Goal: Information Seeking & Learning: Learn about a topic

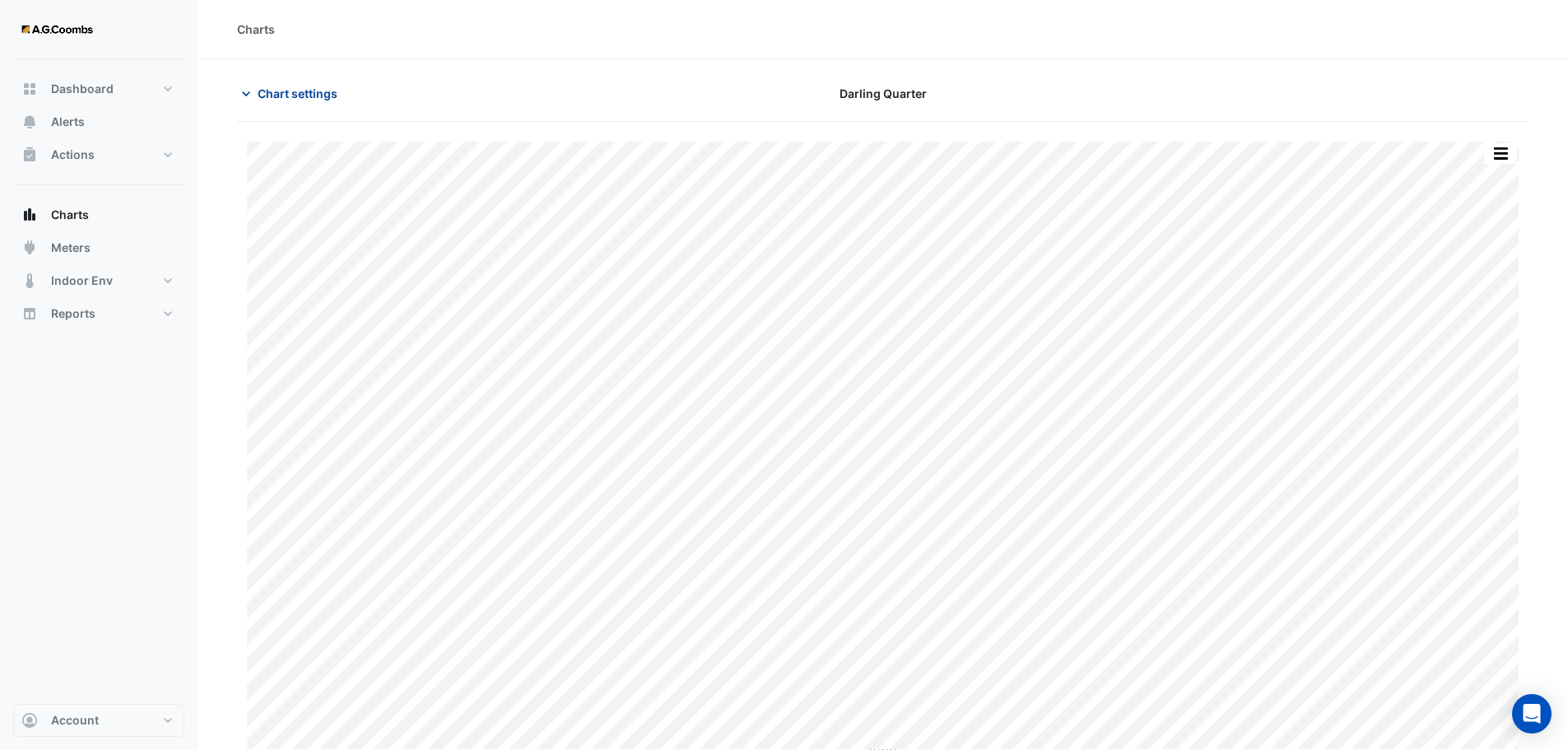
click at [262, 92] on span "Chart settings" at bounding box center [298, 92] width 80 height 17
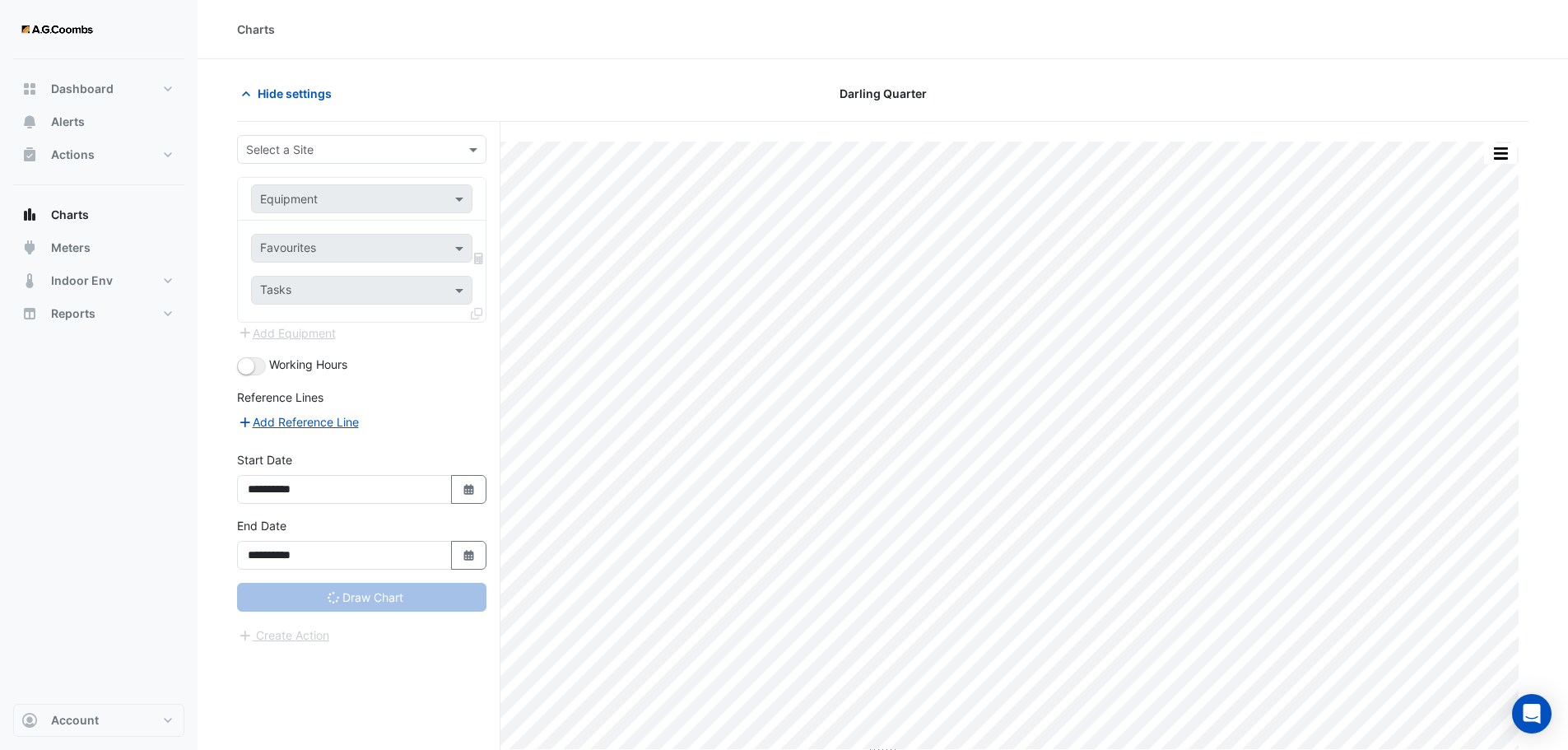
type input "**********"
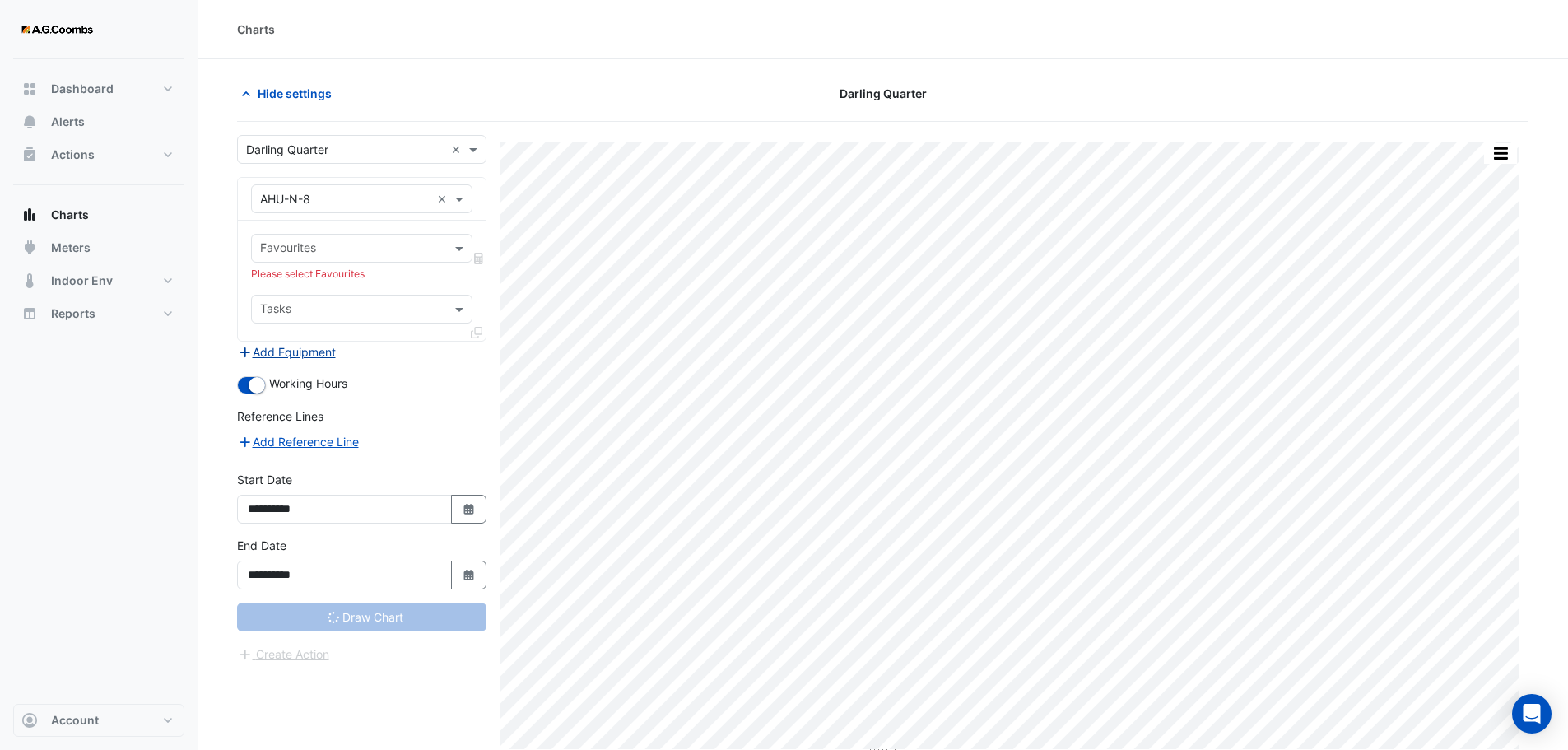
click at [297, 355] on button "Add Equipment" at bounding box center [287, 351] width 100 height 19
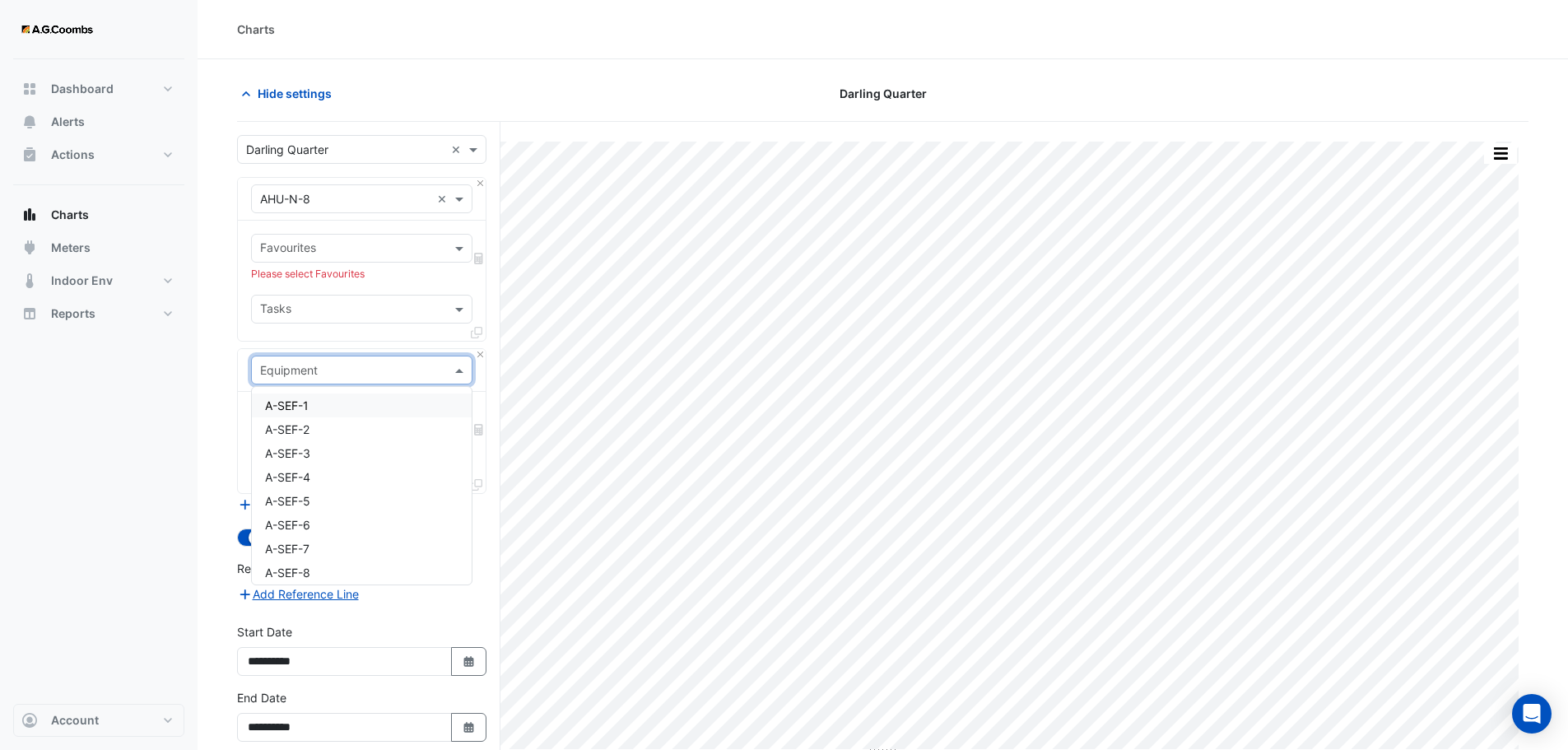
click at [325, 383] on div "Equipment" at bounding box center [361, 370] width 221 height 28
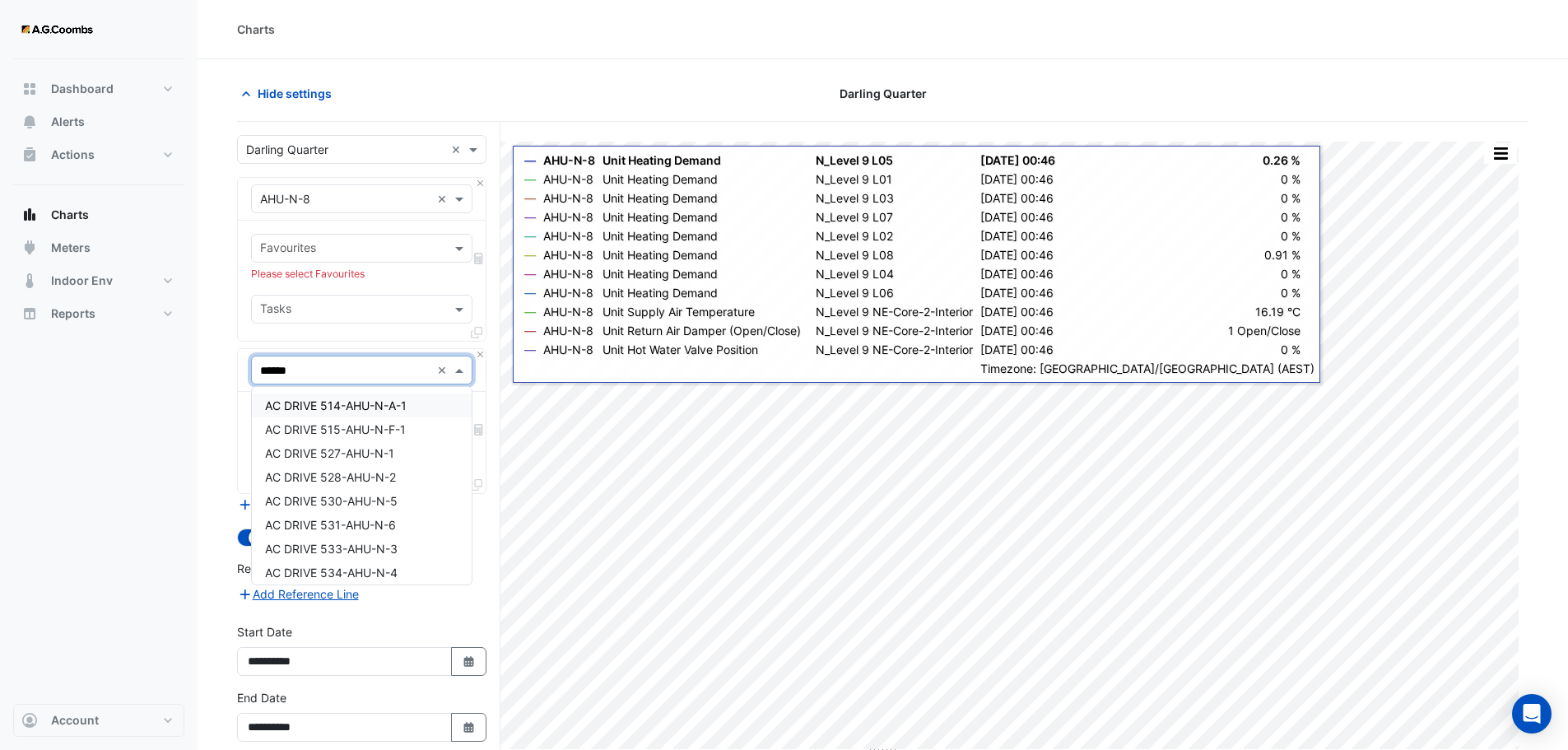
type input "*******"
click at [385, 425] on div "AHU-N-7" at bounding box center [361, 429] width 220 height 24
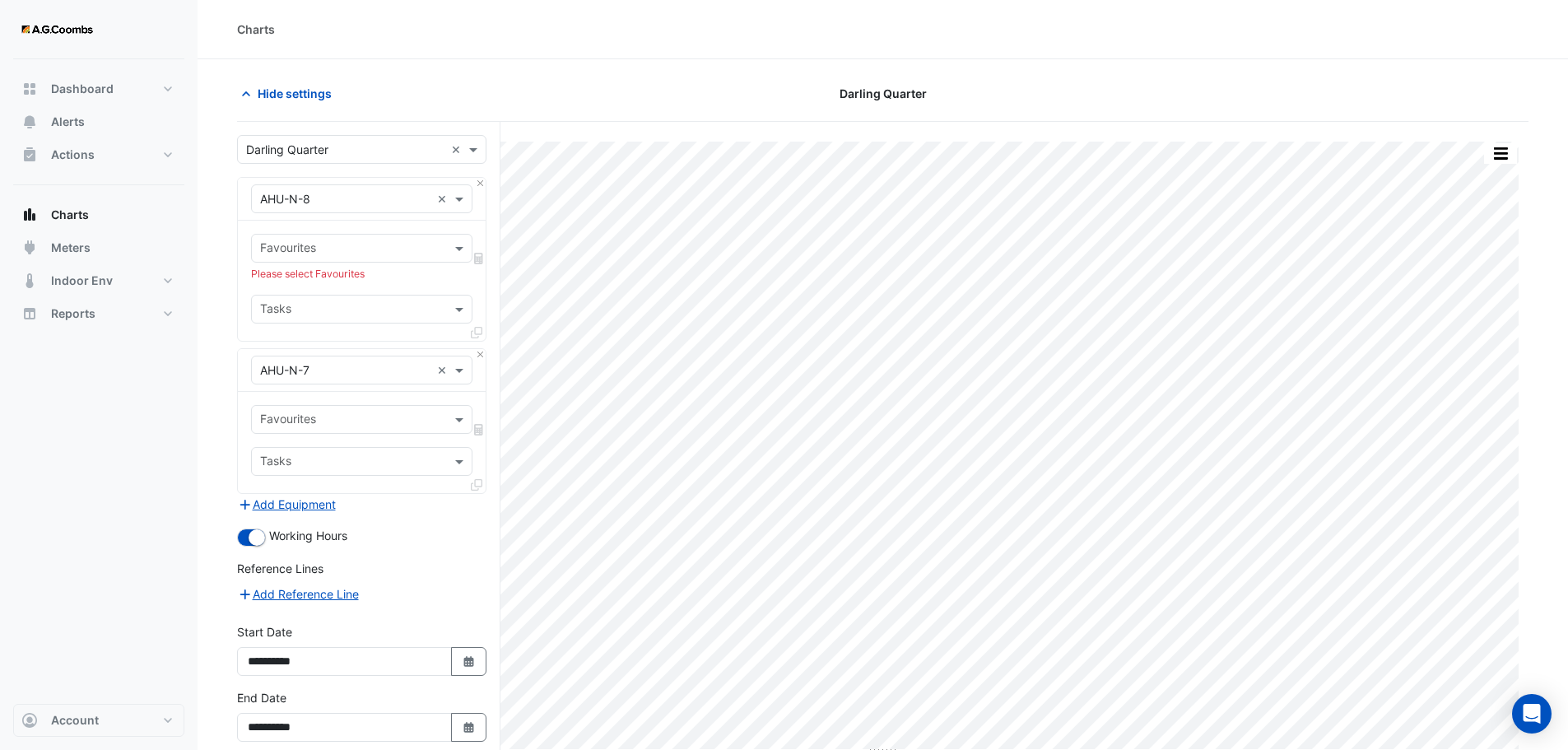
click at [1336, 42] on div "Charts" at bounding box center [883, 29] width 1371 height 60
click at [281, 502] on button "Add Equipment" at bounding box center [287, 504] width 100 height 19
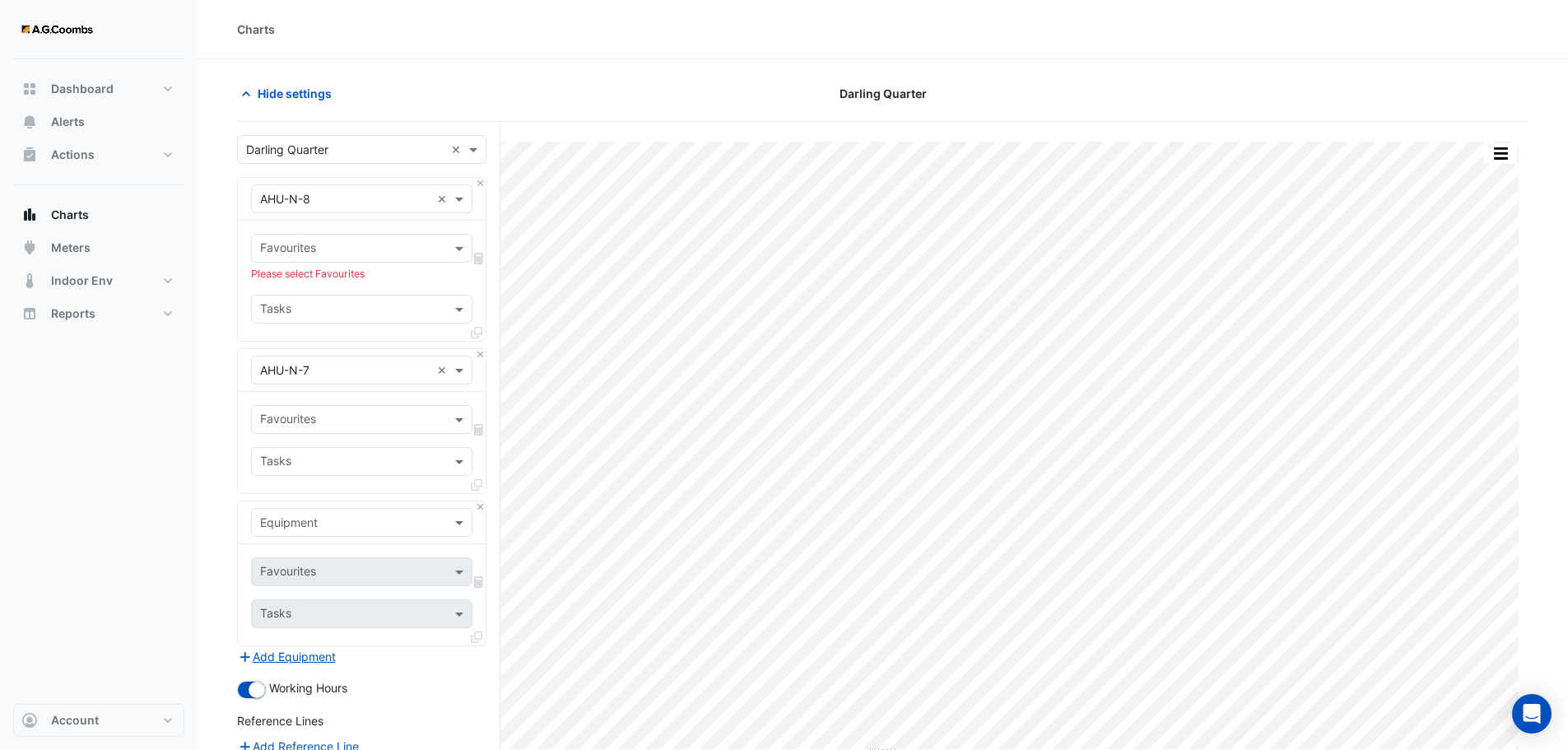
click at [284, 530] on input "text" at bounding box center [346, 523] width 171 height 17
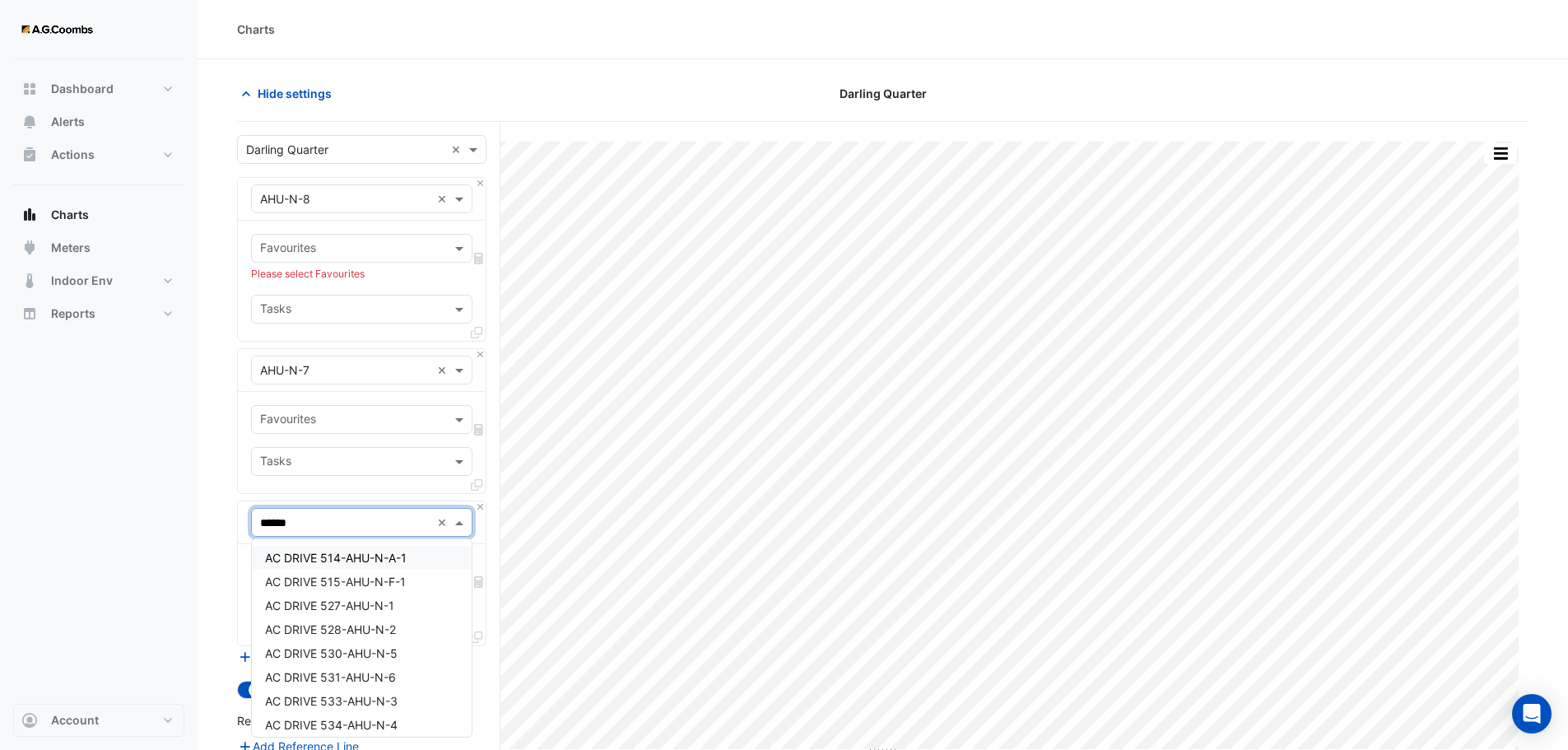
type input "*******"
click at [303, 600] on span "AHU-N-8-T" at bounding box center [295, 605] width 61 height 14
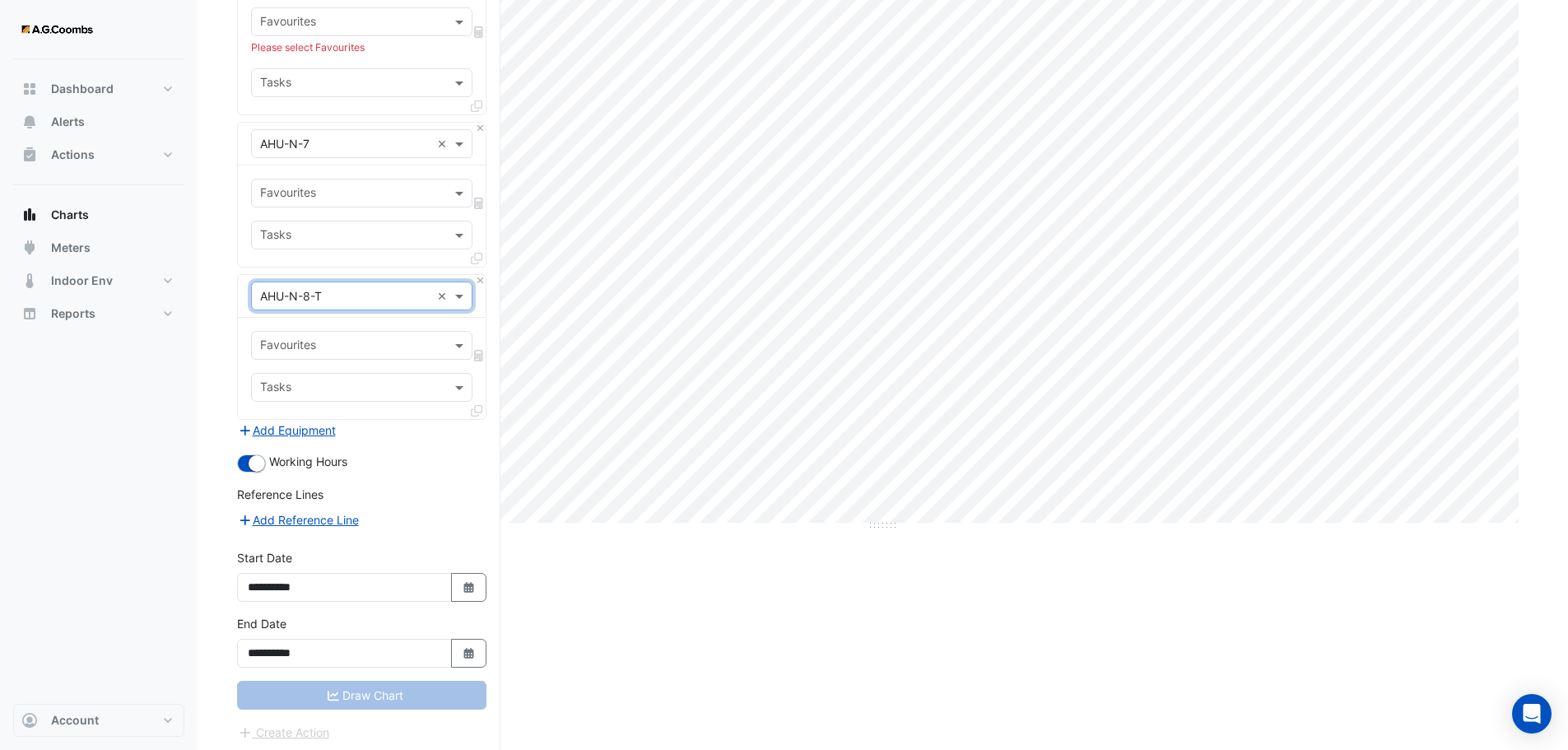
scroll to position [231, 0]
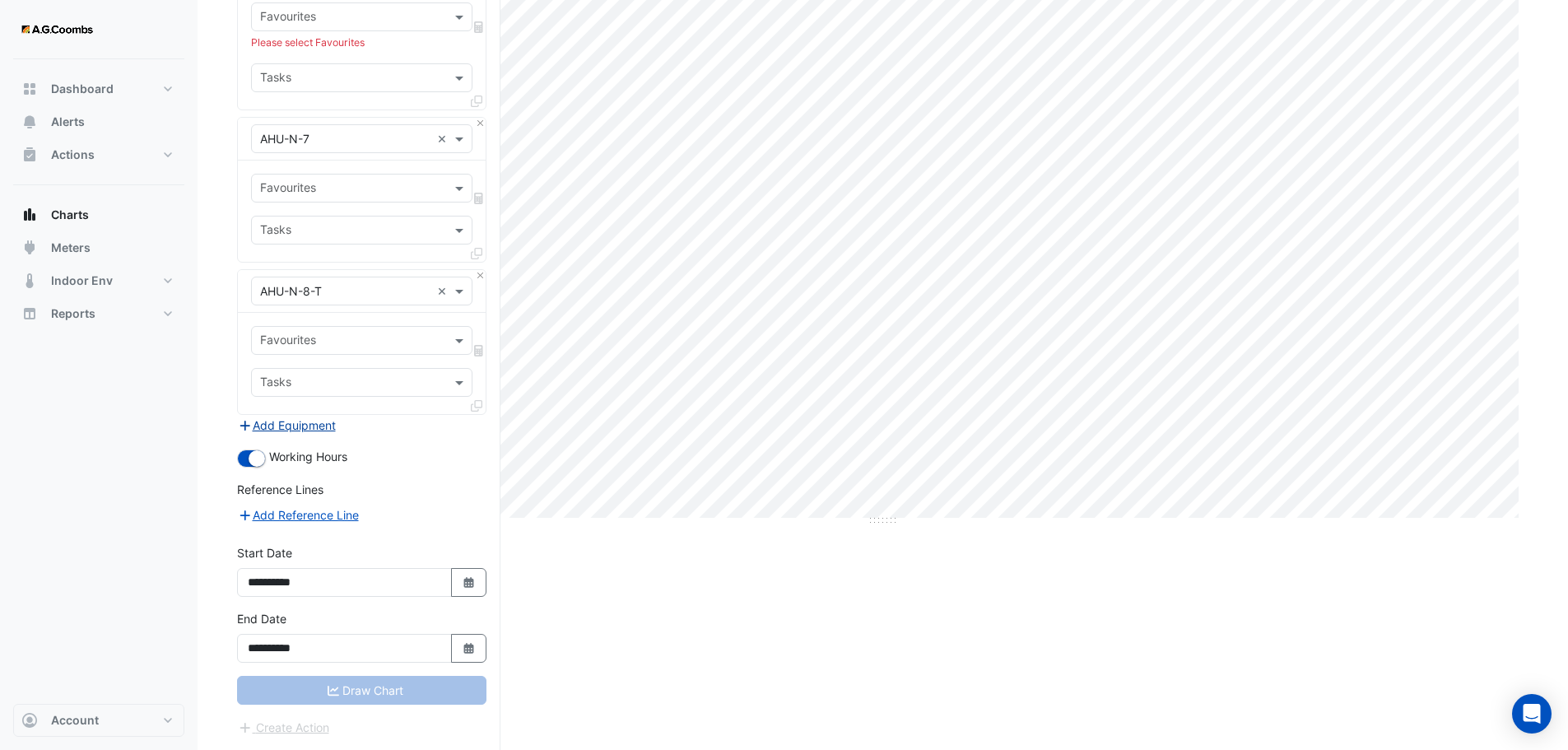
click at [330, 429] on button "Add Equipment" at bounding box center [287, 425] width 100 height 19
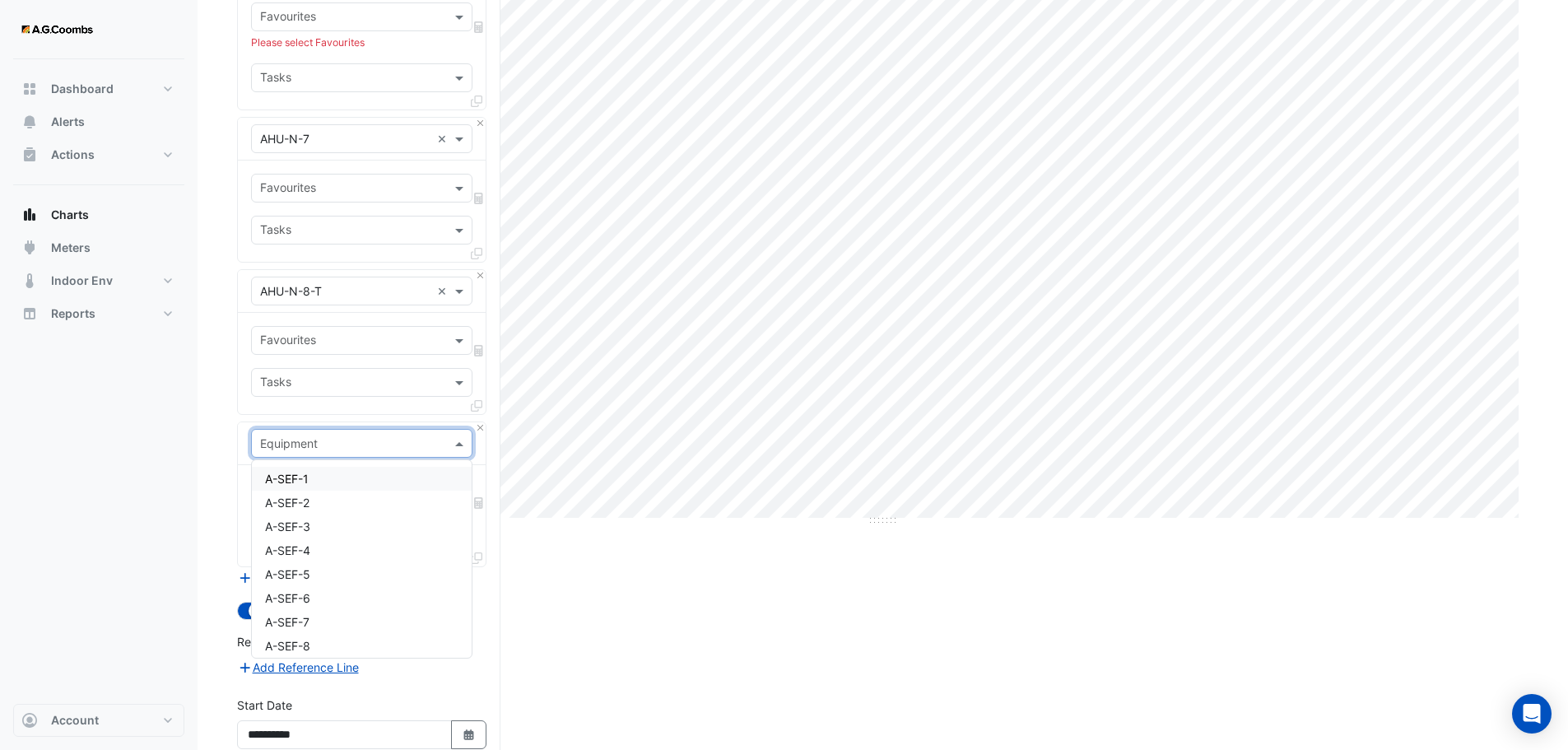
click at [316, 443] on input "text" at bounding box center [346, 443] width 171 height 17
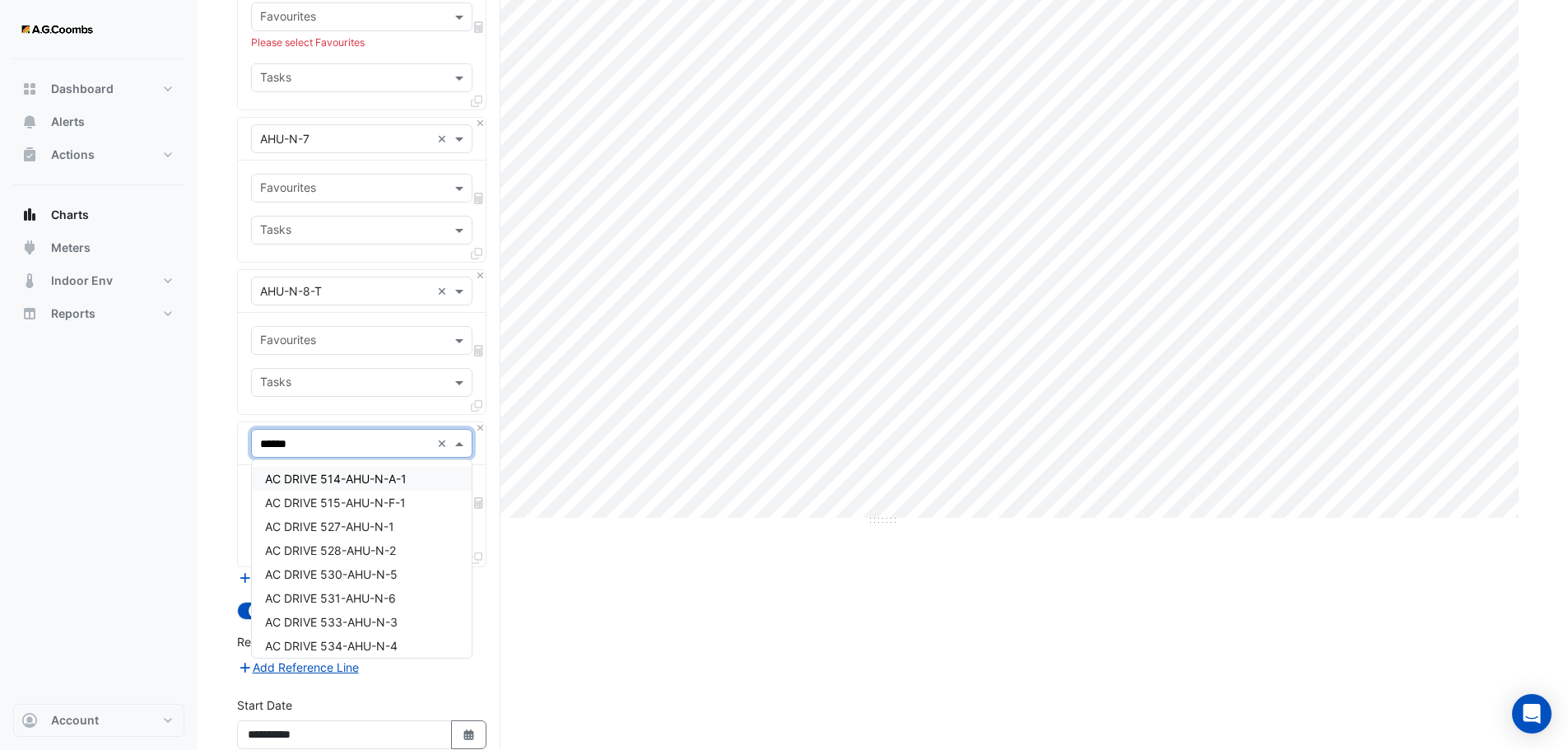
type input "*******"
click at [309, 530] on span "AHU-N-7-T" at bounding box center [295, 526] width 61 height 14
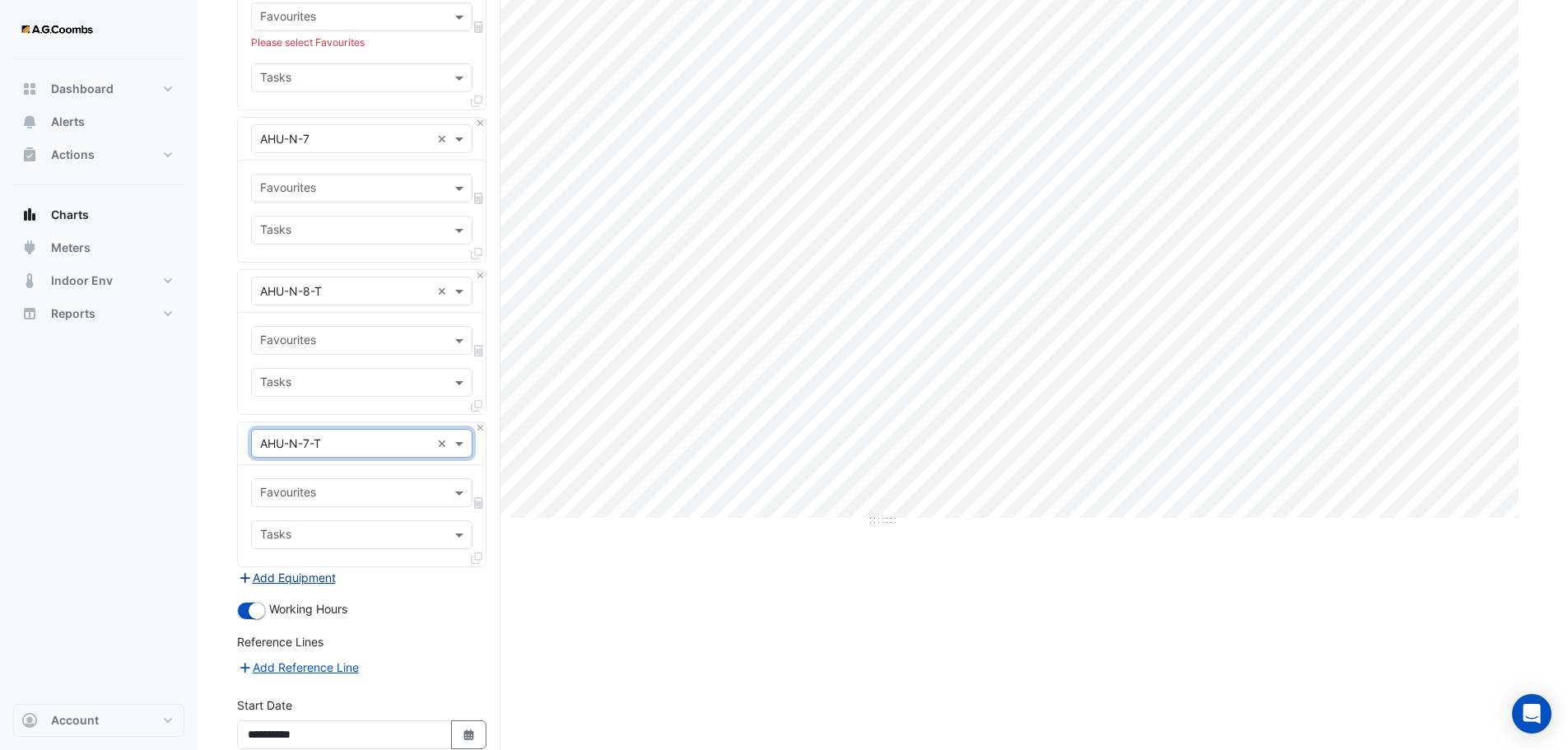
click at [278, 578] on button "Add Equipment" at bounding box center [287, 577] width 100 height 19
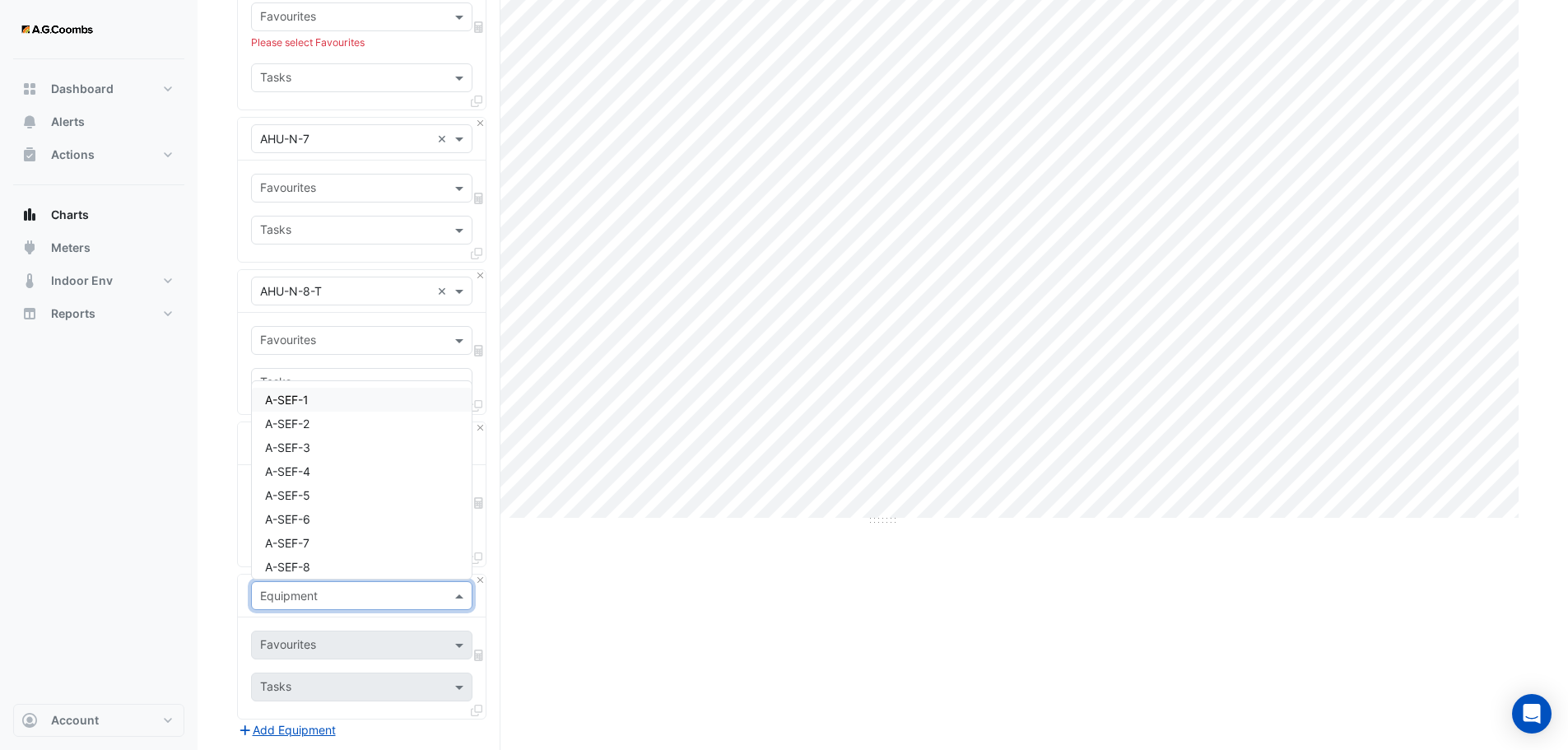
click at [302, 592] on input "text" at bounding box center [346, 595] width 171 height 17
type input "******"
click at [344, 556] on span "AHU-N-78-COMMON" at bounding box center [324, 561] width 117 height 14
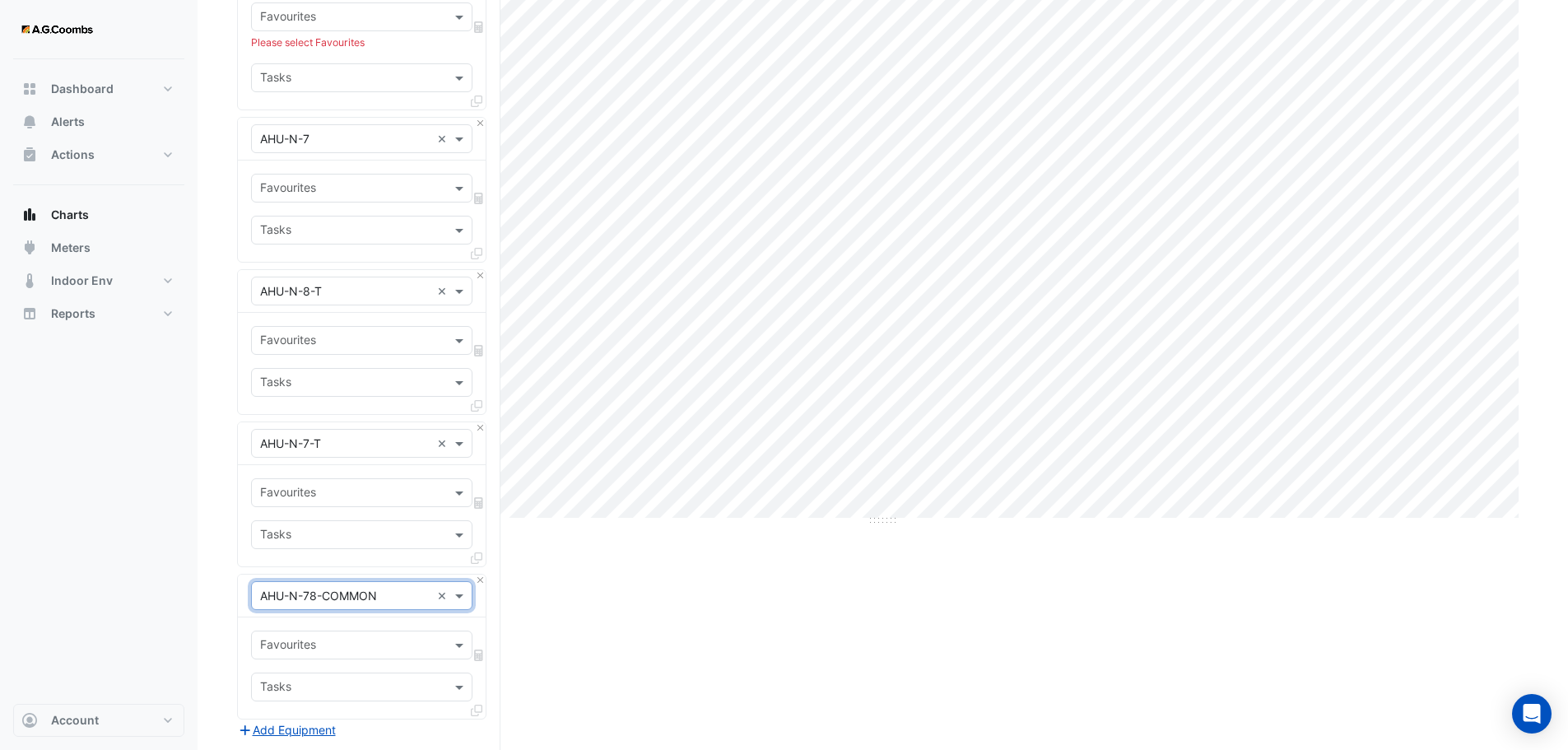
click at [620, 565] on div "Split by Unit Split All Print Save as JPEG Save as PNG Pivot Data Table Export …" at bounding box center [883, 473] width 1292 height 1164
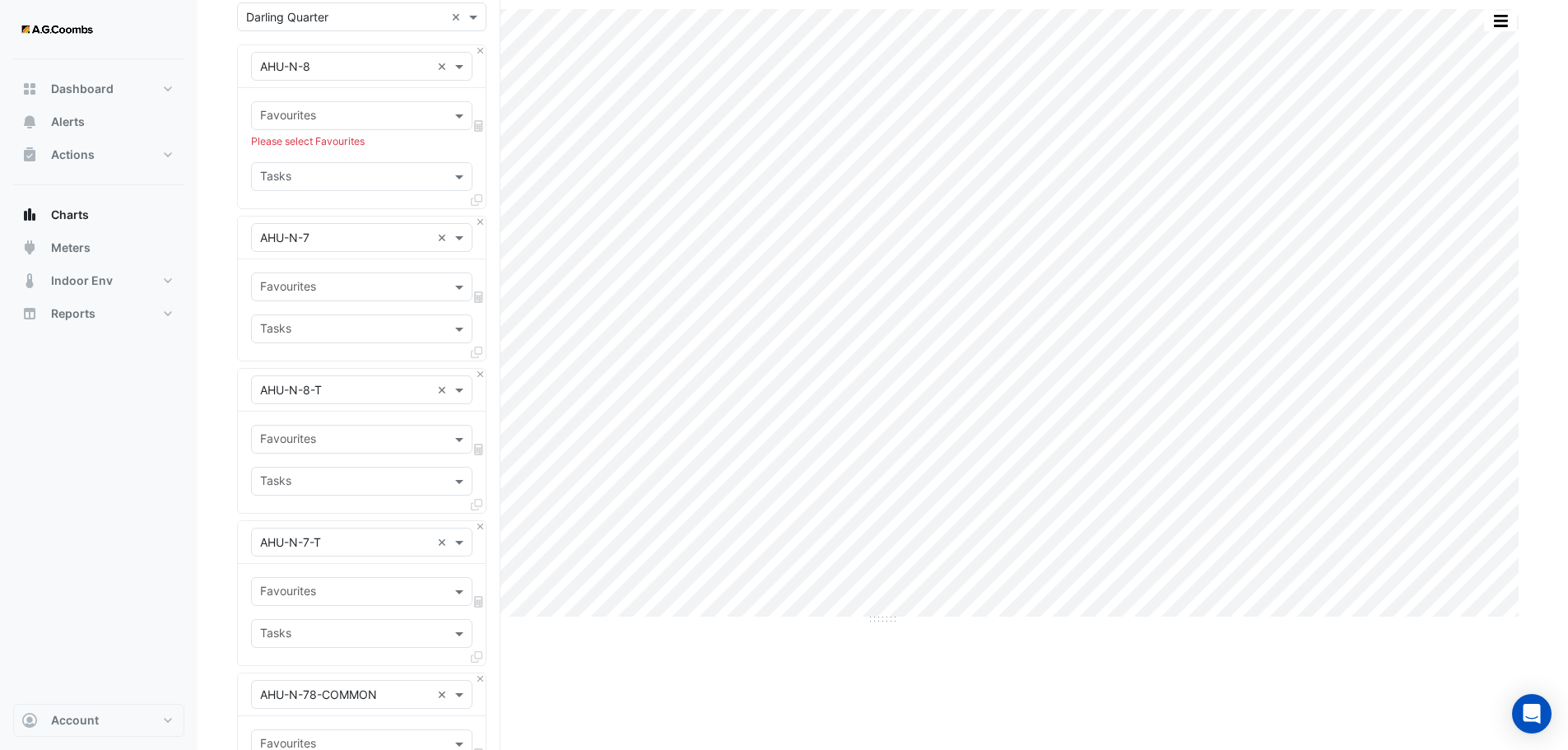
scroll to position [0, 0]
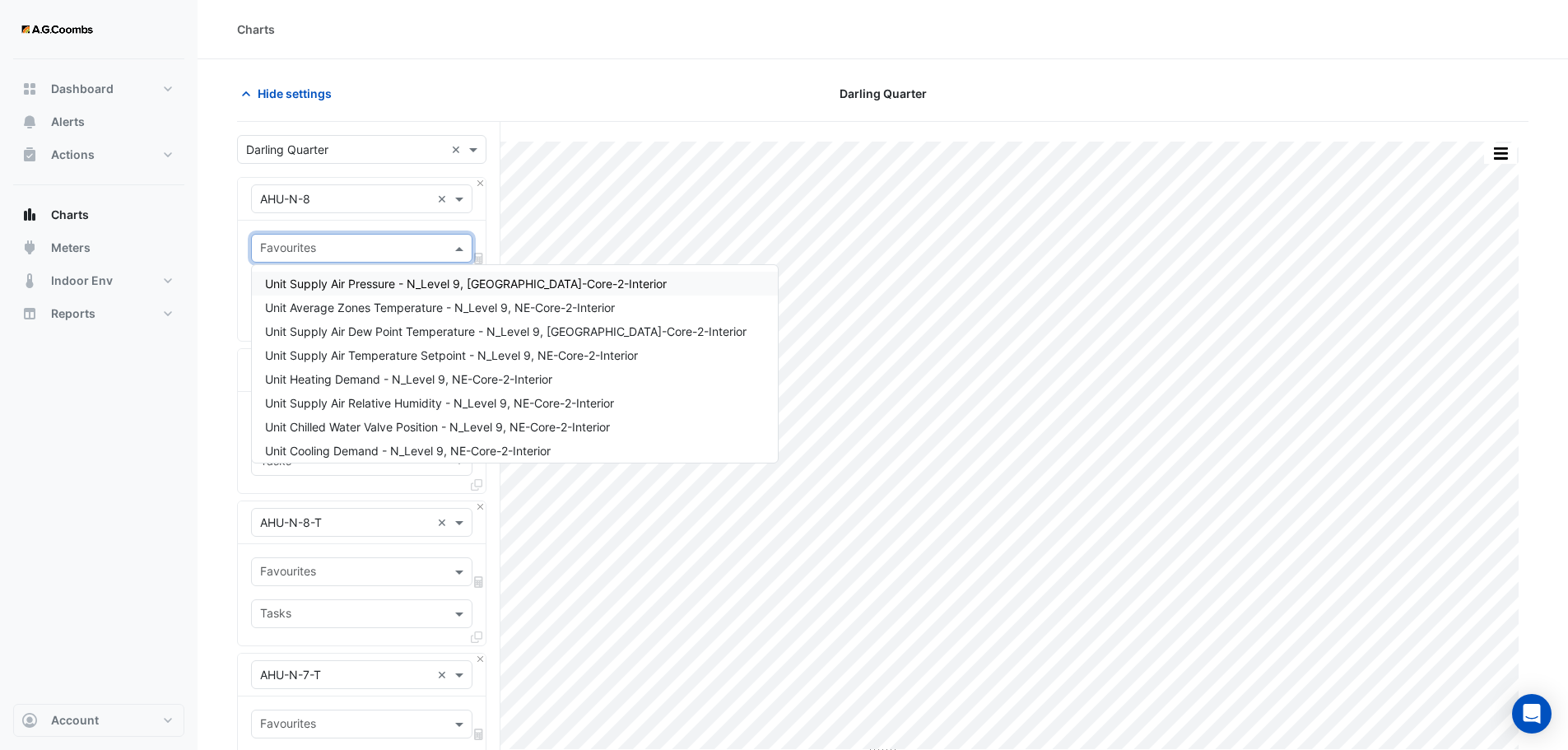
click at [460, 251] on span at bounding box center [461, 248] width 20 height 17
click at [412, 355] on span "Unit Supply Air Temperature Setpoint - N_Level 9, NE-Core-2-Interior" at bounding box center [452, 355] width 373 height 14
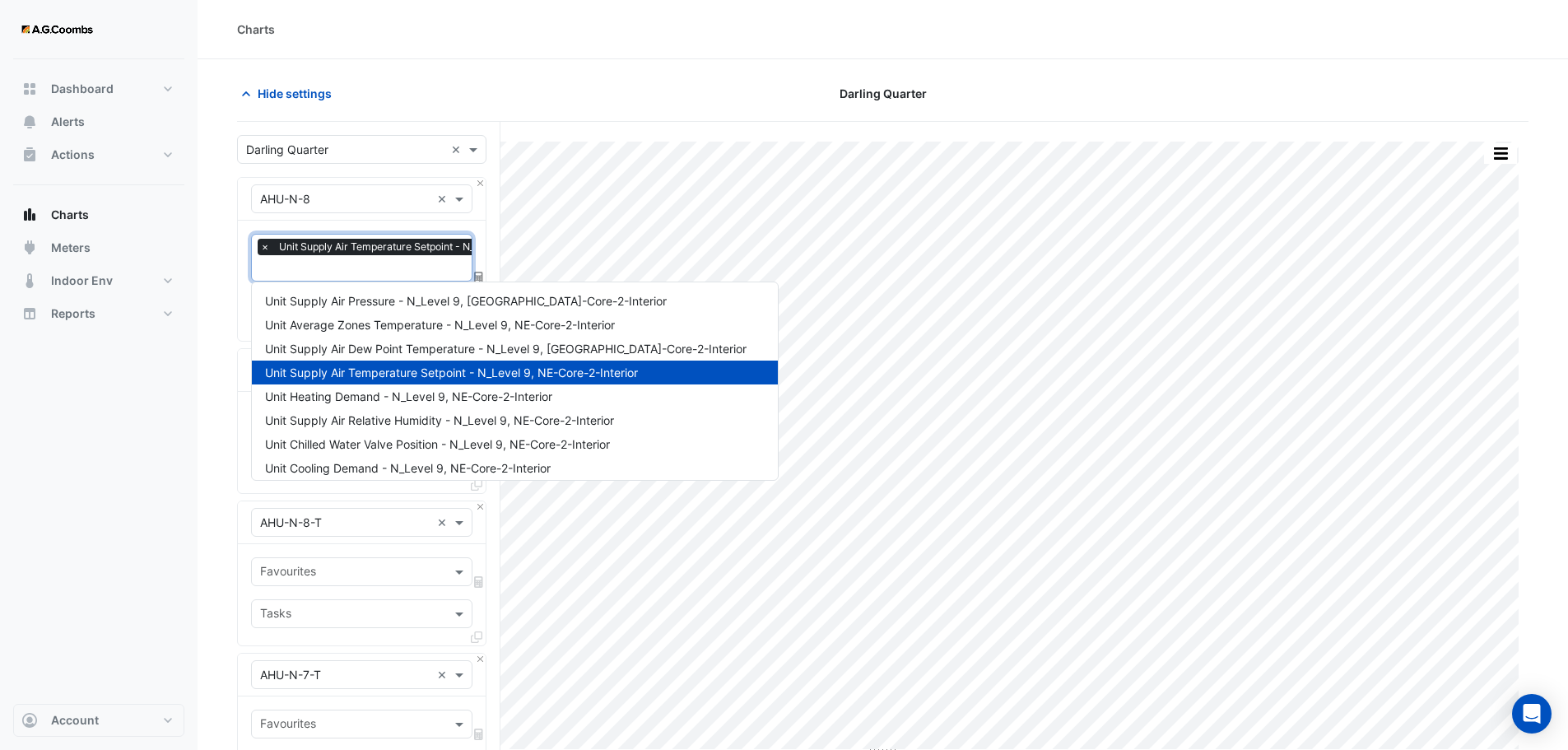
click at [412, 264] on input "text" at bounding box center [436, 269] width 353 height 17
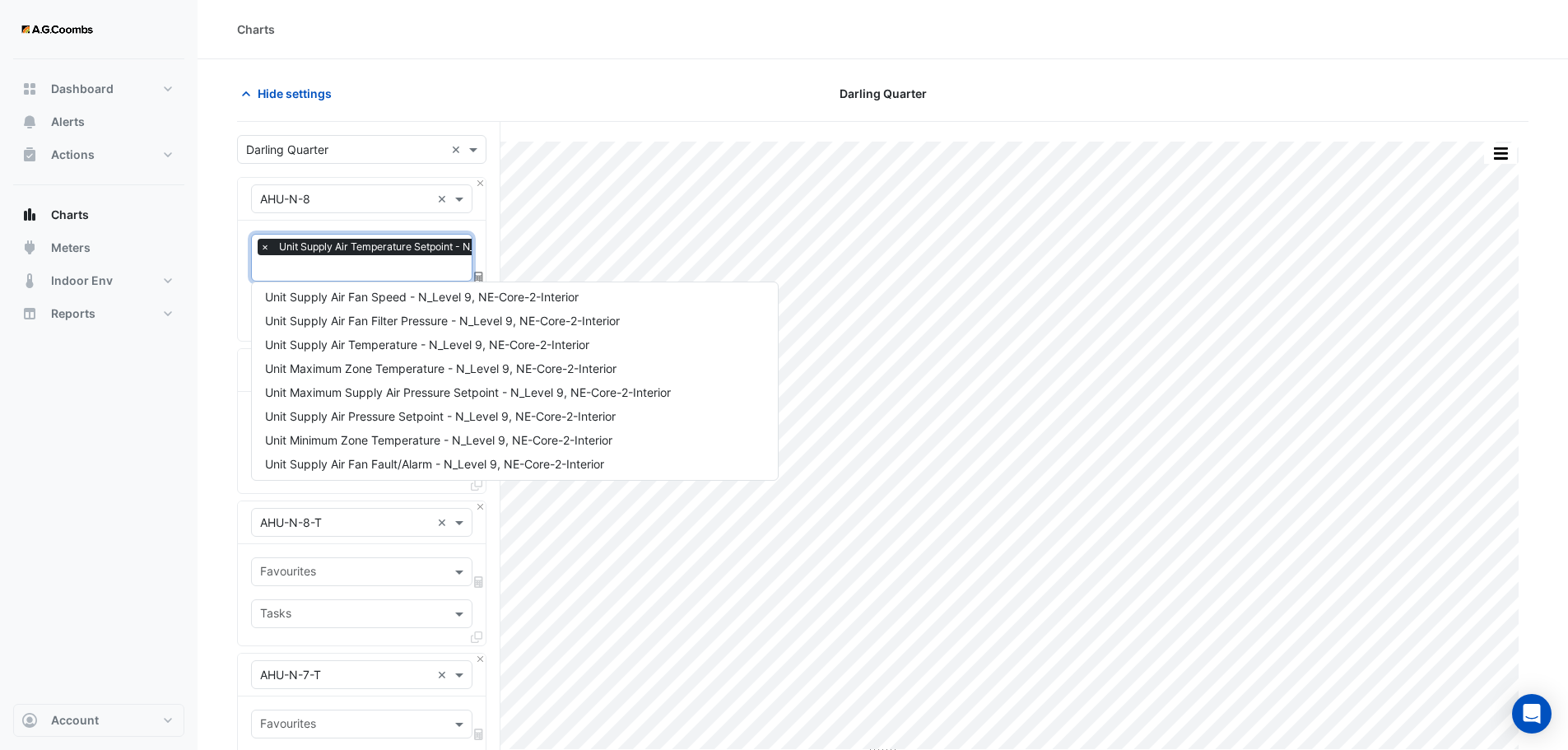
scroll to position [247, 0]
click at [372, 315] on span "Unit Supply Air Temperature - N_Level 9, NE-Core-2-Interior" at bounding box center [427, 316] width 324 height 14
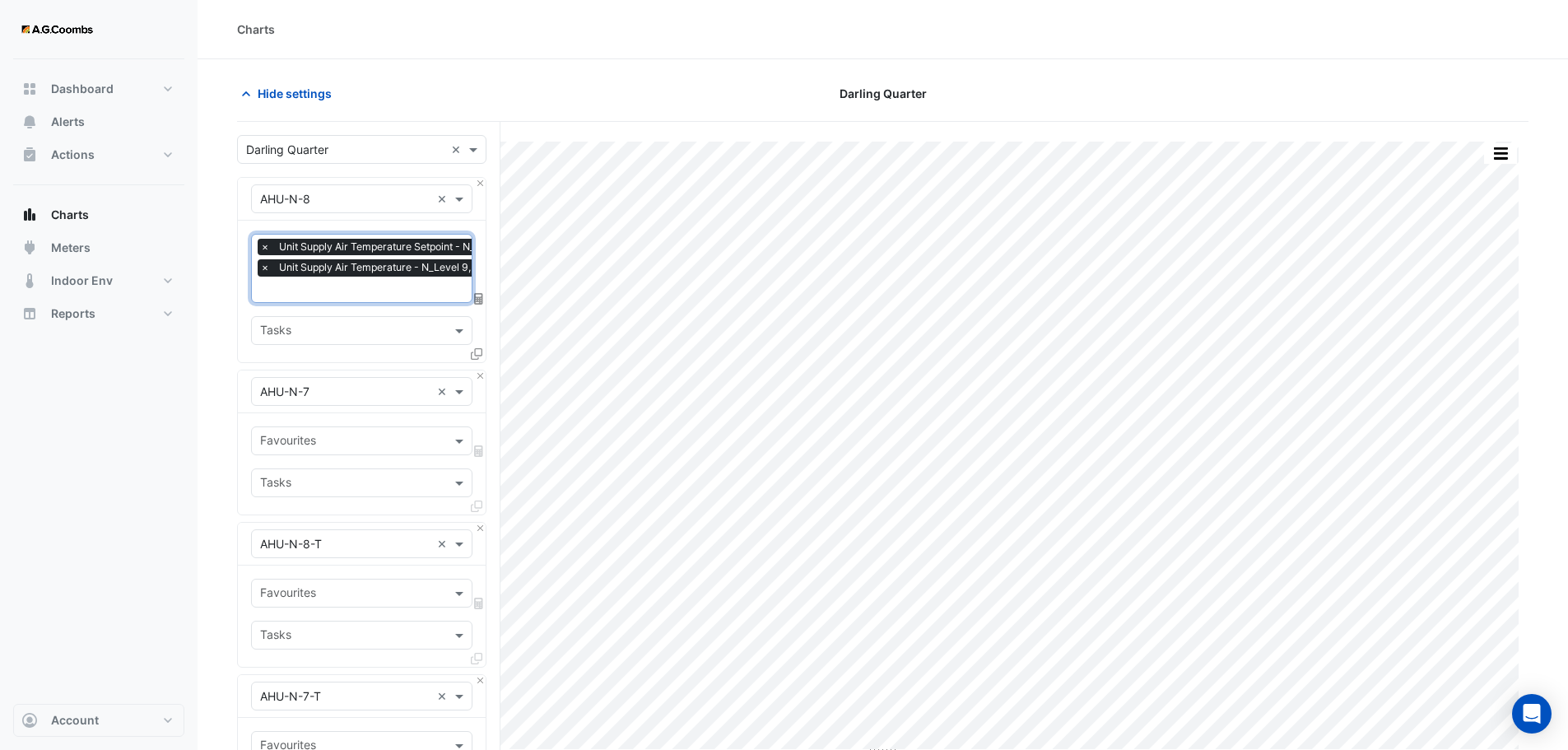
click at [373, 450] on div at bounding box center [351, 443] width 187 height 21
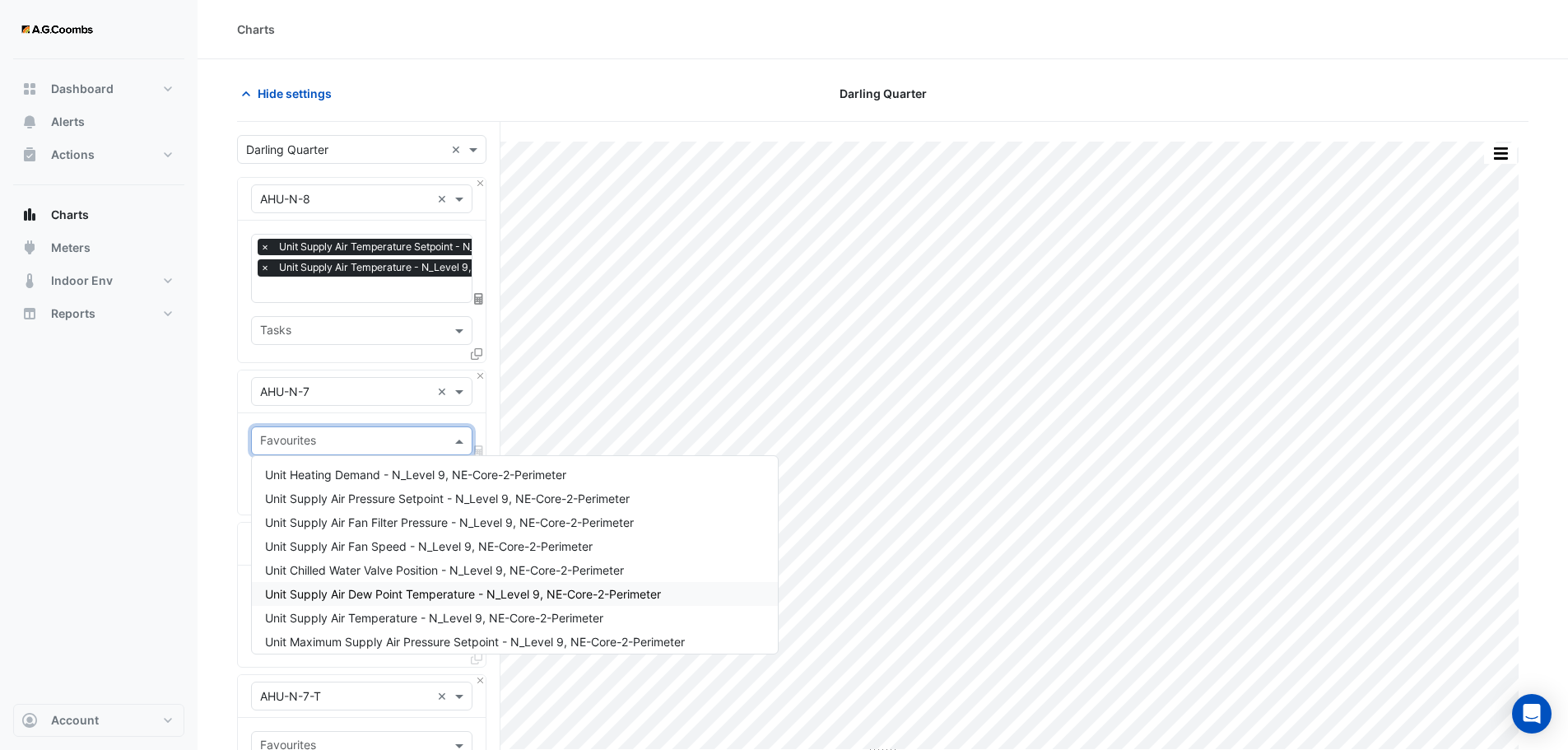
scroll to position [83, 0]
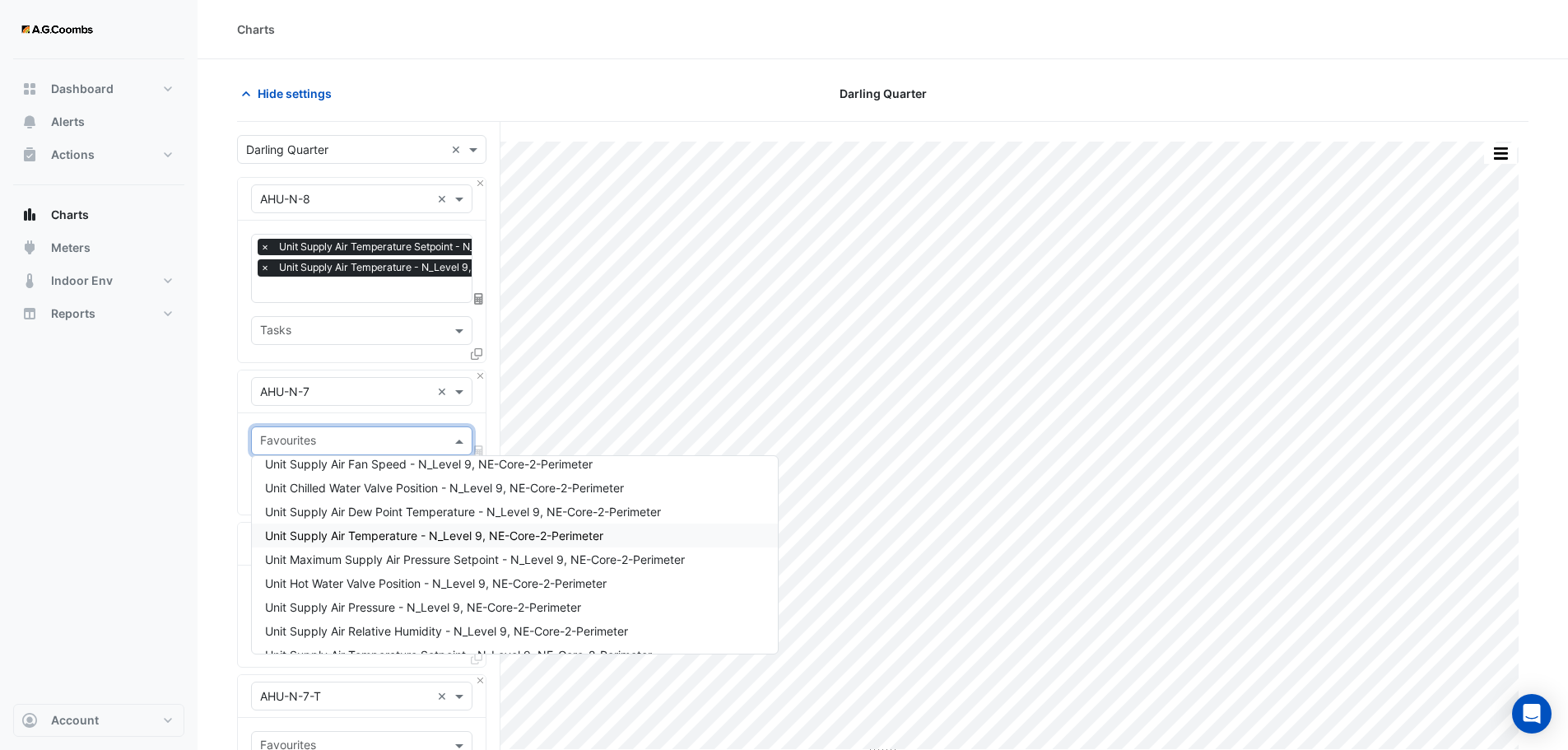
click at [388, 541] on span "Unit Supply Air Temperature - N_Level 9, NE-Core-2-Perimeter" at bounding box center [434, 536] width 339 height 14
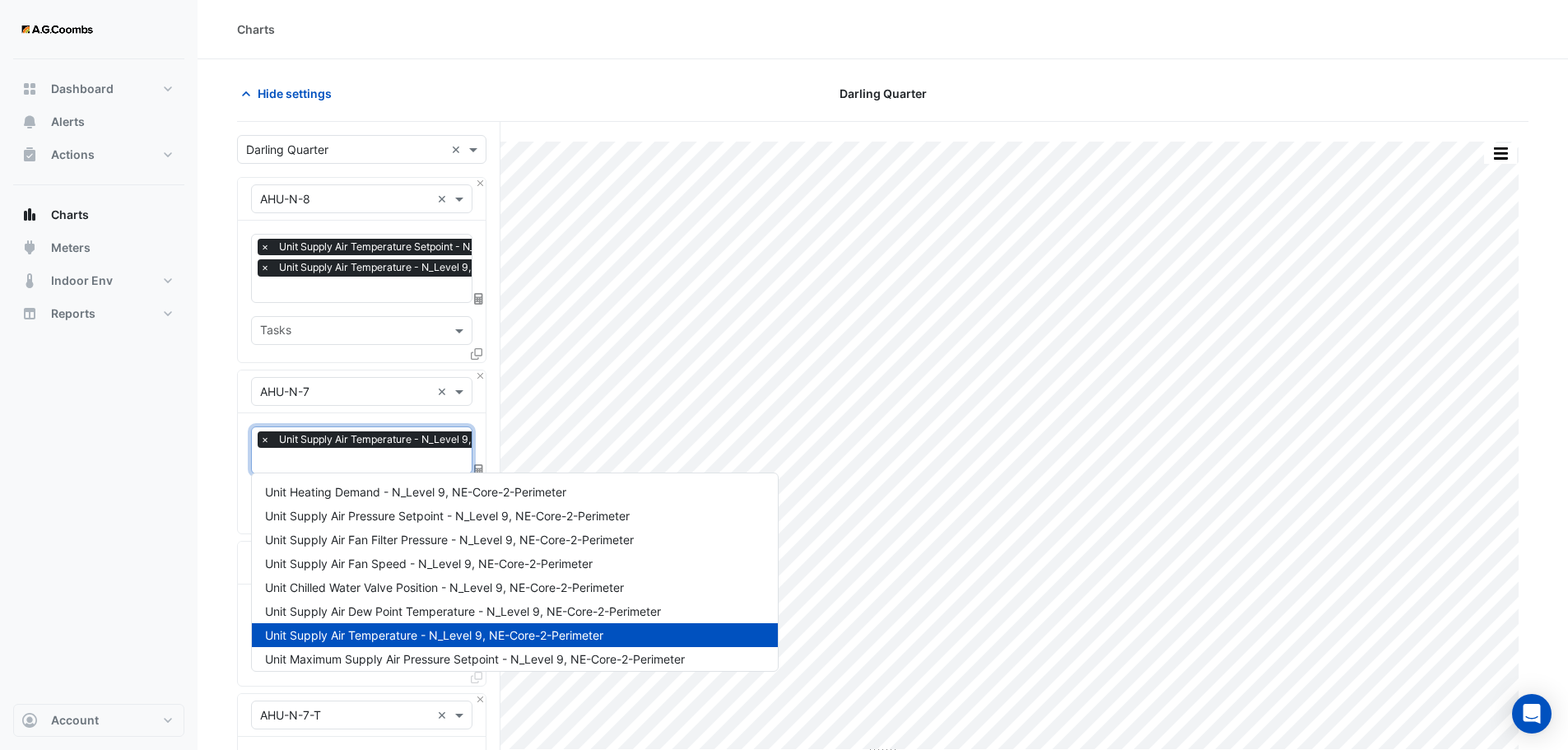
click at [372, 463] on input "text" at bounding box center [423, 461] width 325 height 17
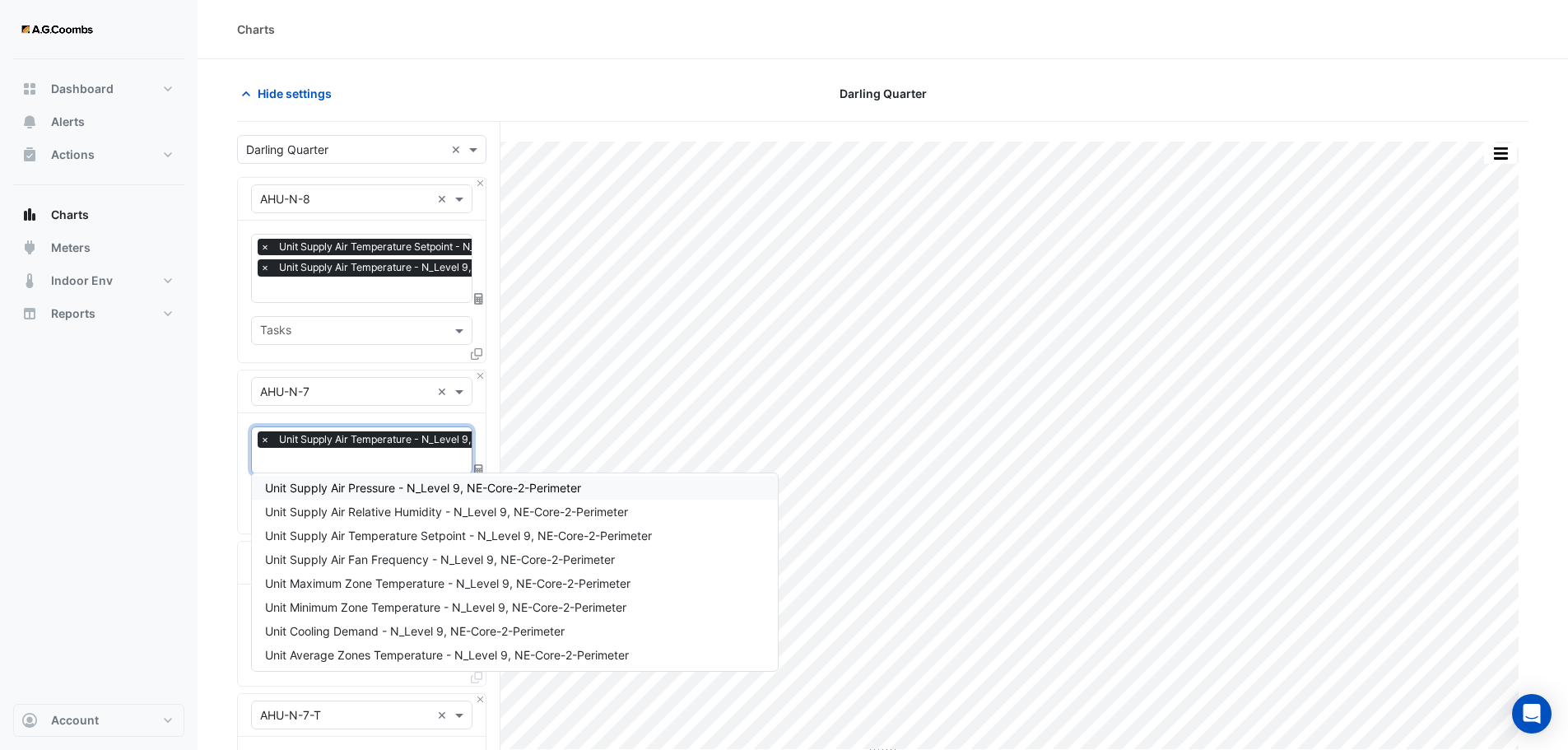
scroll to position [247, 0]
click at [428, 507] on span "Unit Supply Air Temperature Setpoint - N_Level 9, NE-Core-2-Perimeter" at bounding box center [458, 507] width 387 height 14
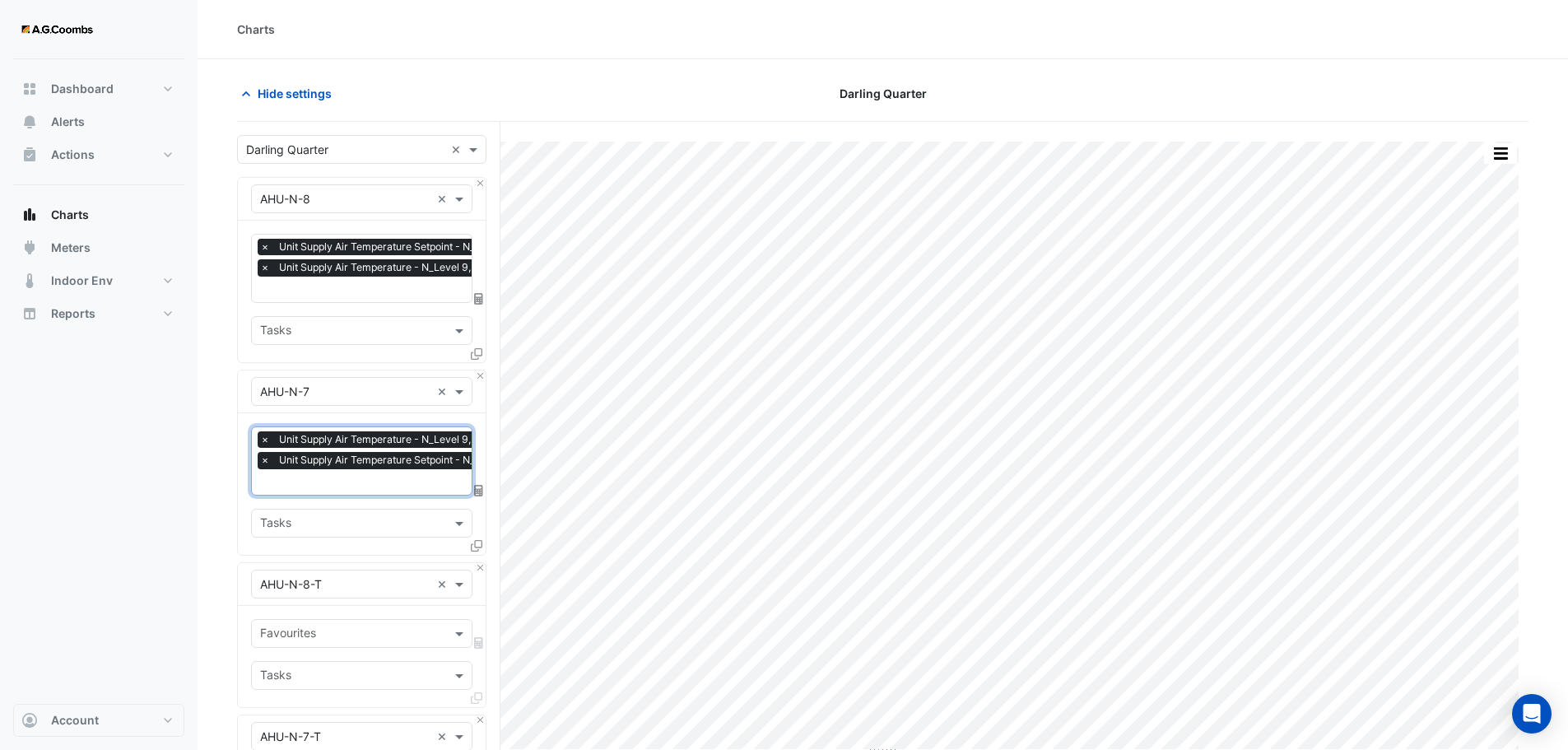
click at [365, 586] on input "text" at bounding box center [346, 584] width 171 height 17
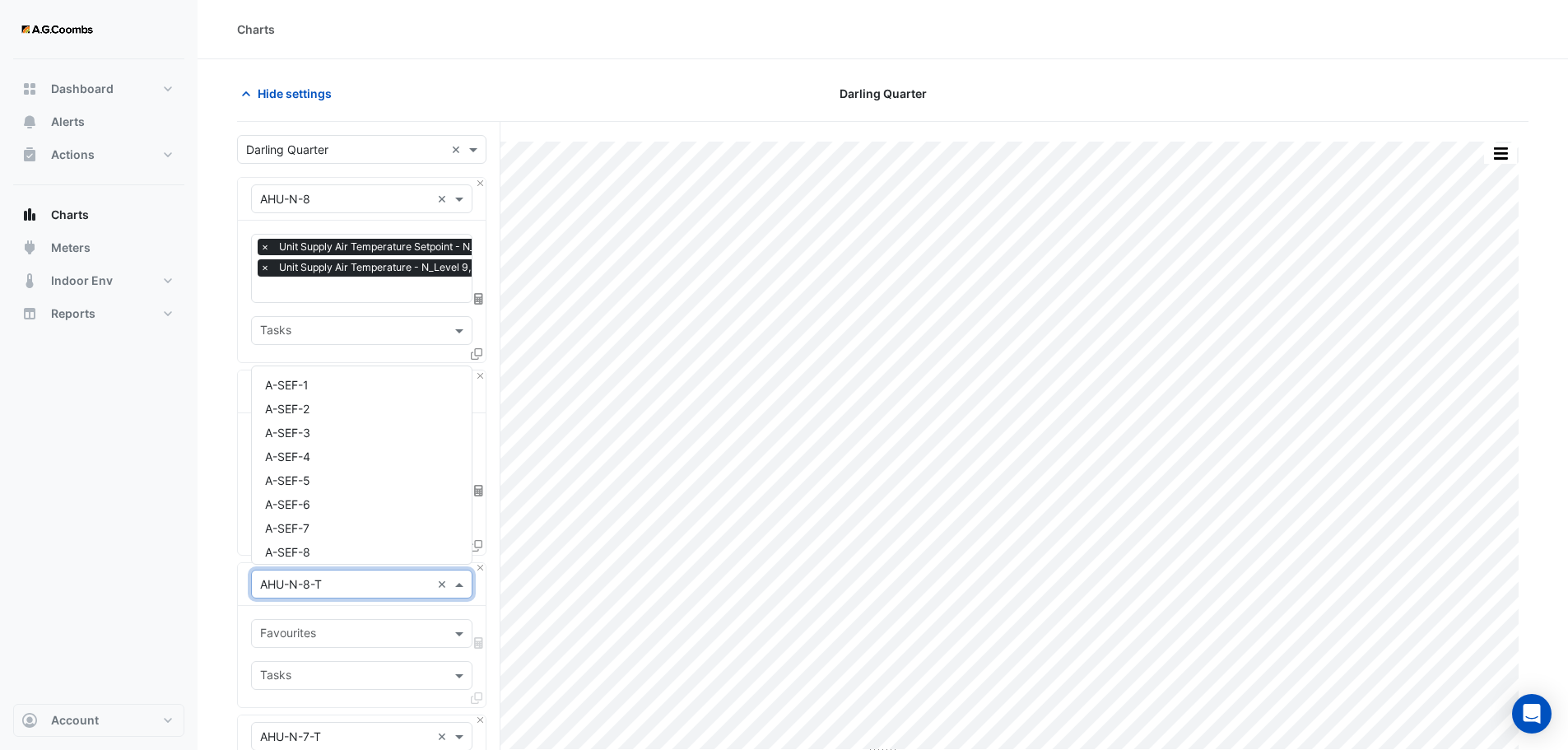
scroll to position [3467, 0]
click at [238, 598] on div "× AHU-N-8-T ×" at bounding box center [362, 585] width 248 height 43
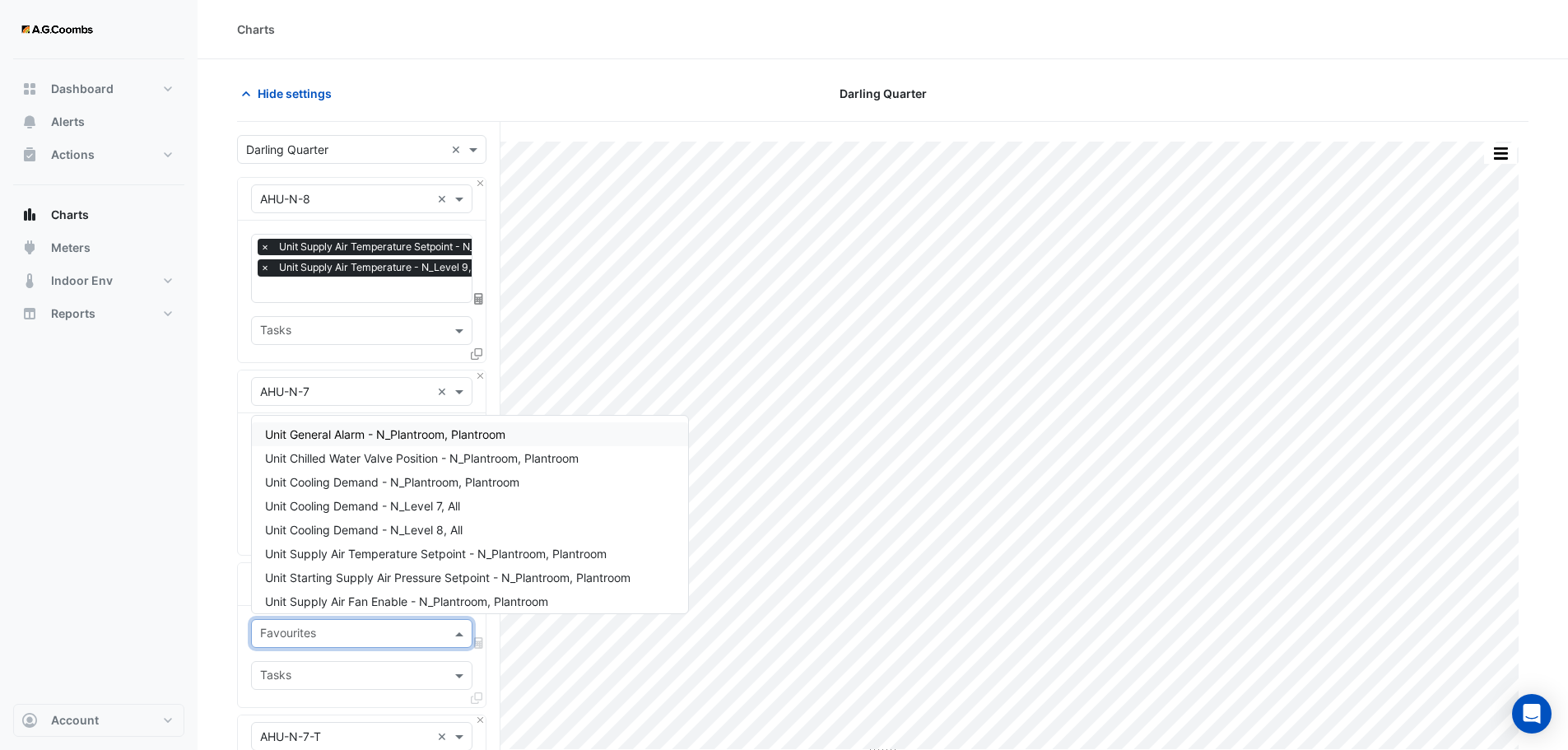
click at [302, 631] on input "text" at bounding box center [352, 634] width 184 height 17
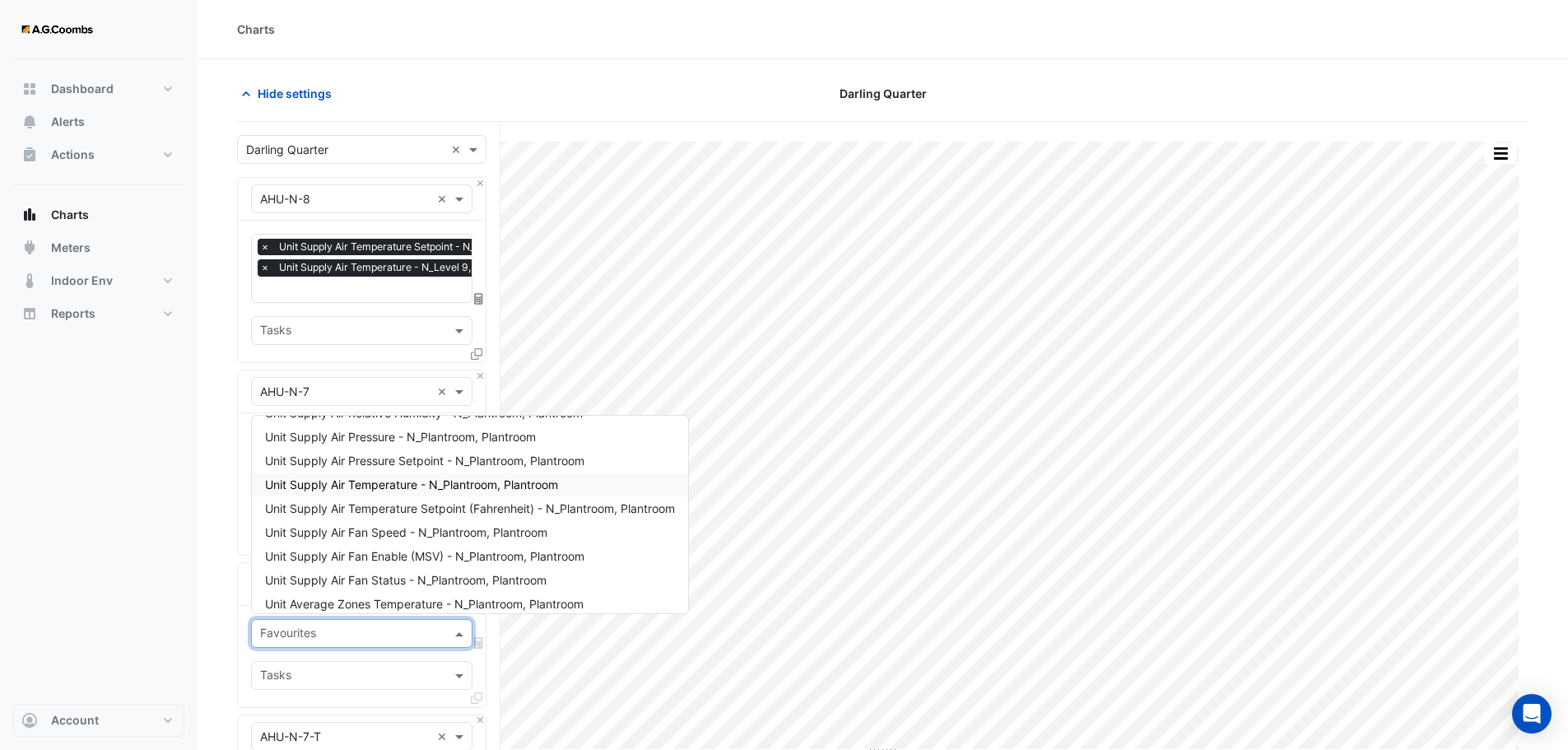
scroll to position [432, 0]
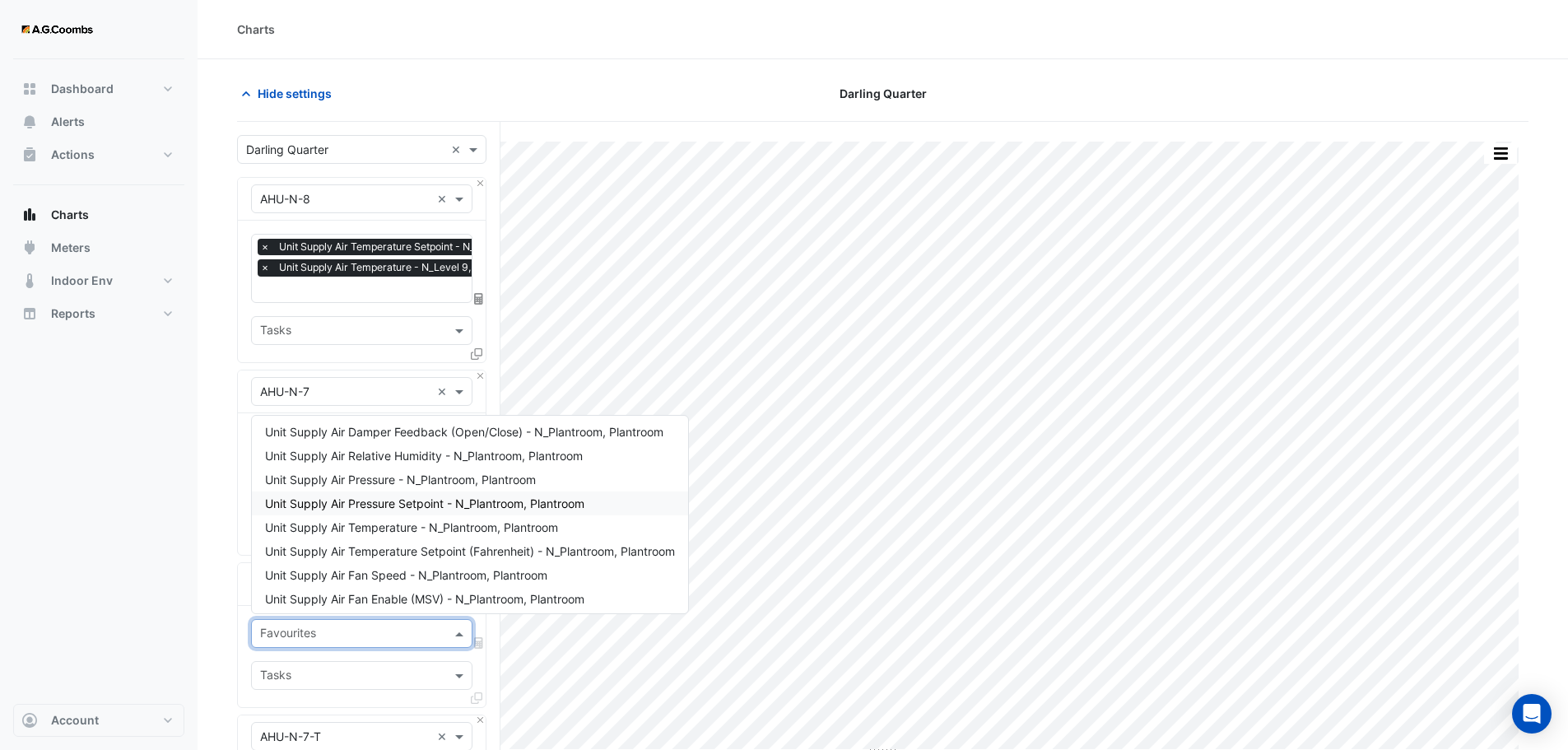
click at [139, 481] on div "Dashboard Portfolio Ratings Performance Alerts Actions Site Manager Charts" at bounding box center [99, 381] width 172 height 644
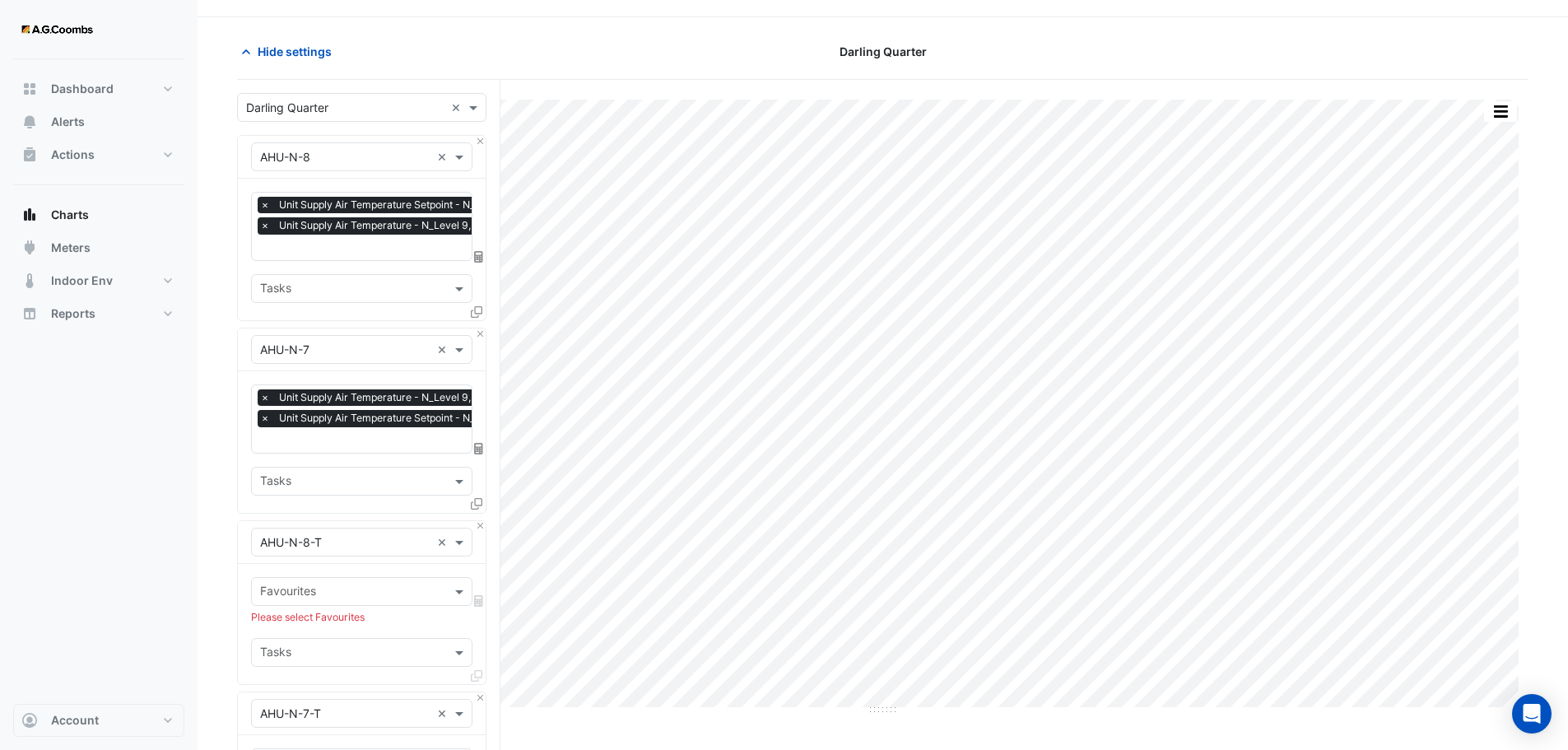
scroll to position [83, 0]
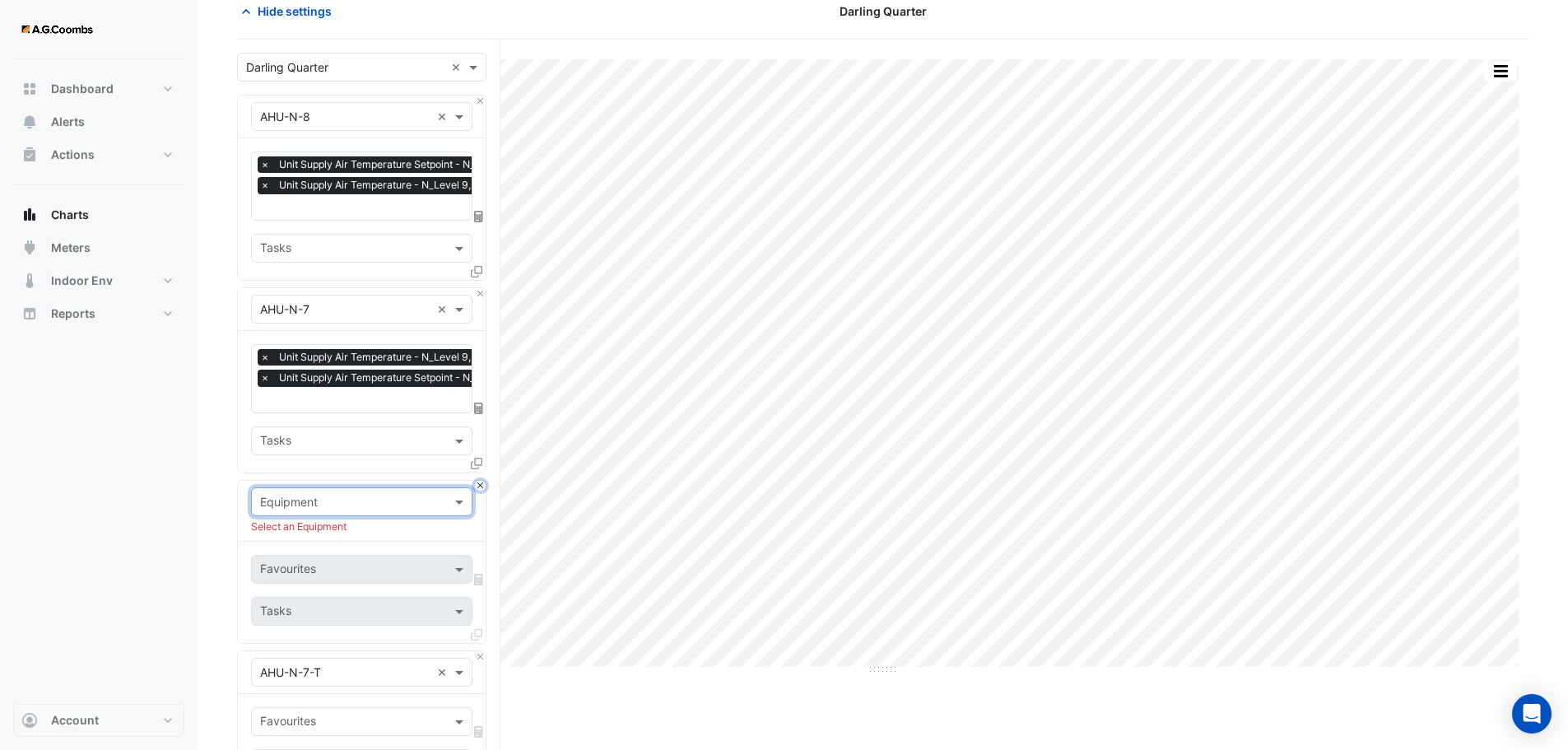
click at [484, 482] on button "Close" at bounding box center [480, 486] width 11 height 11
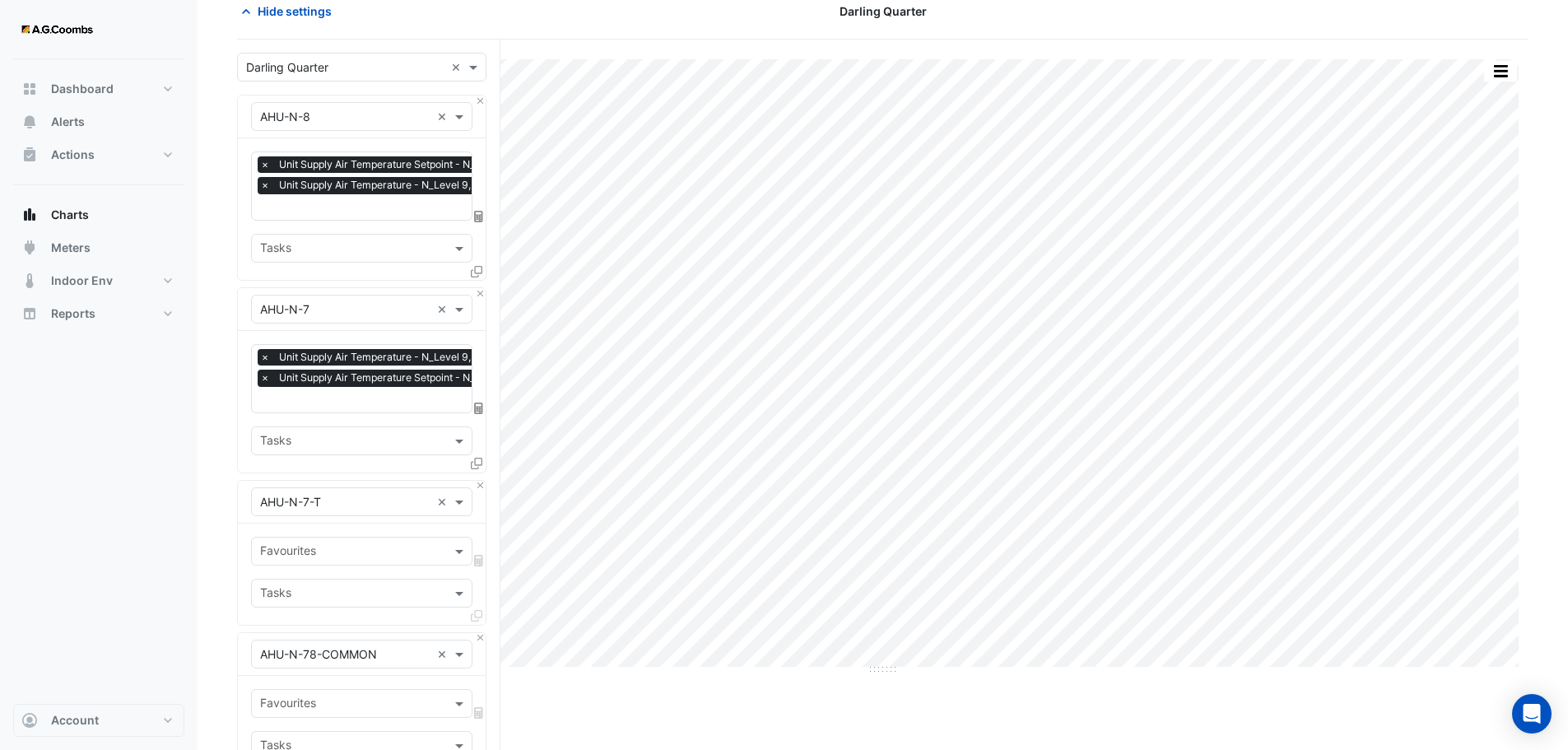
click at [387, 548] on input "text" at bounding box center [352, 552] width 184 height 17
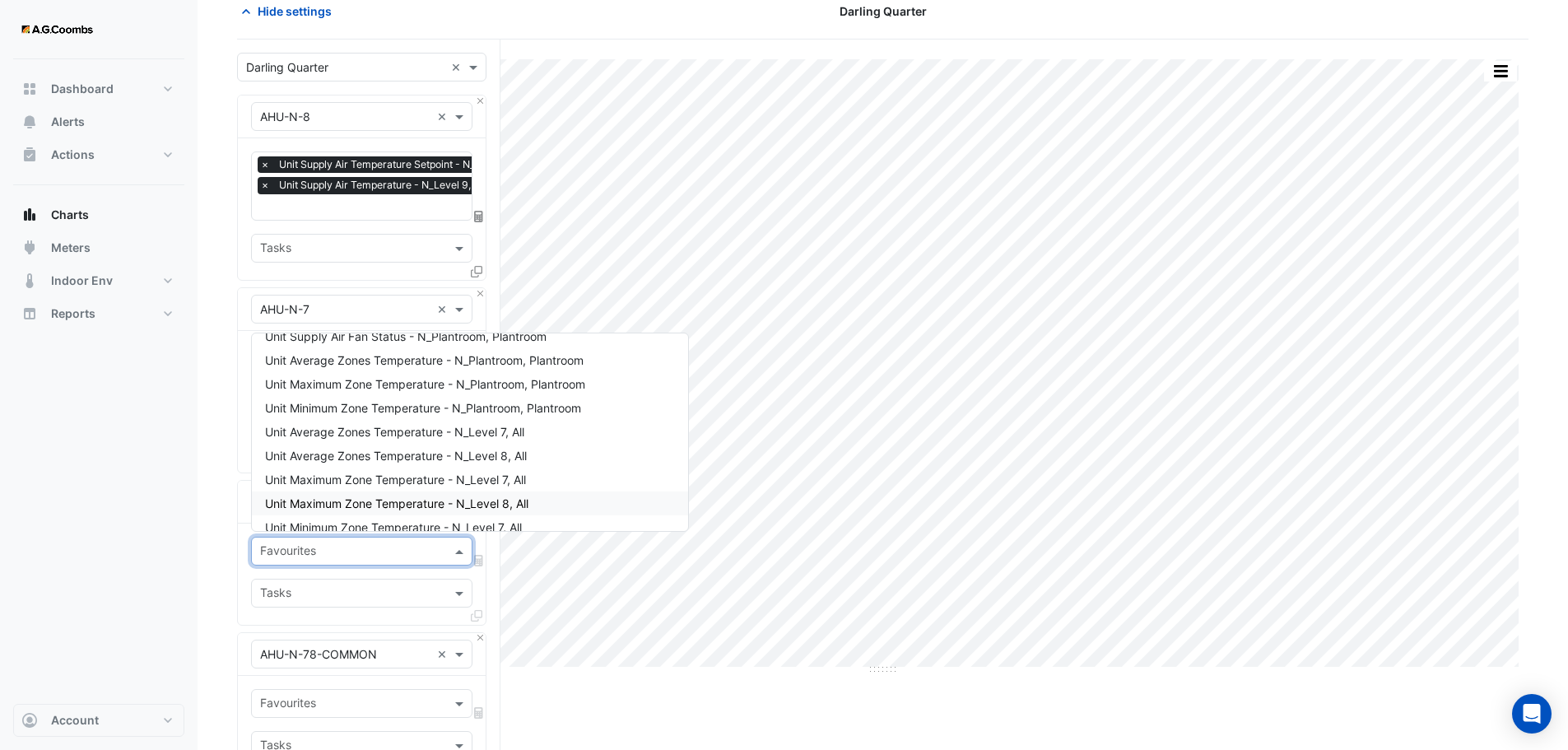
scroll to position [698, 0]
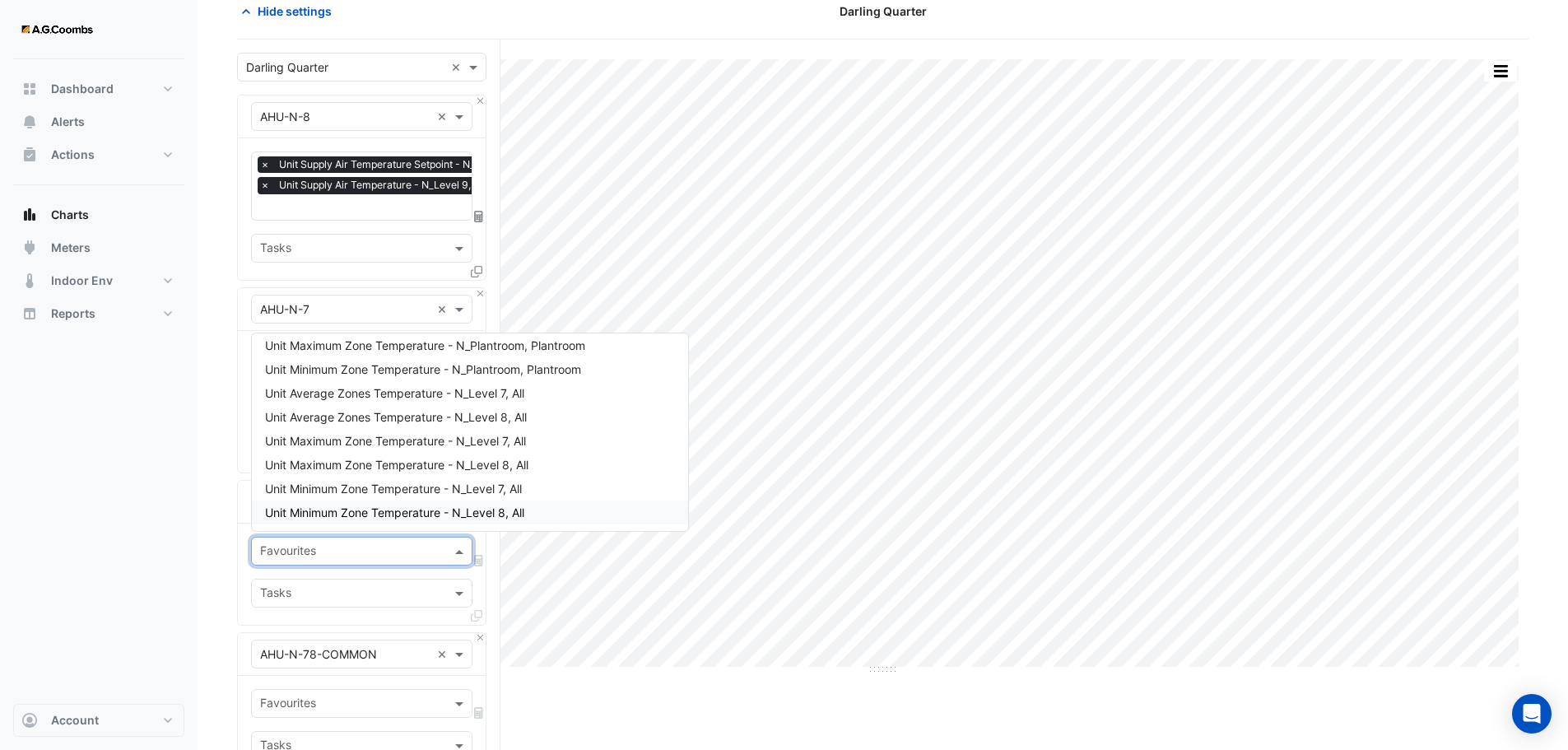
click at [230, 567] on section "Hide settings Darling Quarter Split by Unit Split All Print Save as JPEG Save a…" at bounding box center [883, 545] width 1371 height 1136
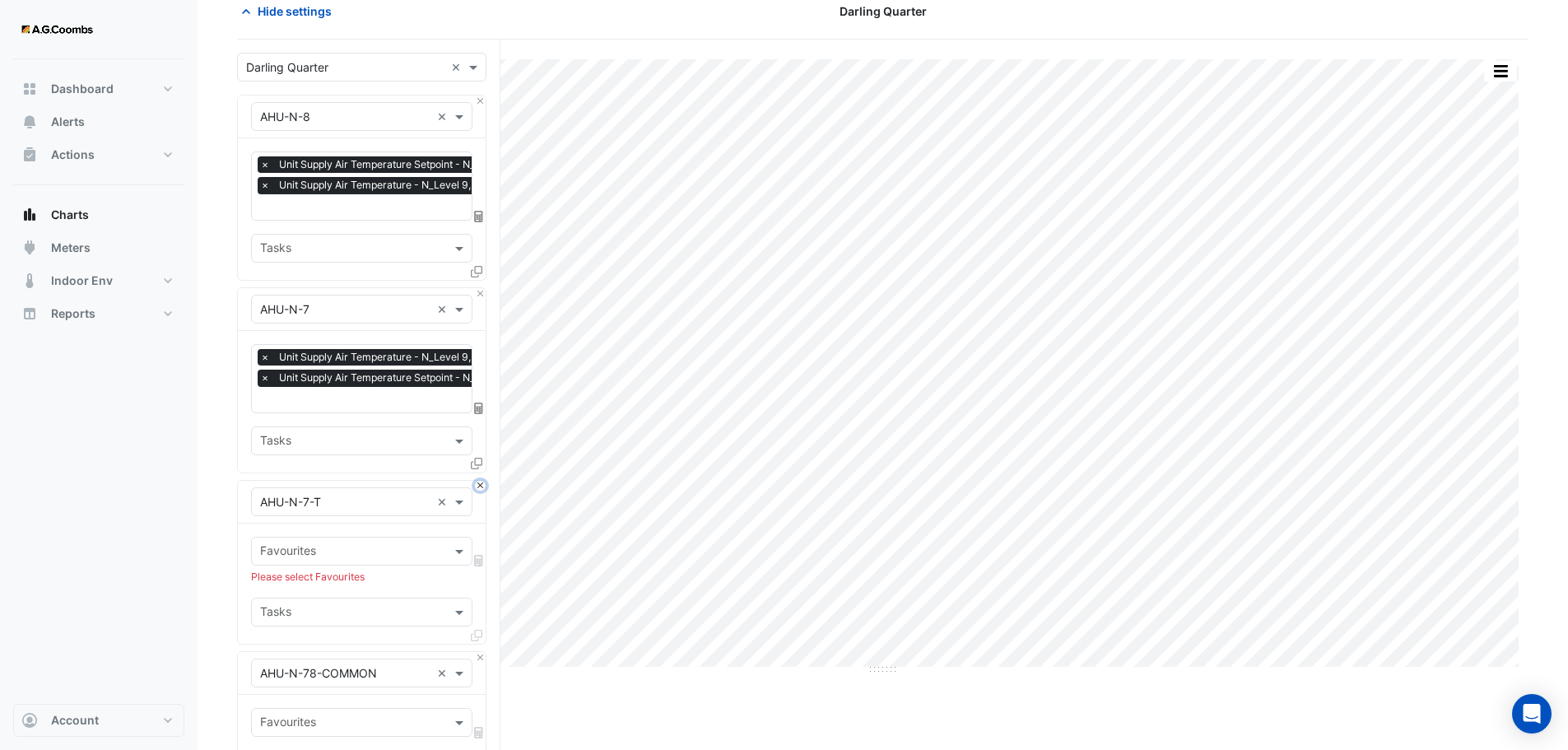
click at [482, 484] on button "Close" at bounding box center [480, 486] width 11 height 11
click at [359, 546] on input "text" at bounding box center [352, 552] width 184 height 17
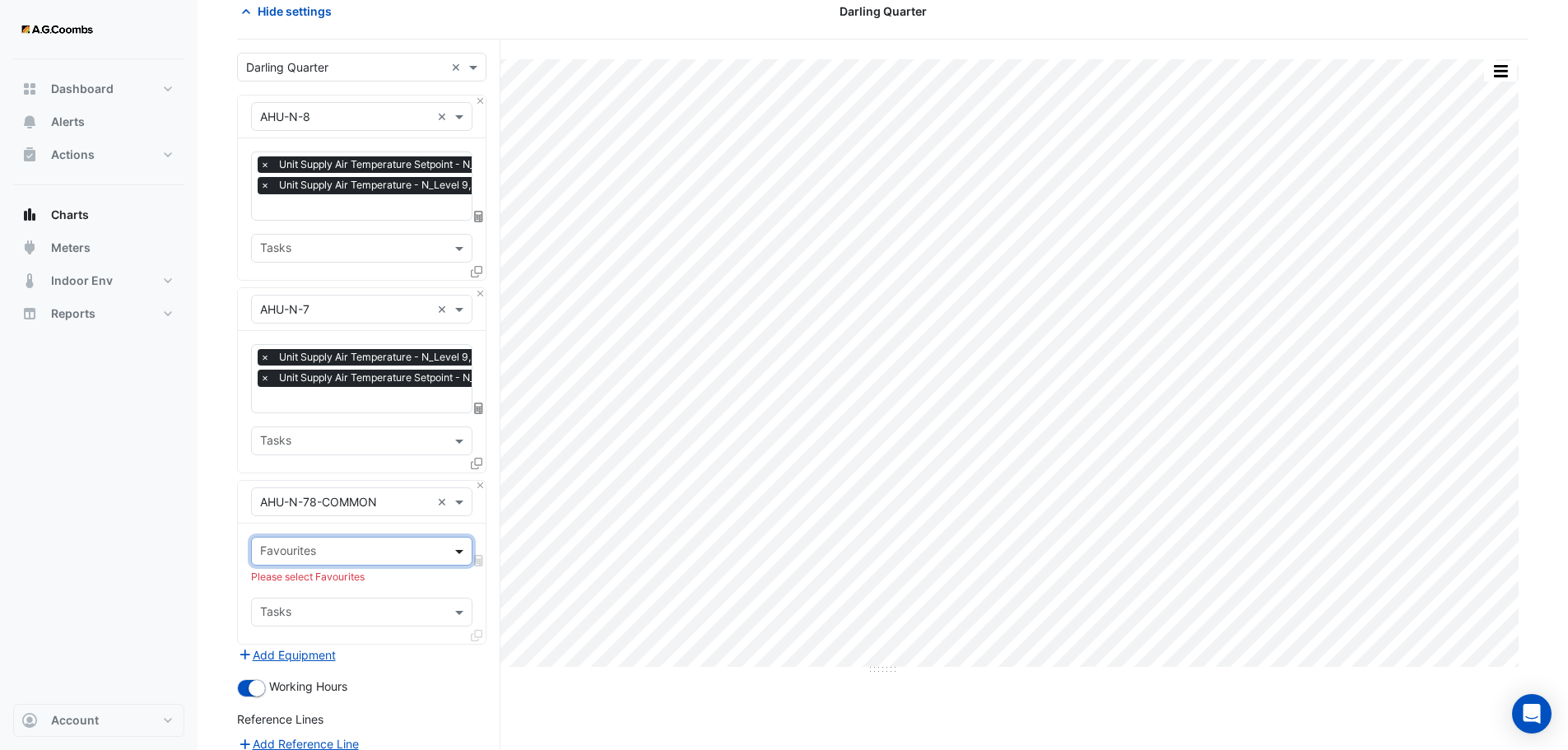
click at [457, 549] on span at bounding box center [461, 550] width 20 height 17
click at [481, 481] on button "Close" at bounding box center [480, 486] width 11 height 11
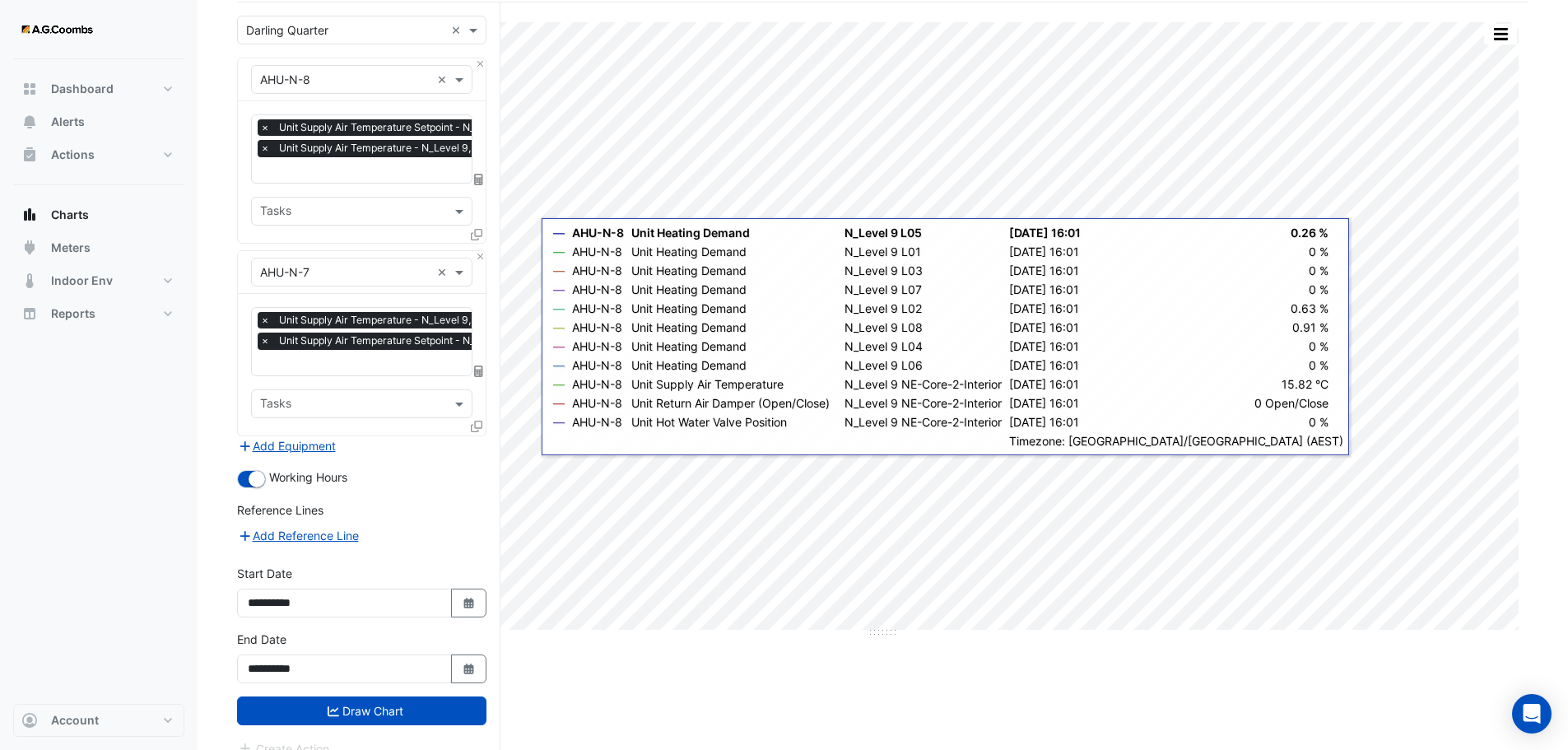
scroll to position [138, 0]
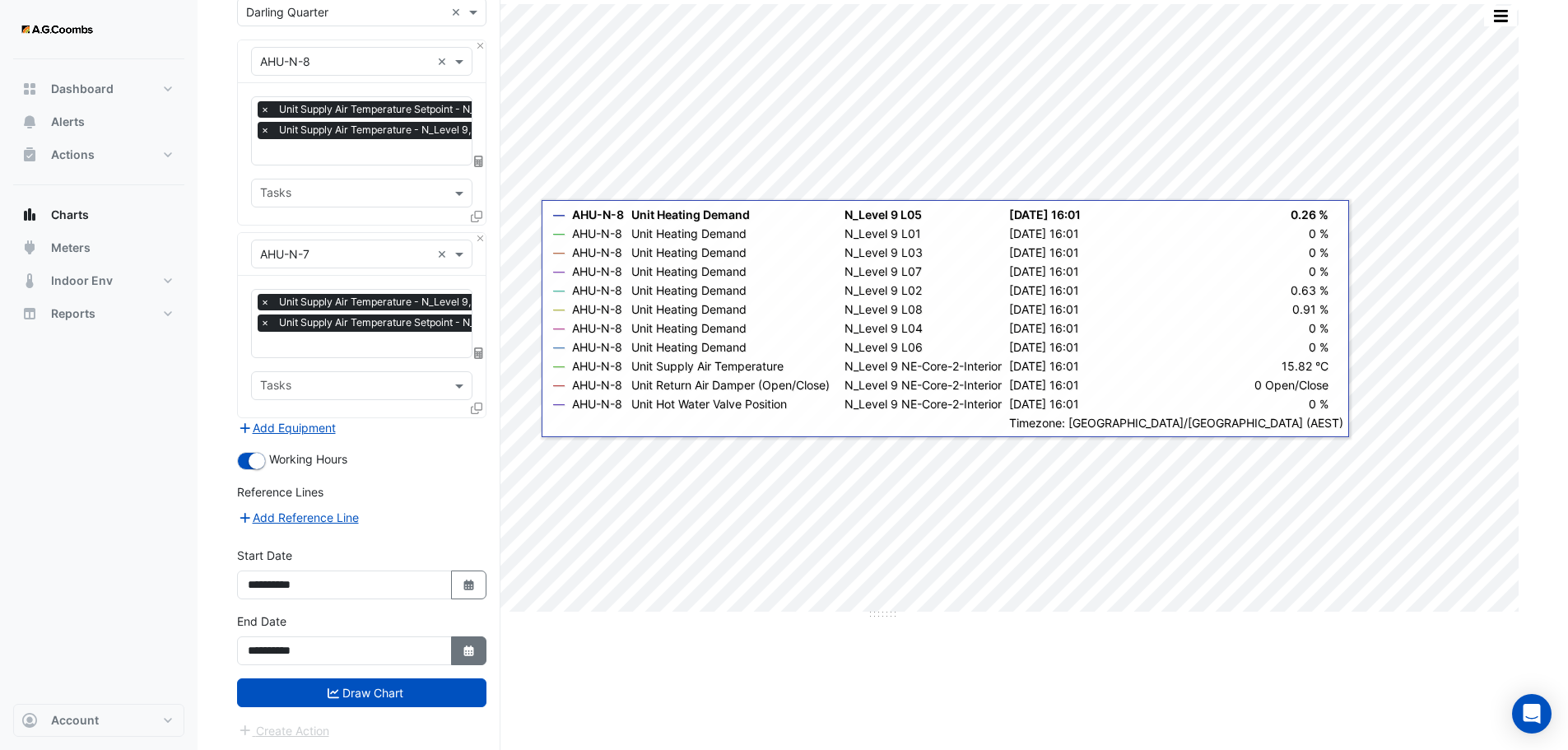
click at [476, 644] on button "Select Date" at bounding box center [469, 650] width 36 height 28
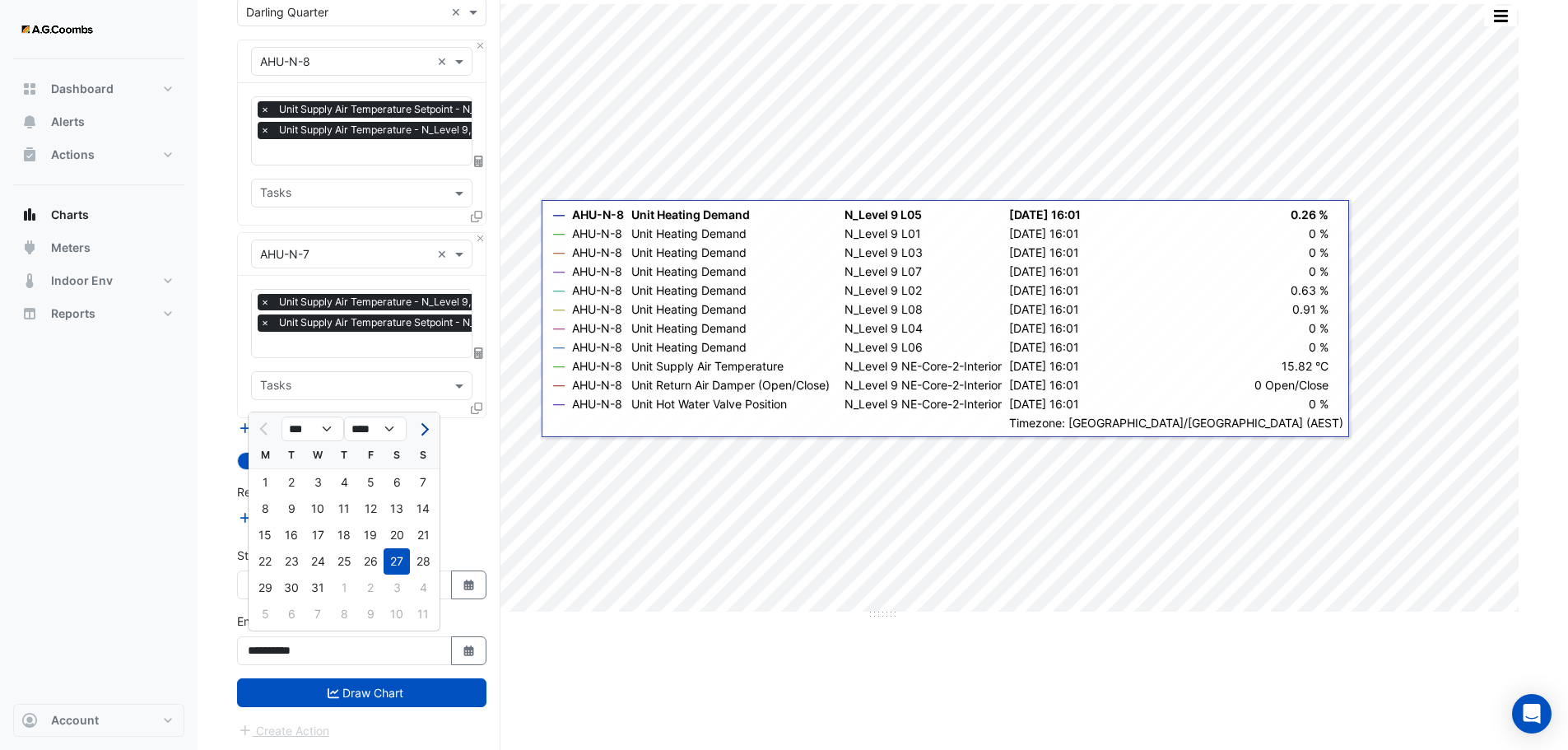
click at [425, 417] on button "Next month" at bounding box center [423, 429] width 20 height 27
click at [425, 429] on span "Next month" at bounding box center [423, 429] width 12 height 12
click at [257, 429] on button "Previous month" at bounding box center [265, 429] width 20 height 27
select select "*"
drag, startPoint x: 264, startPoint y: 587, endPoint x: 279, endPoint y: 571, distance: 21.9
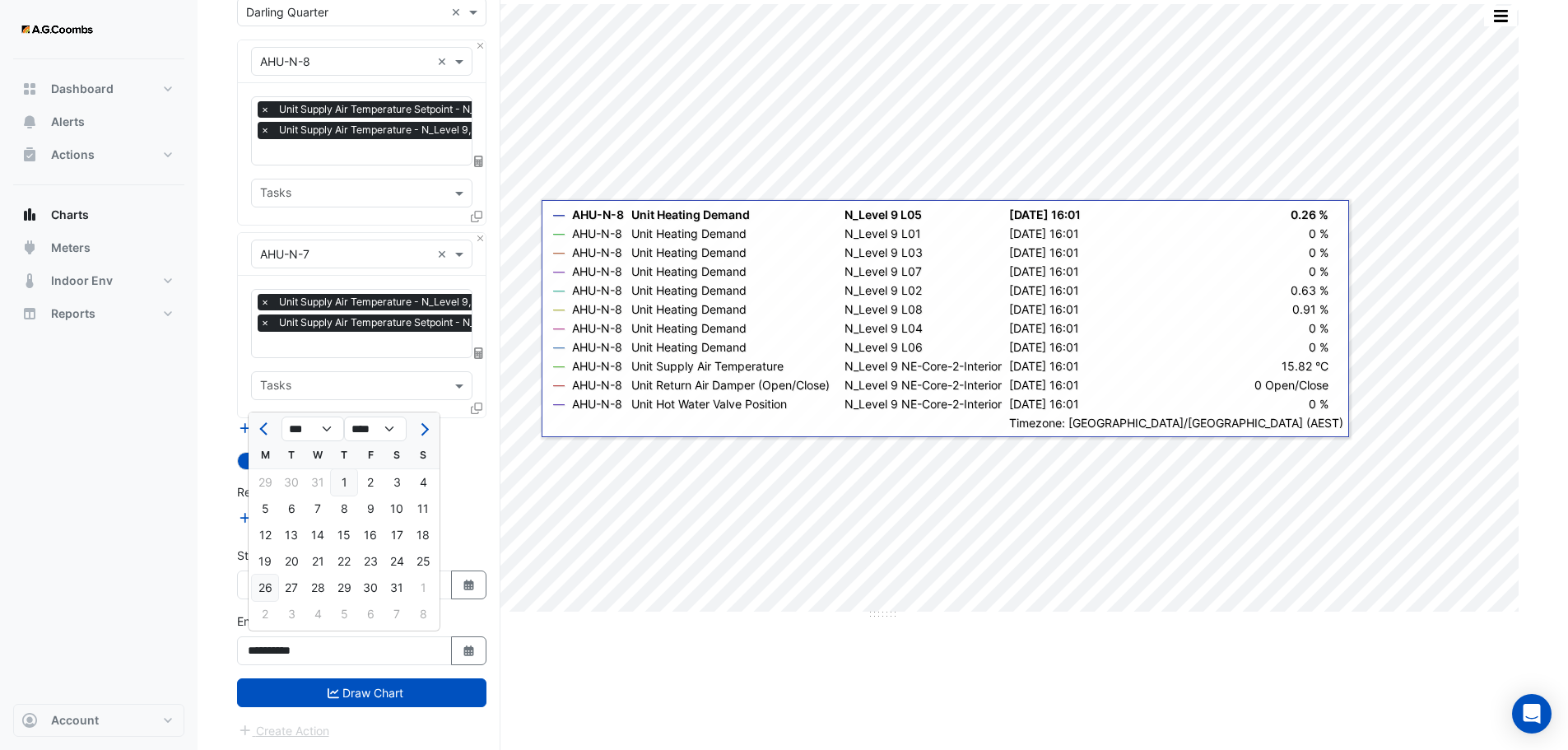
click at [264, 587] on div "26" at bounding box center [265, 587] width 27 height 27
type input "**********"
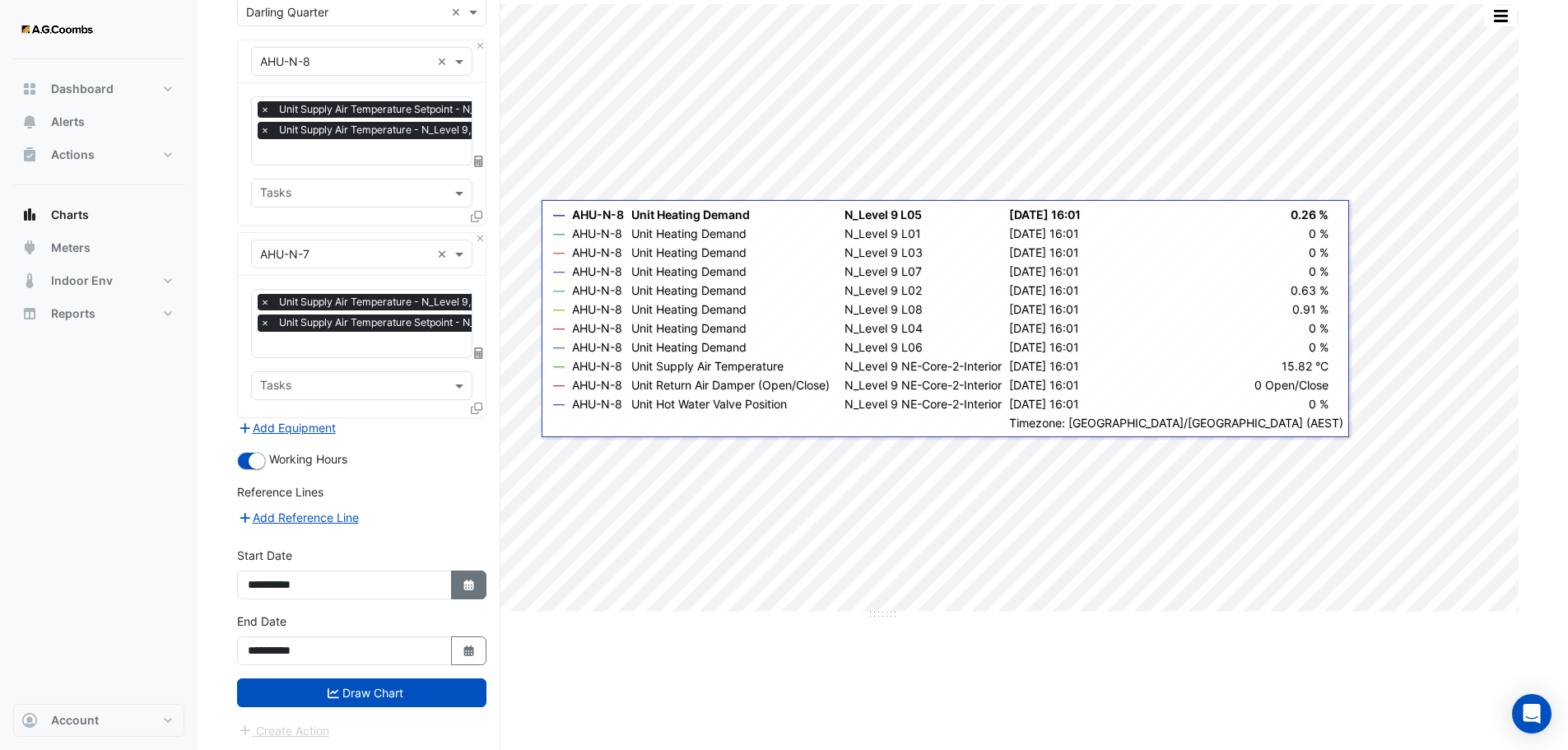
click at [470, 570] on button "Select Date" at bounding box center [469, 585] width 36 height 28
select select "*"
select select "****"
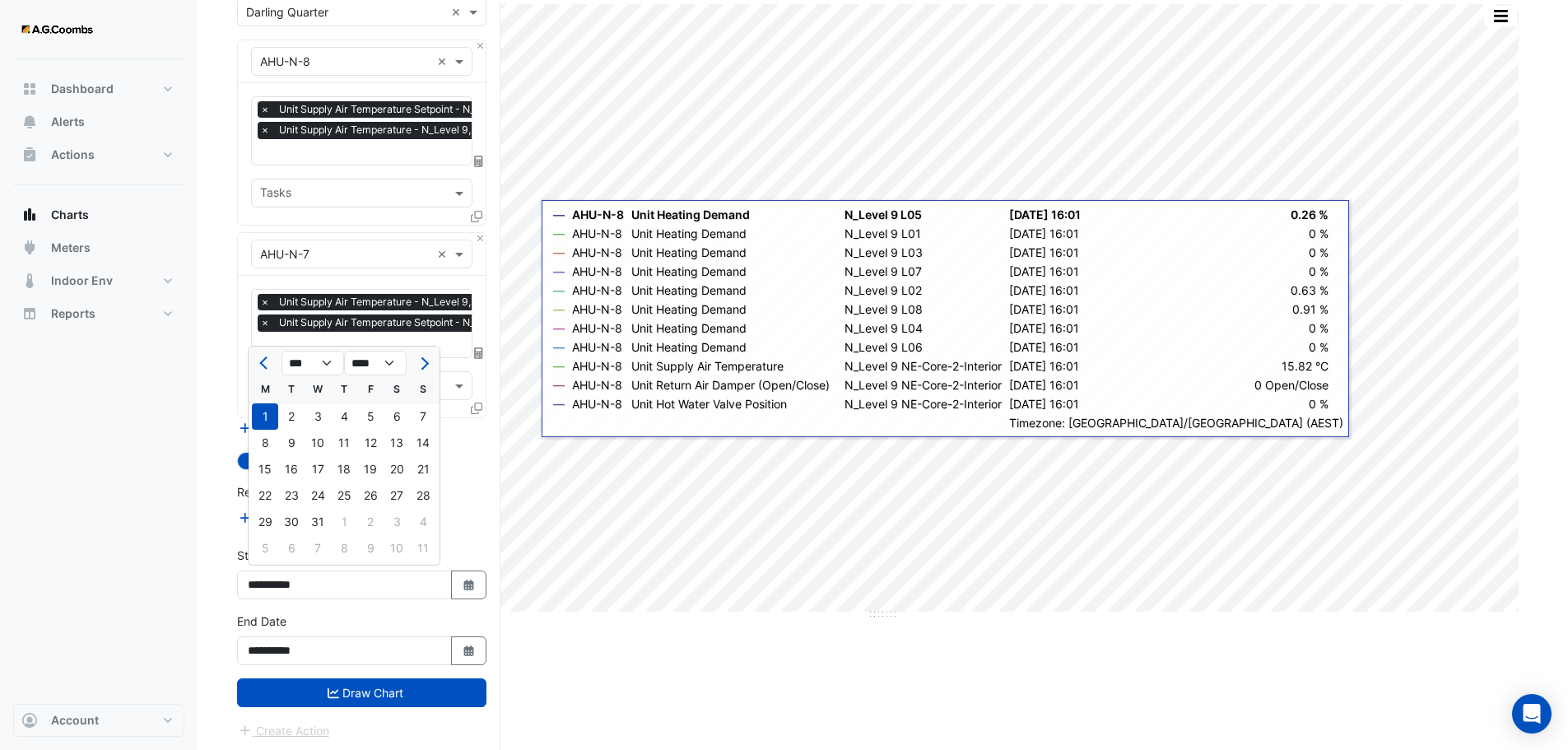
click at [441, 355] on div "× Unit Supply Air Temperature - N_Level 9, NE-Core-2-Perimeter × Unit Supply Ai…" at bounding box center [362, 346] width 248 height 141
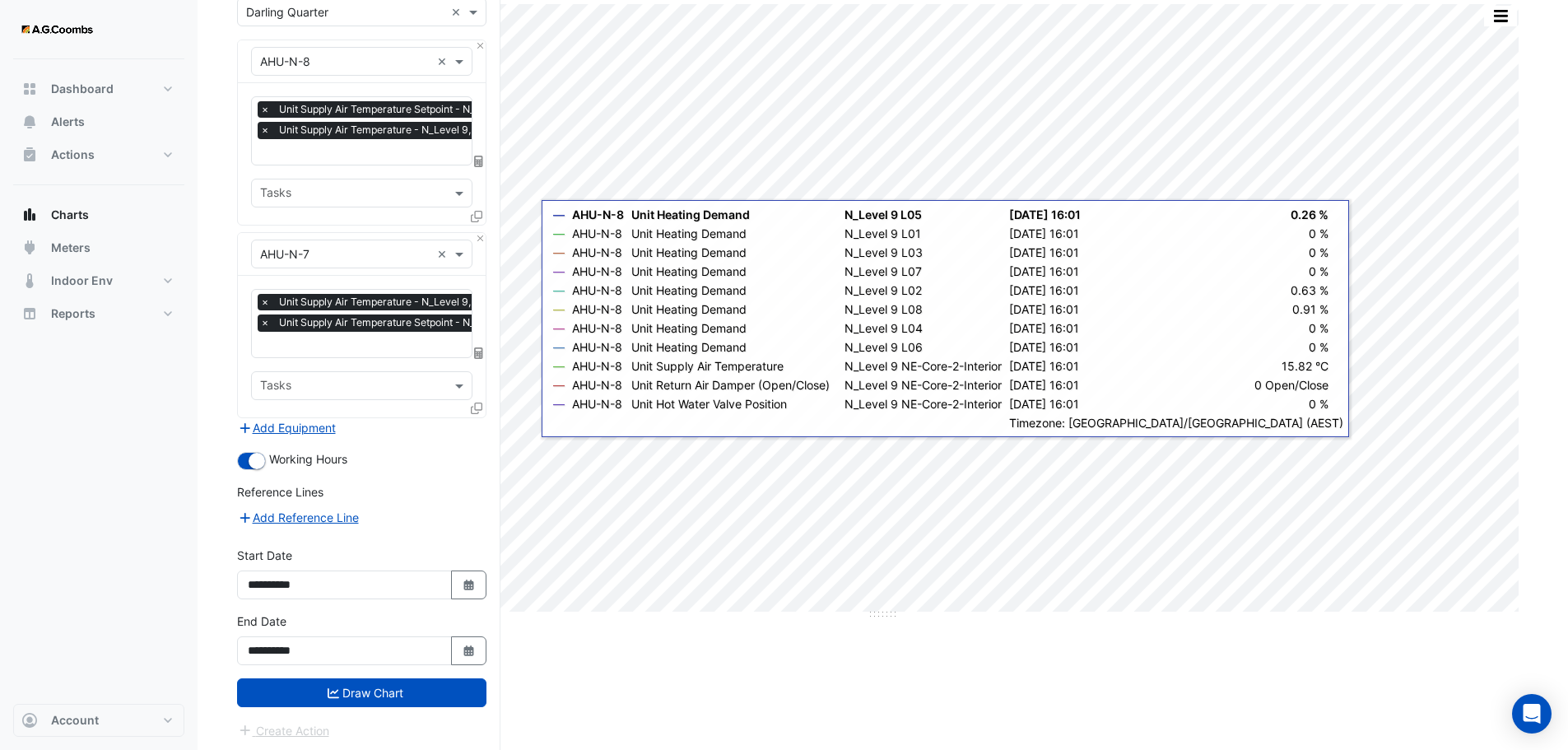
click at [464, 562] on div "**********" at bounding box center [362, 572] width 250 height 52
click at [463, 588] on button "Select Date" at bounding box center [469, 585] width 36 height 28
select select "*"
select select "****"
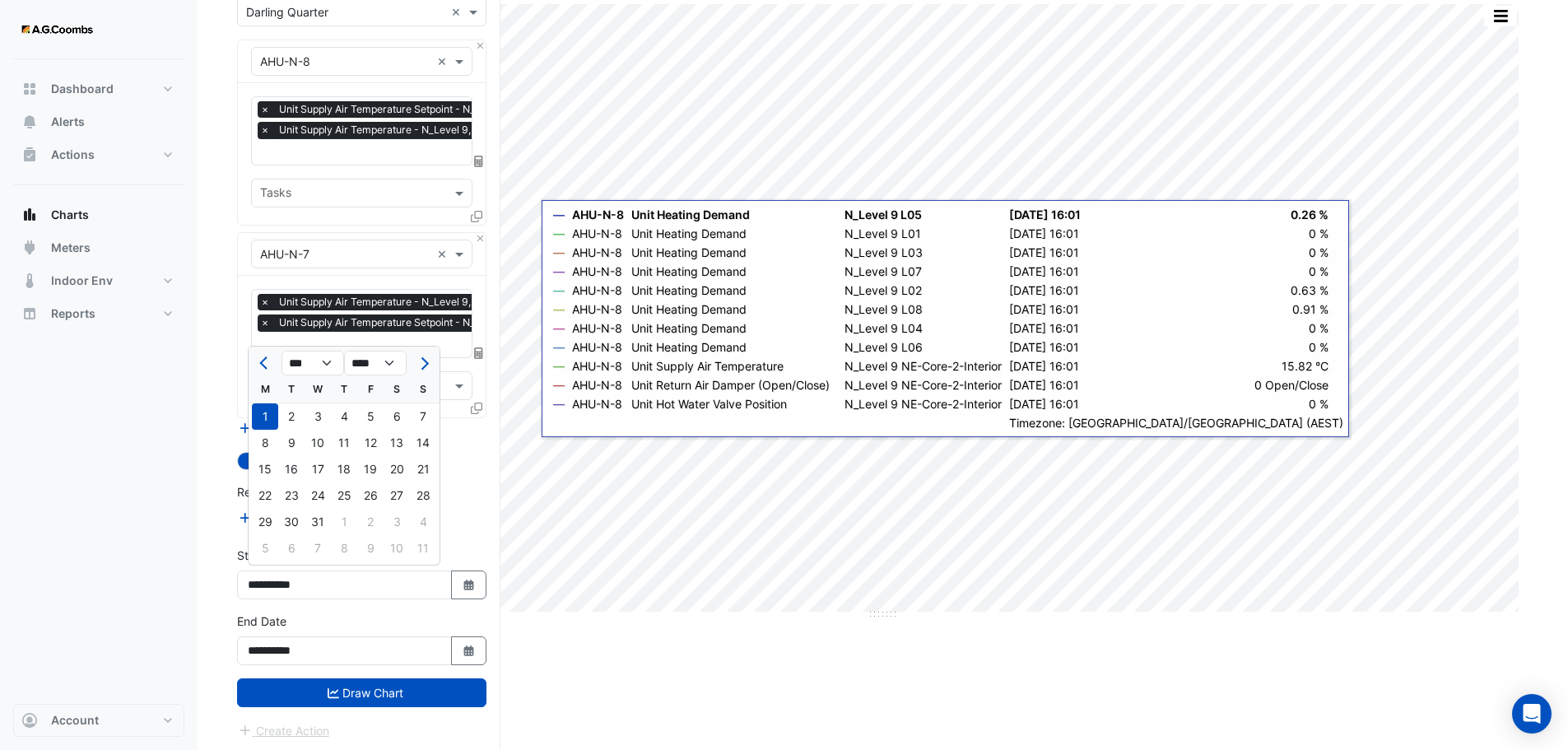
click at [436, 360] on div at bounding box center [423, 363] width 33 height 27
click at [423, 362] on span "Next month" at bounding box center [423, 363] width 12 height 12
select select "*"
click at [423, 362] on div at bounding box center [423, 363] width 33 height 27
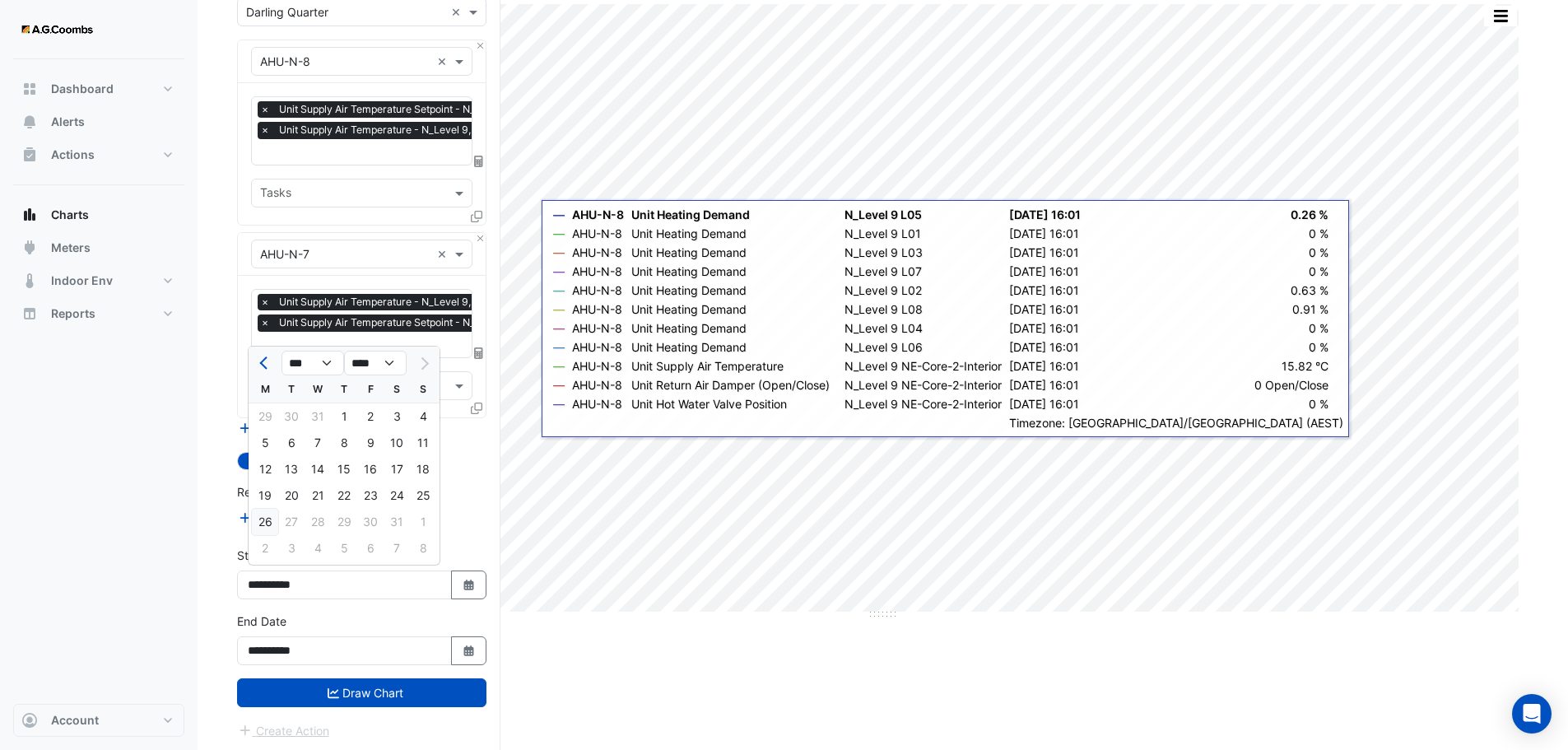
click at [264, 520] on div "26" at bounding box center [265, 522] width 27 height 27
type input "**********"
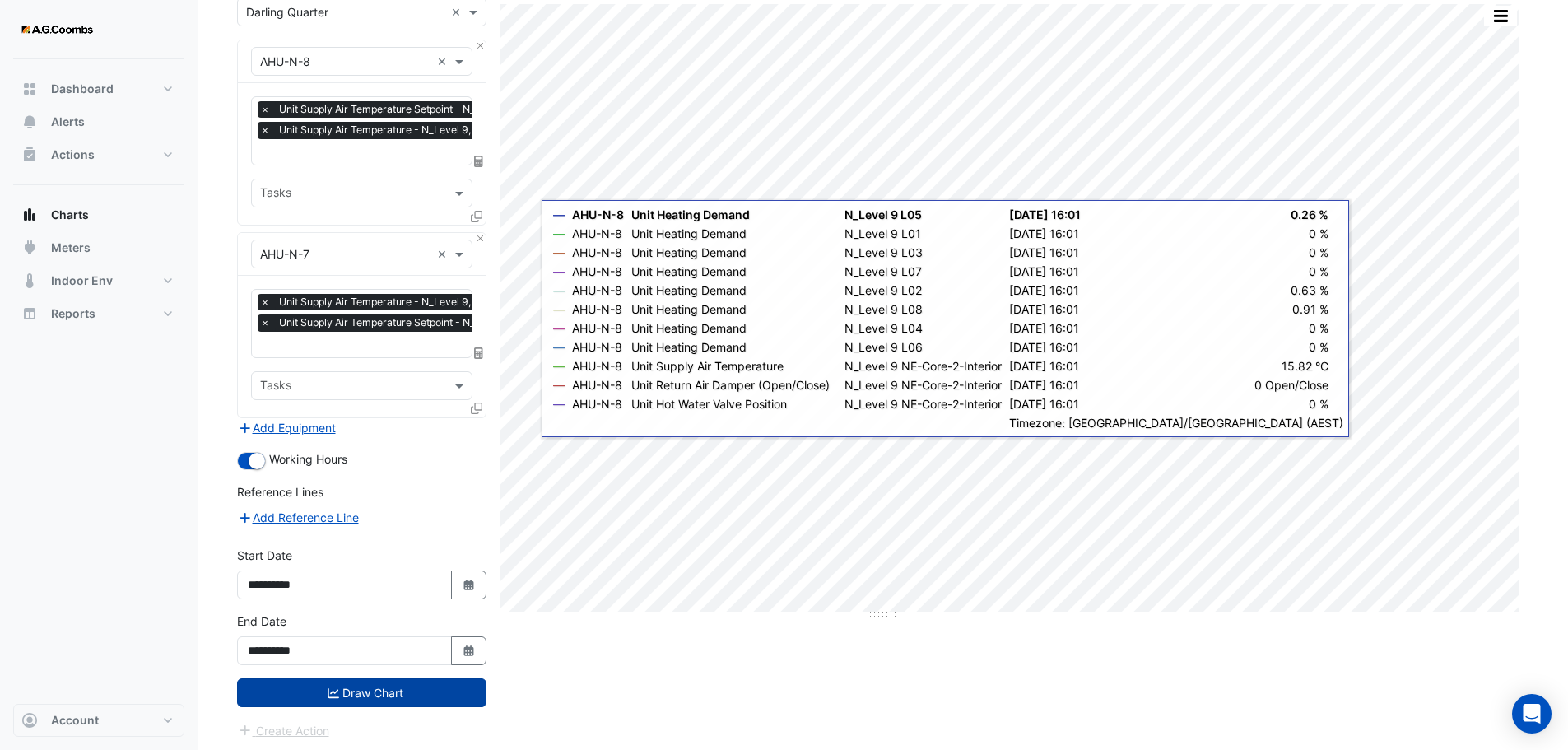
click at [383, 678] on button "Draw Chart" at bounding box center [362, 692] width 250 height 28
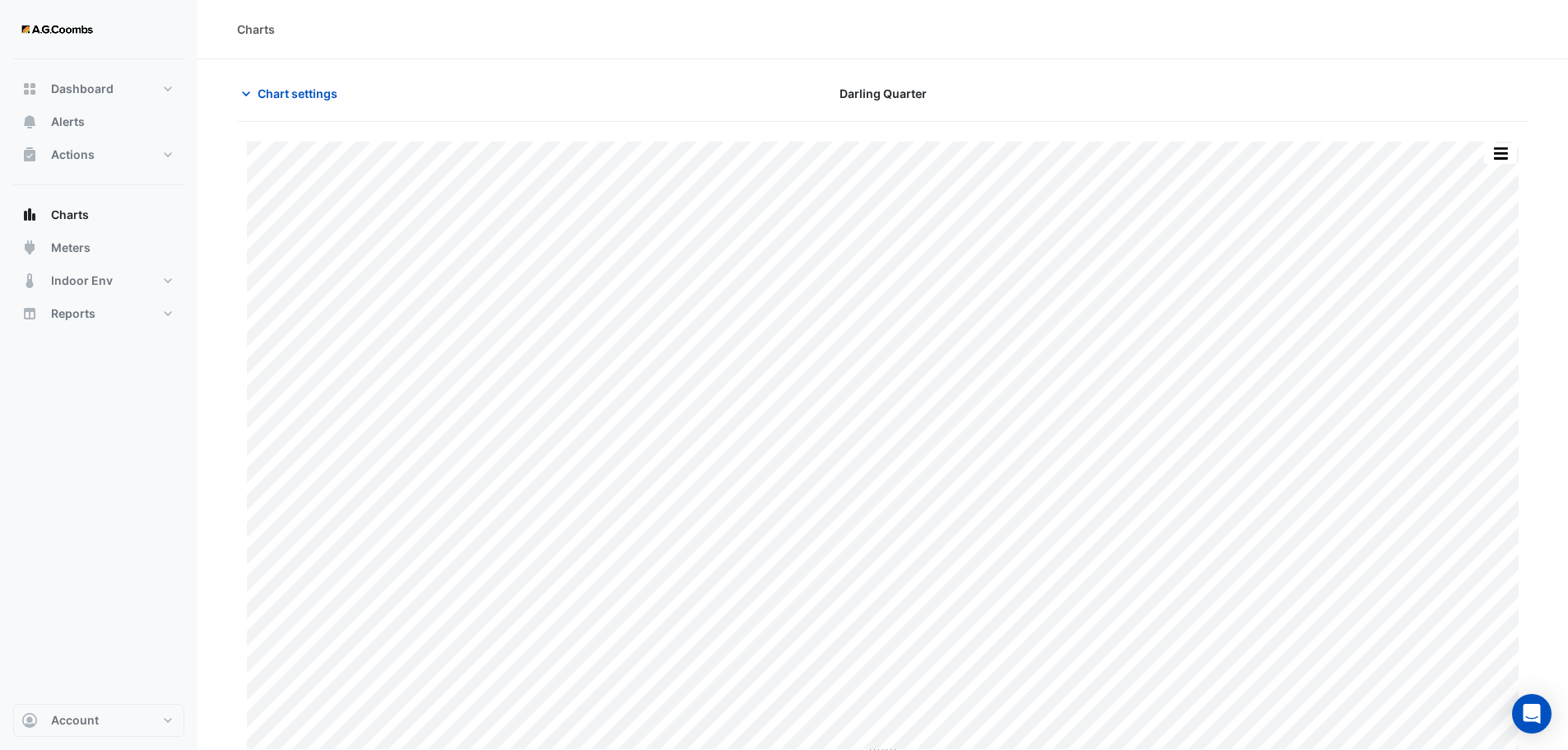
click at [383, 684] on div "Print Save as JPEG Save as PNG Sample Tooltip × Darling Quarter × × AHU-N-8 × ×…" at bounding box center [883, 439] width 1292 height 635
click at [310, 87] on span "Chart settings" at bounding box center [298, 92] width 80 height 17
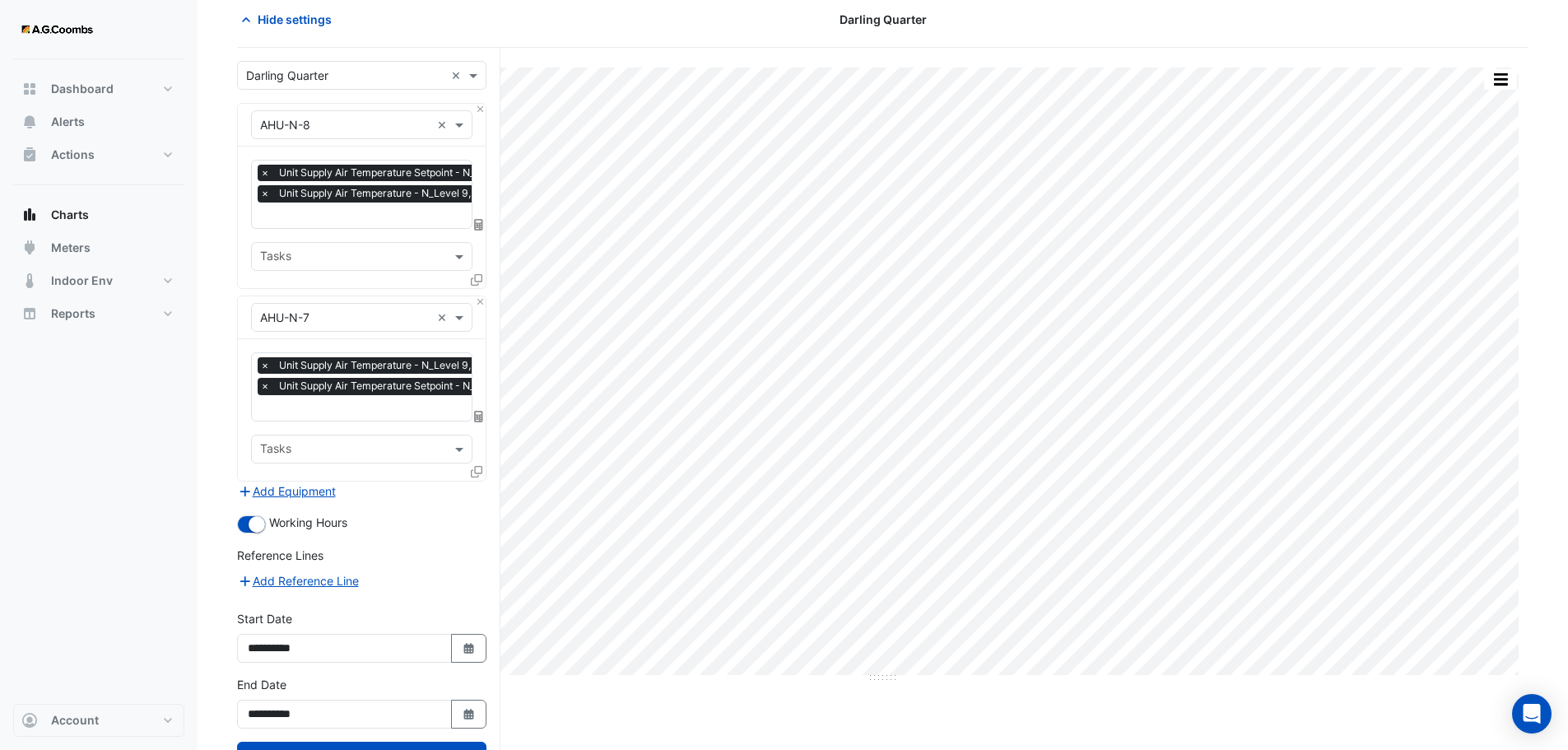
scroll to position [138, 0]
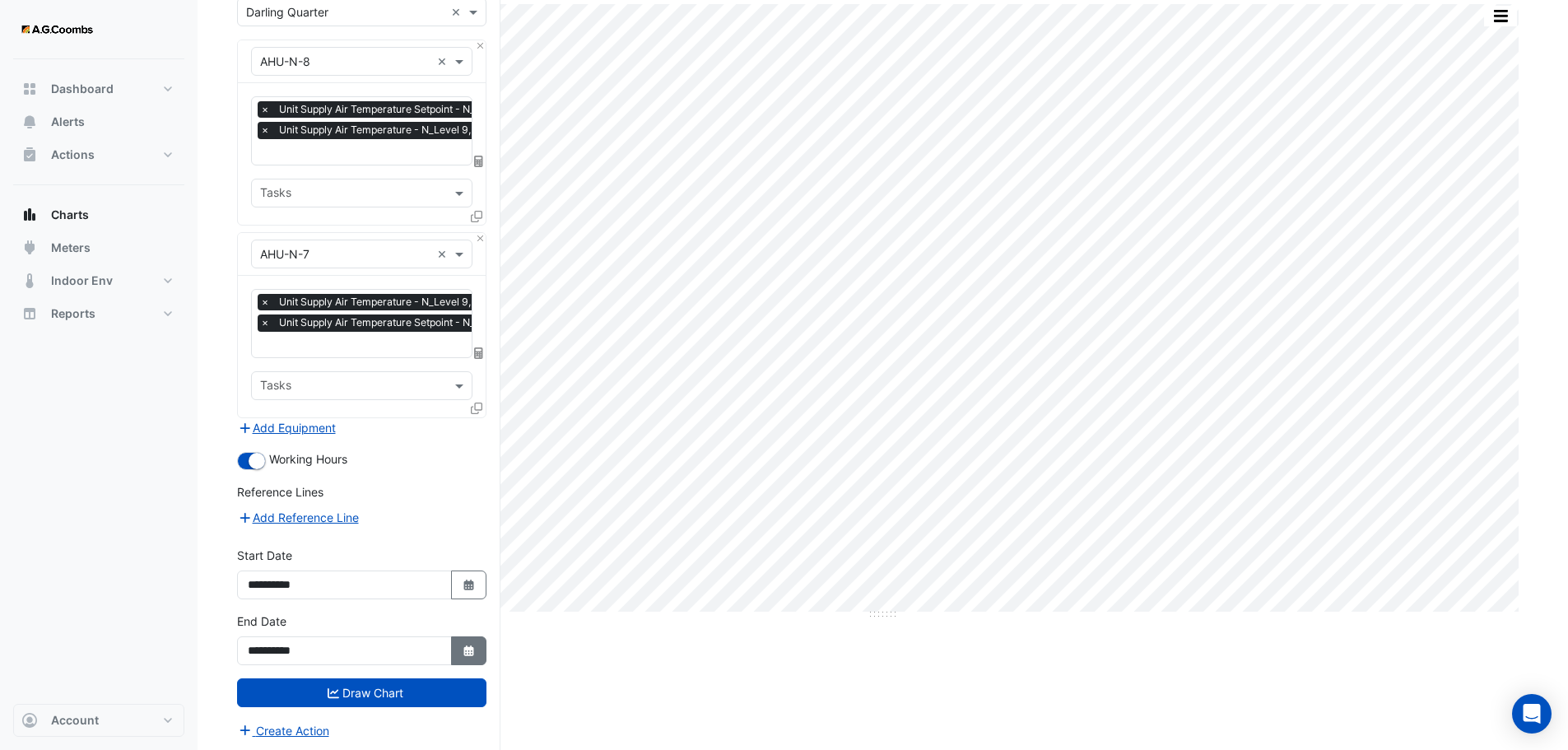
click at [472, 646] on icon "button" at bounding box center [468, 650] width 10 height 11
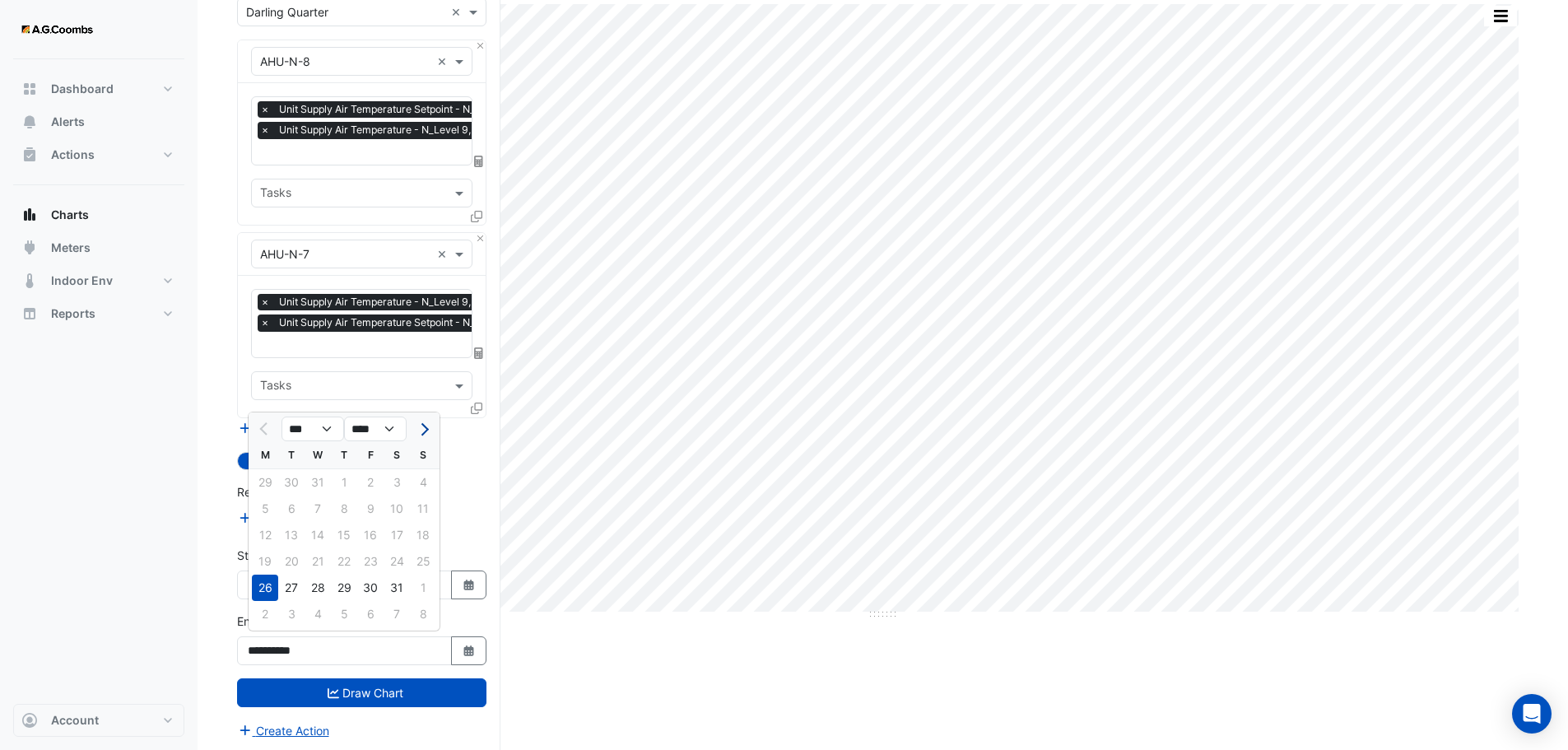
click at [423, 420] on button "Next month" at bounding box center [423, 429] width 20 height 27
select select "*"
click at [295, 580] on div "24" at bounding box center [292, 587] width 27 height 27
type input "**********"
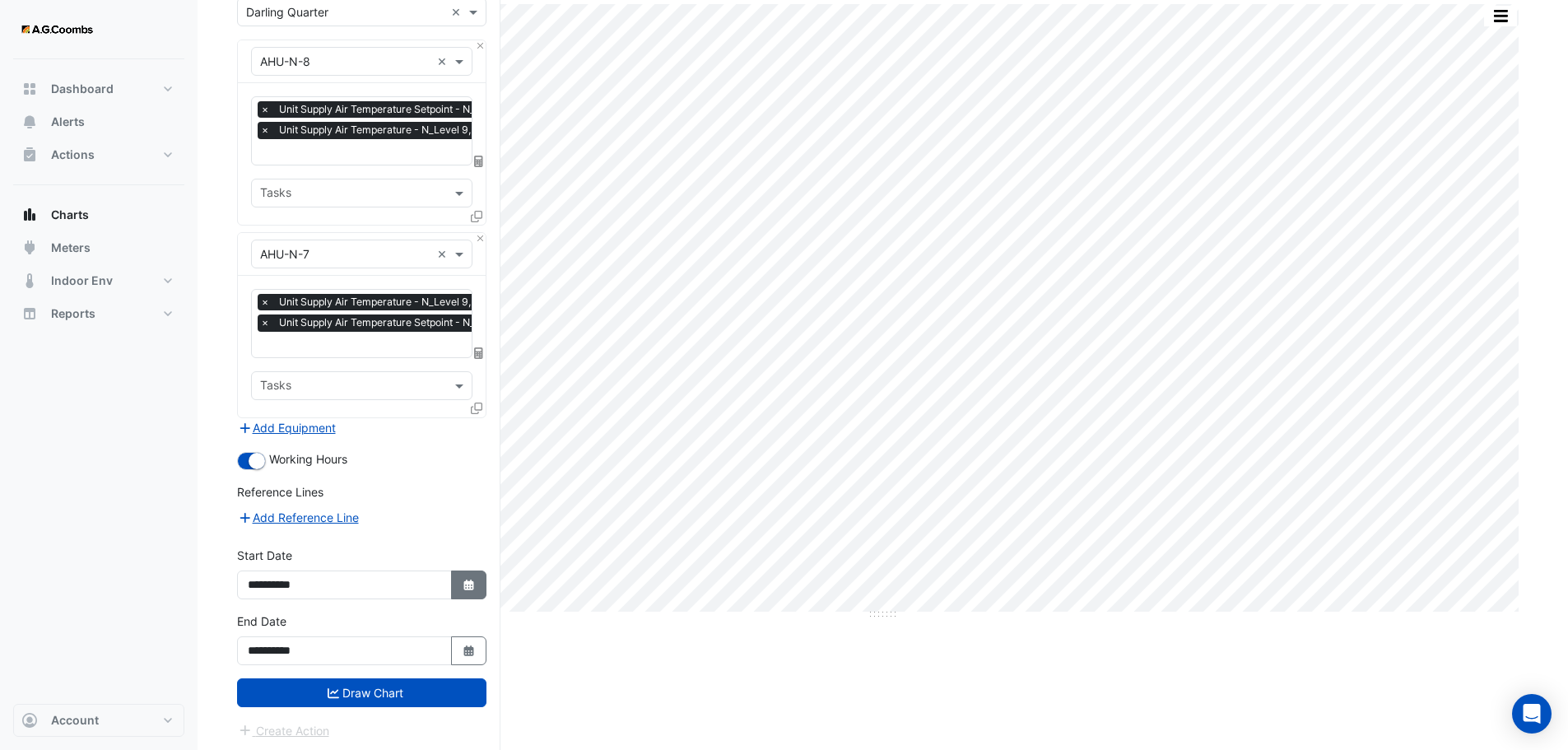
click at [468, 581] on icon "button" at bounding box center [468, 585] width 10 height 11
select select "*"
select select "****"
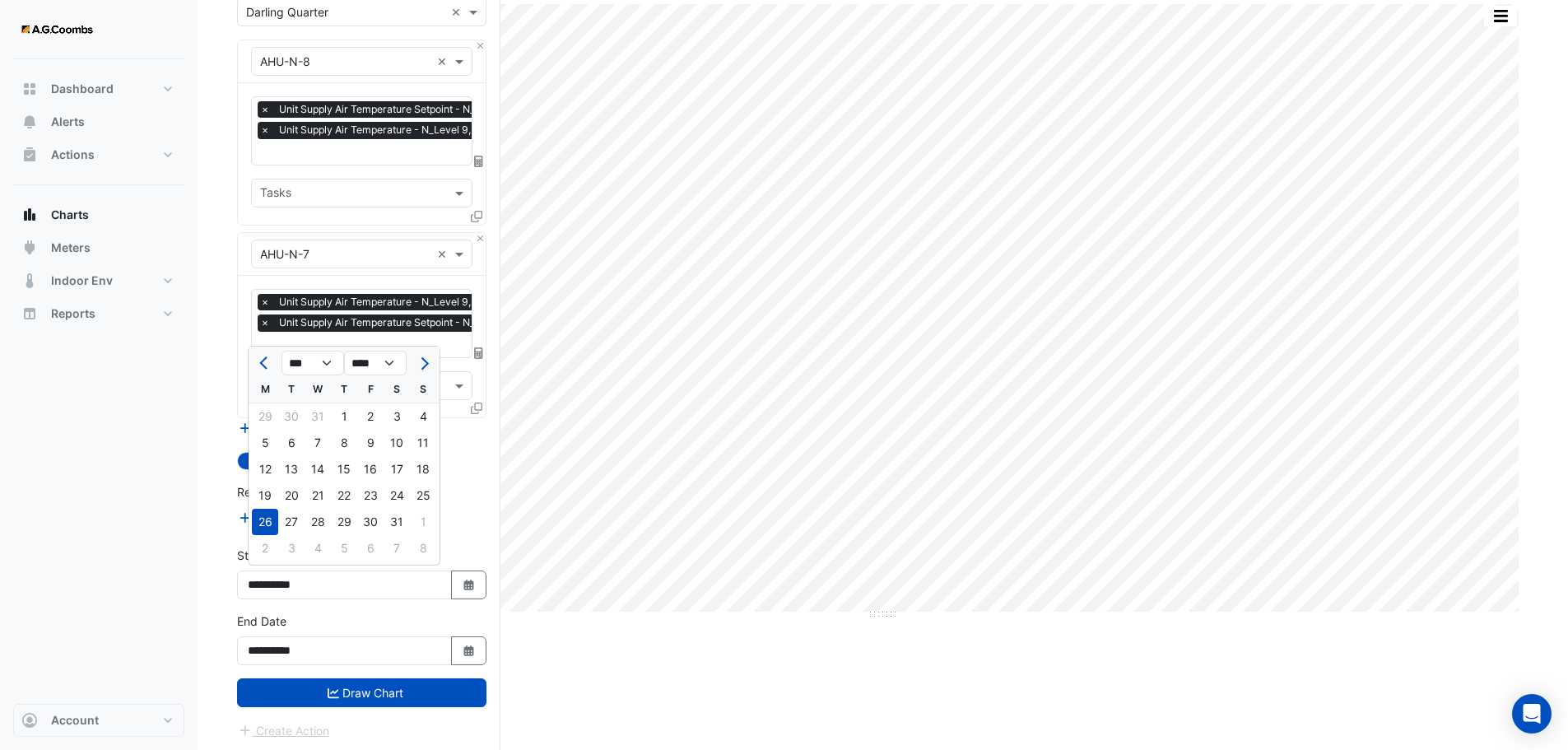
click at [423, 361] on span "Next month" at bounding box center [423, 363] width 12 height 12
select select "*"
click at [290, 528] on div "24" at bounding box center [292, 522] width 27 height 27
type input "**********"
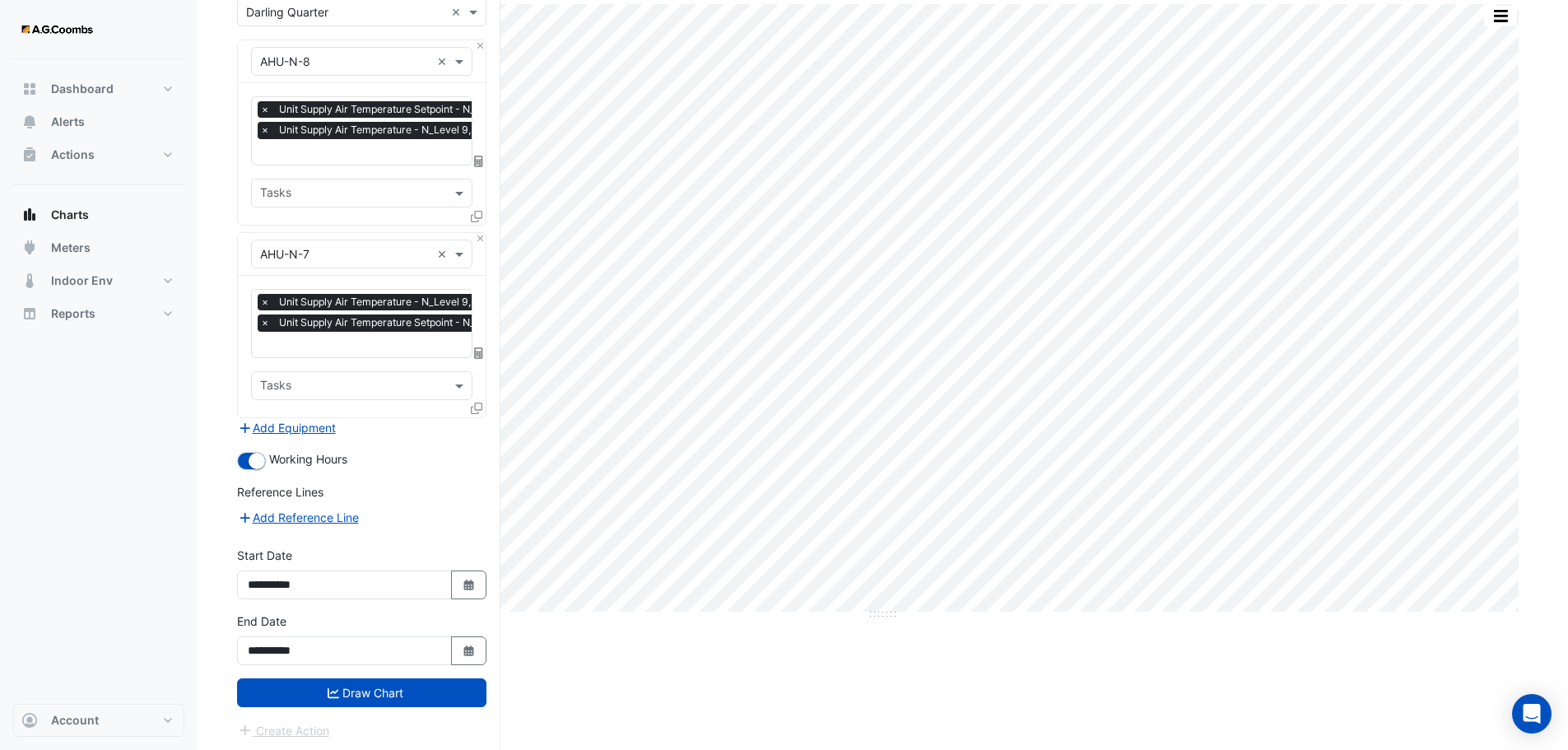
drag, startPoint x: 329, startPoint y: 698, endPoint x: 339, endPoint y: 690, distance: 12.8
click at [329, 698] on button "Draw Chart" at bounding box center [362, 692] width 250 height 28
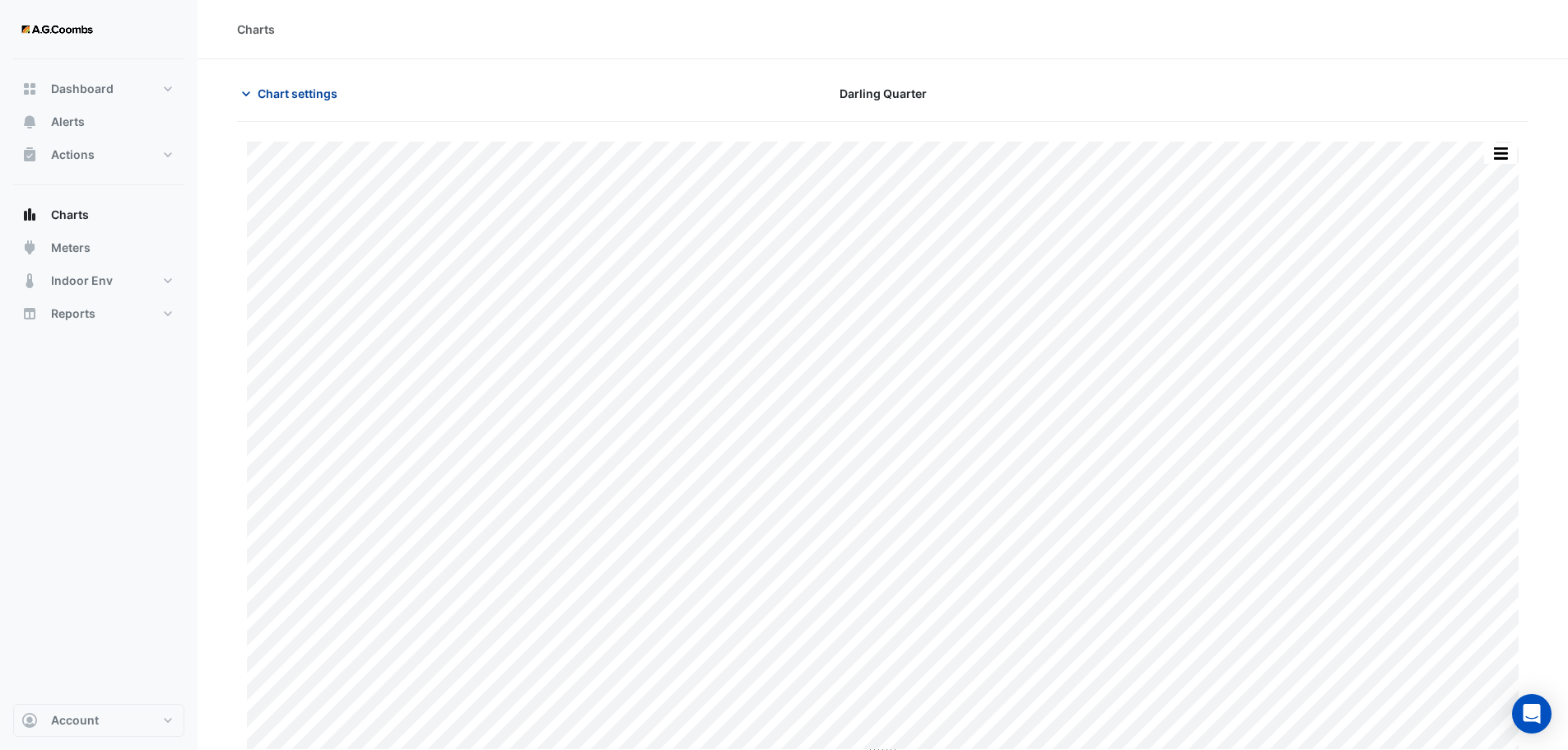
click at [245, 91] on icon "button" at bounding box center [246, 93] width 17 height 17
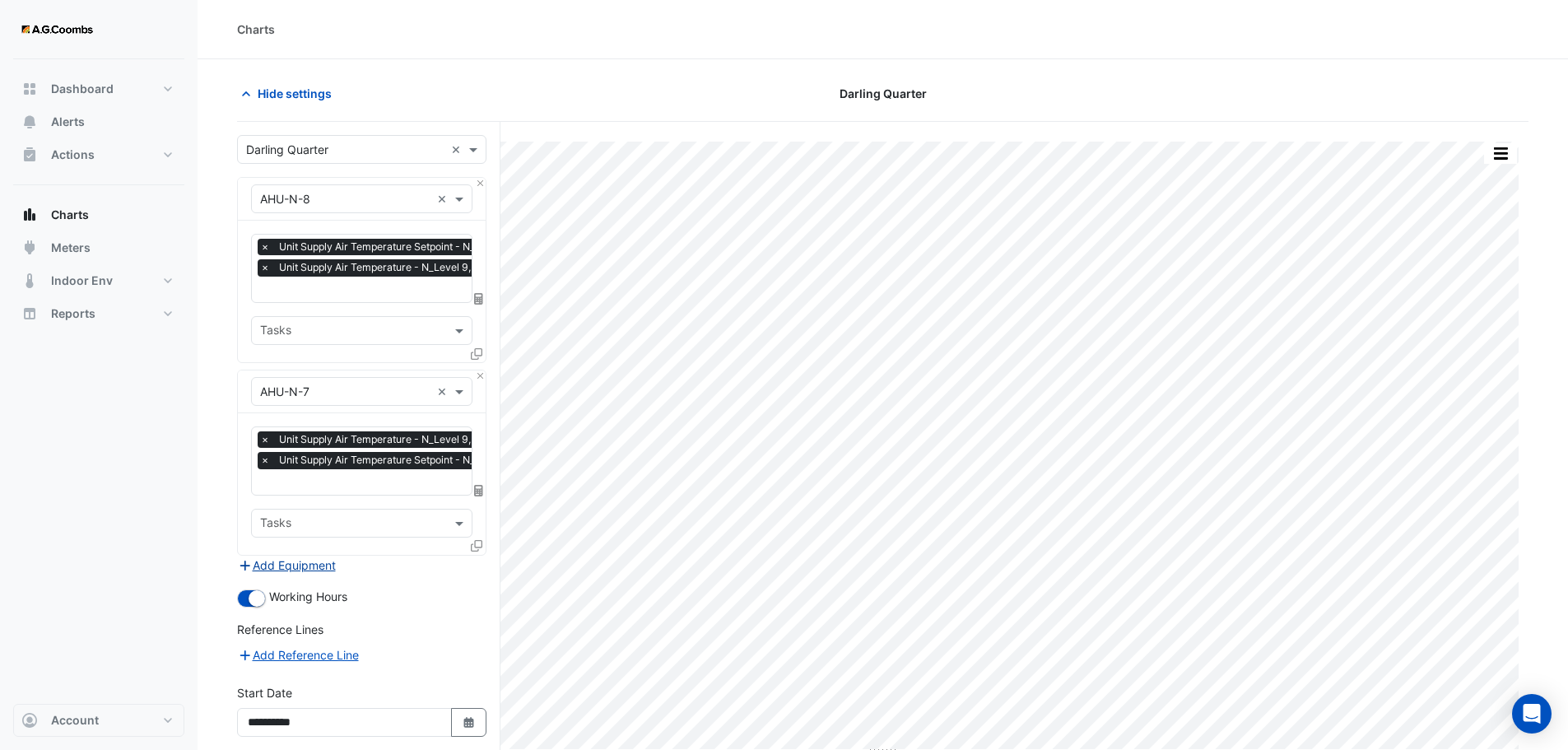
click at [302, 559] on button "Add Equipment" at bounding box center [287, 564] width 100 height 19
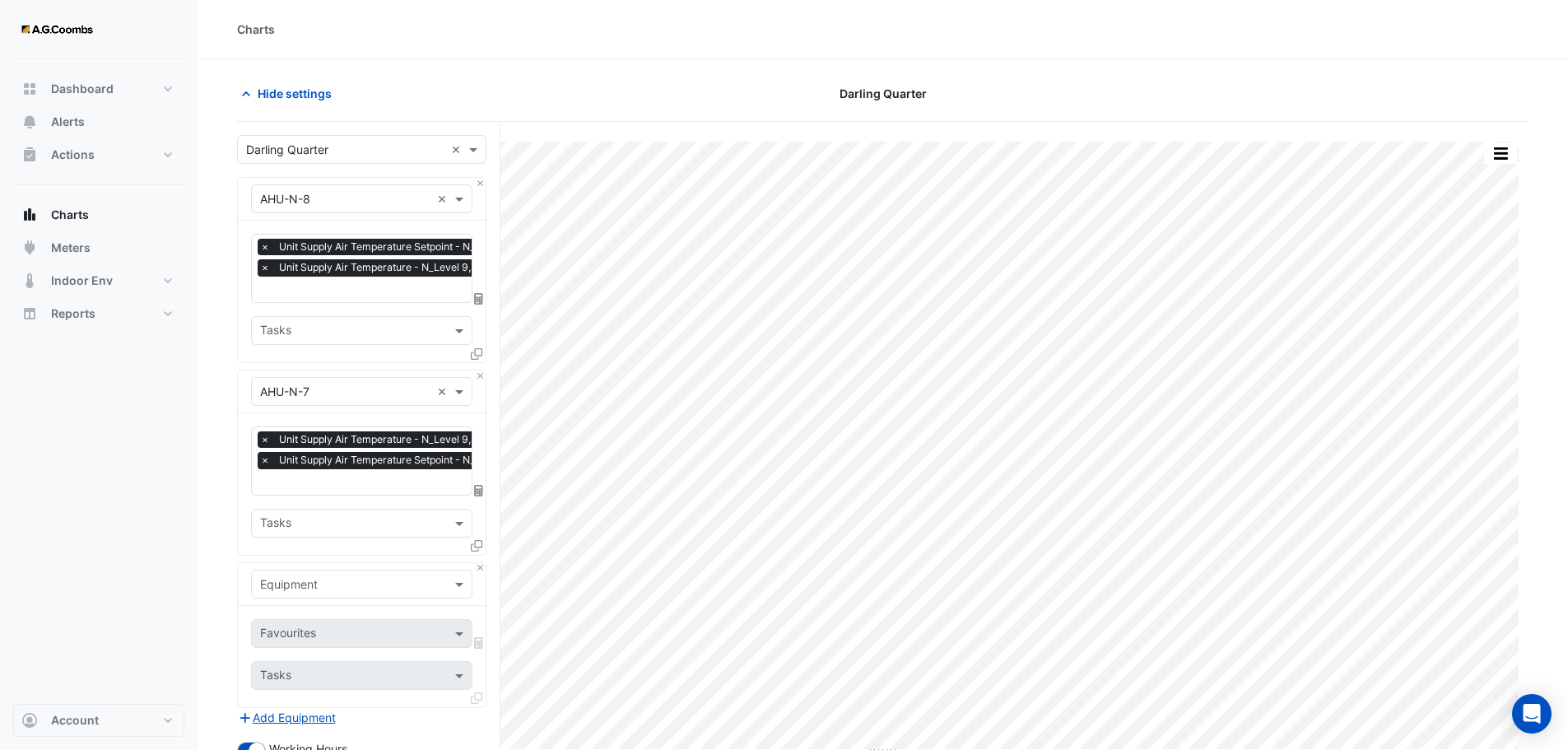
click at [356, 578] on input "text" at bounding box center [346, 584] width 171 height 17
click at [270, 578] on input "*******" at bounding box center [346, 584] width 171 height 17
type input "*******"
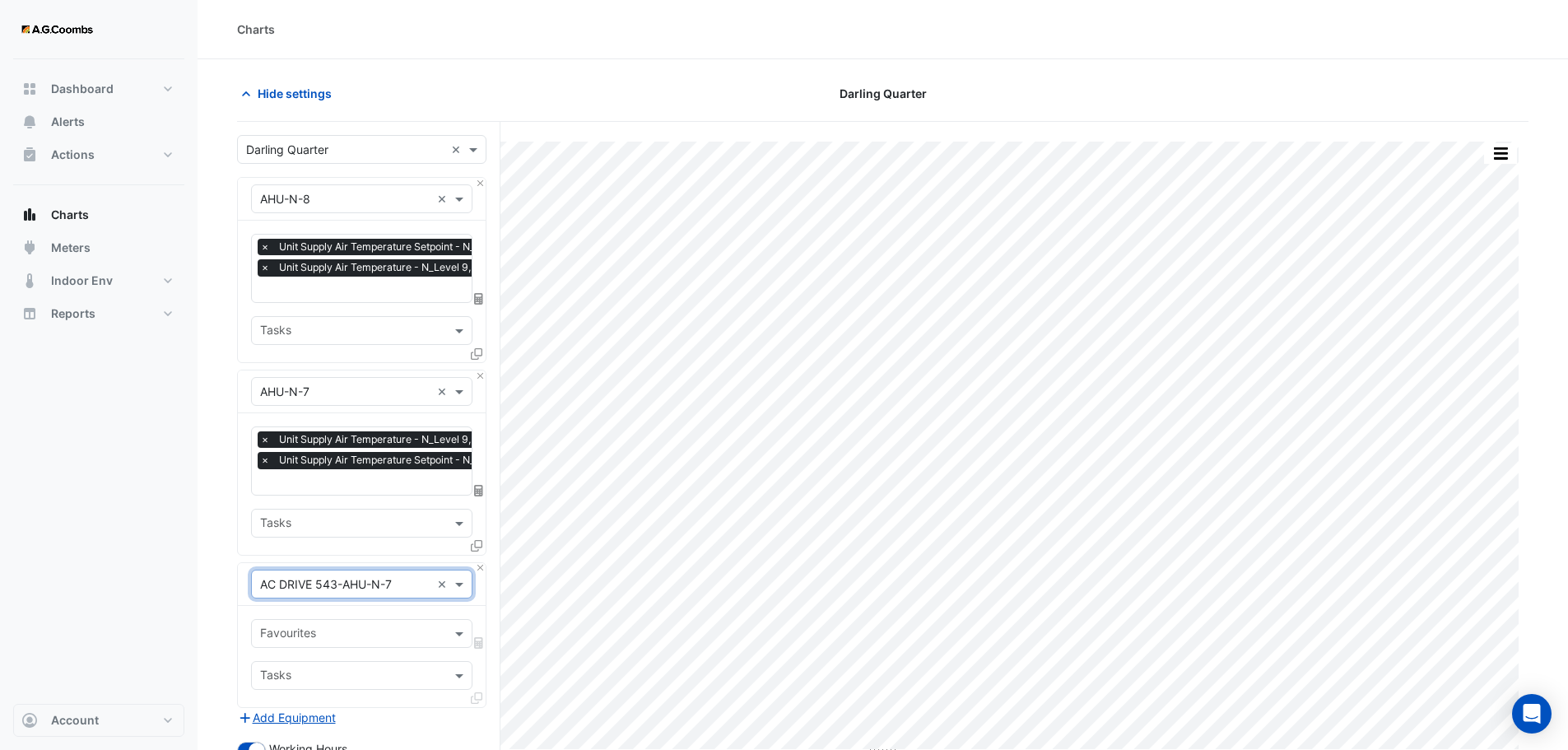
click at [268, 582] on input "text" at bounding box center [346, 584] width 171 height 17
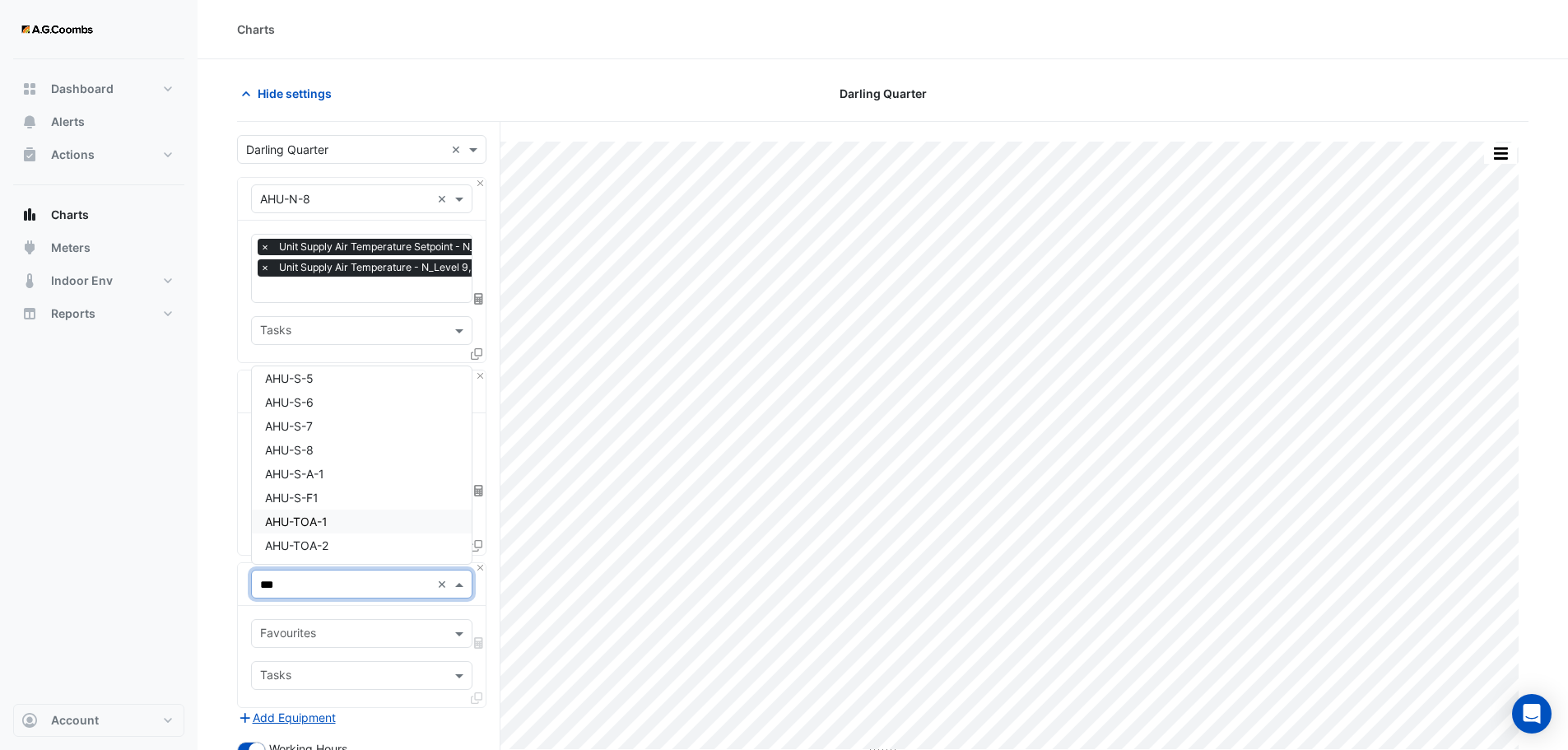
scroll to position [197, 0]
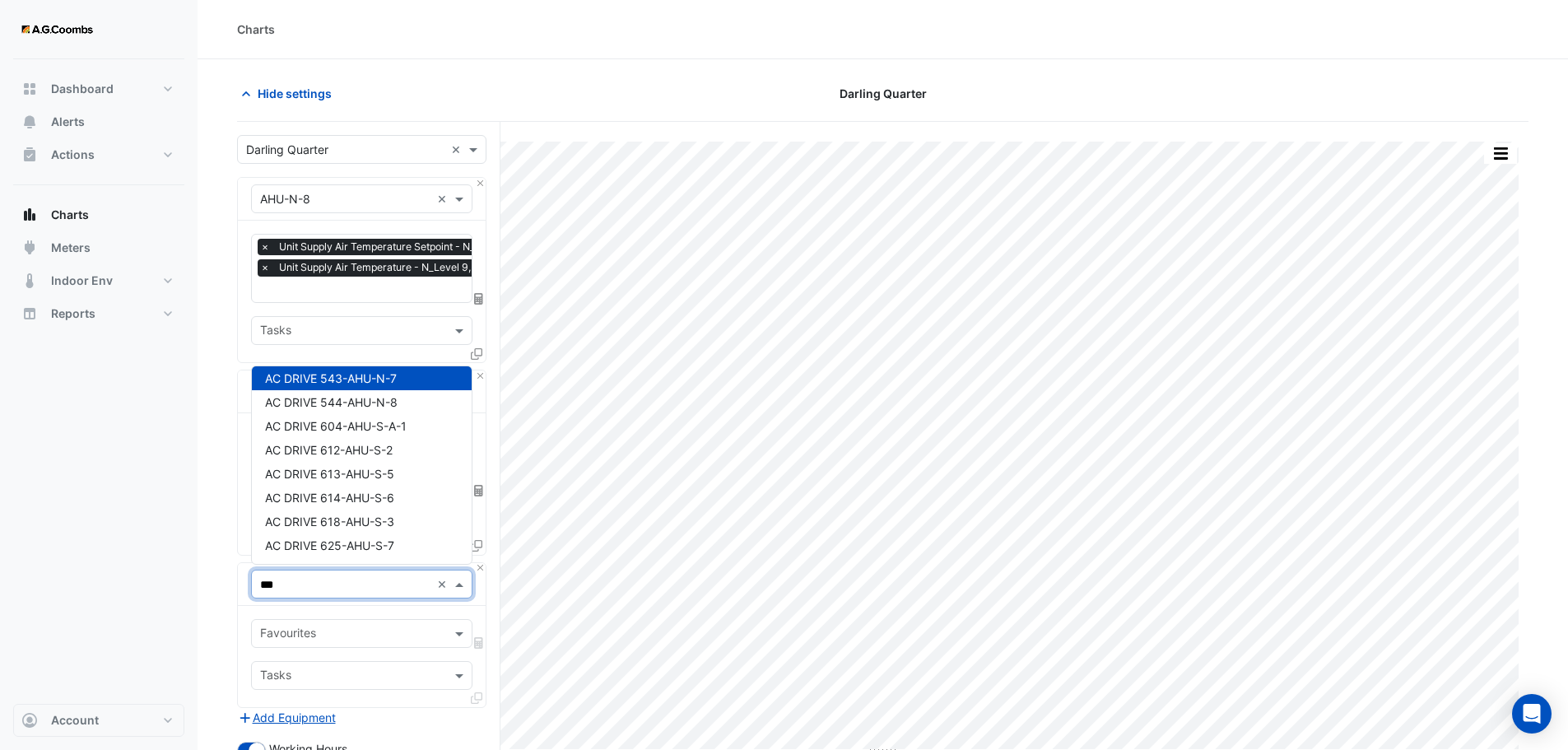
type input "****"
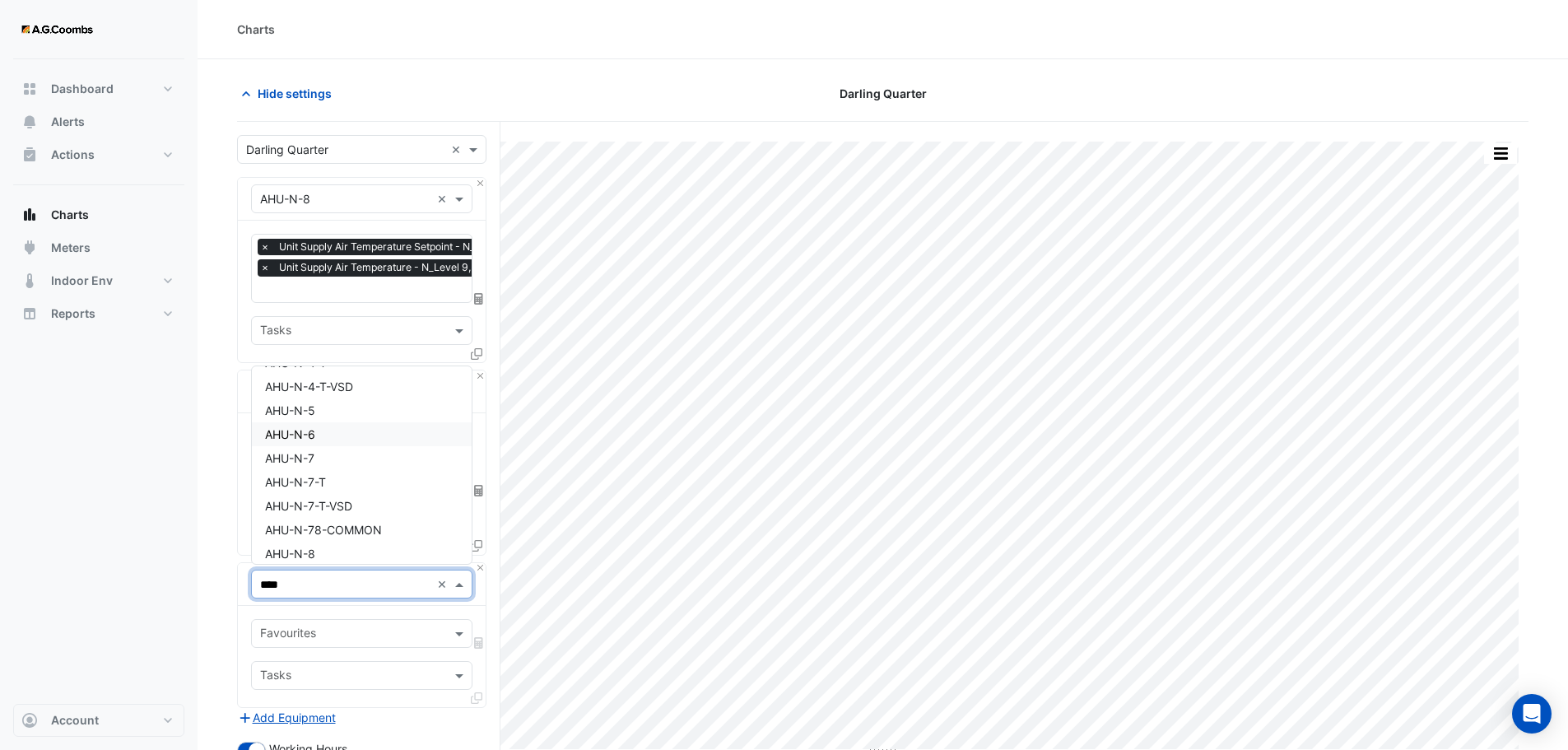
scroll to position [691, 0]
click at [324, 527] on span "AHU-N-78-COMMON" at bounding box center [324, 529] width 117 height 14
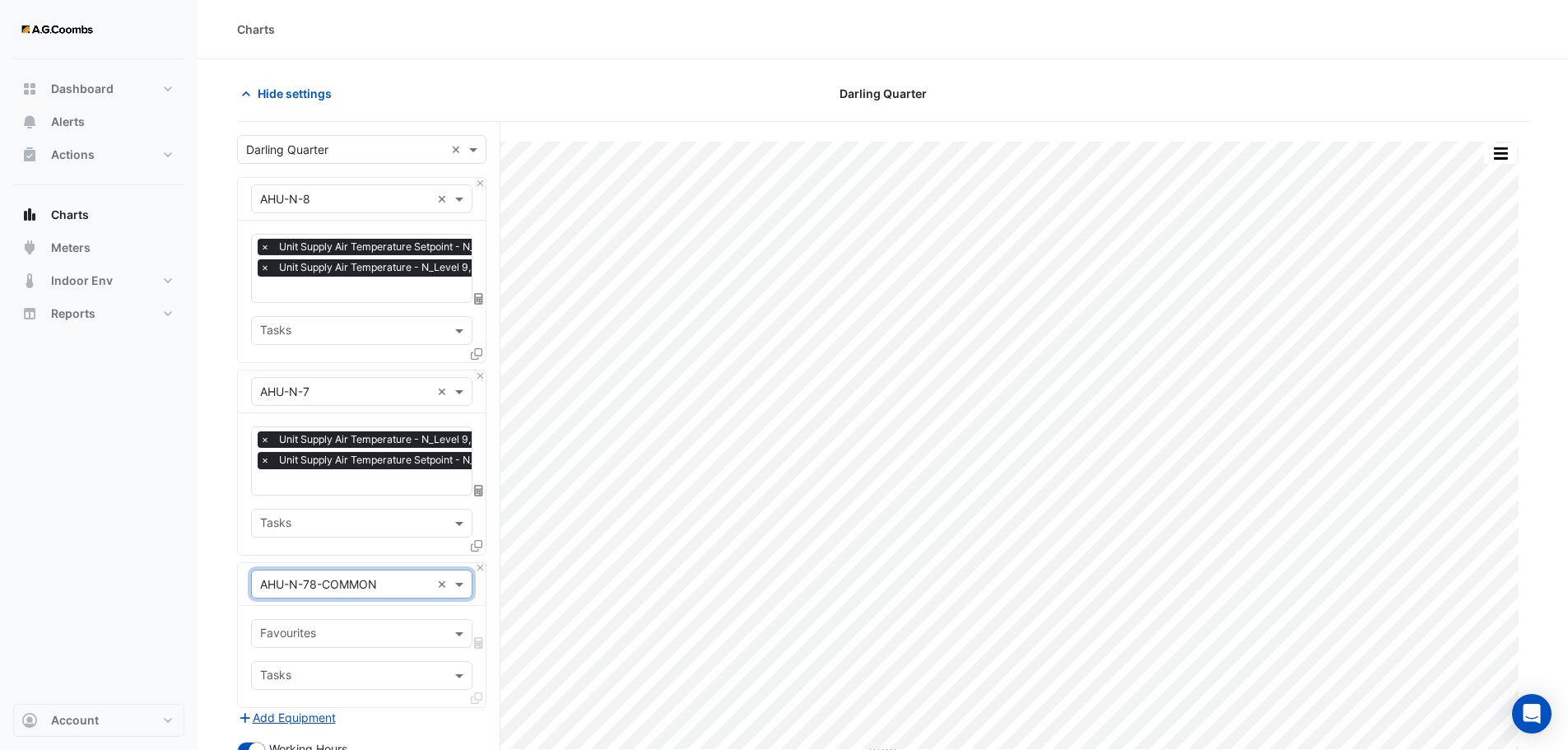
click at [329, 632] on input "text" at bounding box center [352, 634] width 184 height 17
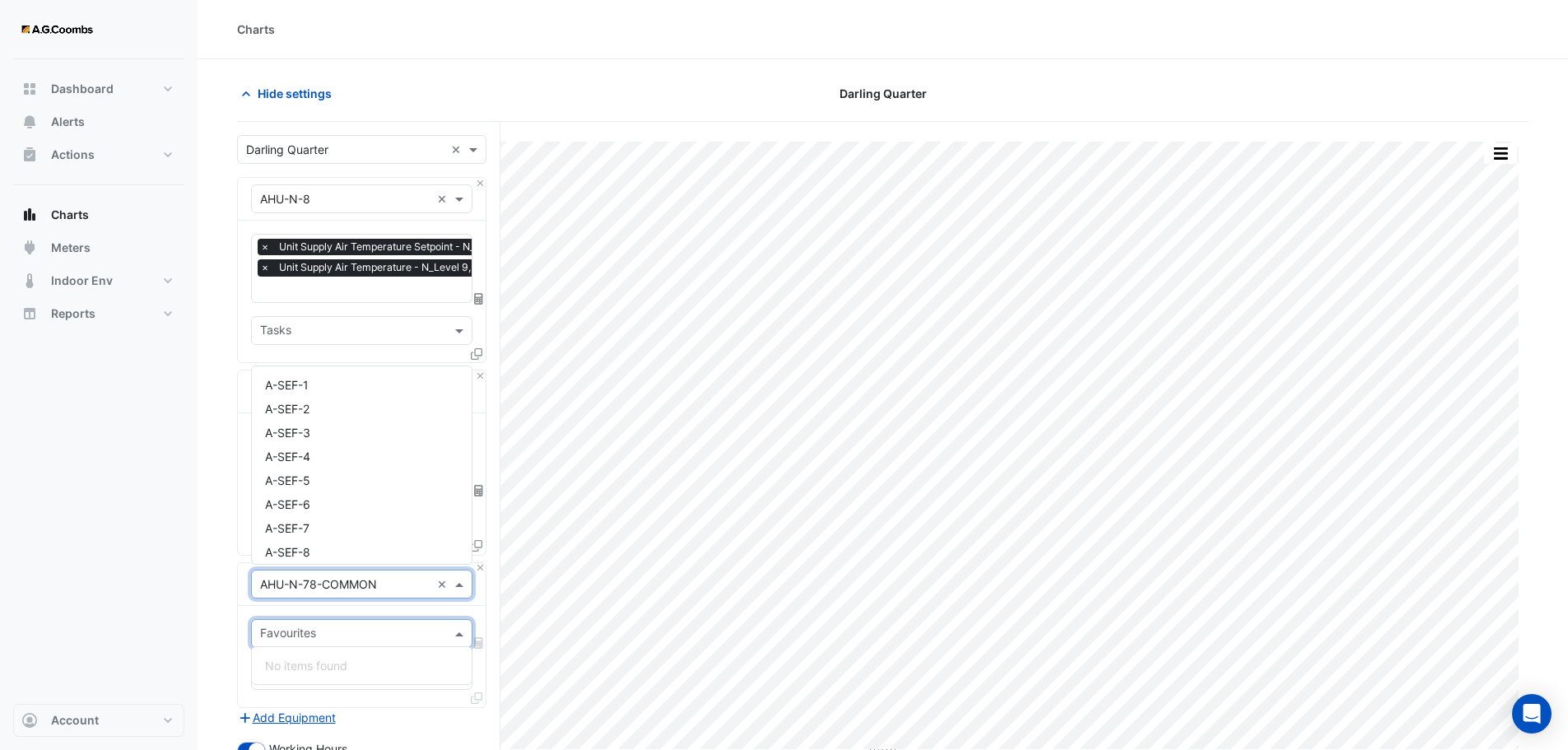
click at [376, 581] on input "text" at bounding box center [346, 584] width 171 height 17
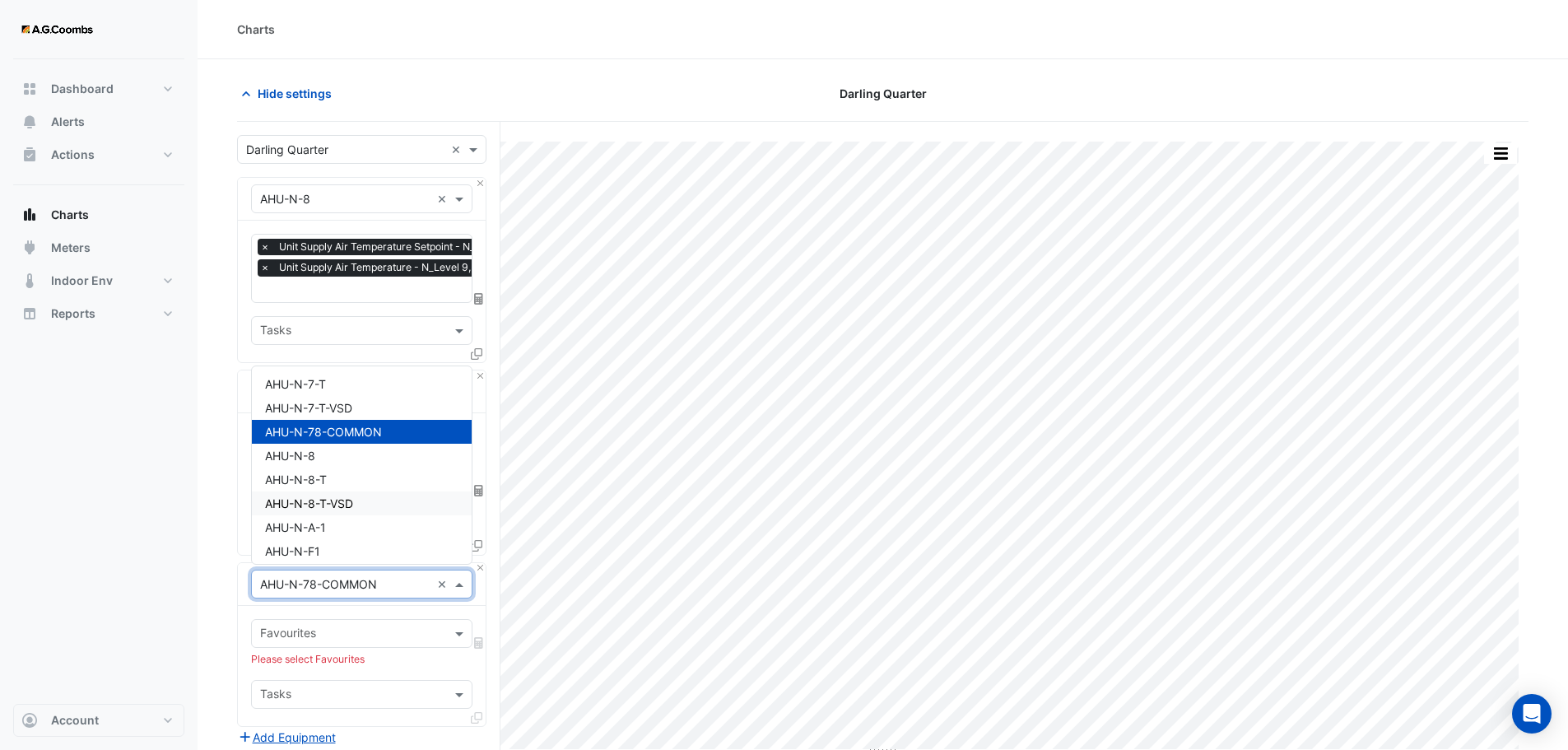
scroll to position [3338, 0]
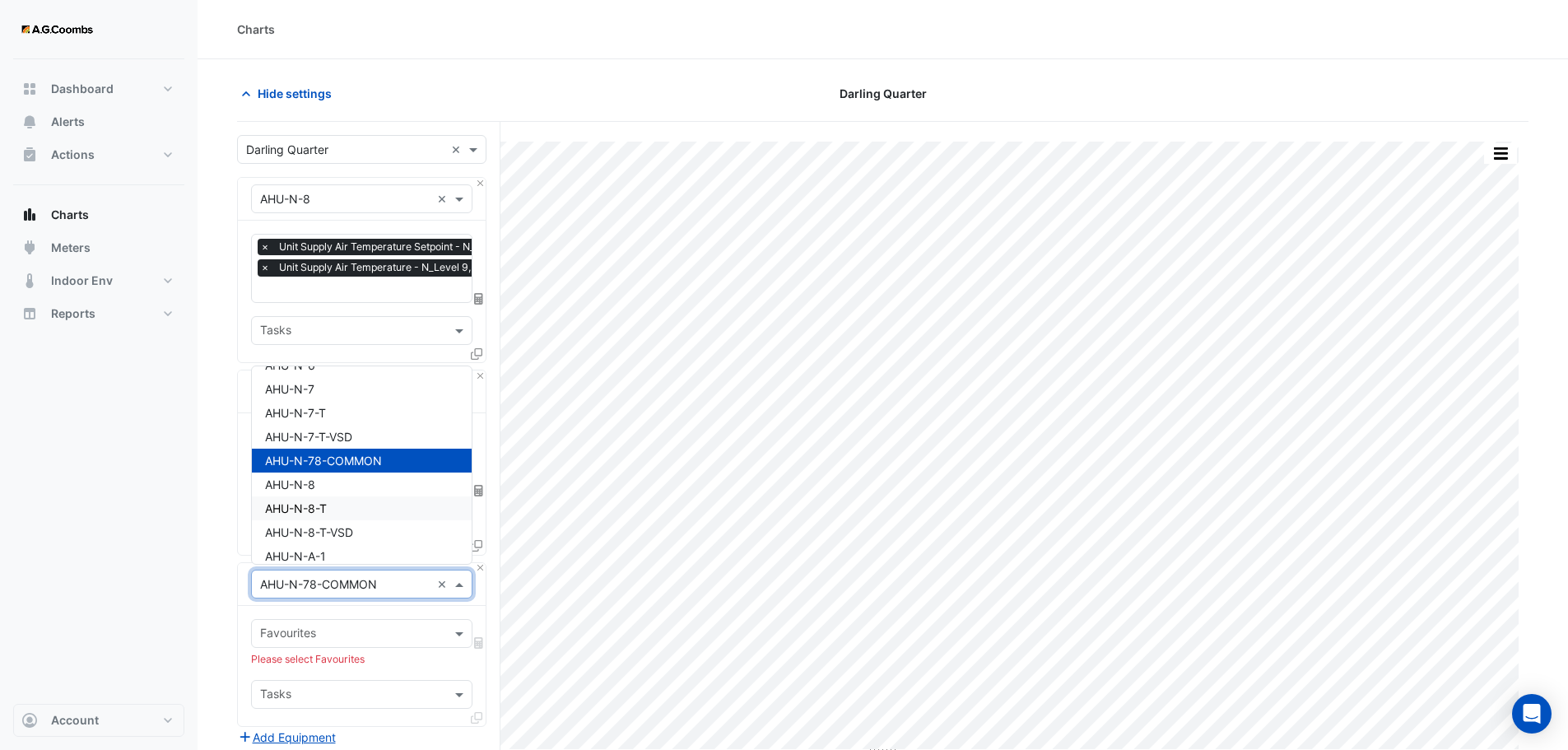
click at [293, 514] on span "AHU-N-8-T" at bounding box center [295, 508] width 61 height 14
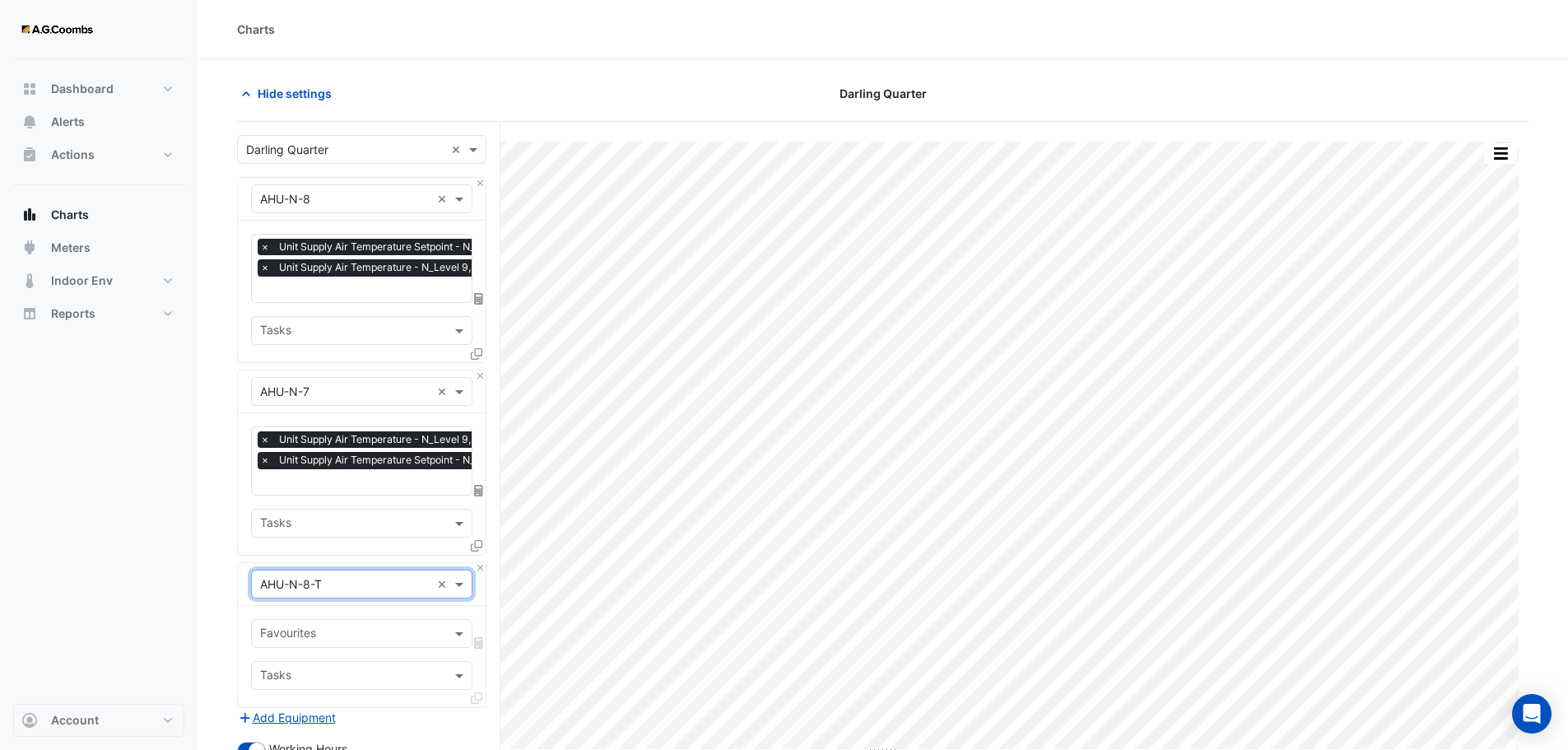
click at [345, 627] on input "text" at bounding box center [352, 634] width 184 height 17
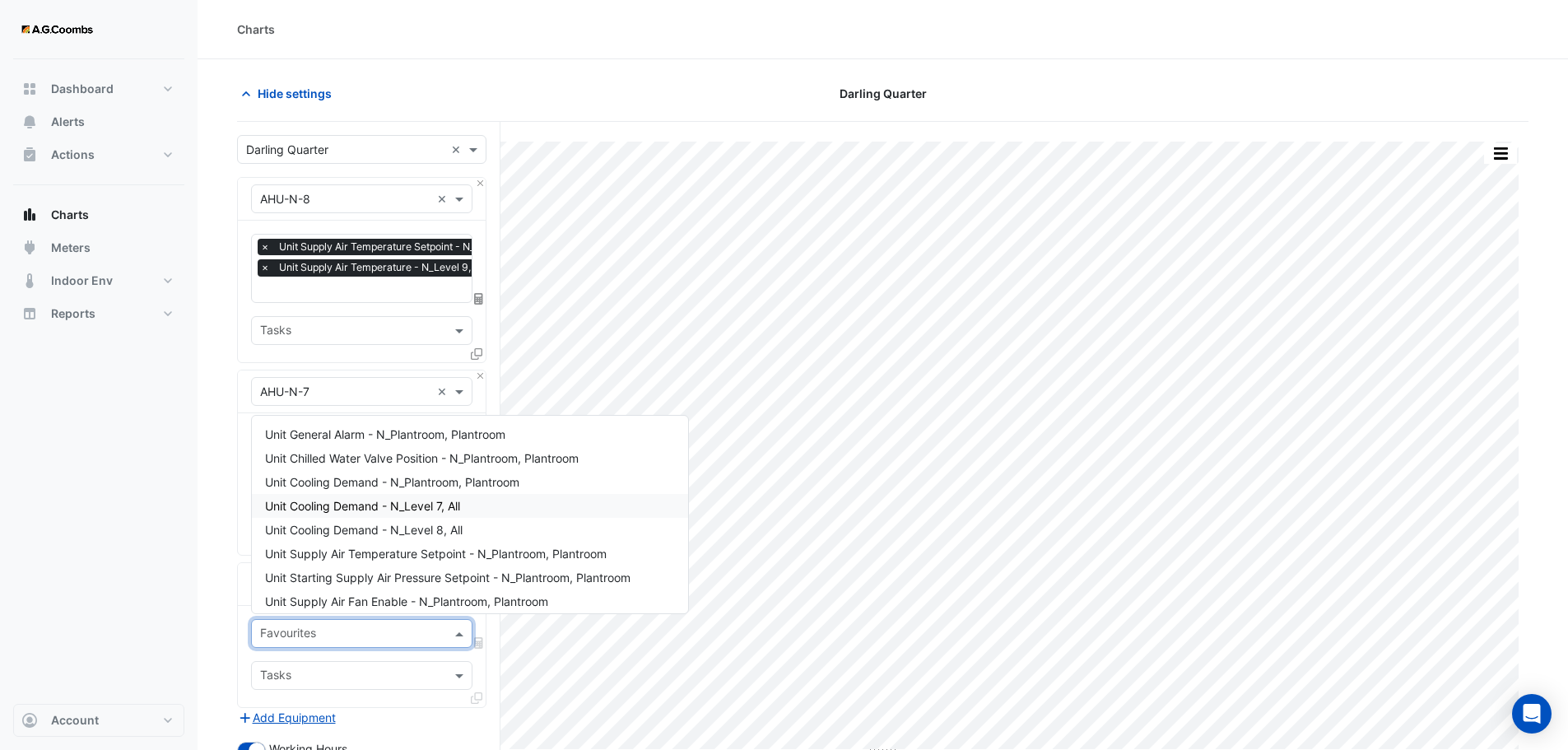
click at [384, 515] on div "Unit Cooling Demand - N_Level 7, All" at bounding box center [469, 506] width 436 height 24
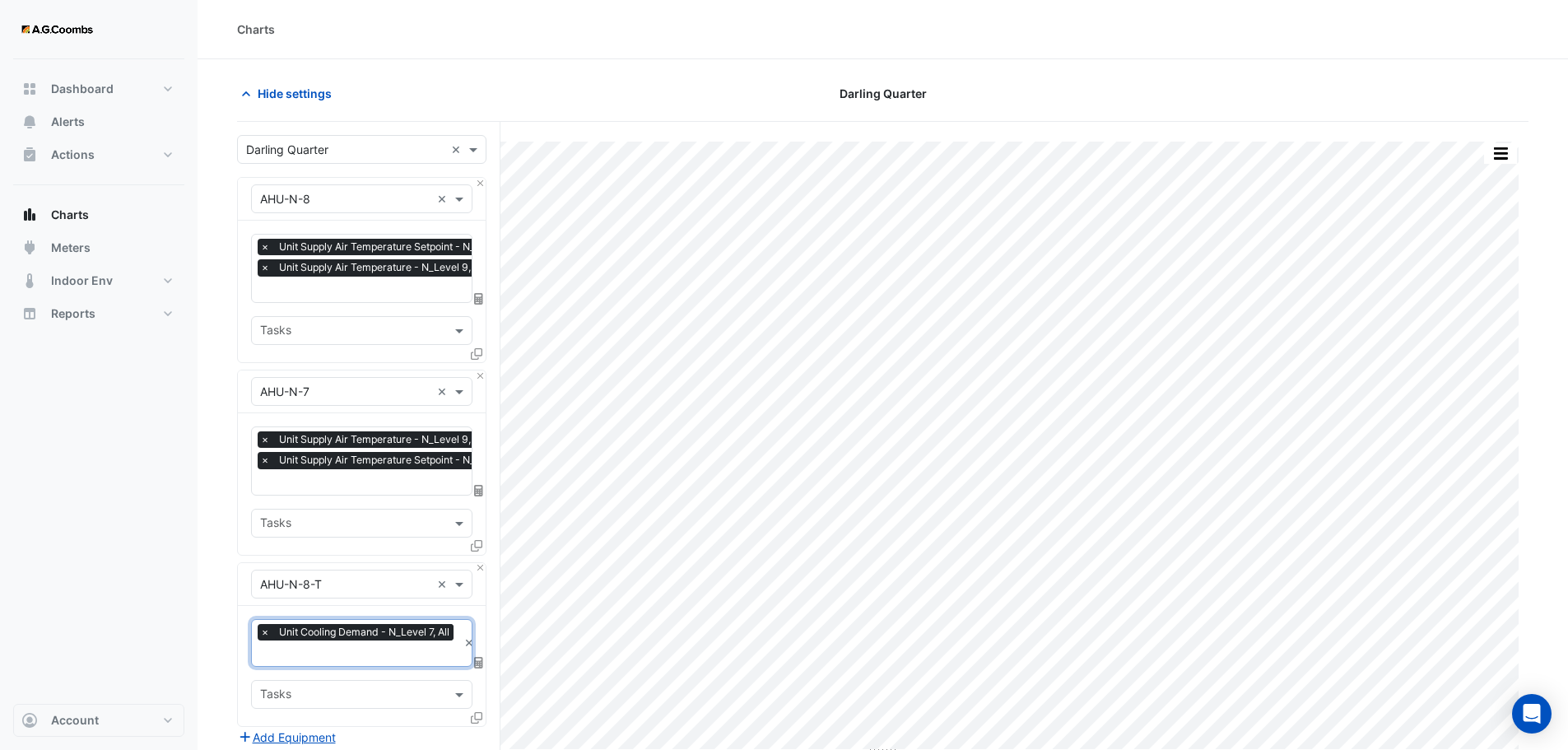
click at [389, 651] on input "text" at bounding box center [359, 654] width 197 height 17
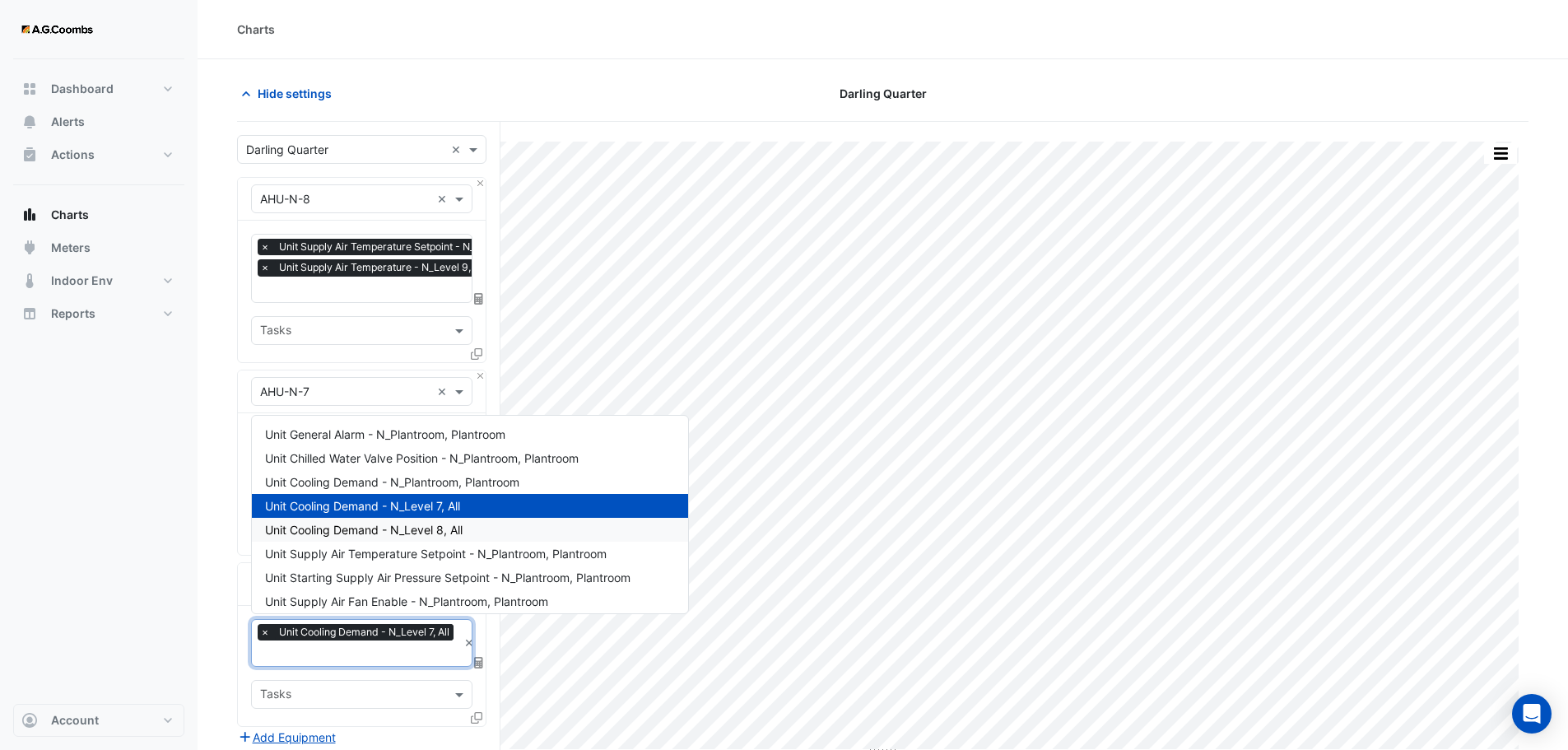
click at [410, 526] on span "Unit Cooling Demand - N_Level 8, All" at bounding box center [364, 530] width 197 height 14
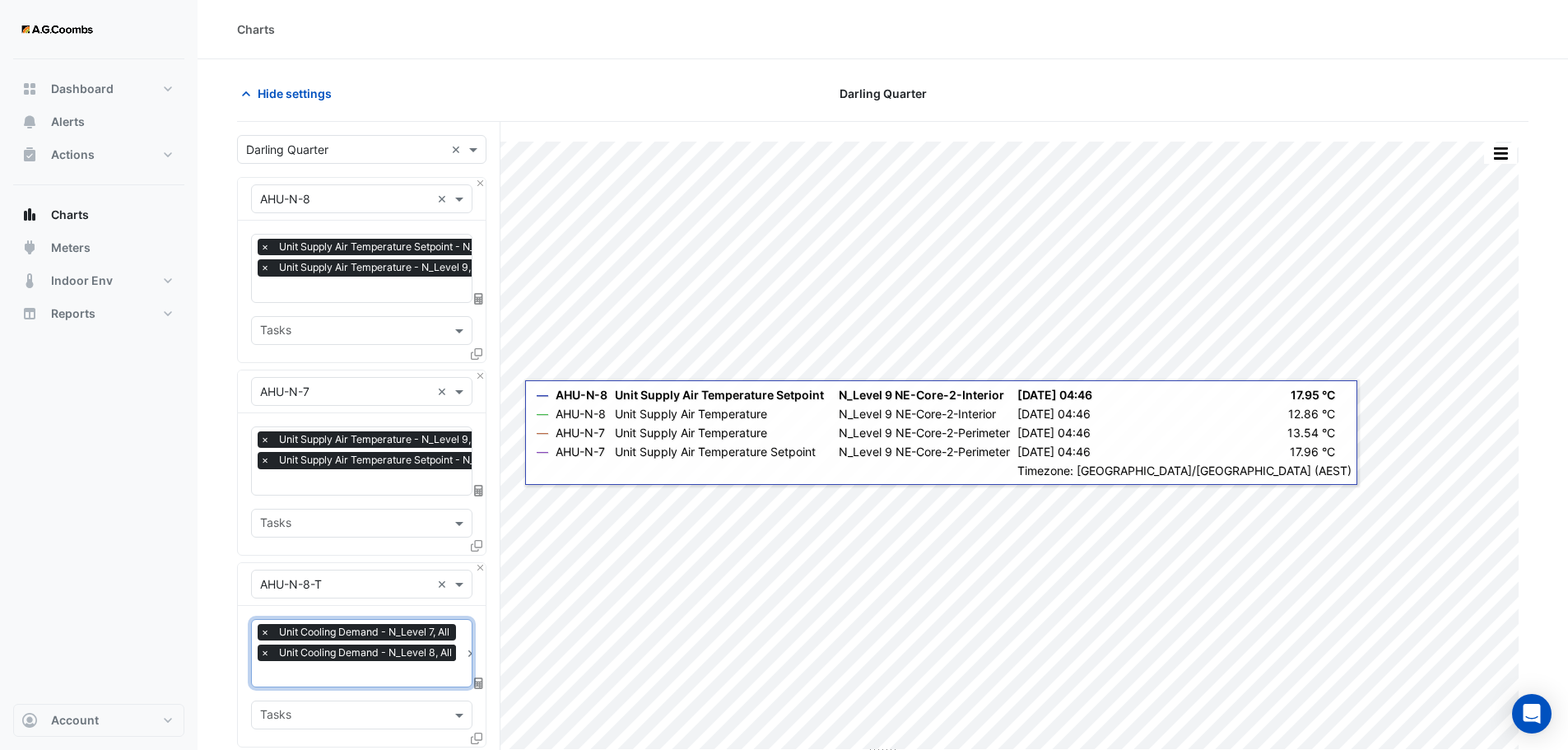
click at [292, 678] on input "text" at bounding box center [360, 674] width 200 height 17
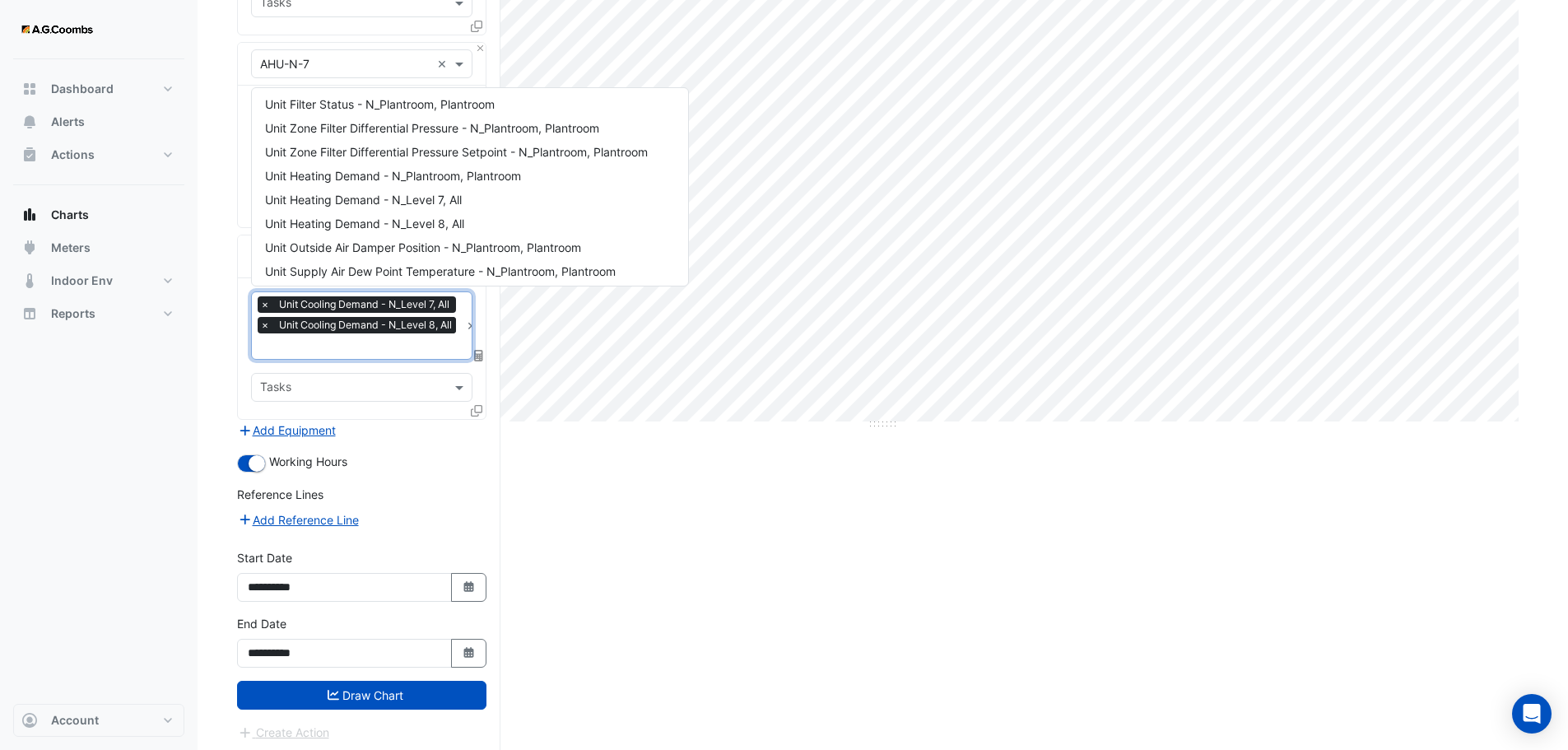
scroll to position [247, 0]
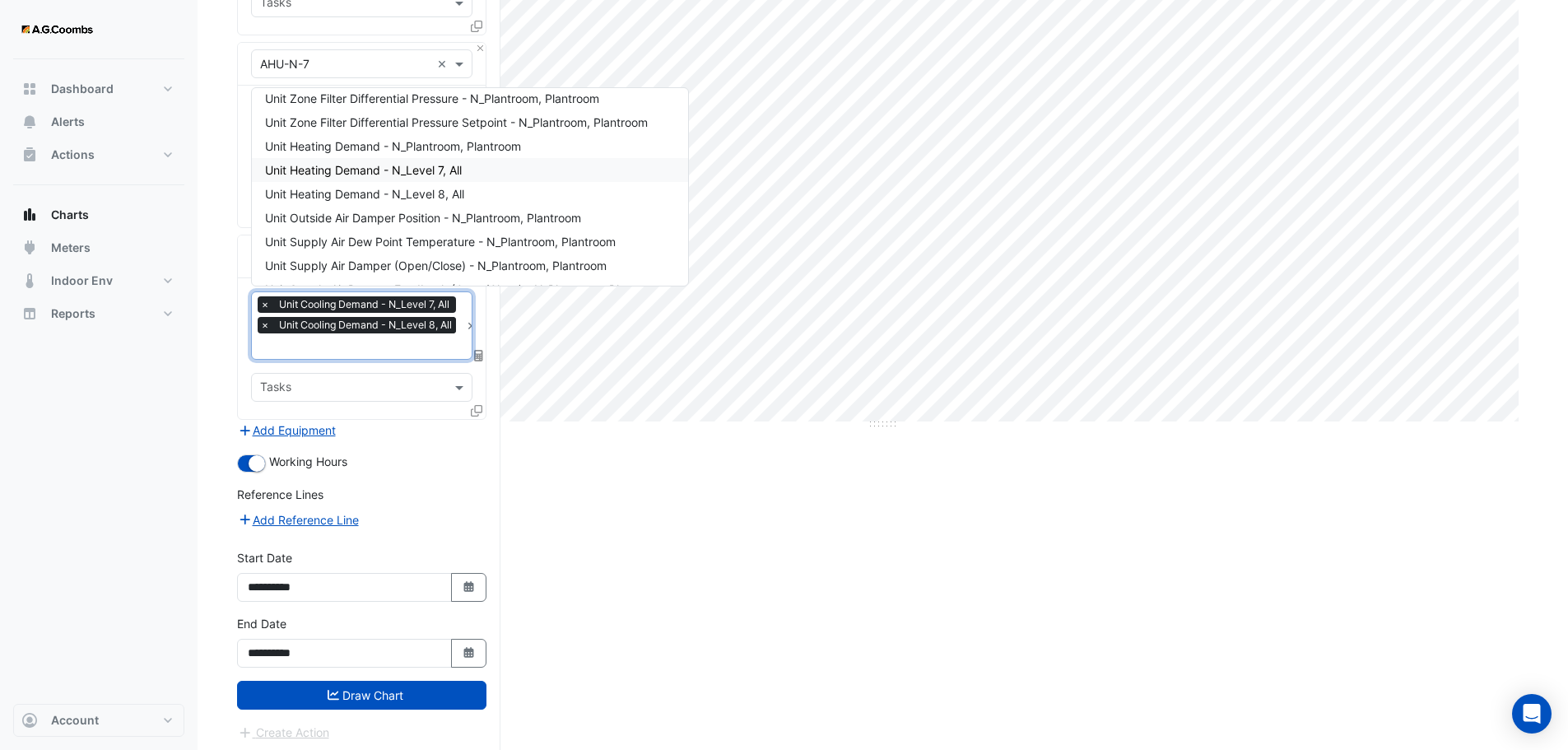
click at [344, 166] on span "Unit Heating Demand - N_Level 7, All" at bounding box center [363, 170] width 196 height 14
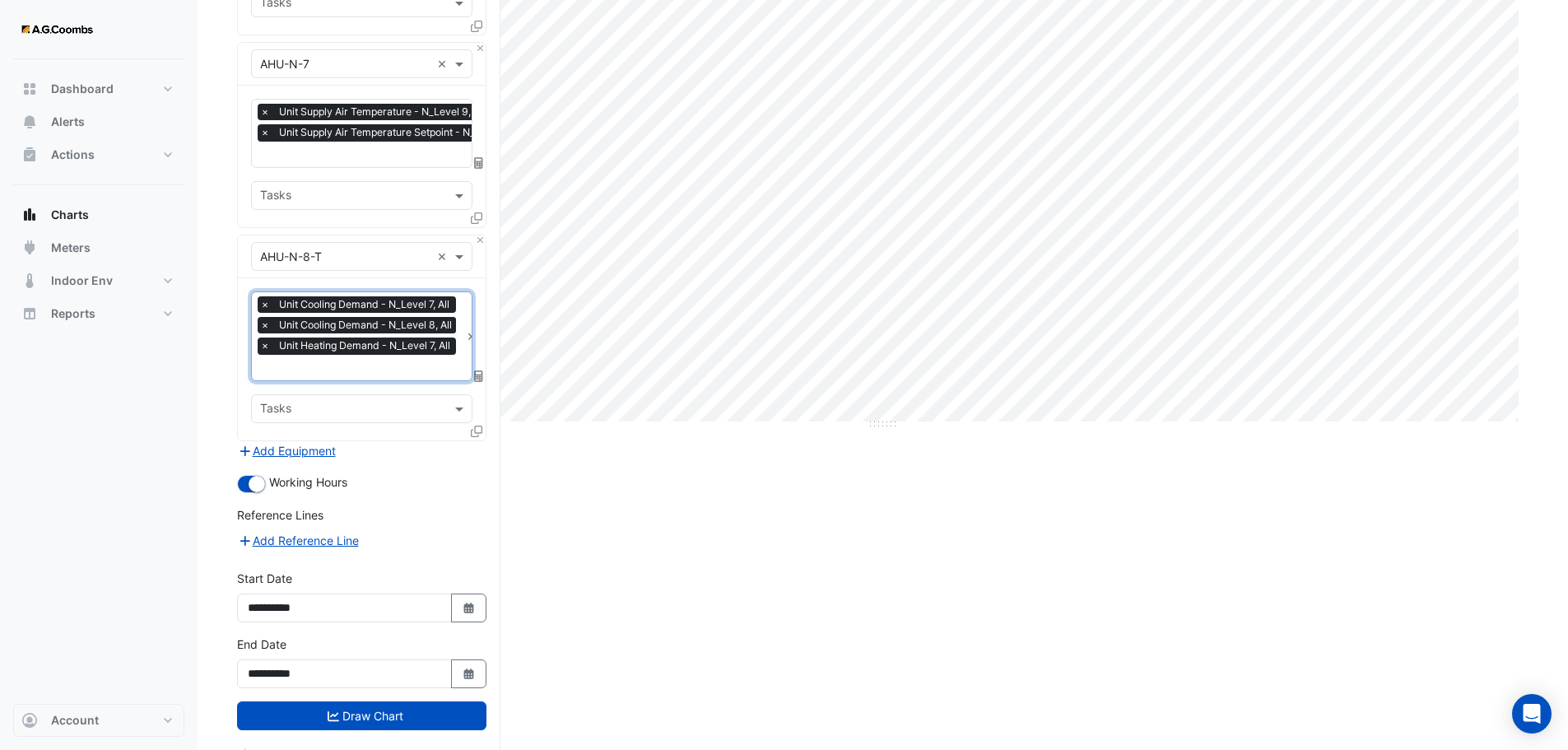
click at [307, 371] on input "text" at bounding box center [360, 369] width 200 height 17
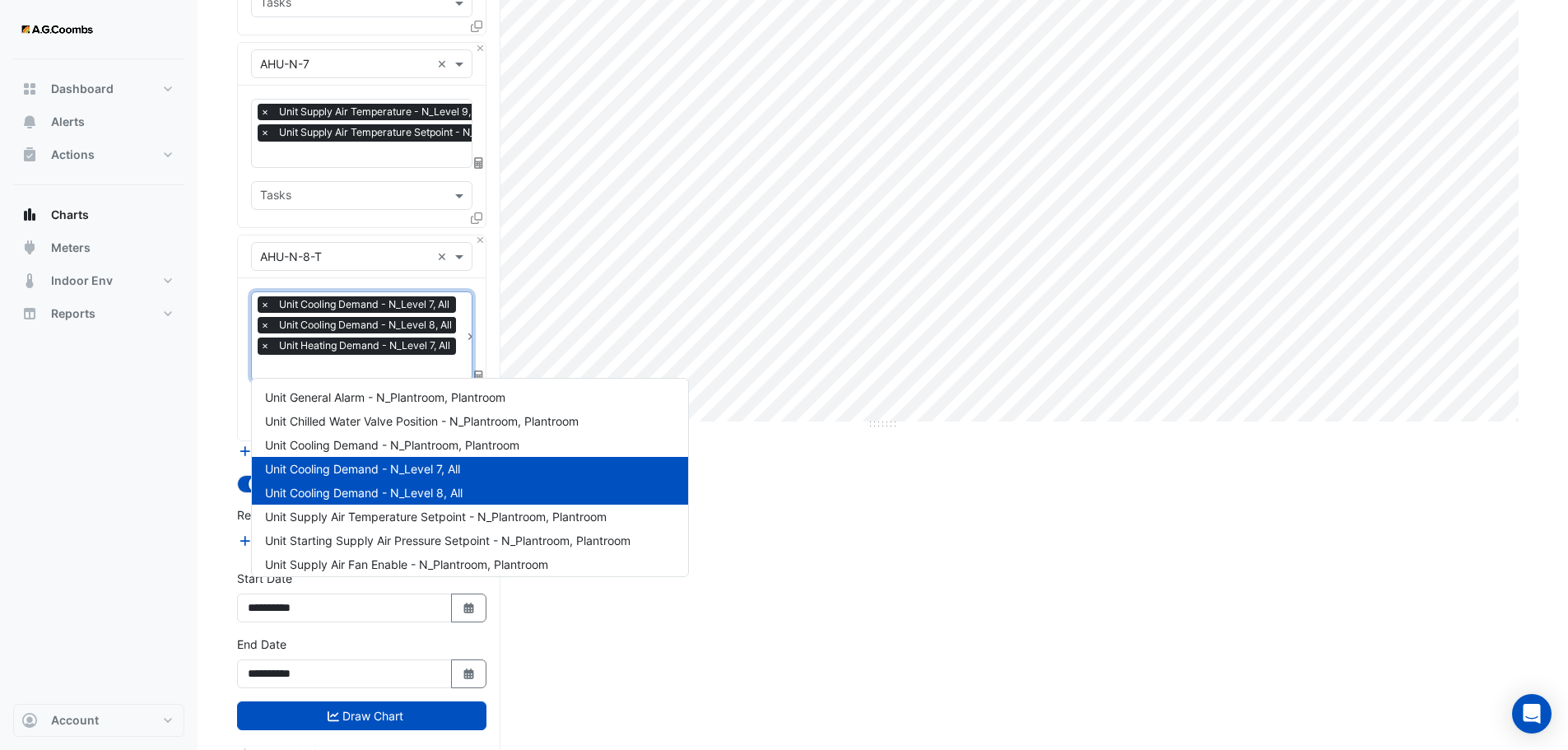
scroll to position [317, 0]
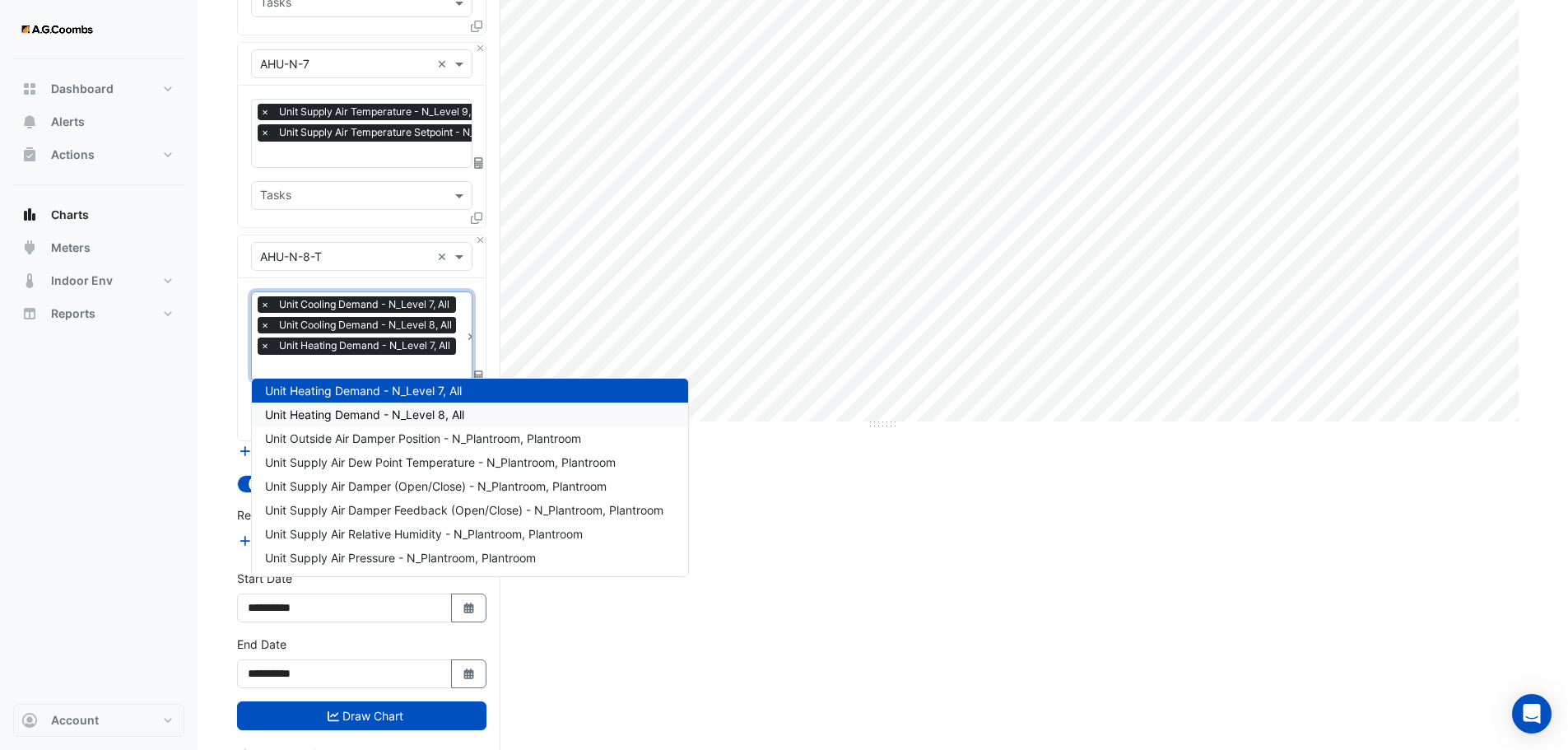
click at [370, 417] on span "Unit Heating Demand - N_Level 8, All" at bounding box center [364, 414] width 199 height 14
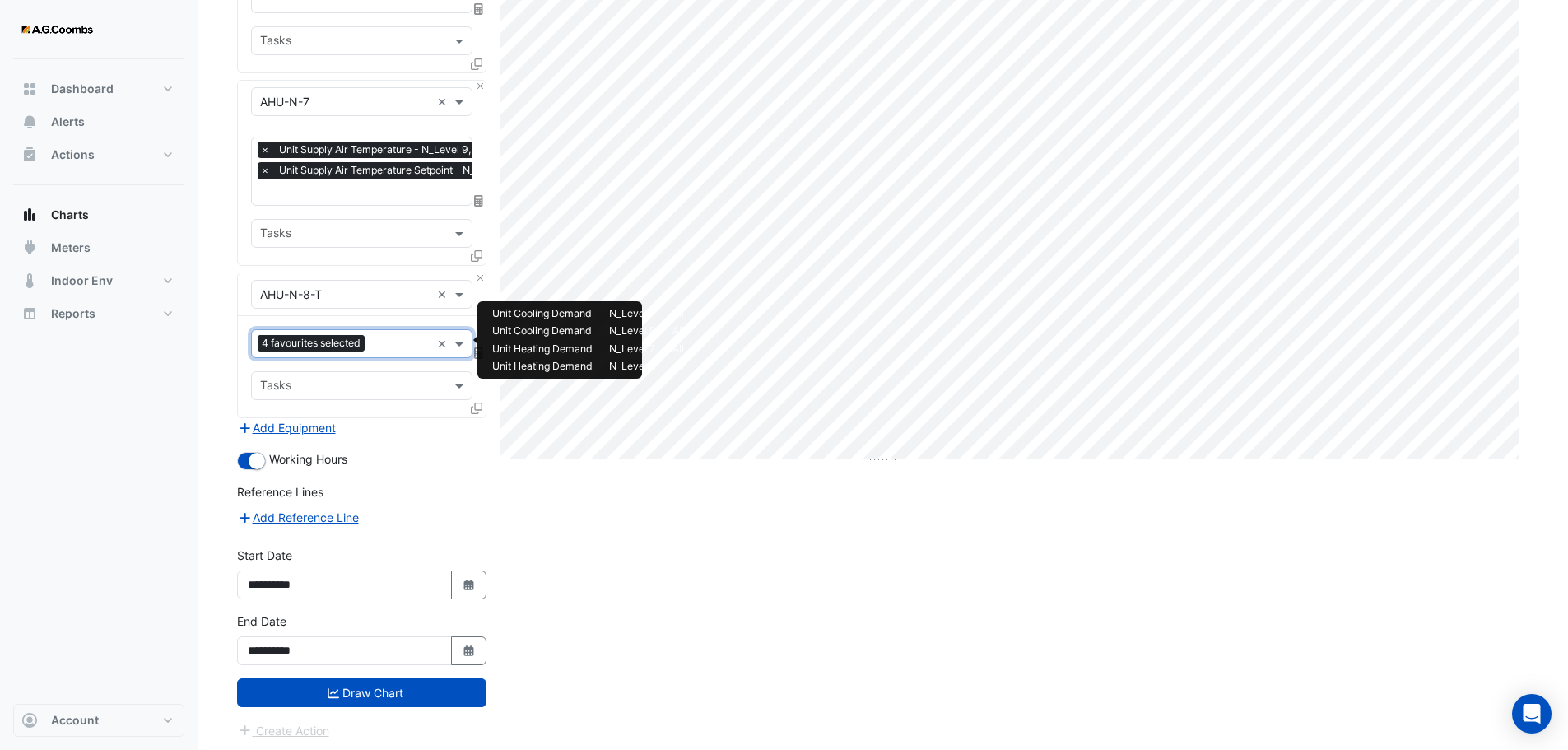
click at [399, 341] on input "text" at bounding box center [401, 345] width 60 height 17
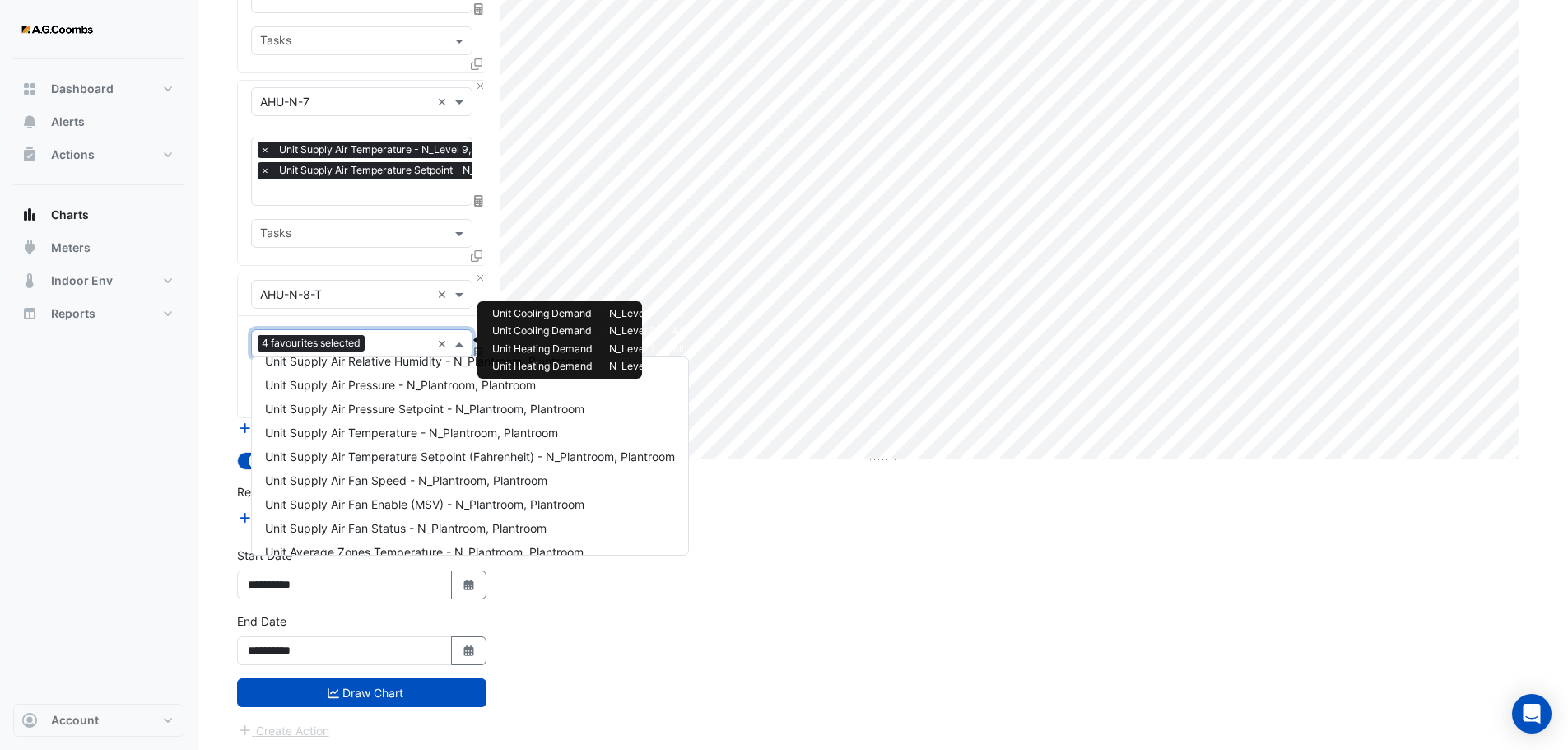
scroll to position [506, 0]
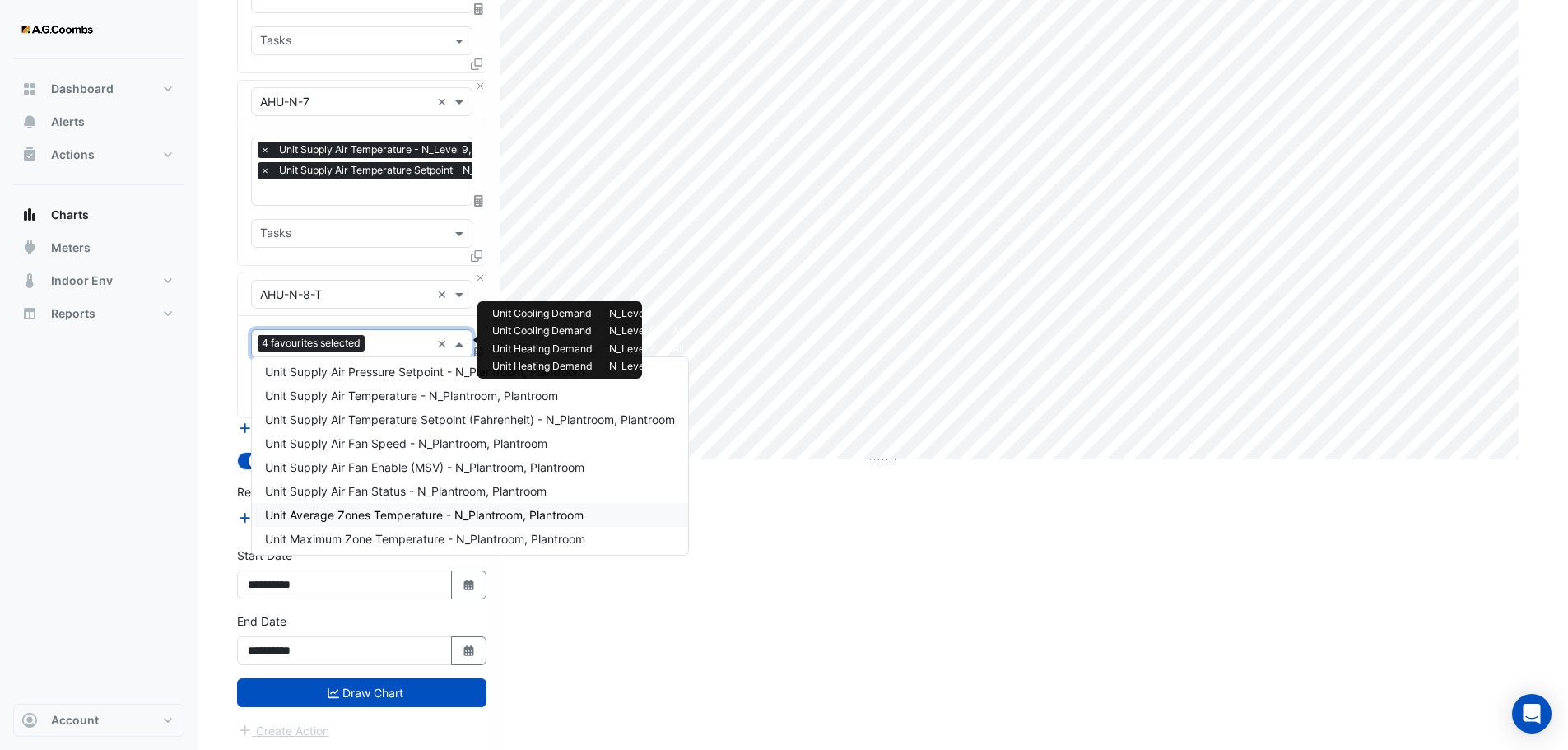
click at [669, 518] on div "Unit Average Zones Temperature - N_Plantroom, Plantroom" at bounding box center [469, 515] width 436 height 24
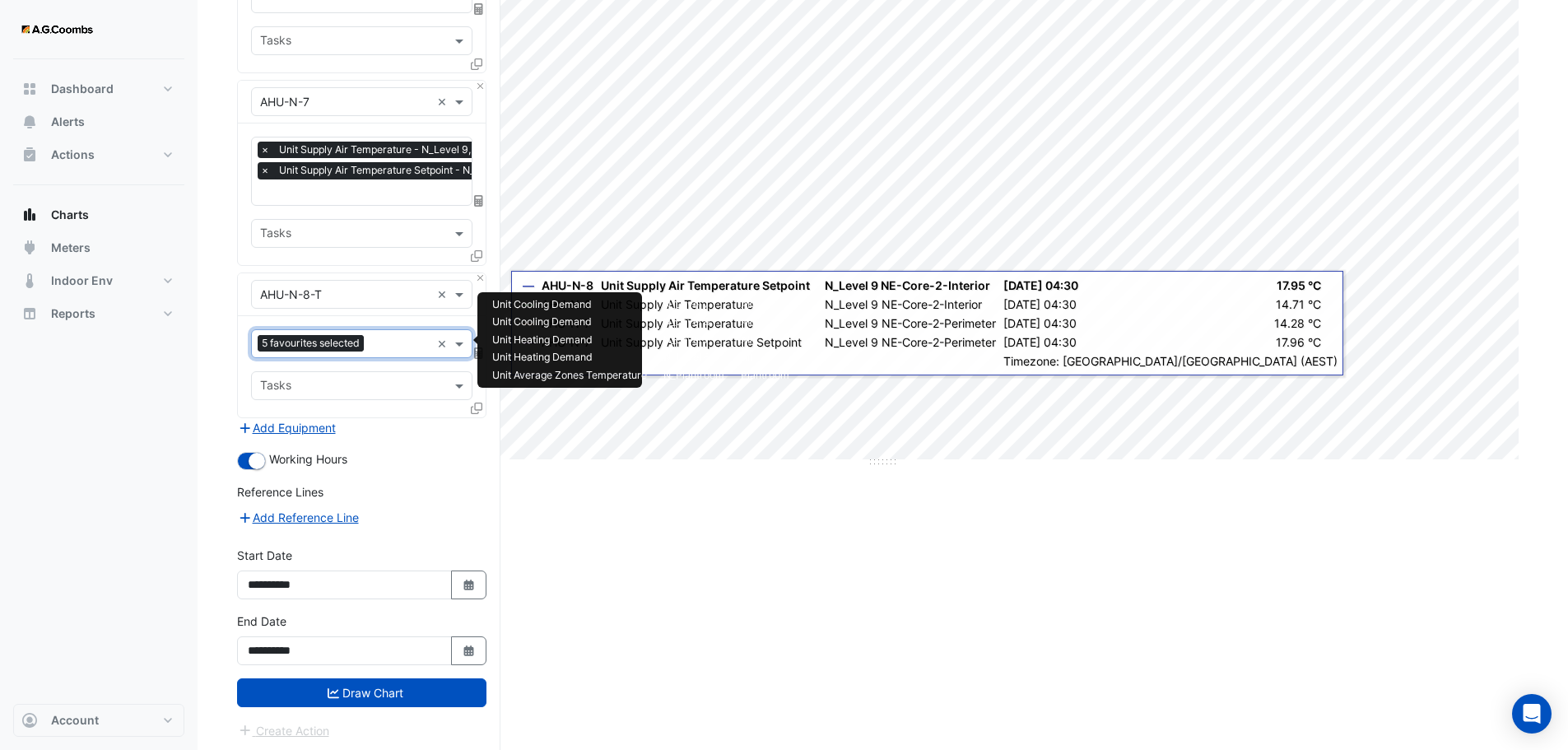
click at [398, 339] on input "text" at bounding box center [401, 345] width 60 height 17
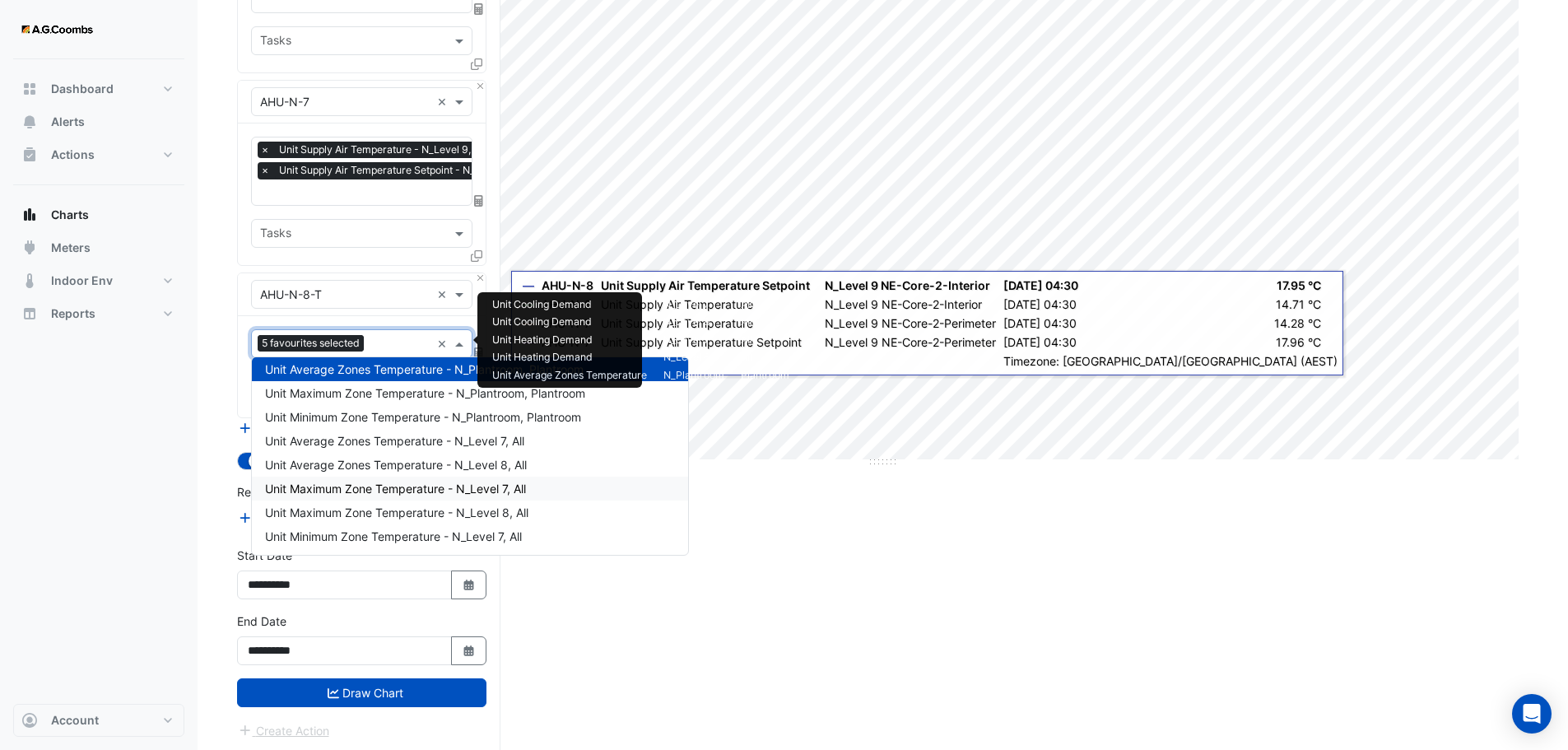
scroll to position [569, 0]
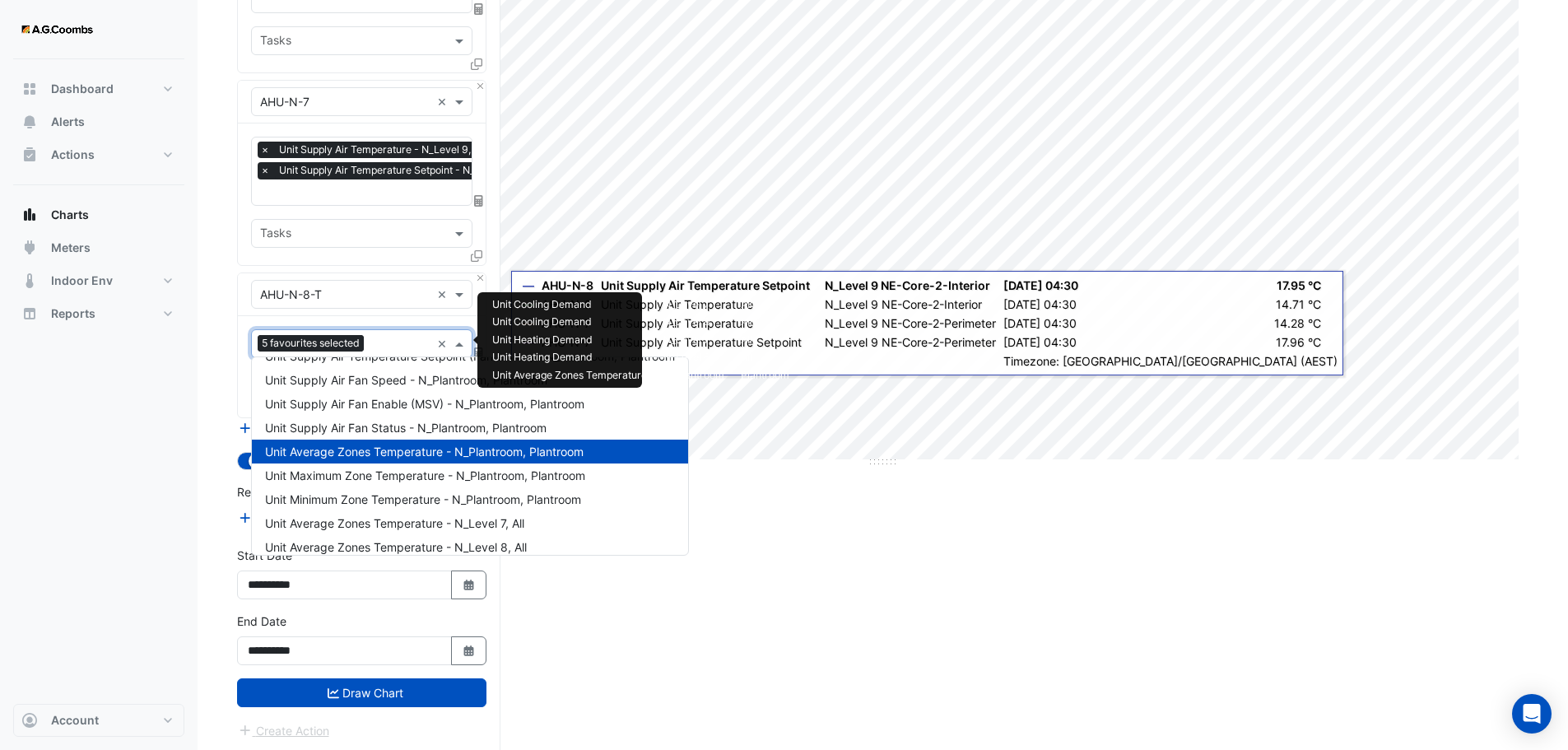
click at [374, 451] on span "Unit Average Zones Temperature - N_Plantroom, Plantroom" at bounding box center [424, 451] width 318 height 14
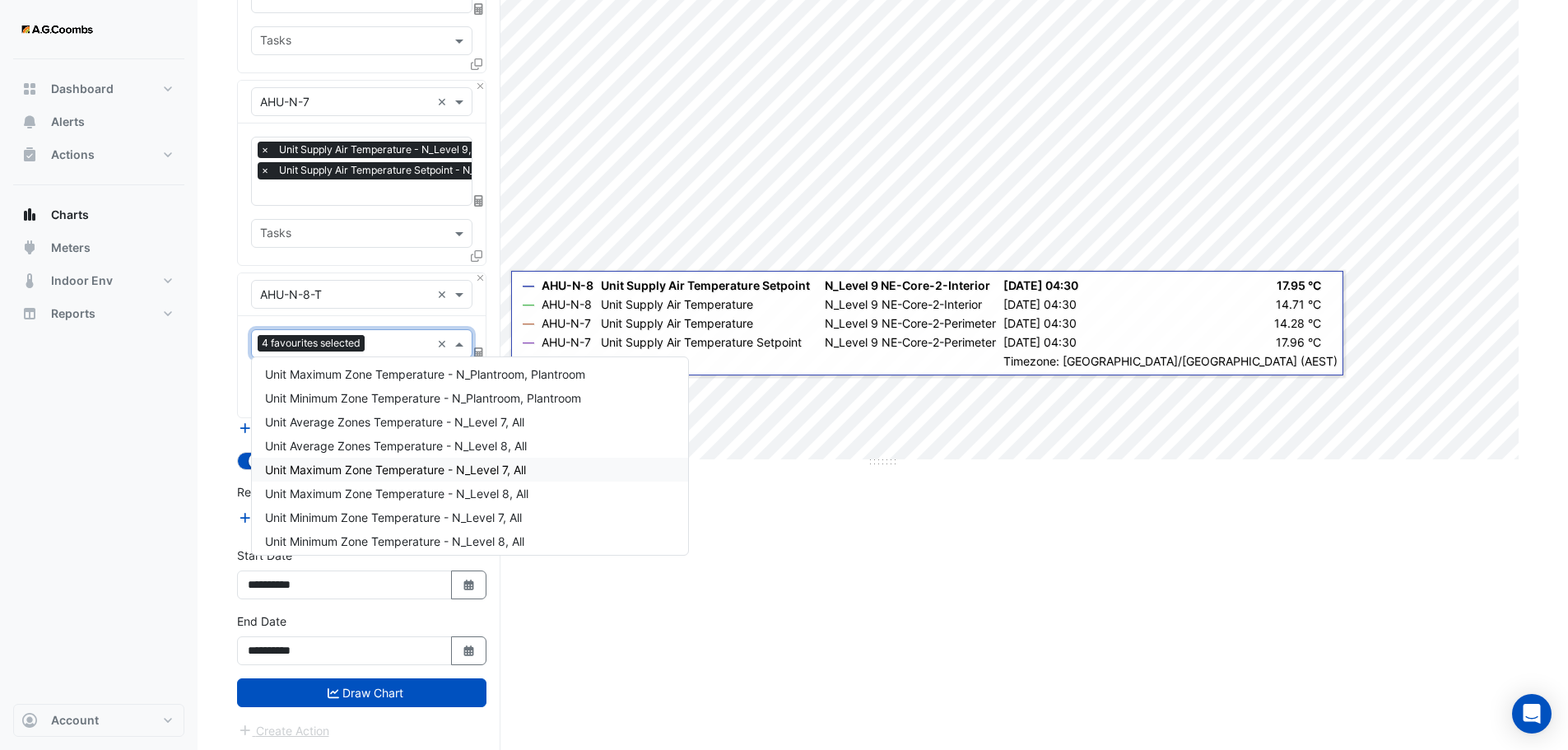
scroll to position [674, 0]
click at [332, 467] on span "Unit Maximum Zone Temperature - N_Level 7, All" at bounding box center [396, 465] width 261 height 14
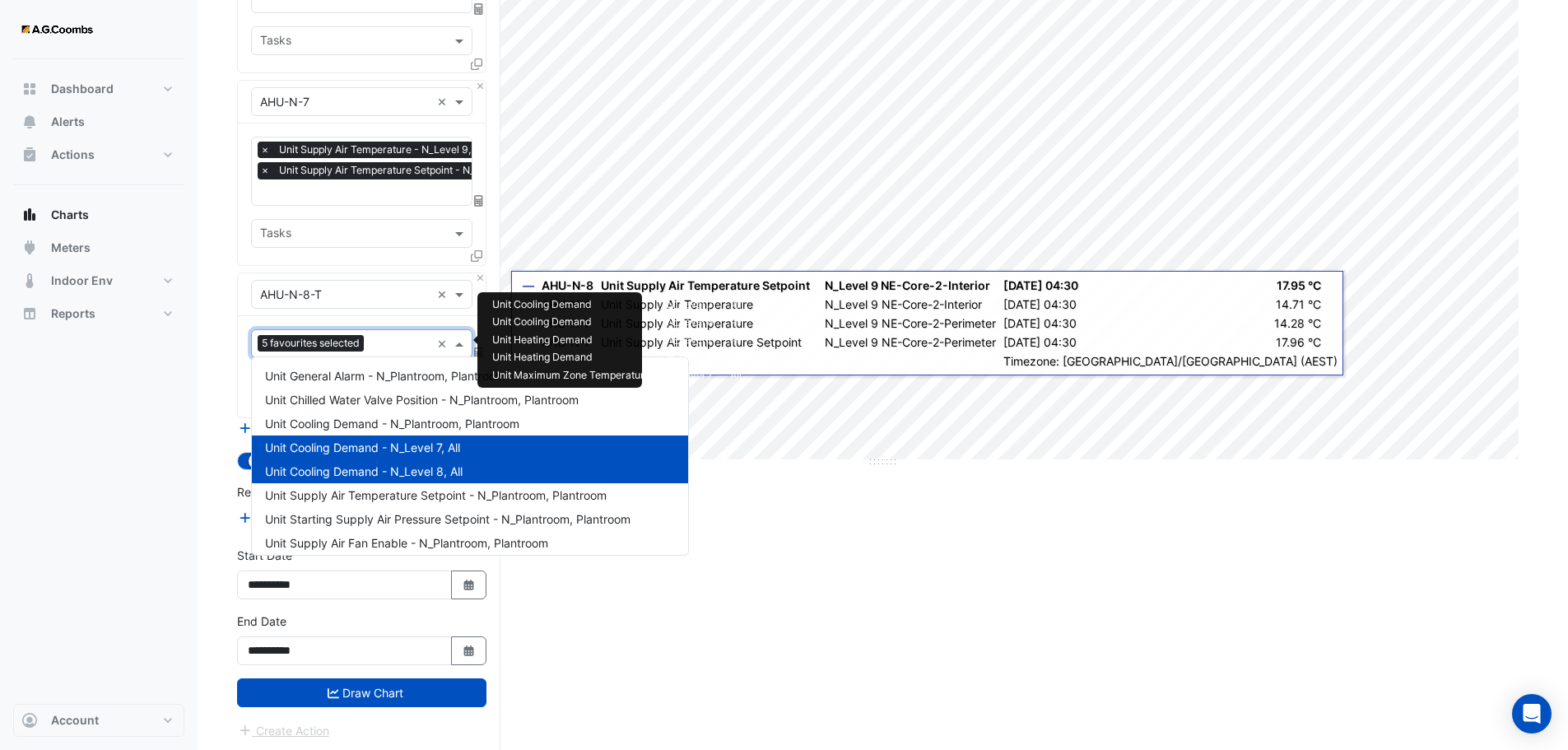
click at [381, 337] on input "text" at bounding box center [401, 345] width 60 height 17
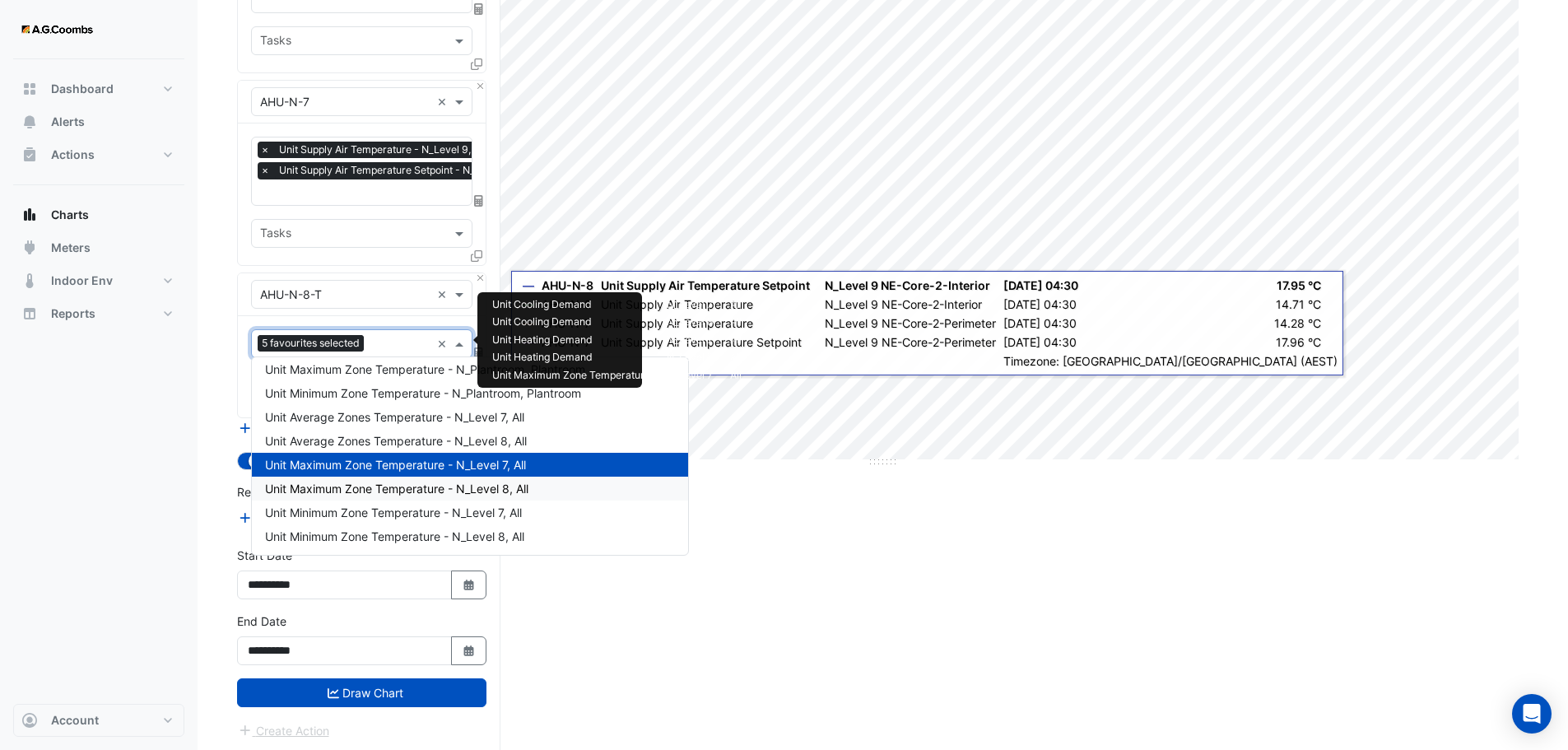
click at [348, 482] on span "Unit Maximum Zone Temperature - N_Level 8, All" at bounding box center [396, 489] width 263 height 14
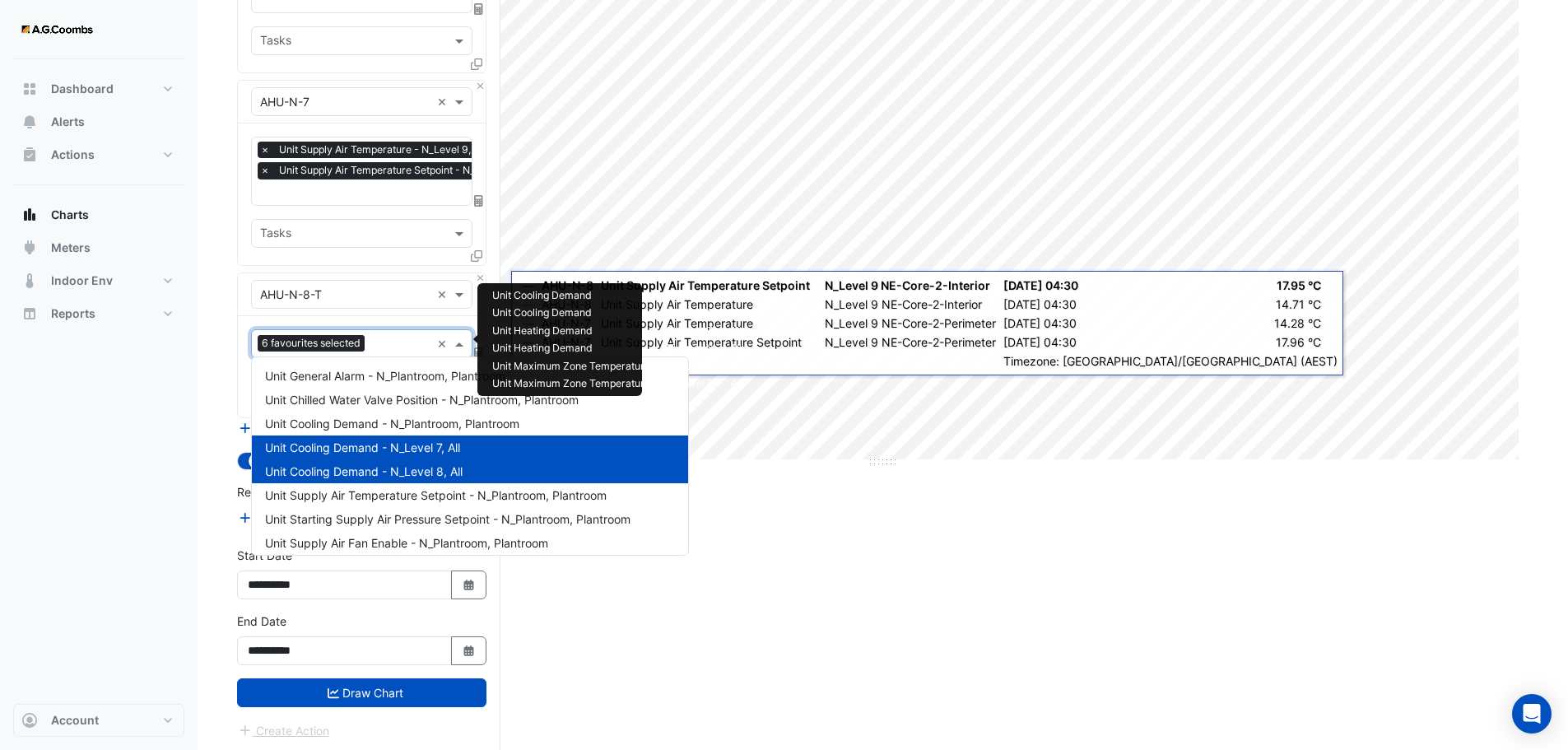
click at [392, 347] on input "text" at bounding box center [401, 345] width 60 height 17
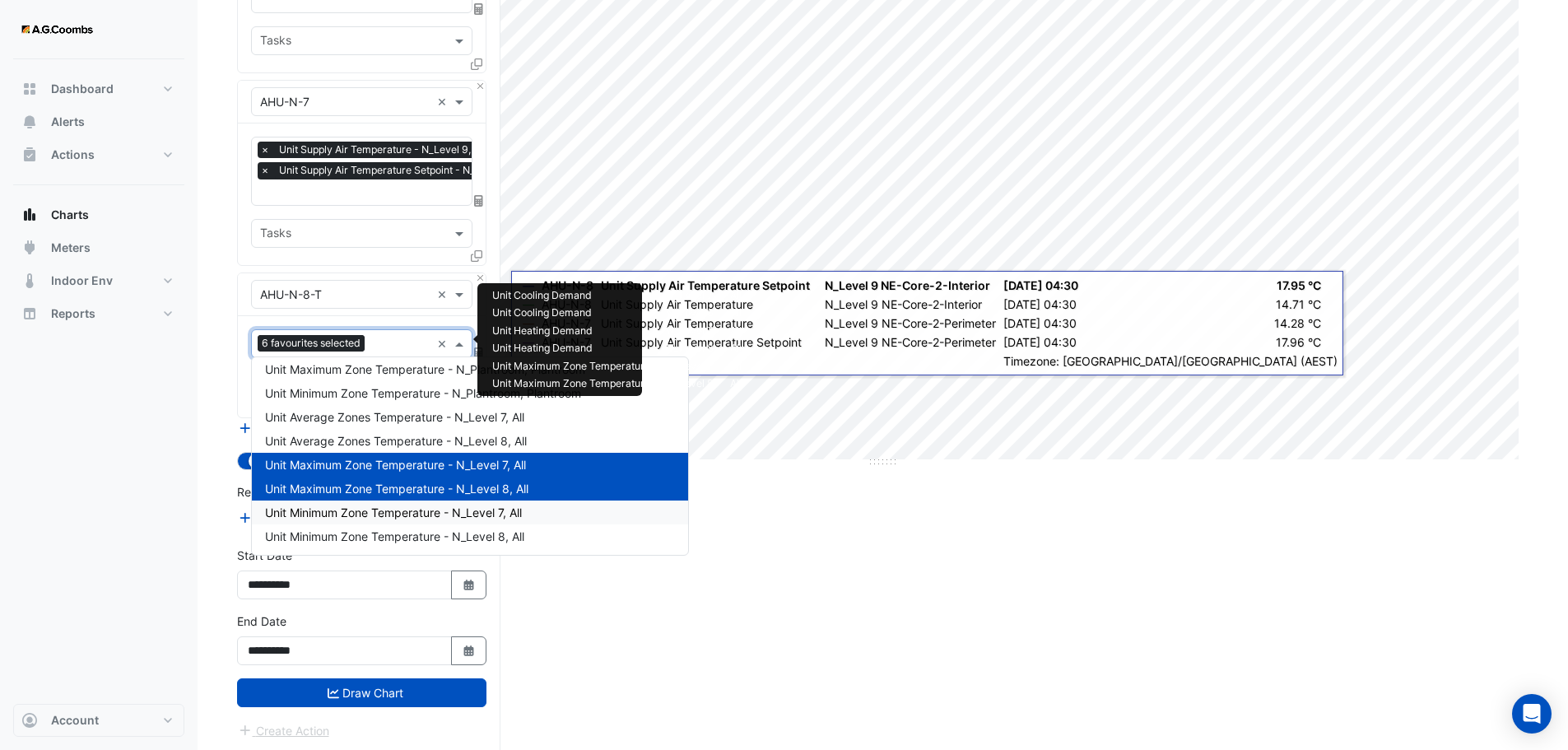
click at [391, 515] on span "Unit Minimum Zone Temperature - N_Level 7, All" at bounding box center [393, 513] width 257 height 14
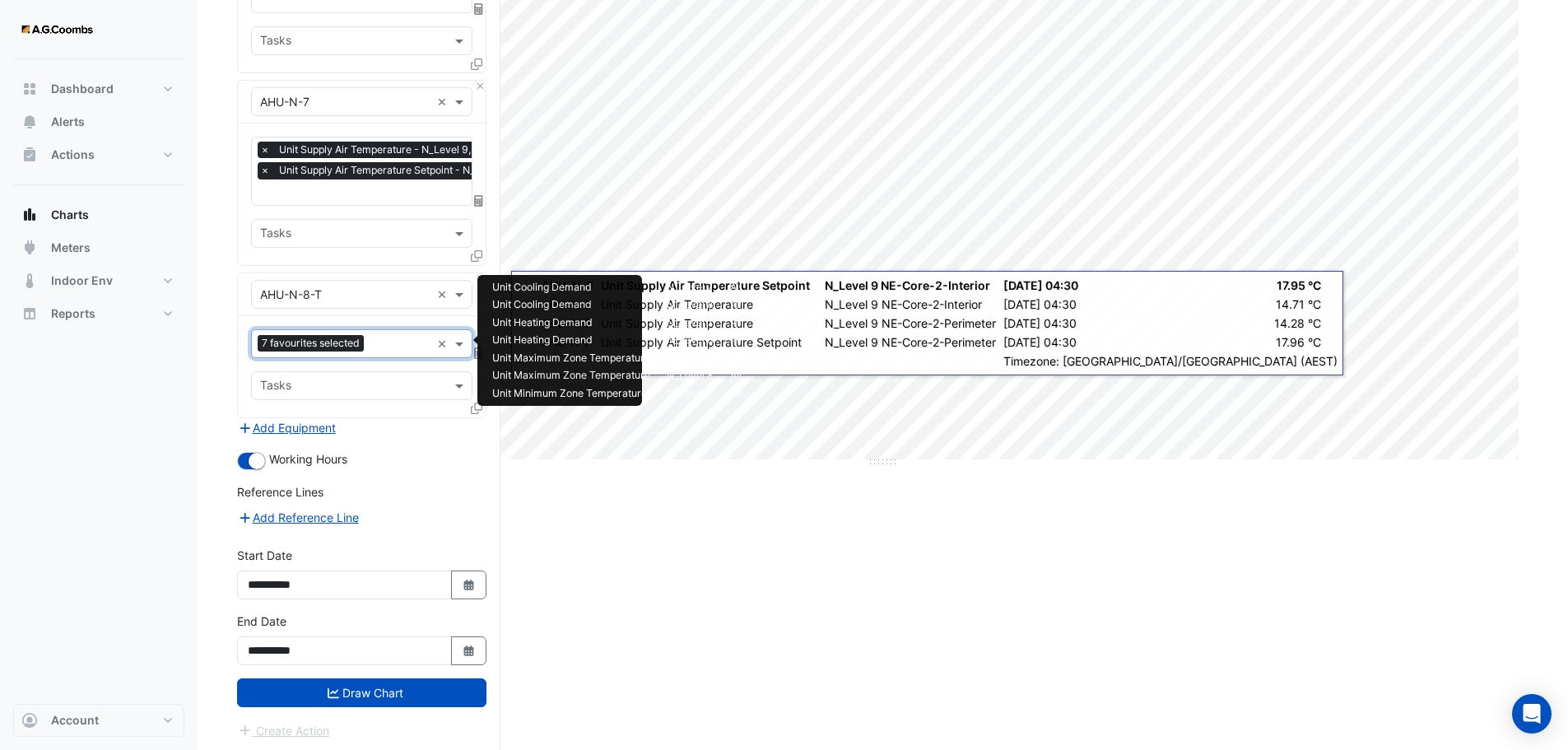
click at [393, 339] on input "text" at bounding box center [401, 345] width 60 height 17
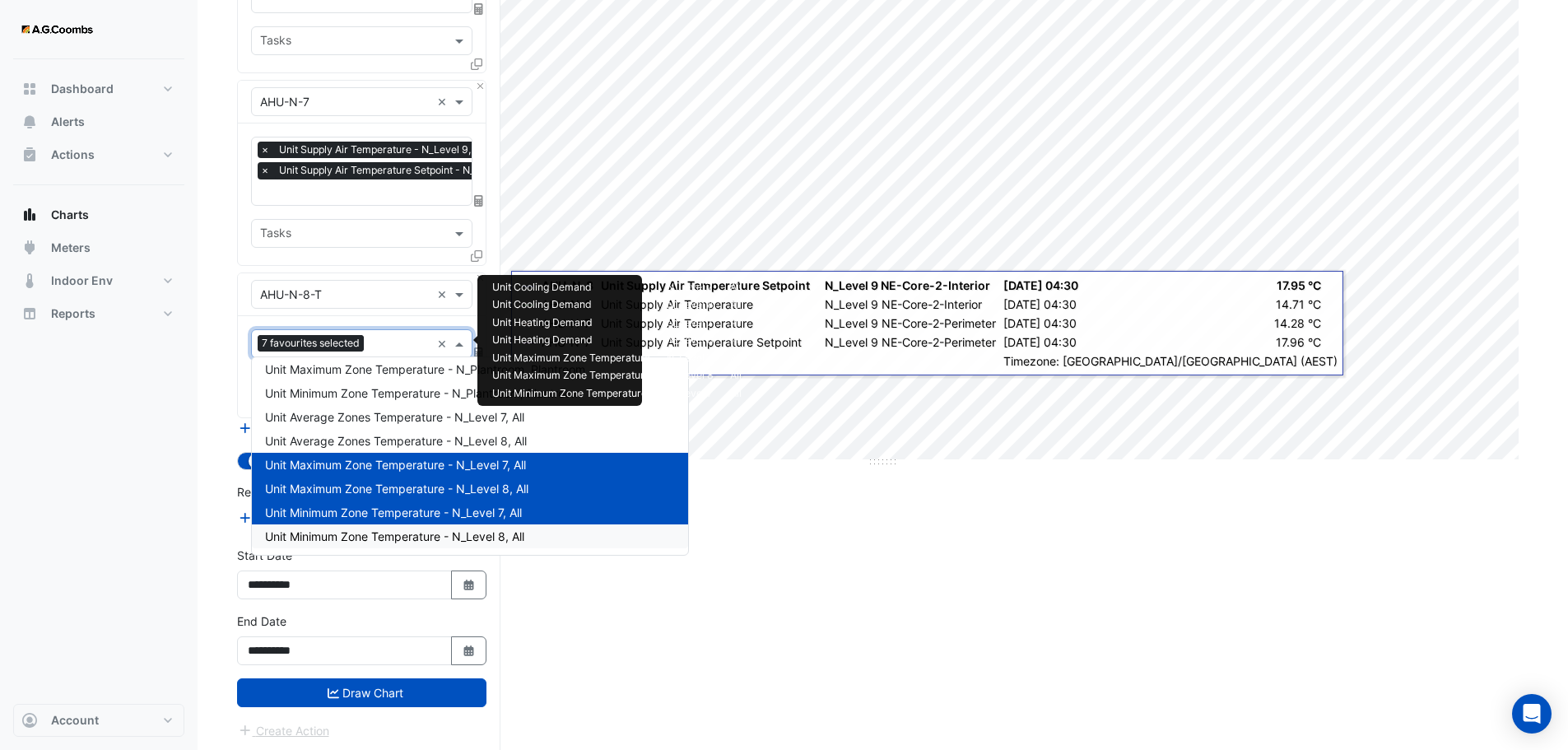
click at [436, 535] on span "Unit Minimum Zone Temperature - N_Level 8, All" at bounding box center [395, 537] width 260 height 14
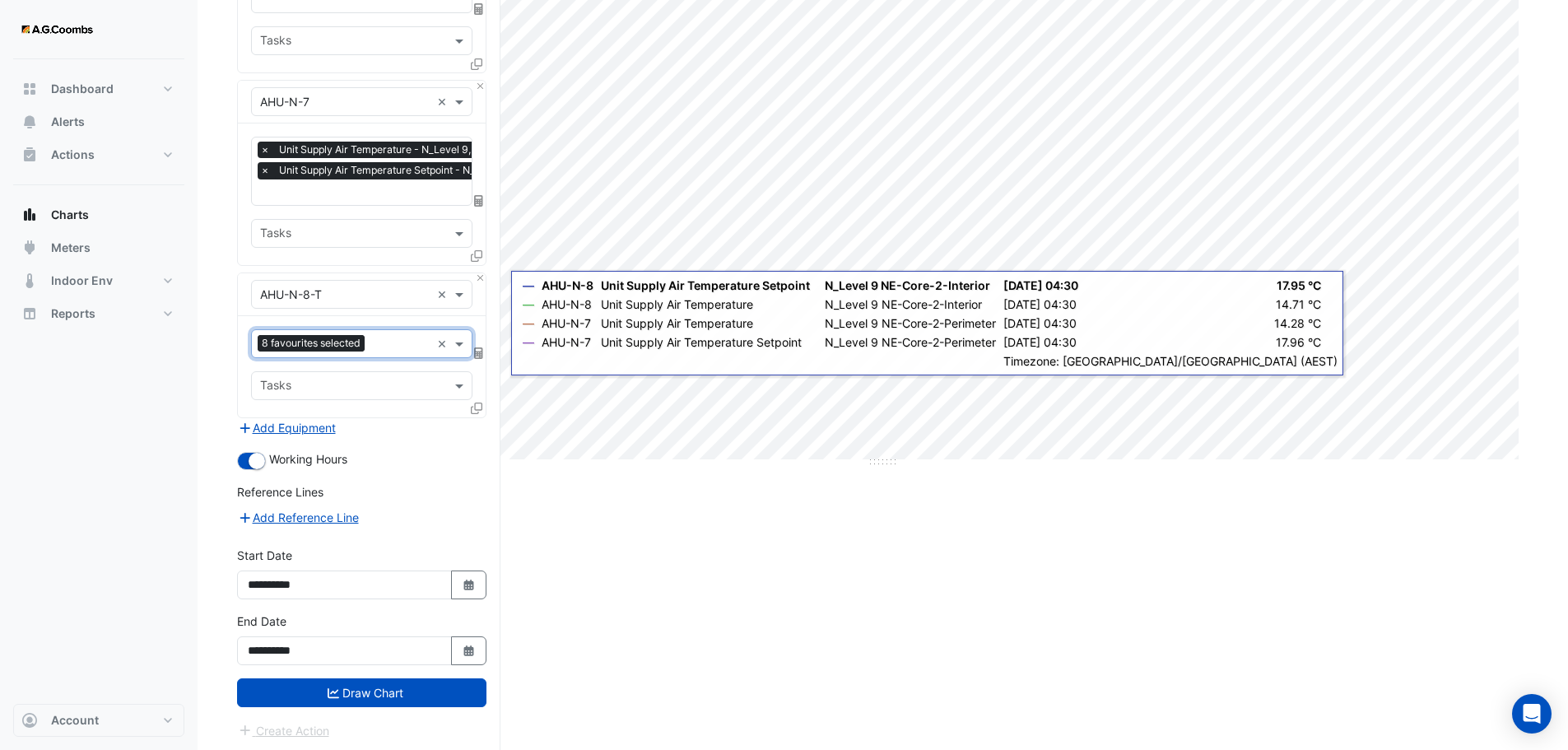
click at [635, 555] on div "Split by Equip Split All Print Save as JPEG Save as PNG Pivot Data Table Export…" at bounding box center [883, 292] width 1292 height 921
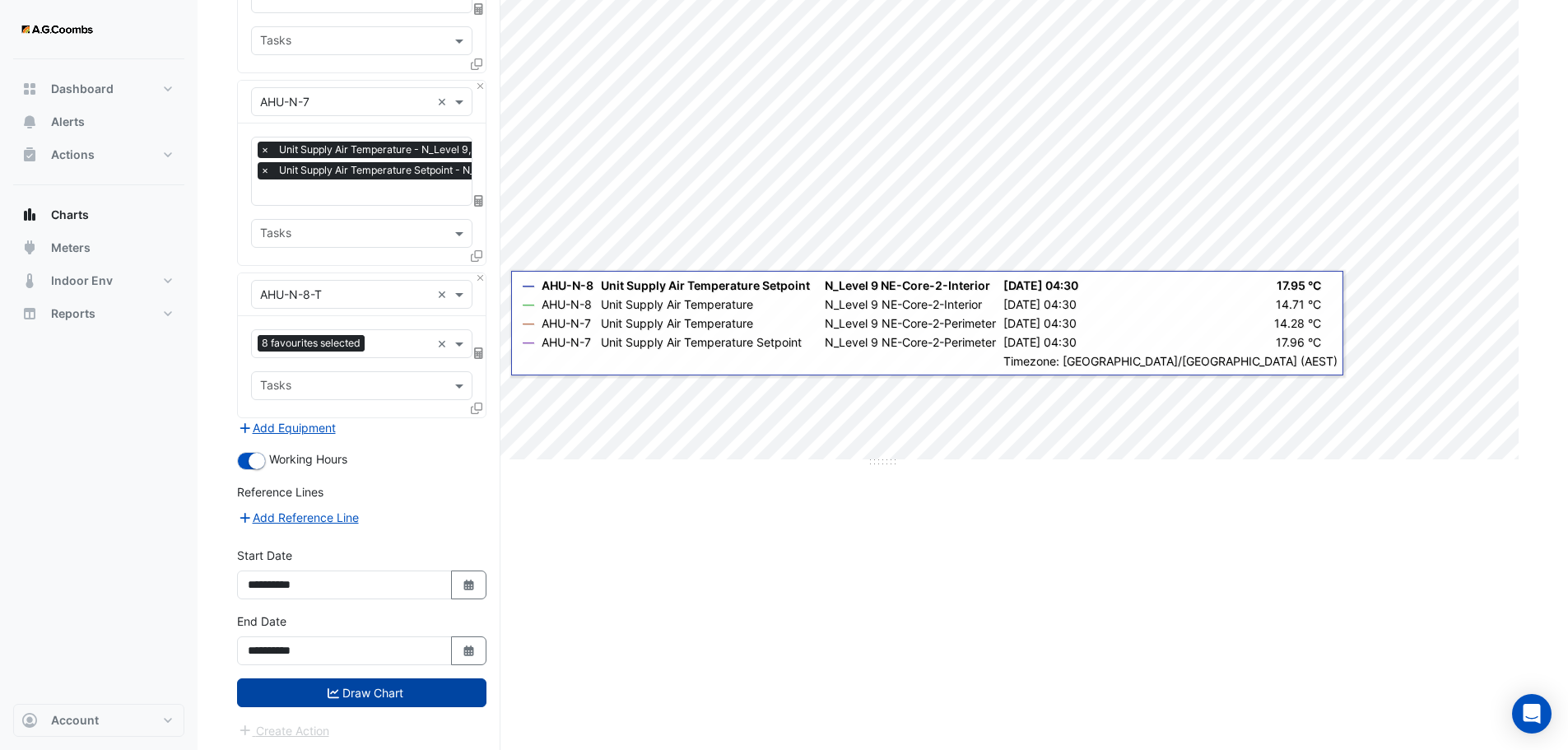
click at [430, 694] on button "Draw Chart" at bounding box center [362, 692] width 250 height 28
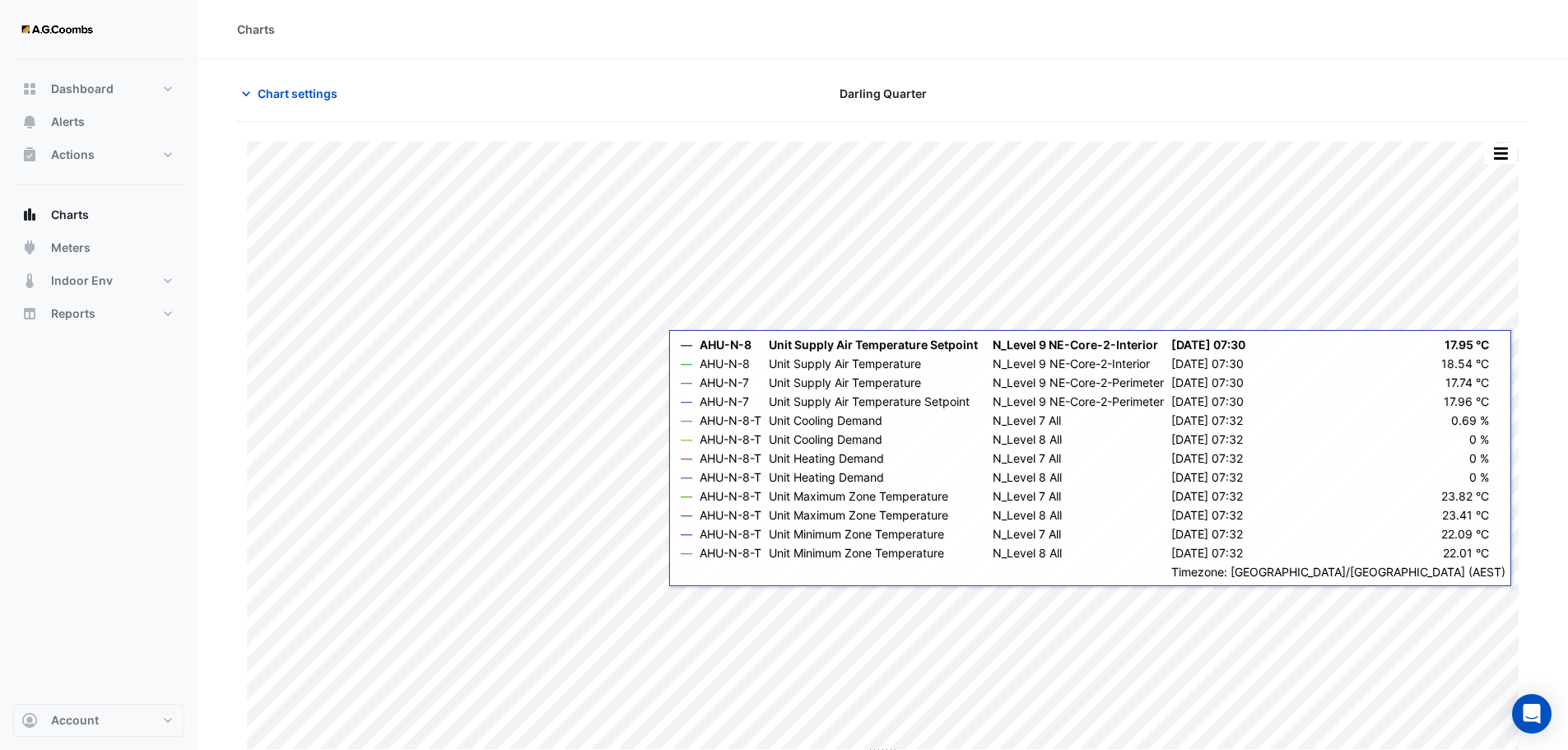
scroll to position [7, 0]
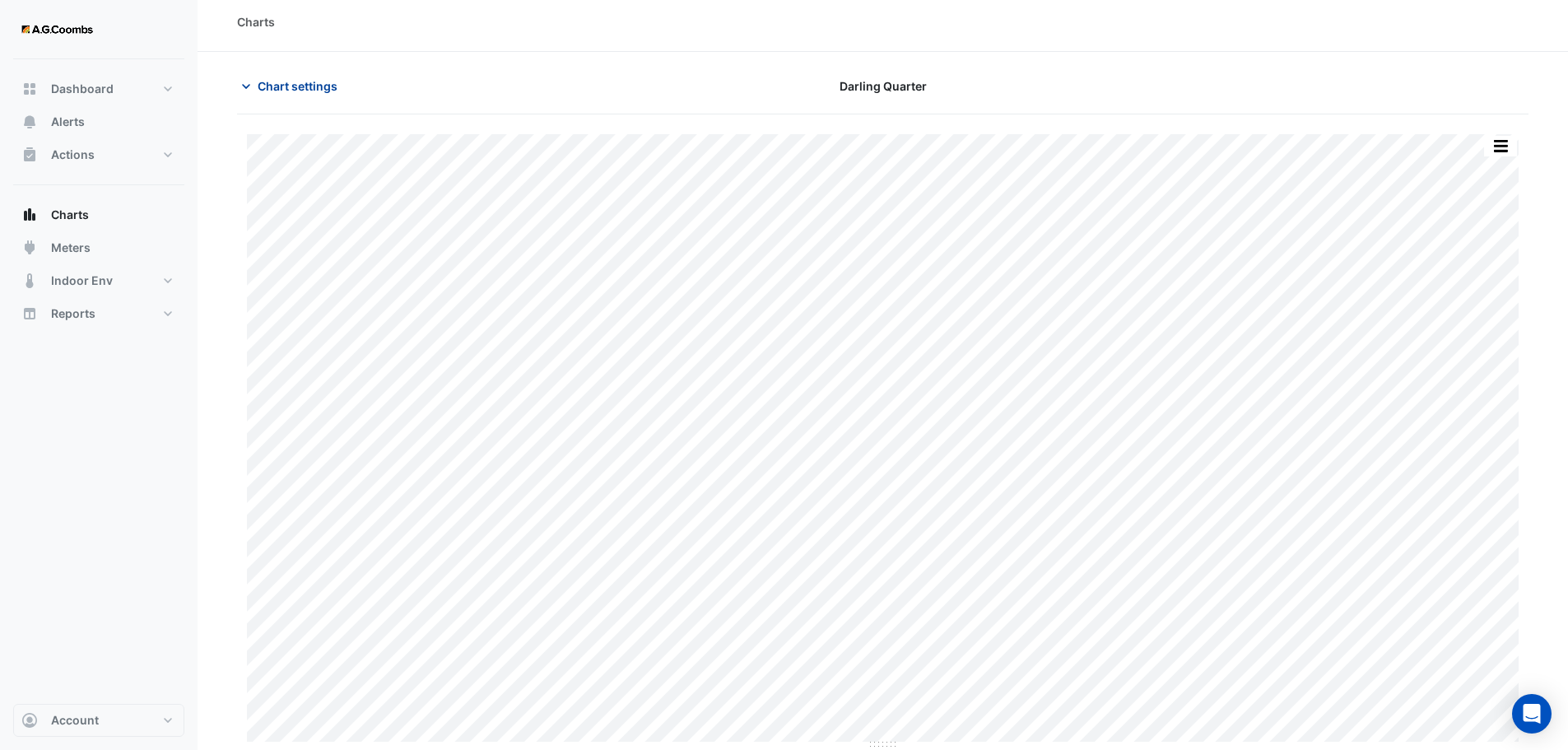
click at [260, 86] on span "Chart settings" at bounding box center [298, 85] width 80 height 17
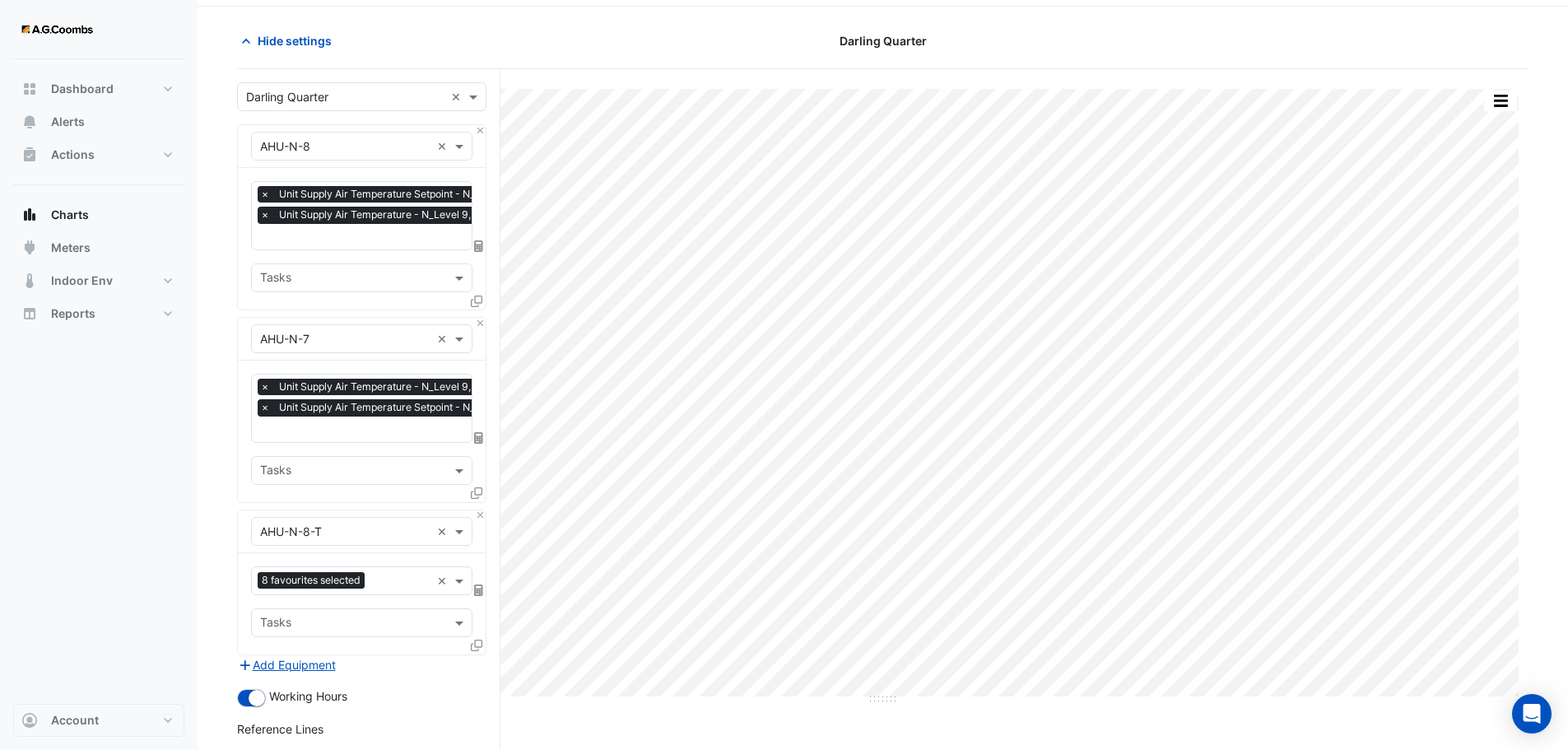
scroll to position [254, 0]
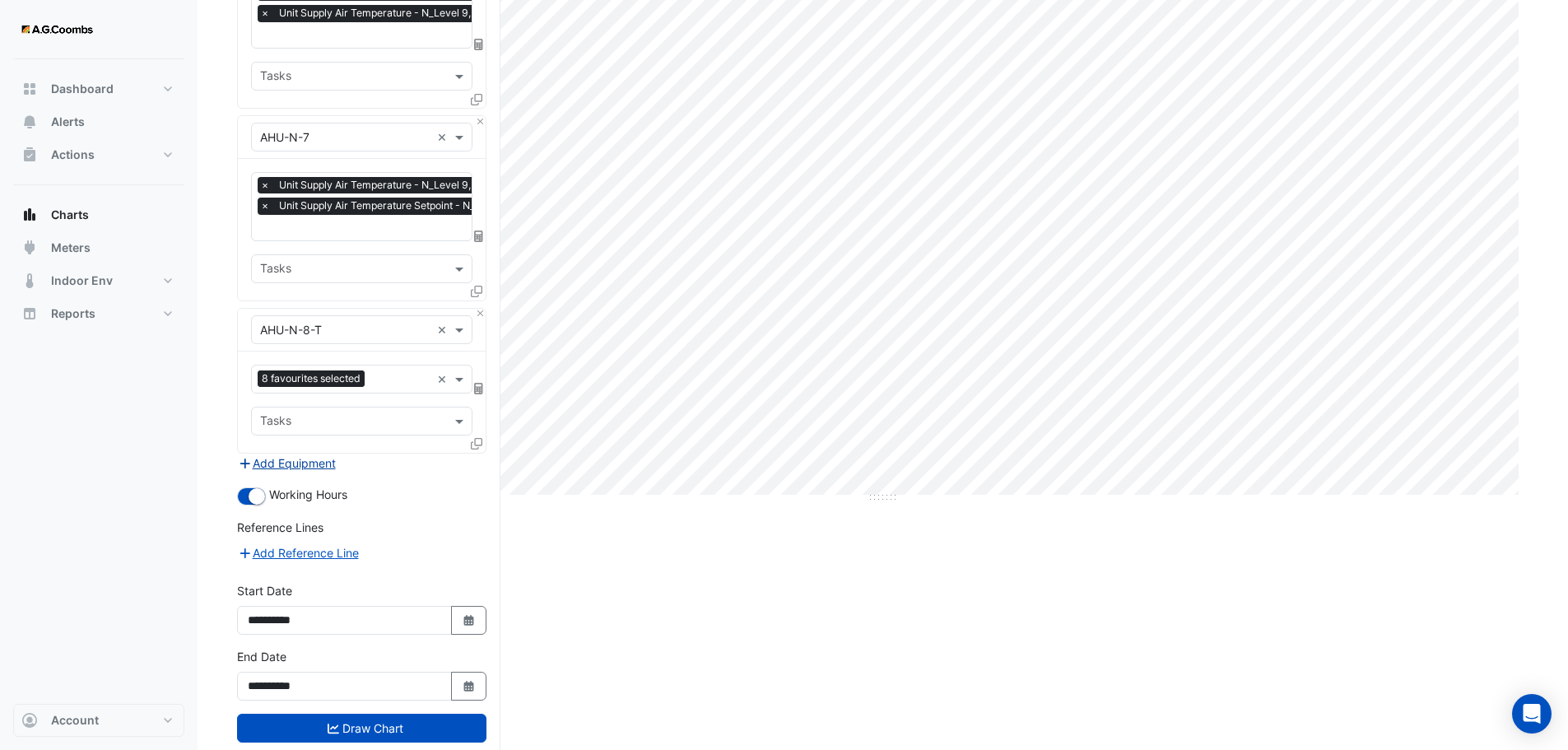
click at [311, 456] on button "Add Equipment" at bounding box center [287, 462] width 100 height 19
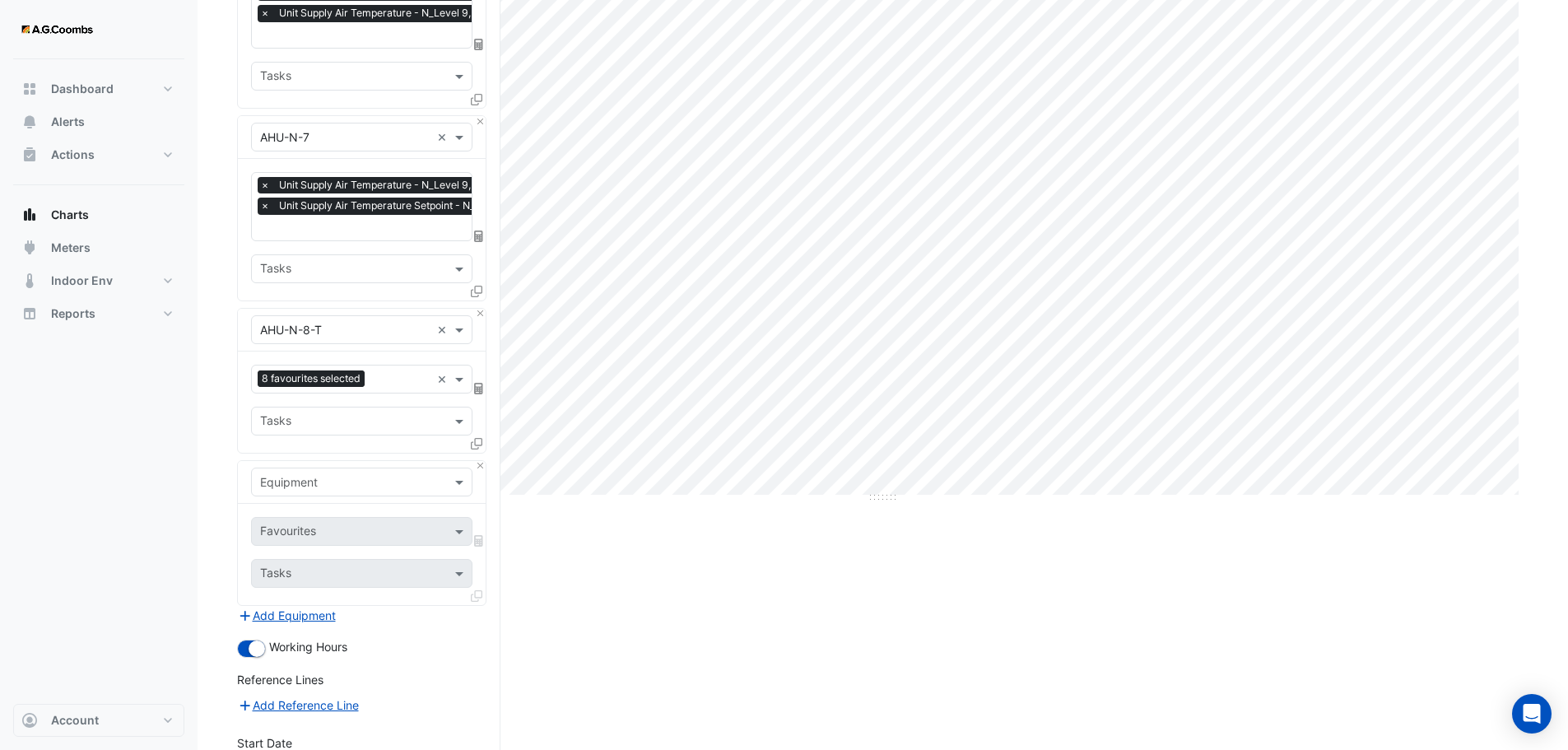
click at [319, 483] on input "text" at bounding box center [346, 482] width 171 height 17
type input "*********"
click at [318, 515] on span "AHU-N-7-T" at bounding box center [295, 515] width 61 height 14
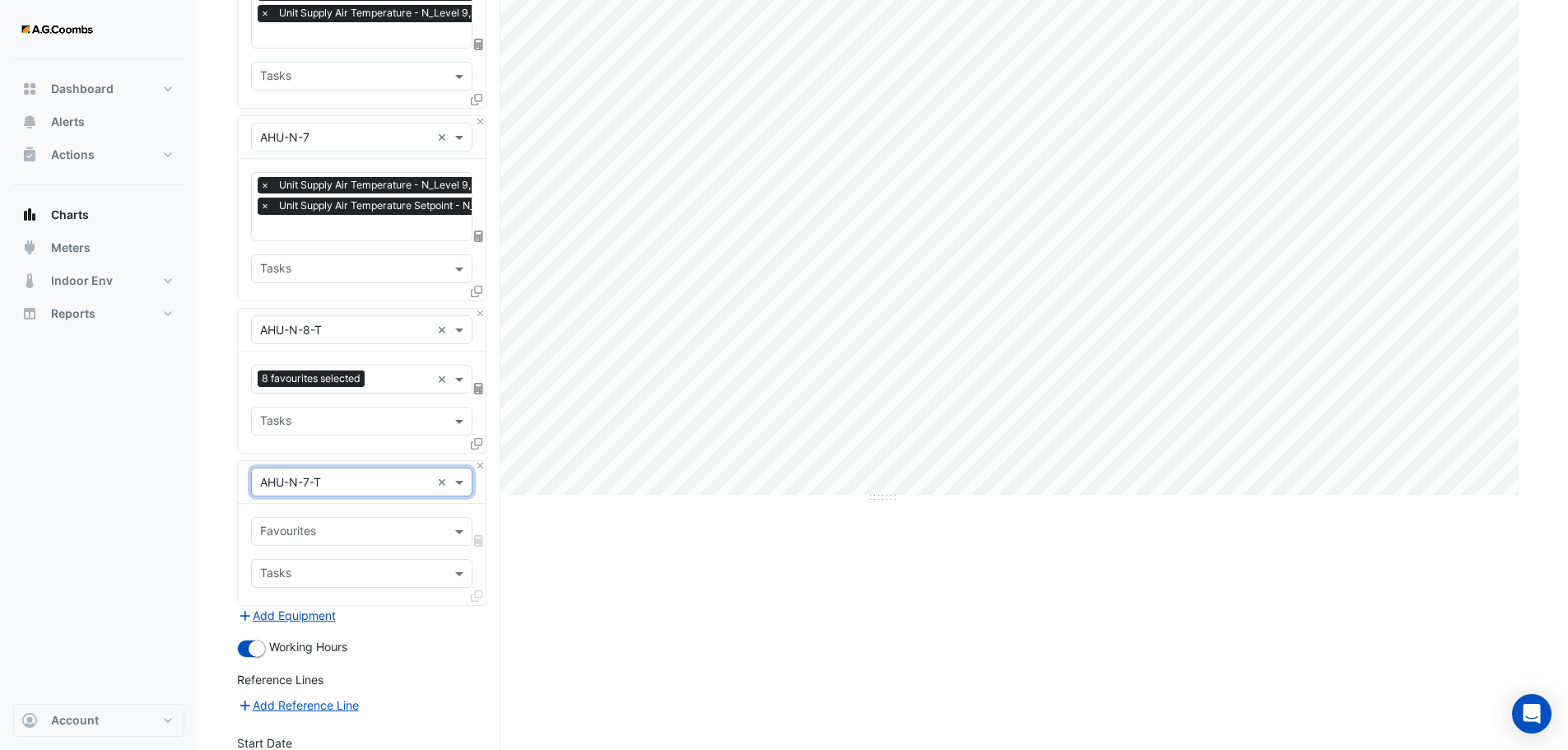
click at [319, 524] on input "text" at bounding box center [352, 532] width 184 height 17
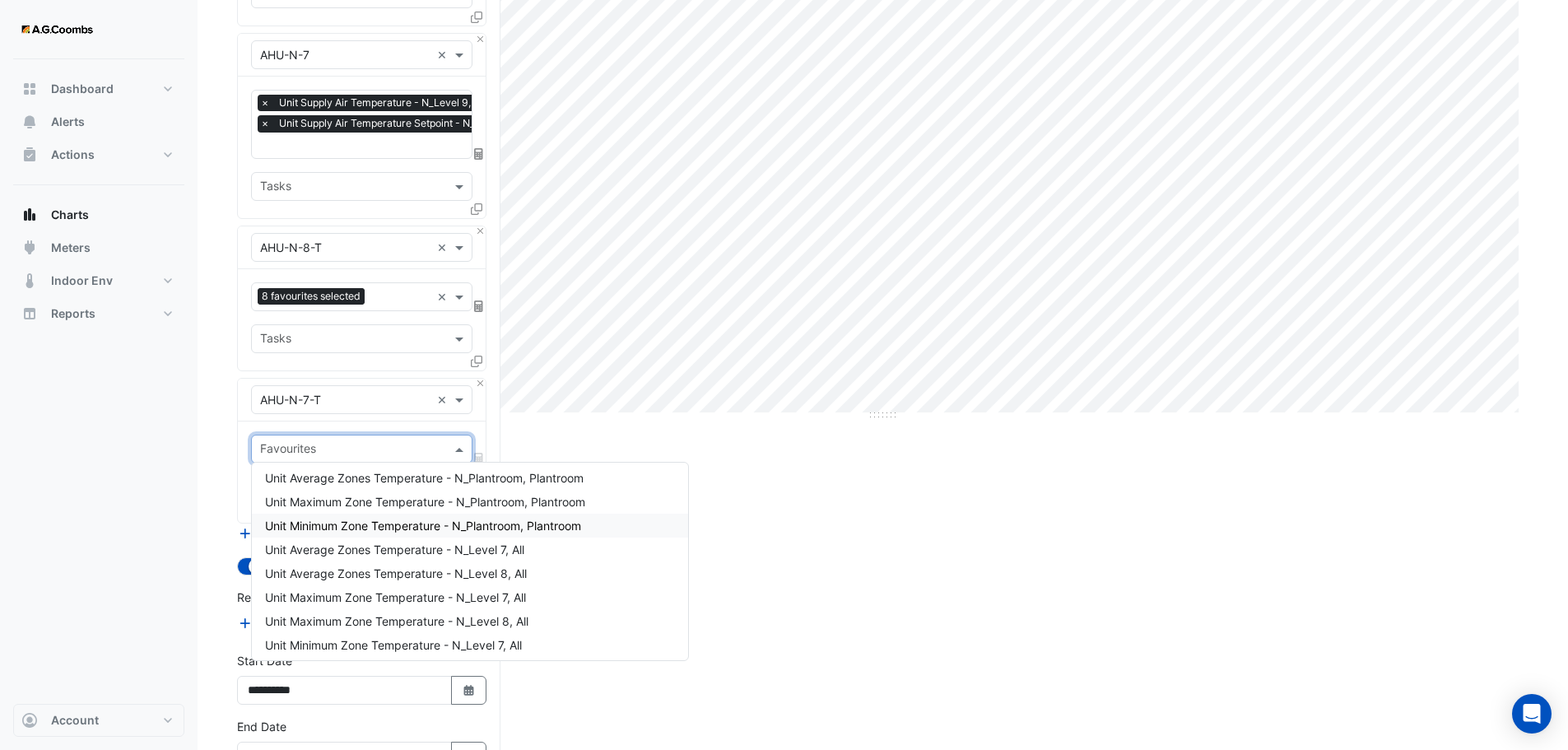
scroll to position [698, 0]
click at [385, 570] on span "Unit Maximum Zone Temperature - N_Level 7, All" at bounding box center [396, 570] width 261 height 14
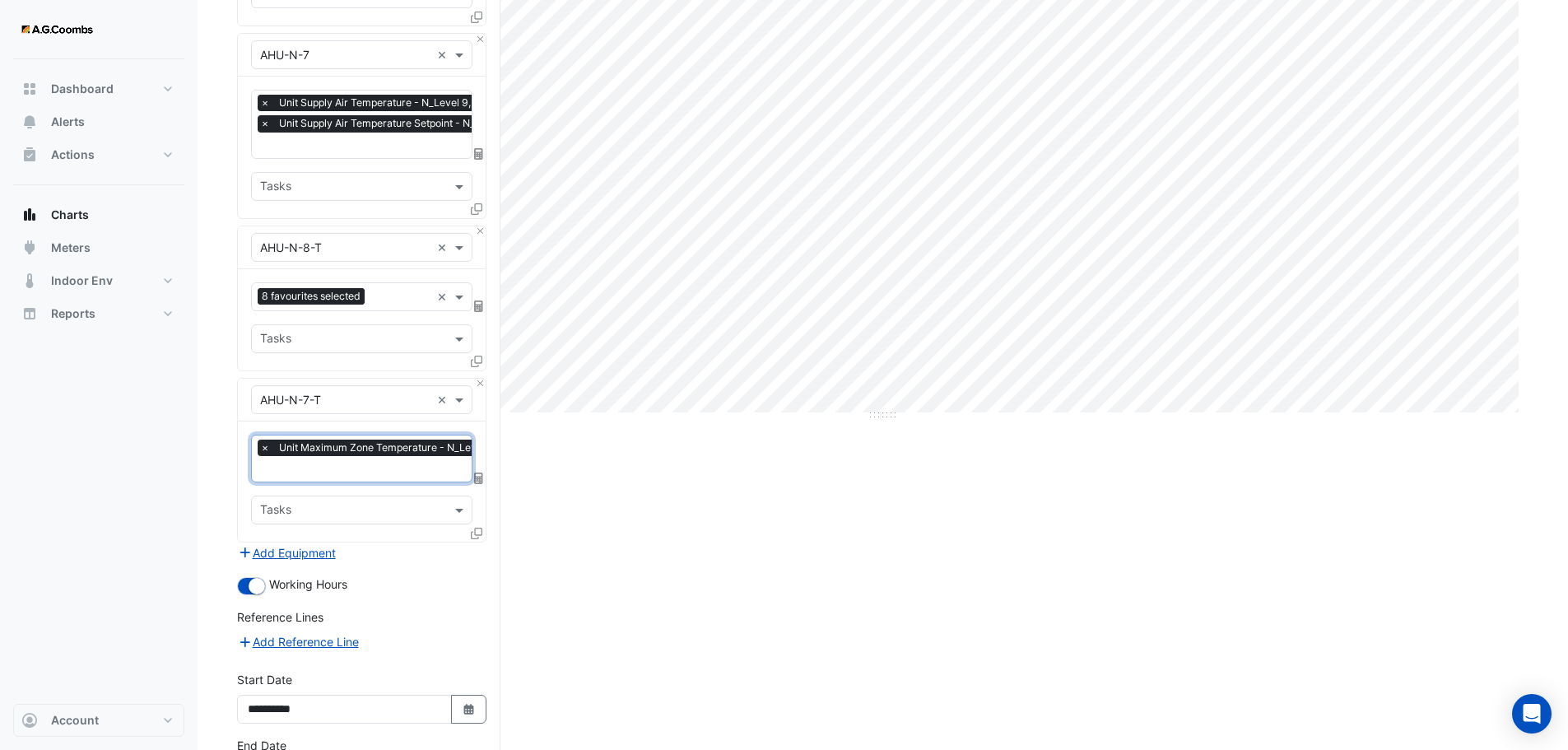
click at [409, 463] on input "text" at bounding box center [388, 470] width 256 height 17
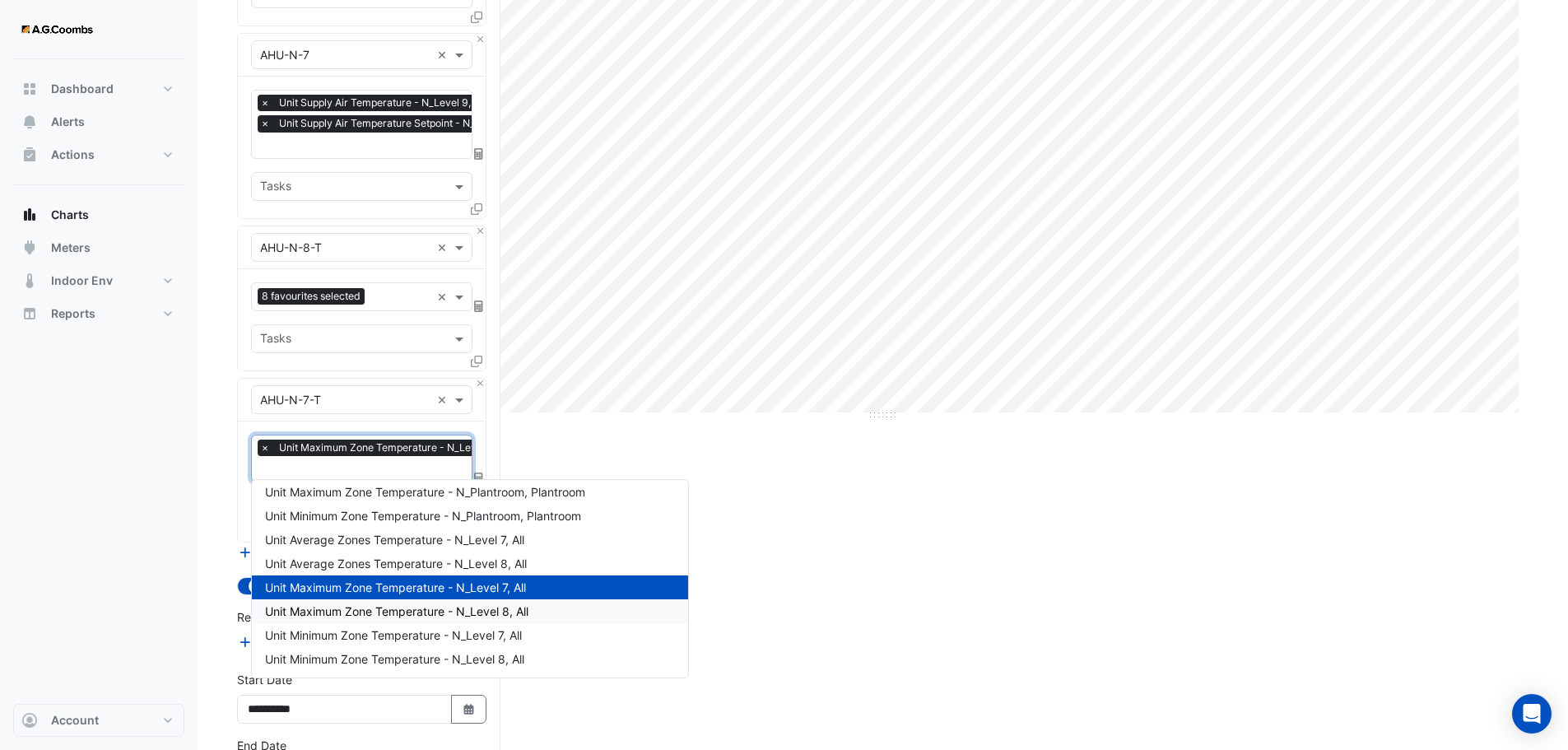
click at [340, 612] on span "Unit Maximum Zone Temperature - N_Level 8, All" at bounding box center [396, 611] width 263 height 14
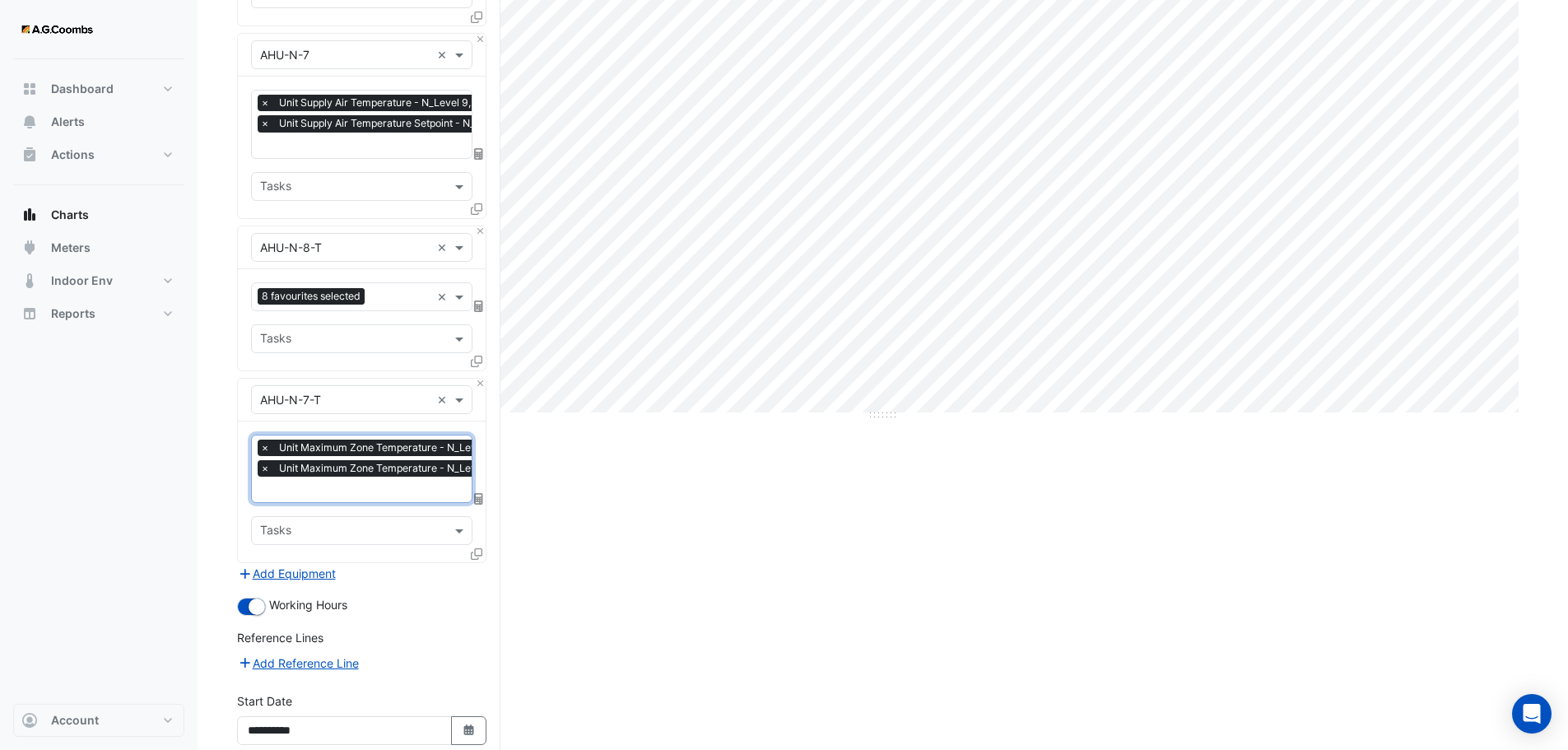
click at [373, 490] on input "text" at bounding box center [389, 491] width 259 height 17
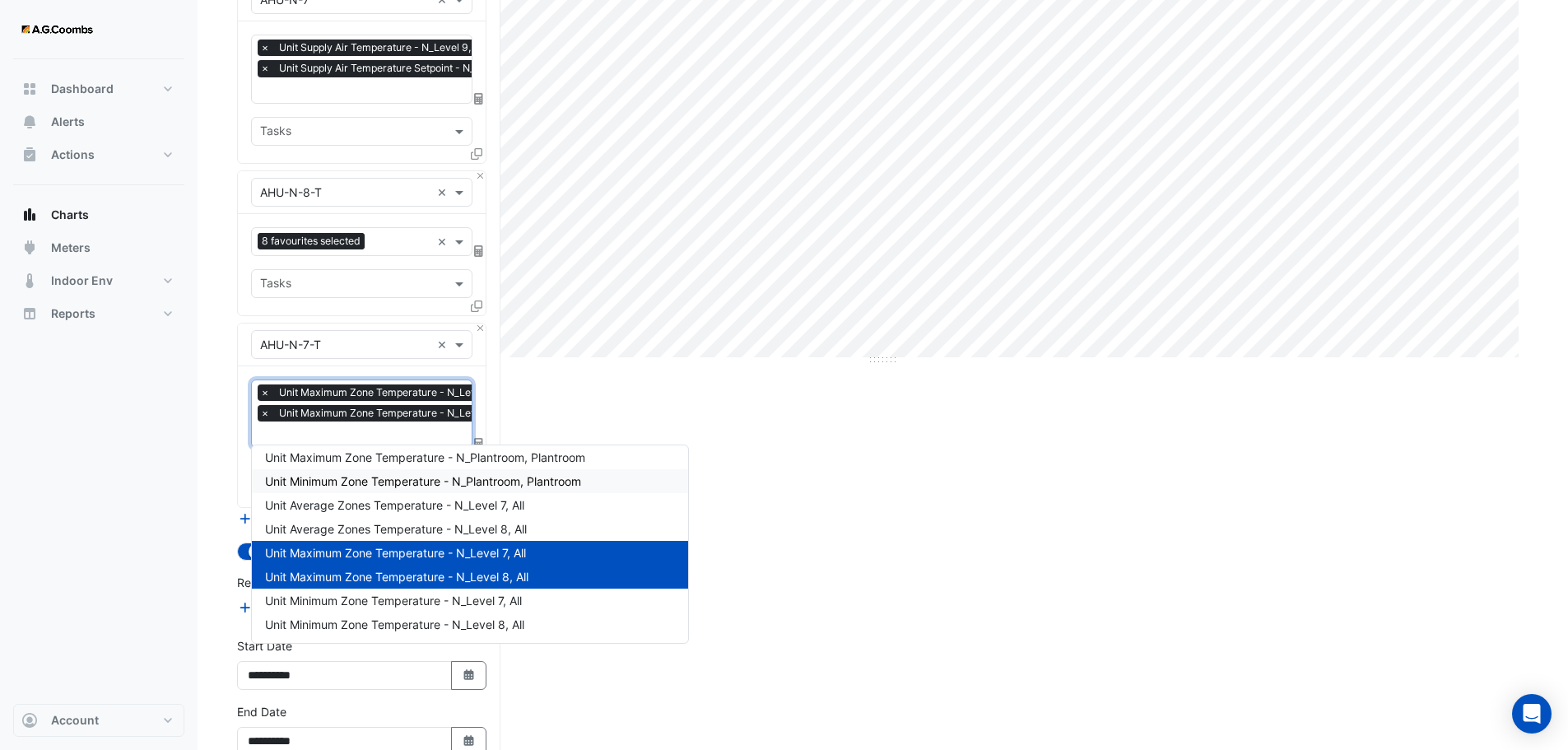
scroll to position [419, 0]
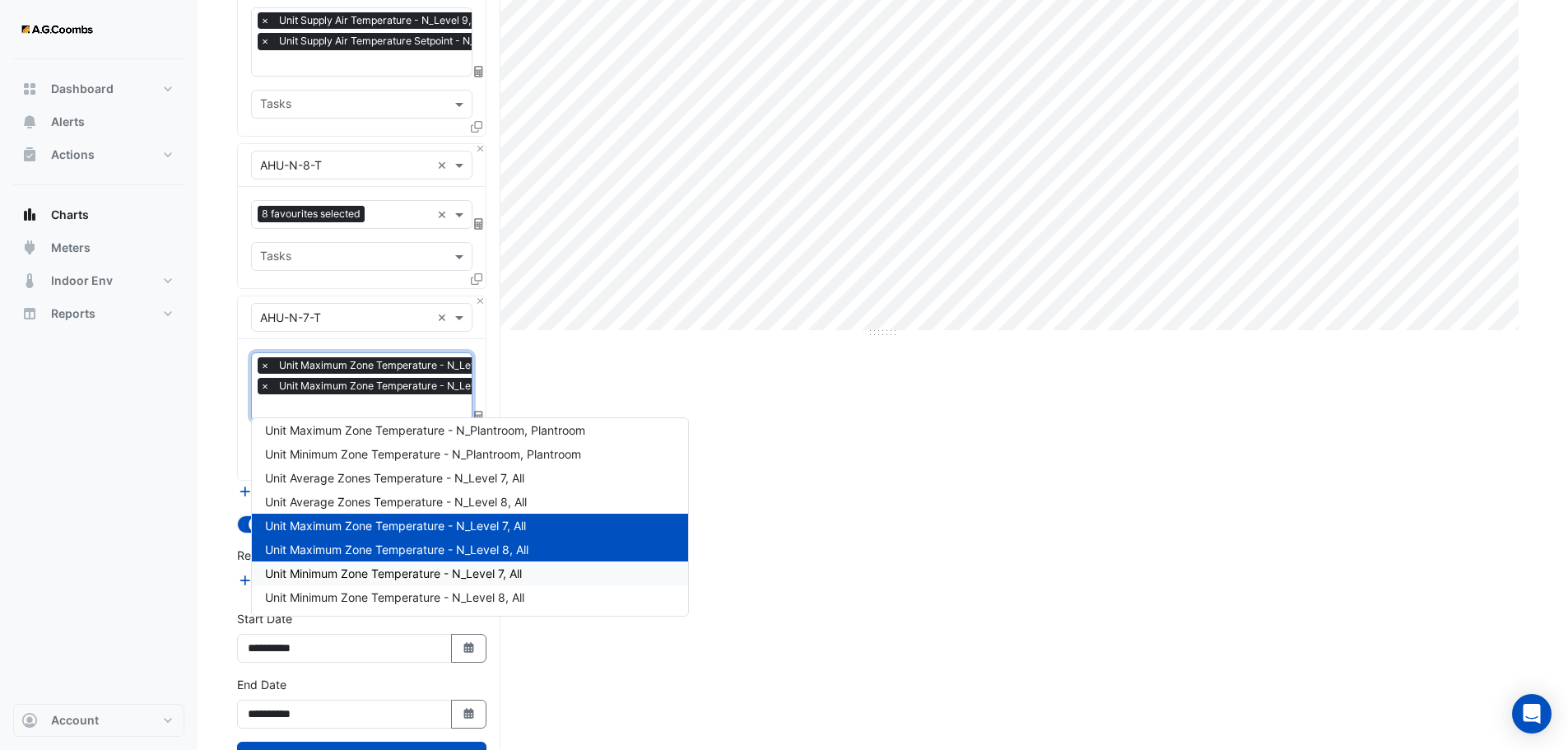
click at [416, 581] on div "Unit Minimum Zone Temperature - N_Level 7, All" at bounding box center [469, 573] width 436 height 24
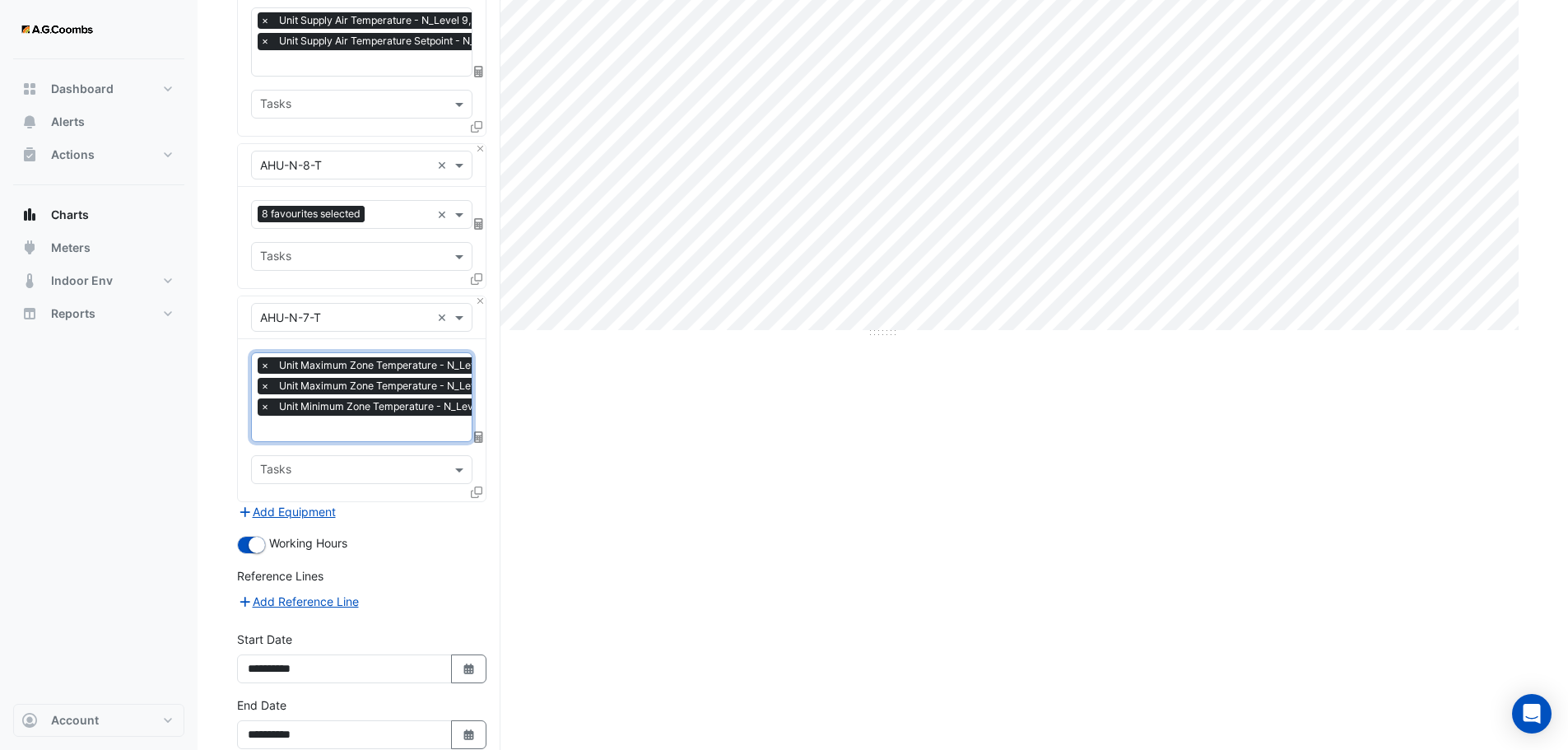
click at [429, 421] on input "text" at bounding box center [389, 429] width 259 height 17
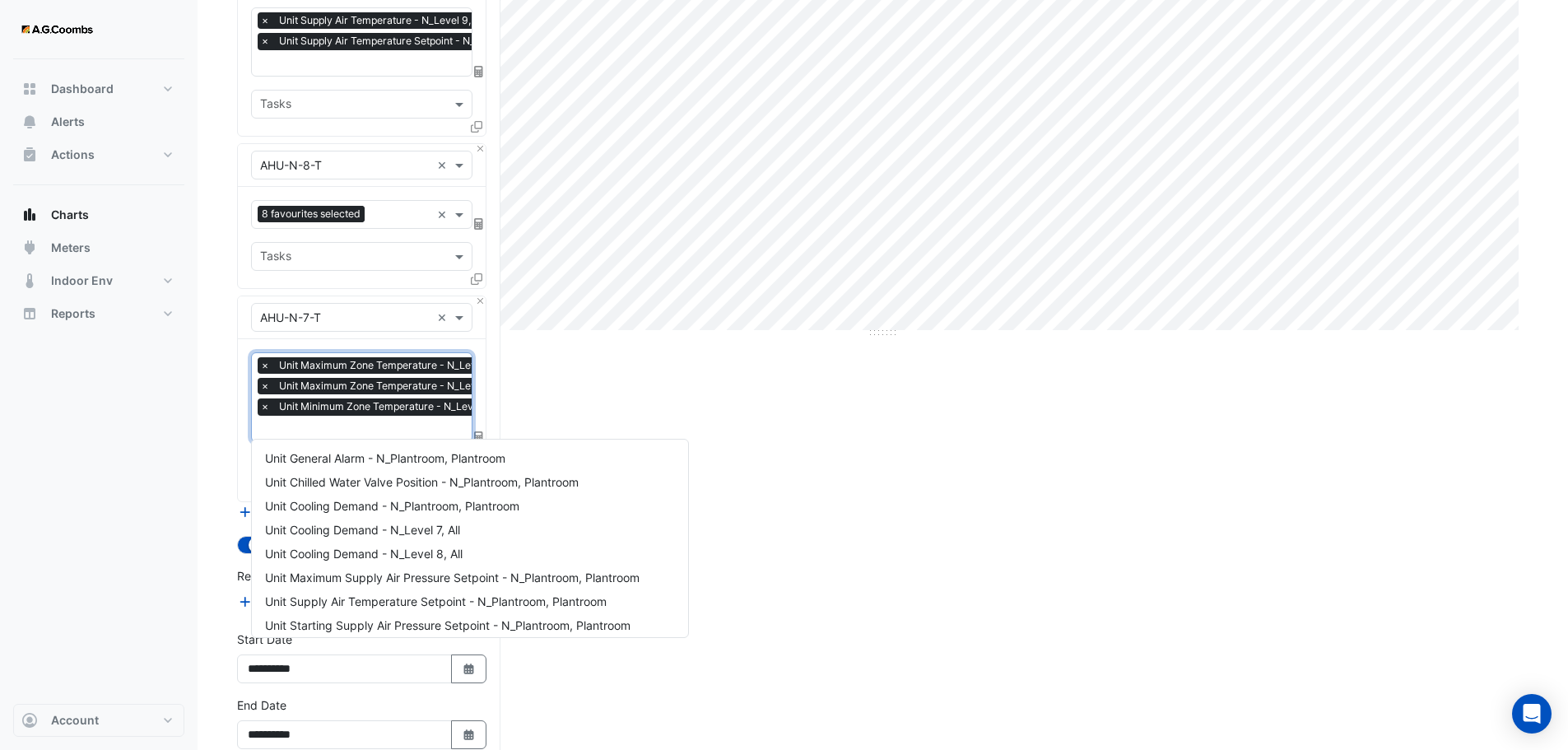
scroll to position [698, 0]
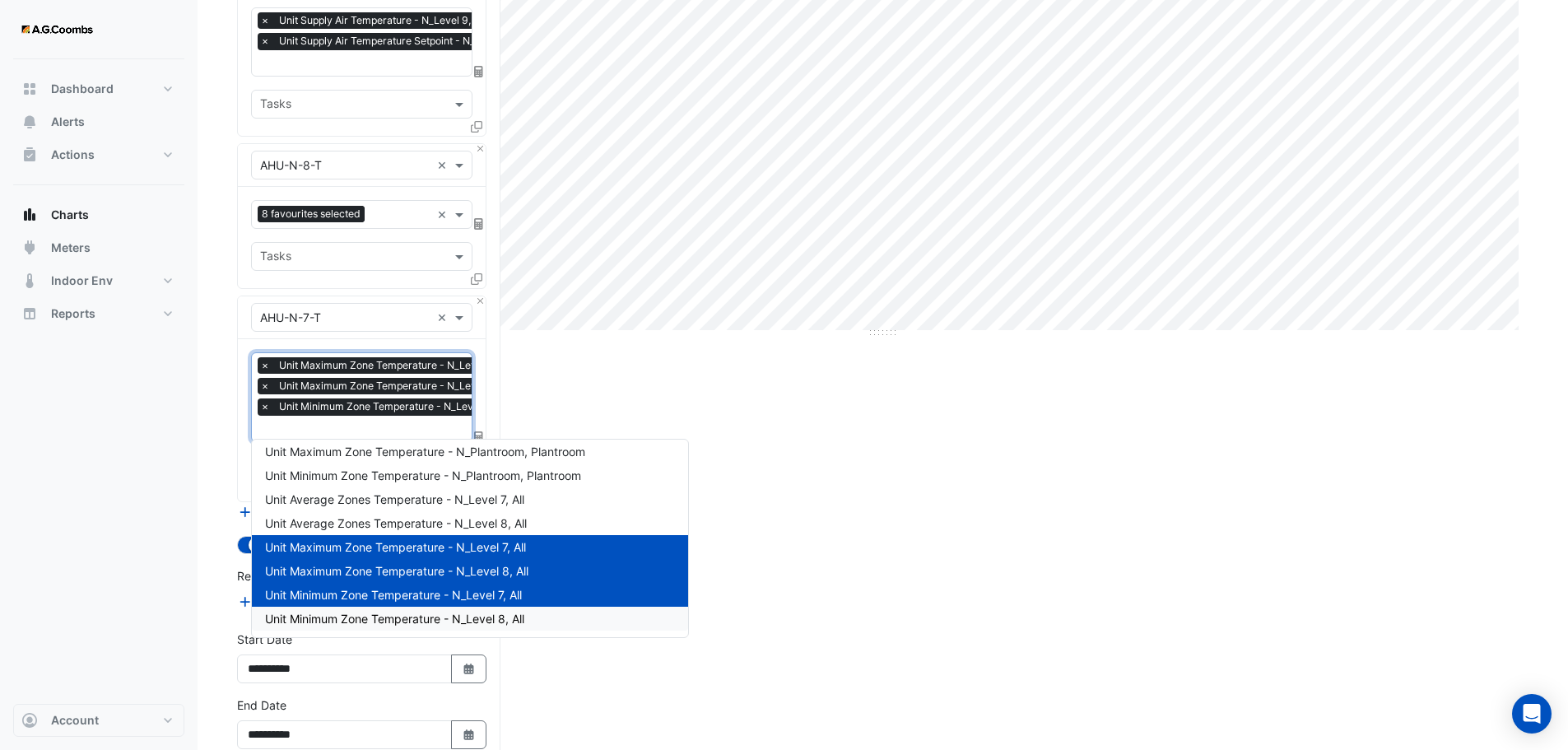
click at [419, 614] on span "Unit Minimum Zone Temperature - N_Level 8, All" at bounding box center [395, 618] width 260 height 14
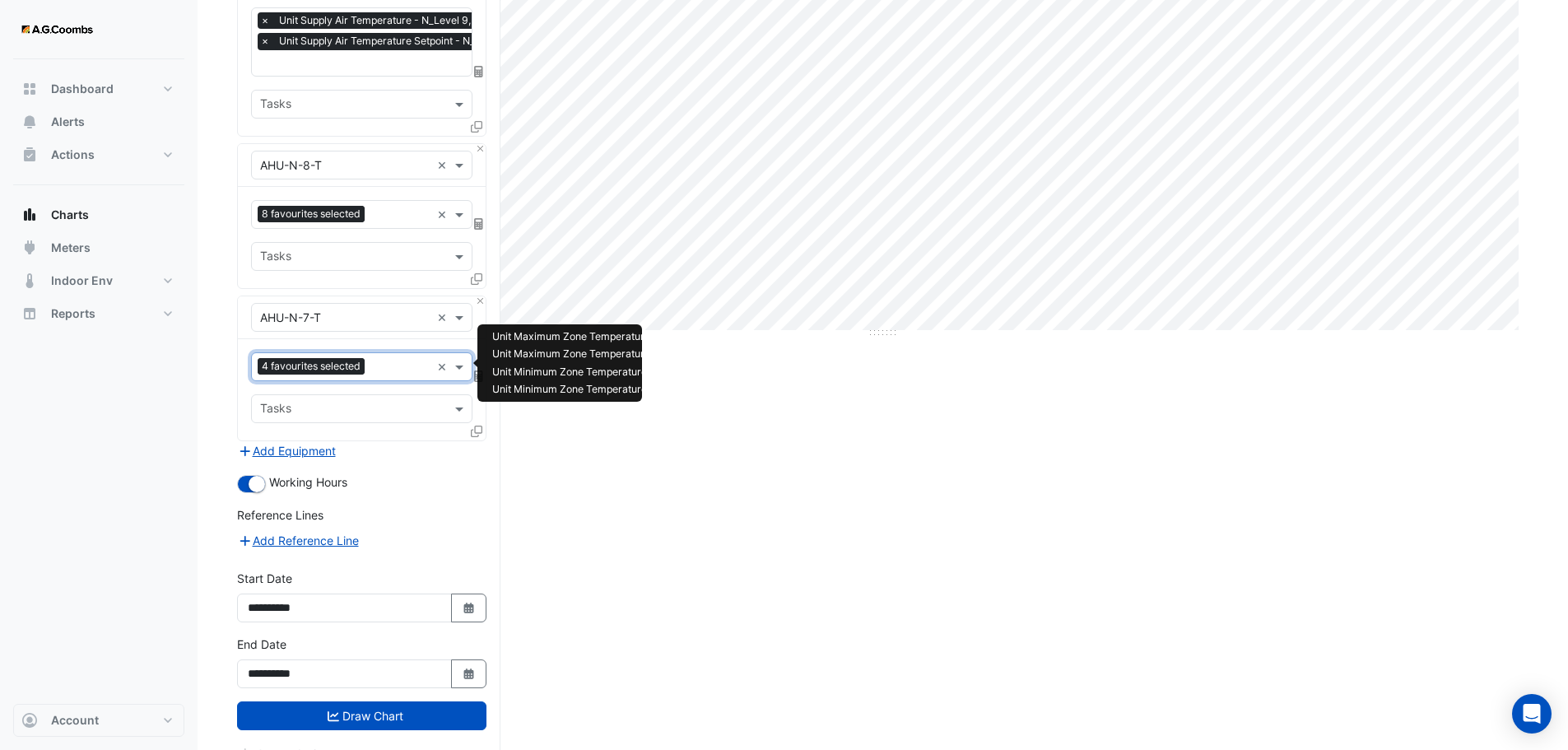
click at [407, 363] on input "text" at bounding box center [401, 368] width 60 height 17
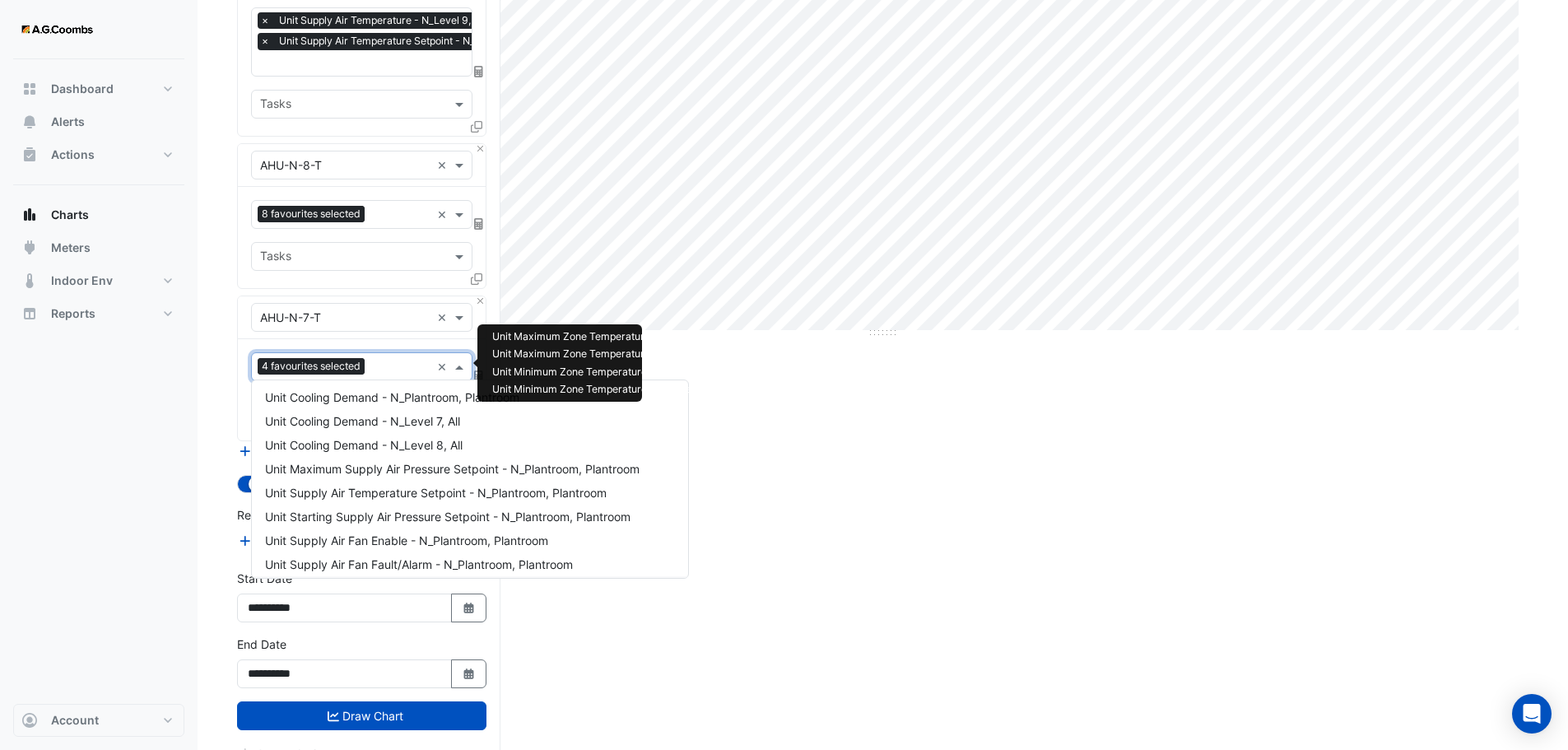
scroll to position [40, 0]
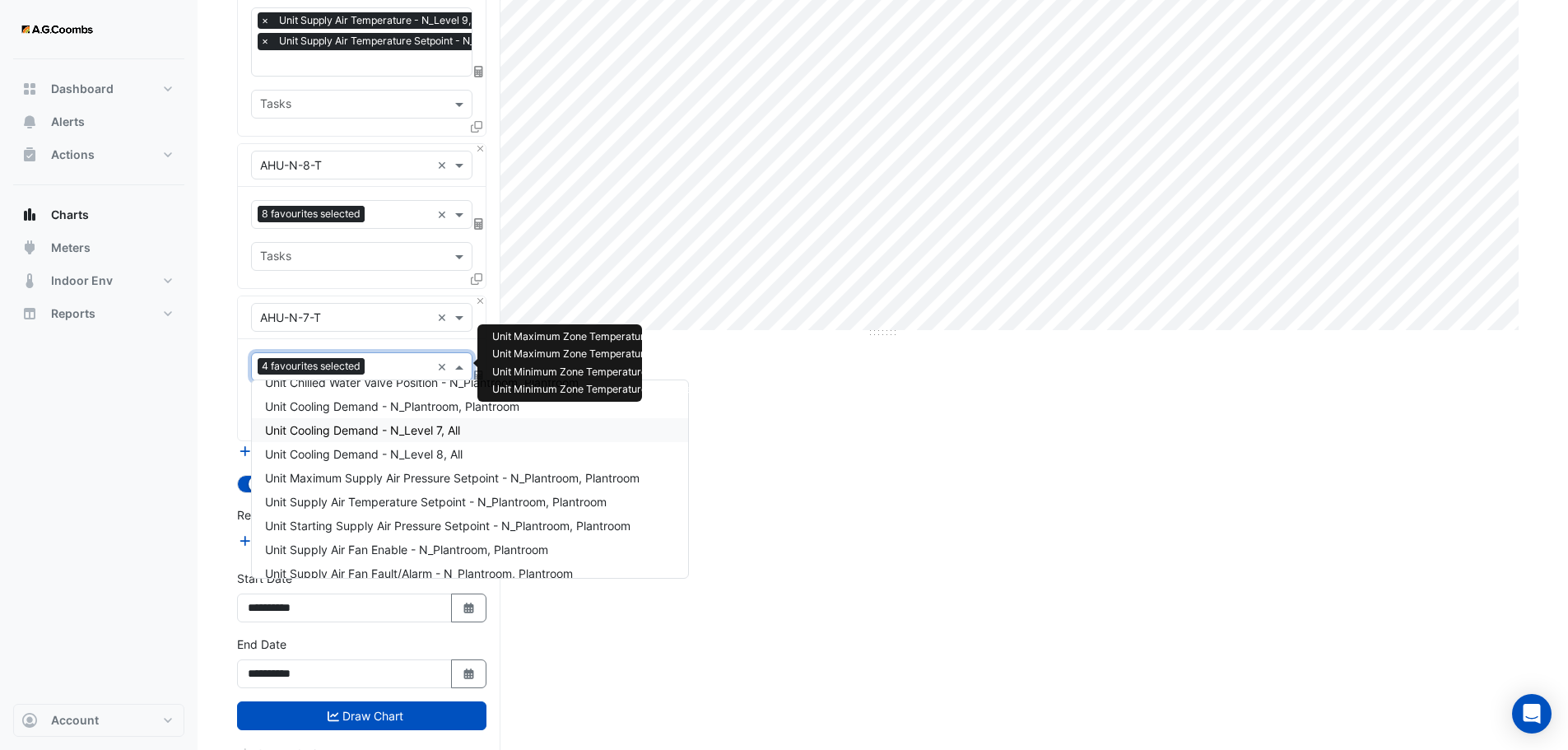
click at [340, 430] on span "Unit Cooling Demand - N_Level 7, All" at bounding box center [363, 430] width 196 height 14
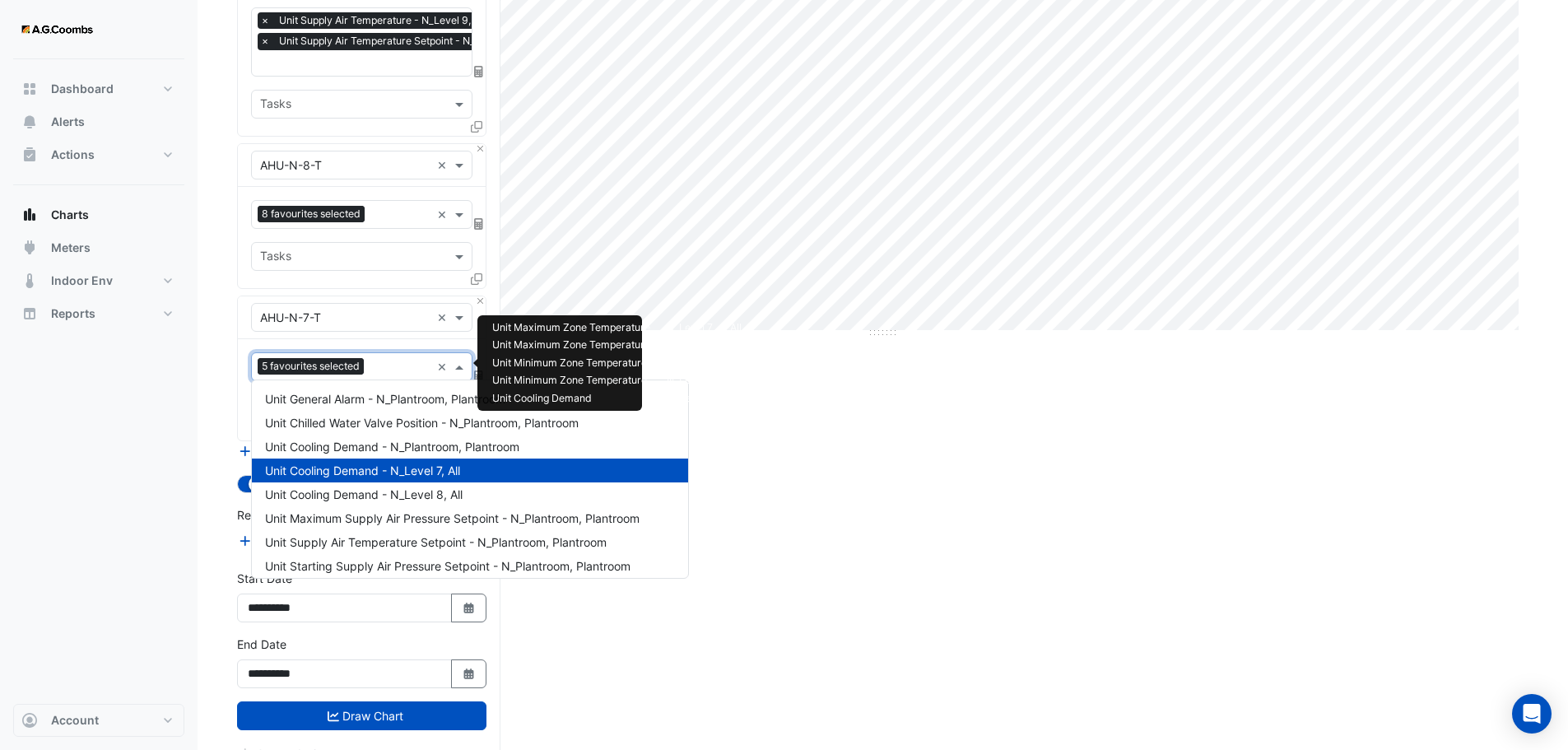
click at [385, 360] on input "text" at bounding box center [401, 368] width 60 height 17
click at [347, 497] on span "Unit Cooling Demand - N_Level 8, All" at bounding box center [364, 494] width 197 height 14
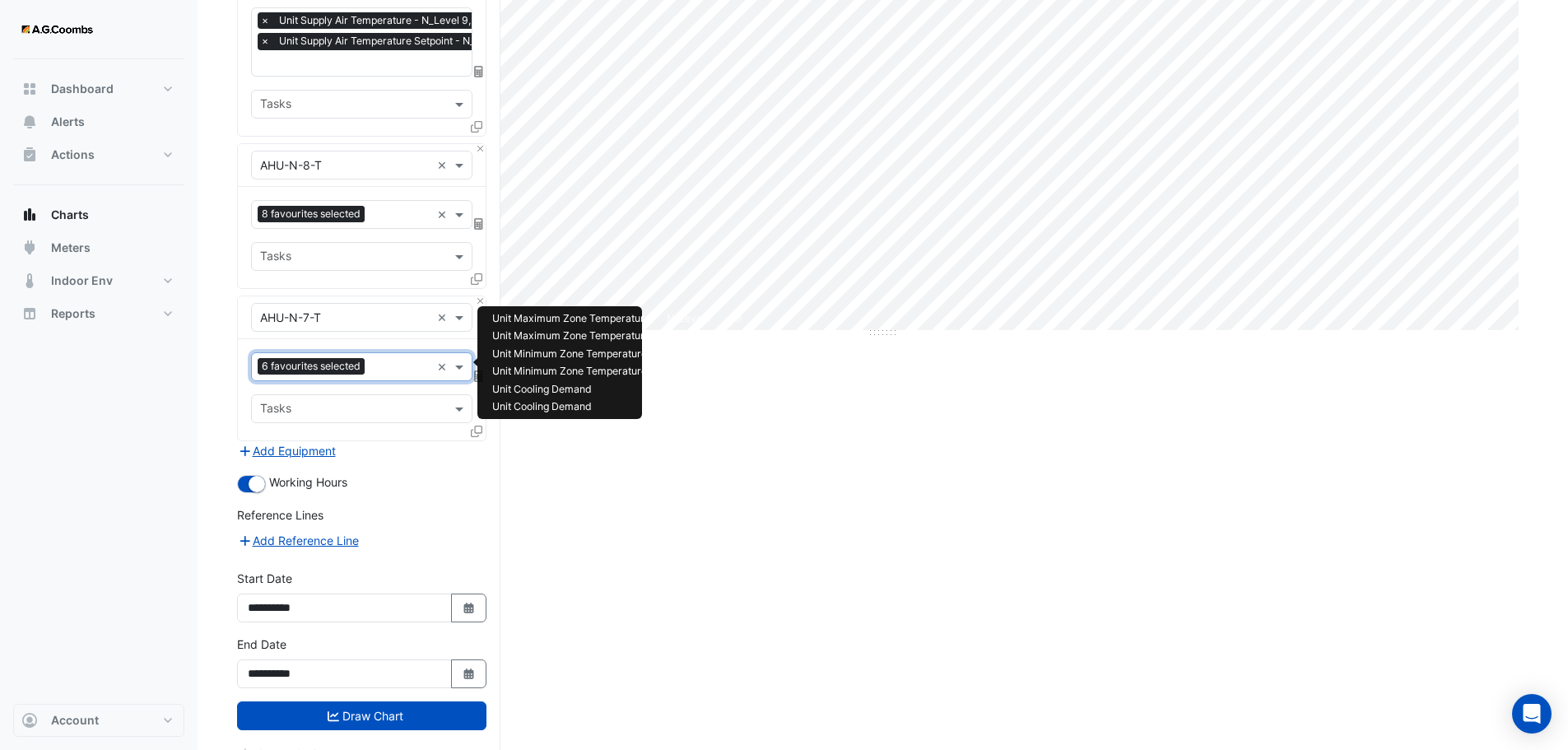
click at [392, 363] on input "text" at bounding box center [401, 368] width 60 height 17
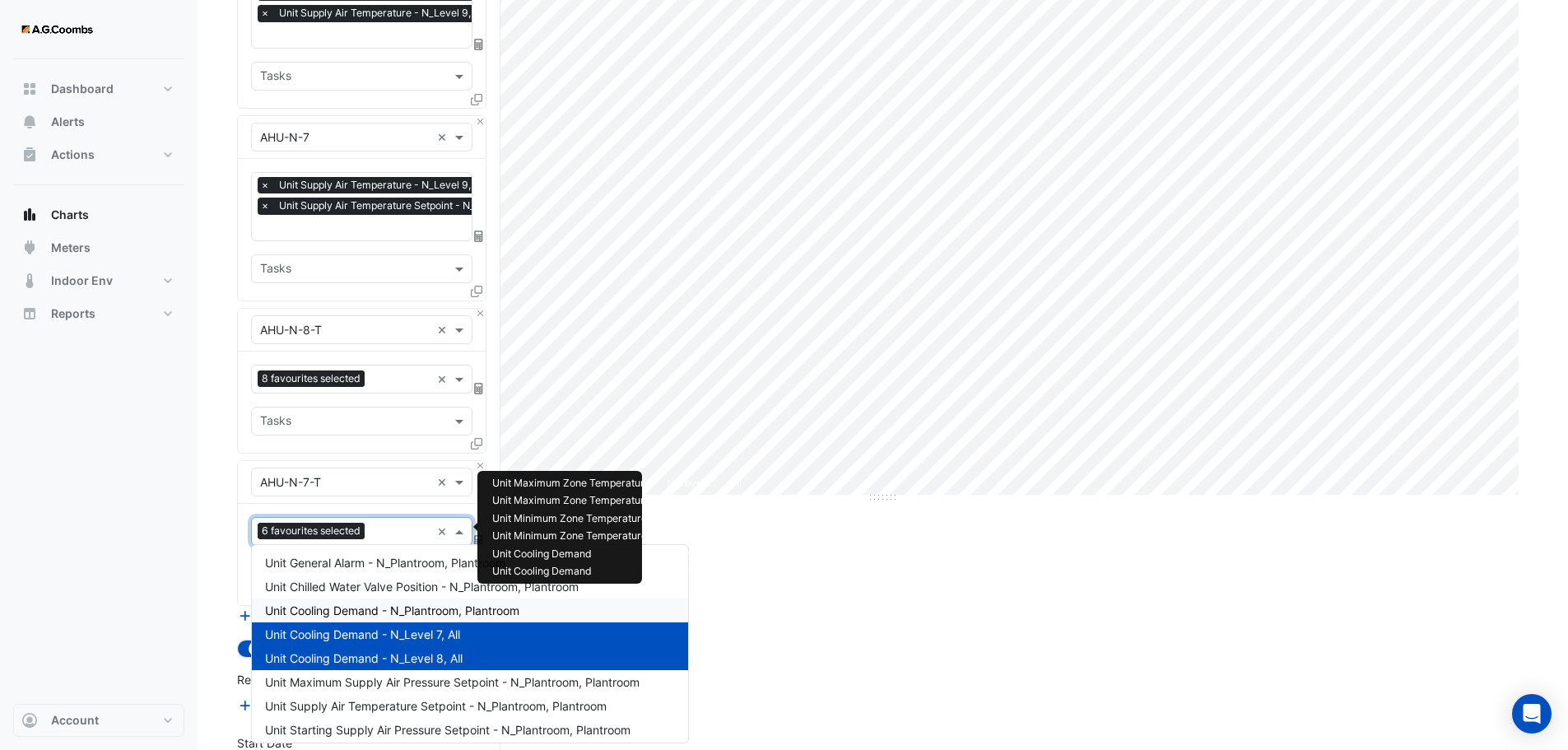
scroll to position [0, 0]
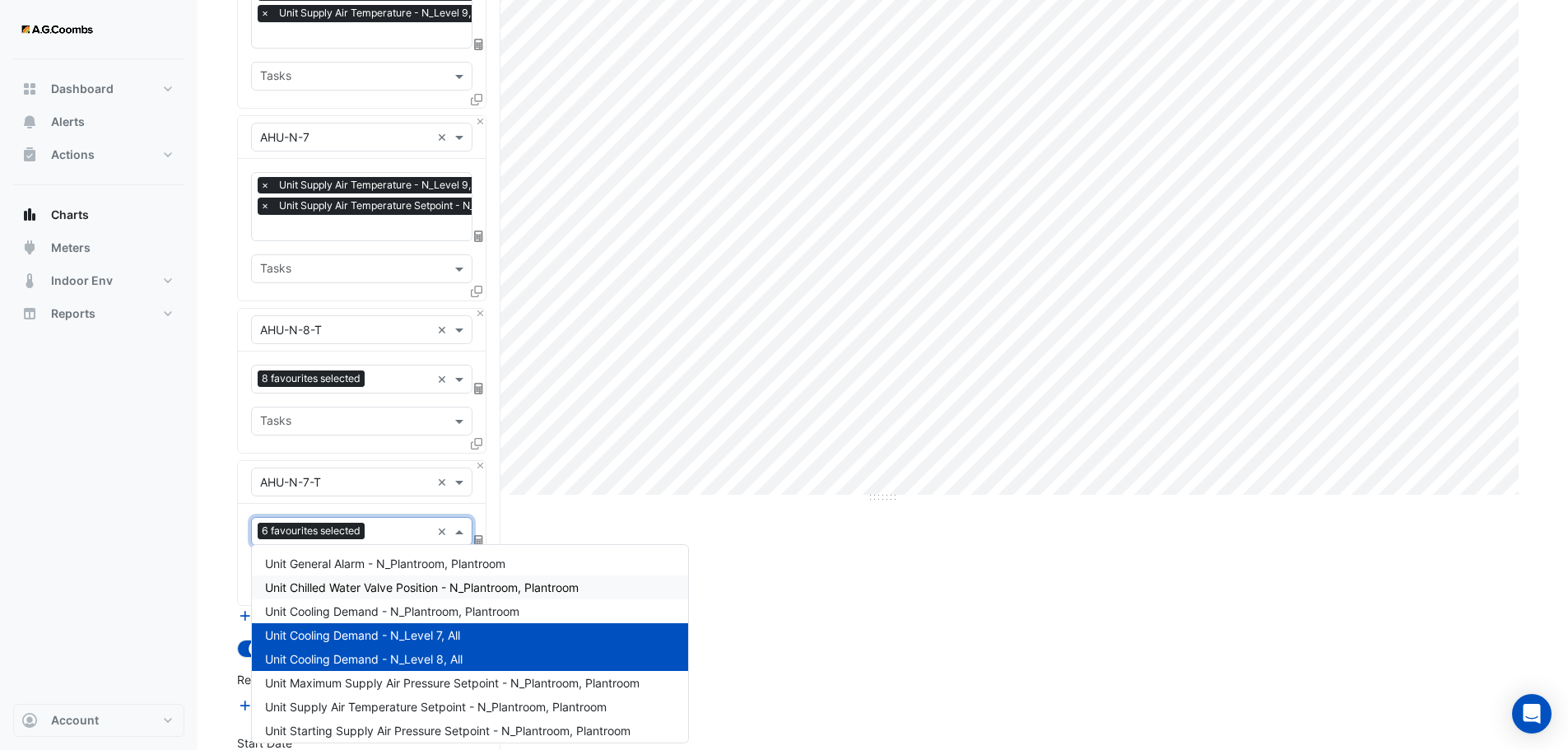
click at [809, 564] on div "Split by Equip Split by Unit Split All Print Save as JPEG Save as PNG Pivot Dat…" at bounding box center [883, 404] width 1292 height 1073
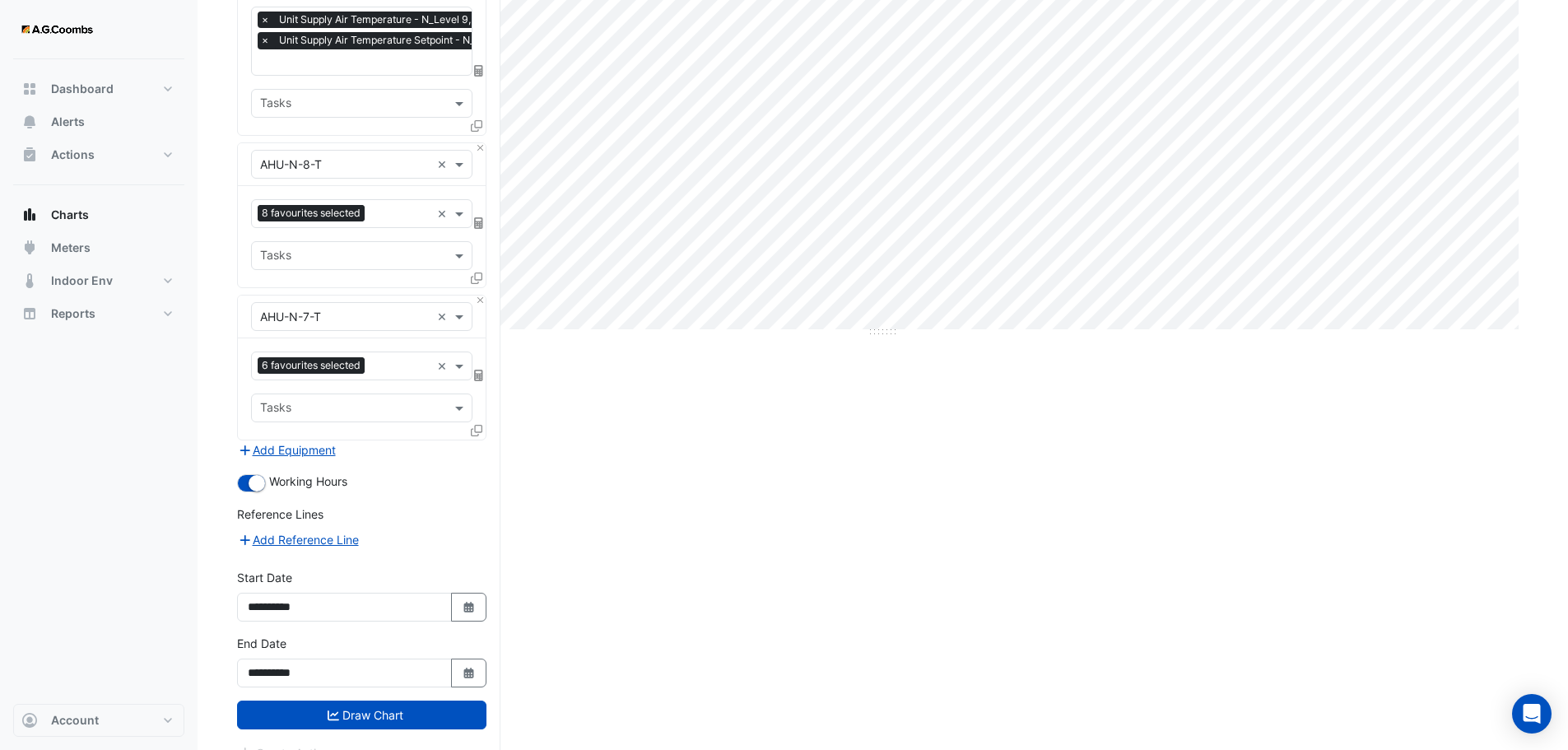
scroll to position [442, 0]
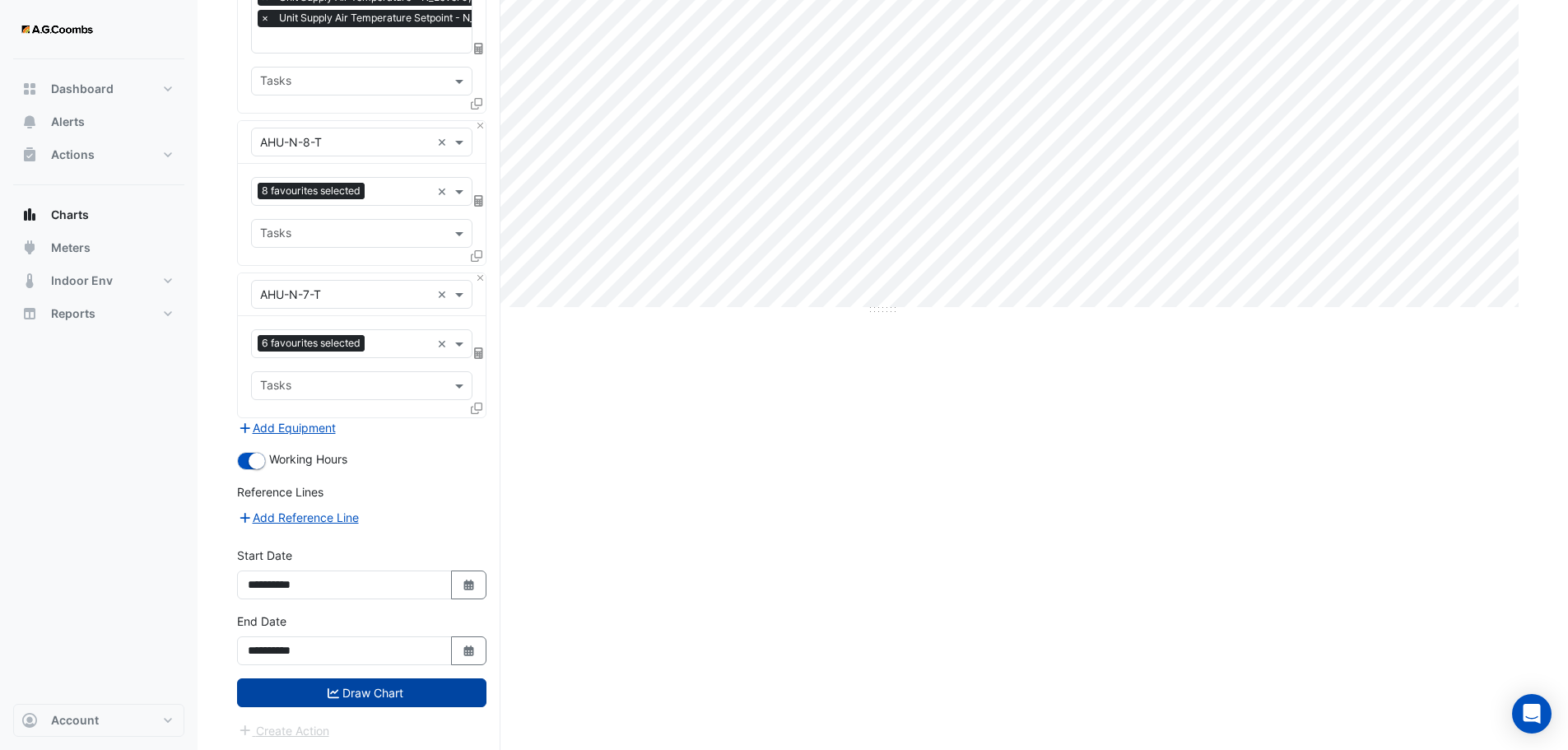
click at [317, 685] on button "Draw Chart" at bounding box center [362, 692] width 250 height 28
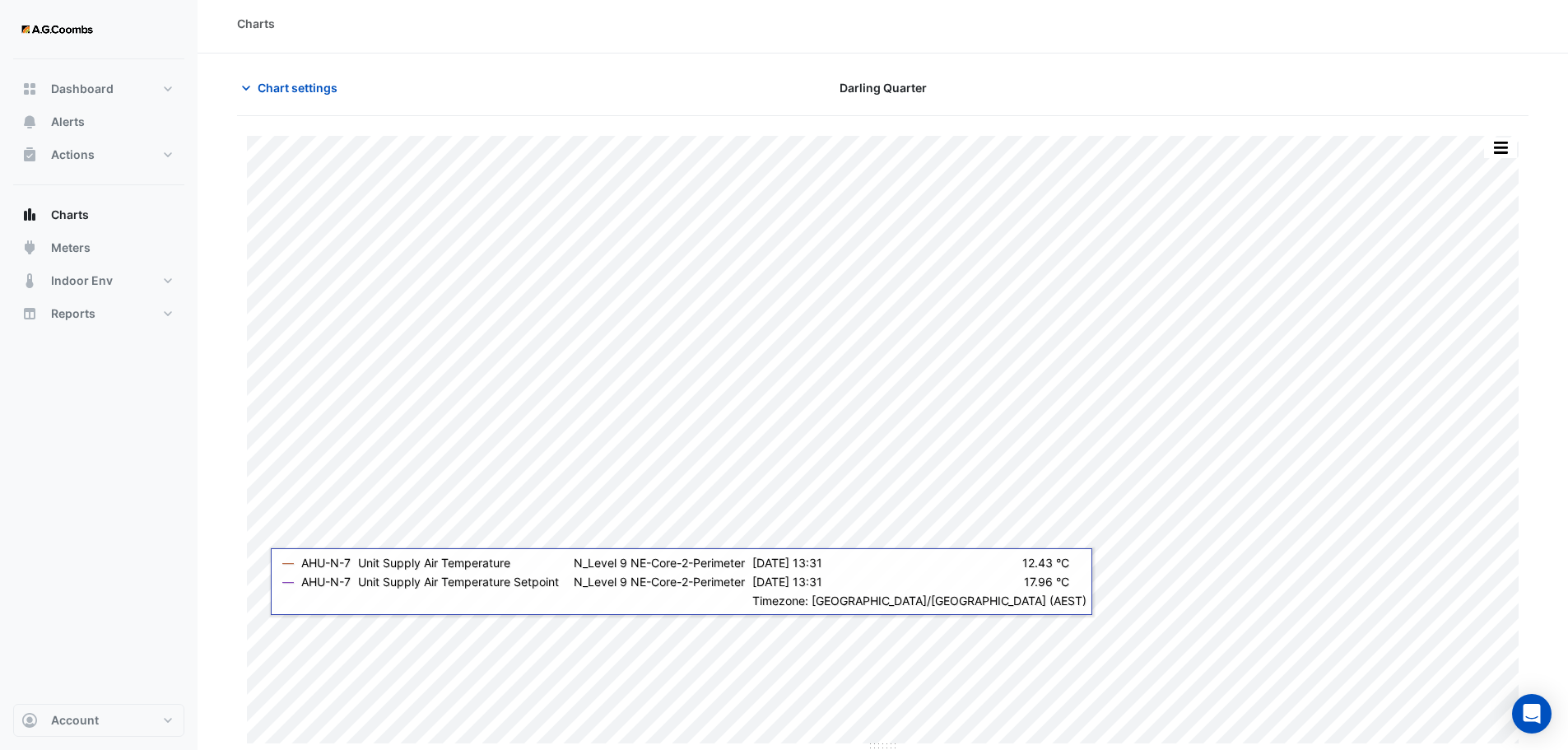
scroll to position [7, 0]
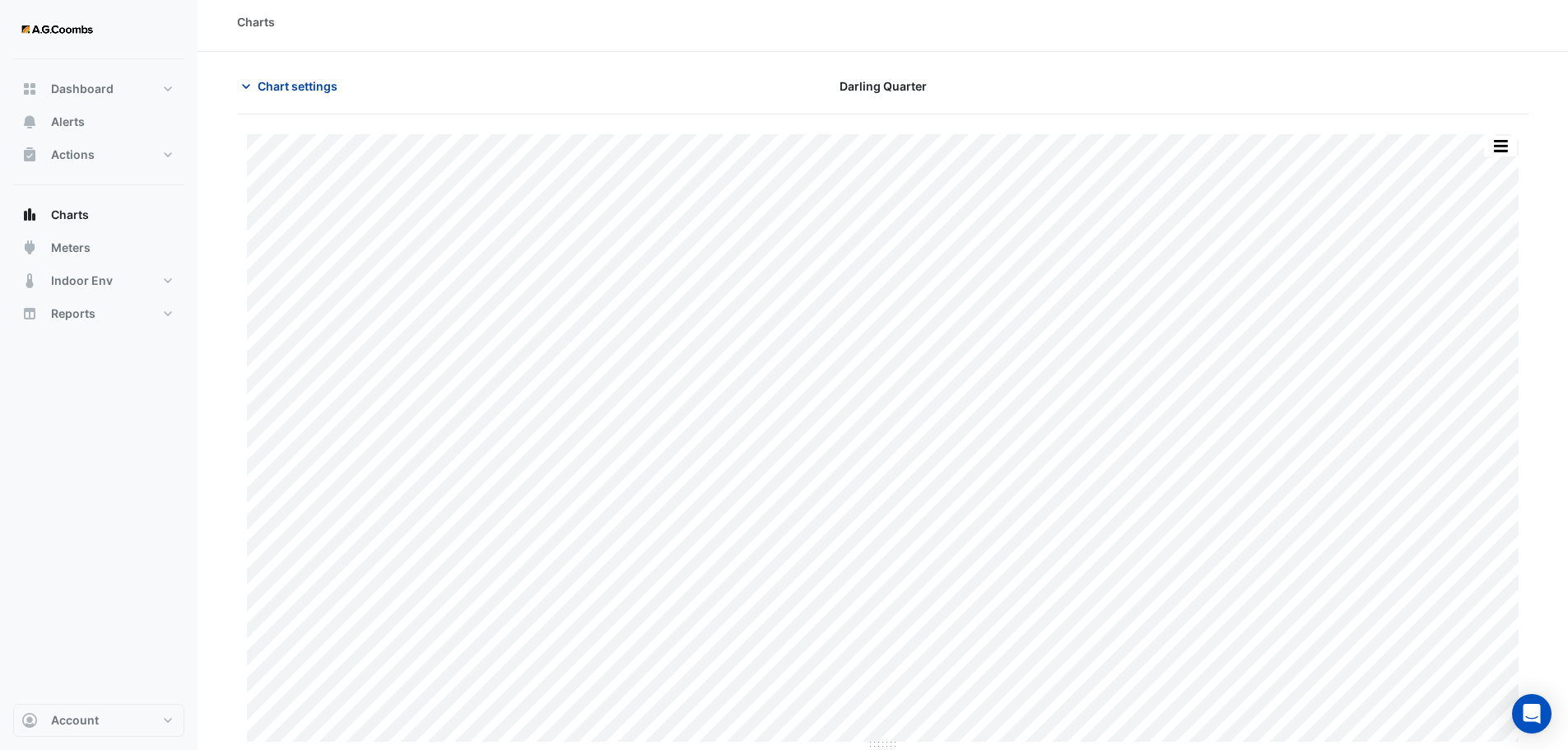
click at [307, 84] on span "Chart settings" at bounding box center [298, 85] width 80 height 17
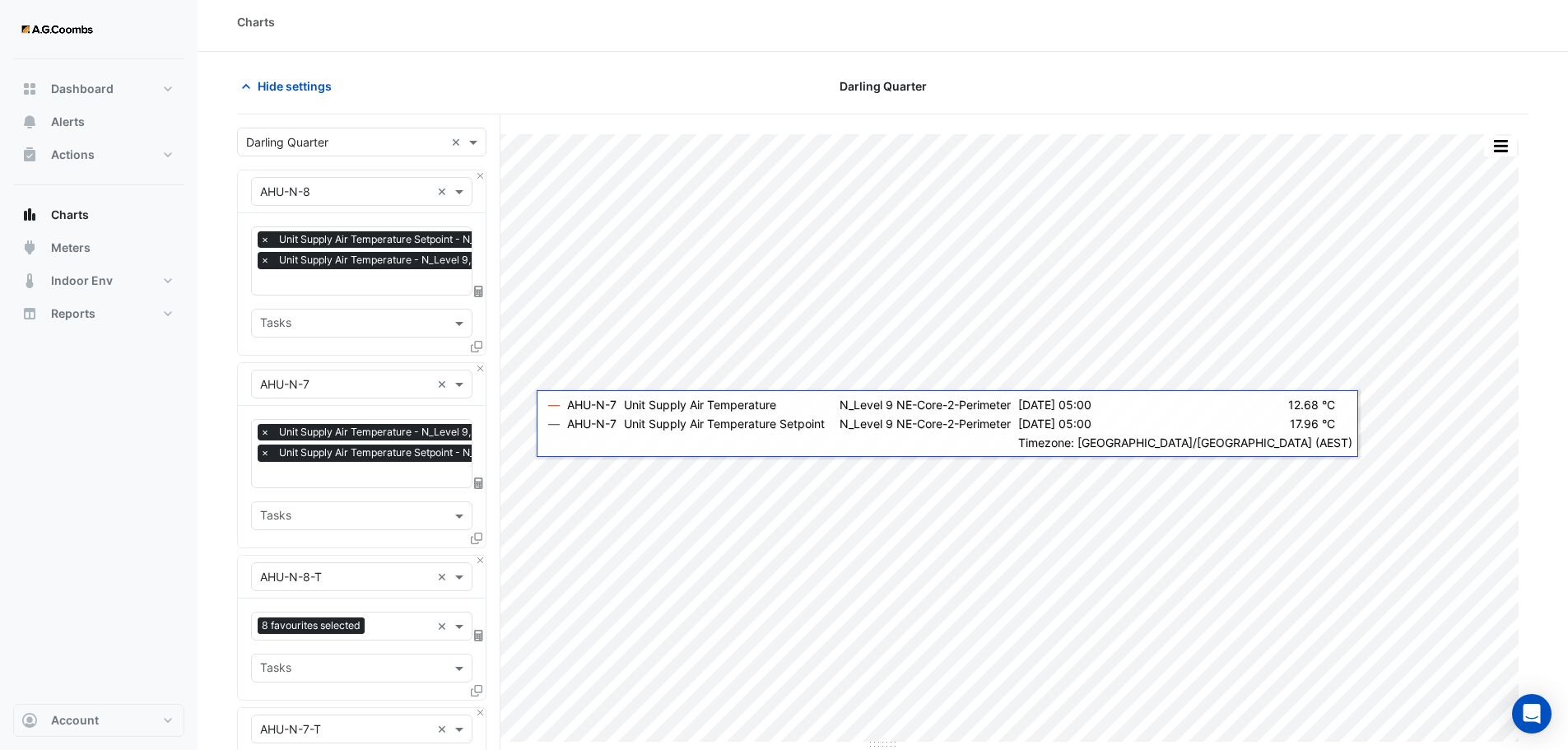
scroll to position [90, 0]
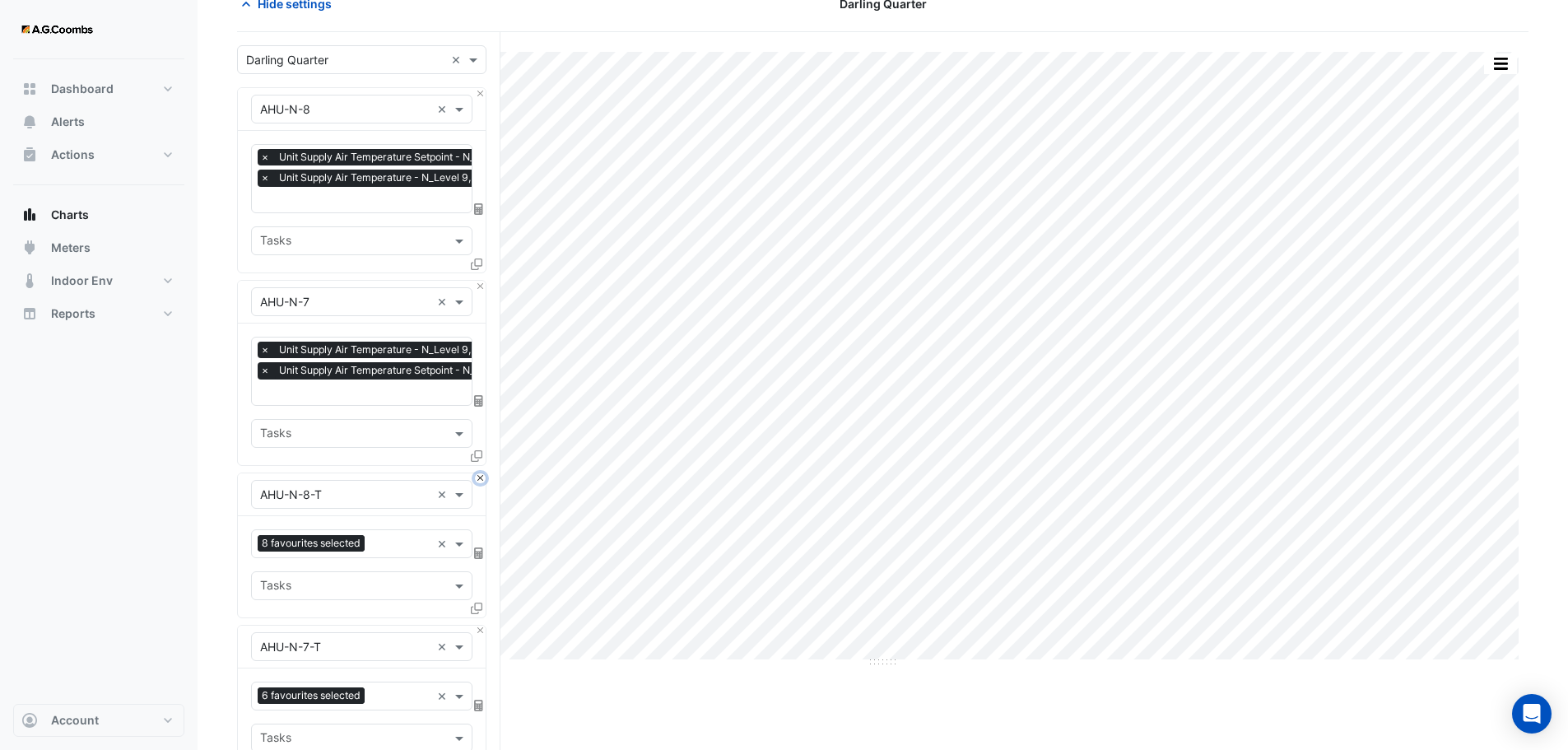
click at [478, 474] on button "Close" at bounding box center [480, 479] width 11 height 11
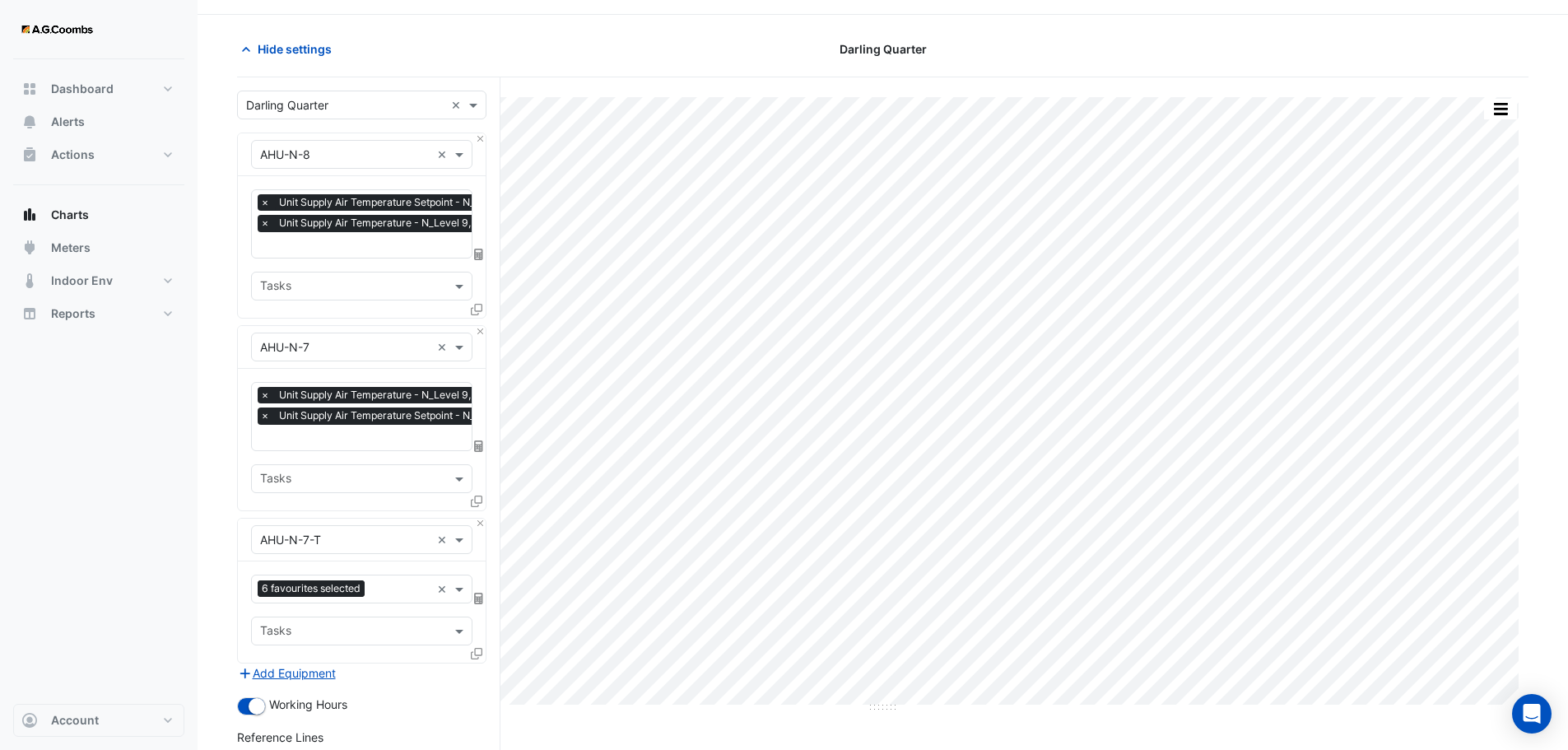
scroll to position [0, 0]
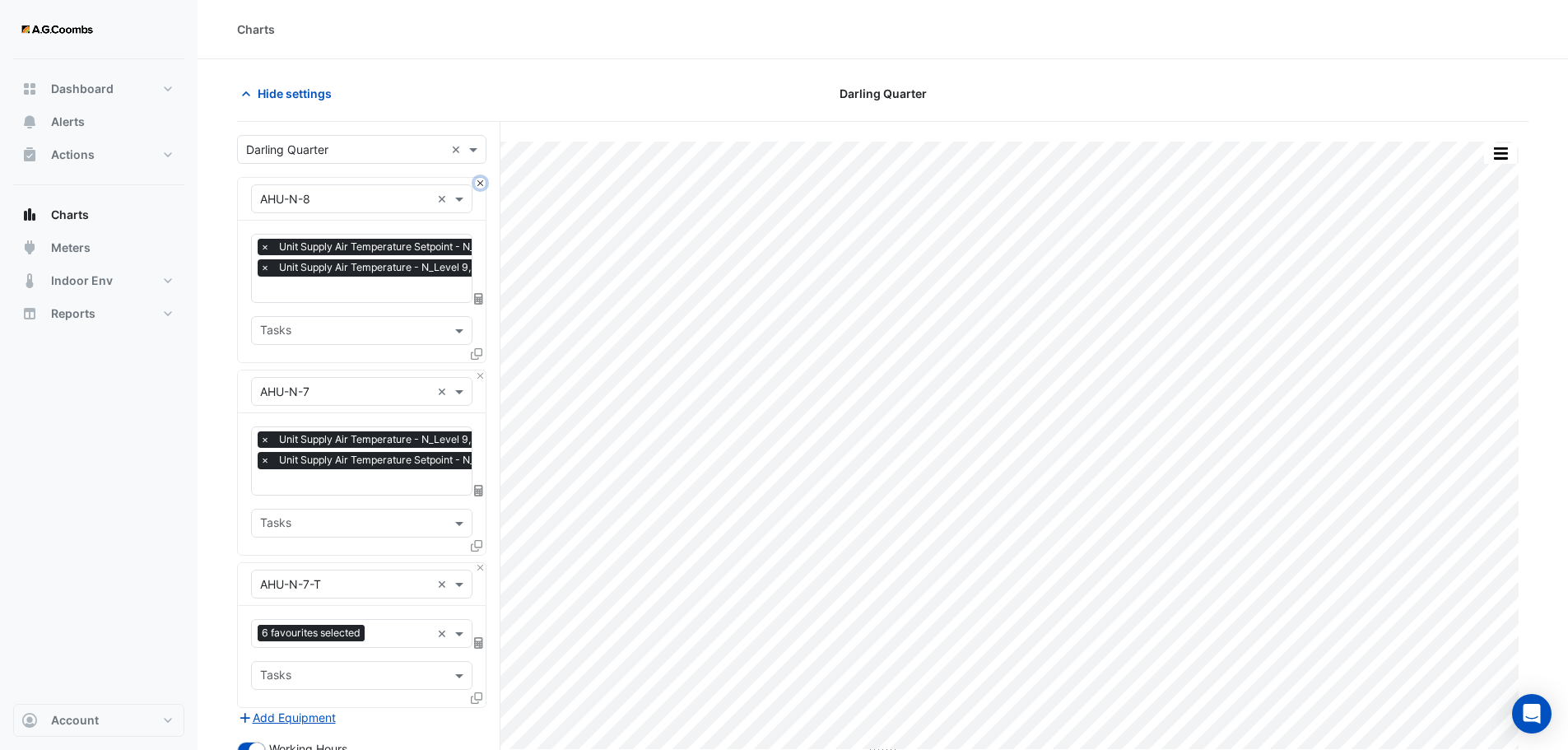
click at [478, 186] on button "Close" at bounding box center [480, 183] width 11 height 11
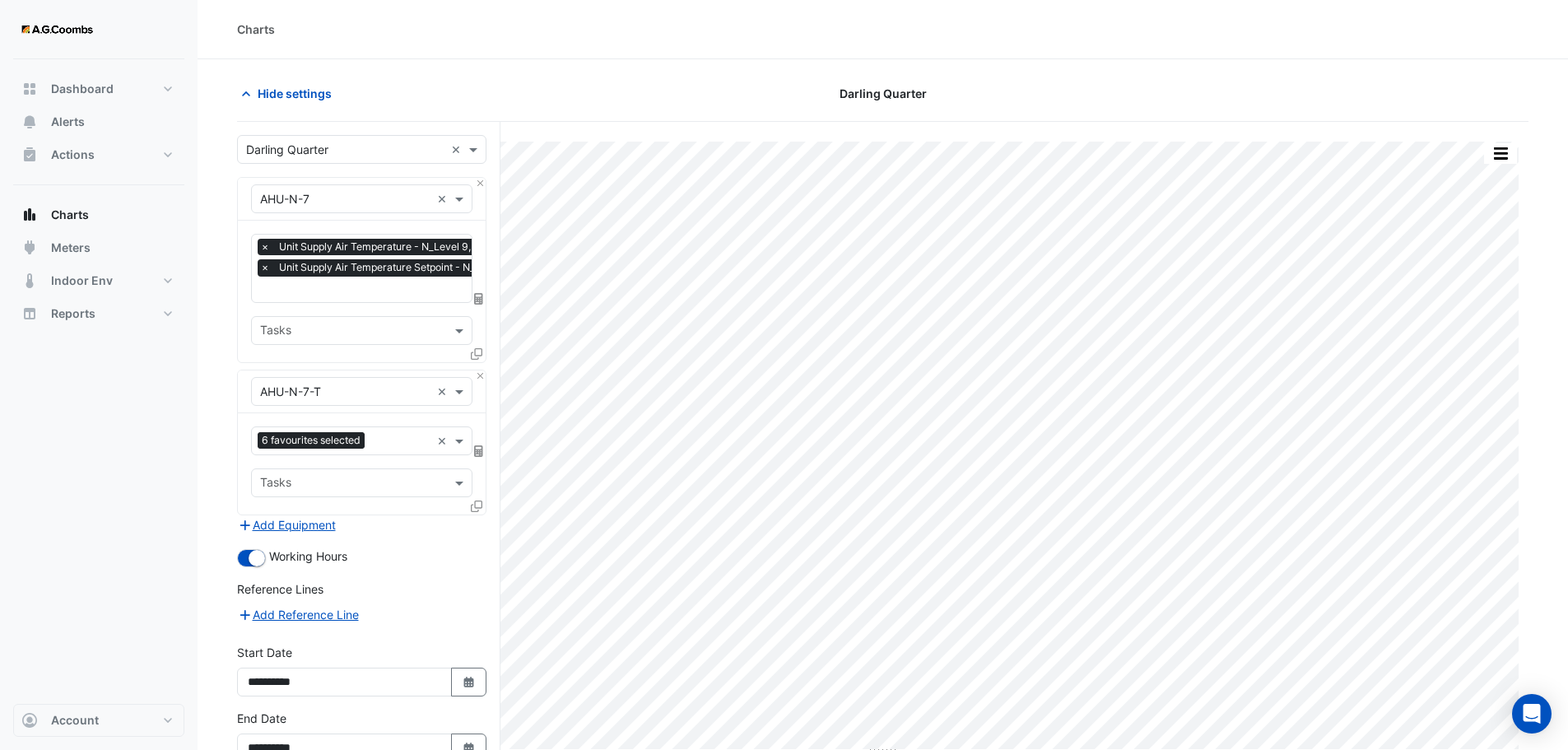
click at [395, 440] on input "text" at bounding box center [401, 442] width 60 height 17
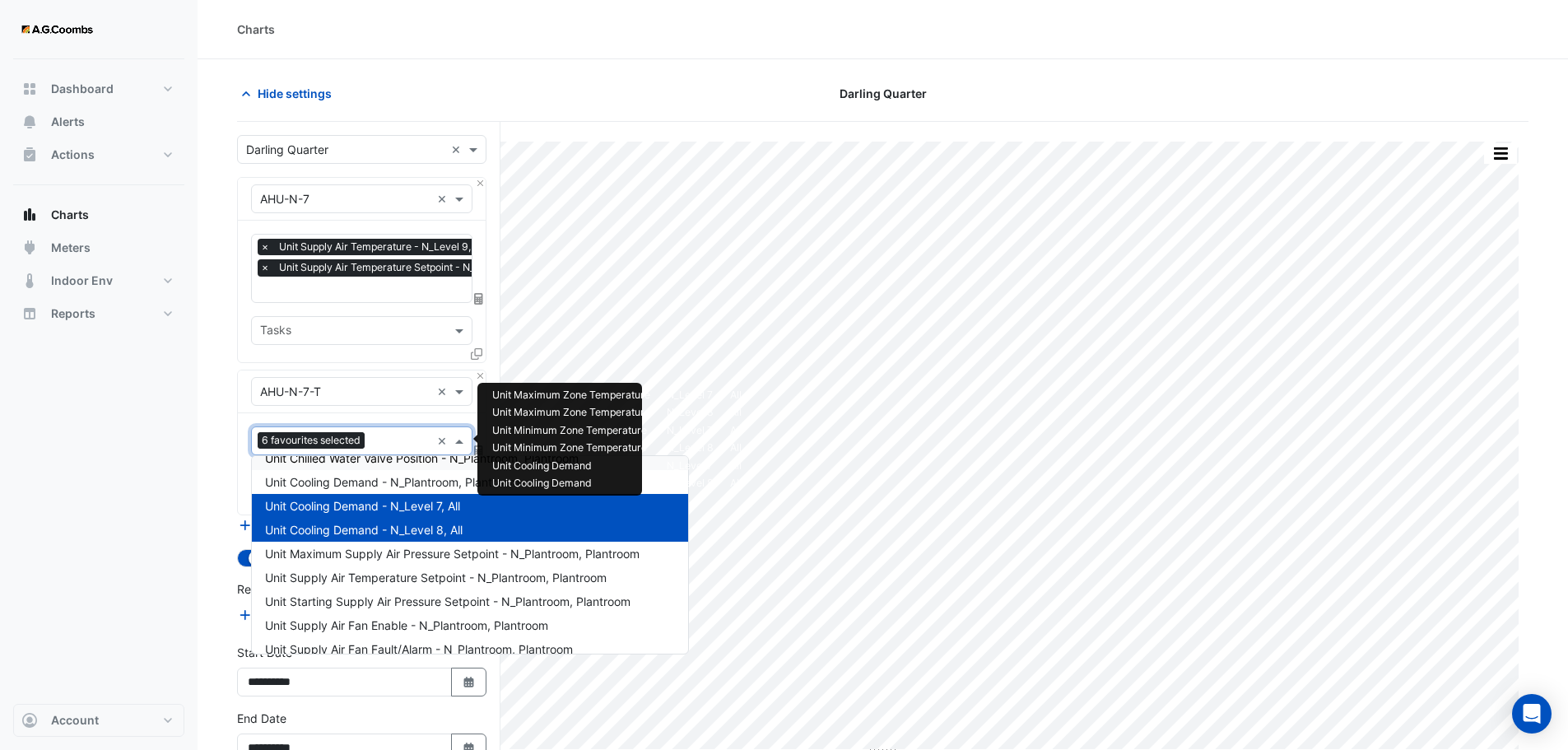
scroll to position [0, 8]
click at [419, 291] on input "text" at bounding box center [435, 291] width 366 height 17
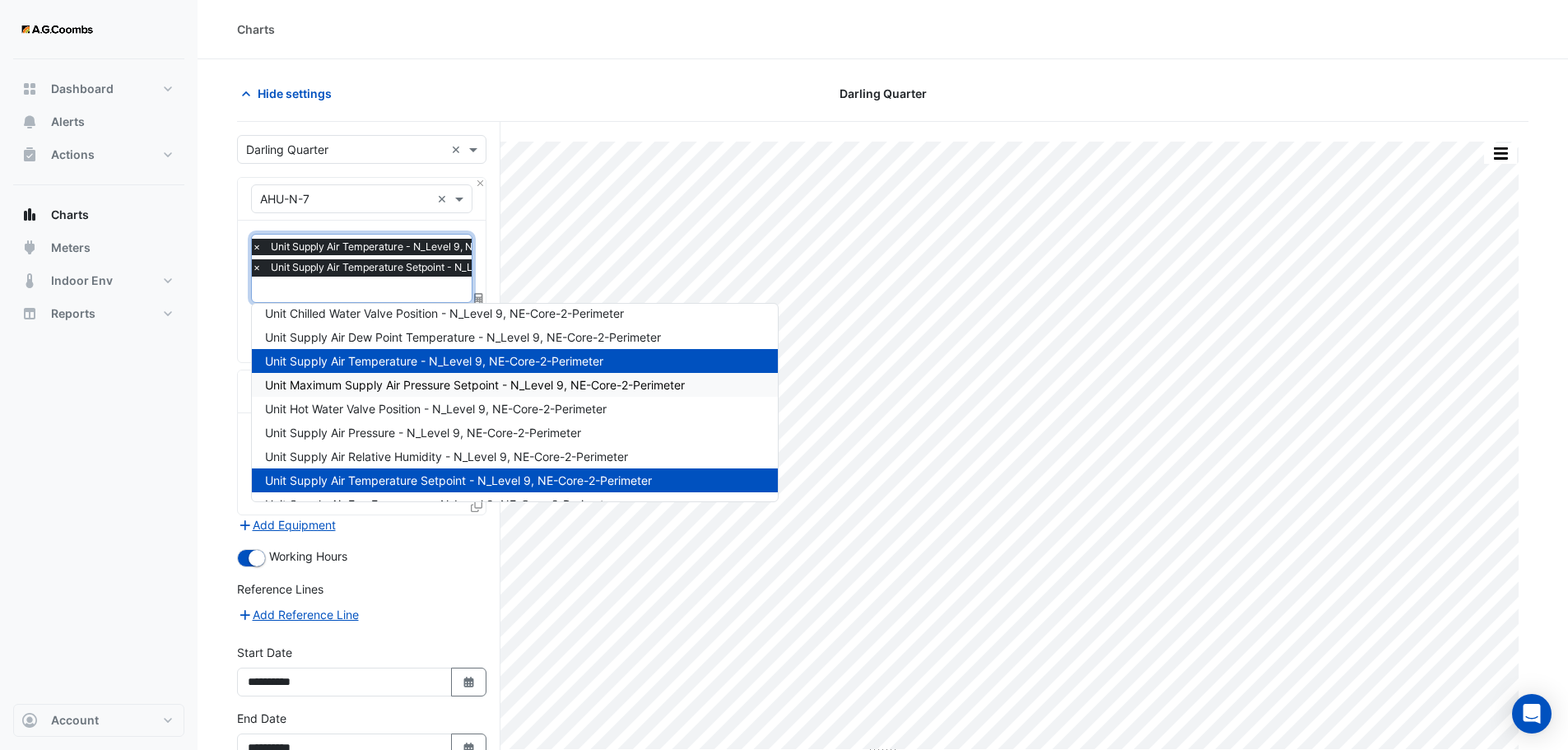
scroll to position [22, 0]
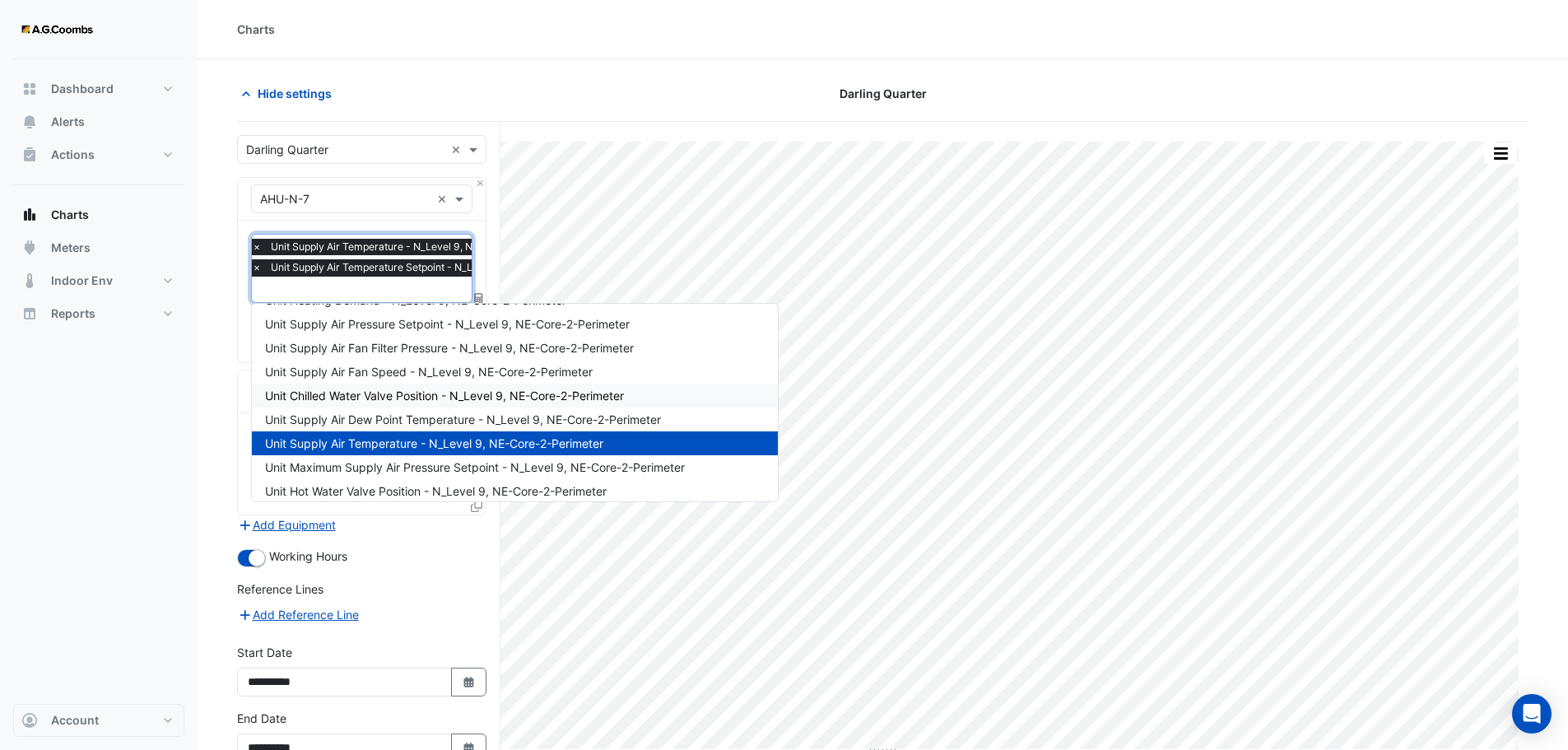
click at [404, 397] on span "Unit Chilled Water Valve Position - N_Level 9, NE-Core-2-Perimeter" at bounding box center [444, 395] width 359 height 14
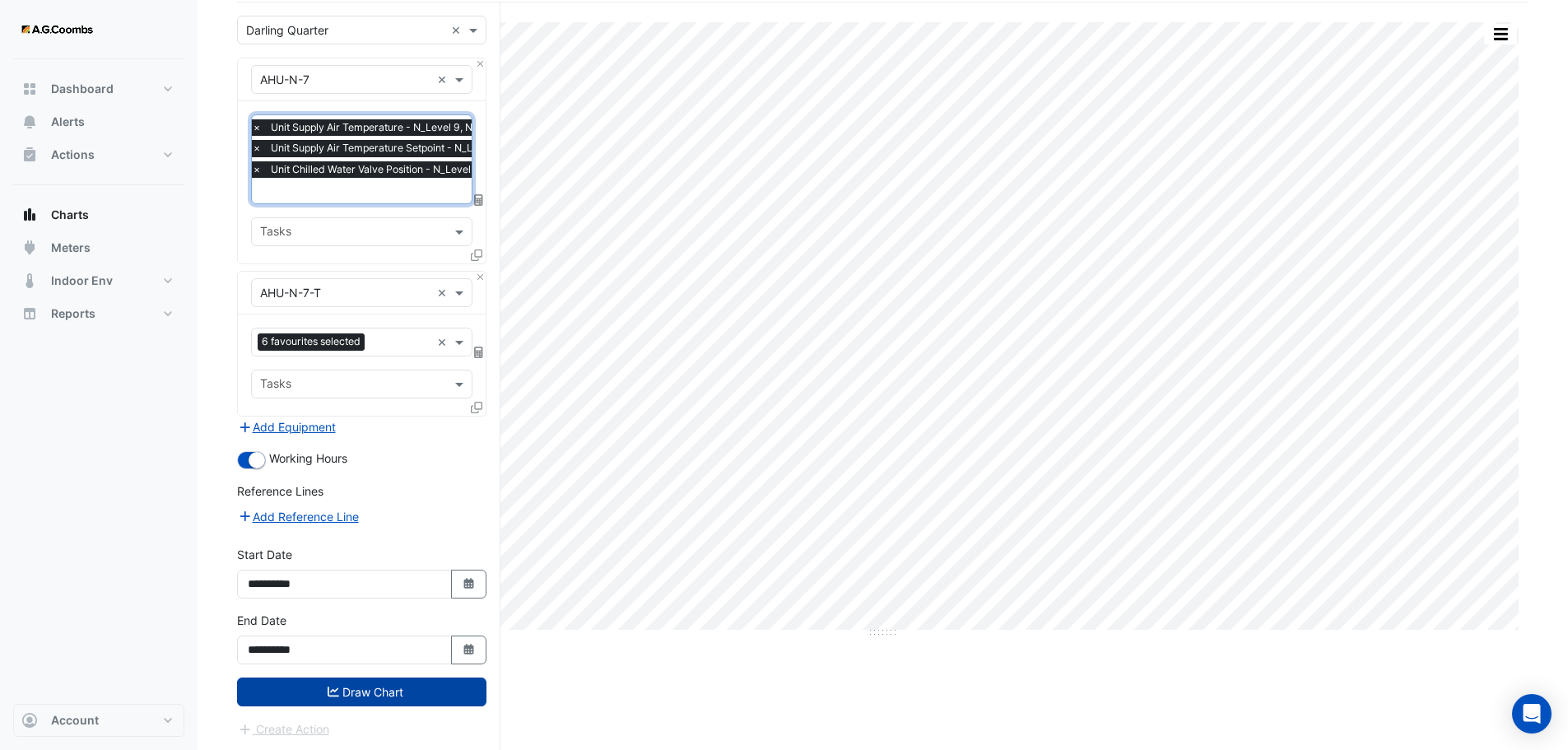
click at [411, 695] on button "Draw Chart" at bounding box center [362, 691] width 250 height 28
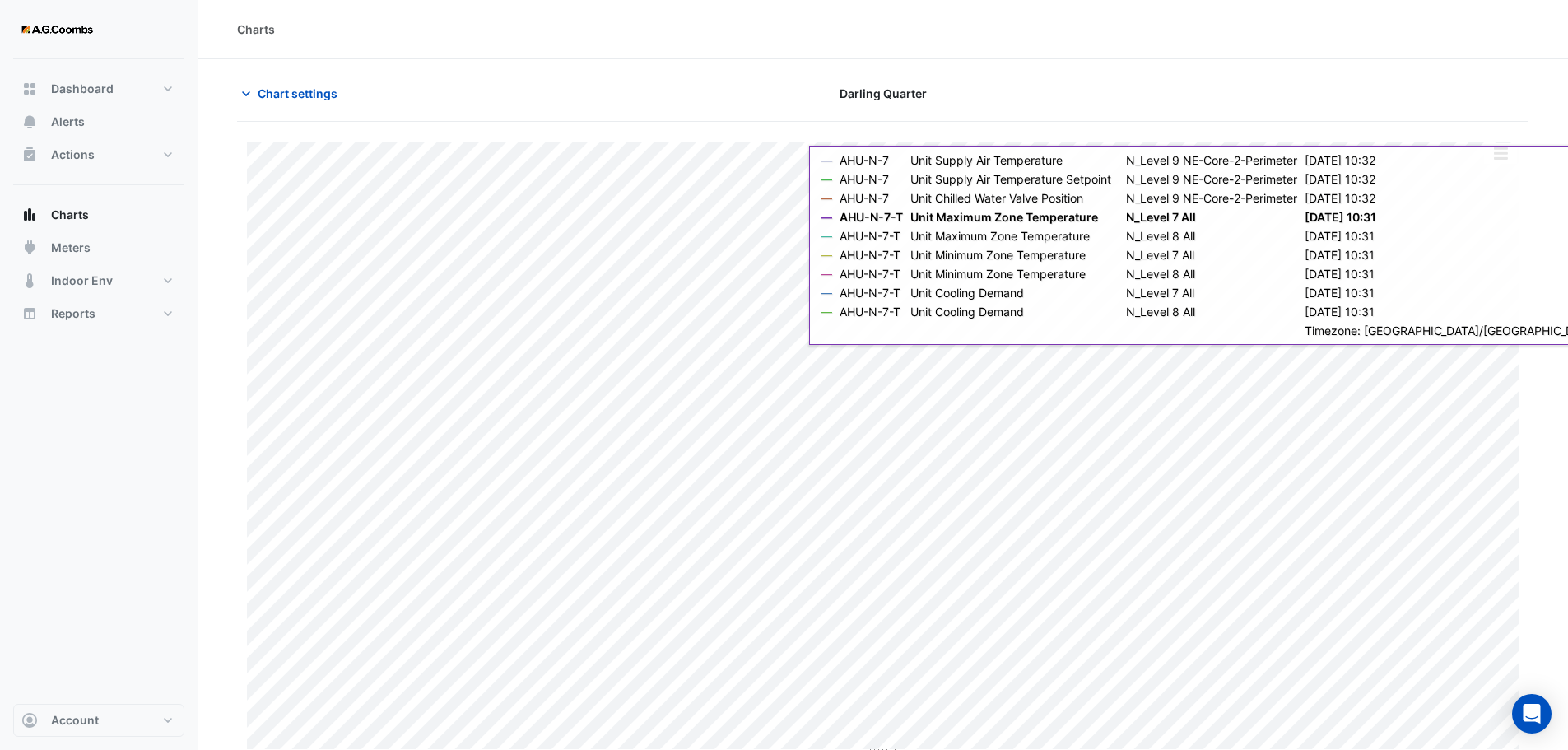
scroll to position [7, 0]
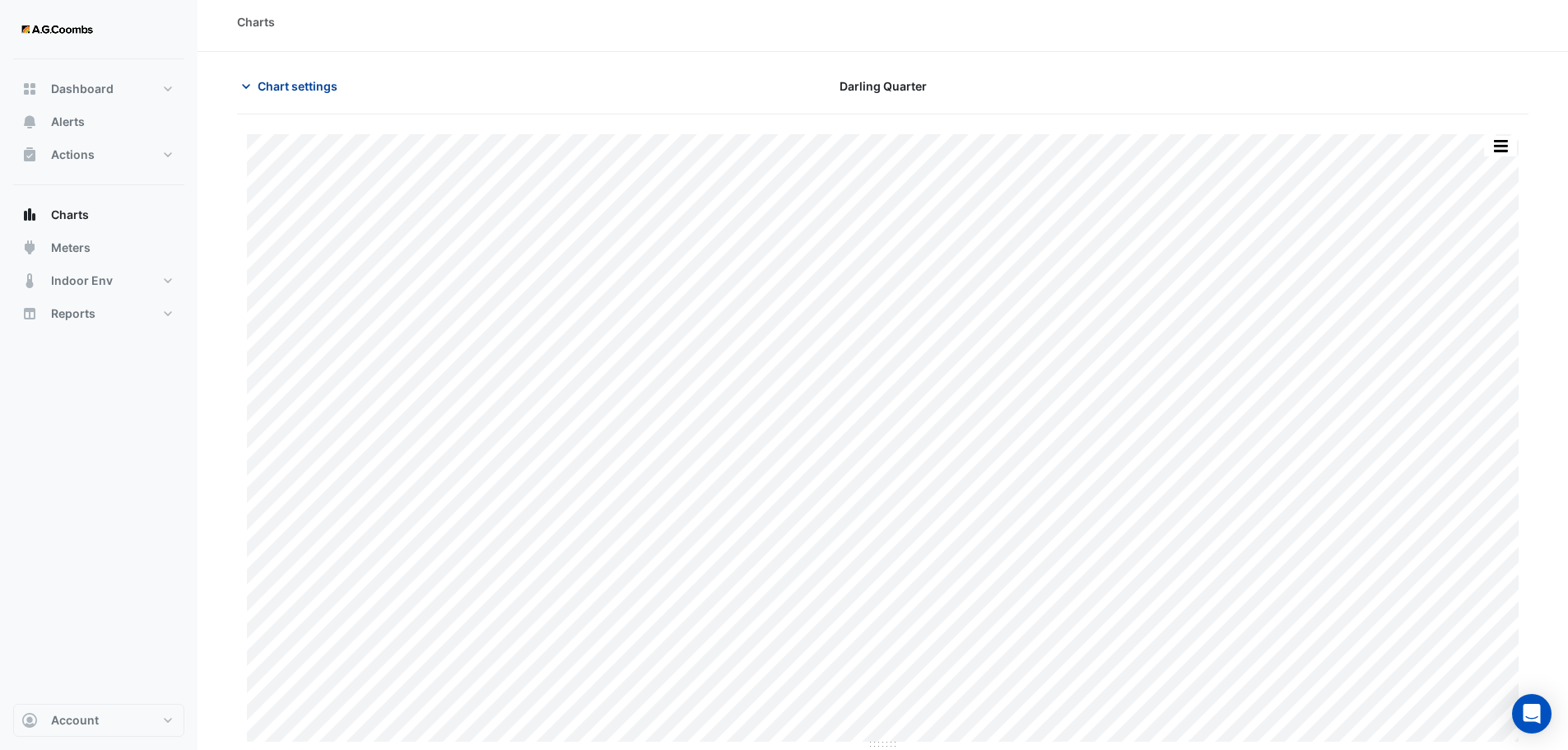
click at [291, 84] on span "Chart settings" at bounding box center [298, 85] width 80 height 17
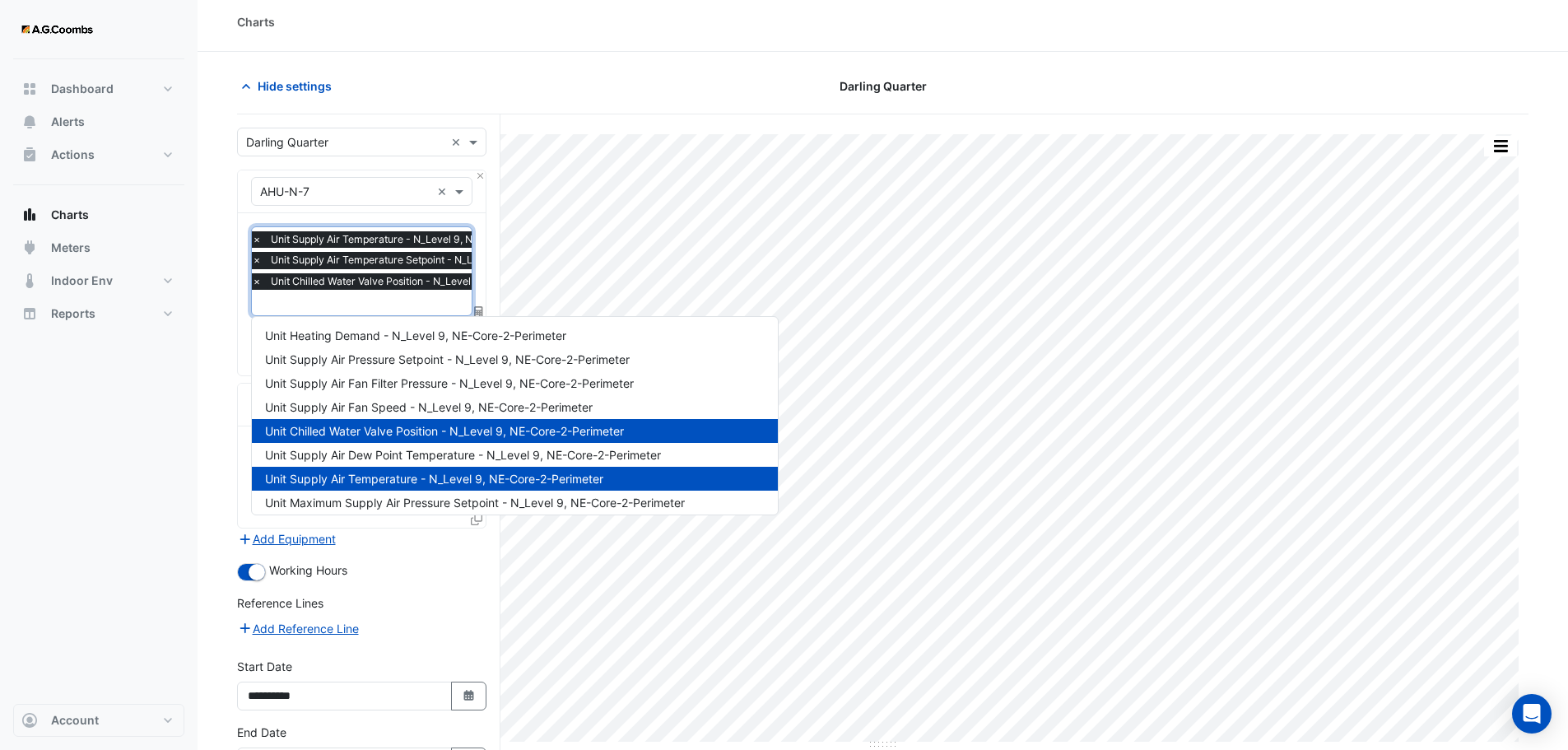
click at [341, 299] on input "text" at bounding box center [435, 304] width 366 height 17
click at [383, 455] on span "Unit Supply Air Dew Point Temperature - N_Level 9, NE-Core-2-Perimeter" at bounding box center [462, 455] width 396 height 14
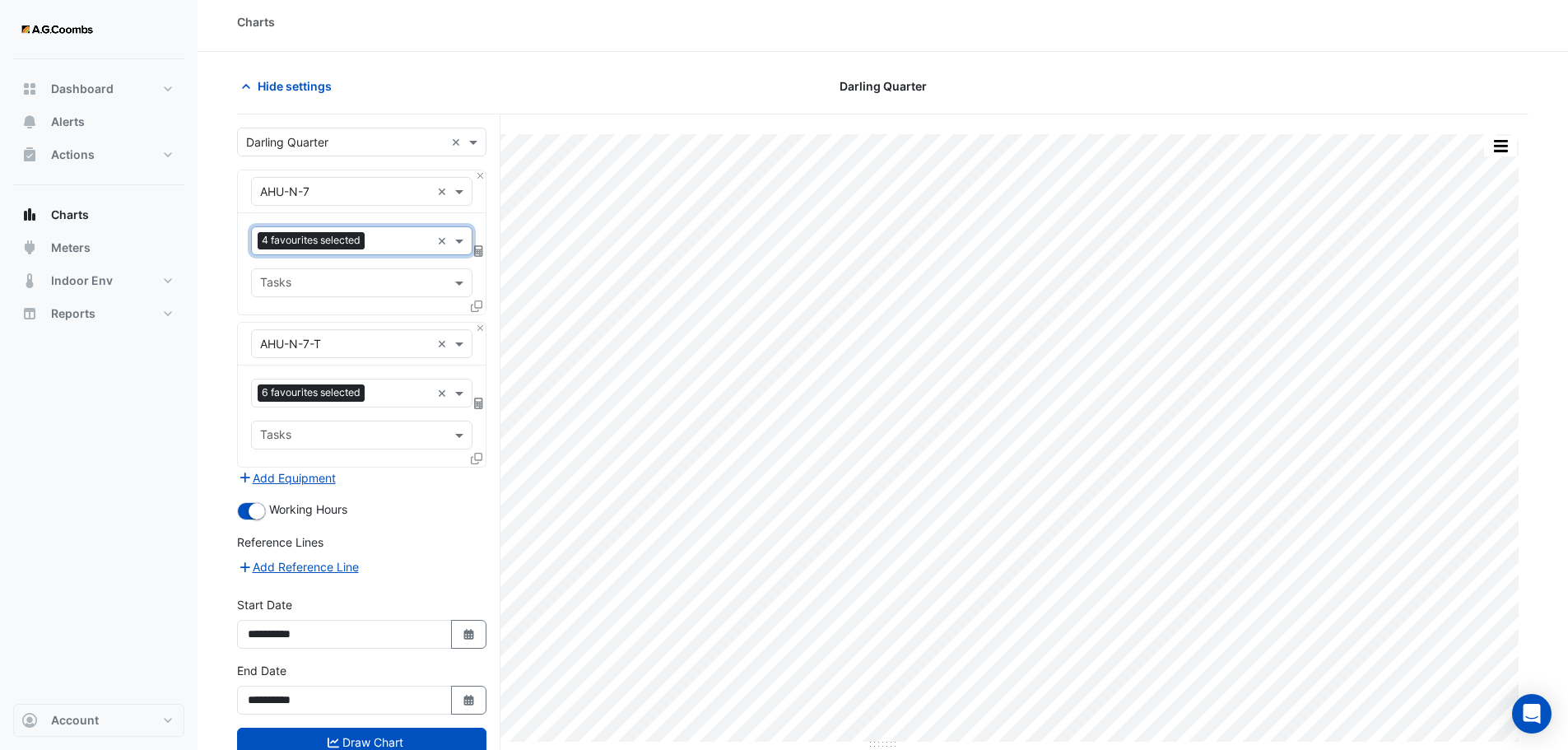
scroll to position [0, 0]
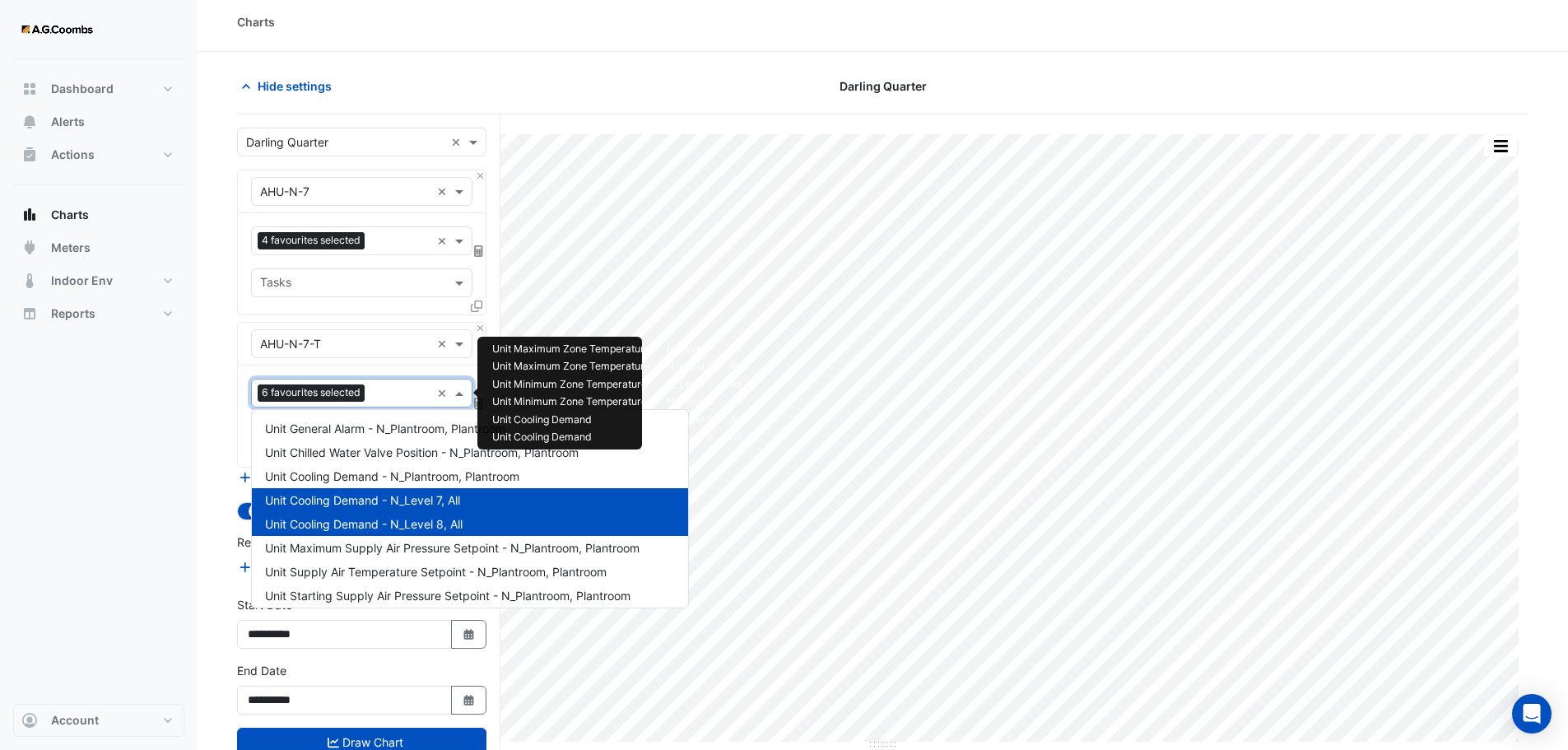
click at [388, 393] on input "text" at bounding box center [401, 394] width 60 height 17
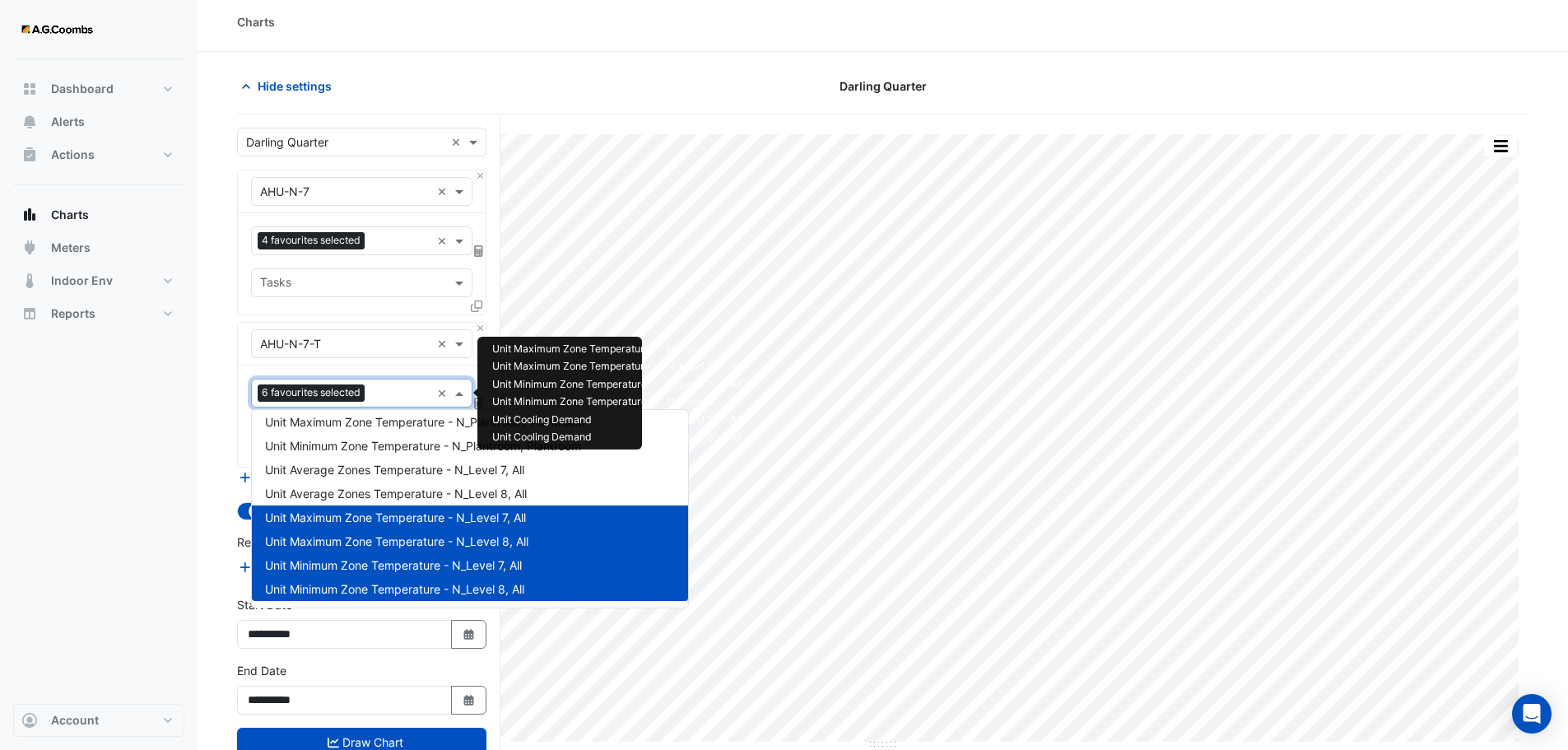
scroll to position [62, 0]
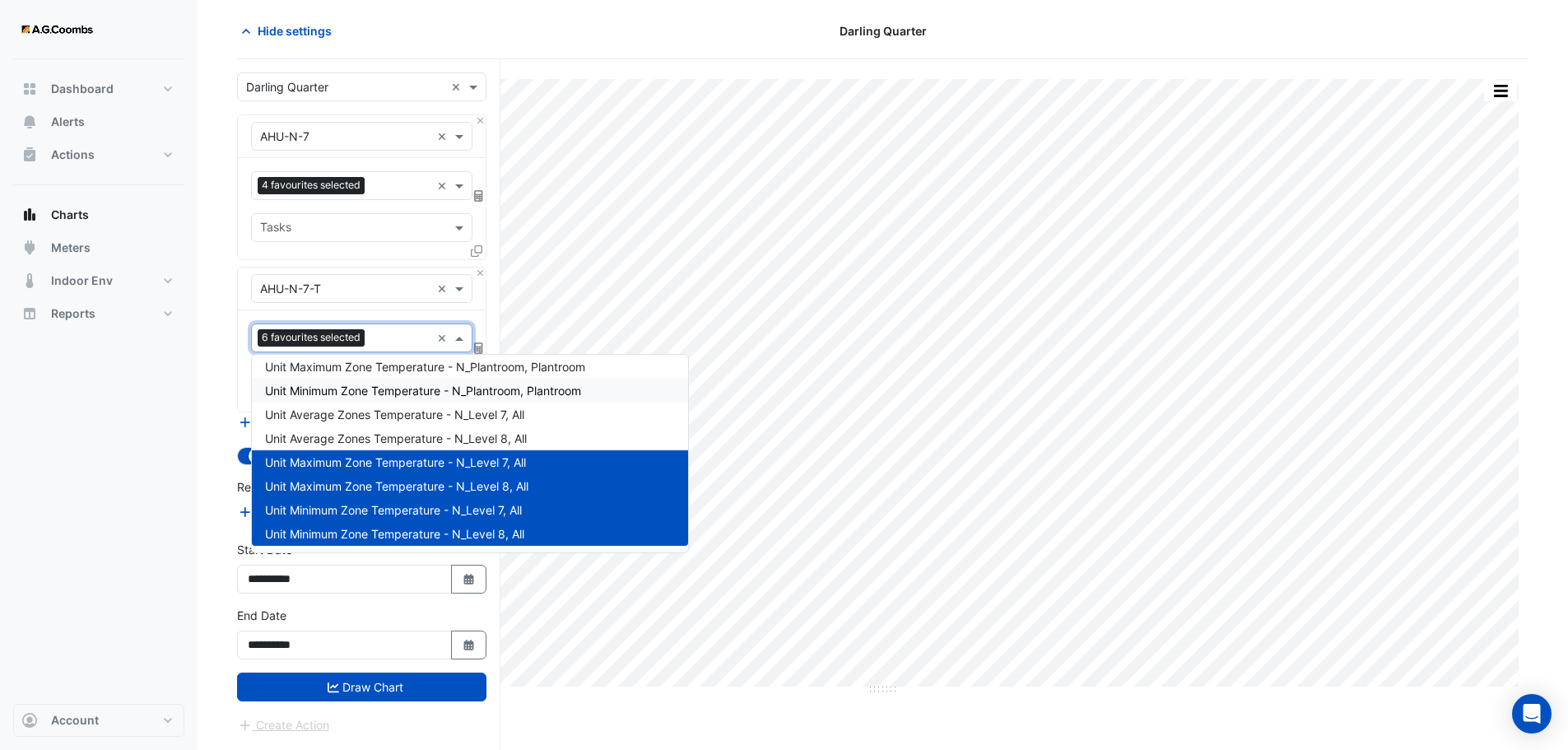
click at [459, 308] on div "× AHU-N-7-T ×" at bounding box center [362, 289] width 248 height 43
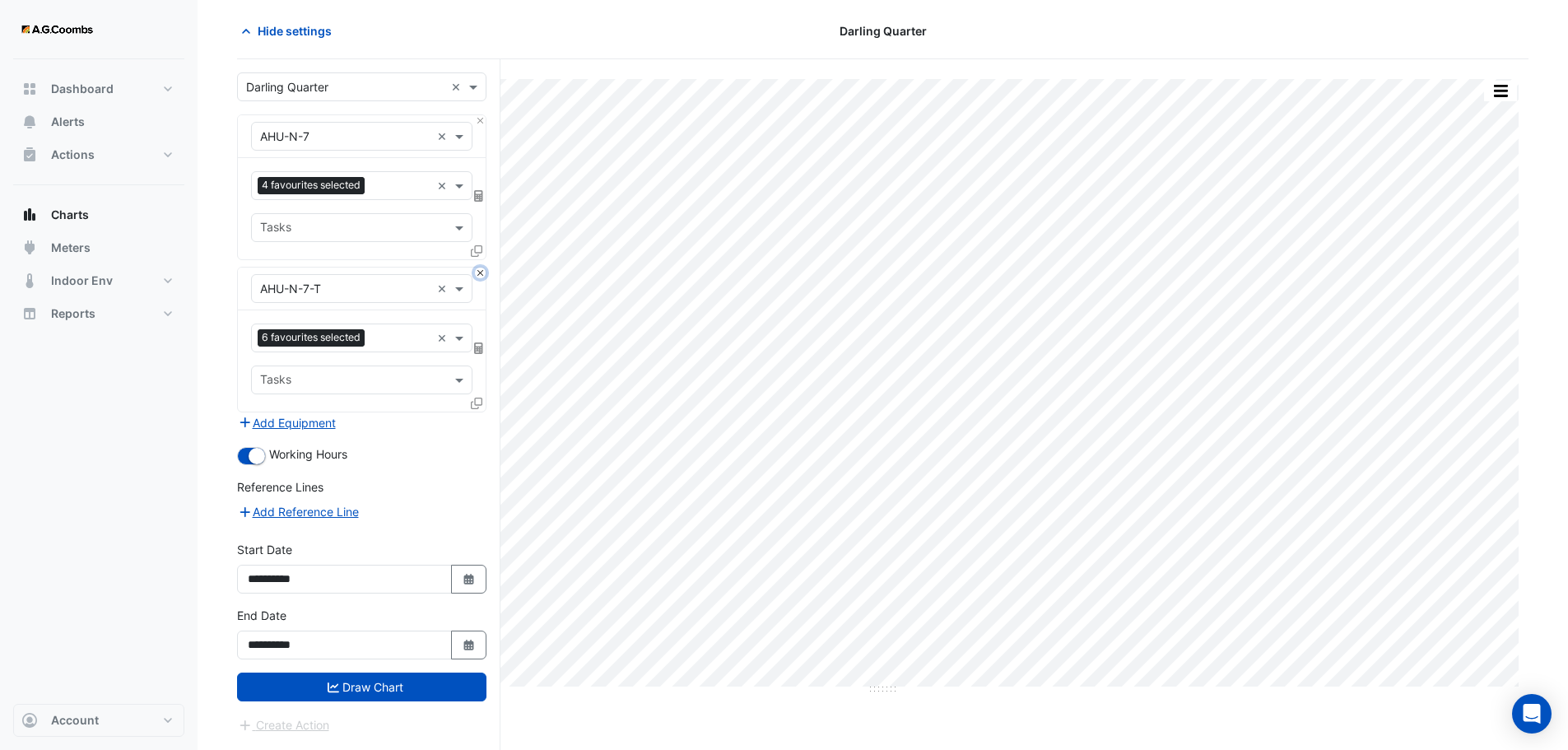
click at [483, 273] on button "Close" at bounding box center [480, 273] width 11 height 11
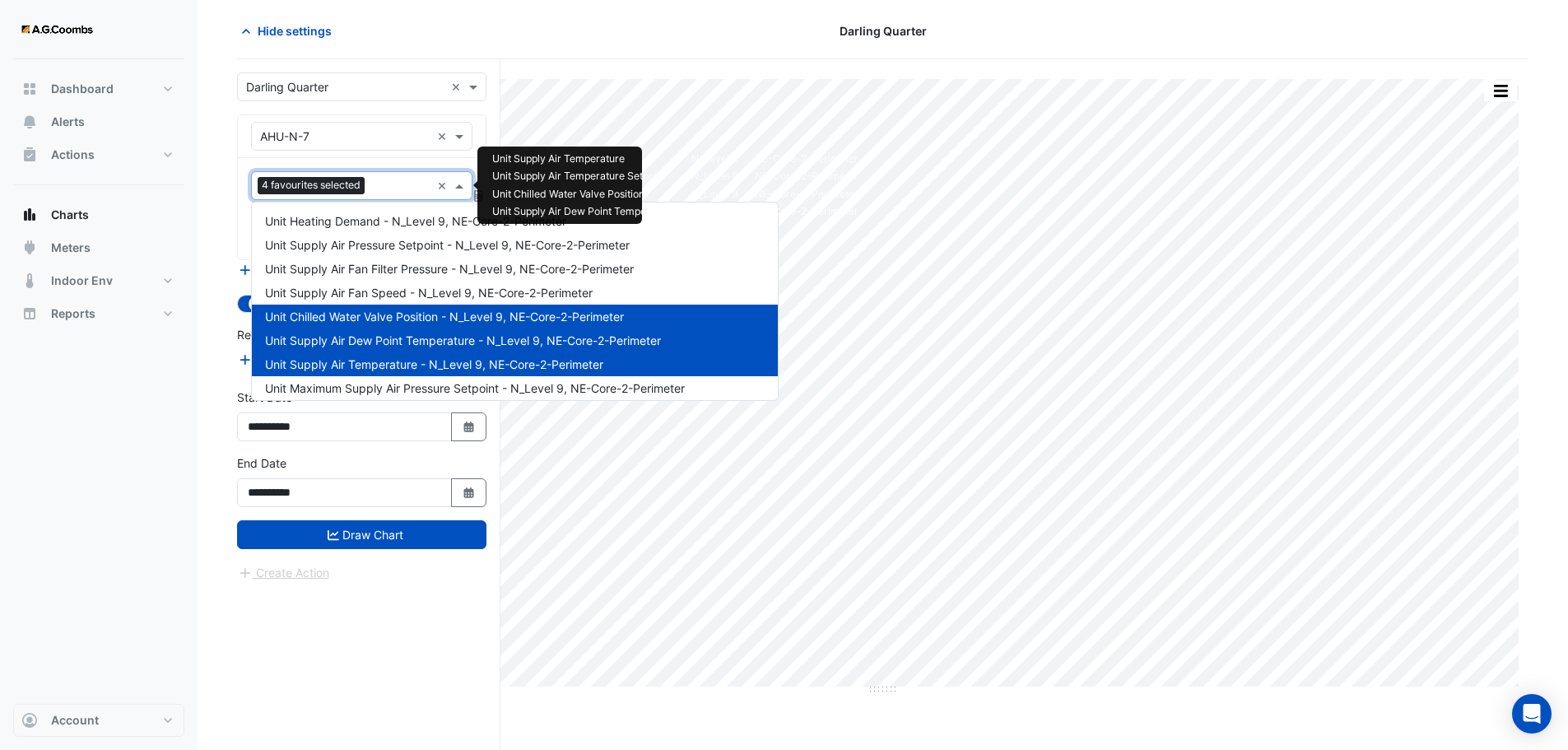
click at [396, 180] on input "text" at bounding box center [401, 187] width 60 height 17
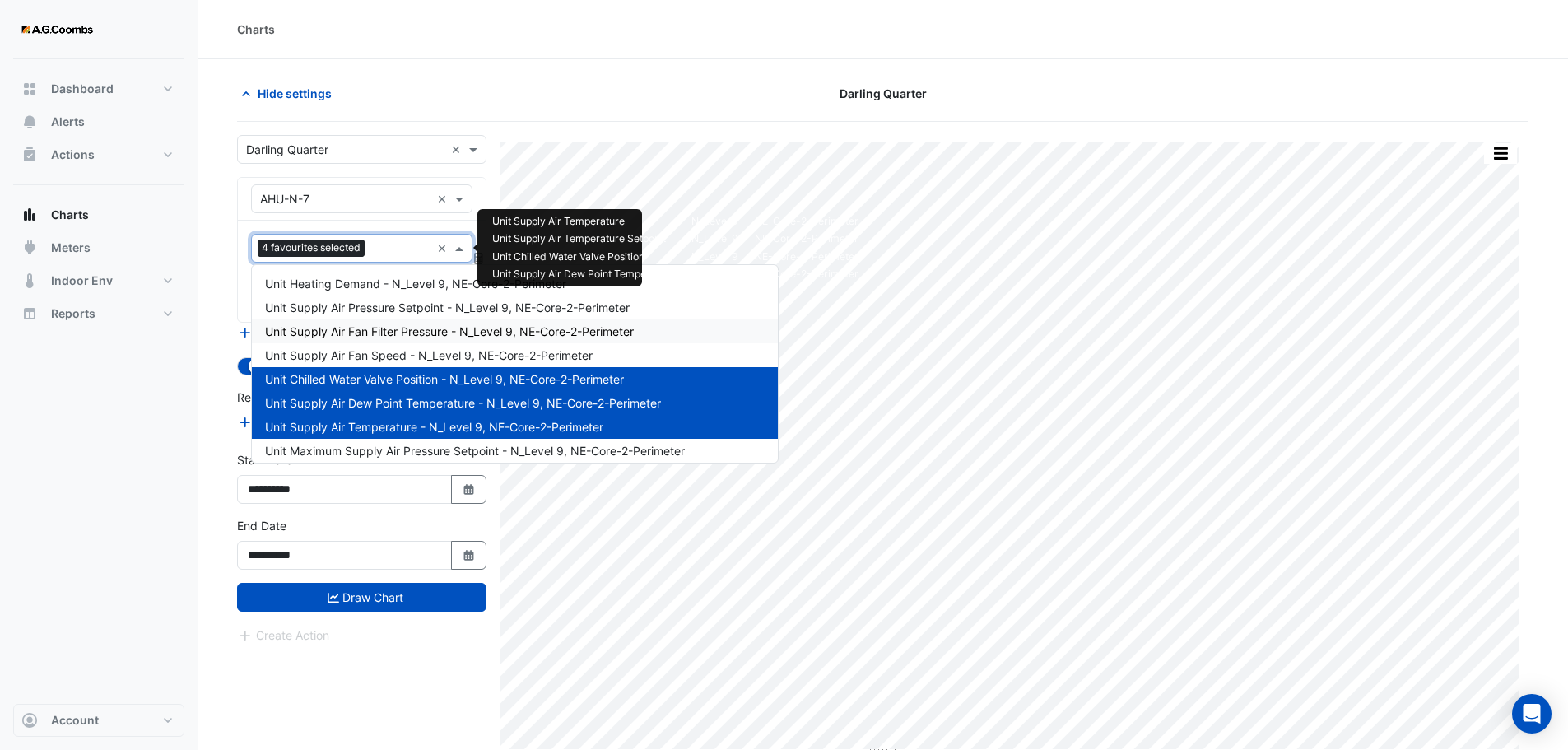
scroll to position [83, 0]
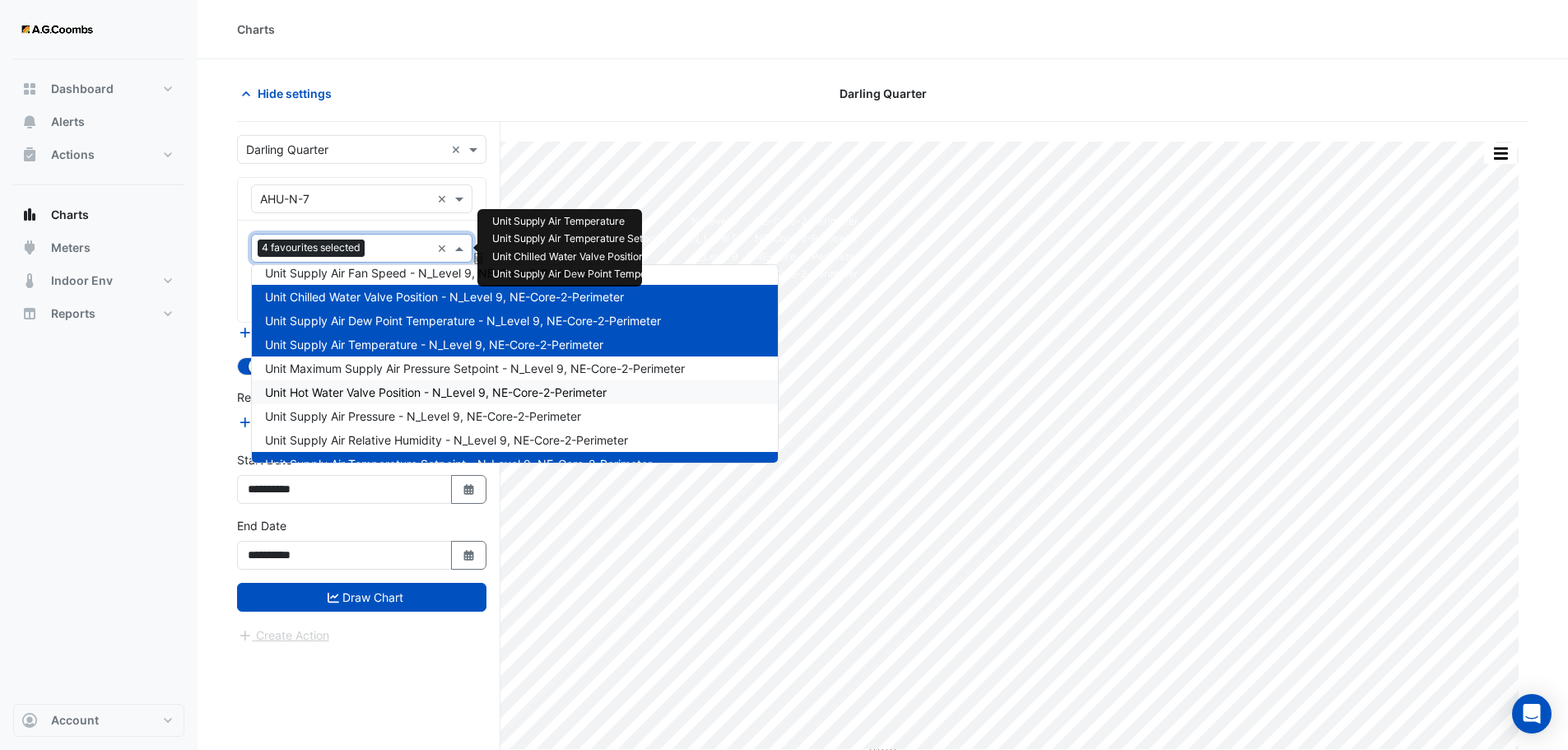
click at [409, 397] on span "Unit Hot Water Valve Position - N_Level 9, NE-Core-2-Perimeter" at bounding box center [436, 392] width 341 height 14
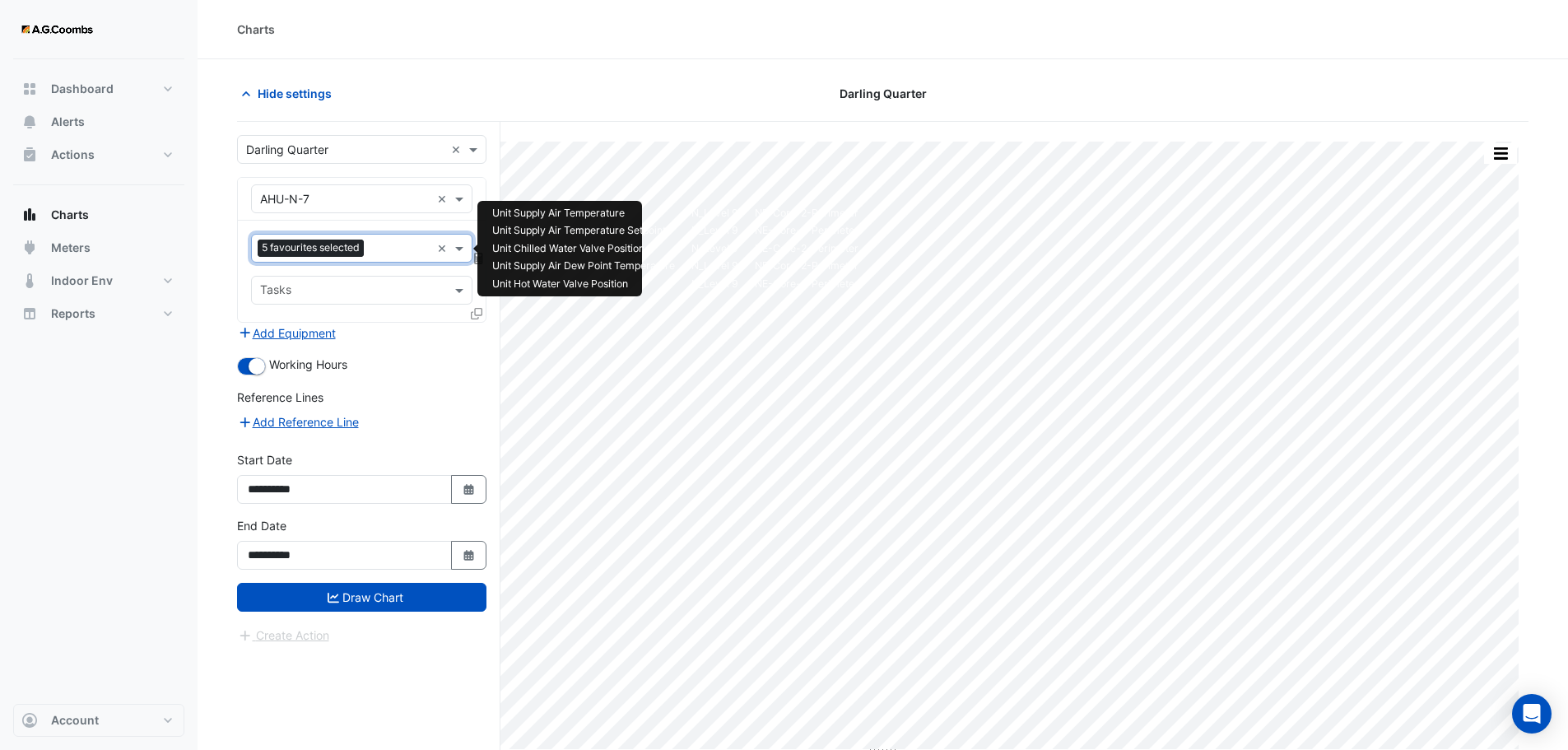
click at [397, 249] on input "text" at bounding box center [401, 249] width 60 height 17
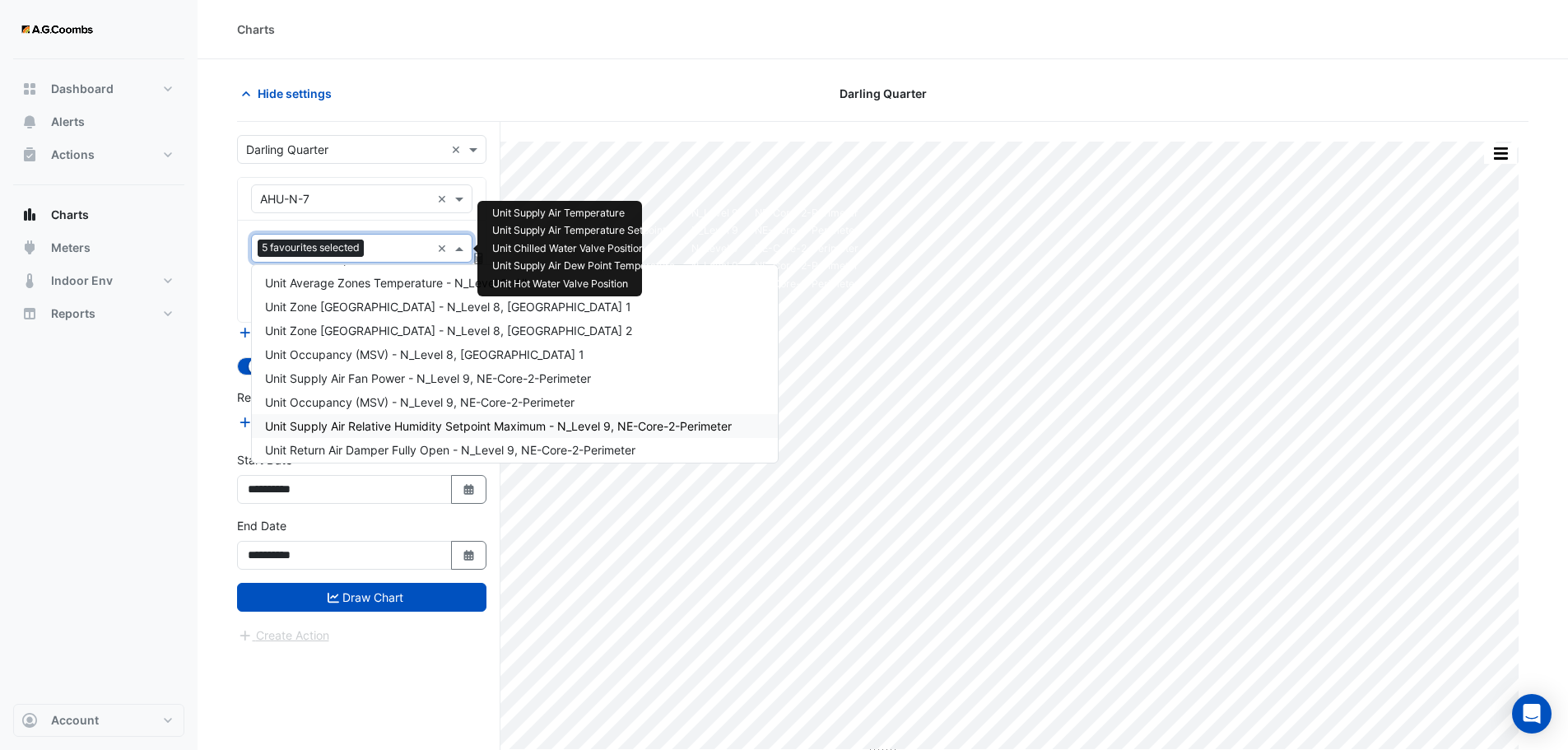
scroll to position [2091, 0]
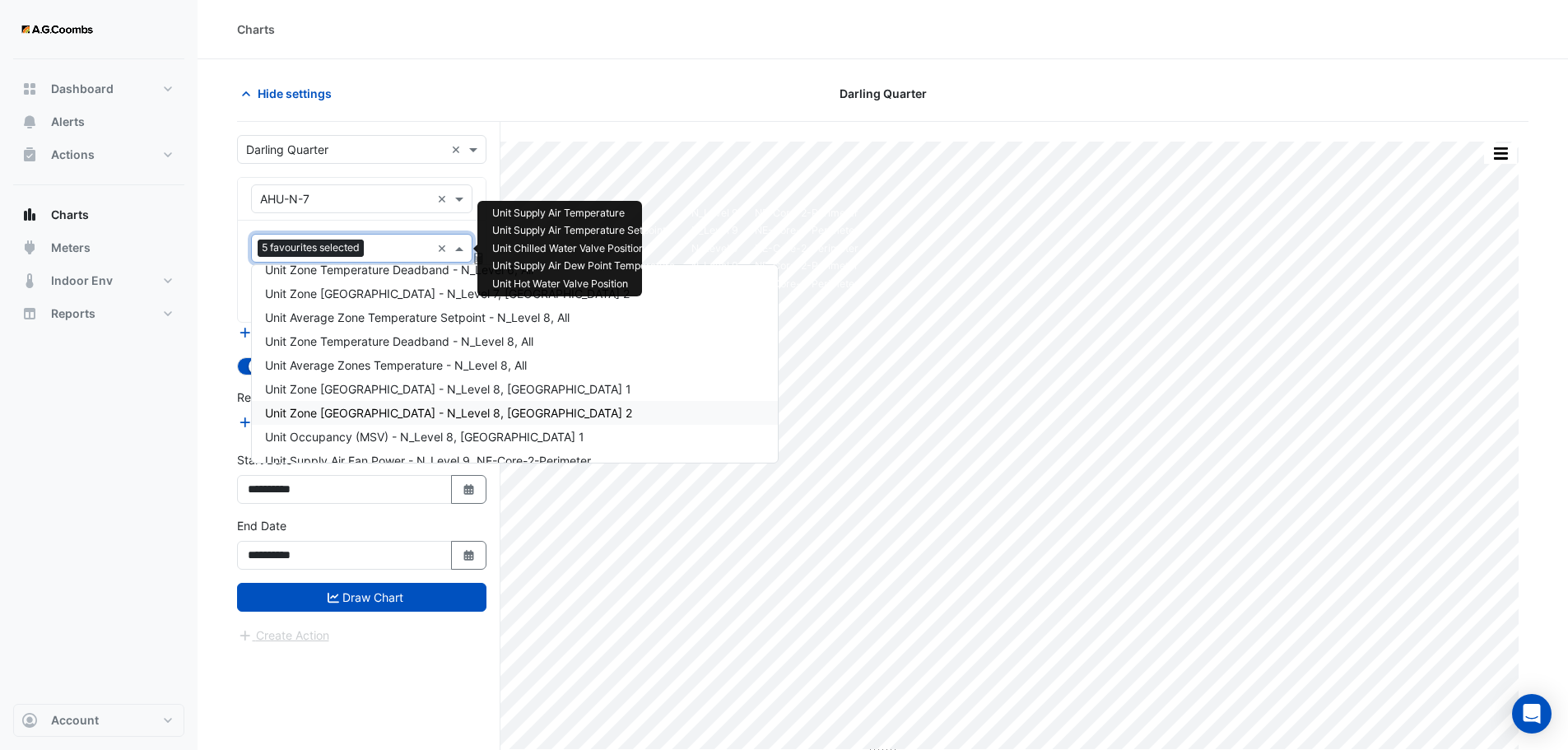
click at [436, 406] on span "Unit Zone Dew Point - N_Level 8, East Zone 2" at bounding box center [448, 413] width 367 height 14
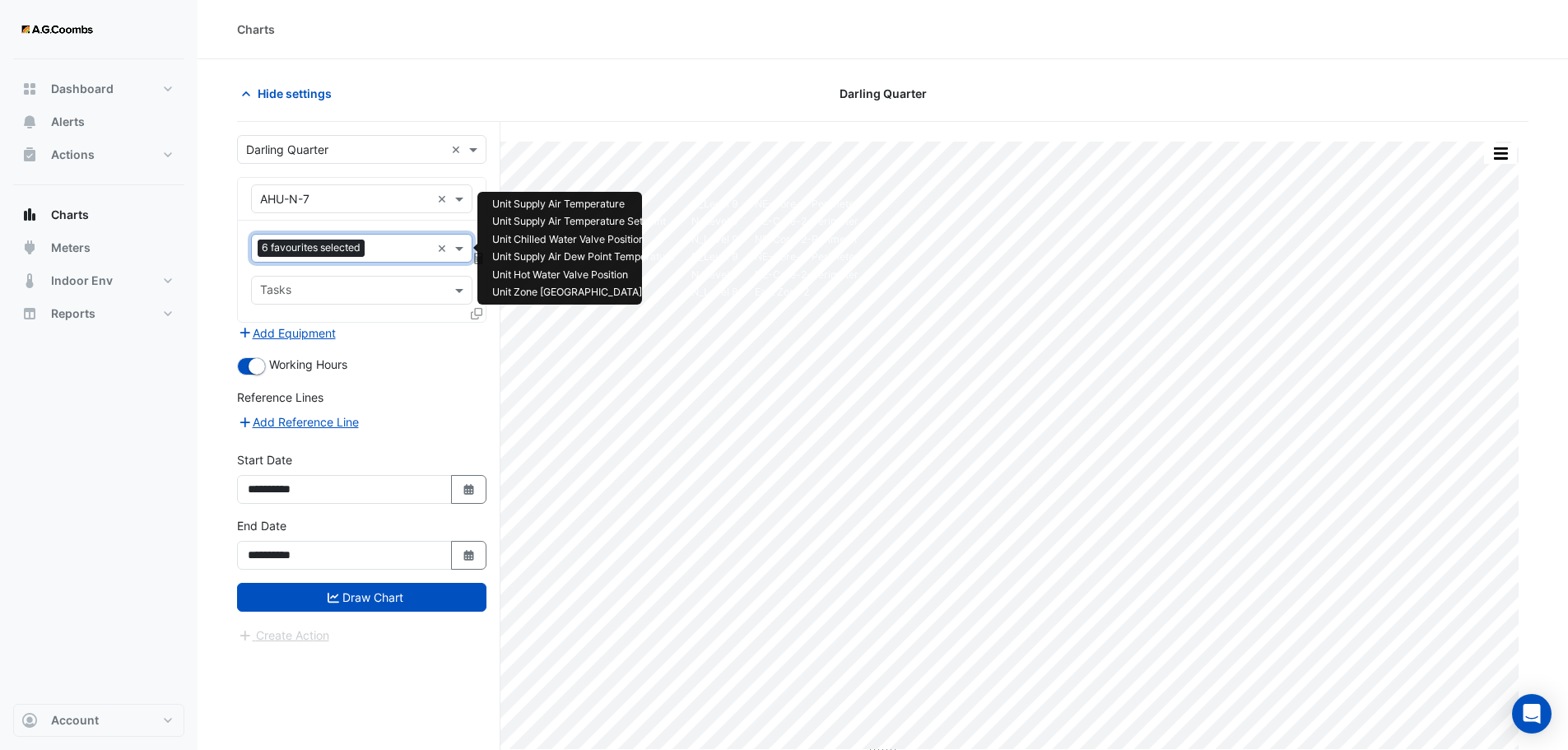
click at [387, 243] on input "text" at bounding box center [401, 249] width 60 height 17
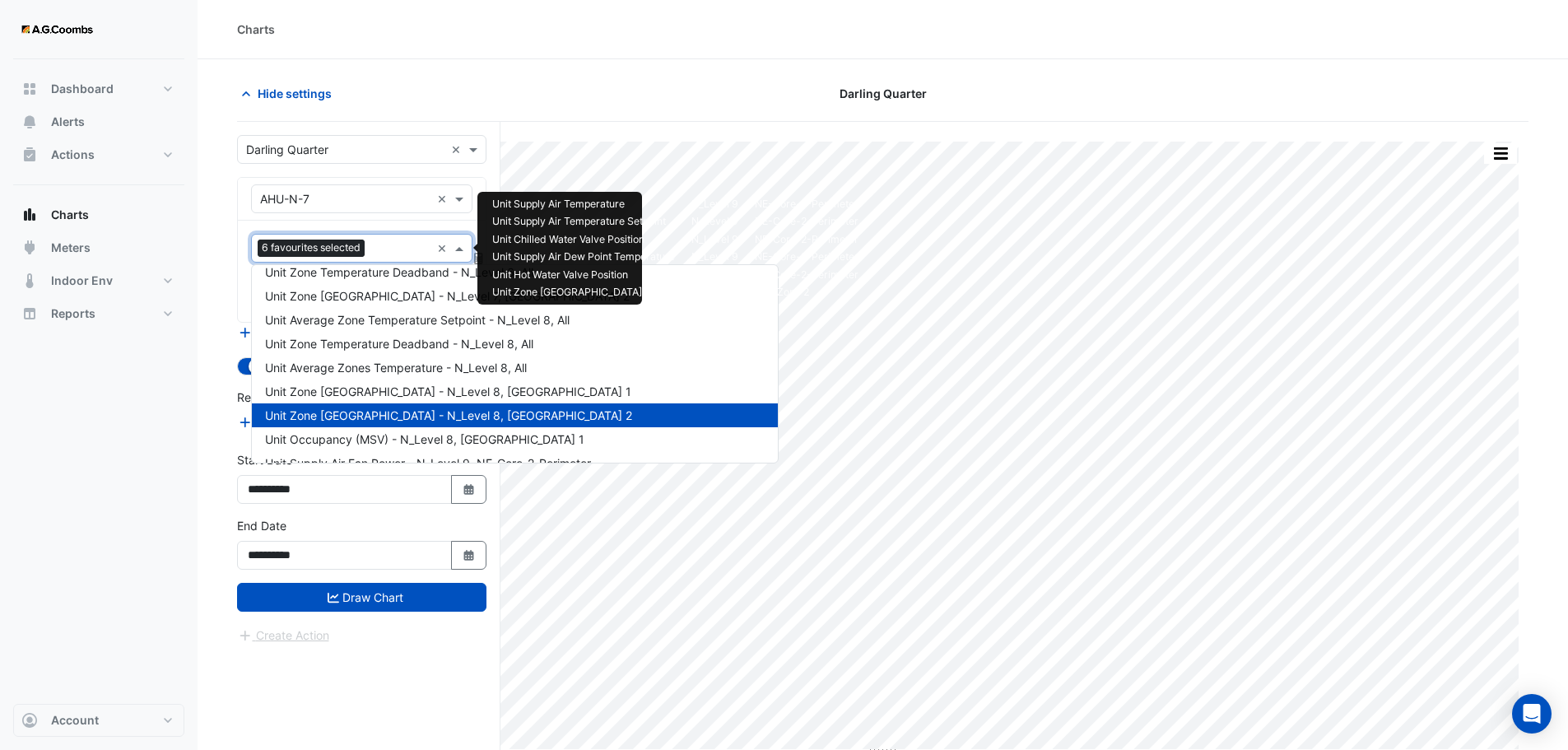
scroll to position [2062, 0]
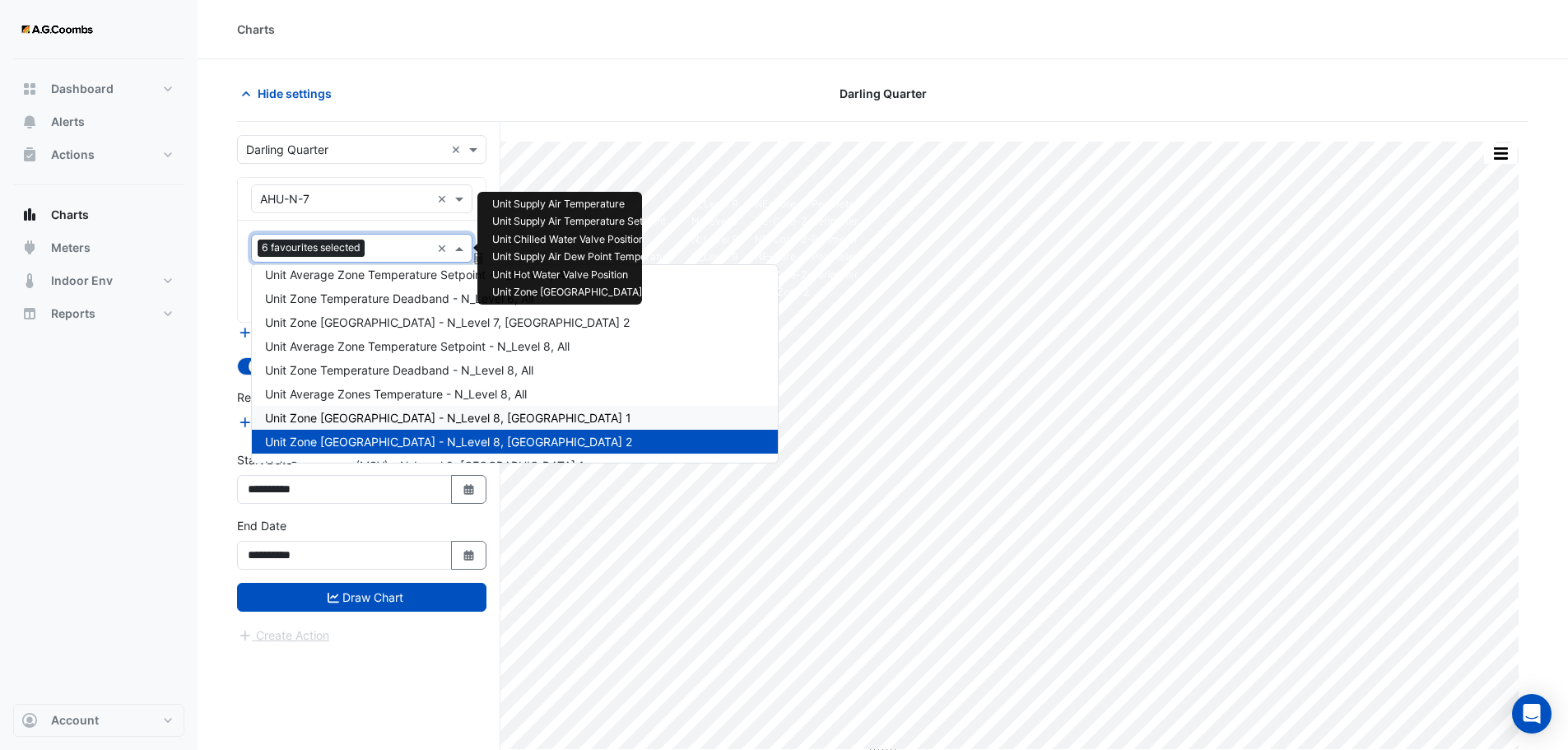
click at [453, 414] on span "Unit Zone Dew Point - N_Level 8, East Zone 1" at bounding box center [448, 418] width 366 height 14
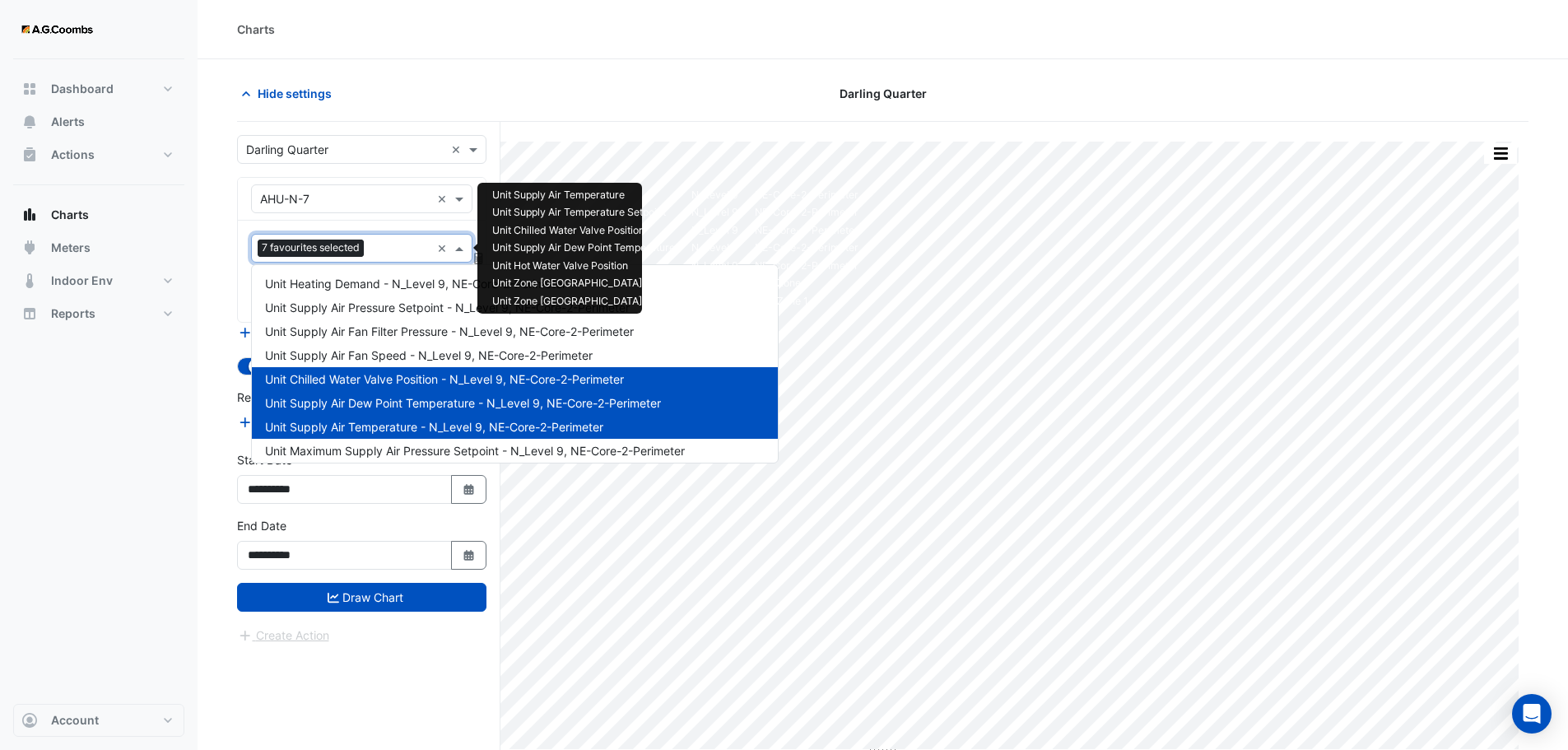
click at [394, 246] on input "text" at bounding box center [401, 249] width 60 height 17
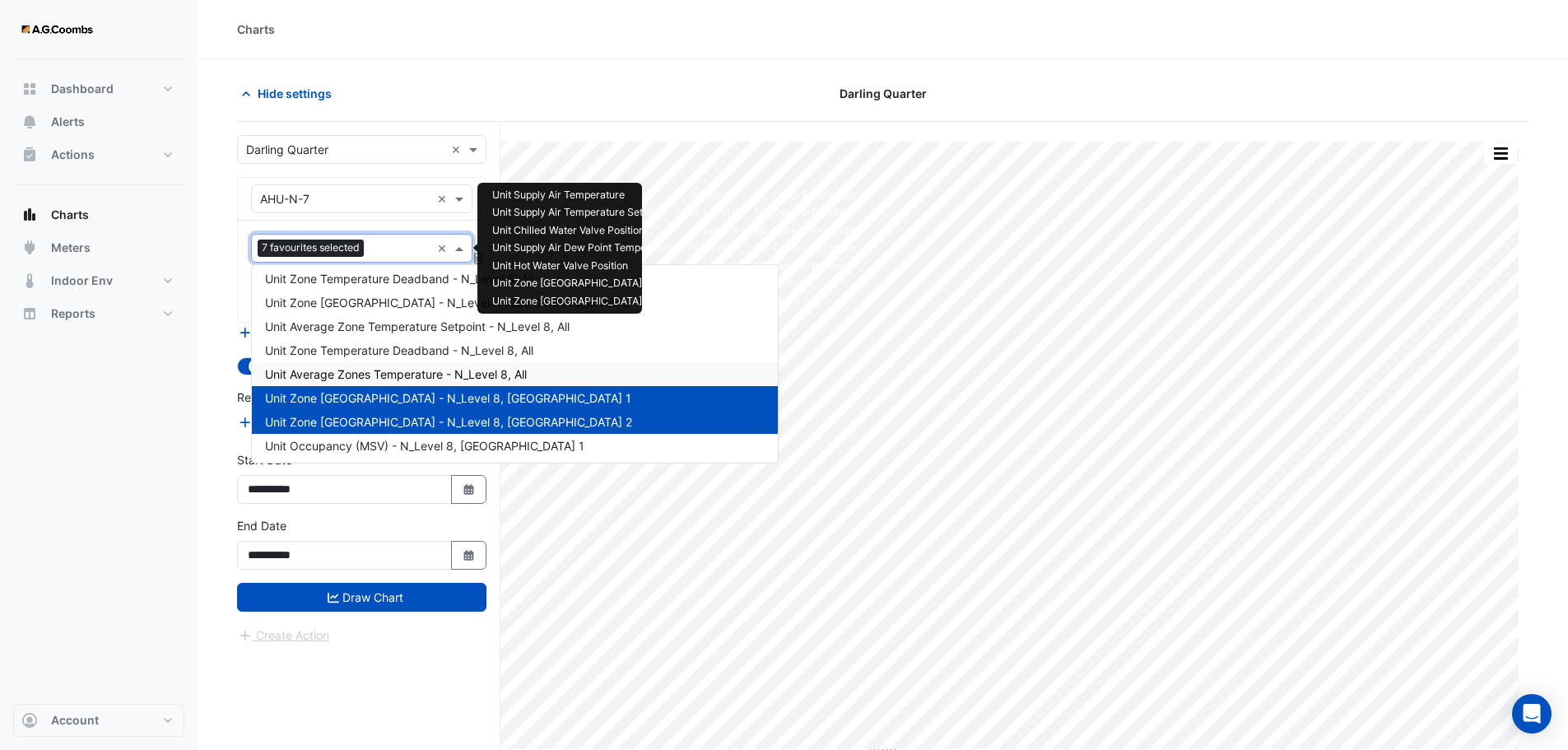
scroll to position [2038, 0]
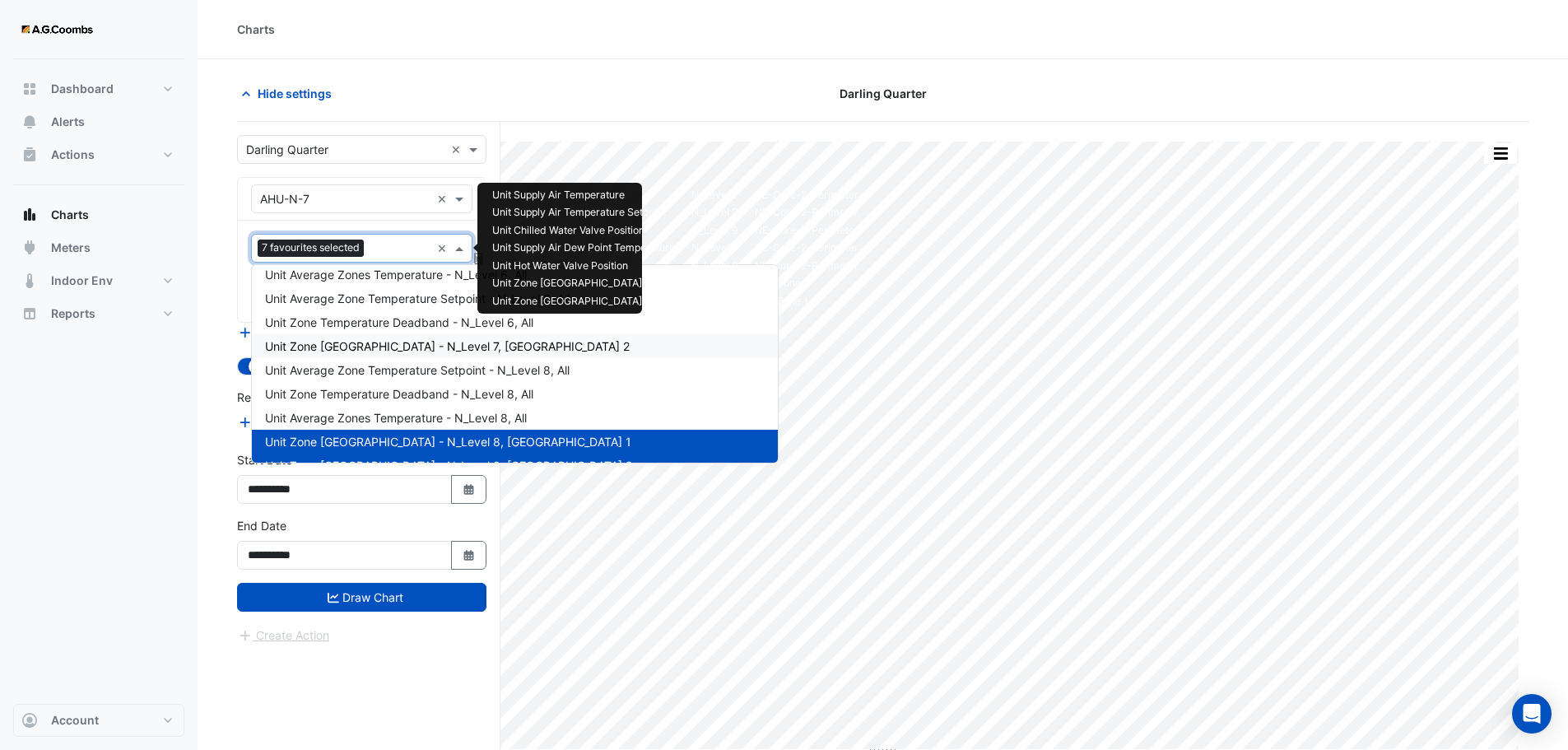
click at [354, 346] on span "Unit Zone Dew Point - N_Level 7, East Zone 2" at bounding box center [447, 347] width 364 height 14
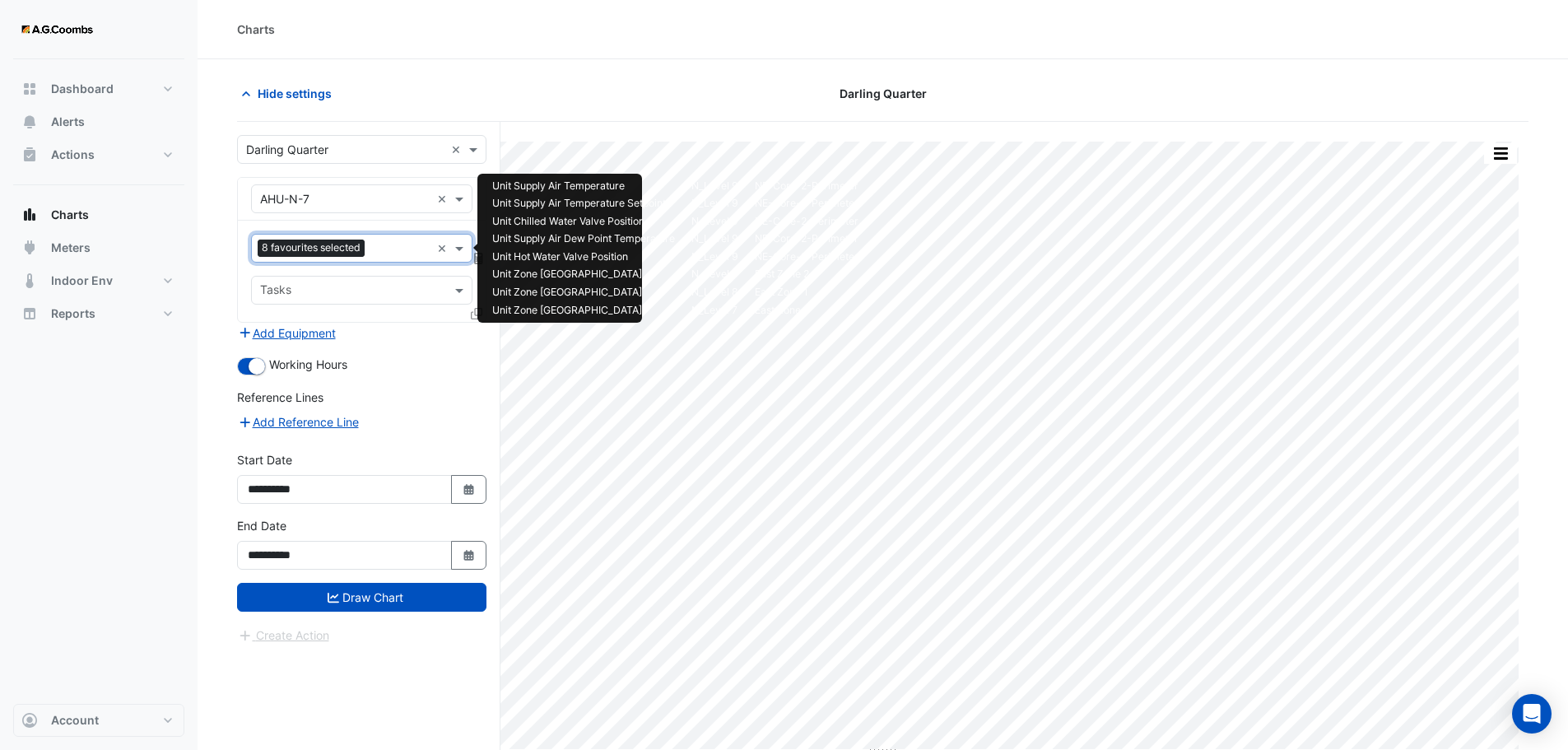
click at [389, 243] on input "text" at bounding box center [401, 249] width 60 height 17
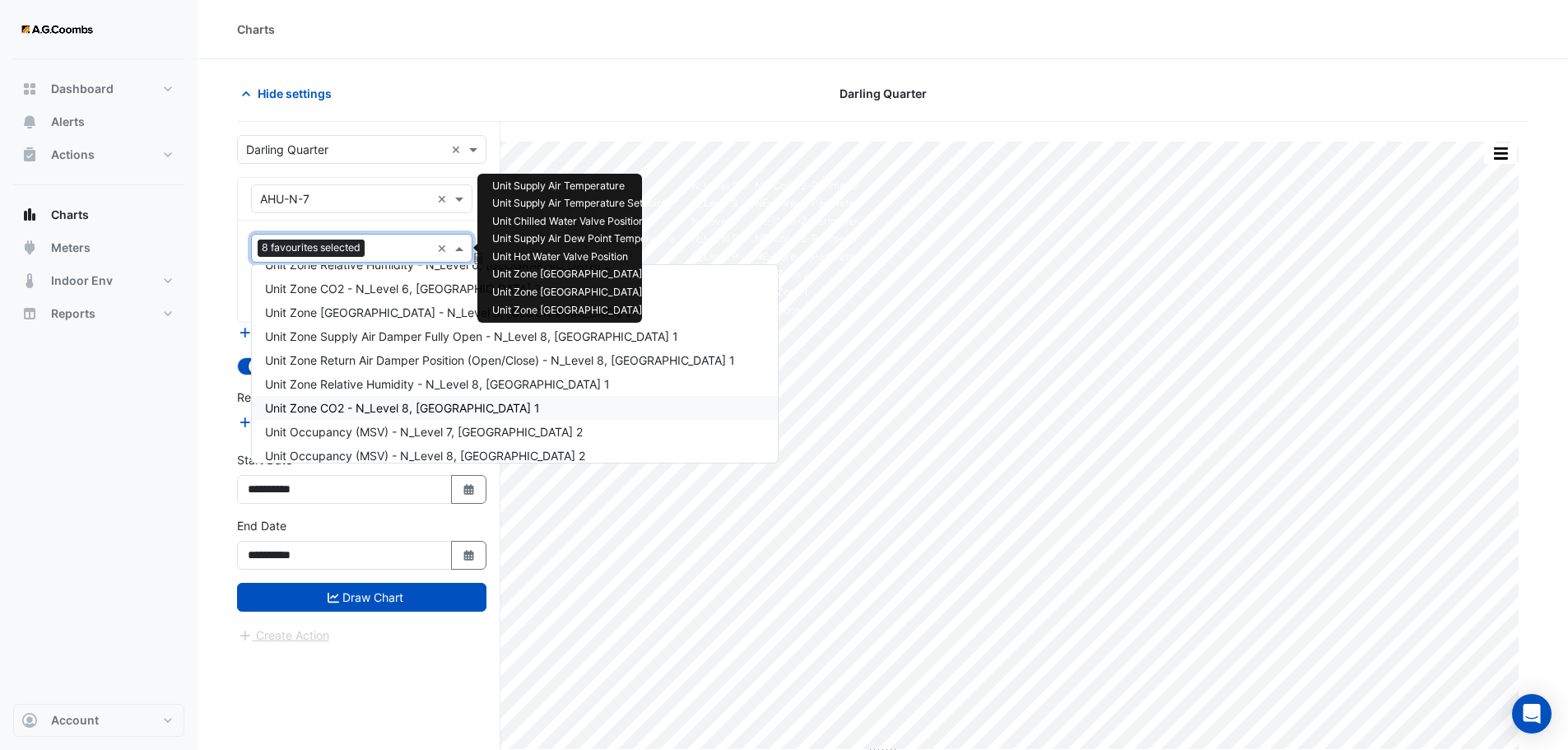
scroll to position [1613, 0]
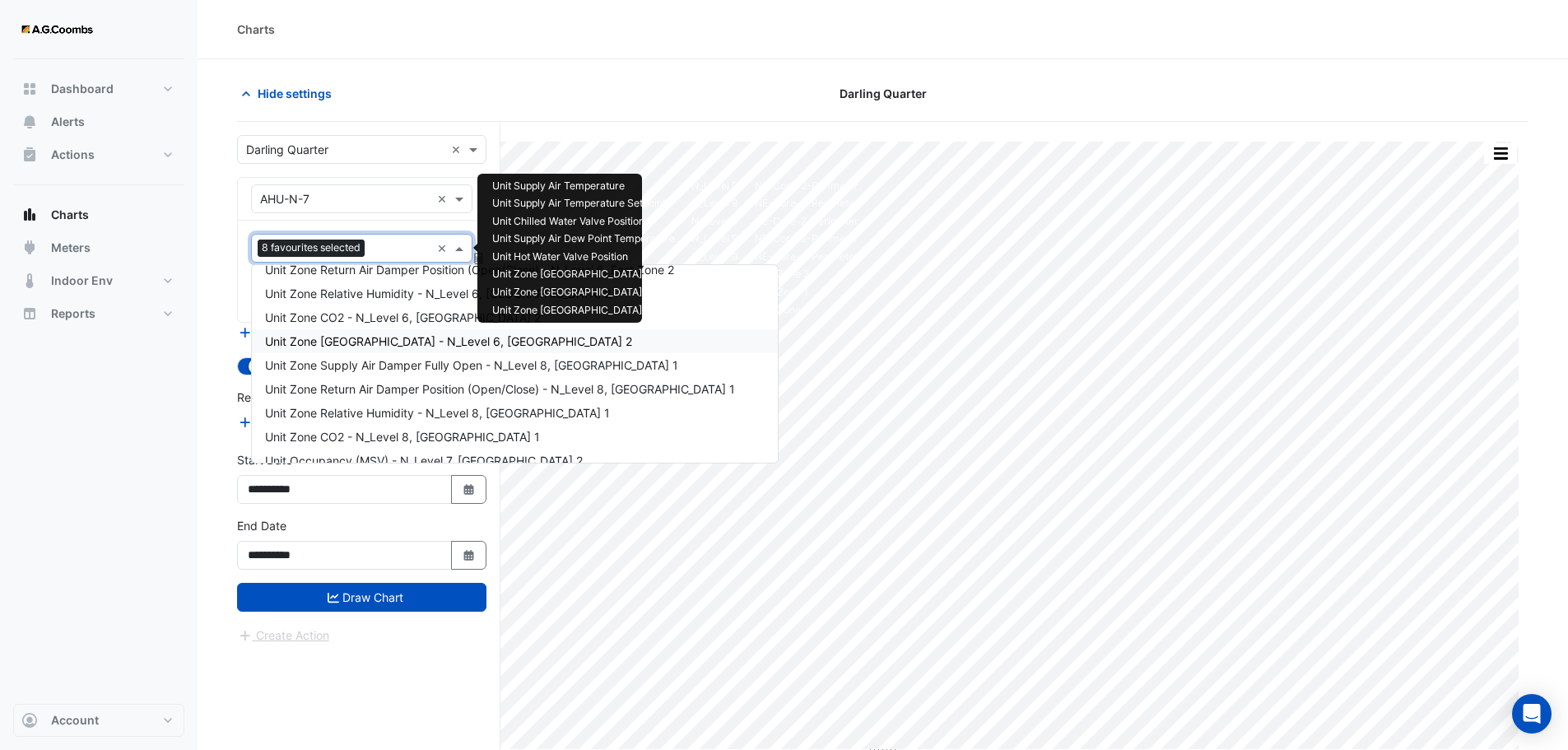
click at [399, 339] on span "Unit Zone Dew Point - N_Level 6, East Zone 2" at bounding box center [448, 341] width 367 height 14
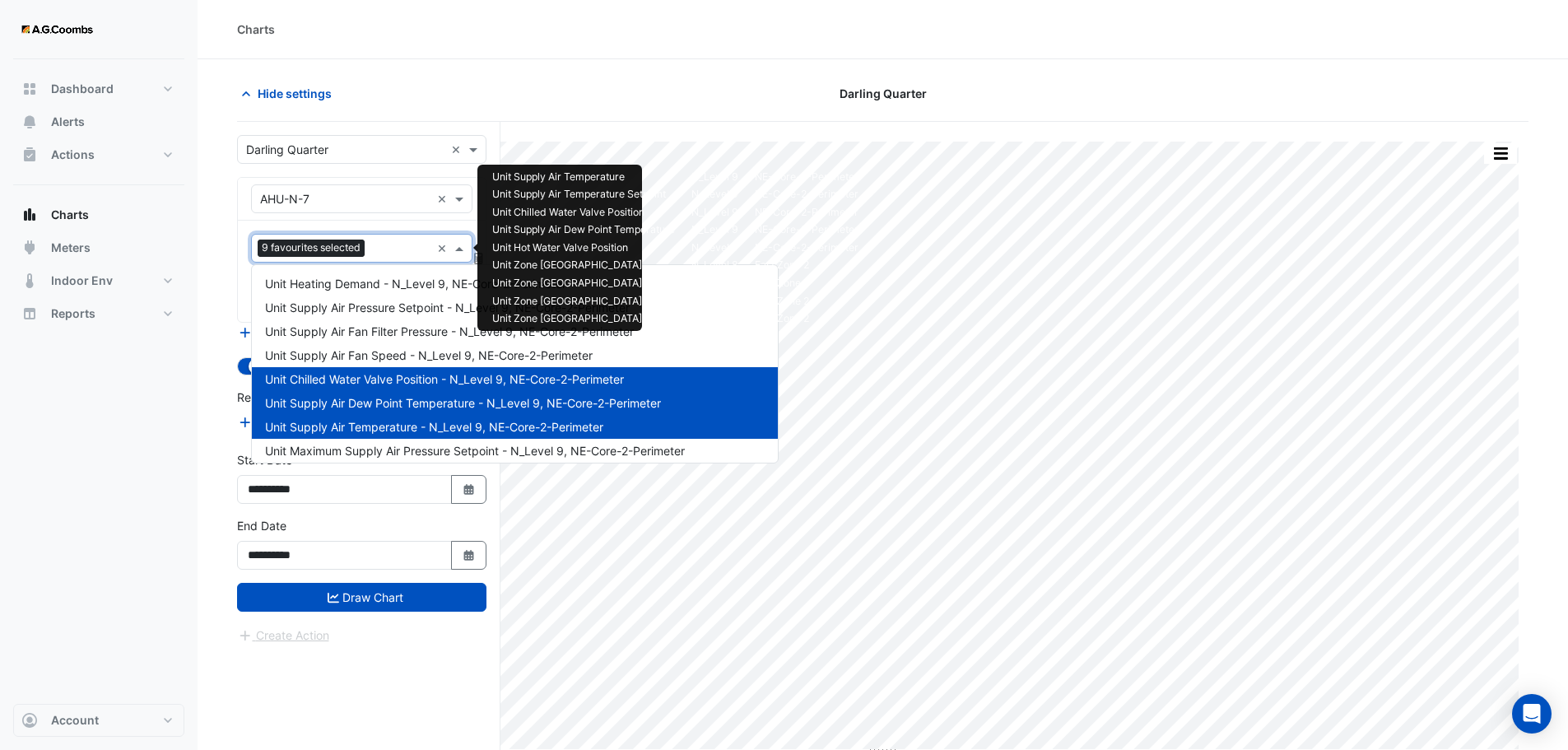
click at [376, 248] on input "text" at bounding box center [401, 249] width 60 height 17
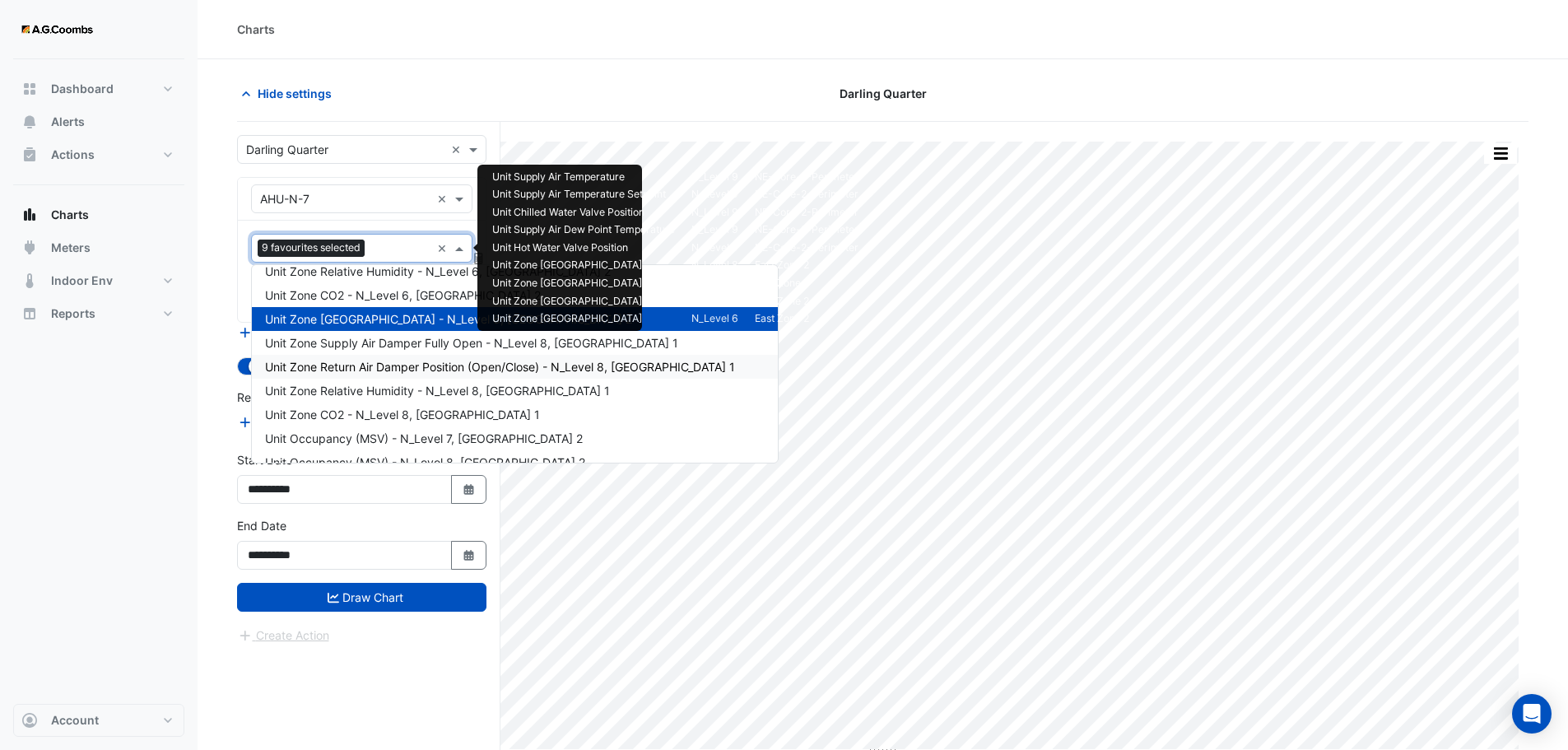
scroll to position [1595, 0]
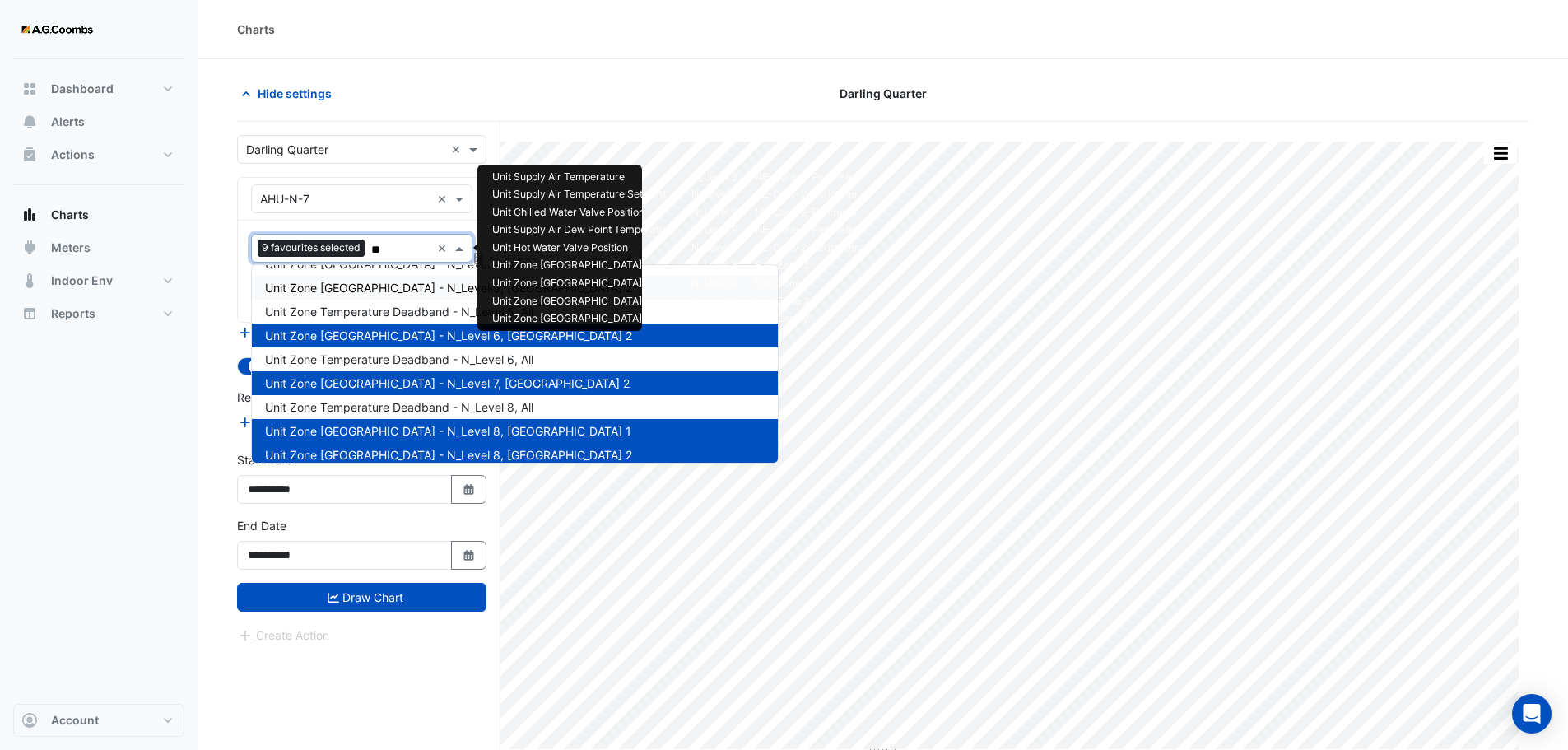
type input "***"
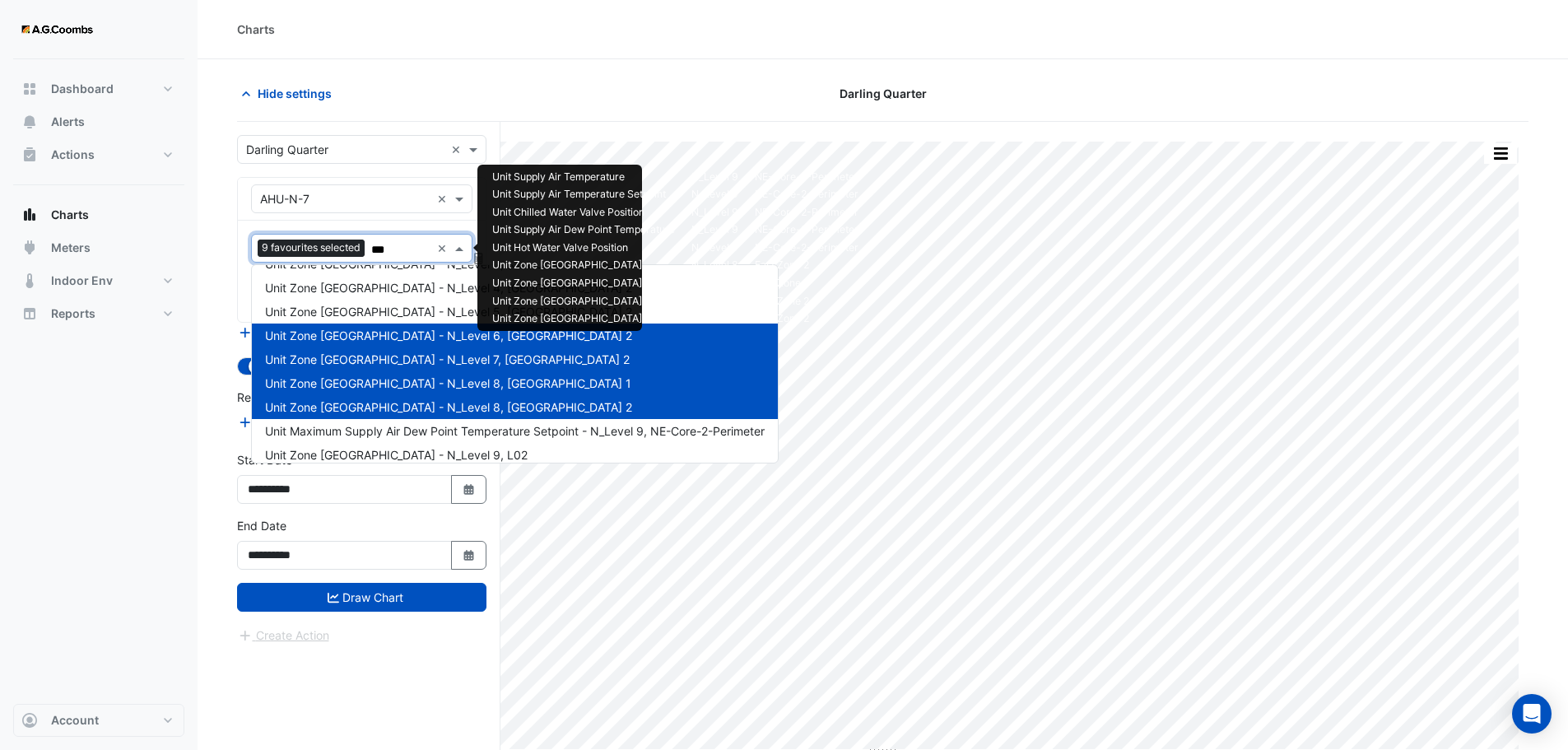
scroll to position [9, 0]
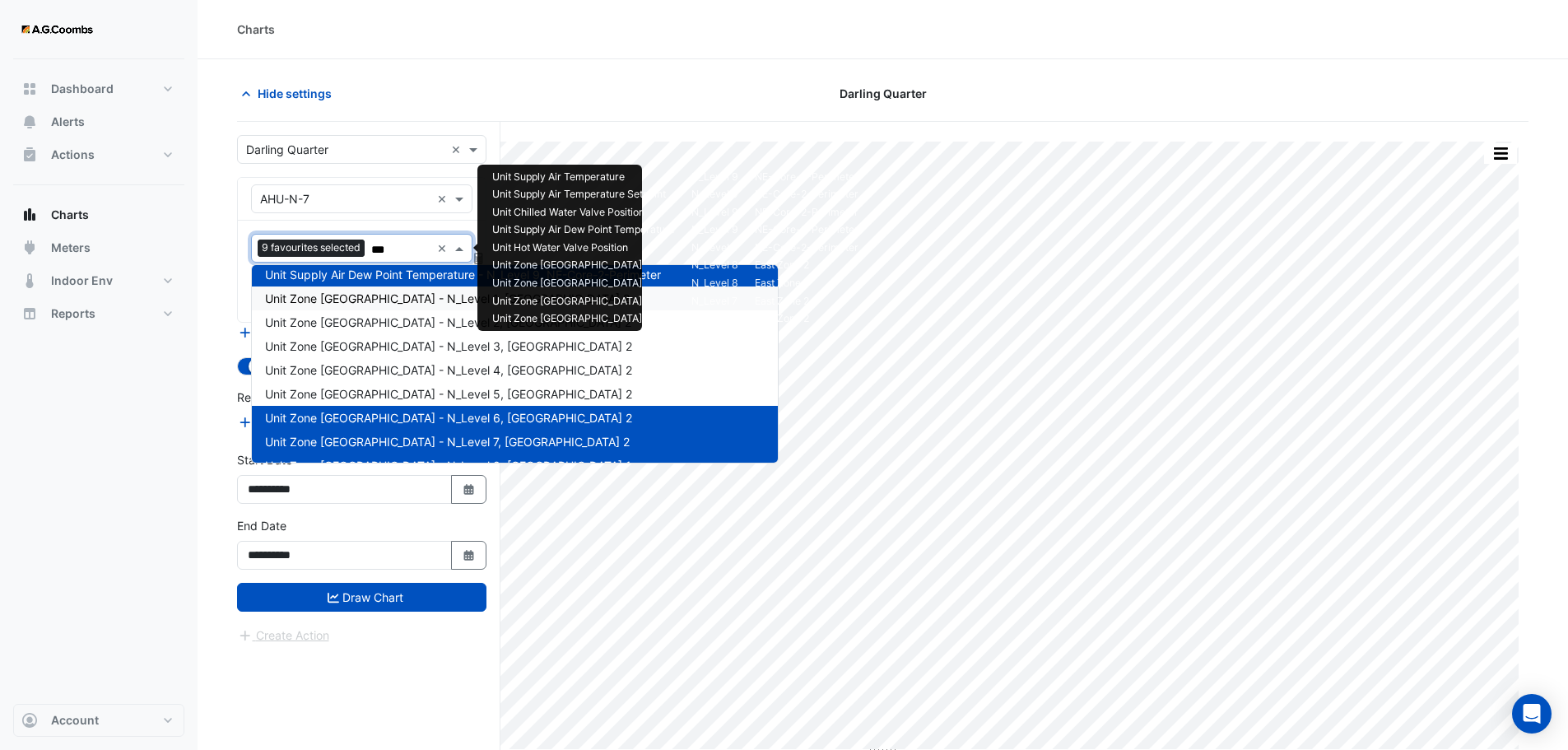
click at [344, 296] on span "Unit Zone Dew Point - N_Level 1, East Zone 2" at bounding box center [447, 299] width 364 height 14
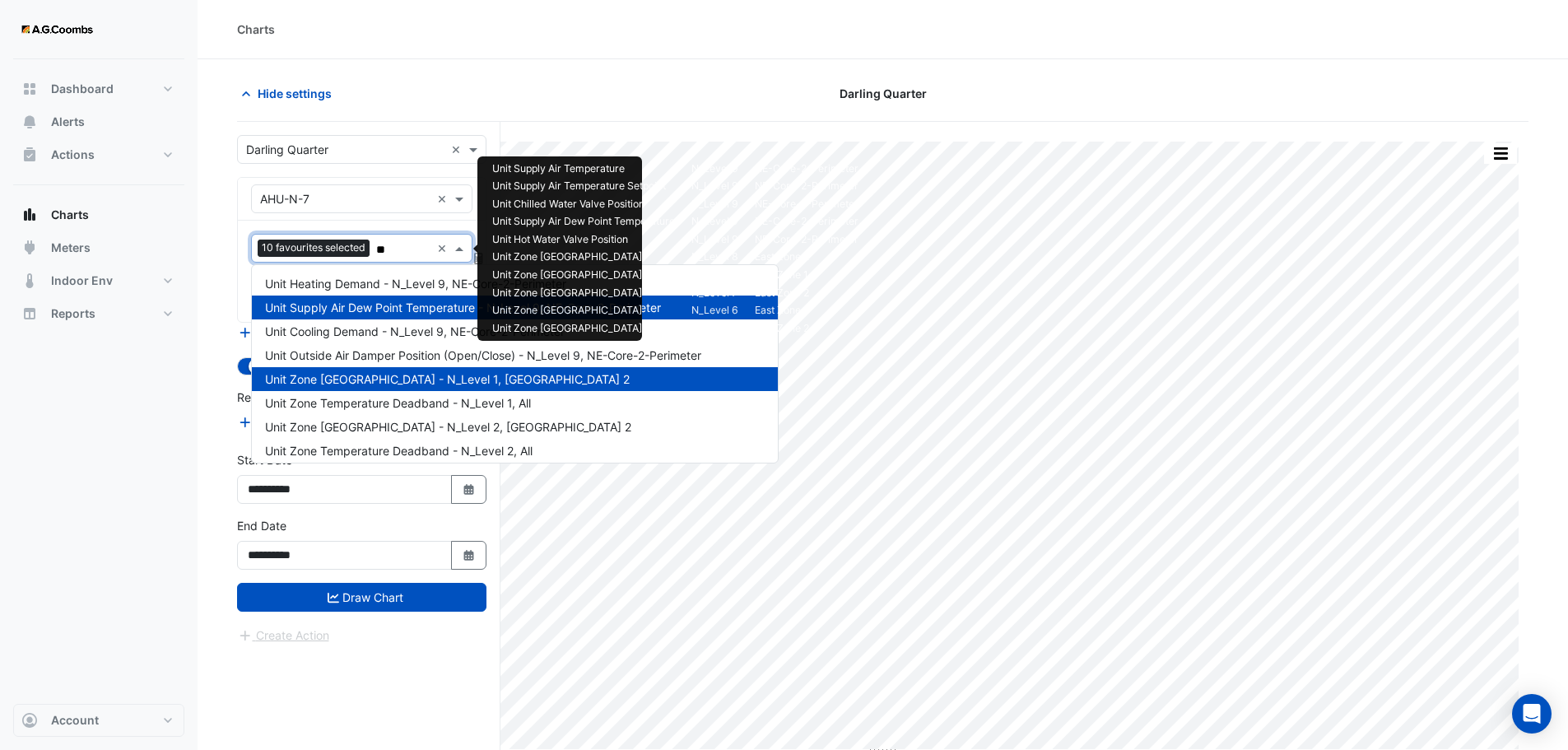
scroll to position [30, 0]
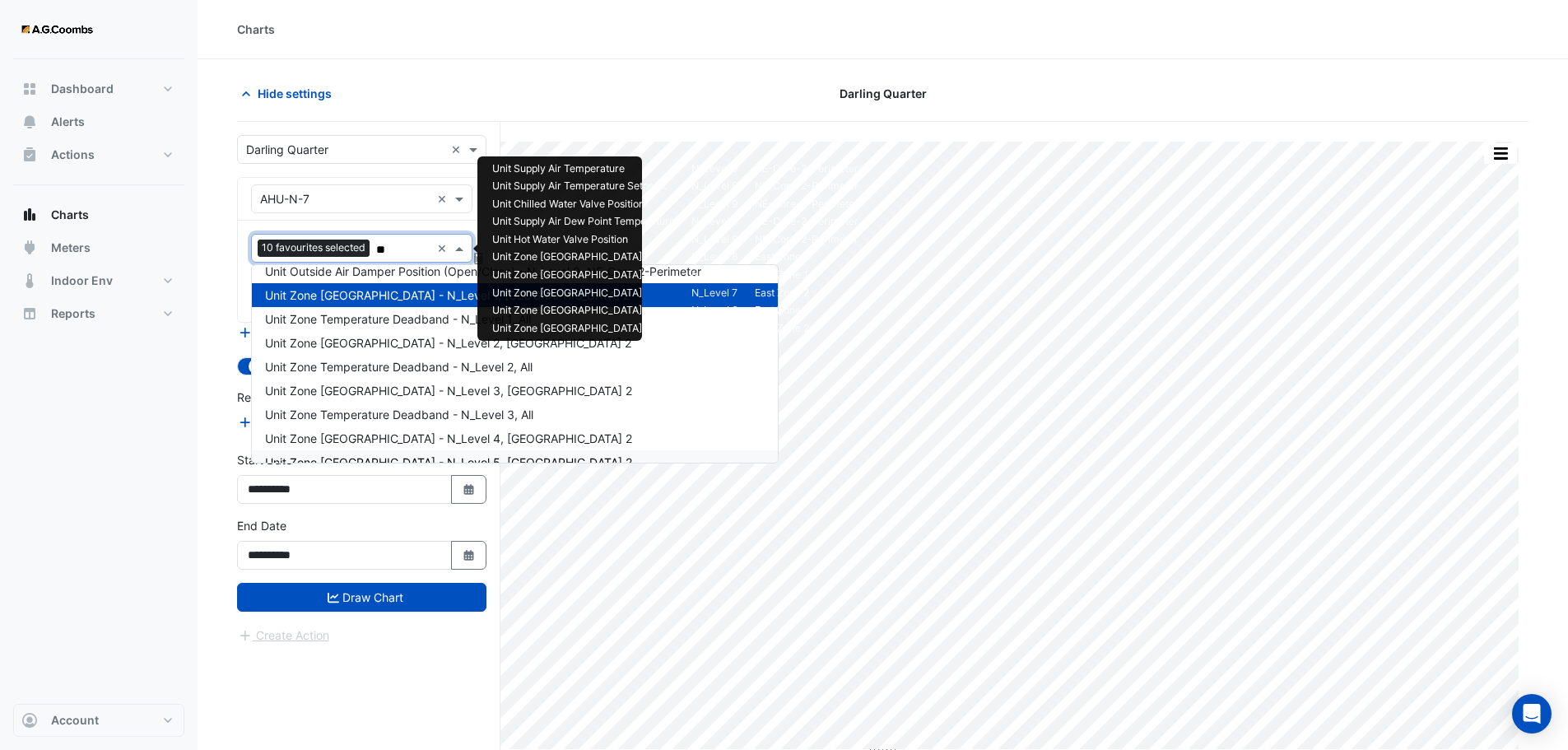
type input "***"
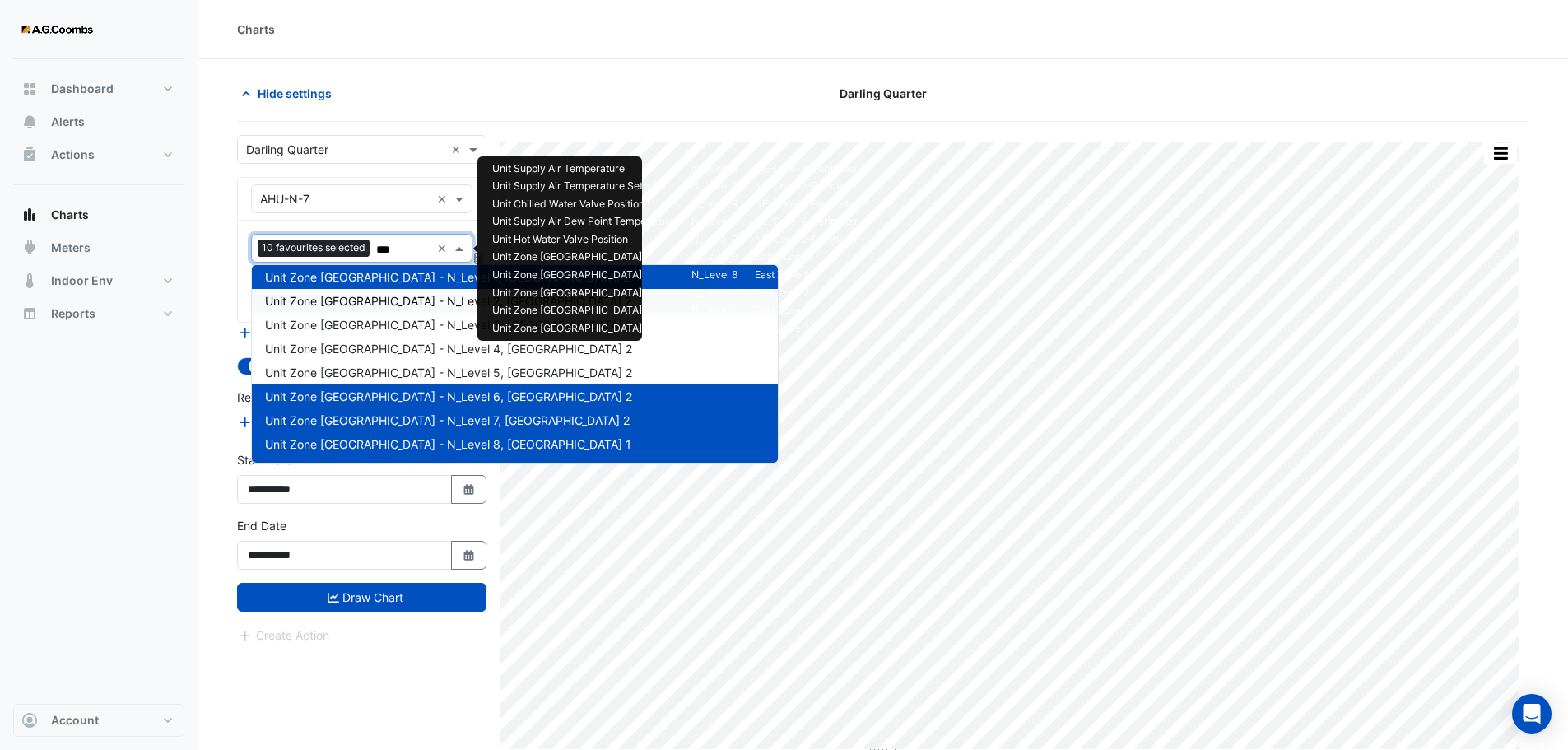
click at [385, 302] on span "Unit Zone Dew Point - N_Level 2, East Zone 2" at bounding box center [448, 301] width 366 height 14
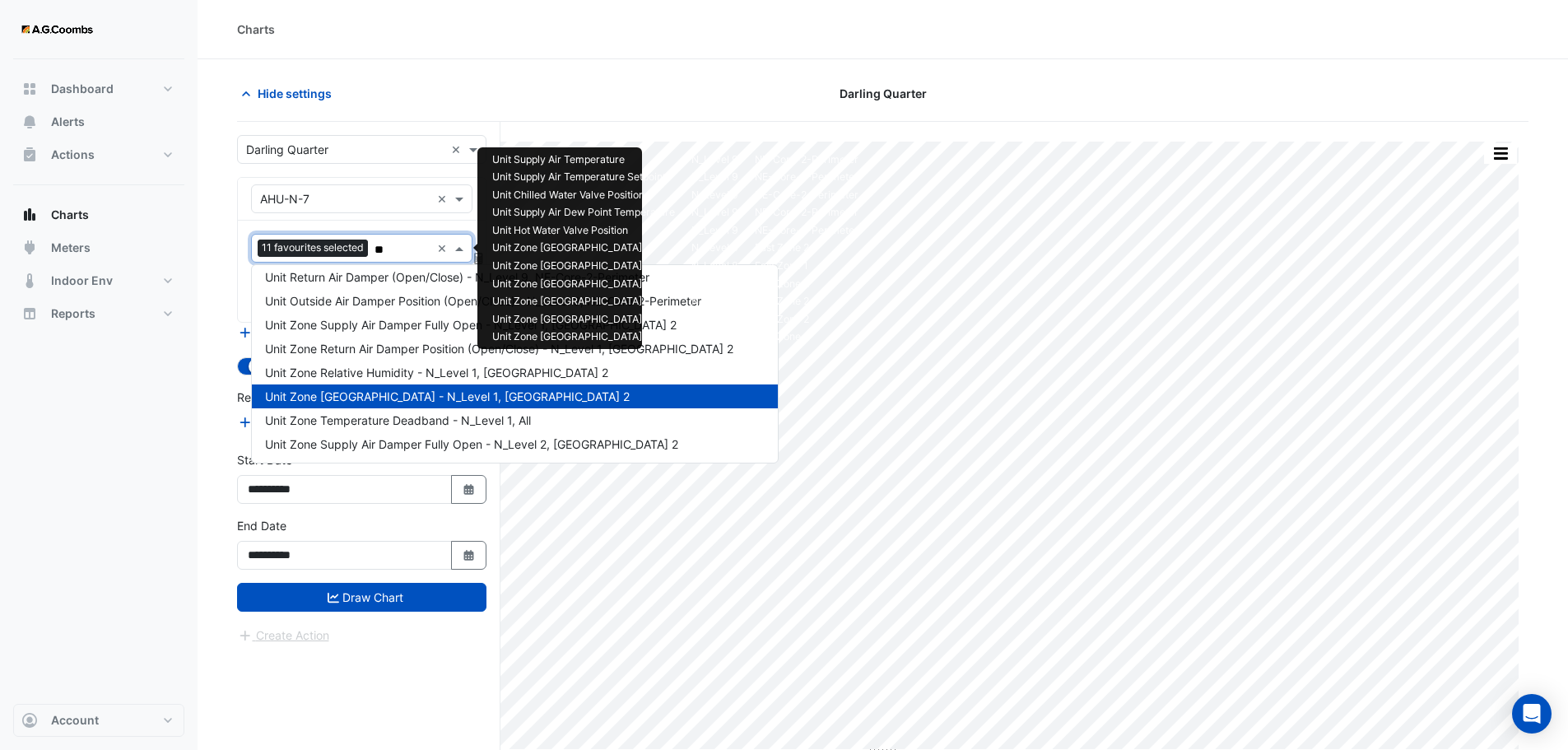
type input "***"
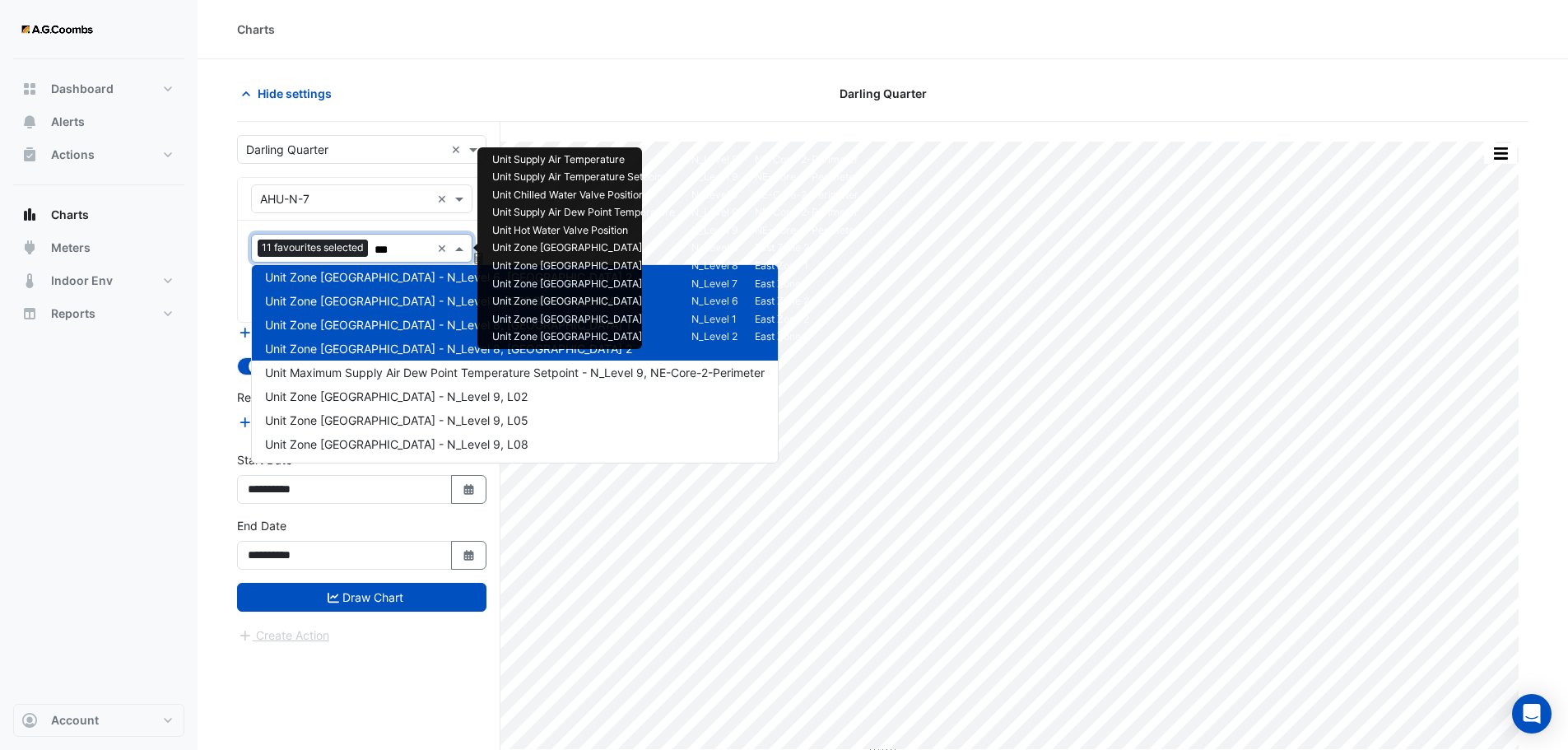
scroll to position [54, 0]
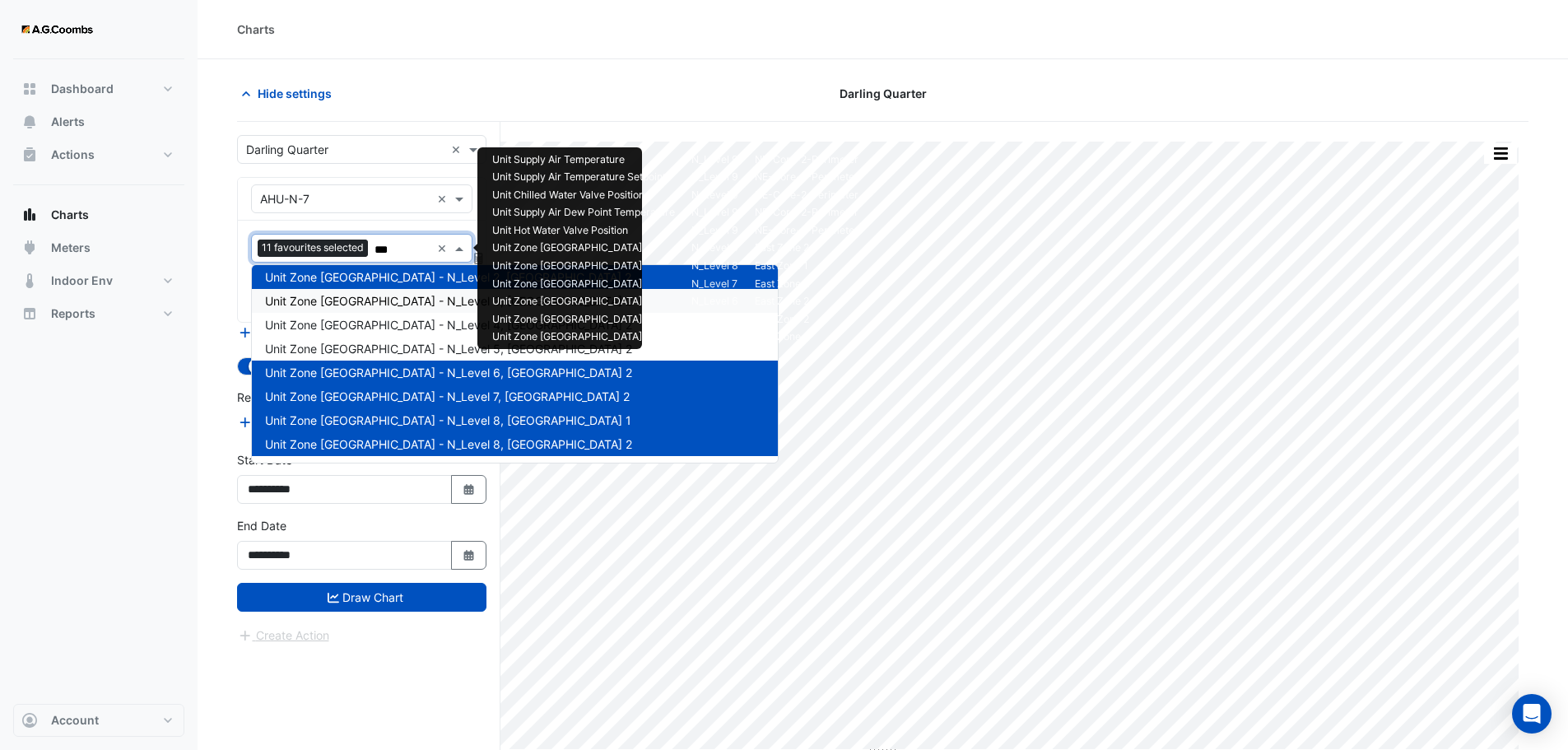
click at [404, 295] on span "Unit Zone Dew Point - N_Level 3, East Zone 2" at bounding box center [448, 301] width 367 height 14
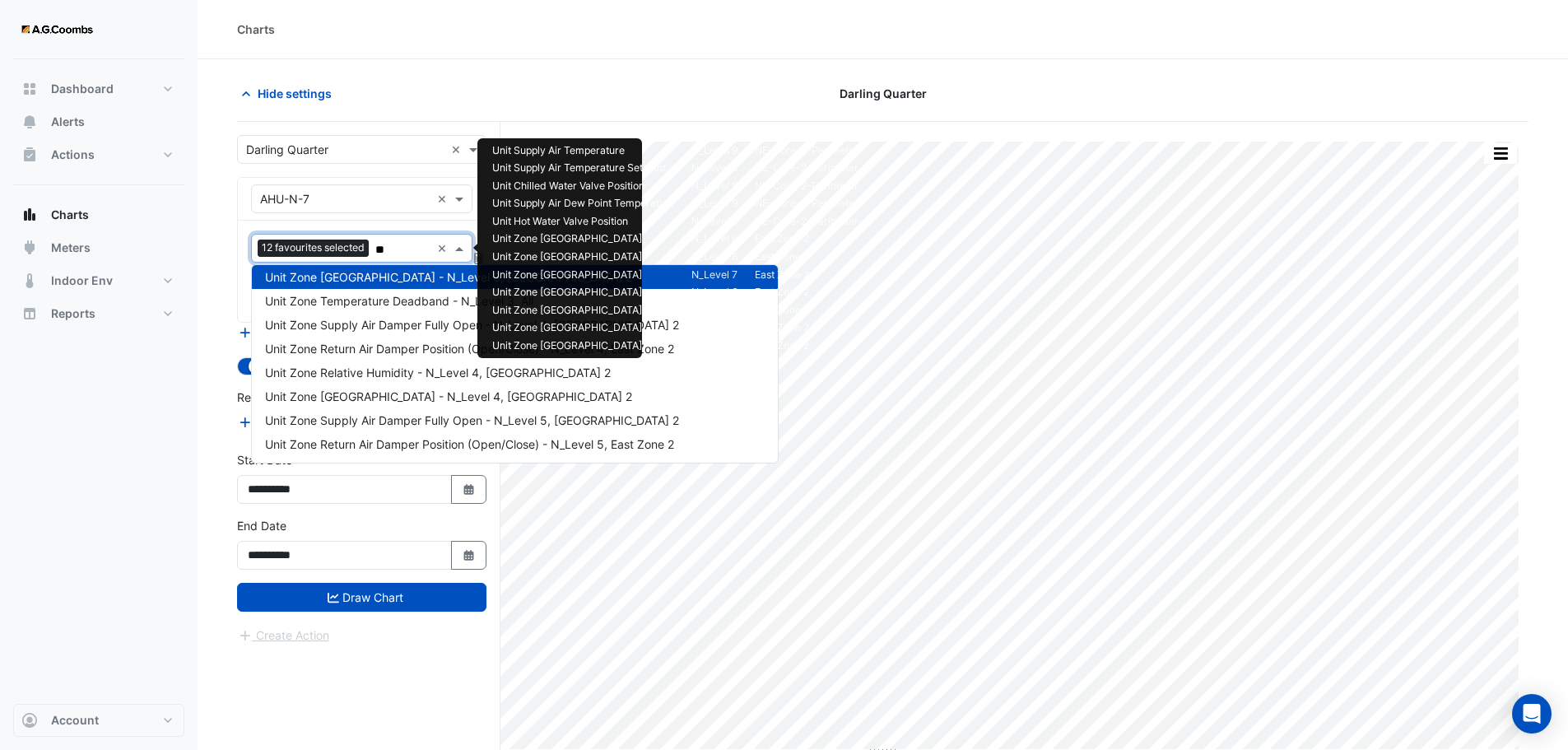
type input "***"
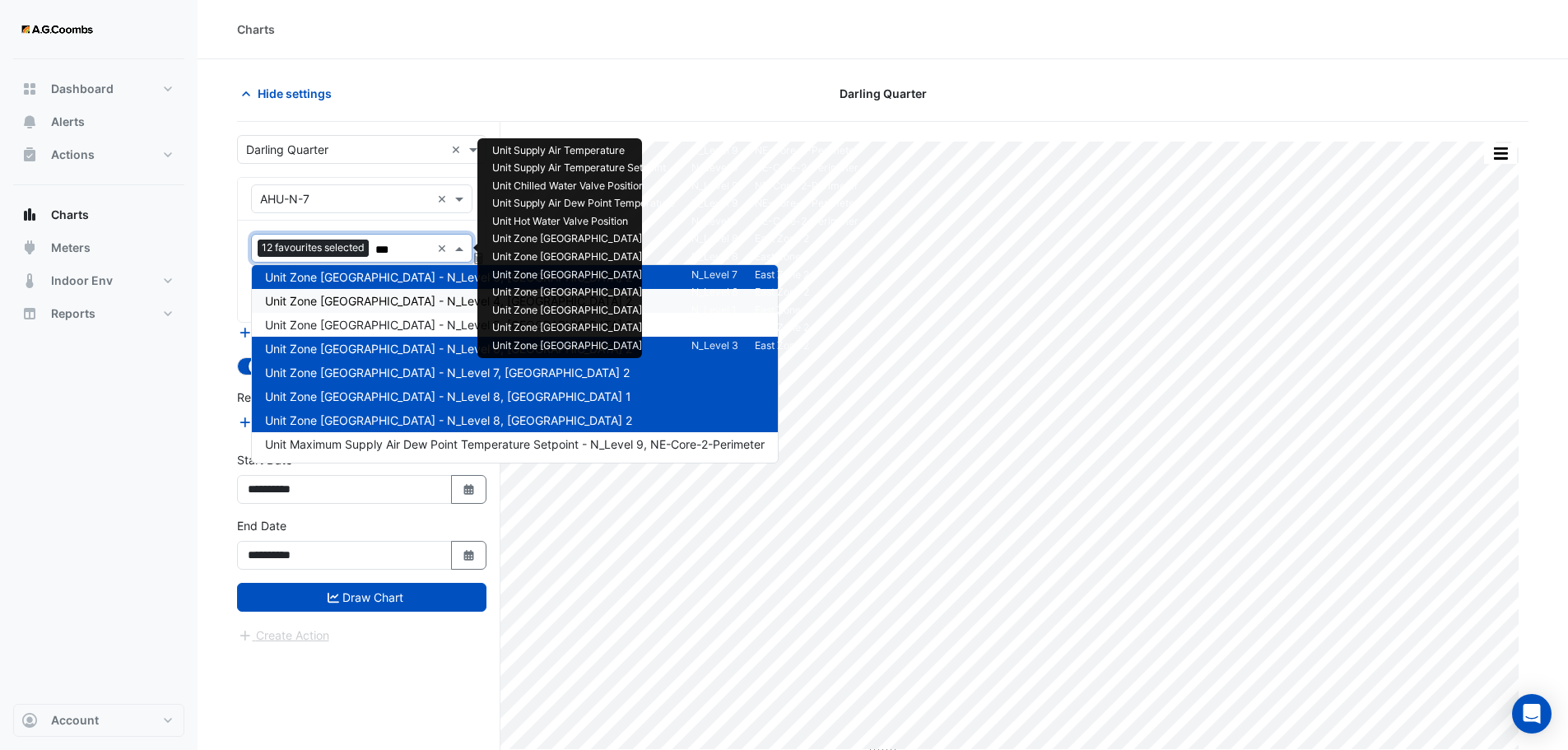
click at [377, 306] on span "Unit Zone Dew Point - N_Level 4, East Zone 2" at bounding box center [448, 301] width 367 height 14
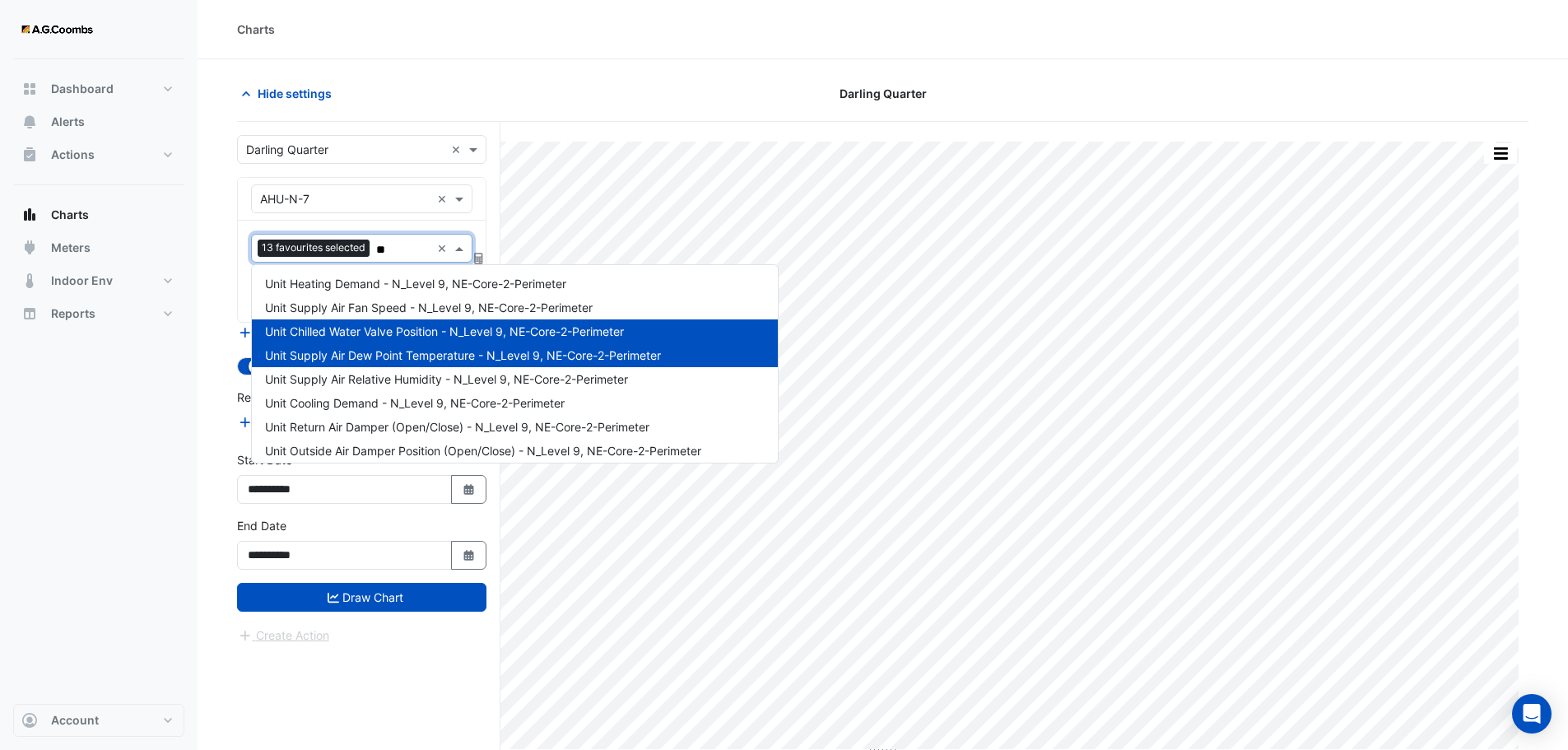
scroll to position [0, 0]
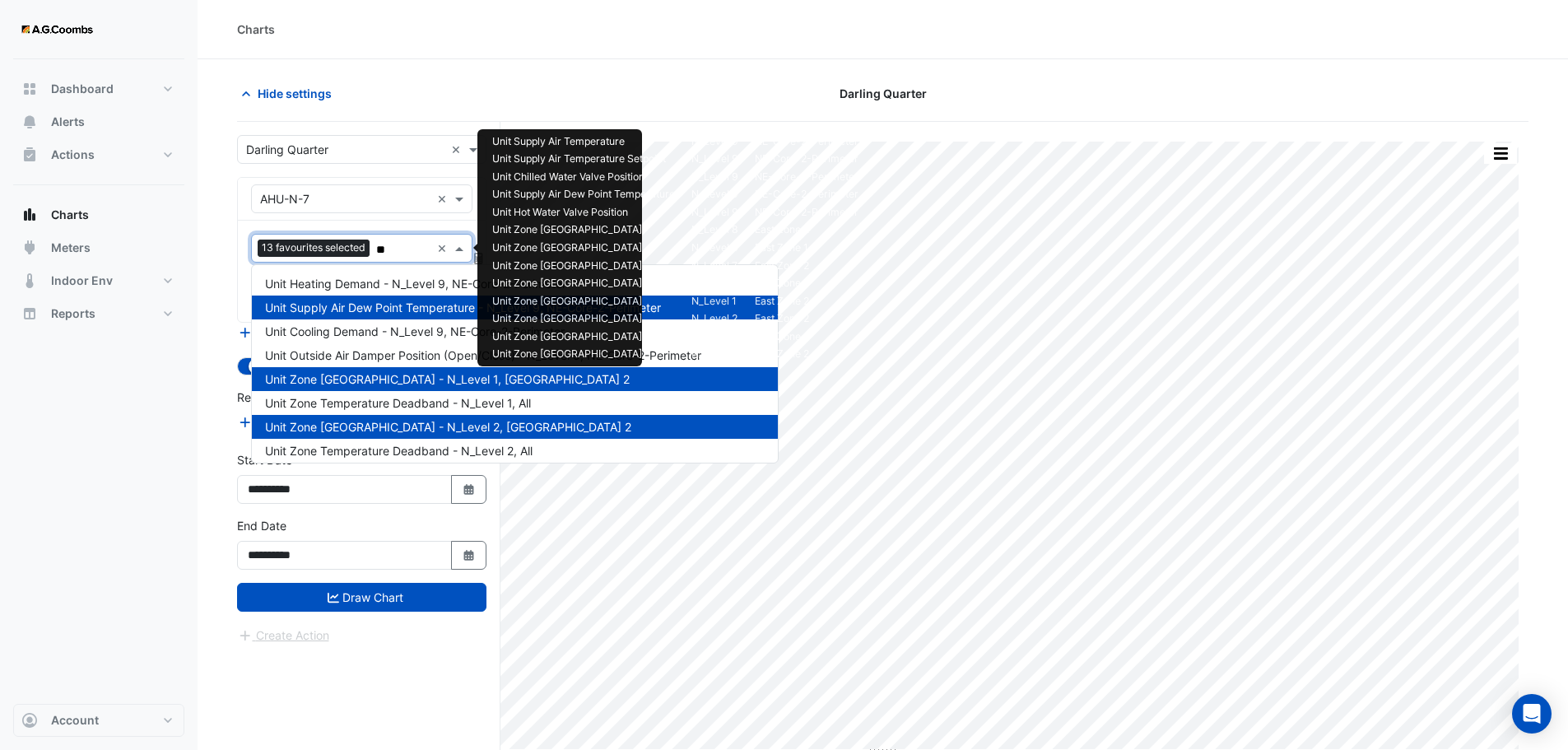
type input "***"
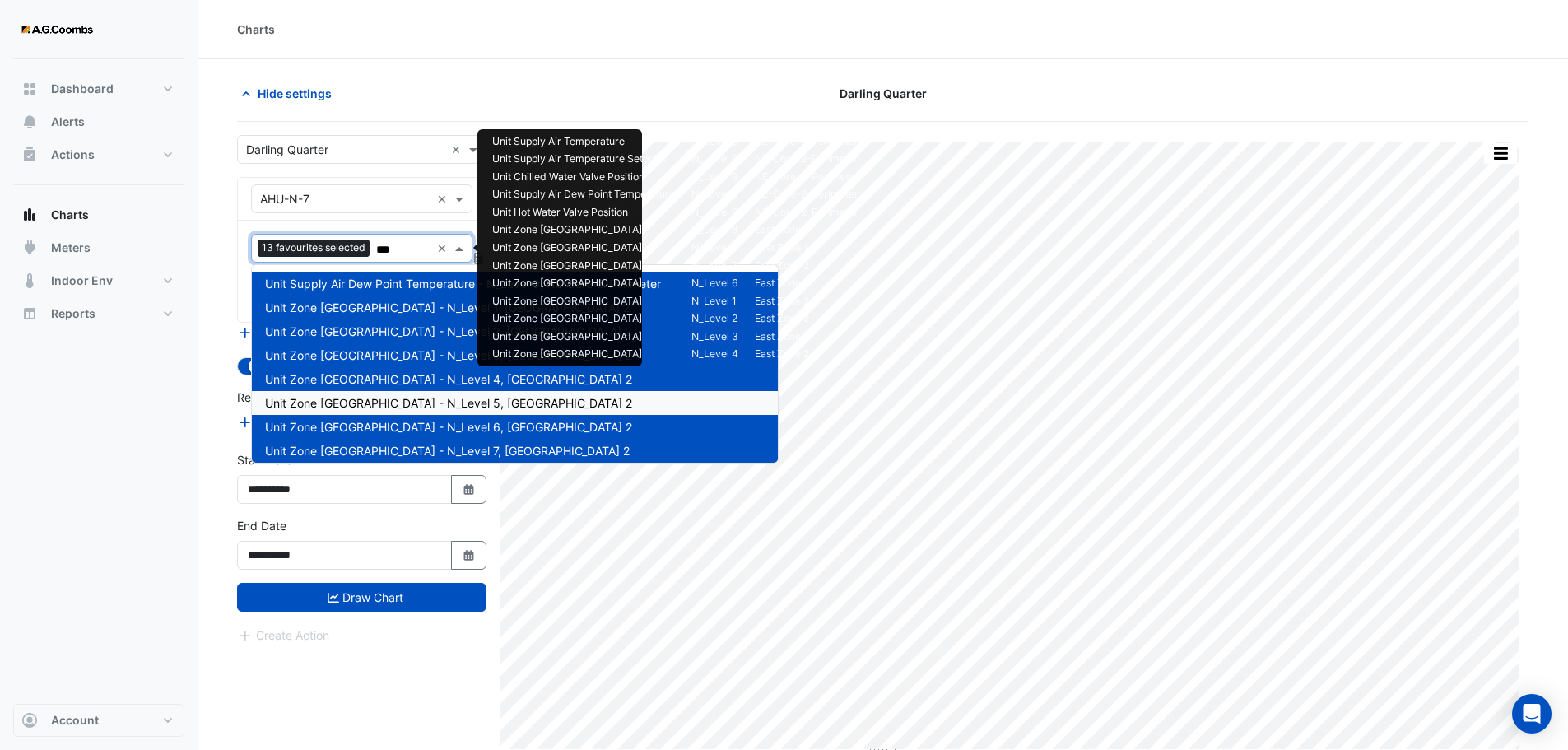
click at [420, 398] on span "Unit Zone Dew Point - N_Level 5, East Zone 2" at bounding box center [448, 403] width 367 height 14
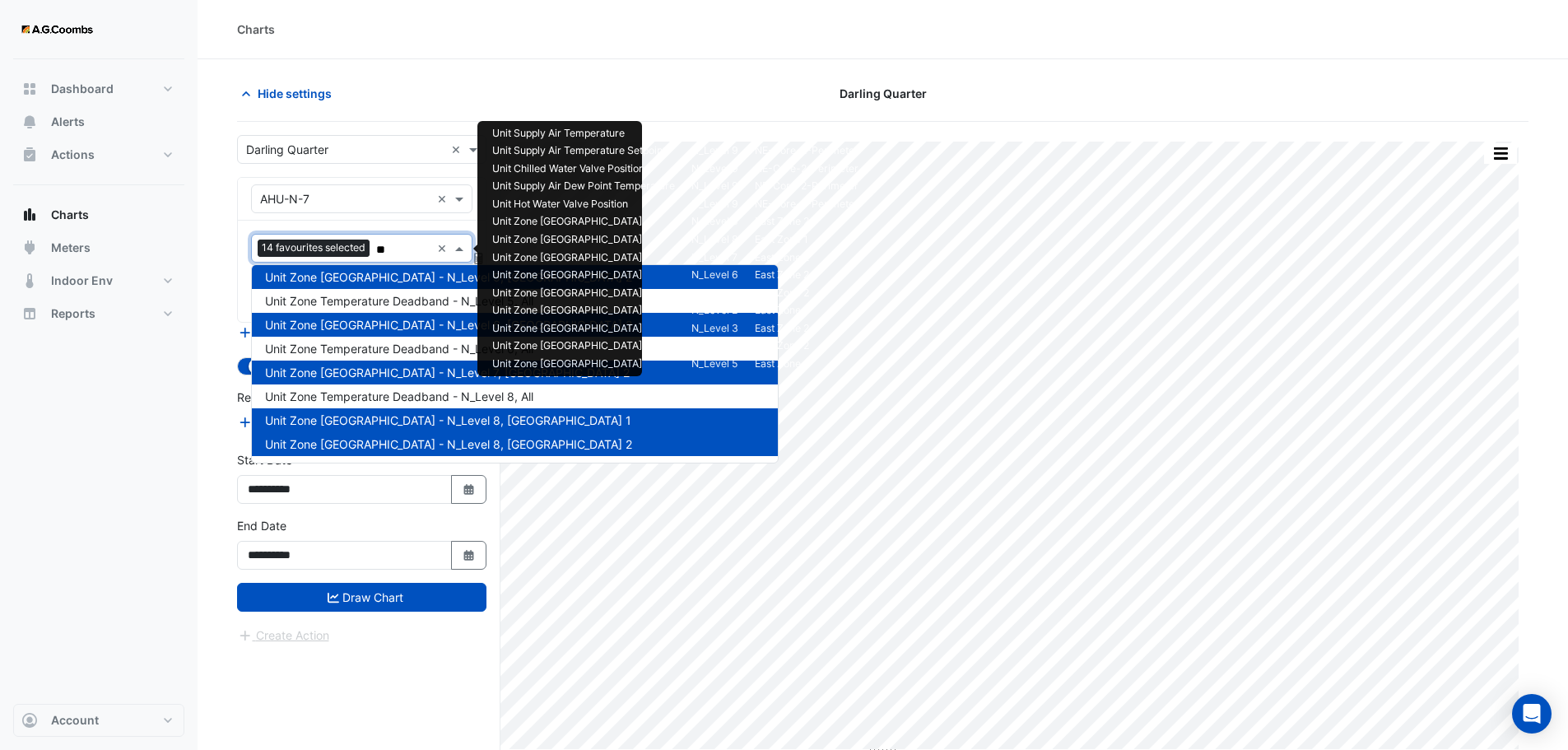
type input "***"
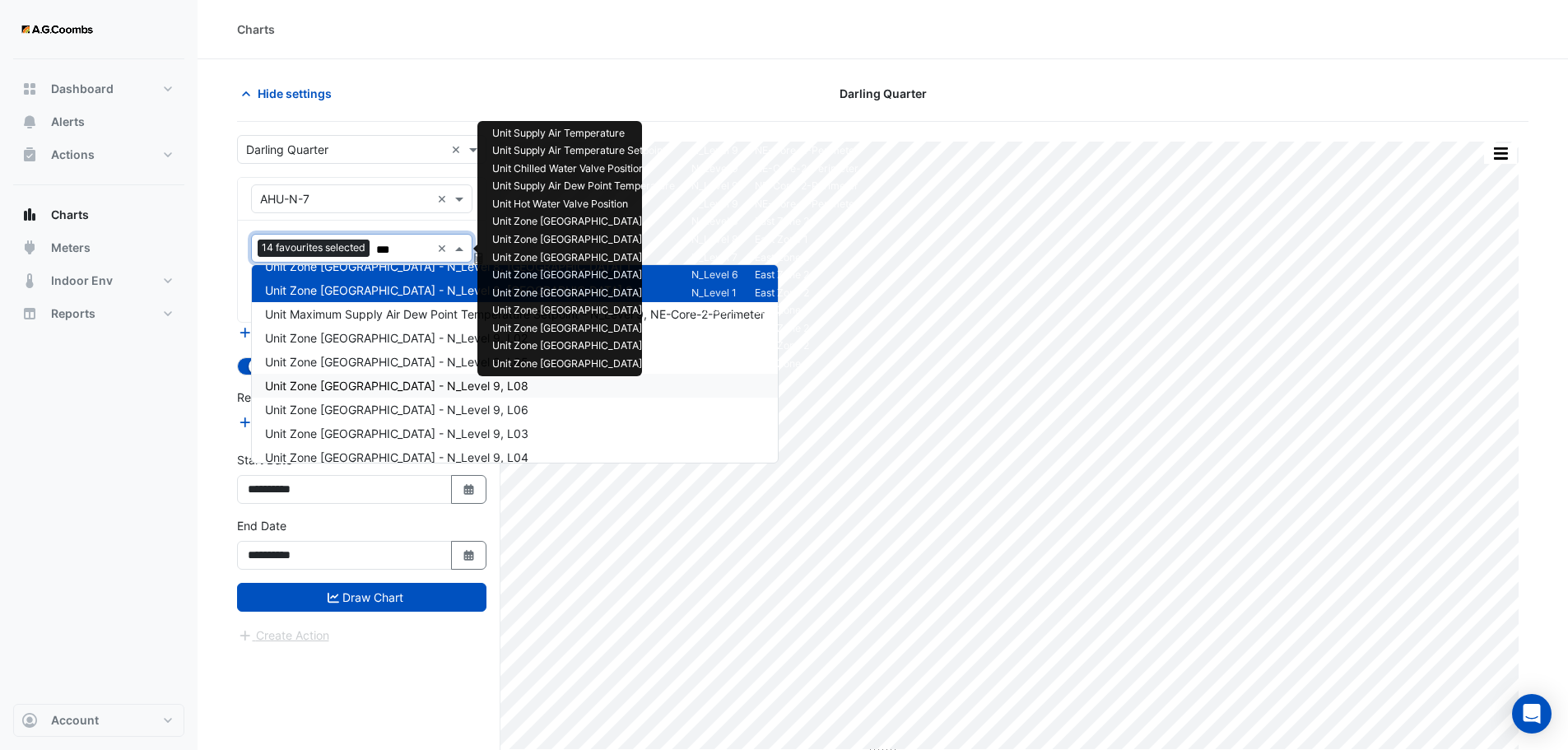
scroll to position [126, 0]
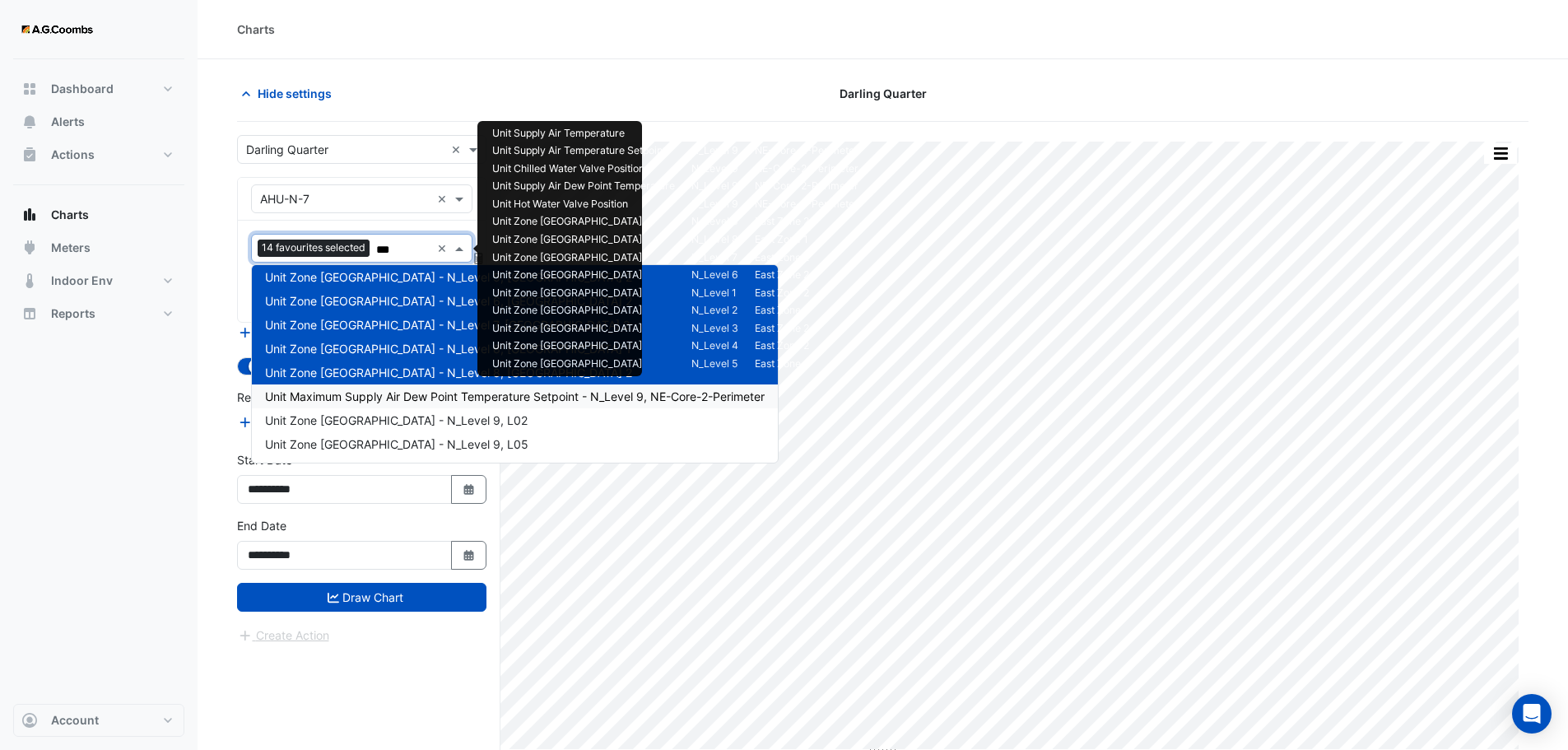
click at [585, 394] on span "Unit Maximum Supply Air Dew Point Temperature Setpoint - N_Level 9, NE-Core-2-P…" at bounding box center [515, 396] width 500 height 14
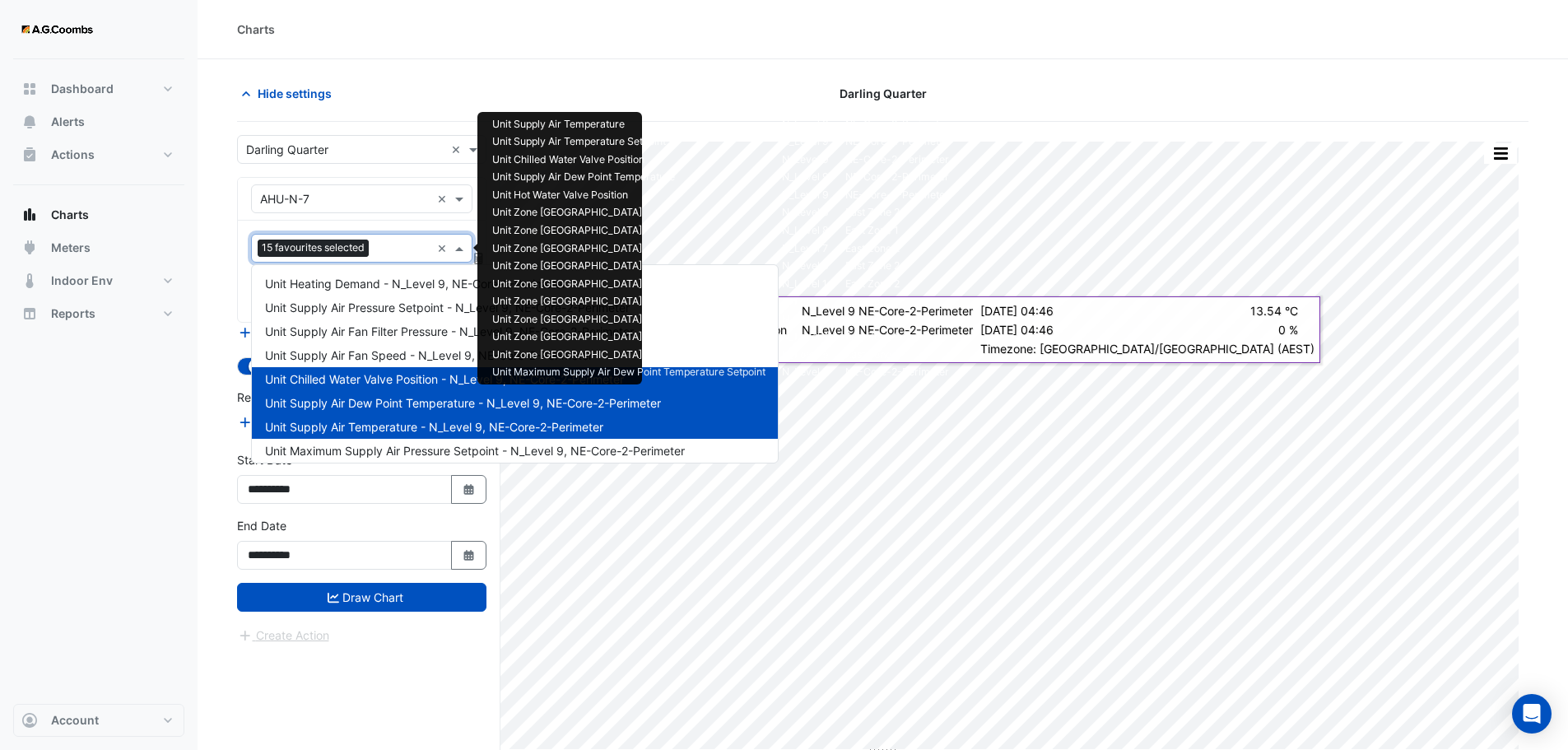
click at [396, 251] on input "text" at bounding box center [403, 249] width 55 height 17
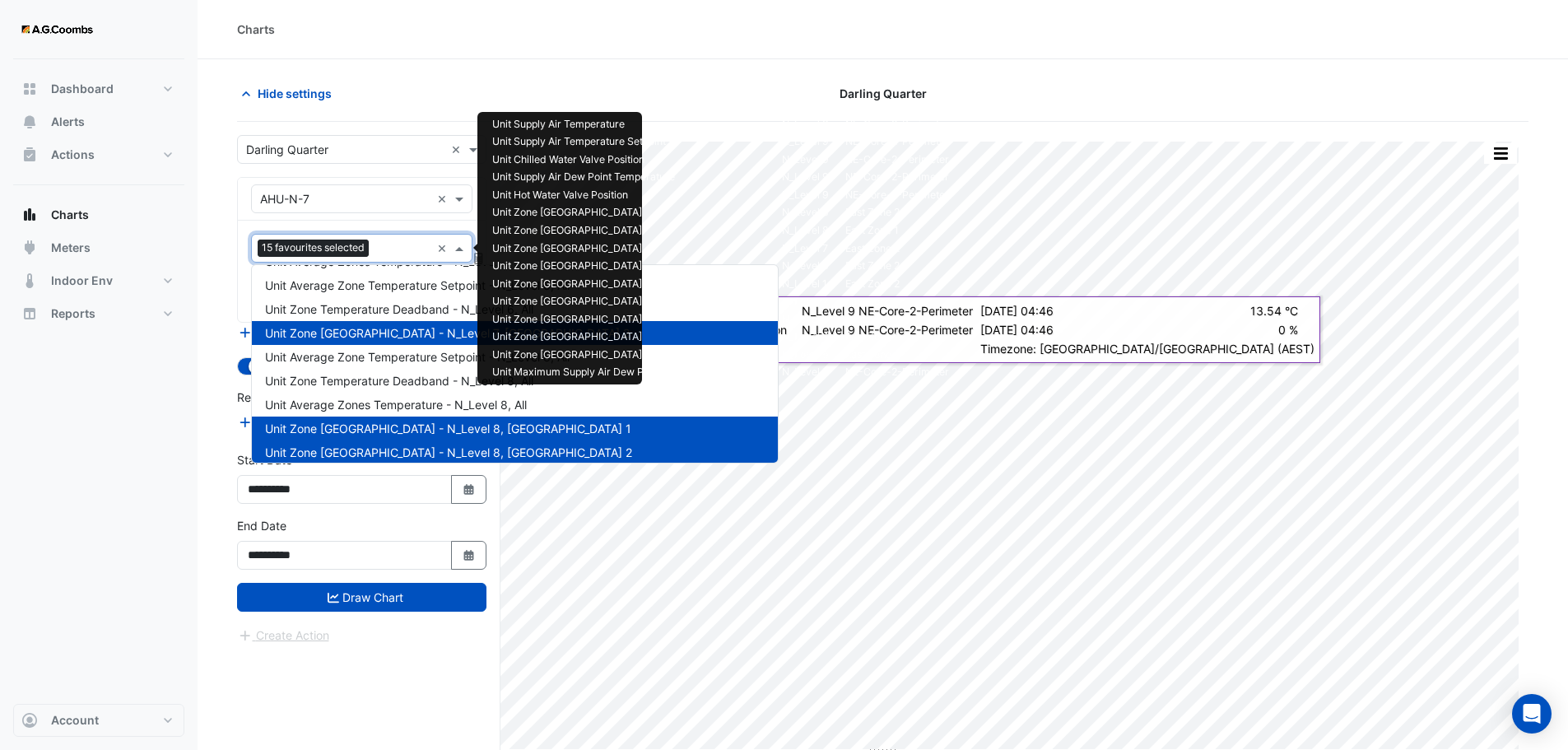
scroll to position [2040, 0]
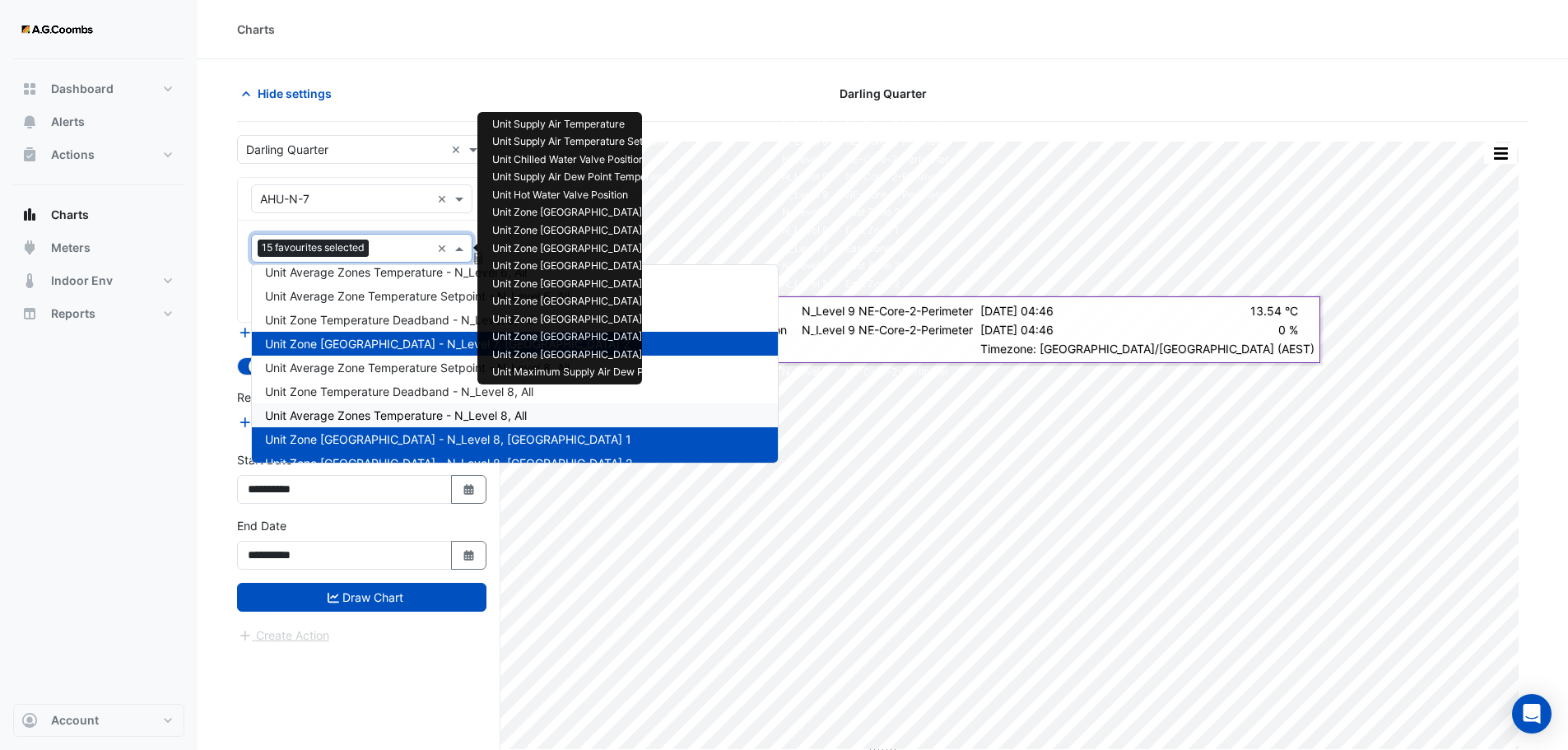
type input "*"
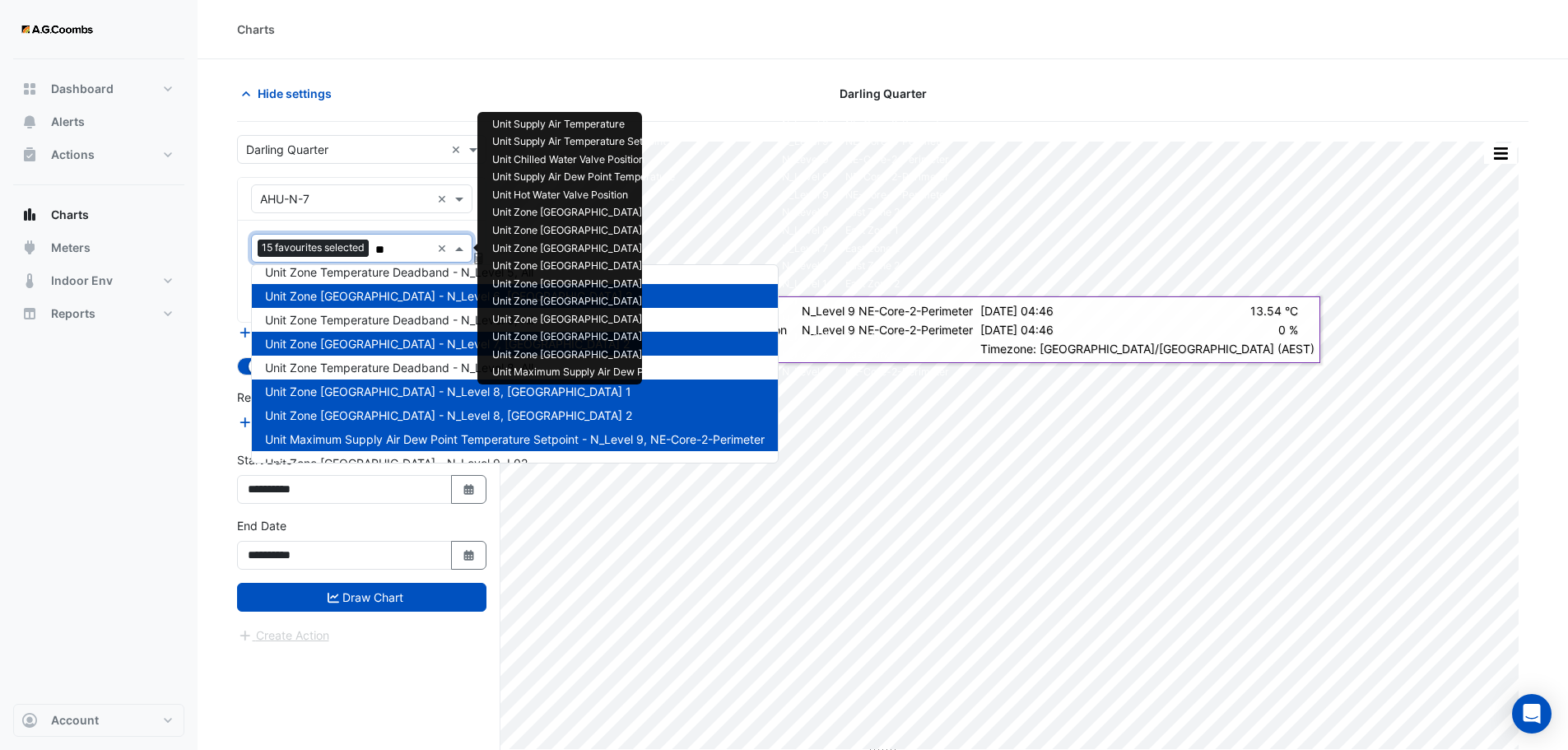
type input "***"
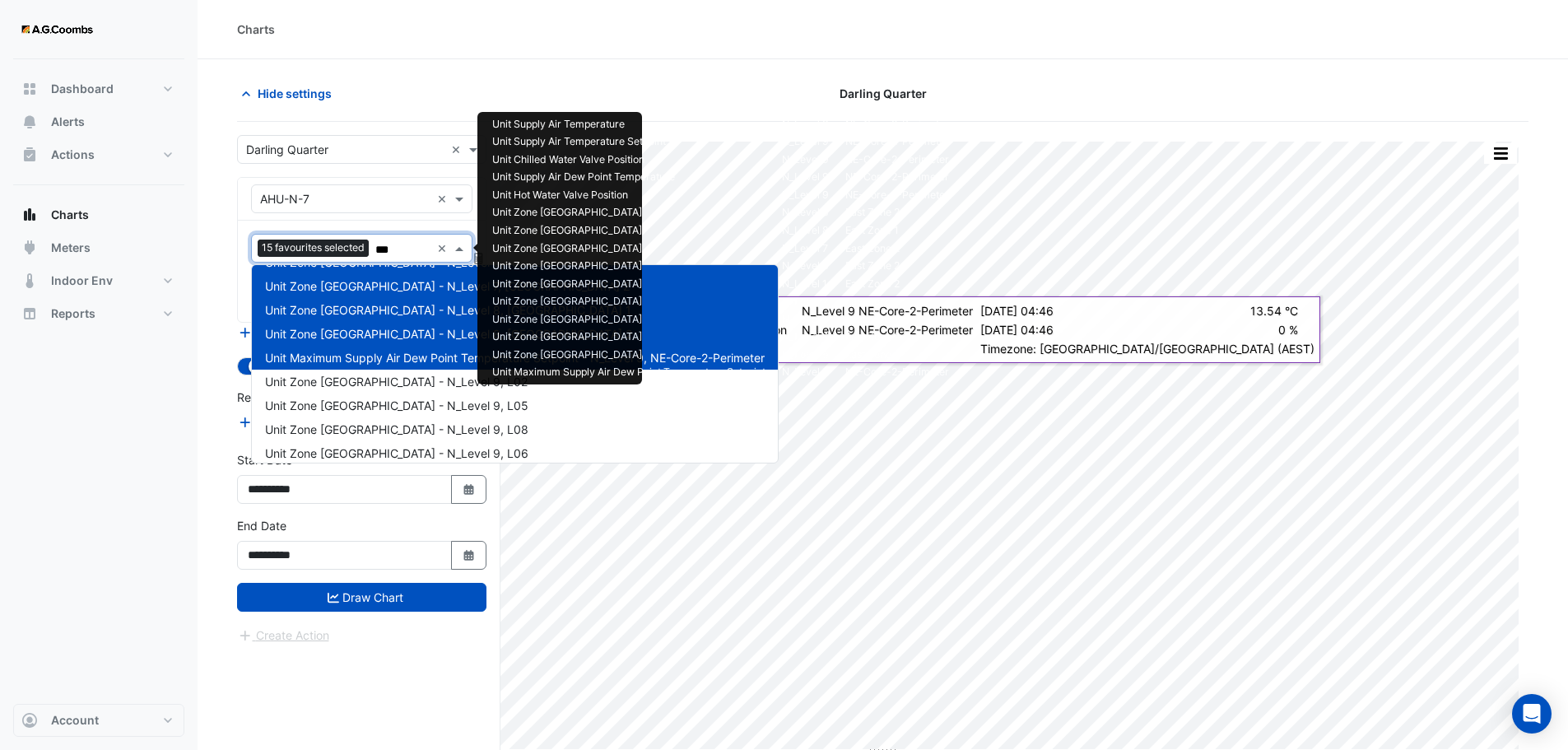
scroll to position [247, 0]
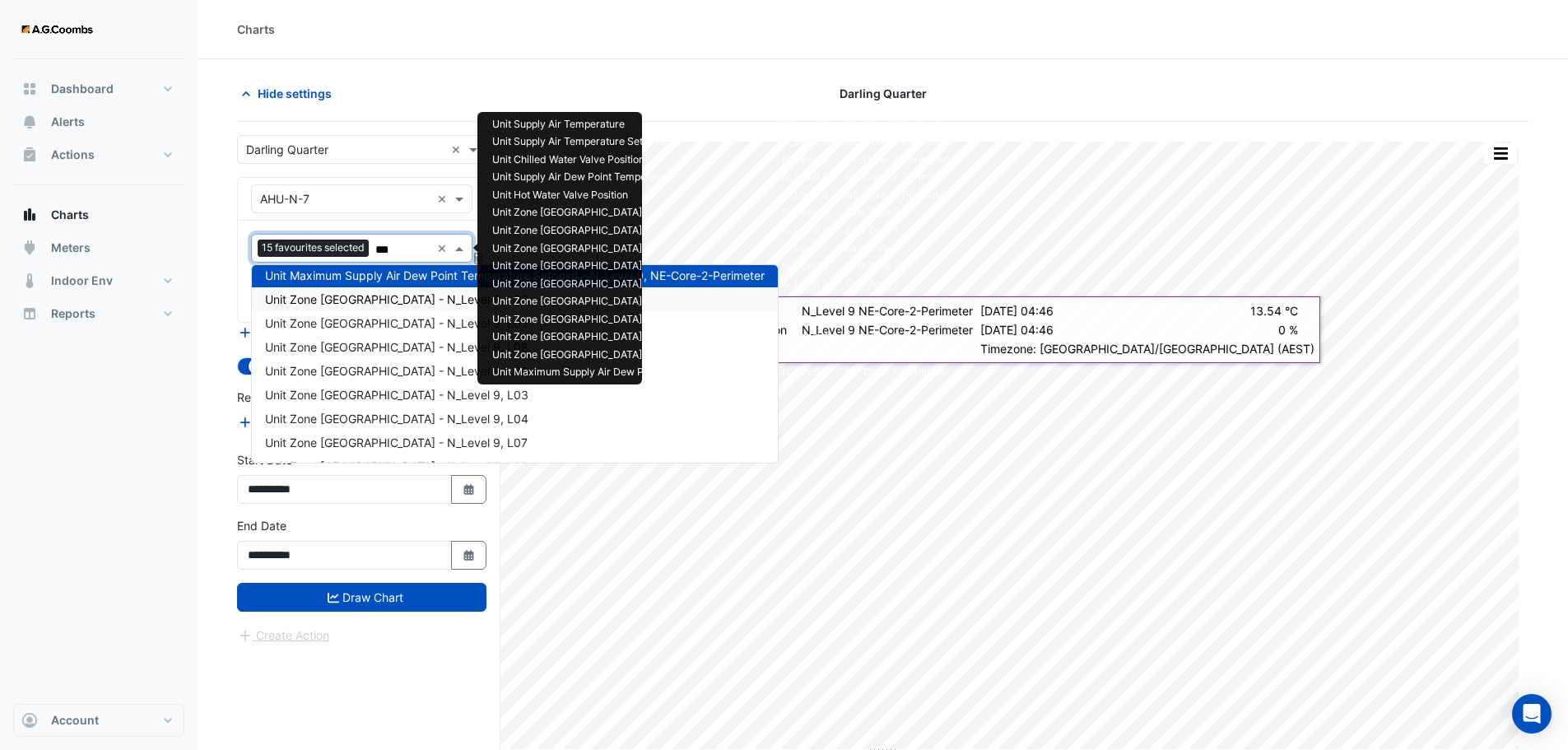
click at [362, 306] on span "Unit Zone Dew Point - N_Level 9, L02" at bounding box center [396, 299] width 262 height 14
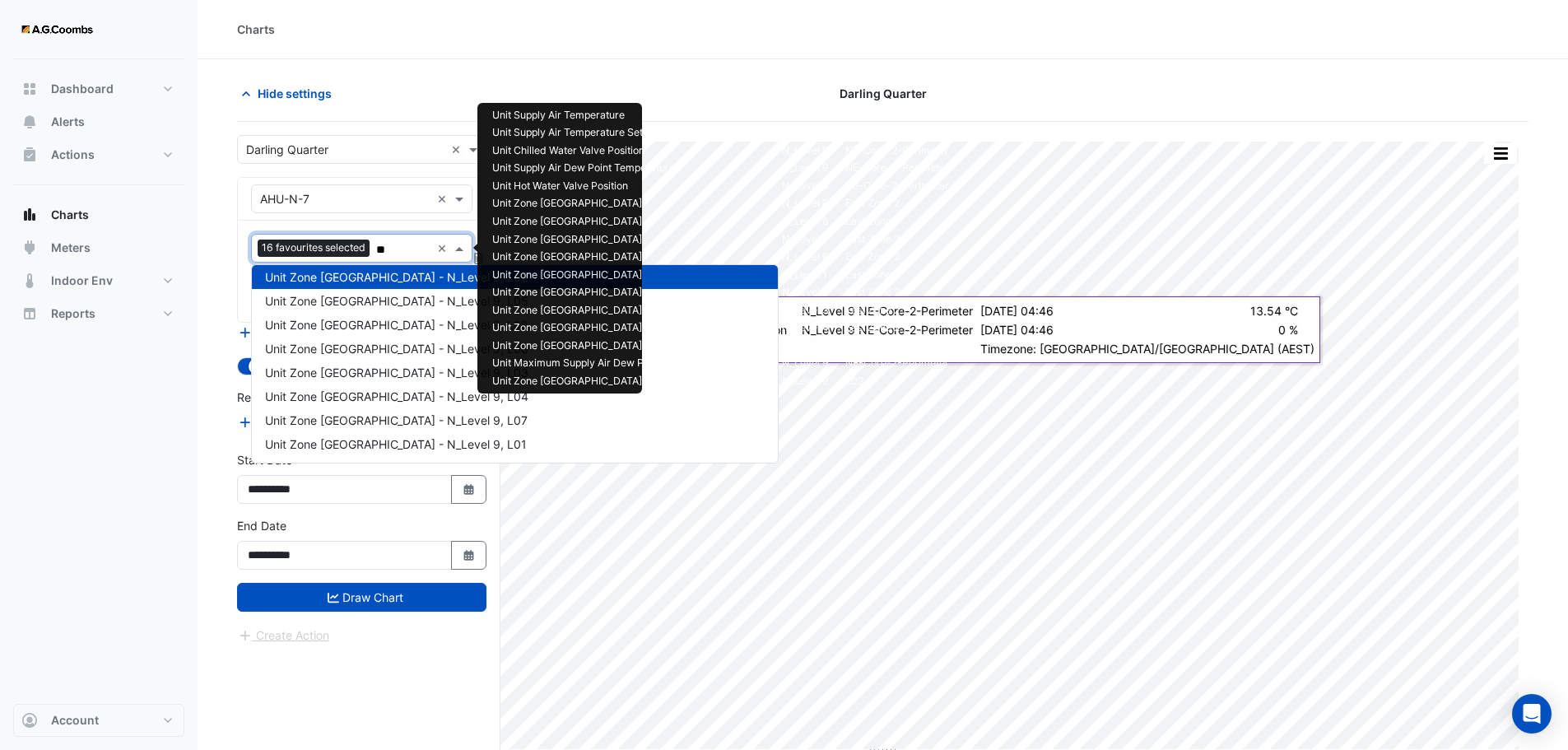
type input "***"
click at [369, 299] on span "Unit Zone Dew Point - N_Level 9, L05" at bounding box center [396, 301] width 263 height 14
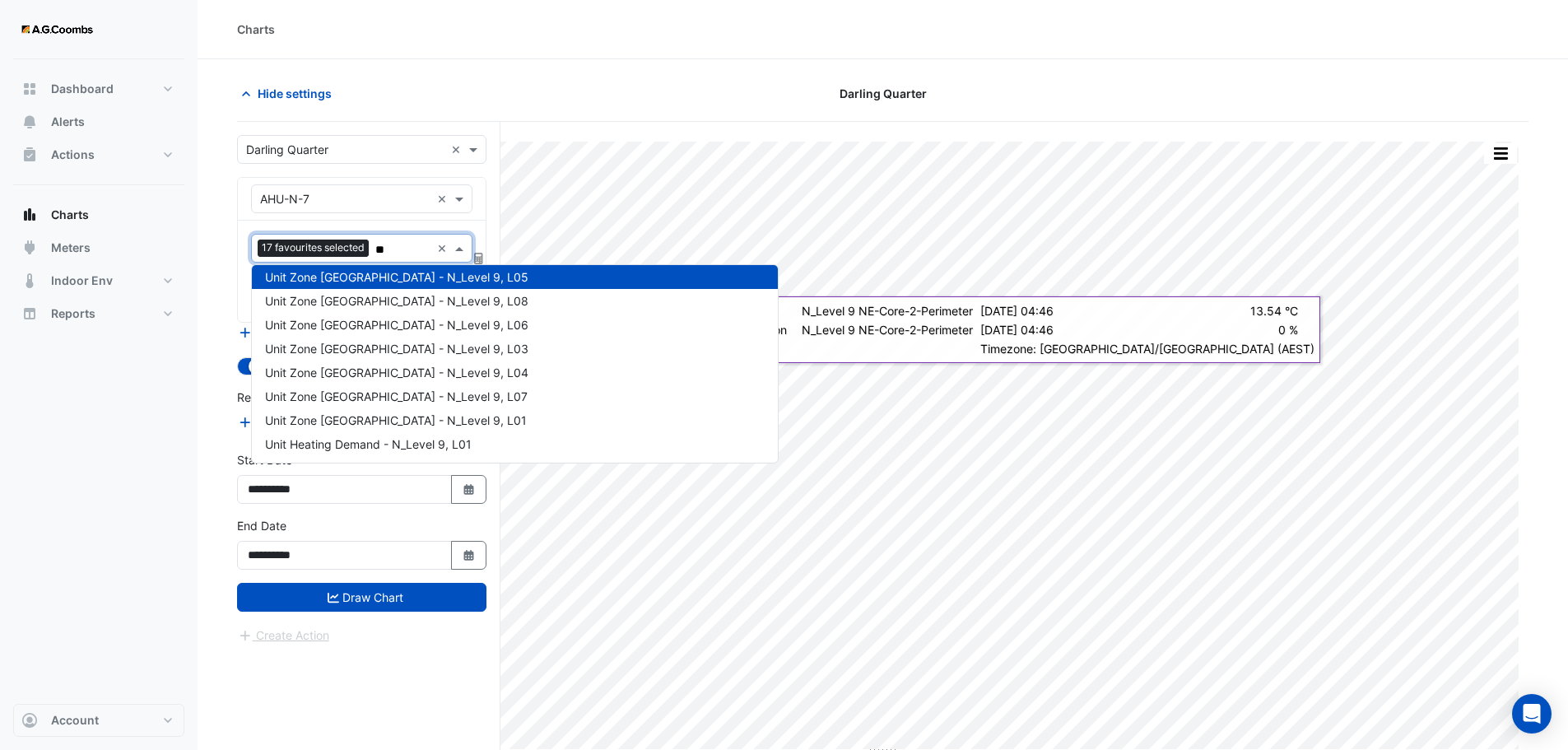
type input "***"
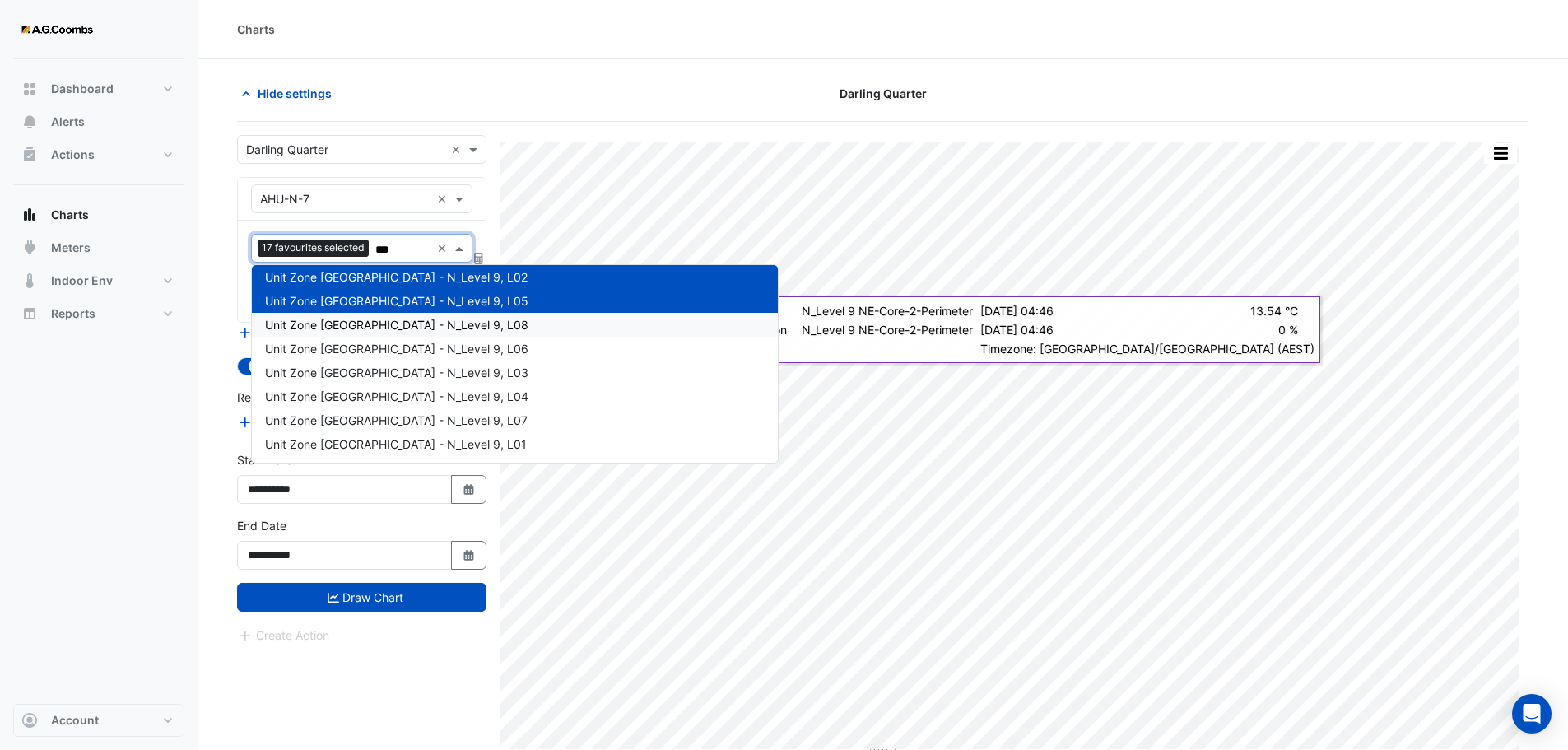
click at [363, 319] on span "Unit Zone Dew Point - N_Level 9, L08" at bounding box center [396, 325] width 263 height 14
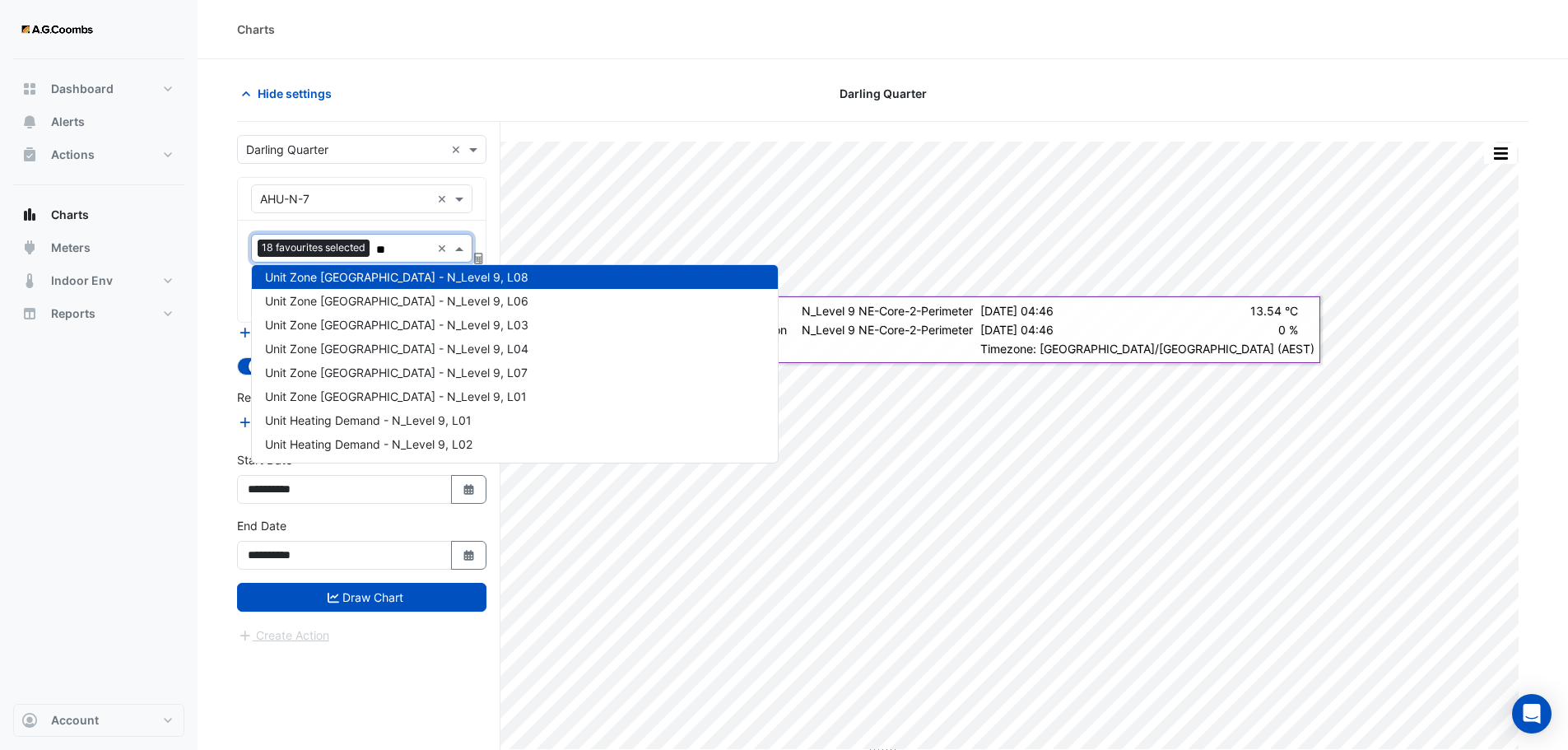
type input "***"
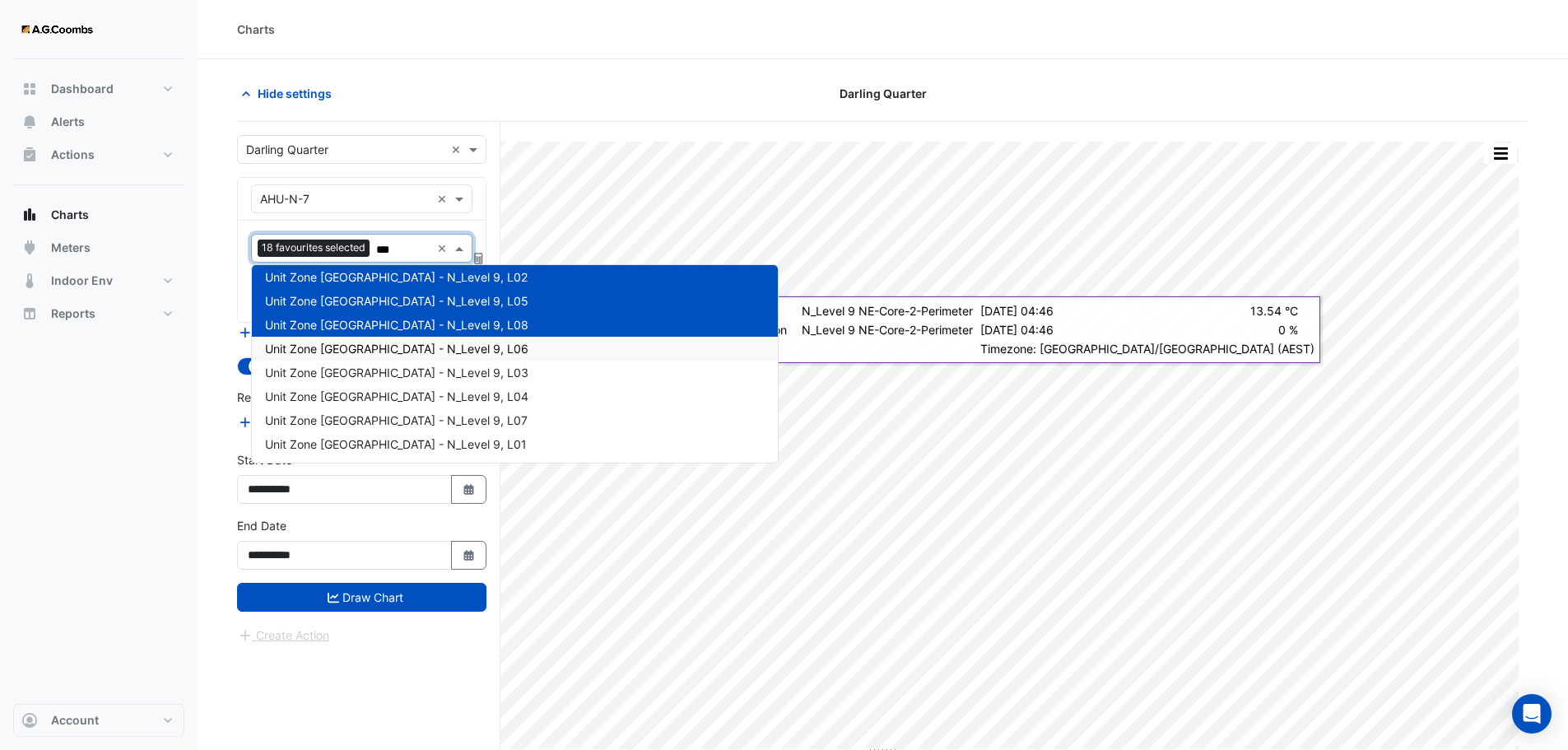
click at [362, 340] on div "Unit Zone Dew Point - N_Level 9, L06" at bounding box center [515, 348] width 526 height 24
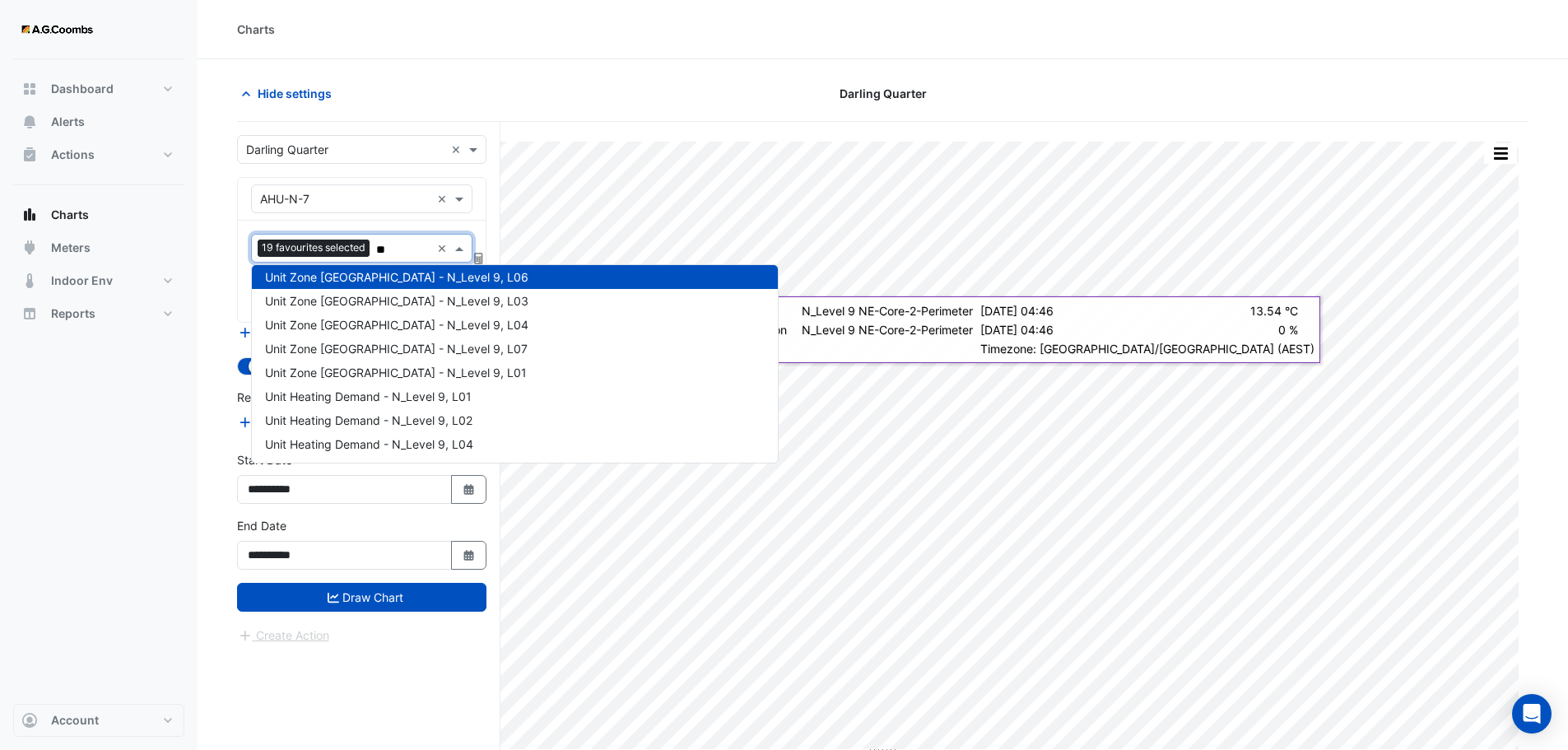
type input "***"
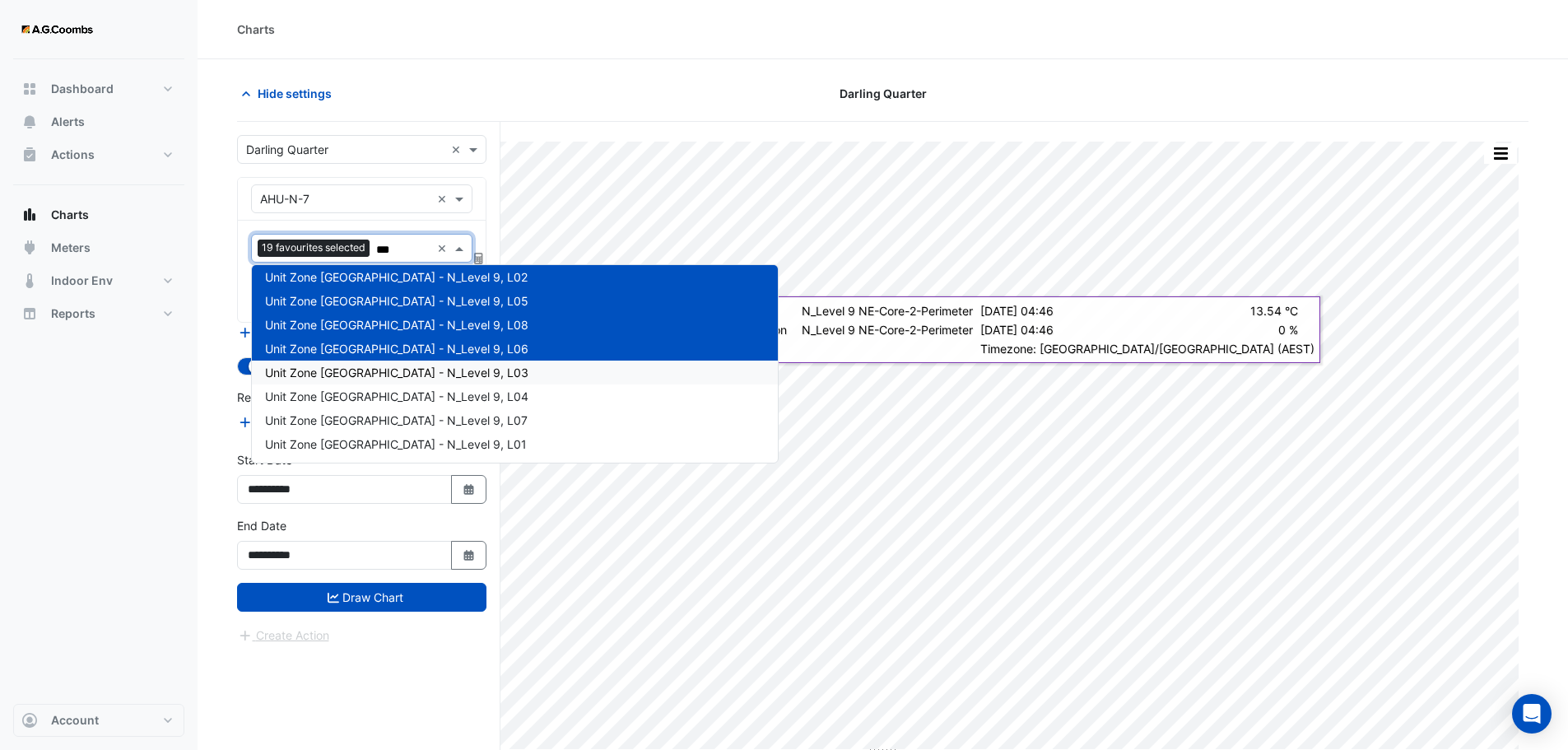
click at [364, 368] on span "Unit Zone Dew Point - N_Level 9, L03" at bounding box center [396, 372] width 263 height 14
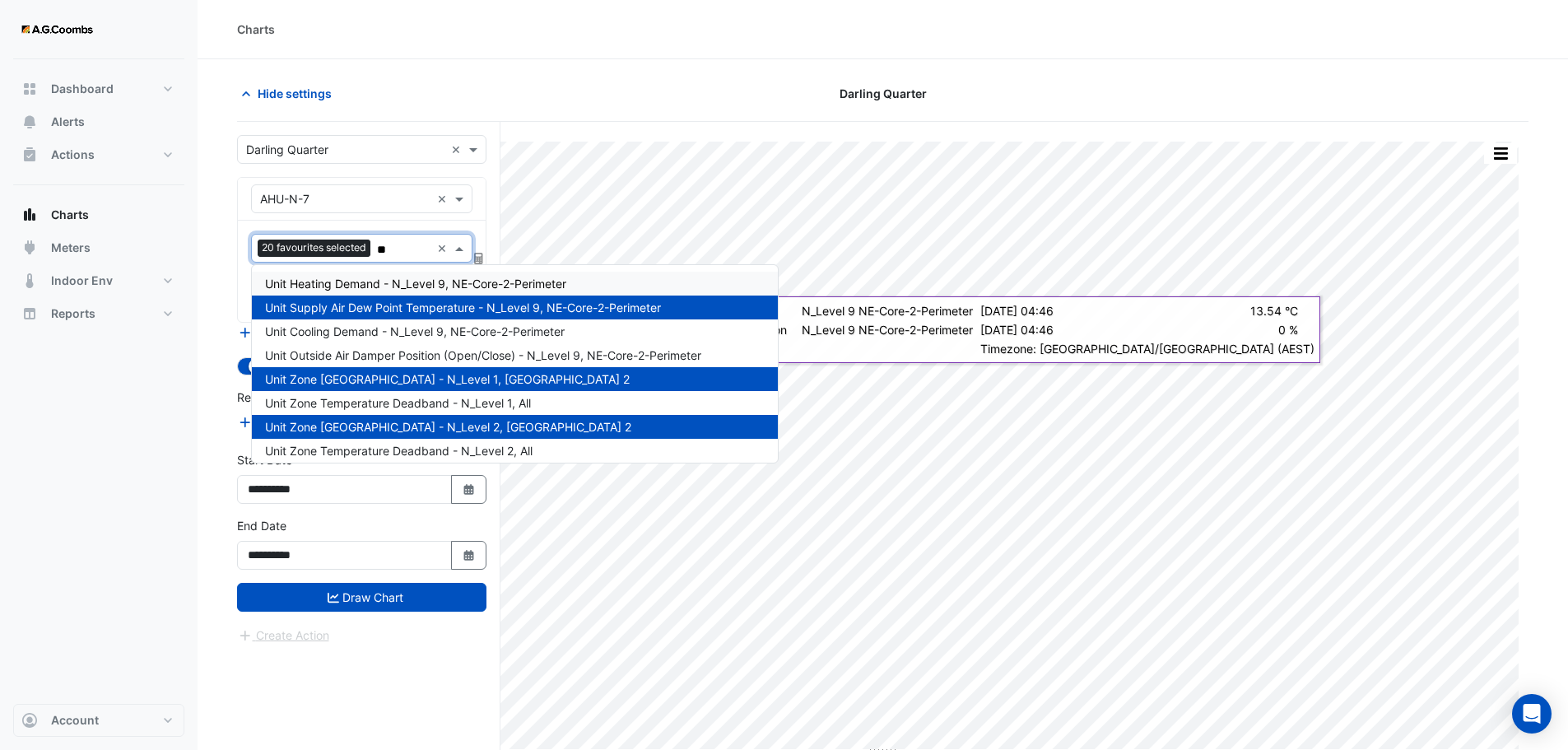
type input "***"
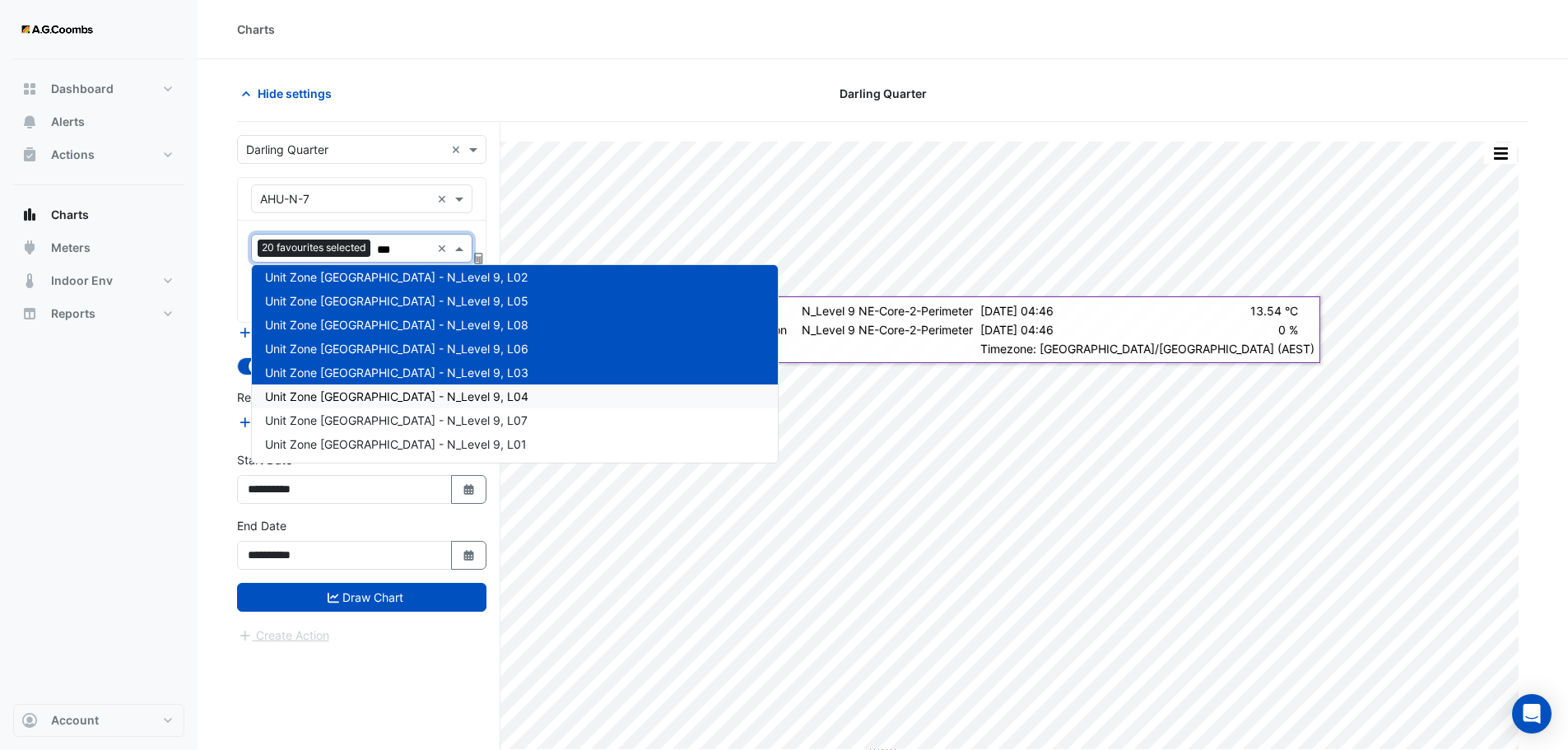
click at [362, 400] on span "Unit Zone Dew Point - N_Level 9, L04" at bounding box center [396, 396] width 263 height 14
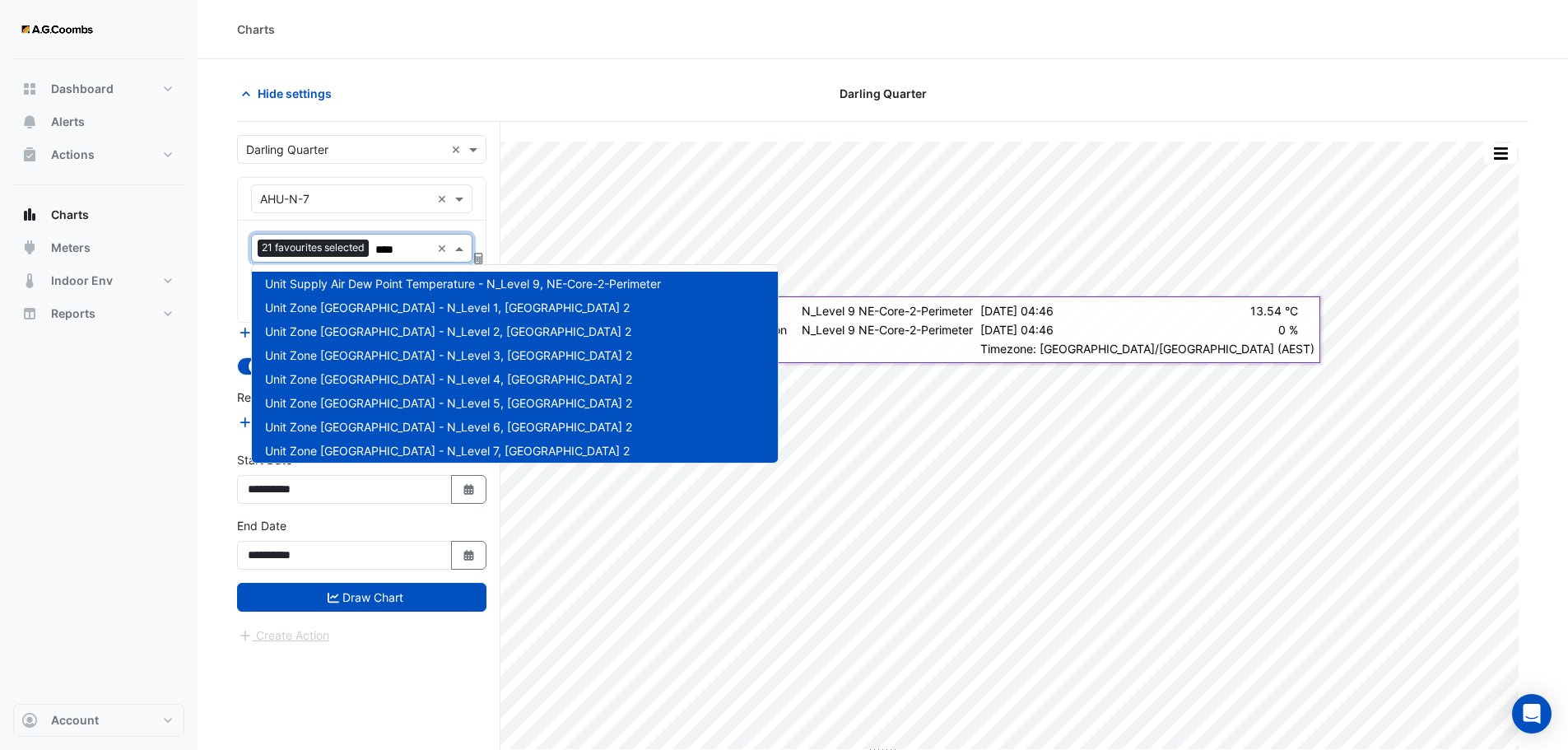
scroll to position [0, 0]
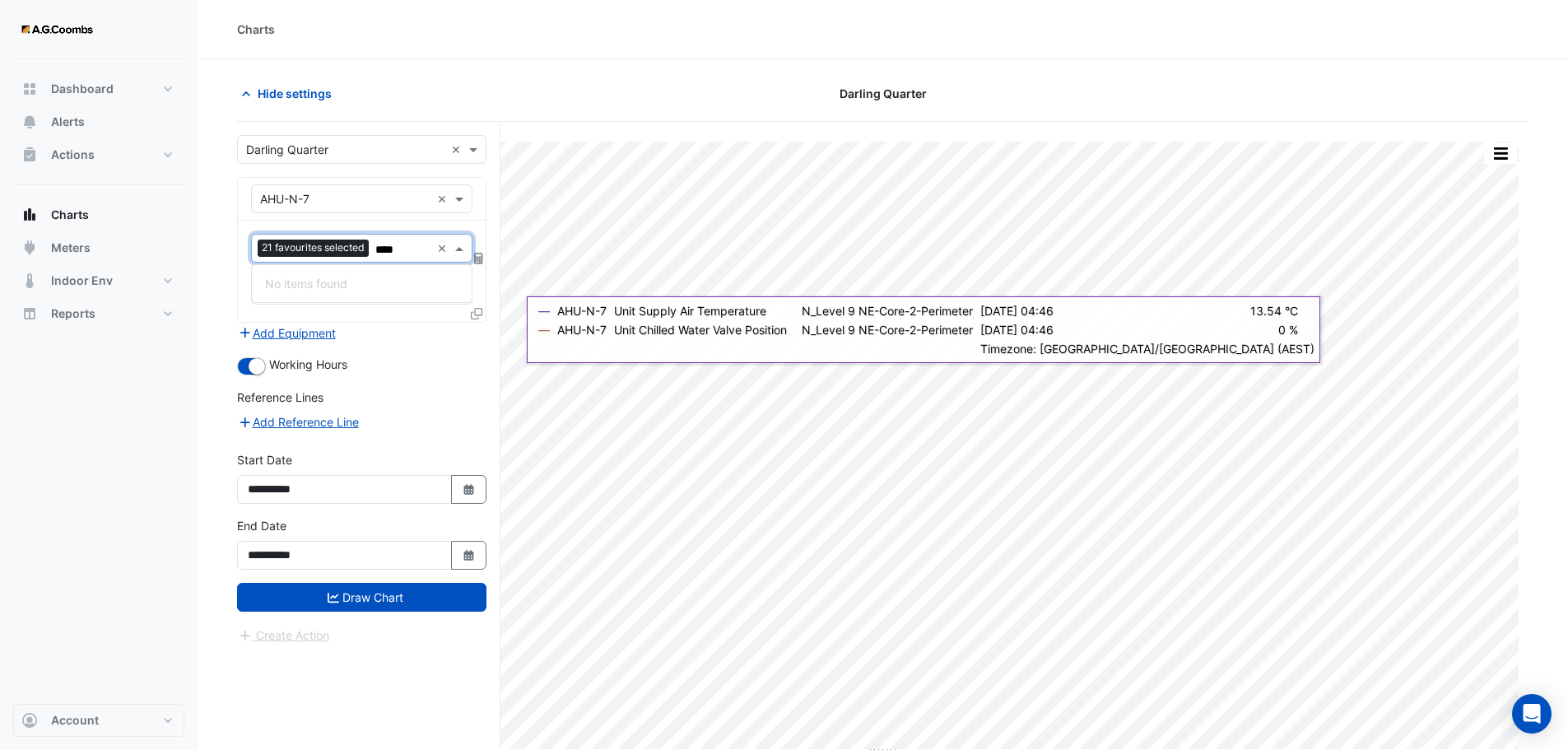
type input "***"
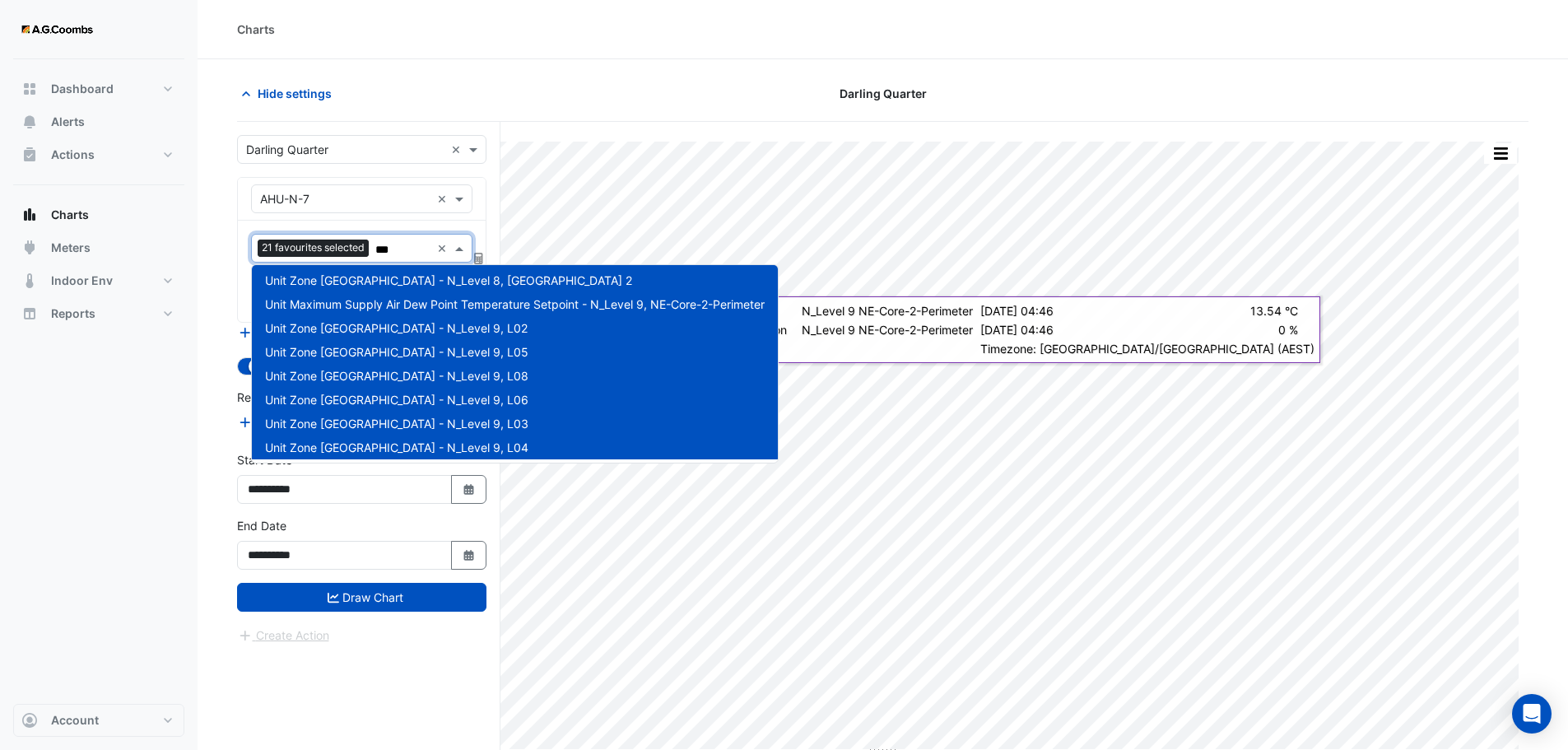
scroll to position [269, 0]
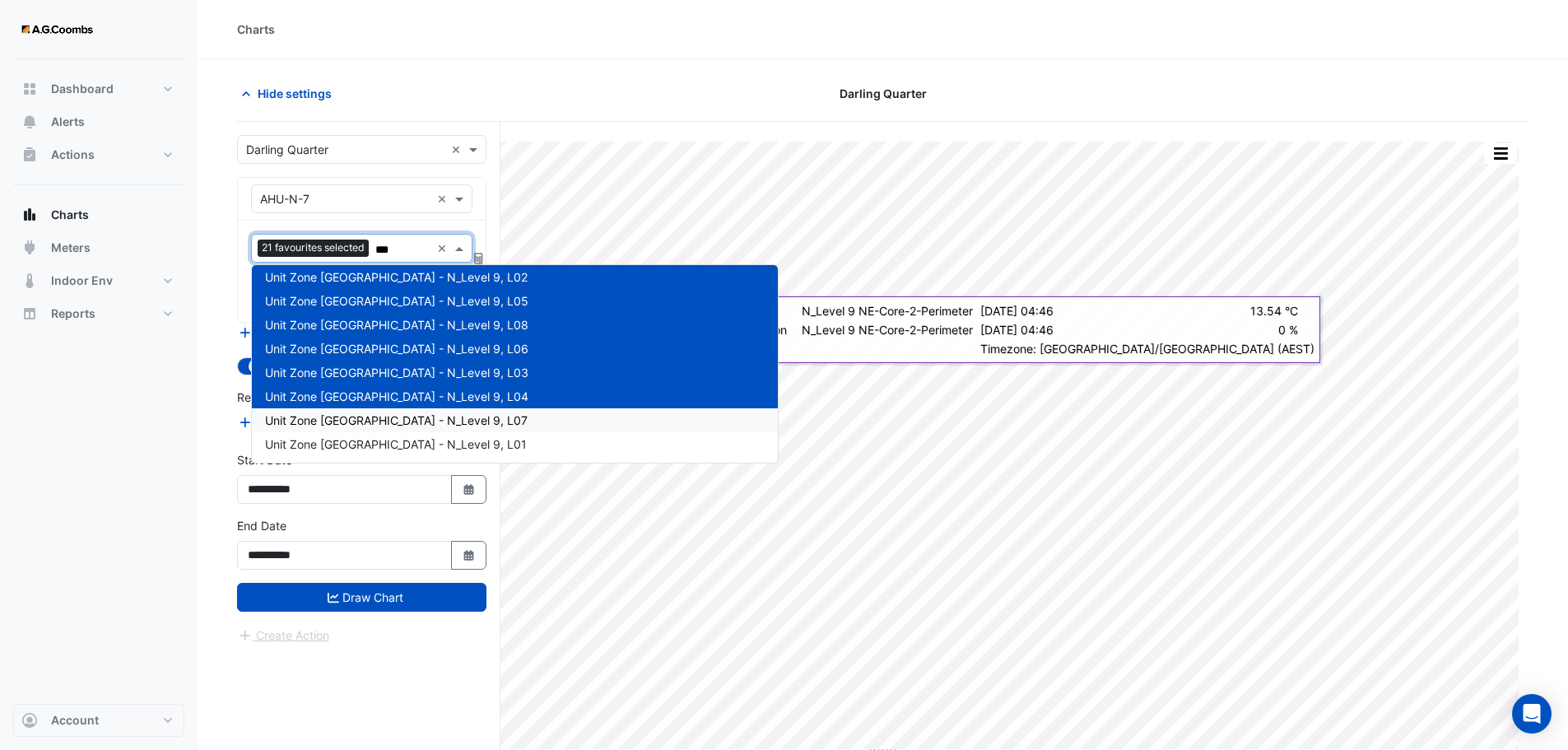
click at [417, 422] on span "Unit Zone Dew Point - N_Level 9, L07" at bounding box center [396, 420] width 262 height 14
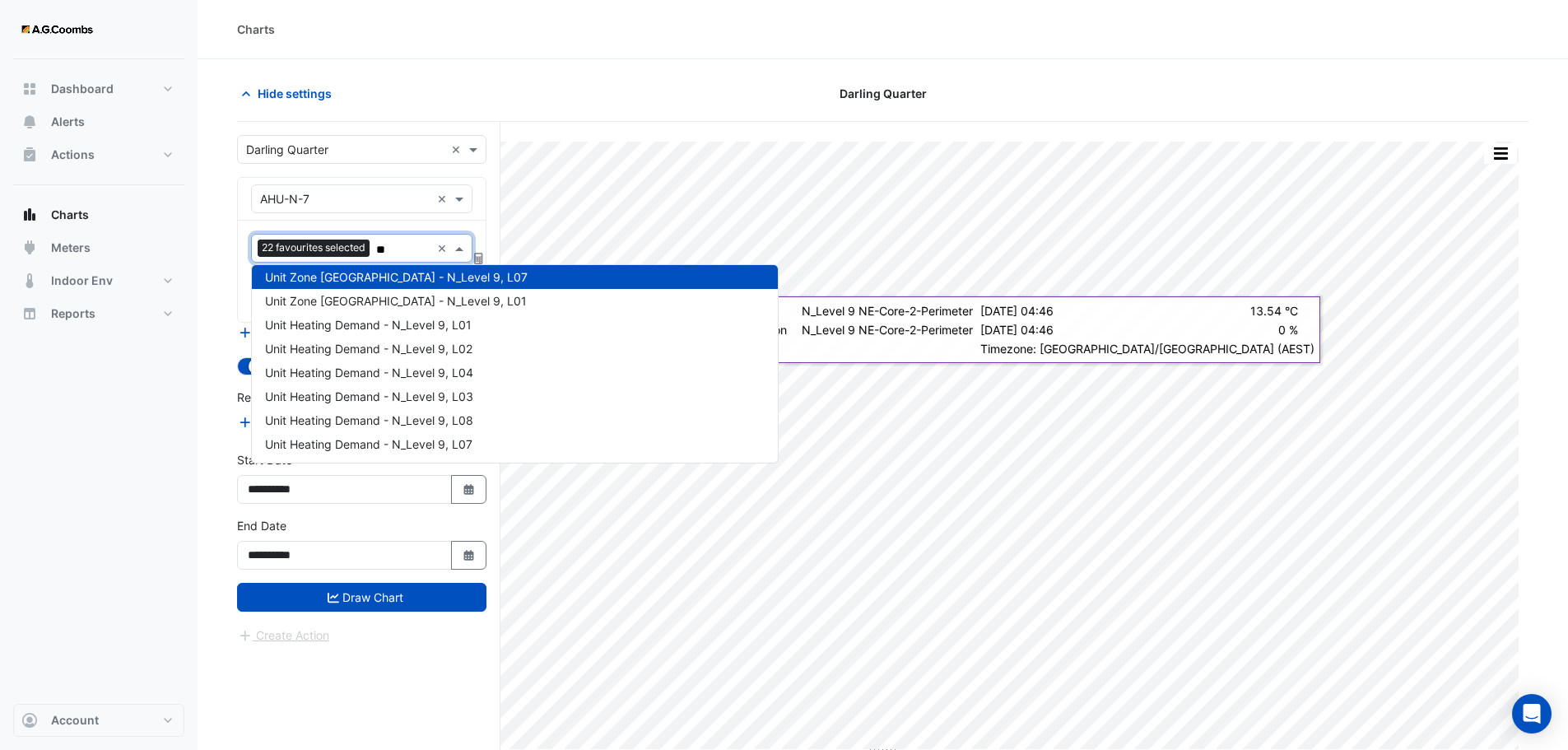
type input "***"
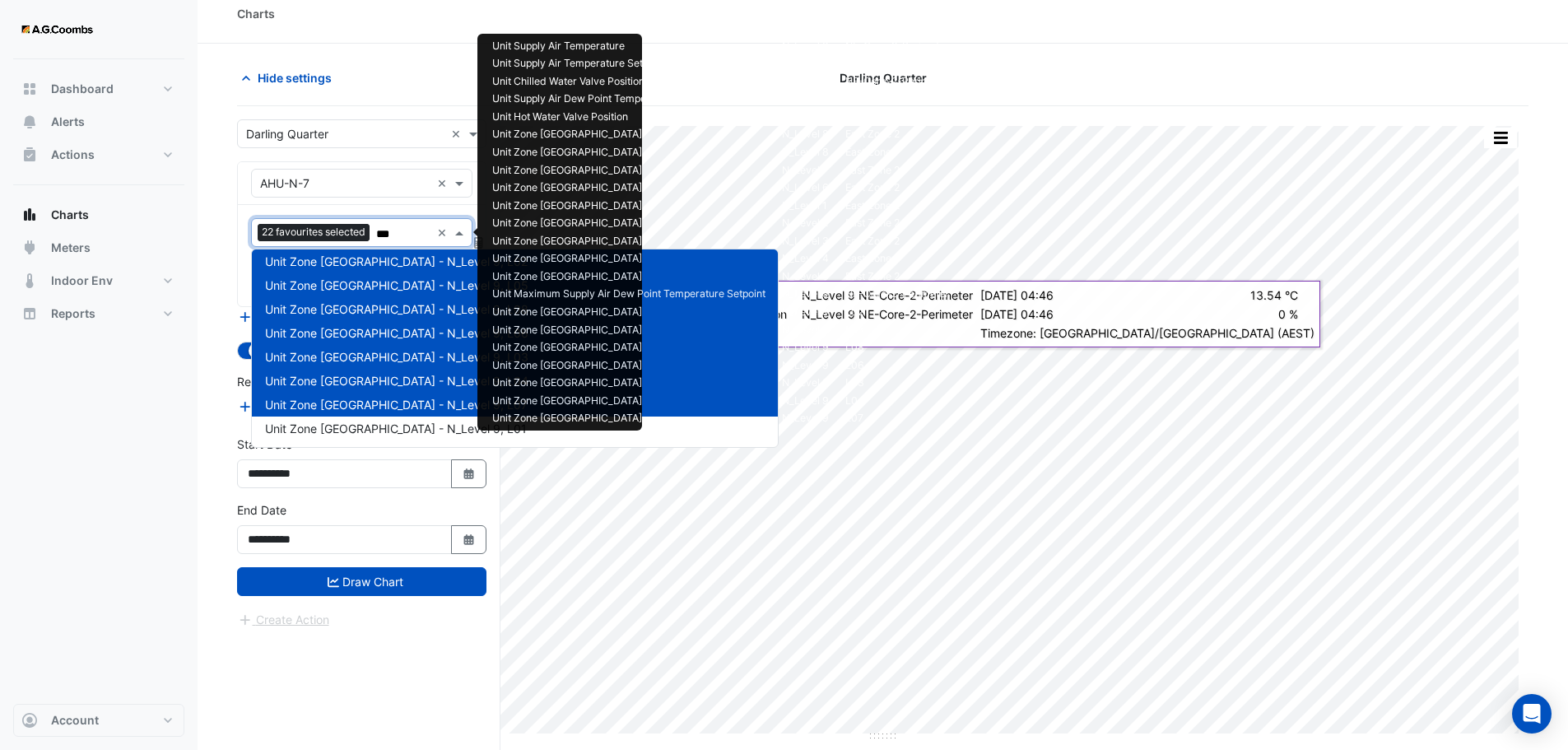
scroll to position [62, 0]
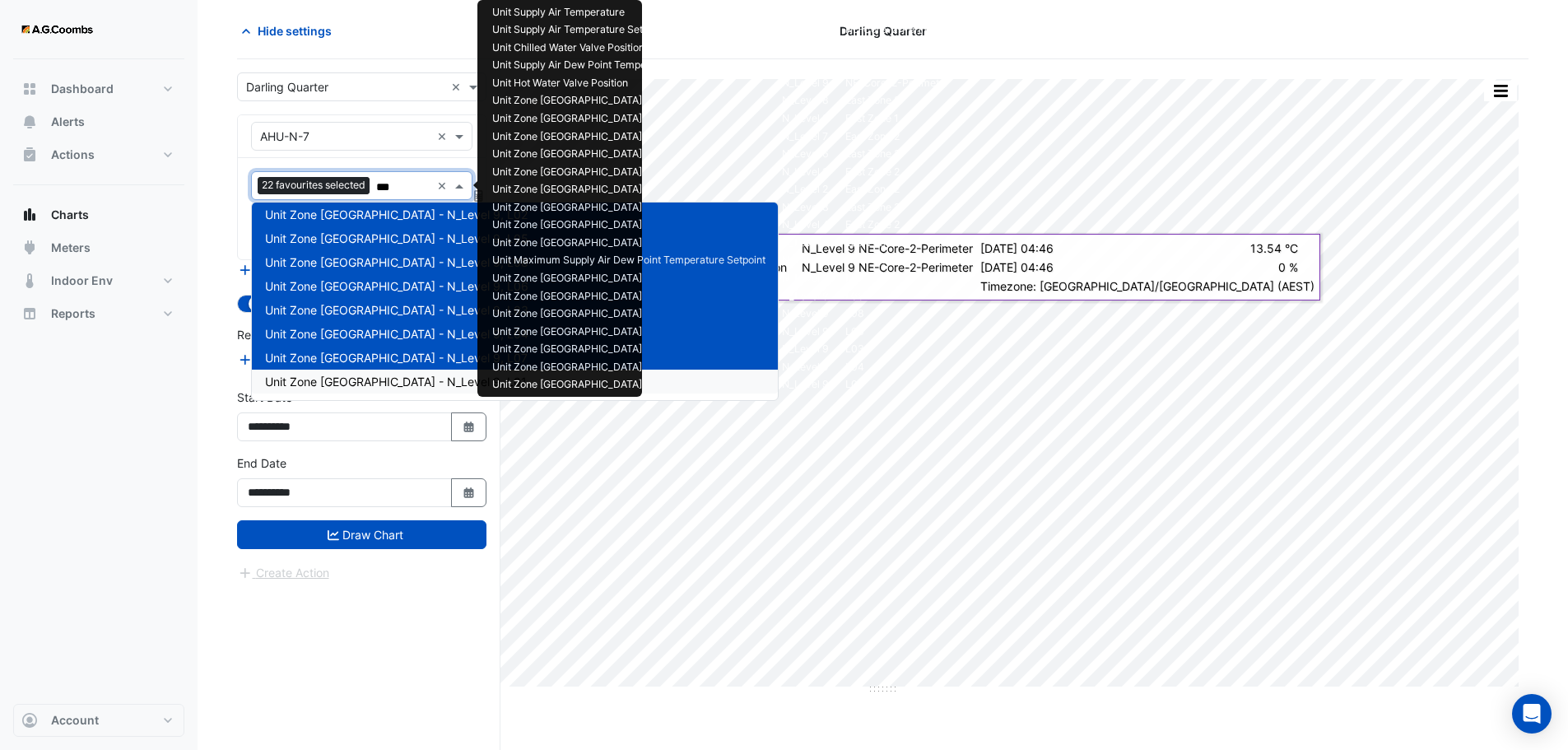
click at [391, 372] on div "Unit Zone Dew Point - N_Level 9, L01" at bounding box center [515, 381] width 526 height 24
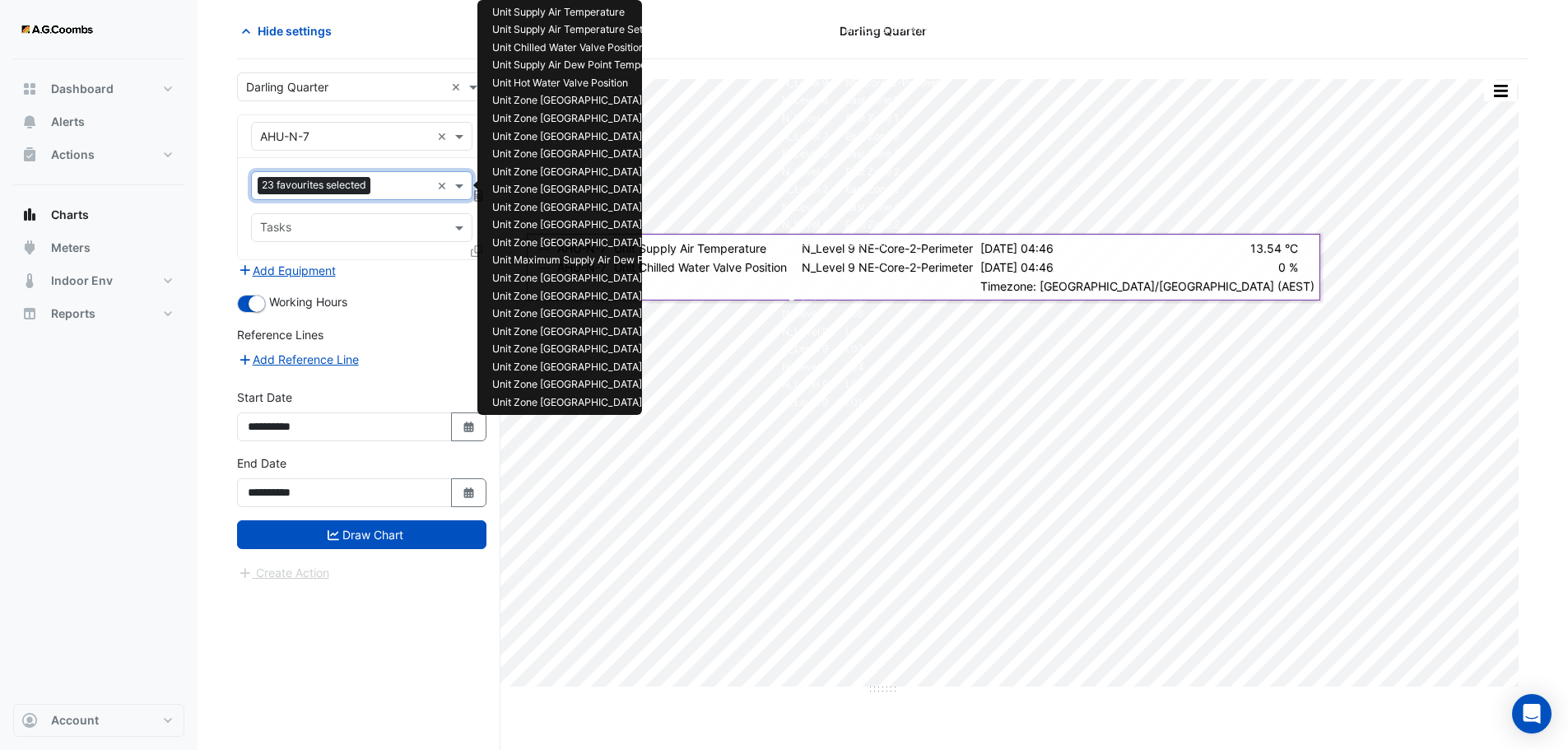
drag, startPoint x: 388, startPoint y: 184, endPoint x: 388, endPoint y: 200, distance: 16.0
click at [388, 184] on input "text" at bounding box center [404, 187] width 53 height 17
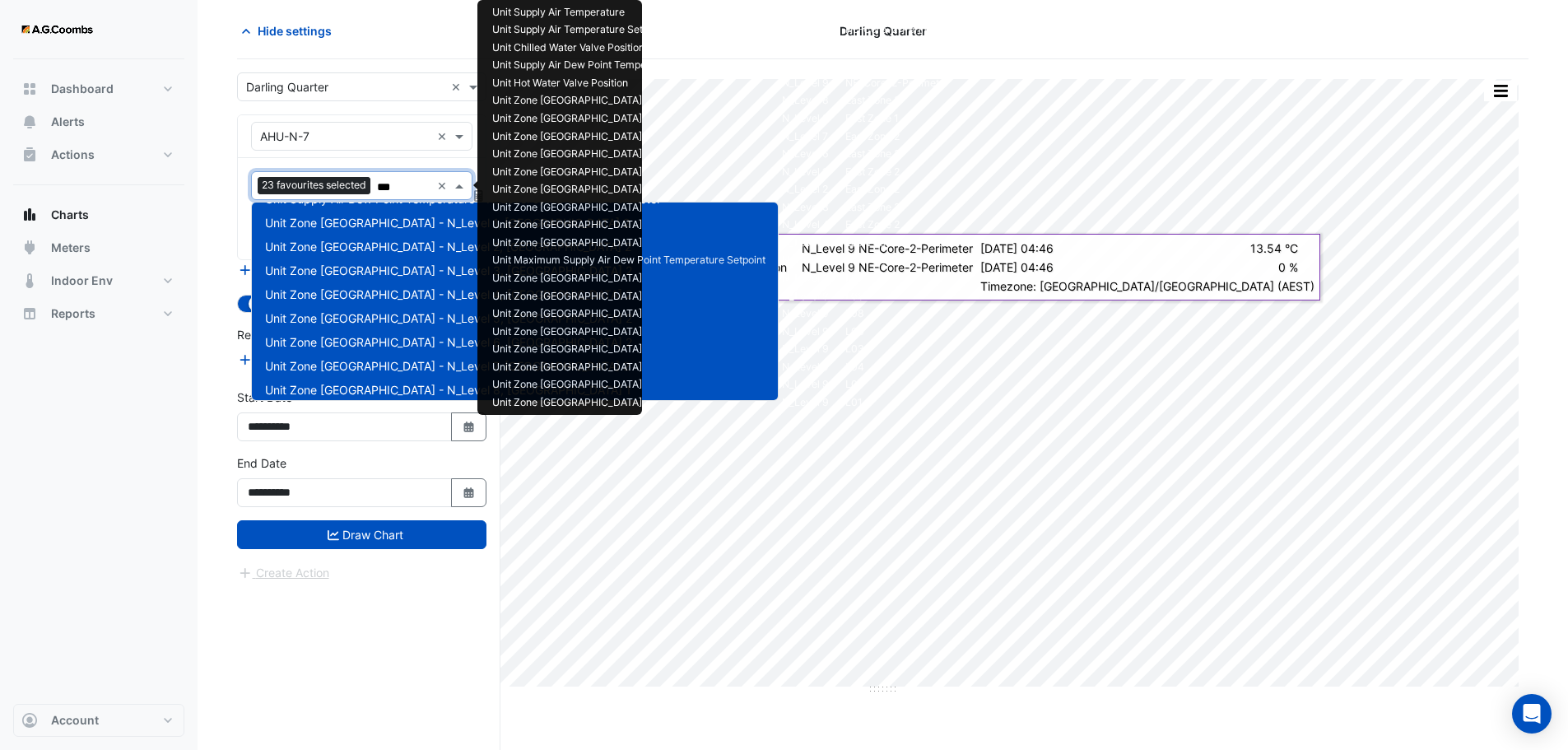
scroll to position [0, 0]
click at [407, 189] on input "***" at bounding box center [404, 187] width 53 height 17
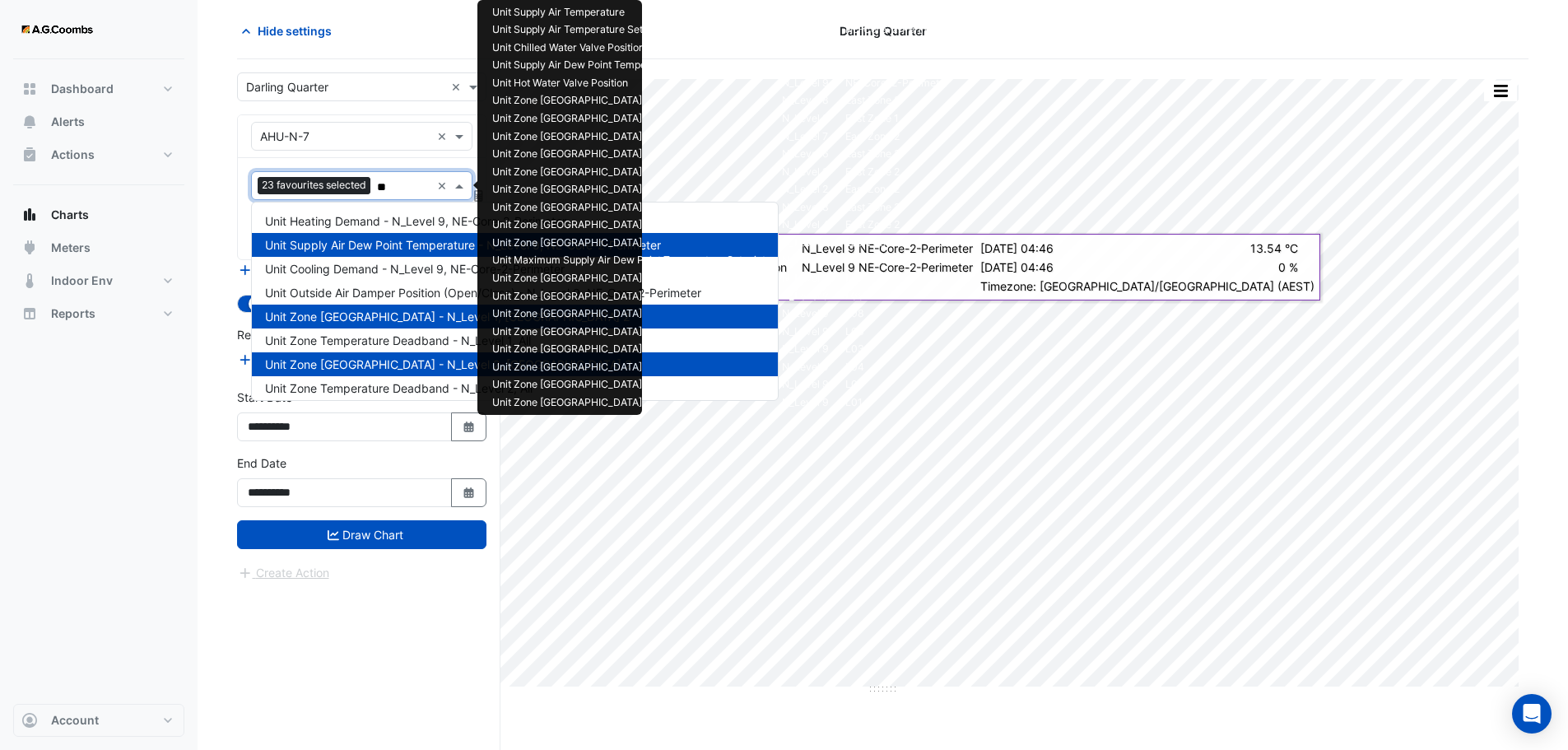
type input "*"
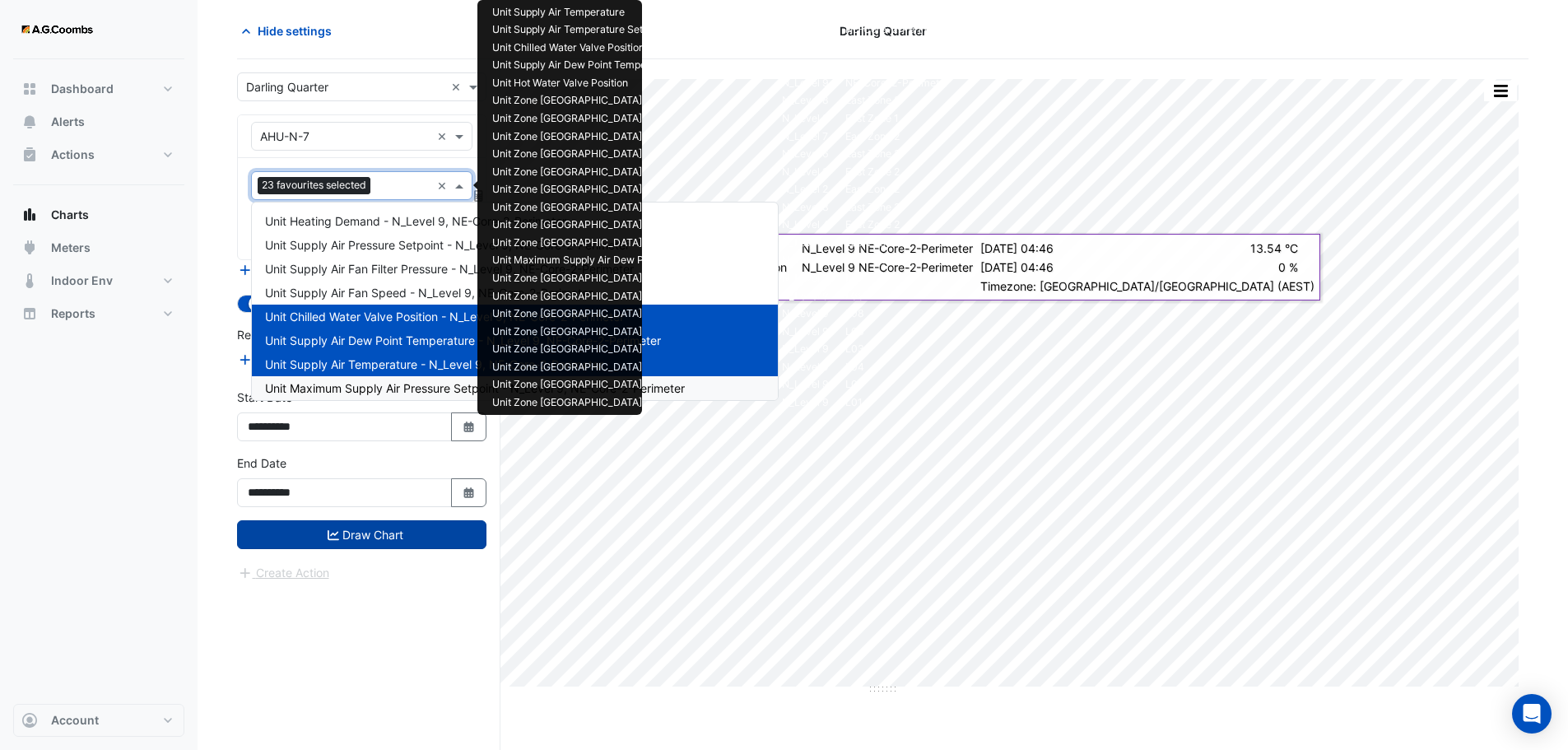
click at [341, 537] on button "Draw Chart" at bounding box center [362, 534] width 250 height 28
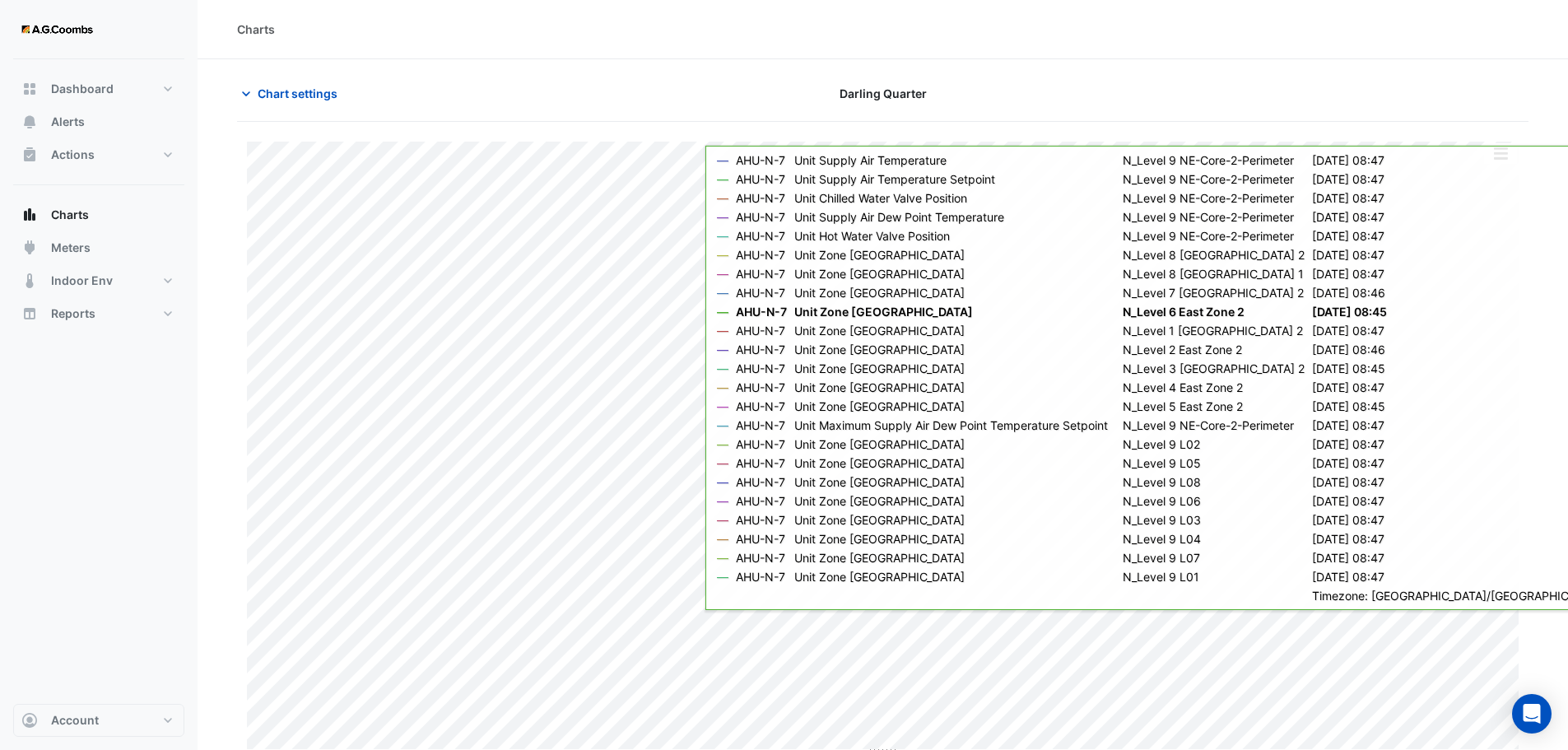
scroll to position [7, 0]
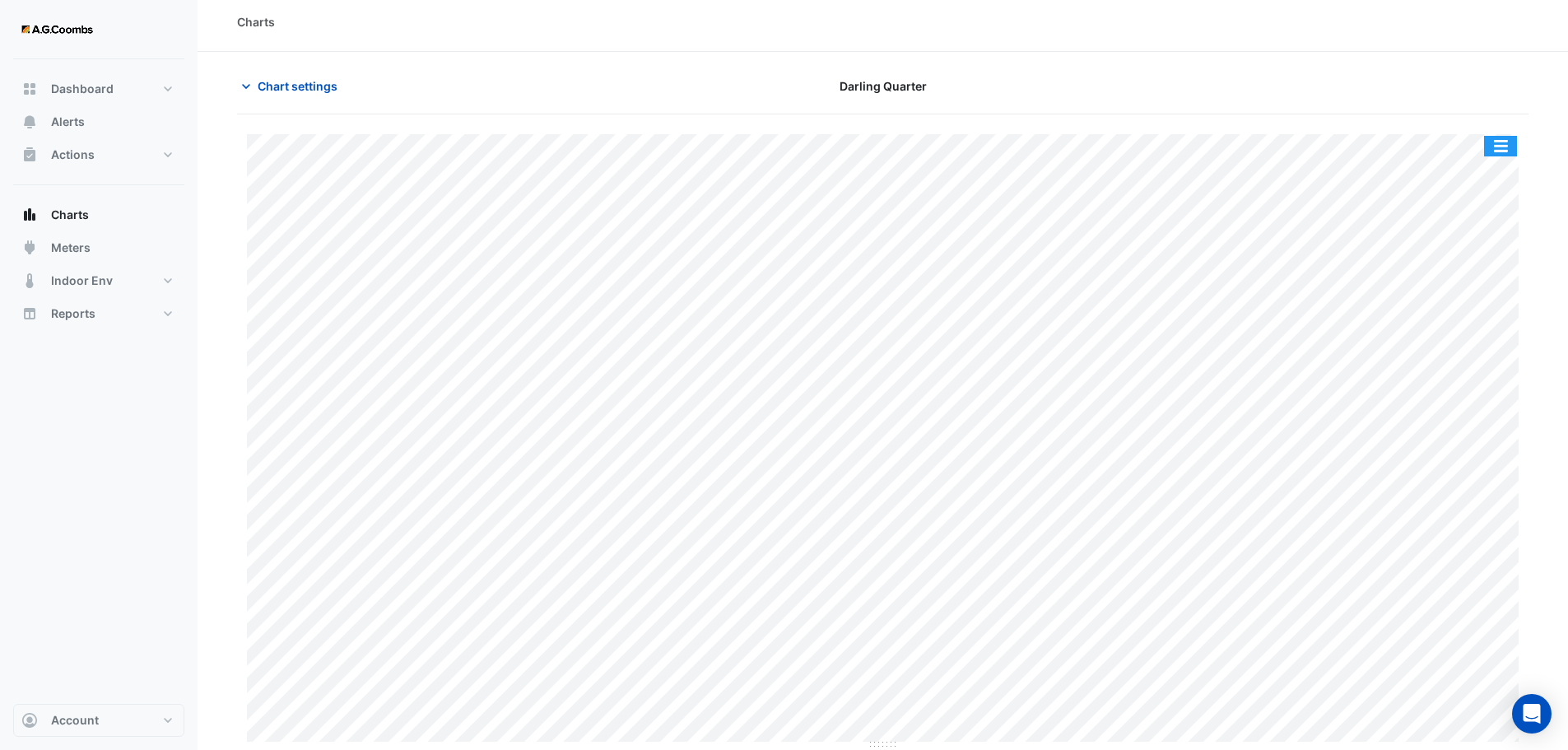
click at [1492, 142] on button "button" at bounding box center [1500, 146] width 33 height 20
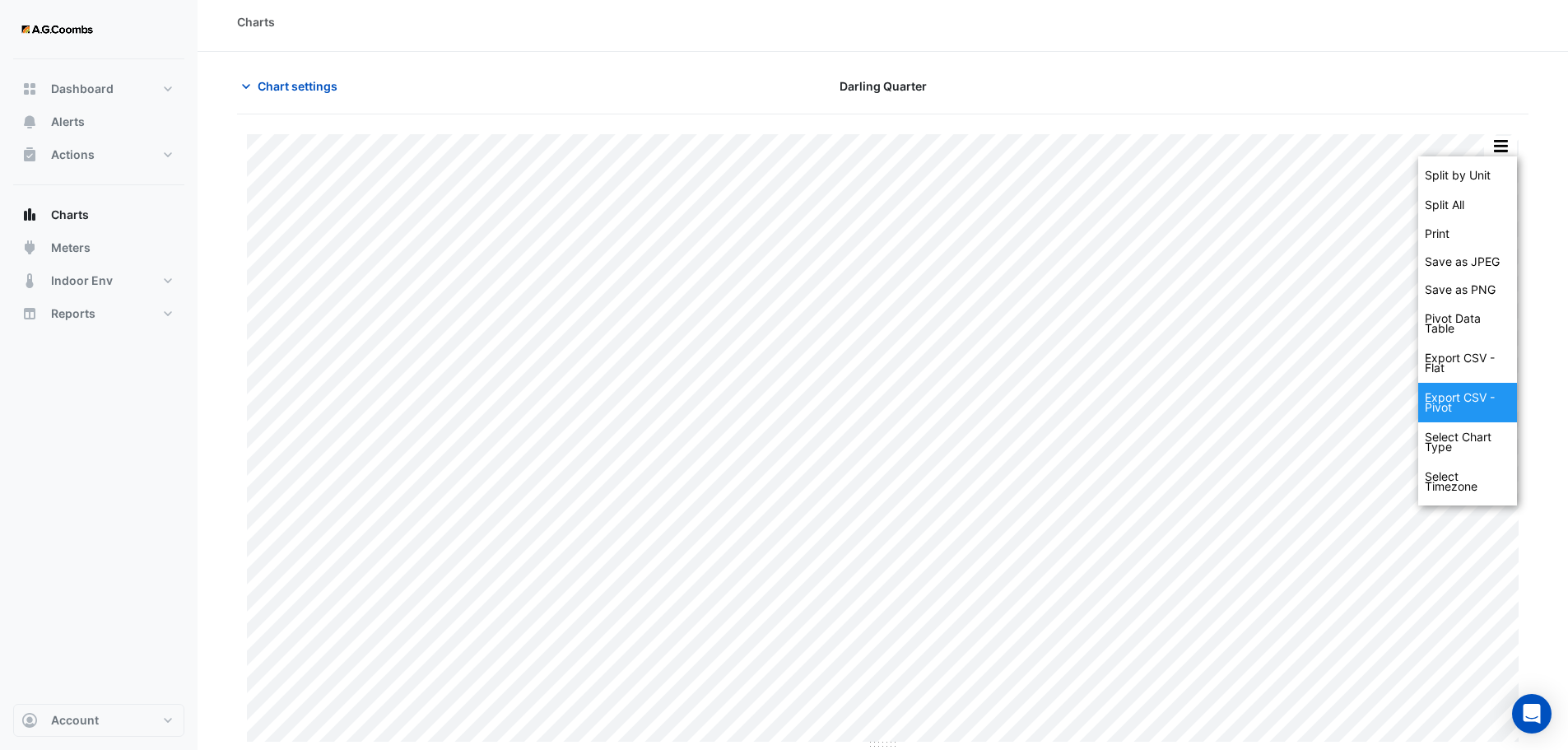
click at [1461, 399] on div "Export CSV - Pivot" at bounding box center [1468, 403] width 99 height 39
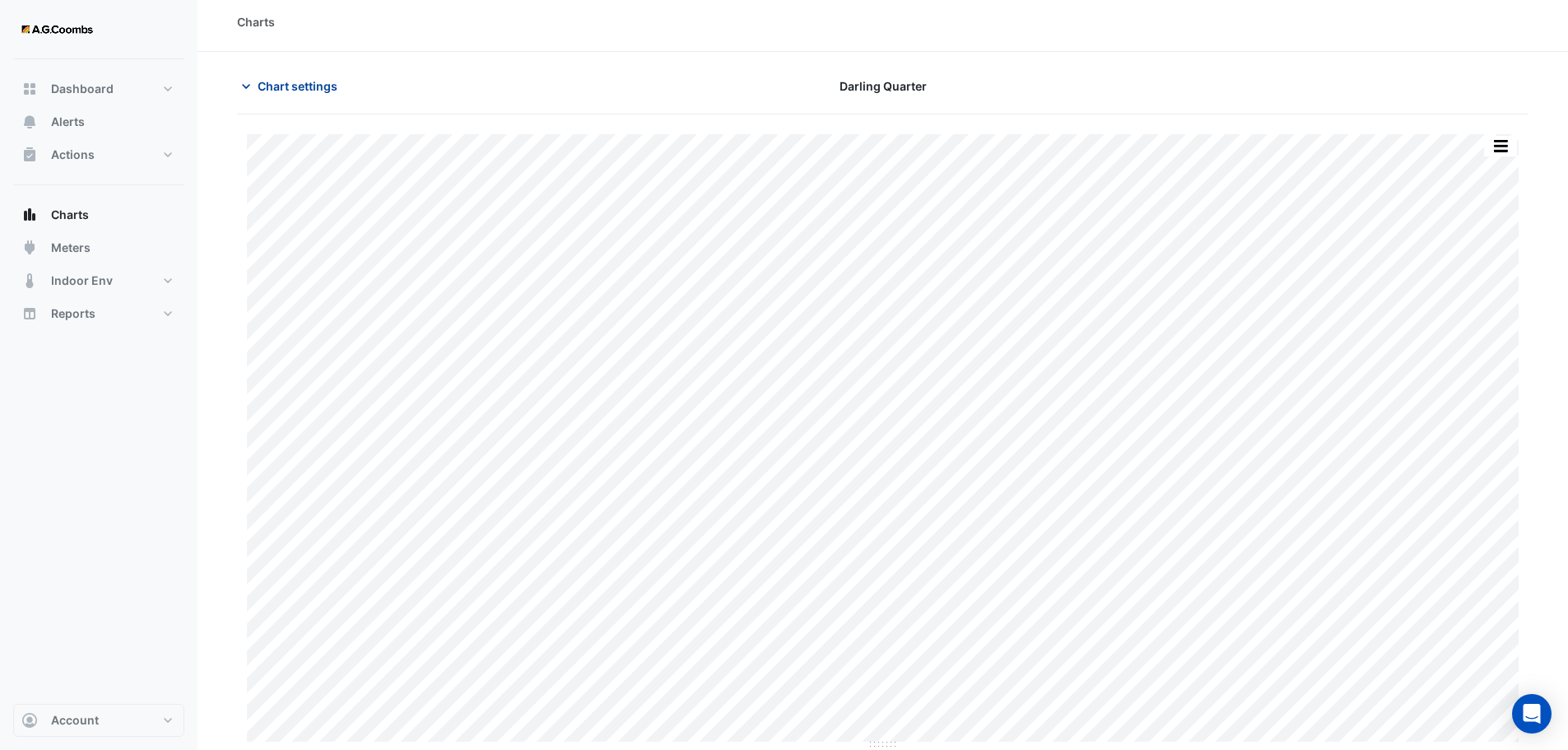
click at [293, 81] on span "Chart settings" at bounding box center [298, 85] width 80 height 17
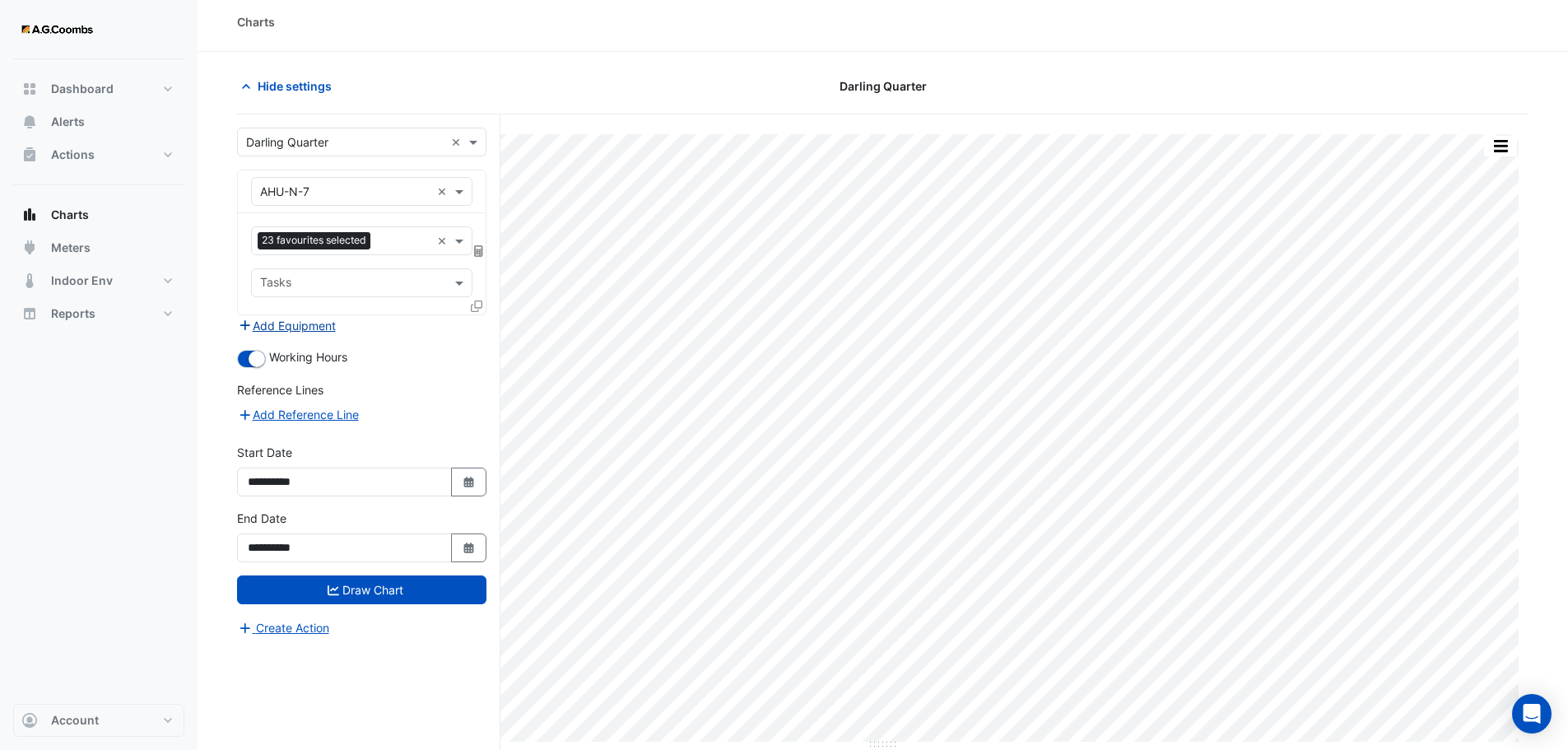
click at [323, 329] on button "Add Equipment" at bounding box center [287, 325] width 100 height 19
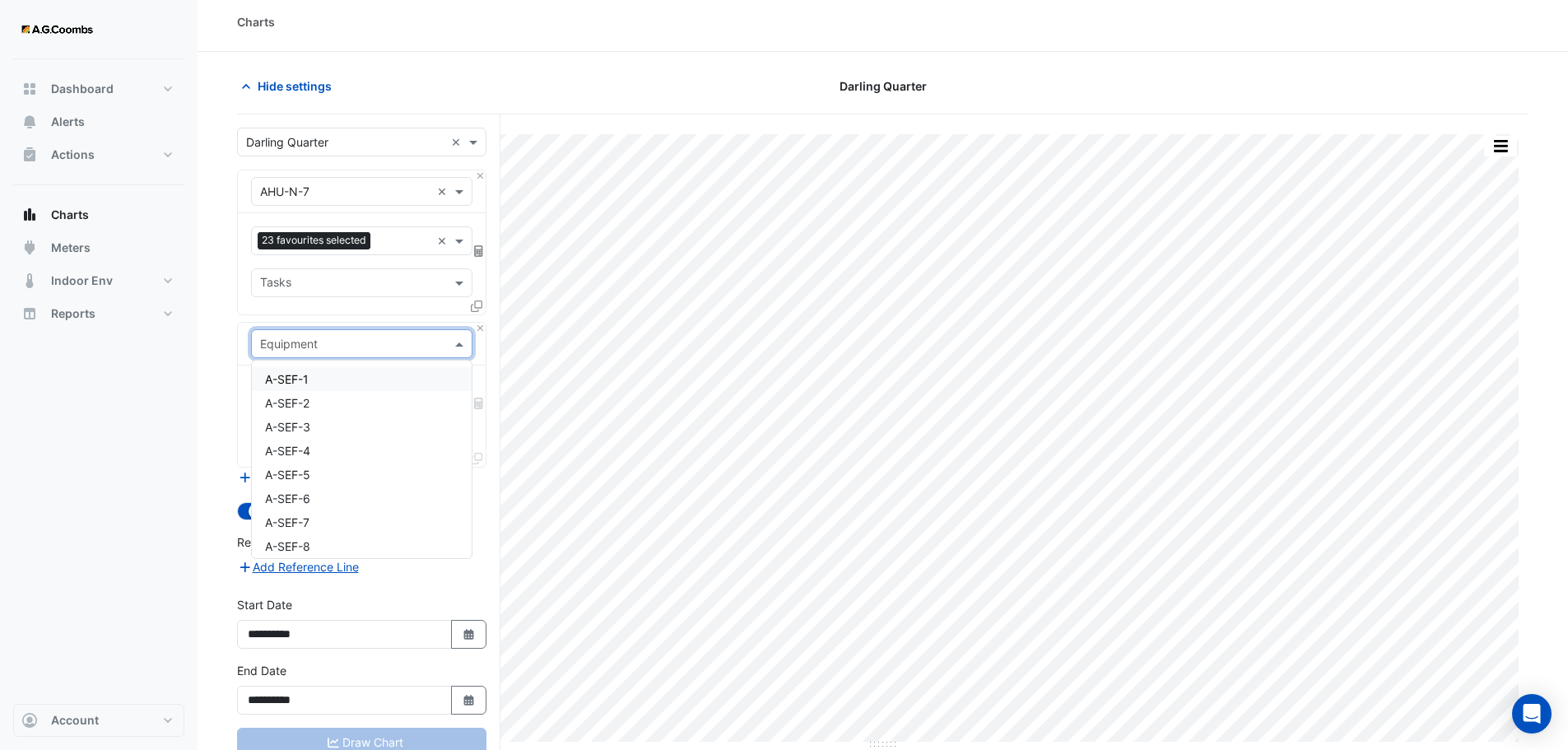
click at [328, 342] on input "text" at bounding box center [346, 344] width 171 height 17
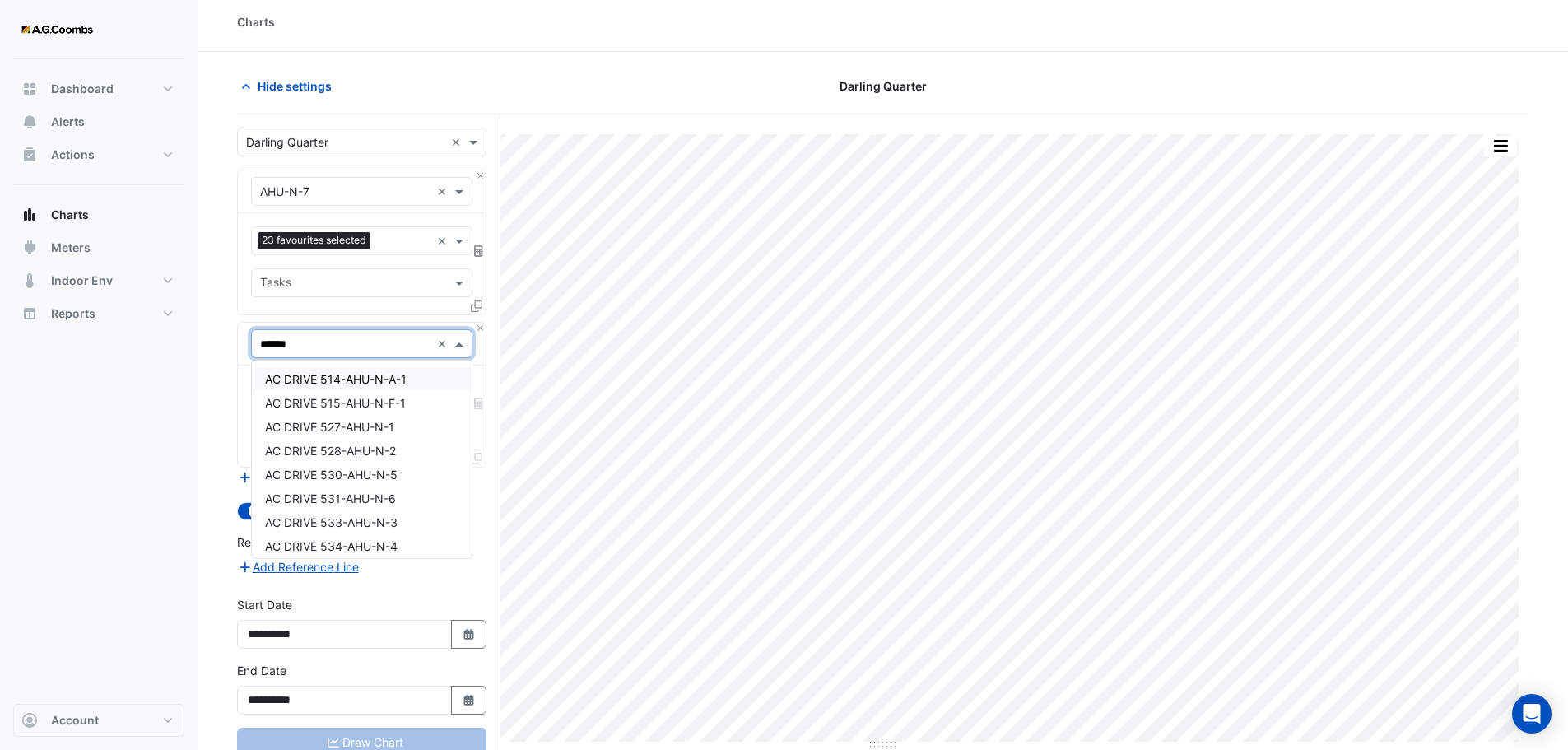
type input "*******"
click at [304, 407] on span "AHU-N-8" at bounding box center [290, 403] width 50 height 14
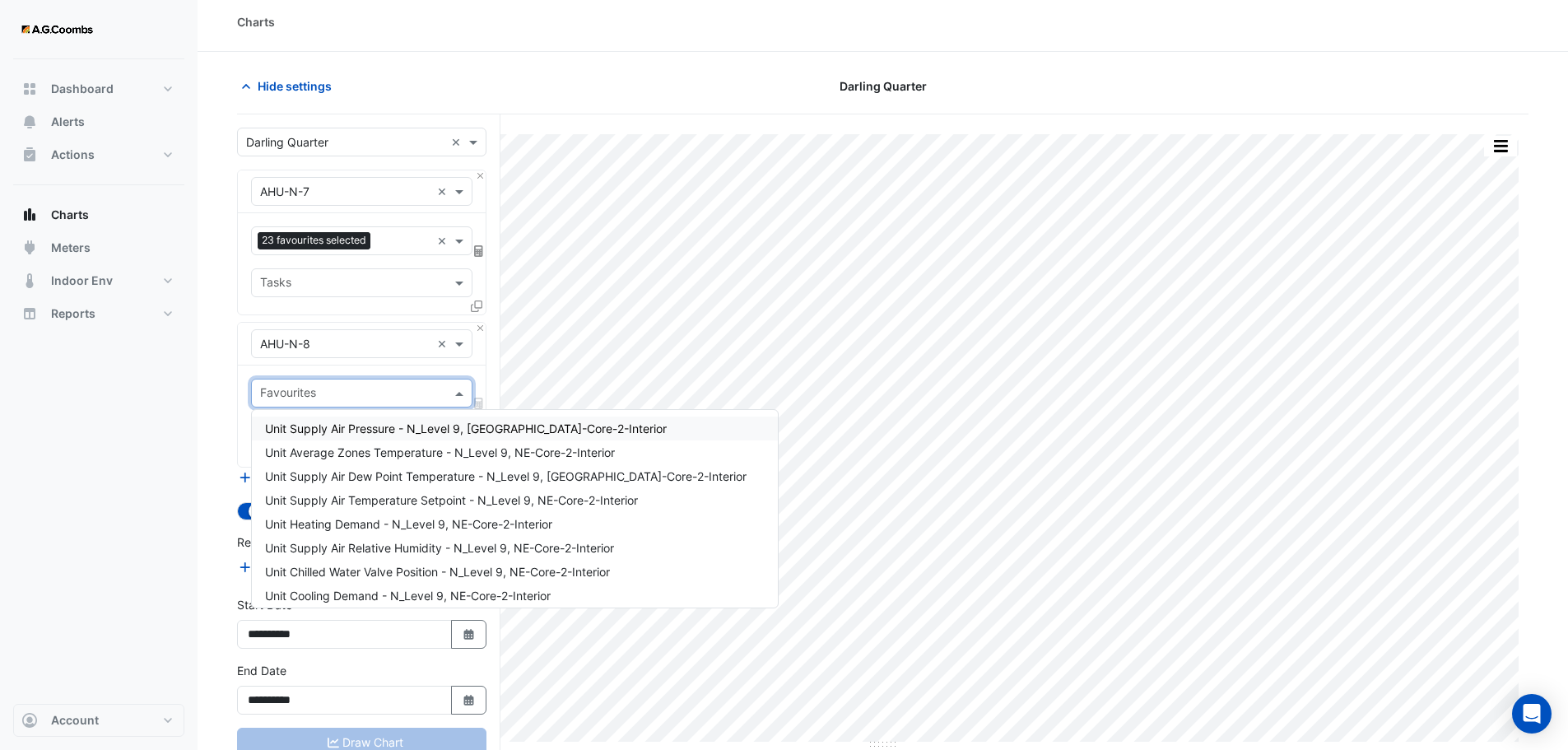
click at [341, 388] on input "text" at bounding box center [352, 394] width 184 height 17
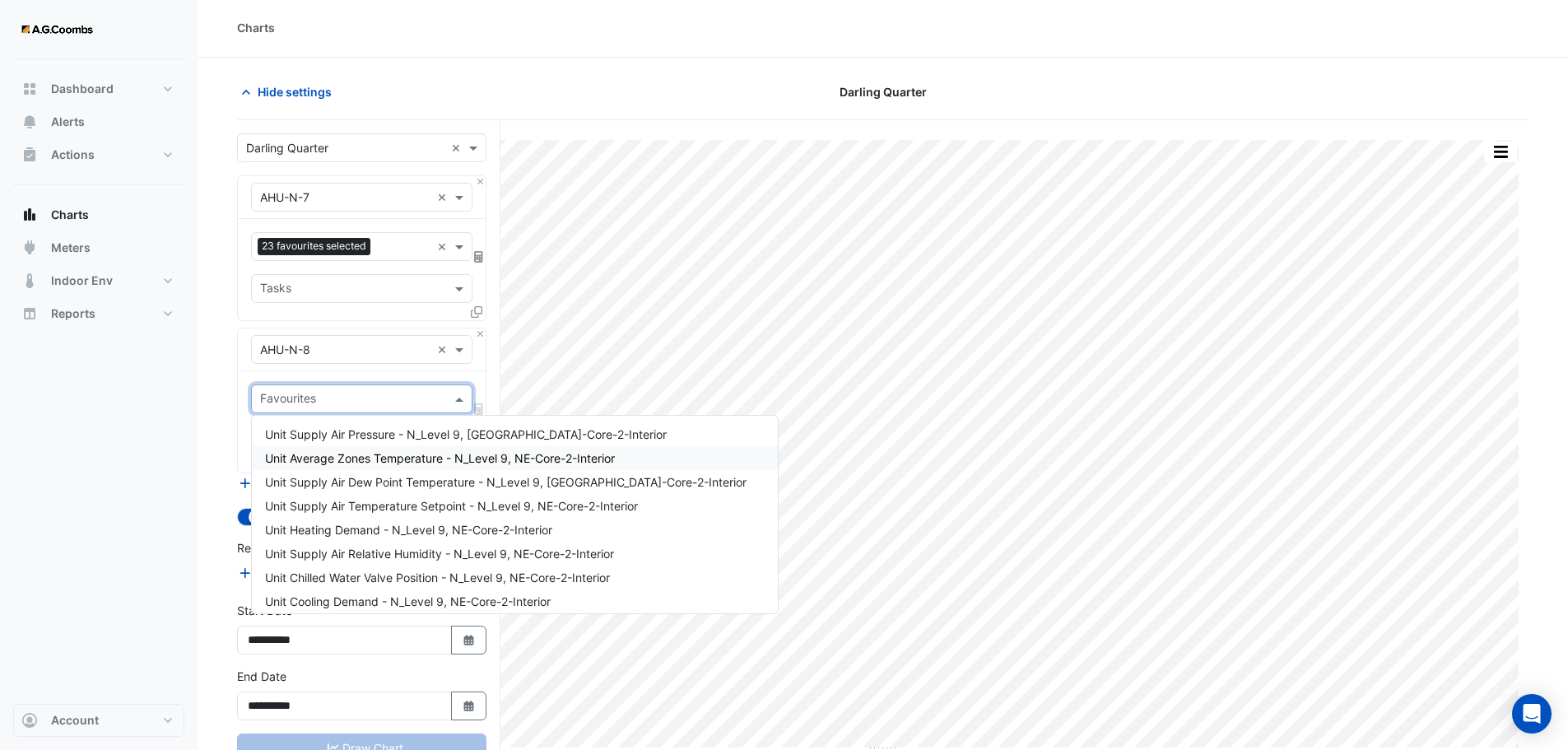
scroll to position [0, 0]
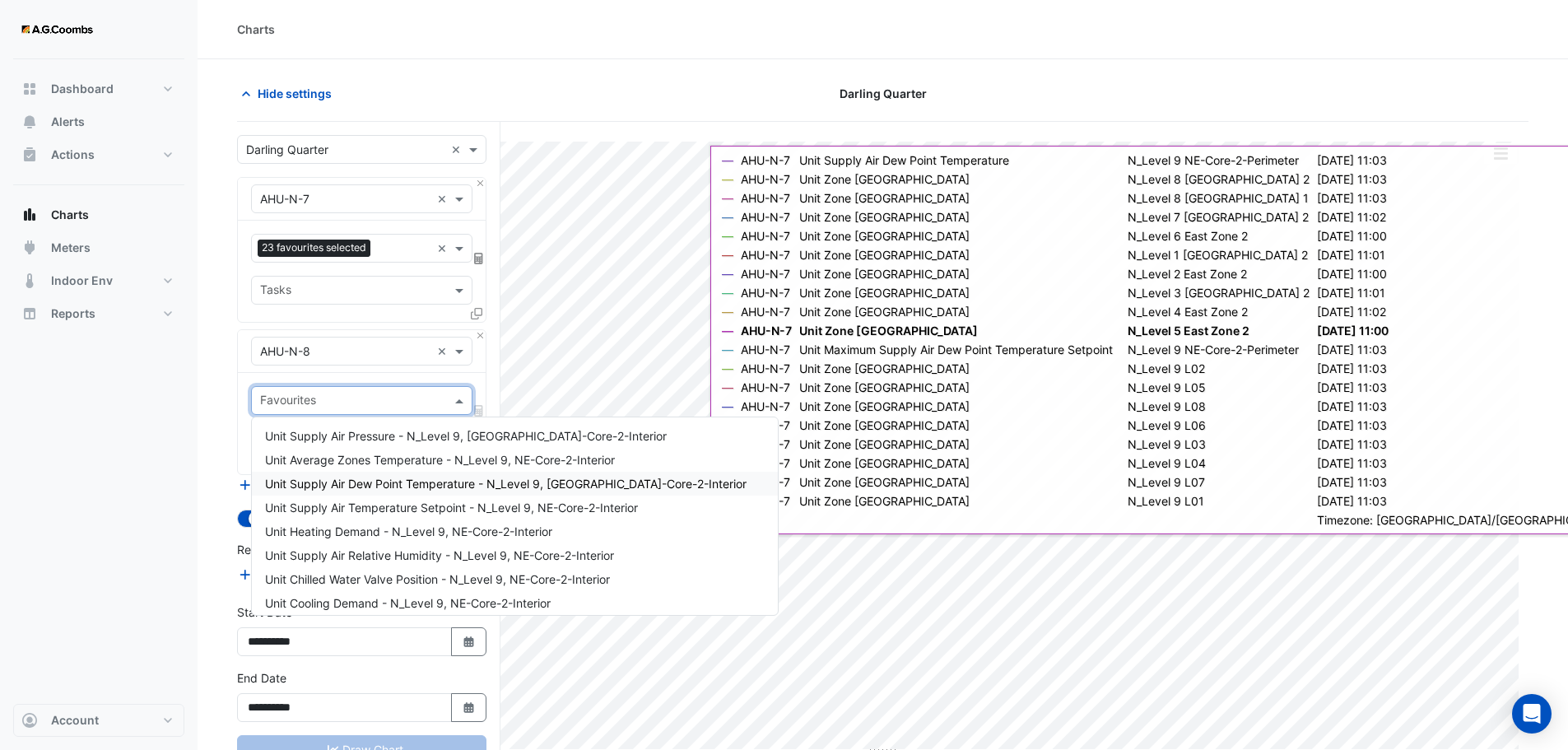
click at [434, 483] on span "Unit Supply Air Dew Point Temperature - N_Level 9, NE-Core-2-Interior" at bounding box center [506, 483] width 482 height 14
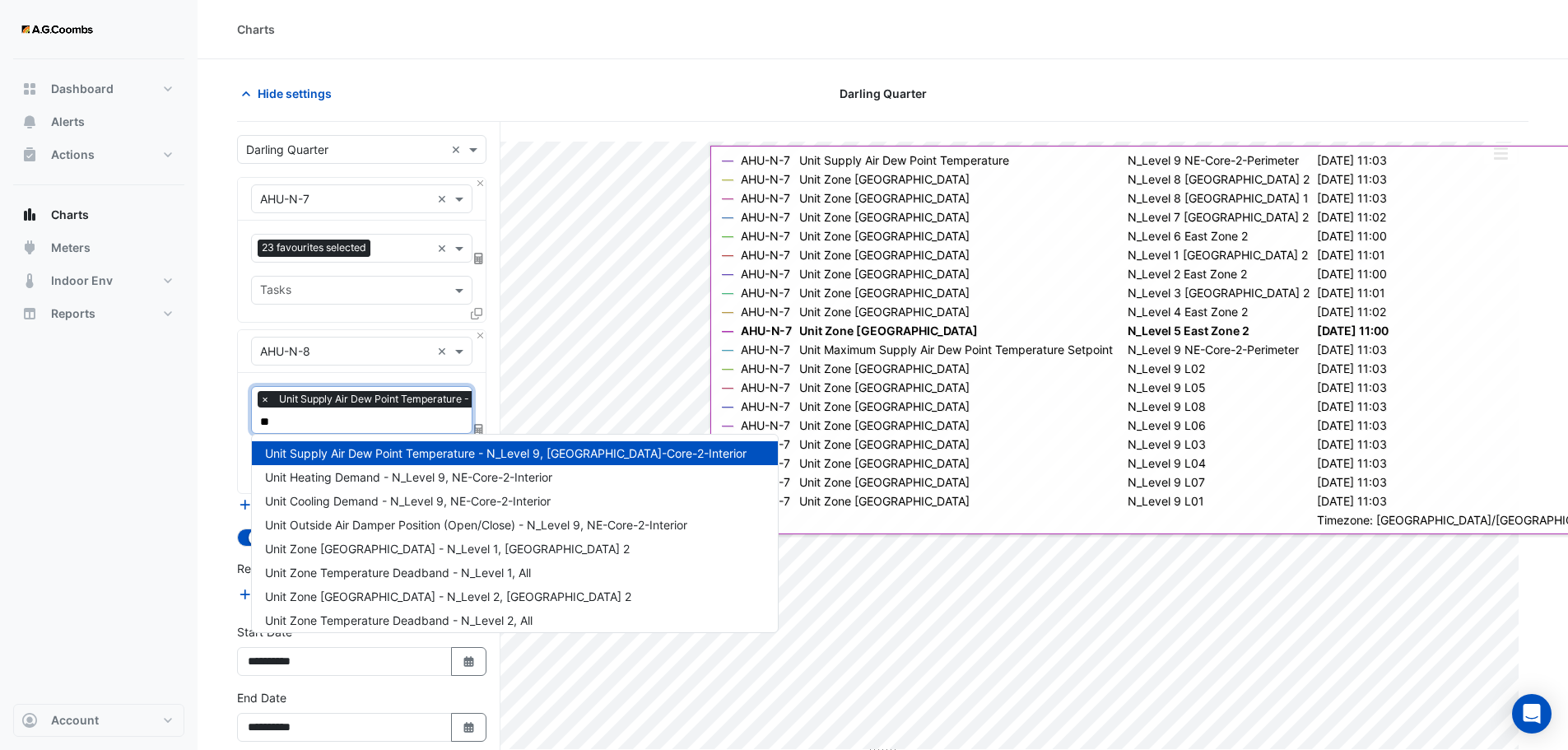
type input "***"
click at [341, 483] on span "Unit Zone Dew Point - N_Level 1, East Zone 2" at bounding box center [447, 477] width 364 height 14
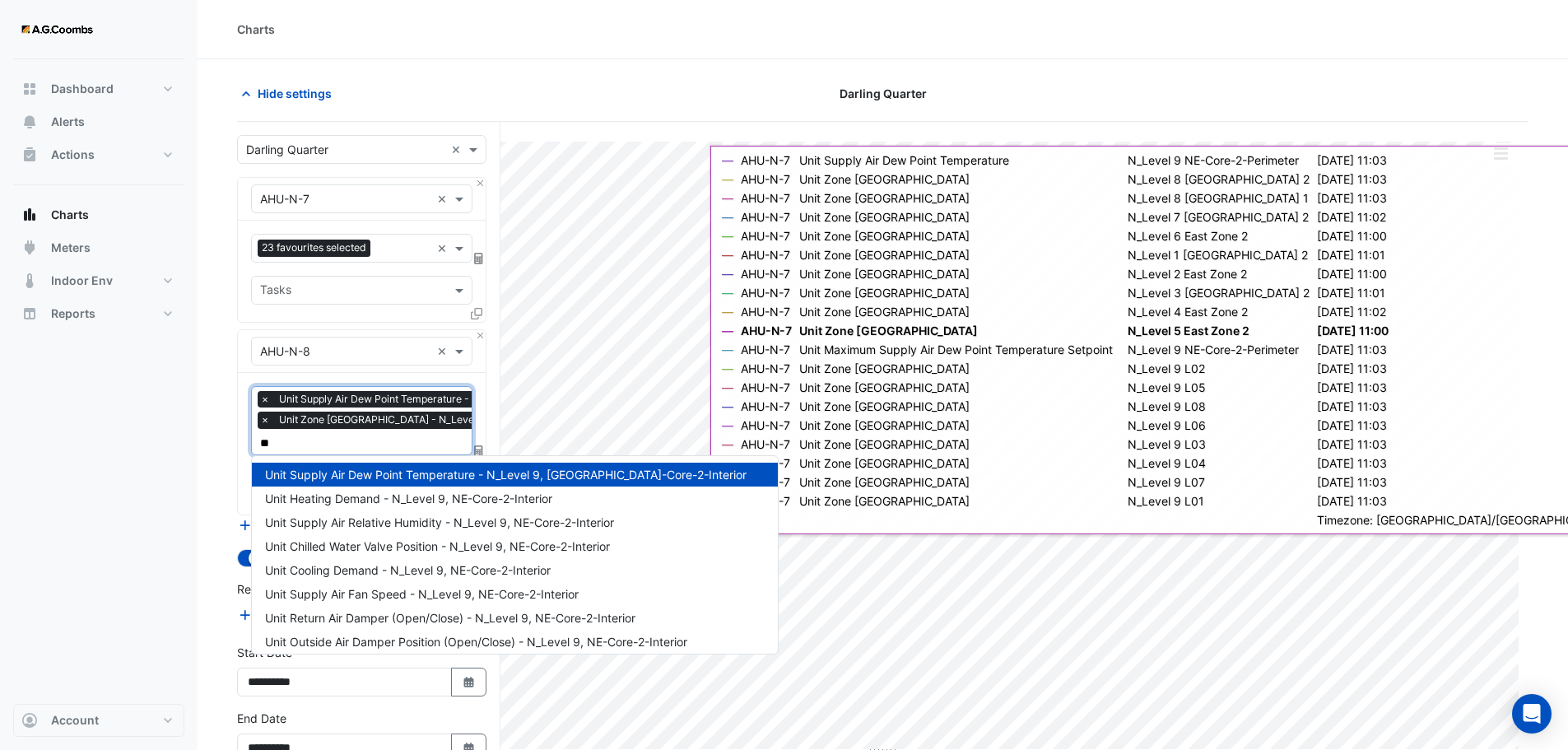
scroll to position [30, 0]
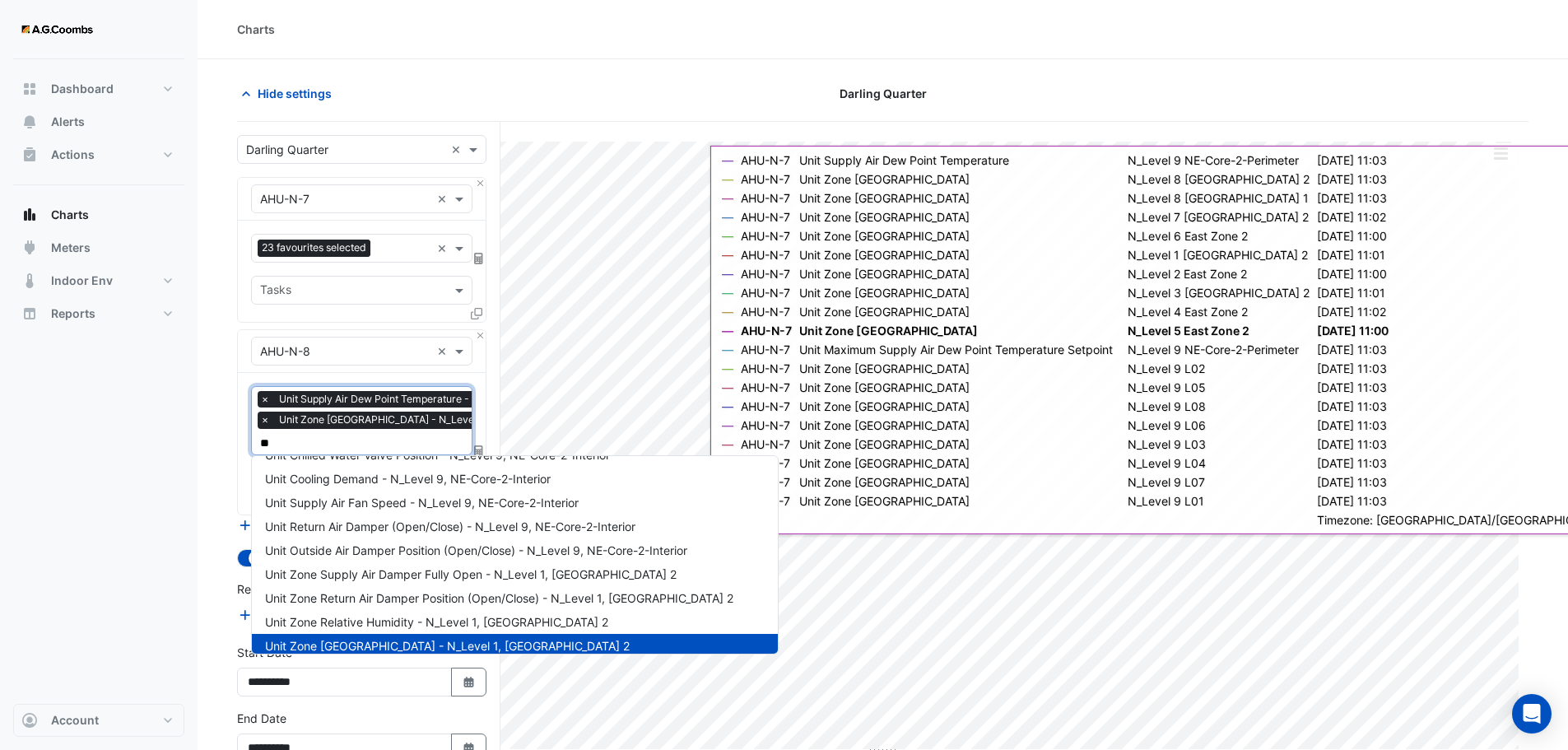
type input "***"
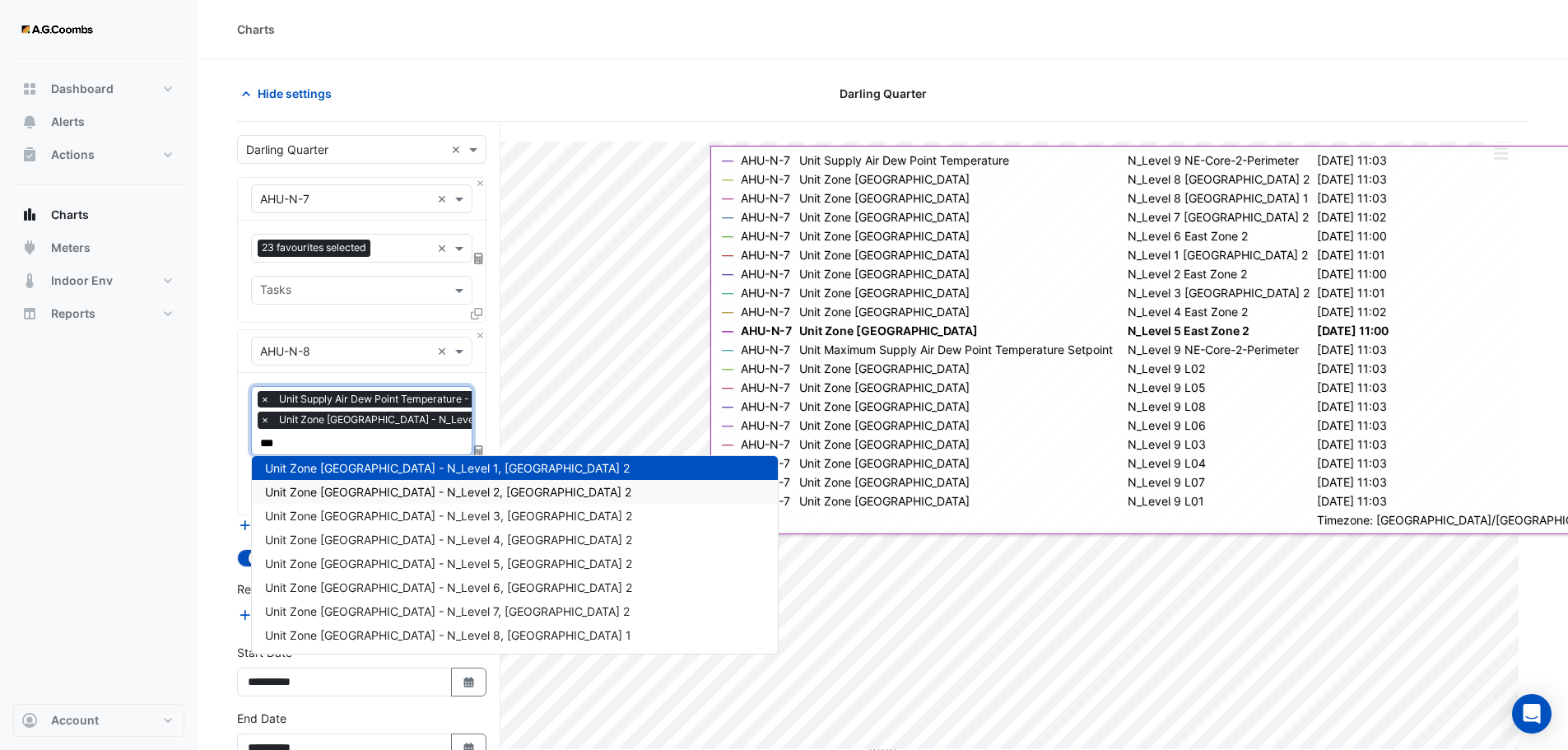
click at [341, 483] on div "Unit Zone Dew Point - N_Level 2, East Zone 2" at bounding box center [515, 491] width 526 height 24
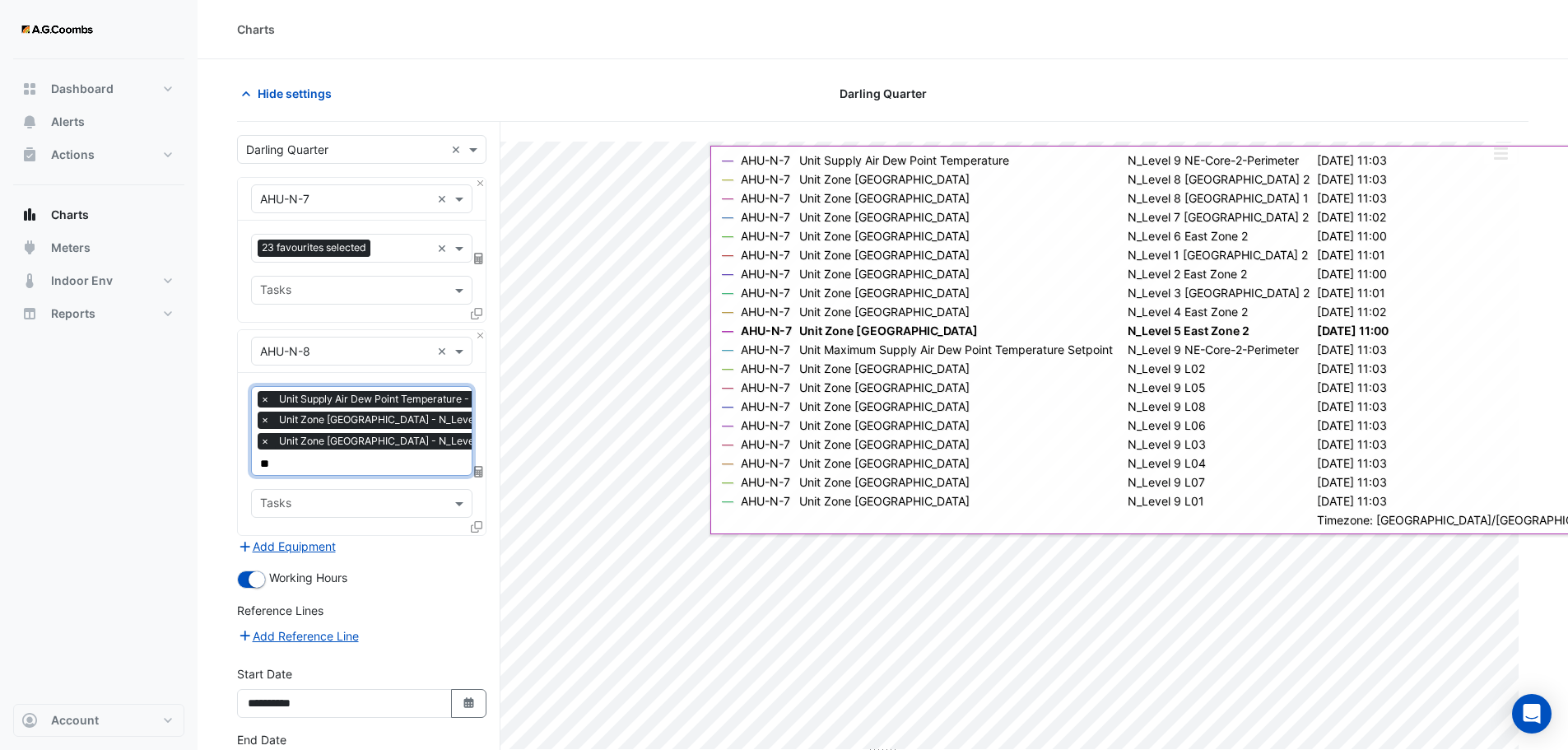
type input "***"
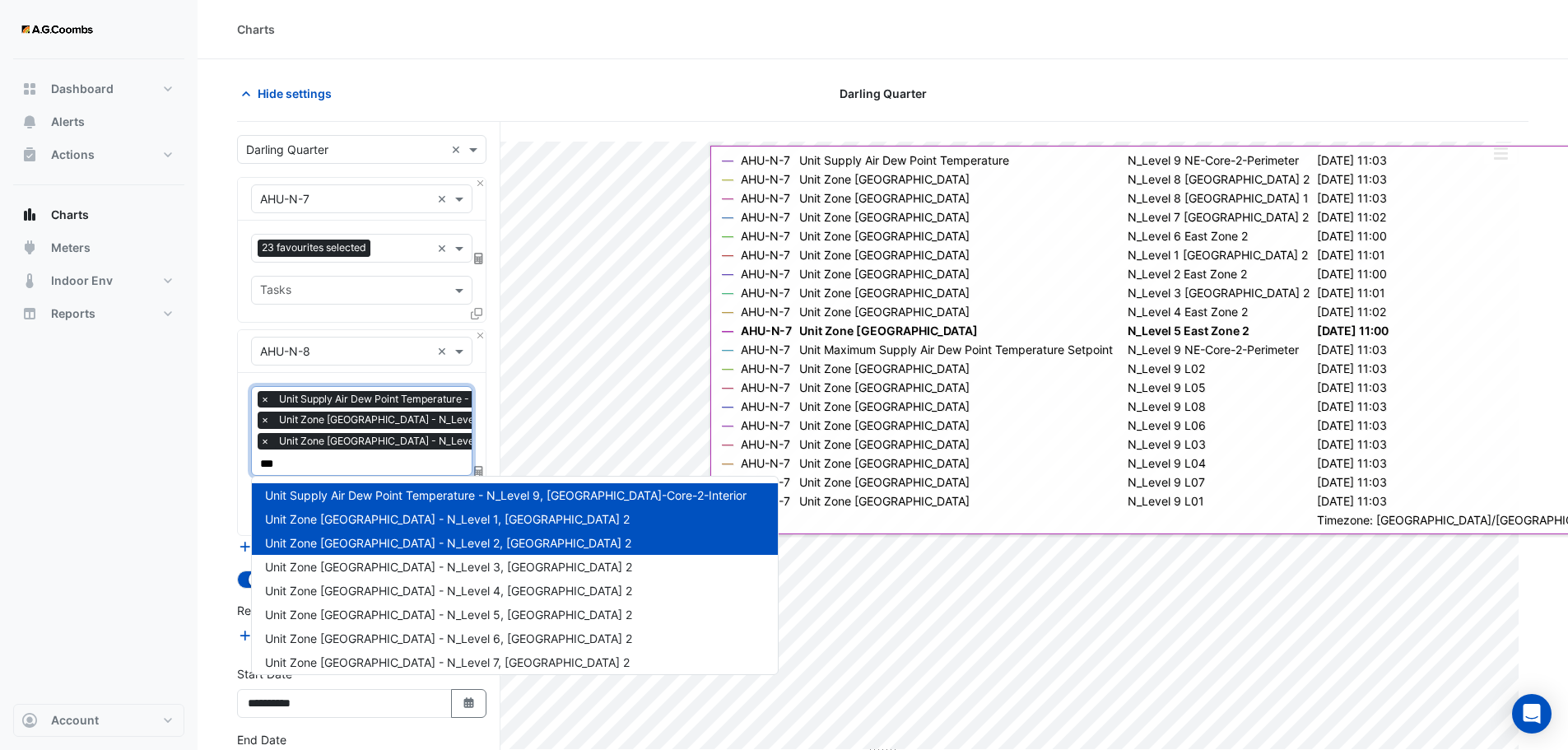
scroll to position [54, 0]
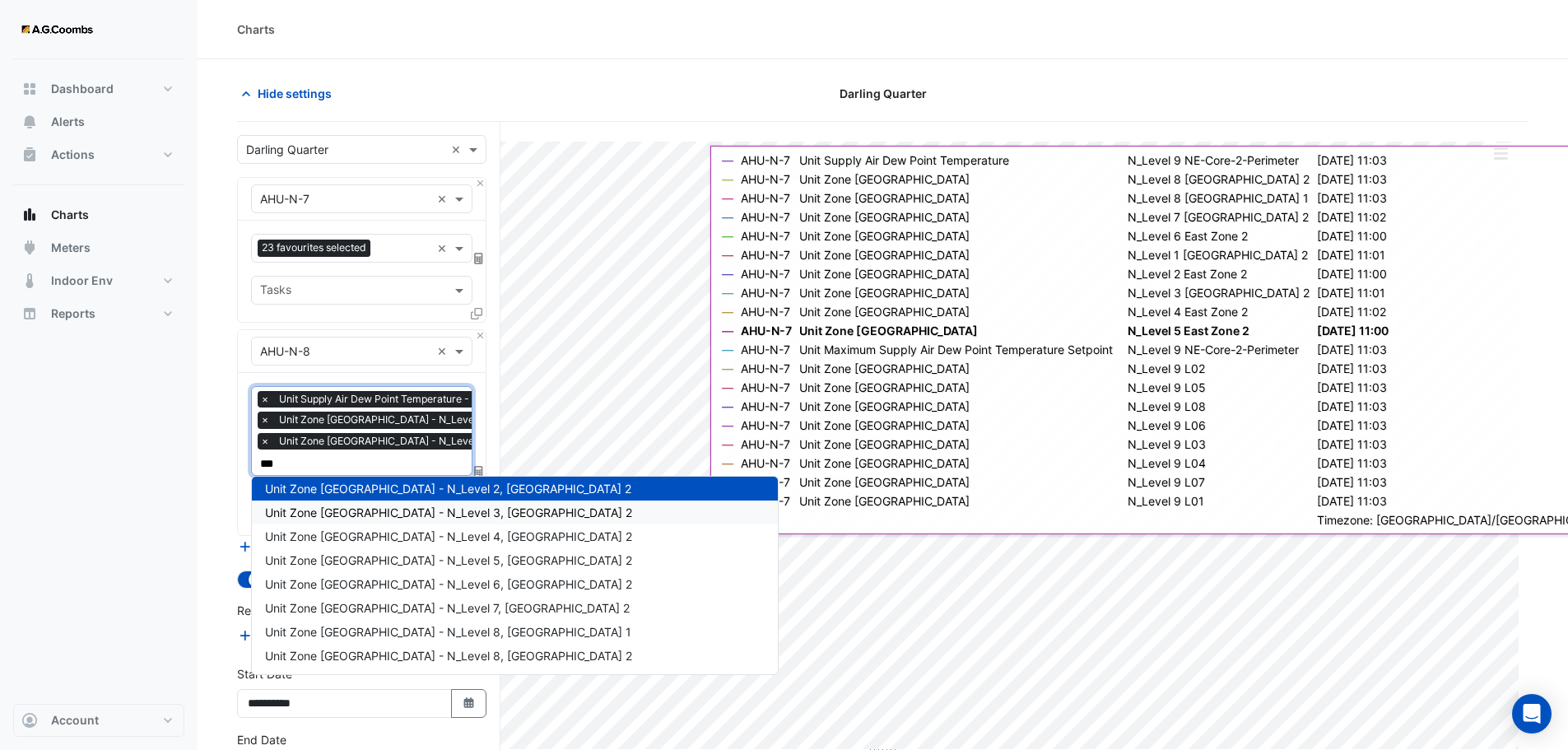
click at [338, 508] on span "Unit Zone Dew Point - N_Level 3, East Zone 2" at bounding box center [448, 513] width 367 height 14
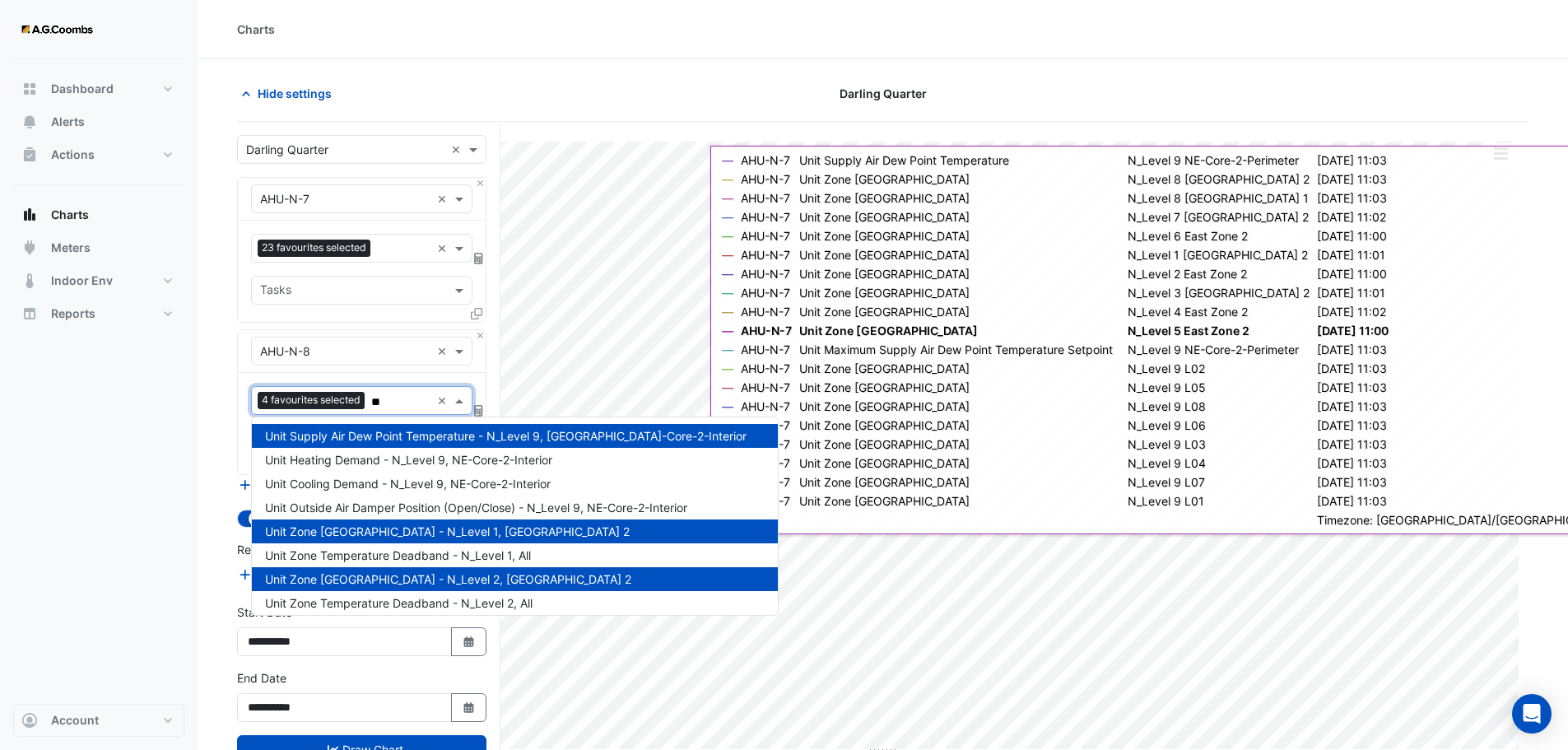
type input "***"
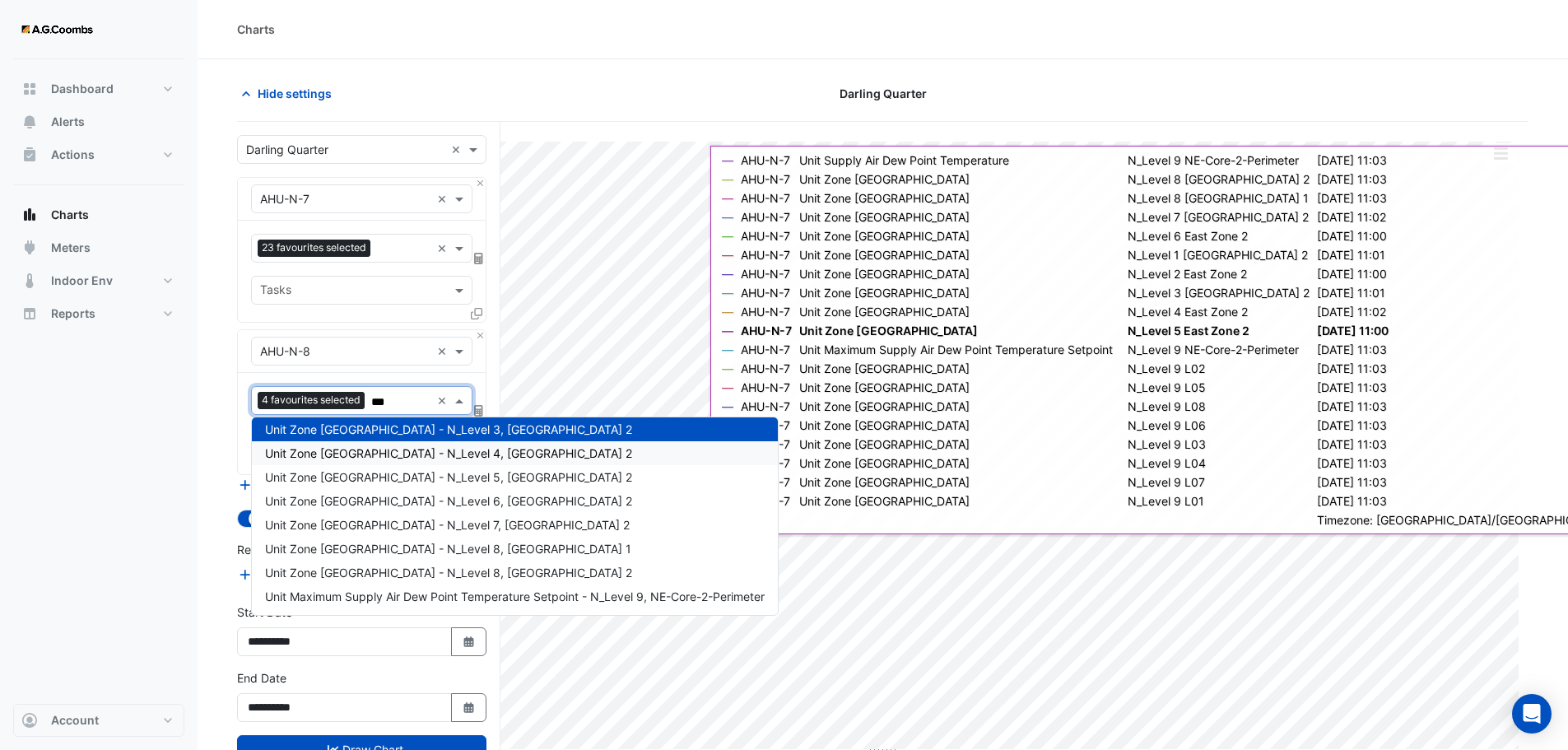
click at [347, 451] on span "Unit Zone Dew Point - N_Level 4, East Zone 2" at bounding box center [448, 453] width 367 height 14
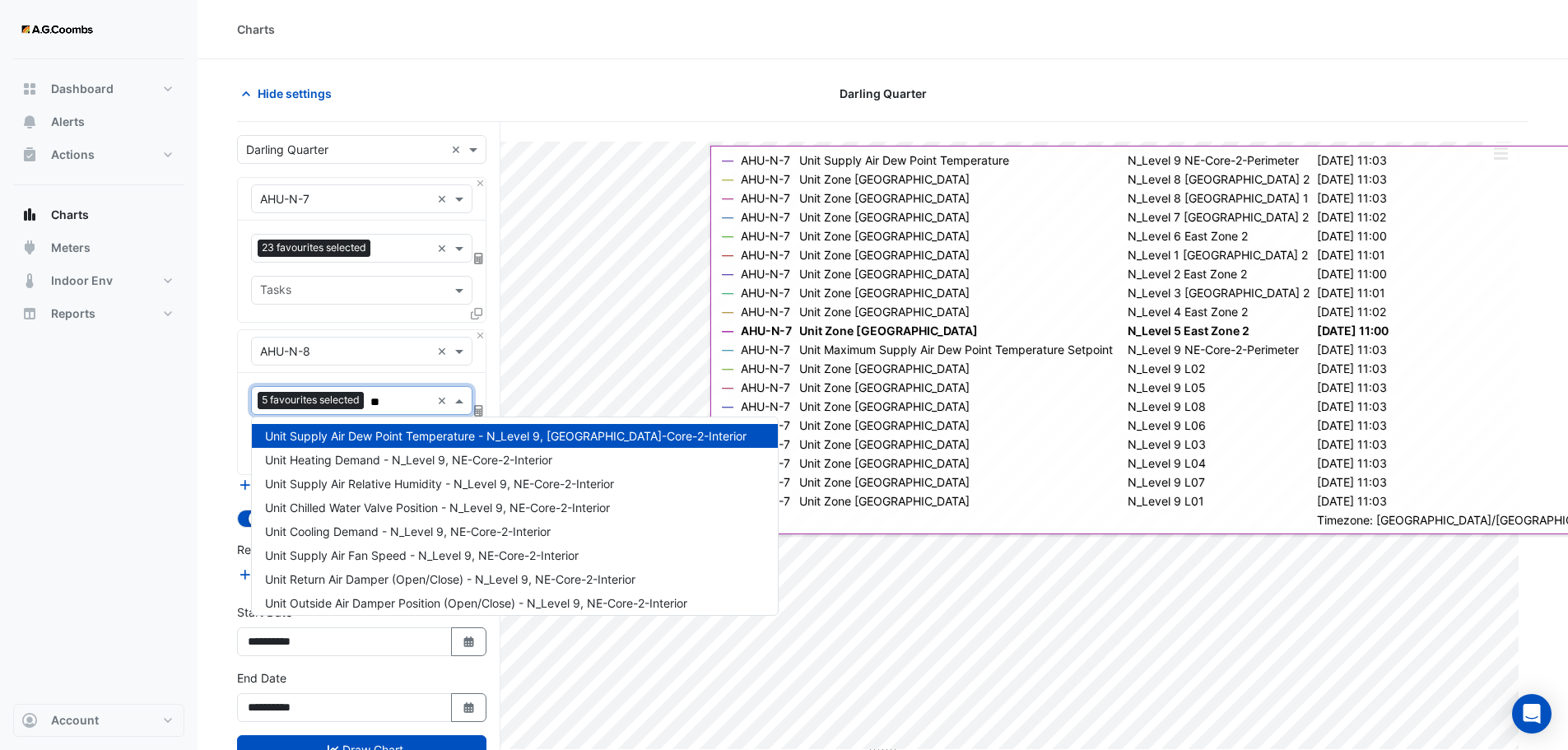
type input "***"
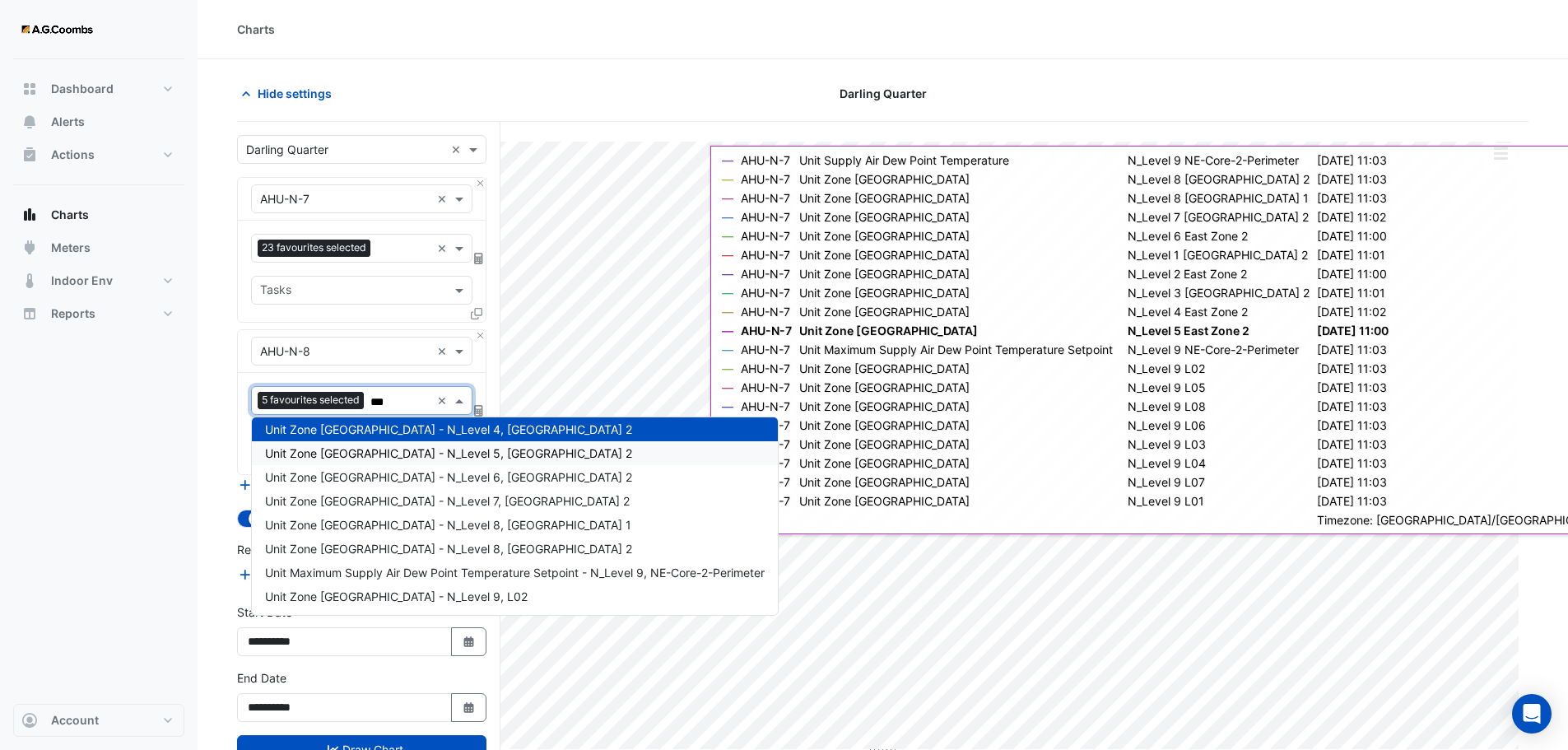
click at [352, 458] on span "Unit Zone Dew Point - N_Level 5, East Zone 2" at bounding box center [448, 453] width 367 height 14
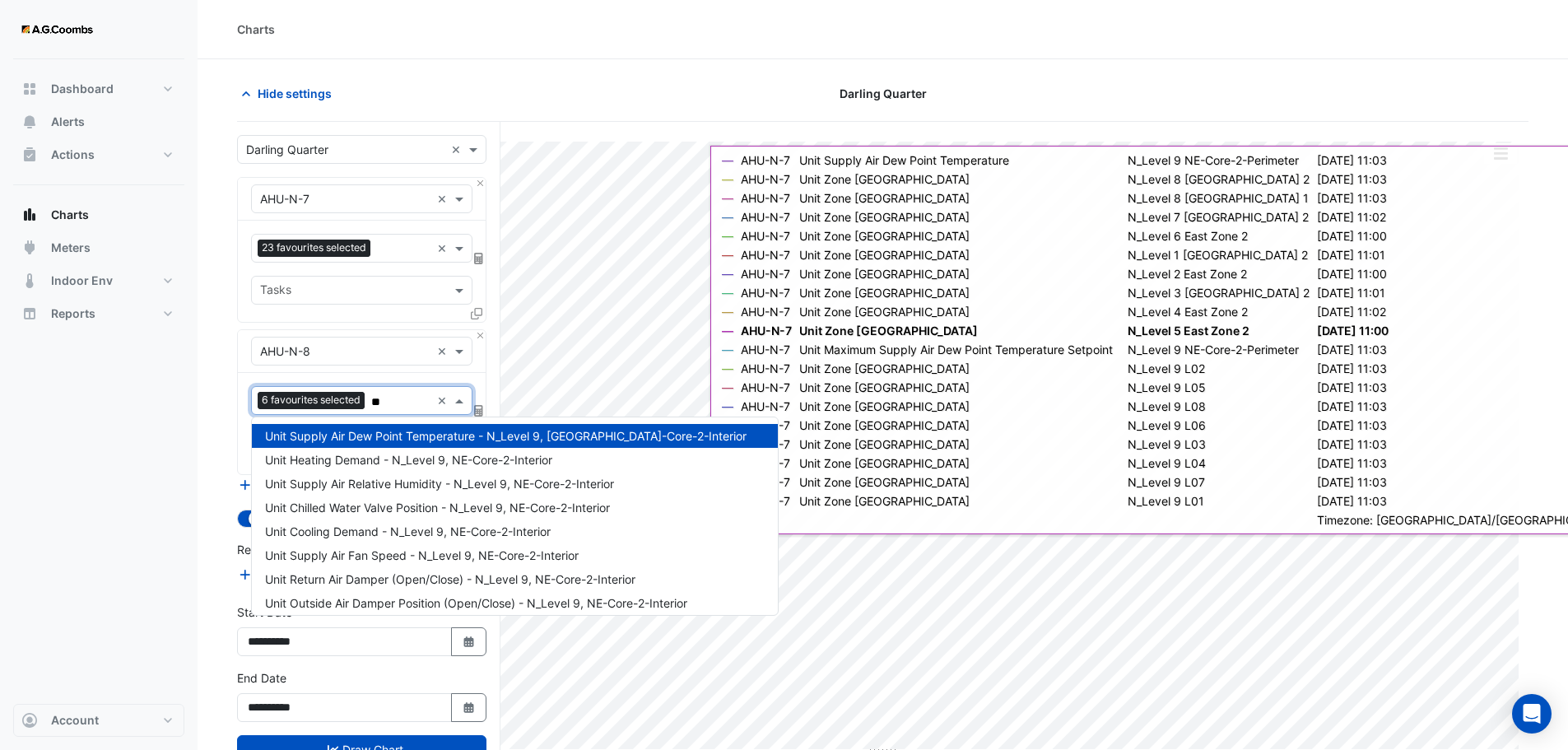
type input "***"
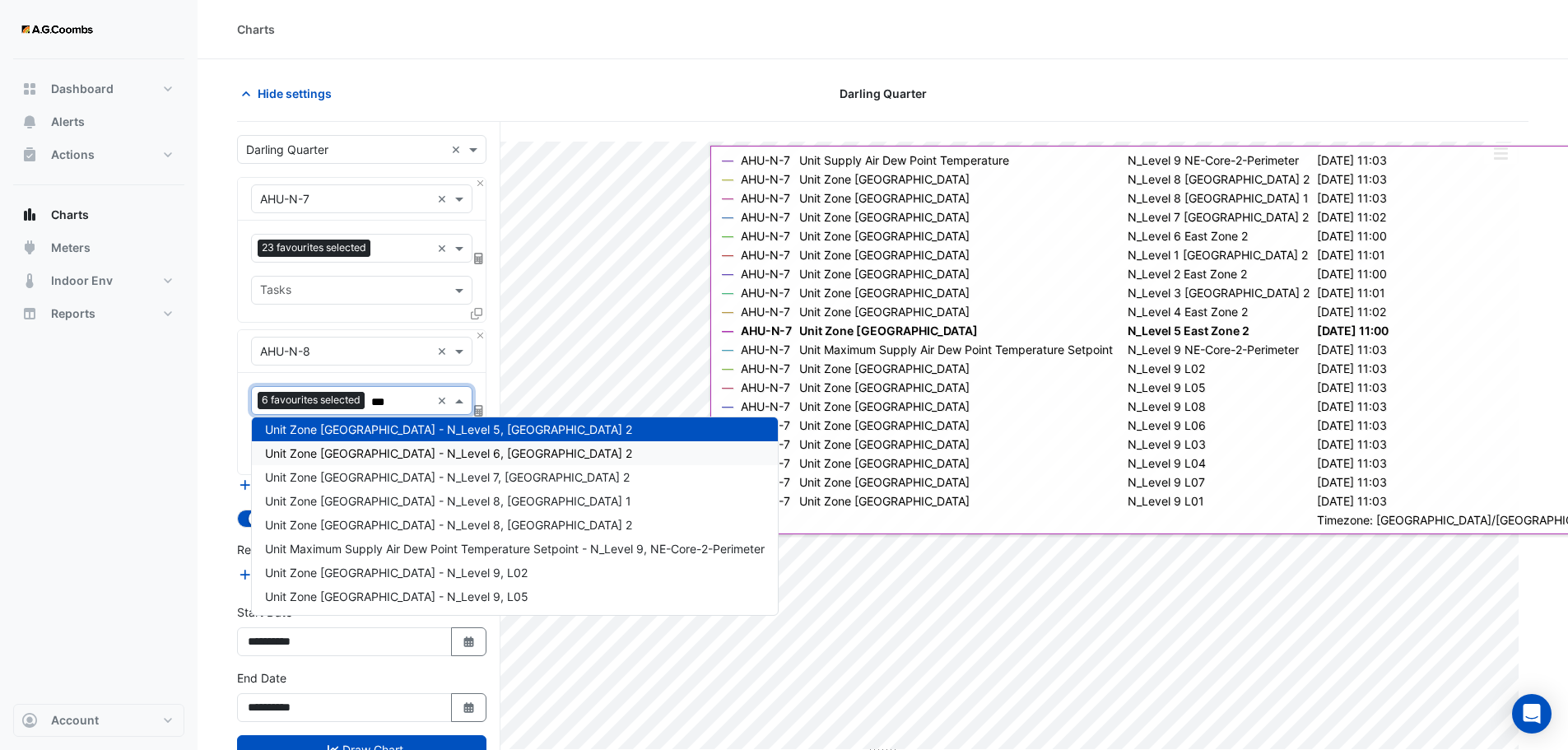
click at [353, 458] on span "Unit Zone Dew Point - N_Level 6, East Zone 2" at bounding box center [448, 453] width 367 height 14
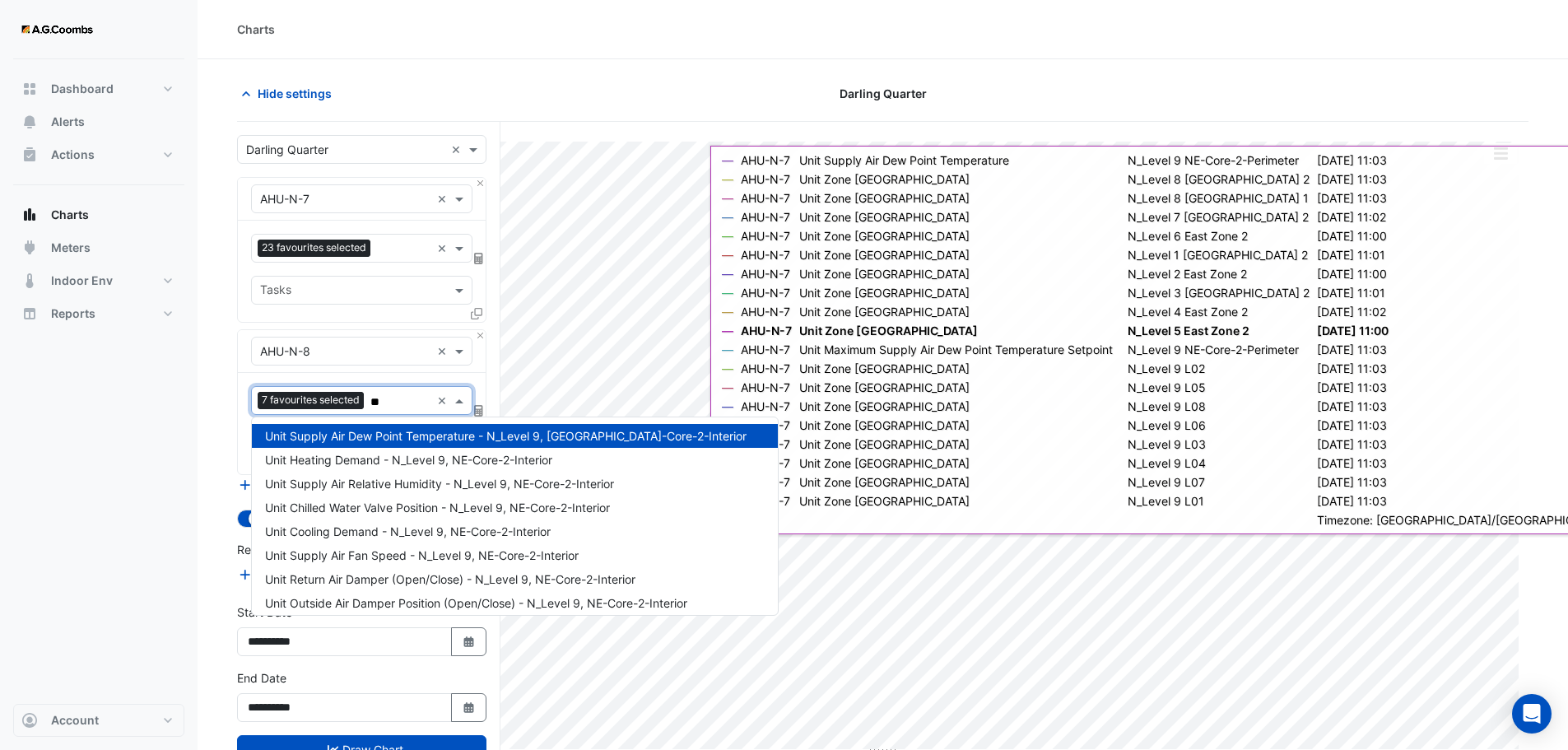
scroll to position [150, 0]
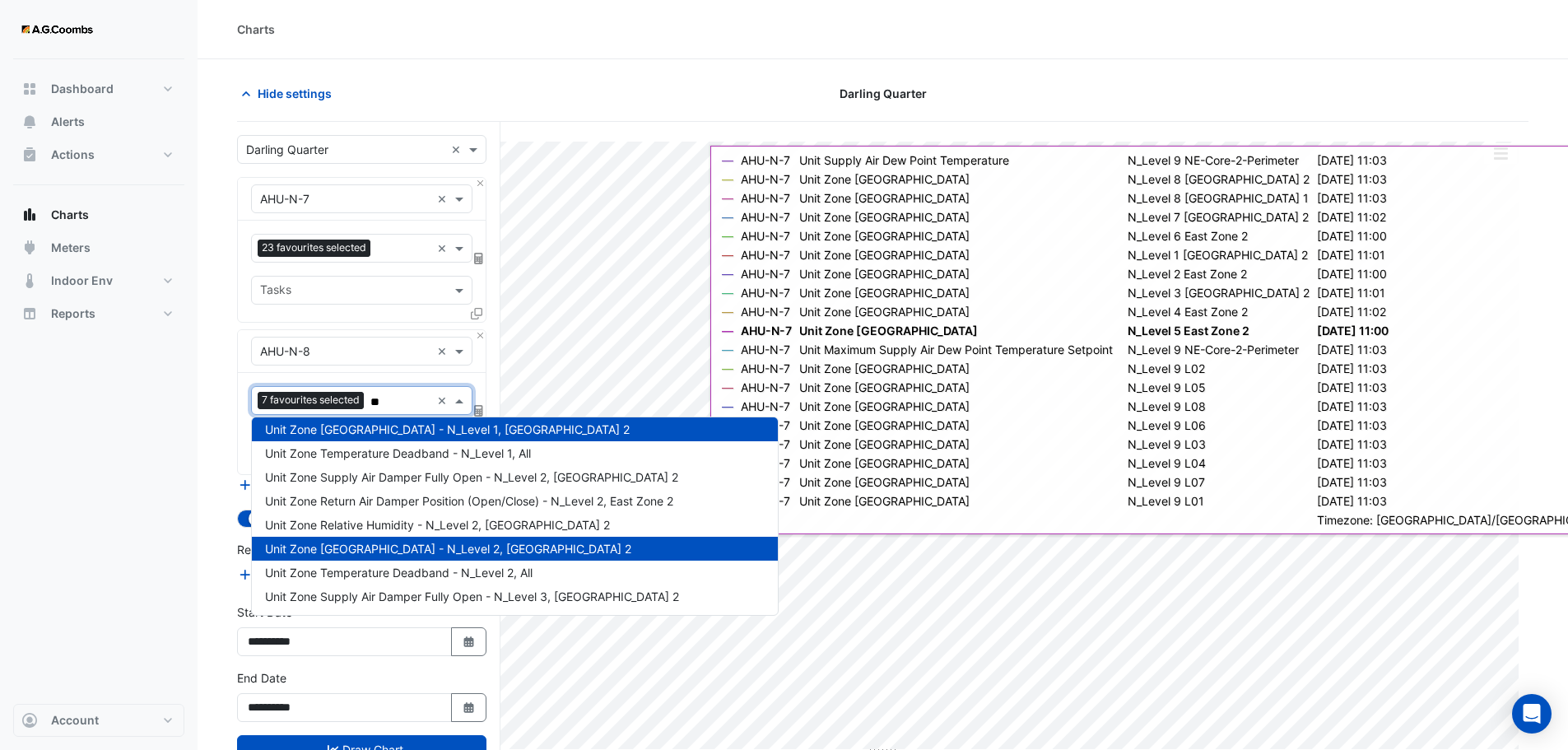
type input "***"
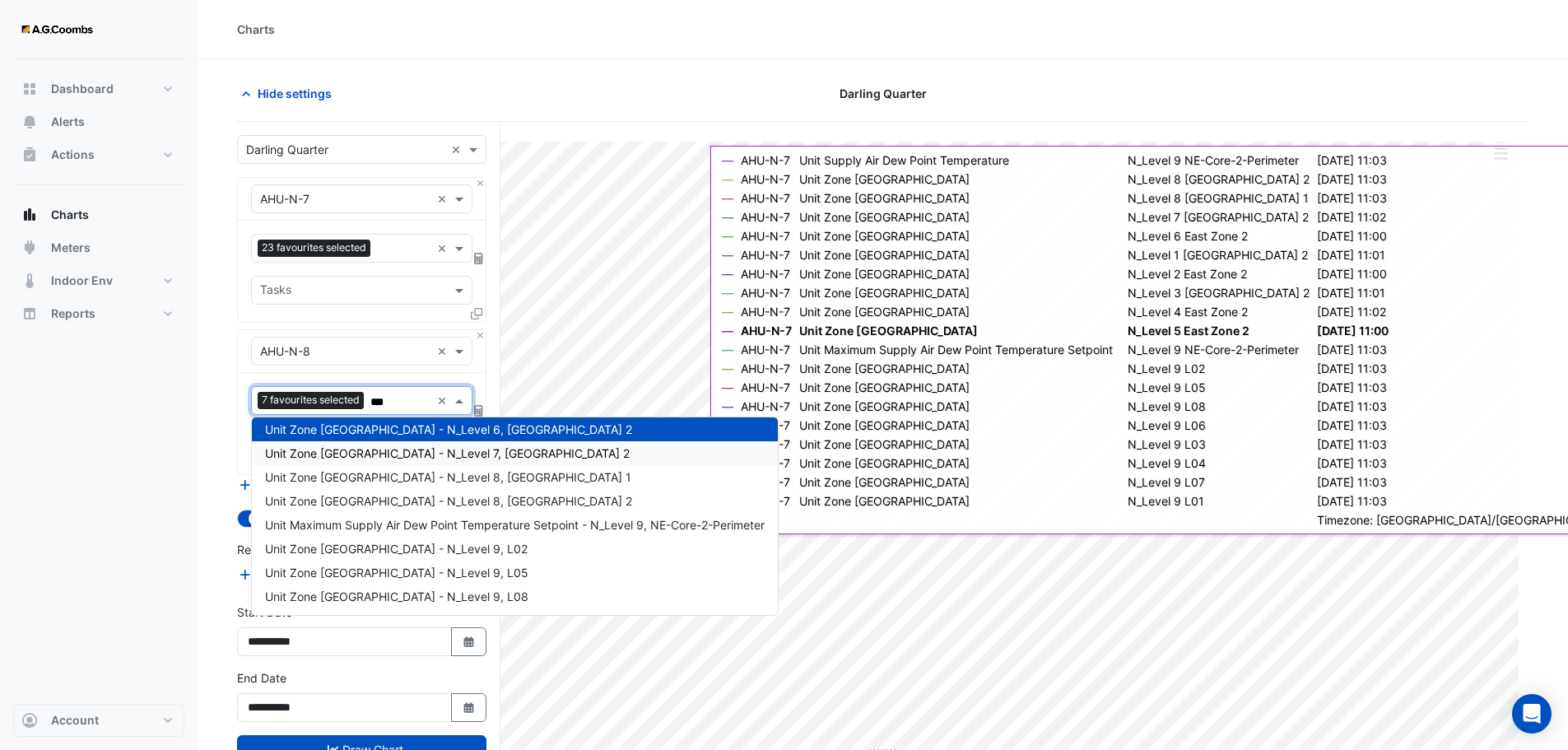
click at [353, 456] on span "Unit Zone Dew Point - N_Level 7, East Zone 2" at bounding box center [447, 453] width 364 height 14
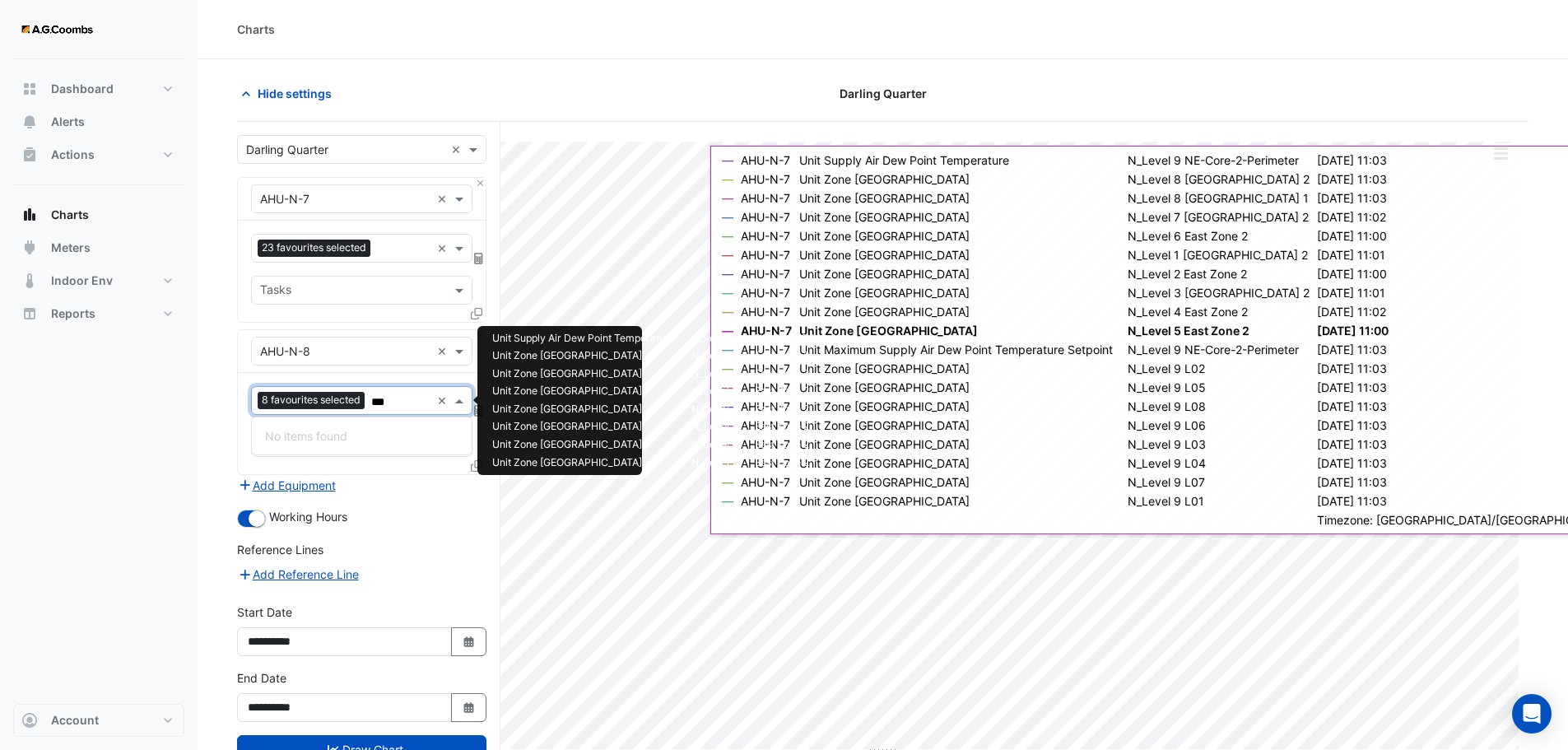
click at [407, 397] on input "***" at bounding box center [401, 402] width 60 height 17
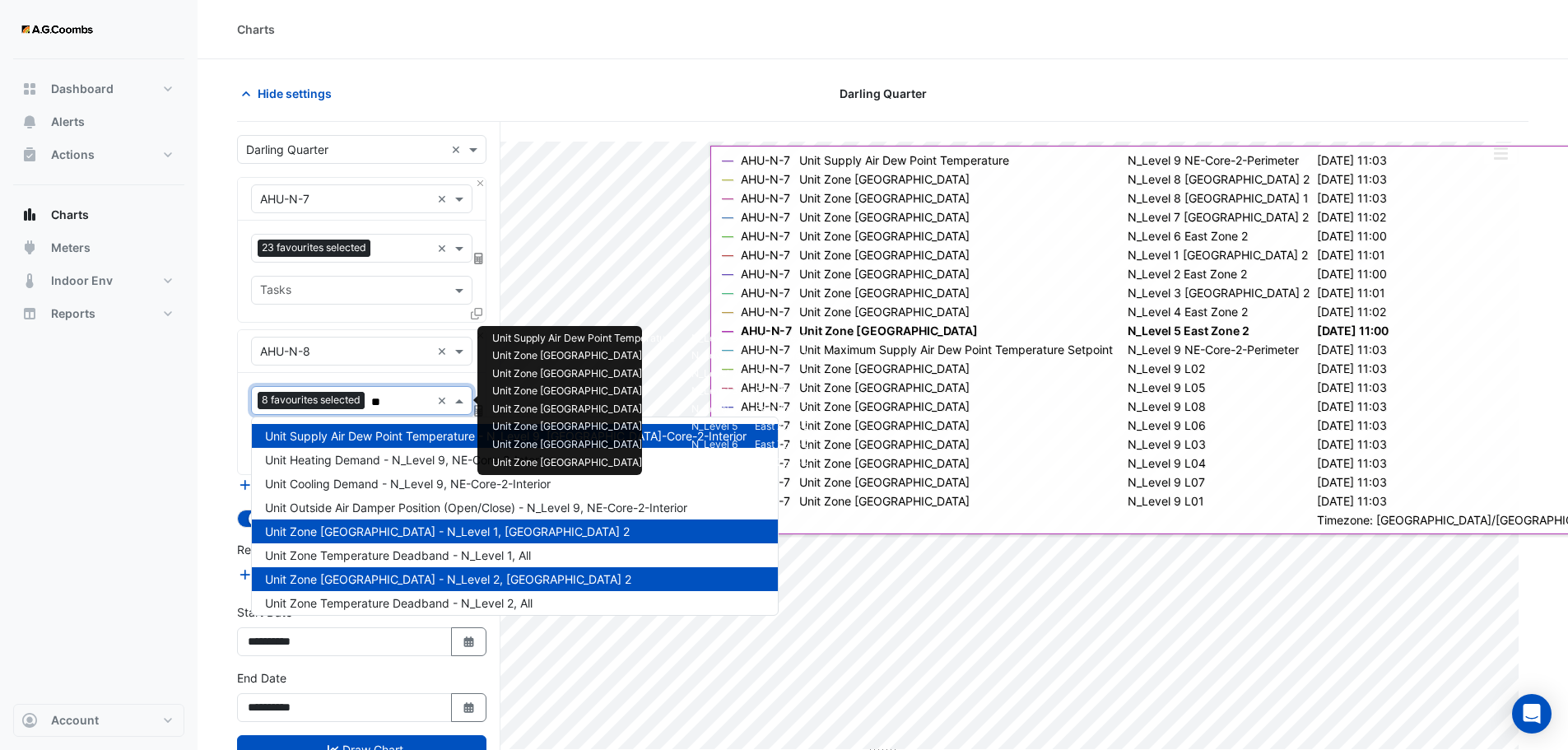
type input "***"
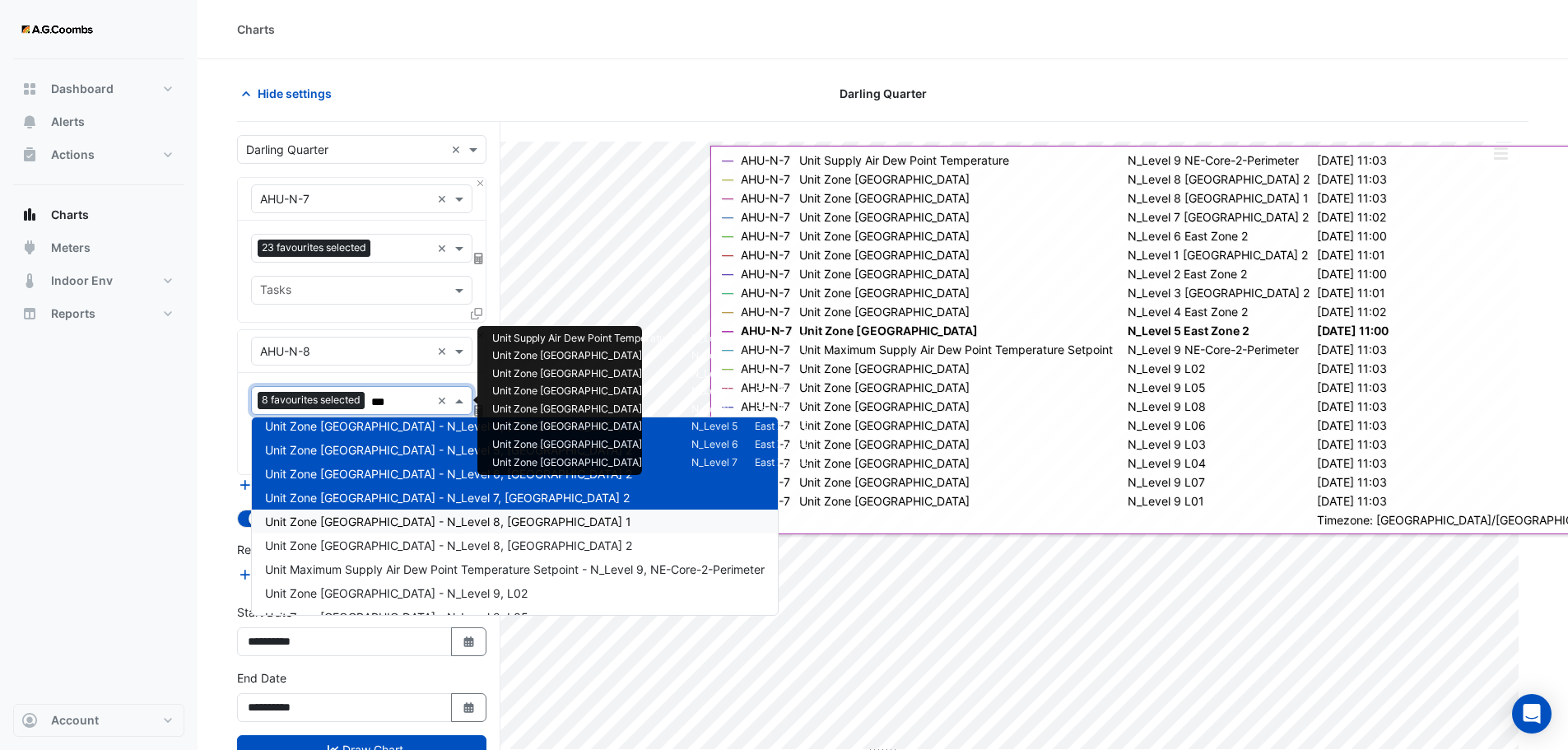
scroll to position [105, 0]
click at [390, 523] on span "Unit Zone Dew Point - N_Level 8, East Zone 1" at bounding box center [448, 523] width 366 height 14
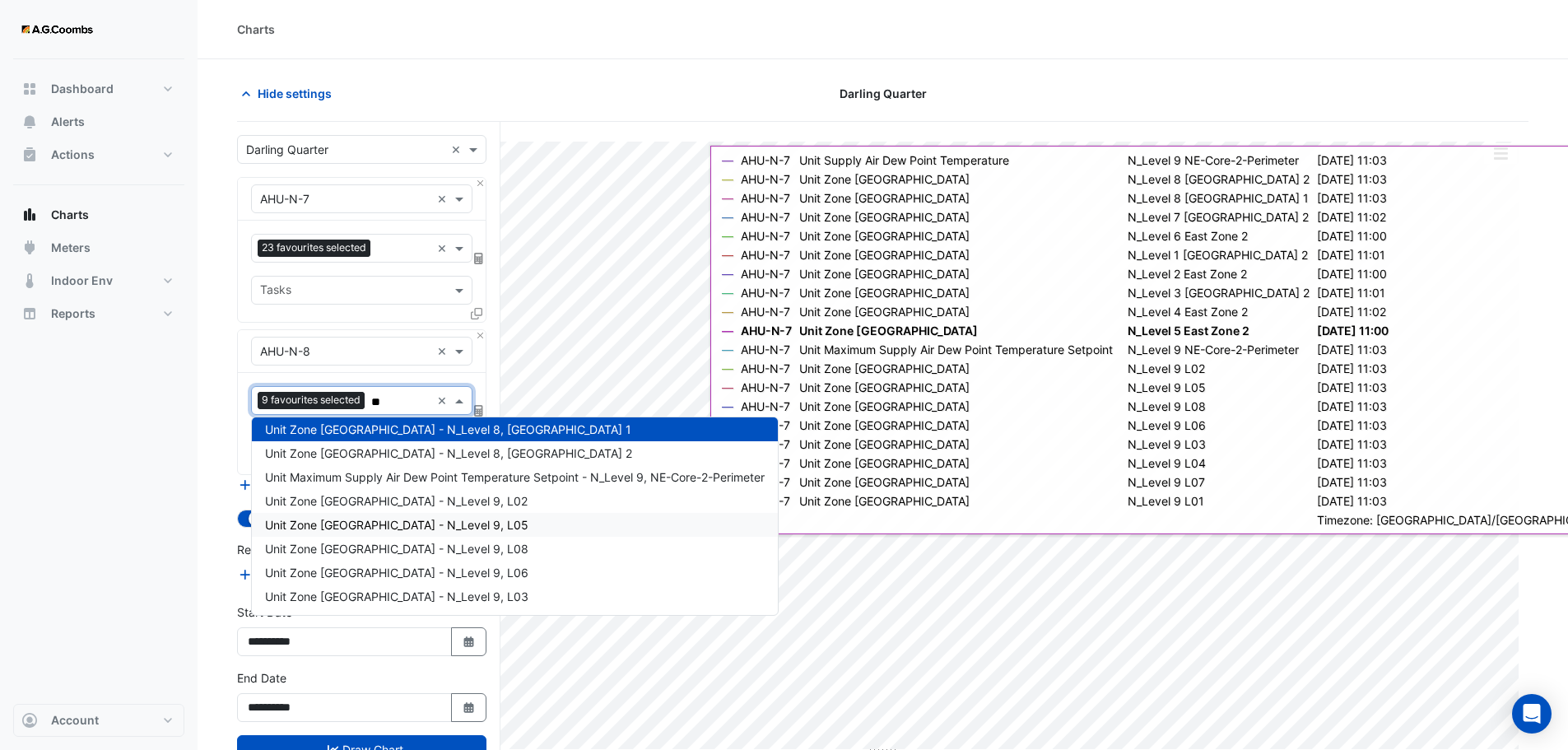
type input "***"
click at [426, 460] on div "Unit Zone Dew Point - N_Level 8, East Zone 2" at bounding box center [515, 452] width 526 height 24
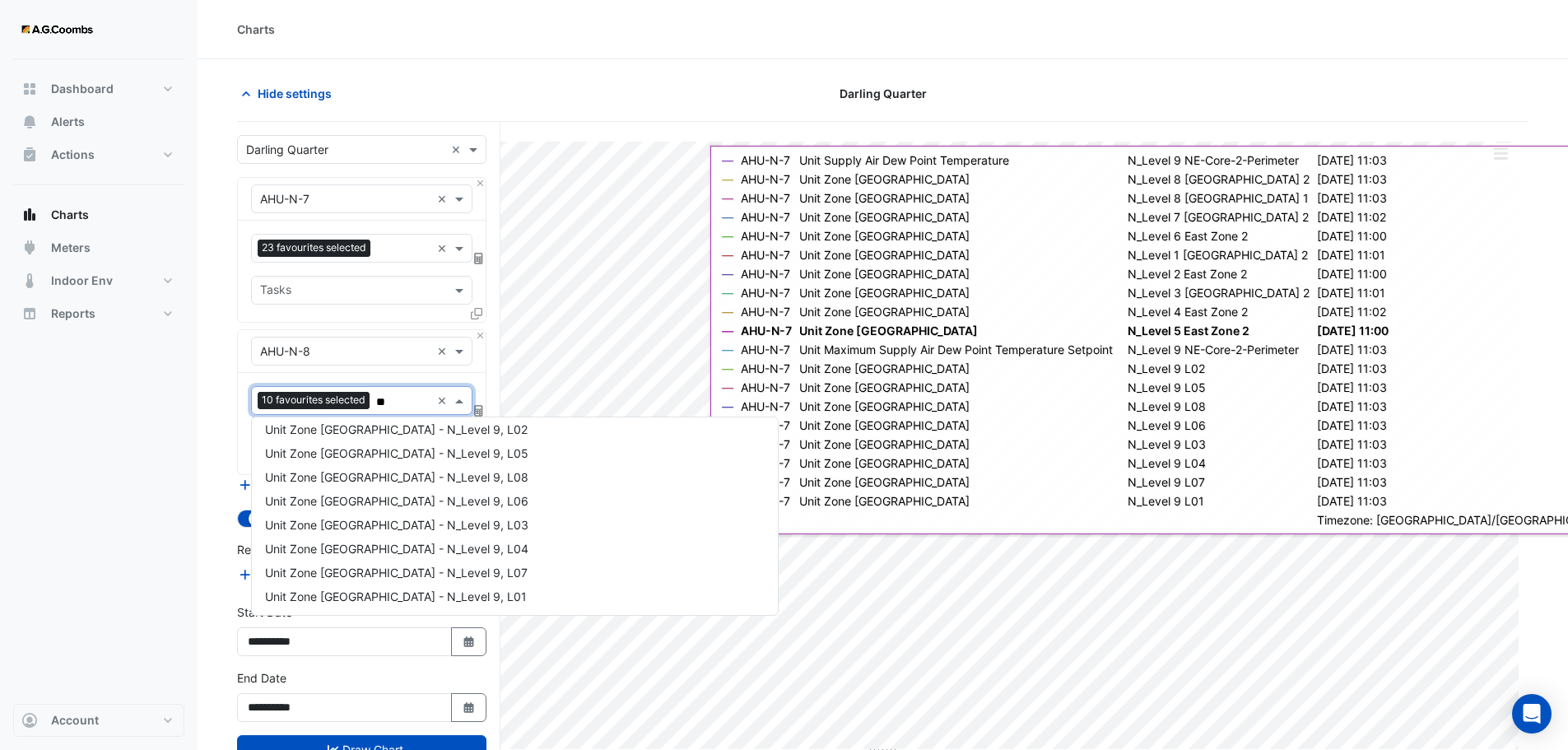
type input "***"
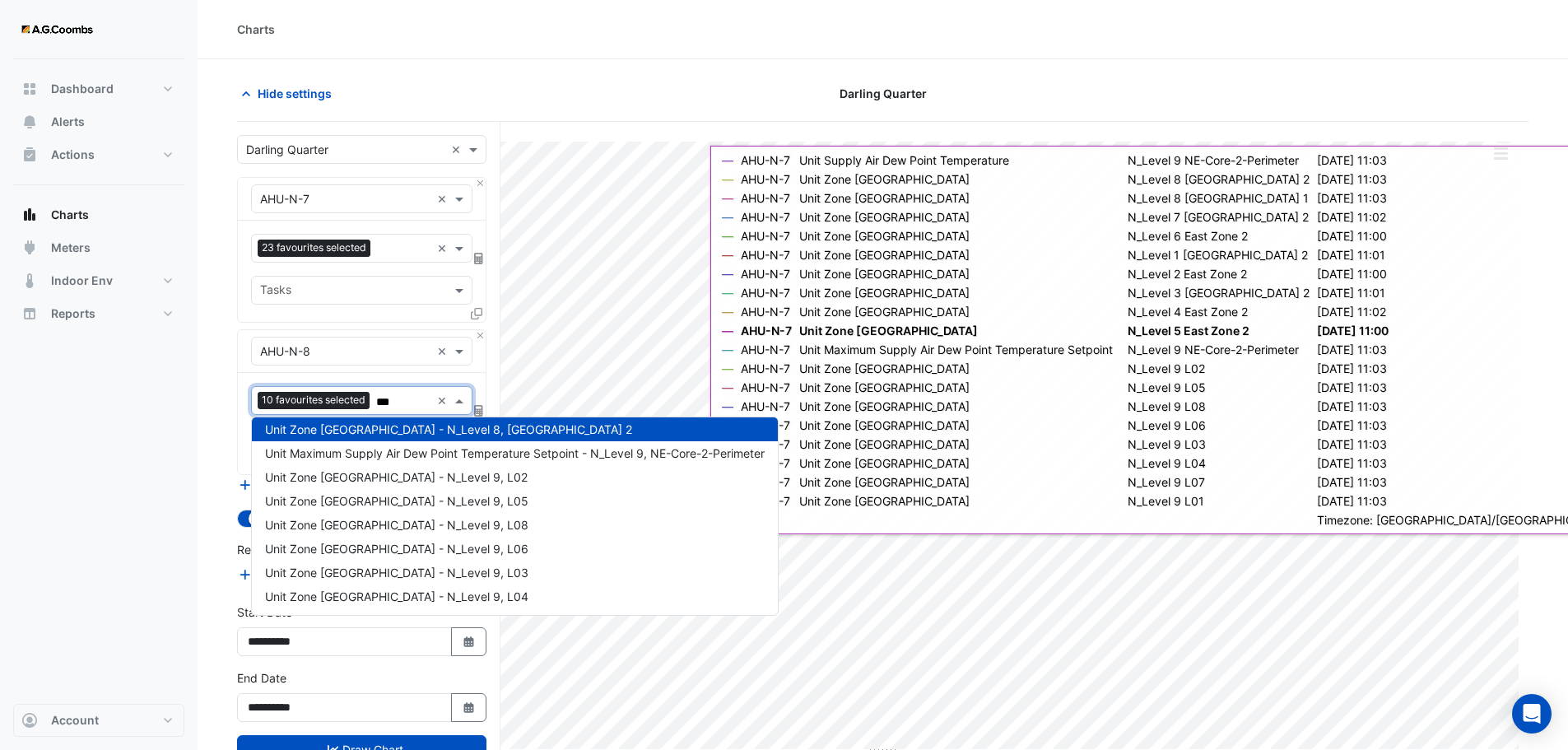
click at [410, 454] on span "Unit Maximum Supply Air Dew Point Temperature Setpoint - N_Level 9, NE-Core-2-P…" at bounding box center [515, 453] width 500 height 14
type input "***"
click at [411, 455] on span "Unit Zone Dew Point - N_Level 9, L02" at bounding box center [396, 453] width 262 height 14
type input "***"
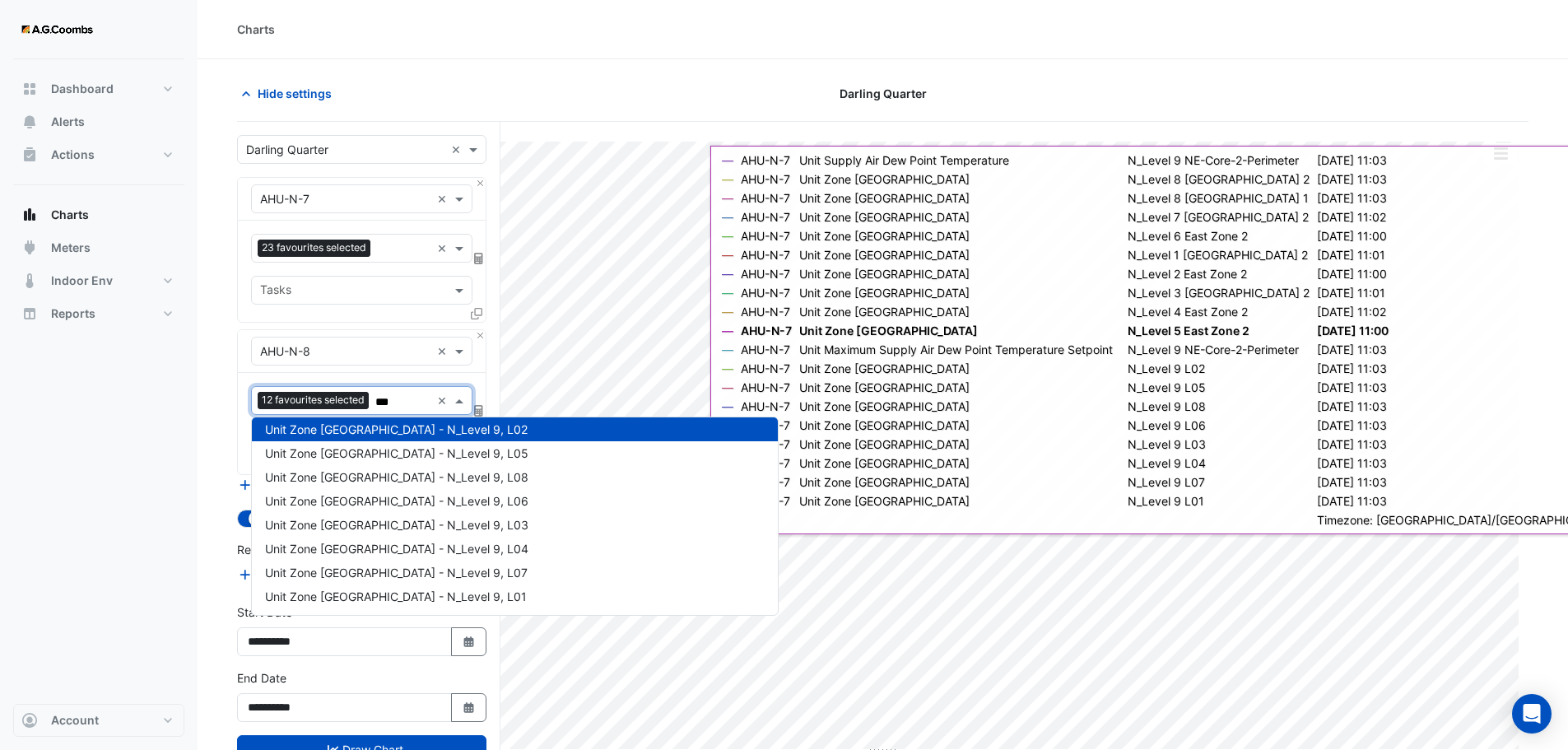
scroll to position [269, 0]
click at [411, 455] on span "Unit Zone Dew Point - N_Level 9, L05" at bounding box center [396, 453] width 263 height 14
type input "***"
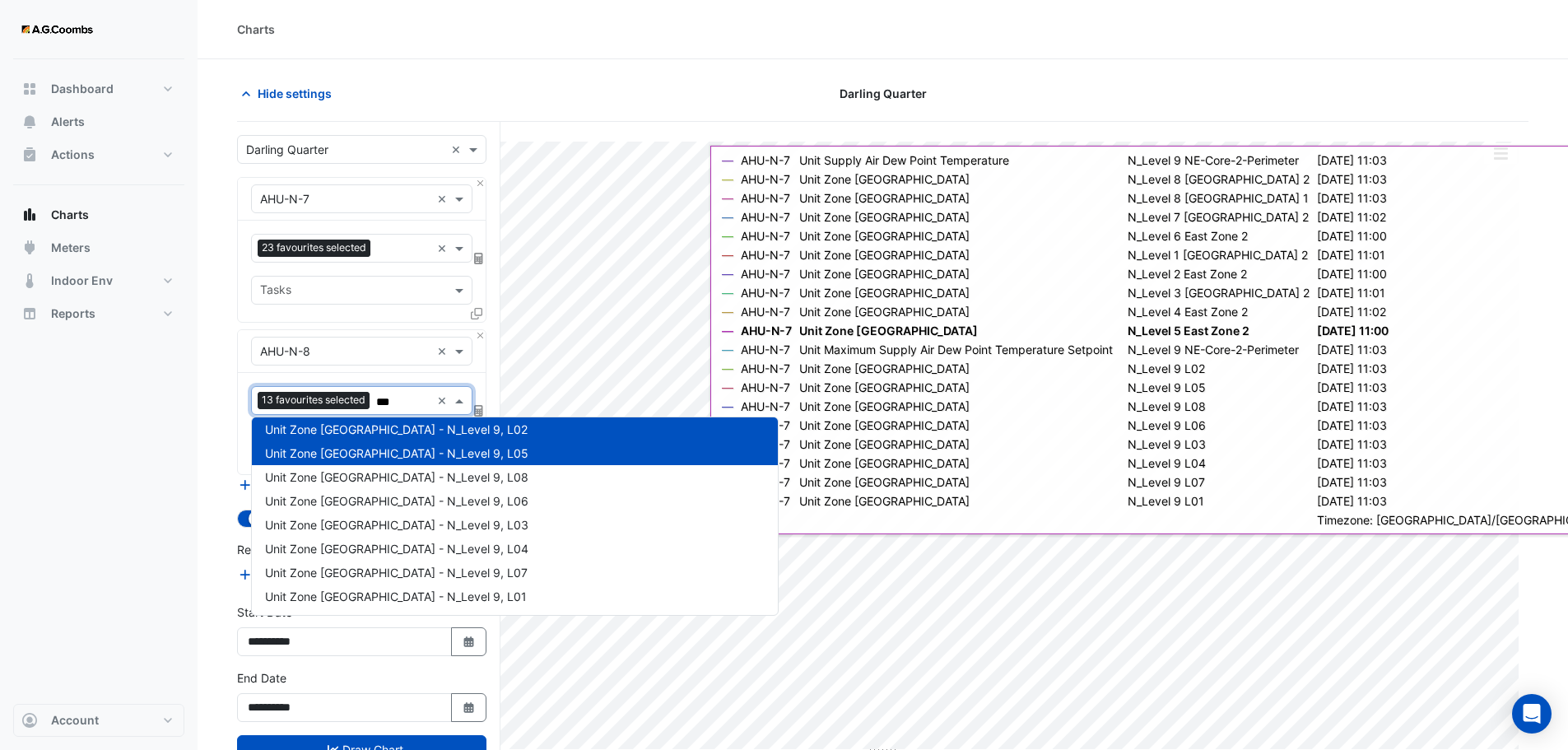
click at [411, 455] on span "Unit Zone Dew Point - N_Level 9, L05" at bounding box center [396, 453] width 263 height 14
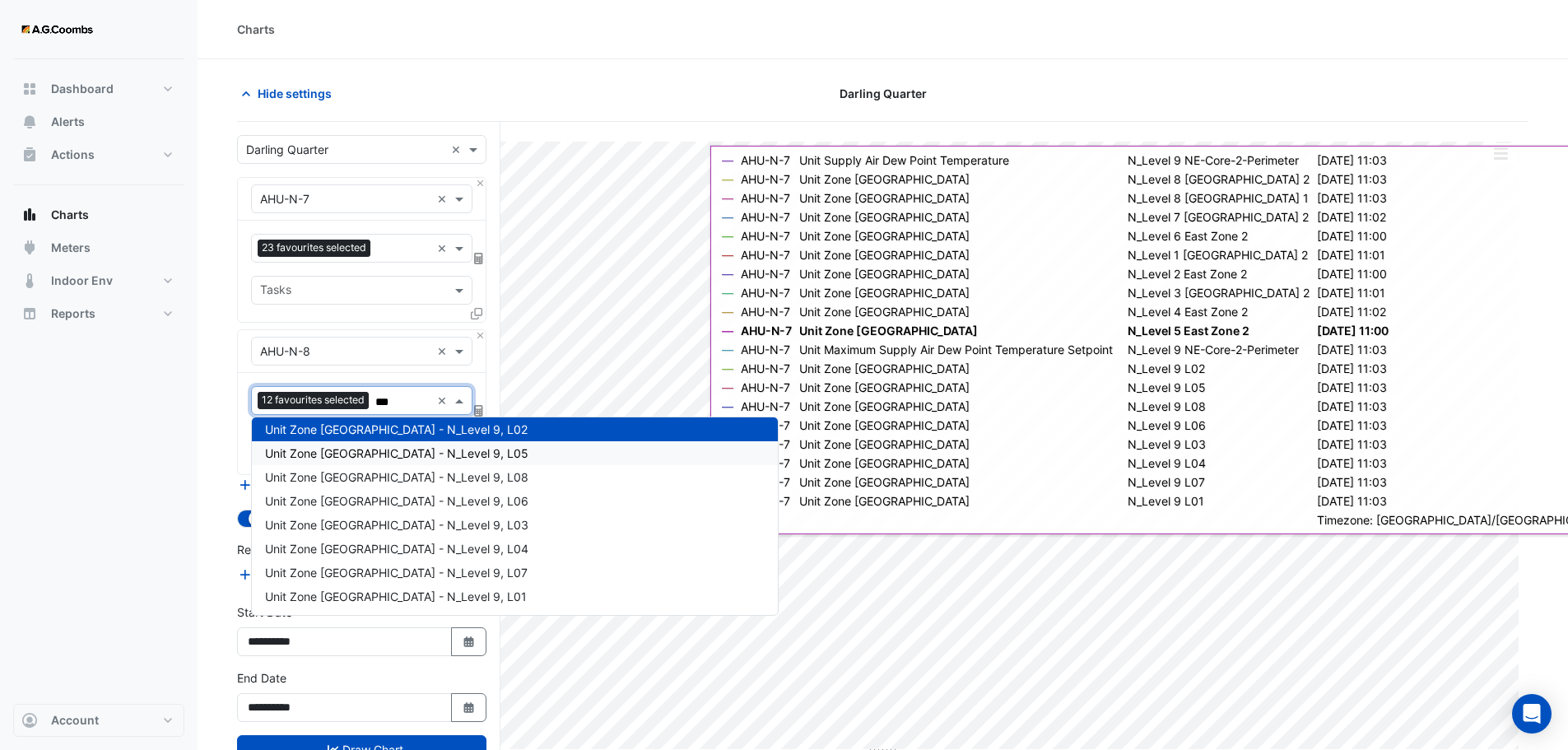
click at [411, 455] on span "Unit Zone Dew Point - N_Level 9, L05" at bounding box center [396, 453] width 263 height 14
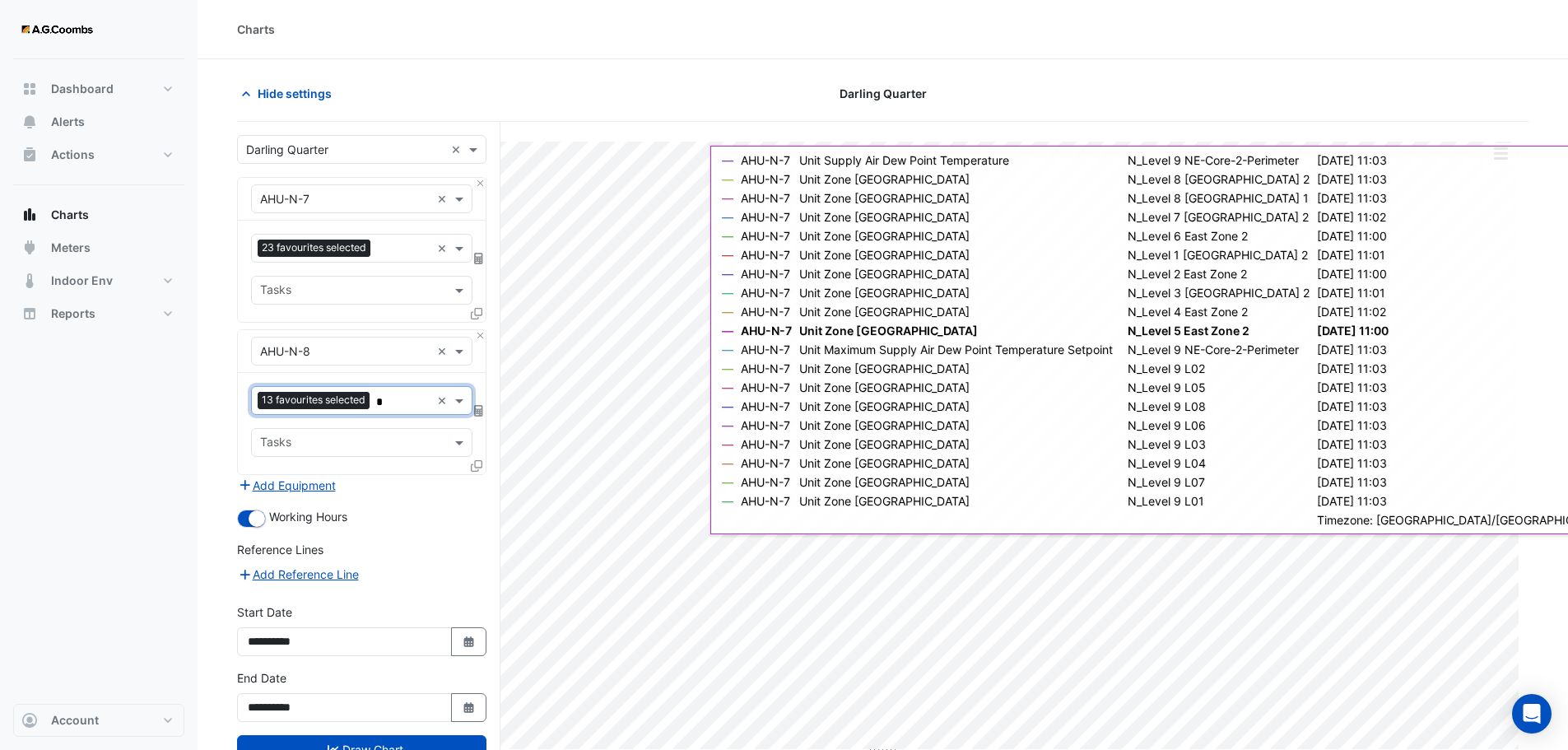
type input "**"
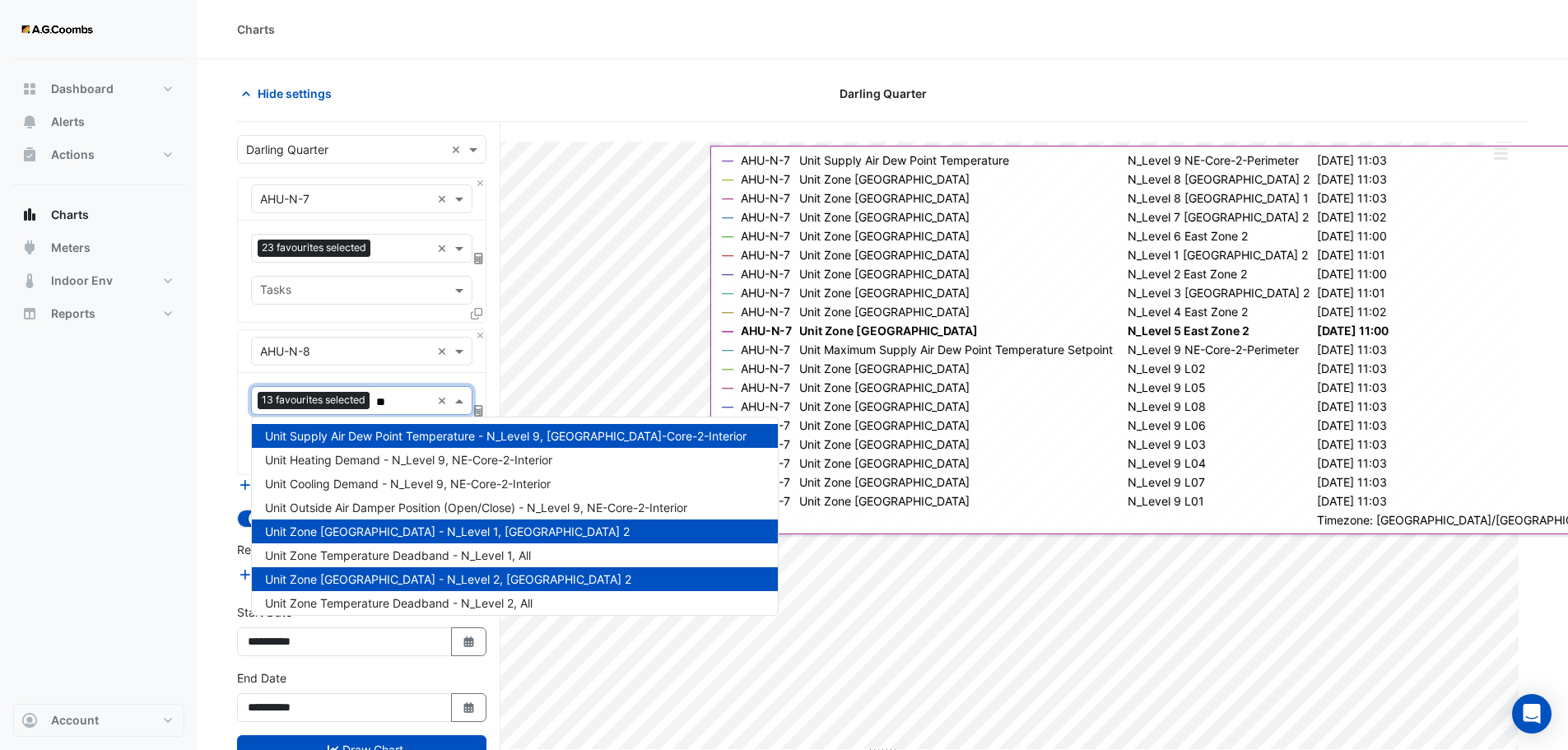
scroll to position [507, 0]
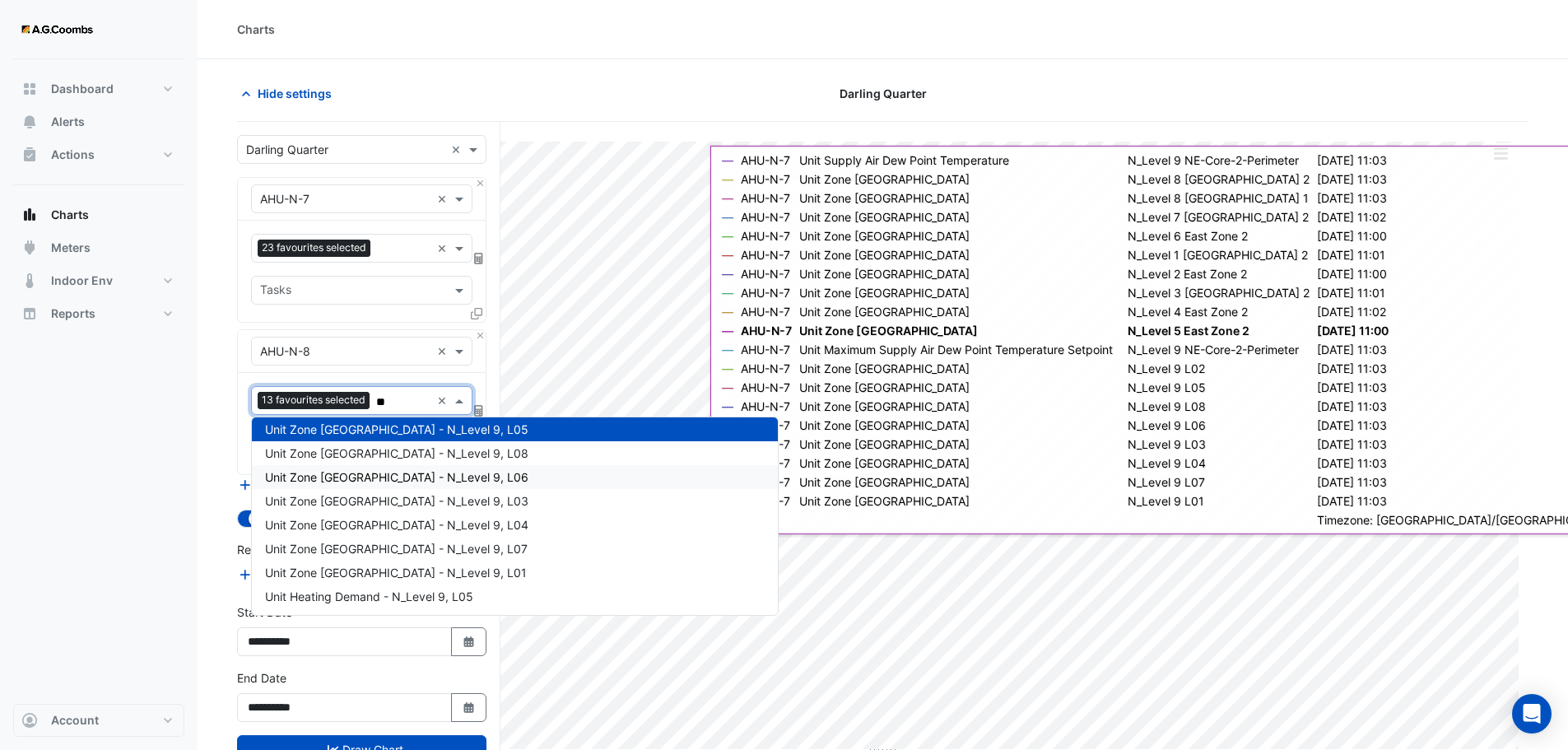
click at [412, 473] on span "Unit Zone Dew Point - N_Level 9, L06" at bounding box center [396, 477] width 263 height 14
type input "**"
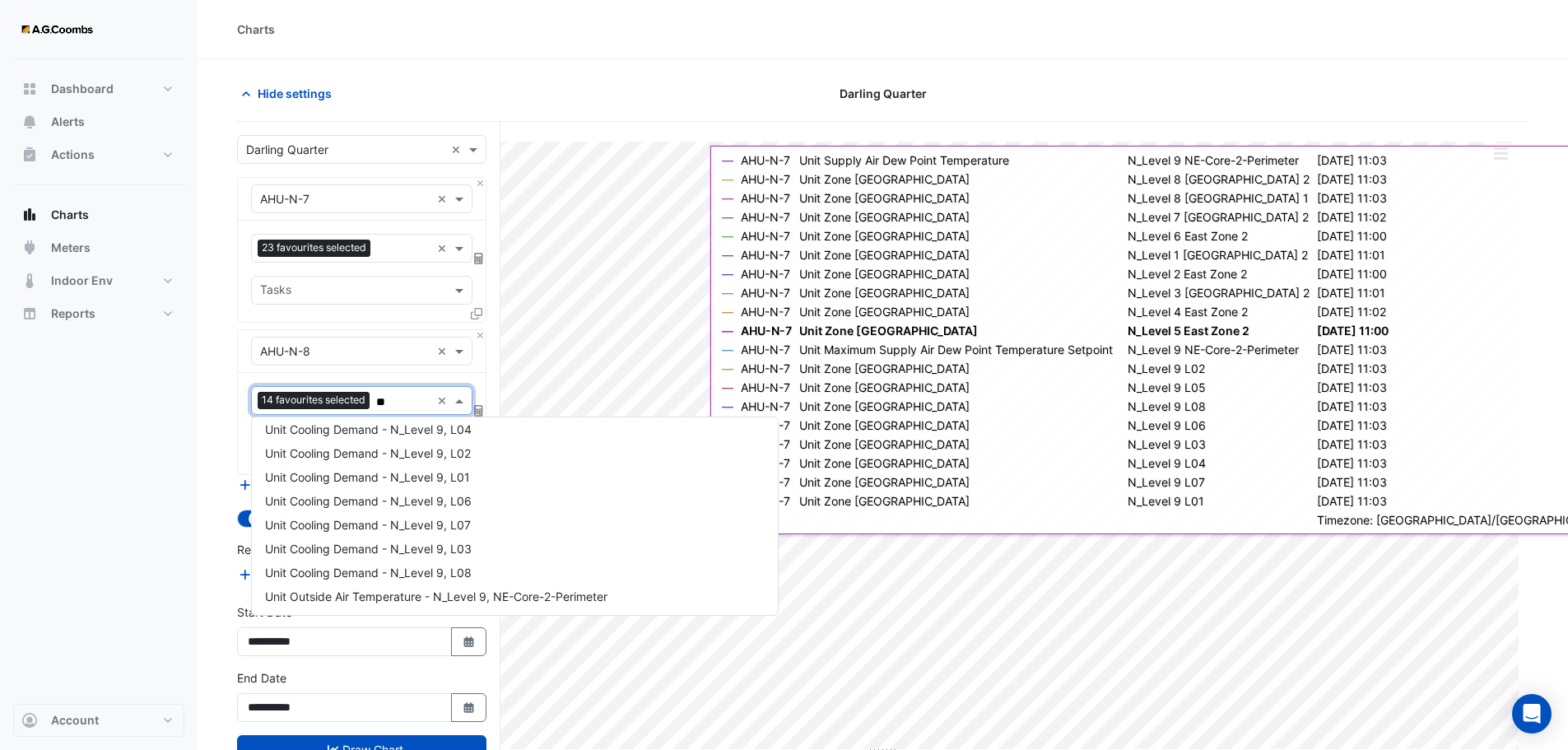
scroll to position [555, 0]
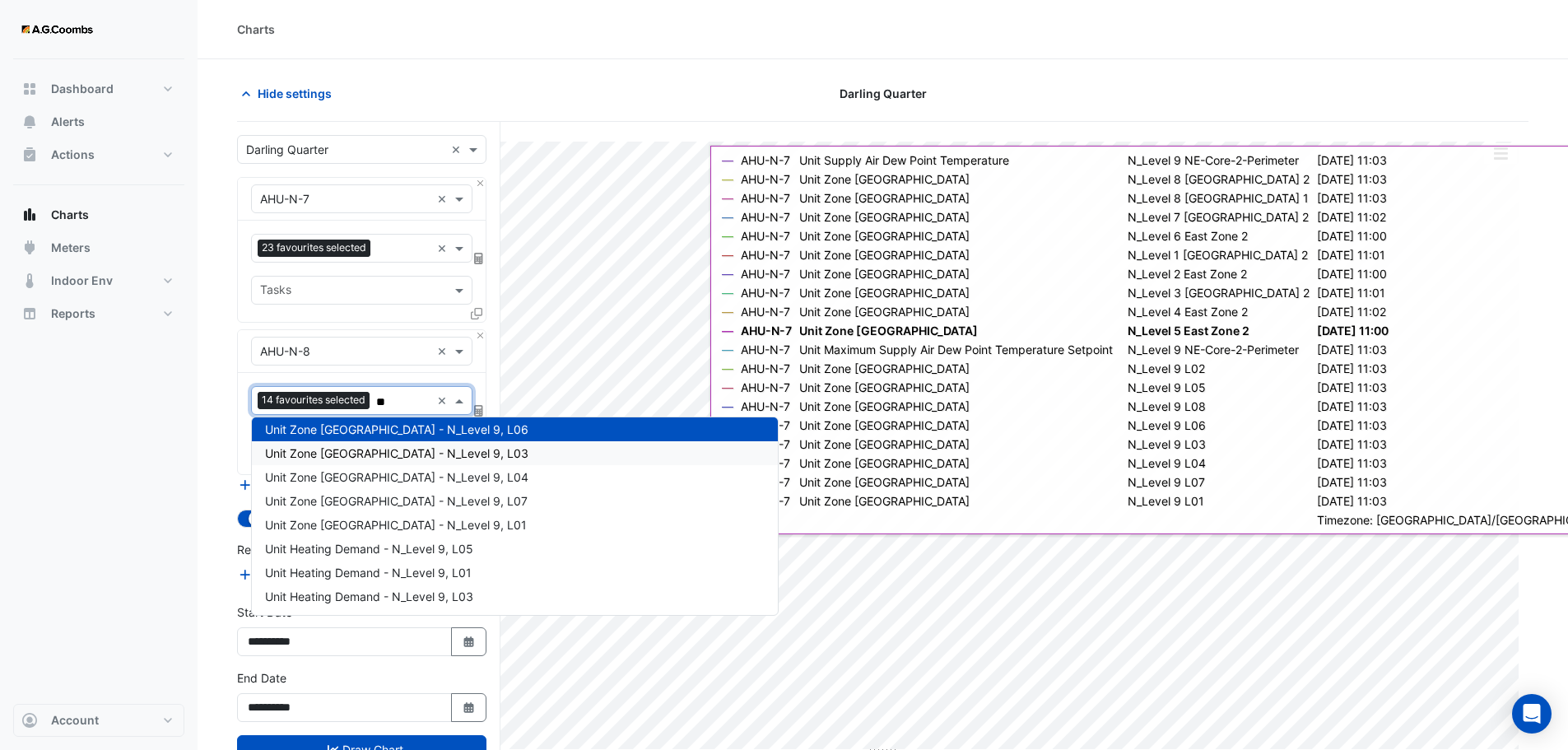
click at [412, 449] on span "Unit Zone Dew Point - N_Level 9, L03" at bounding box center [396, 453] width 263 height 14
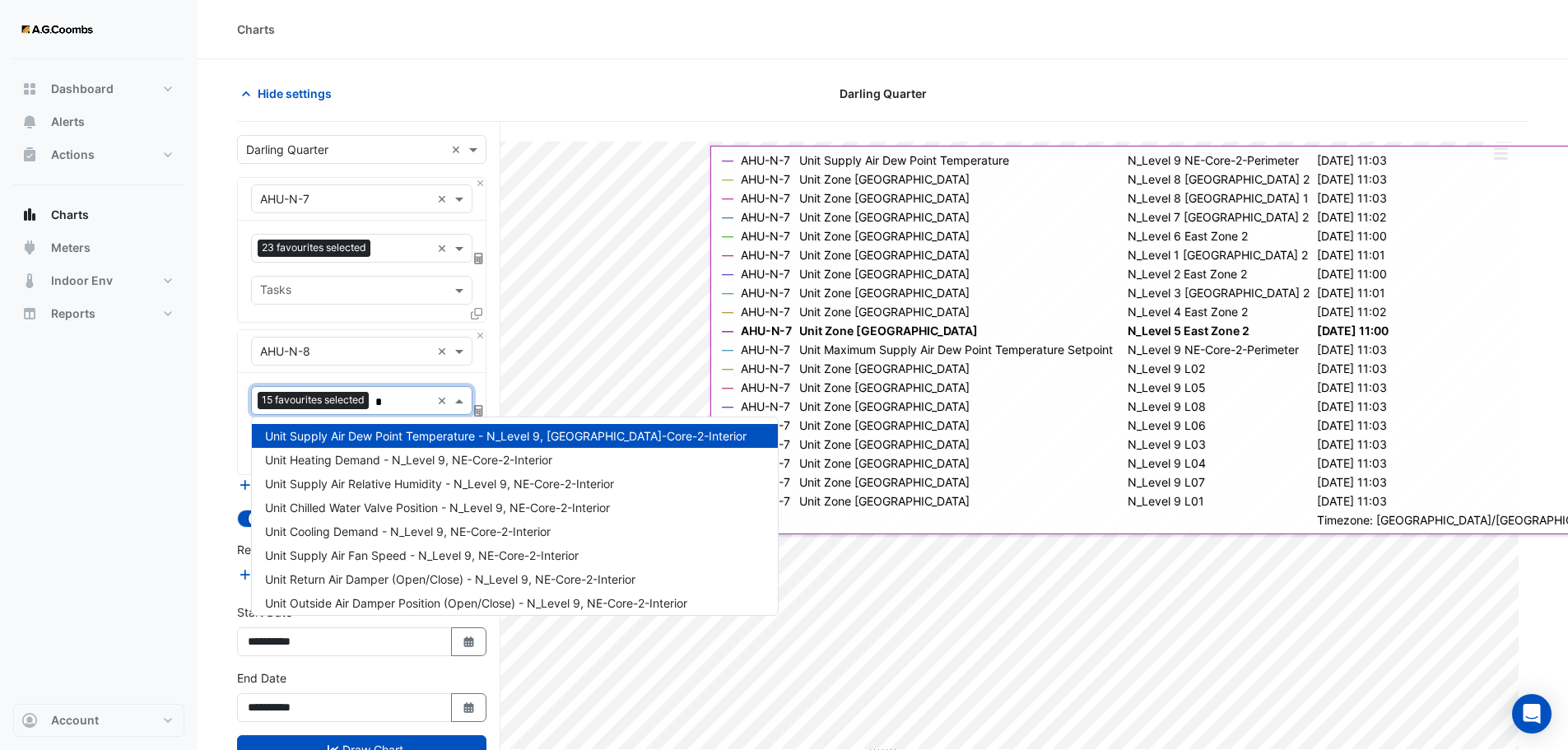
scroll to position [579, 0]
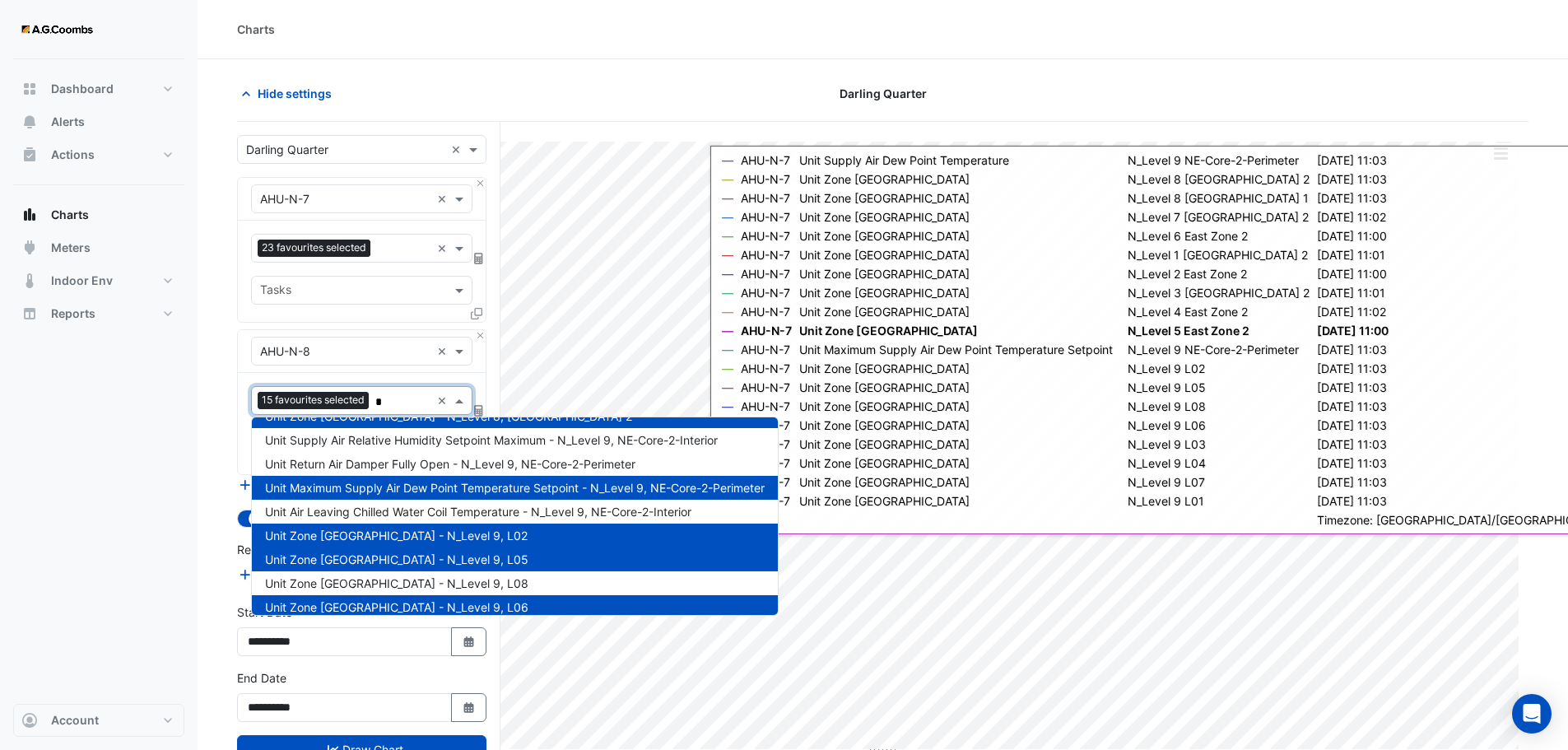
type input "**"
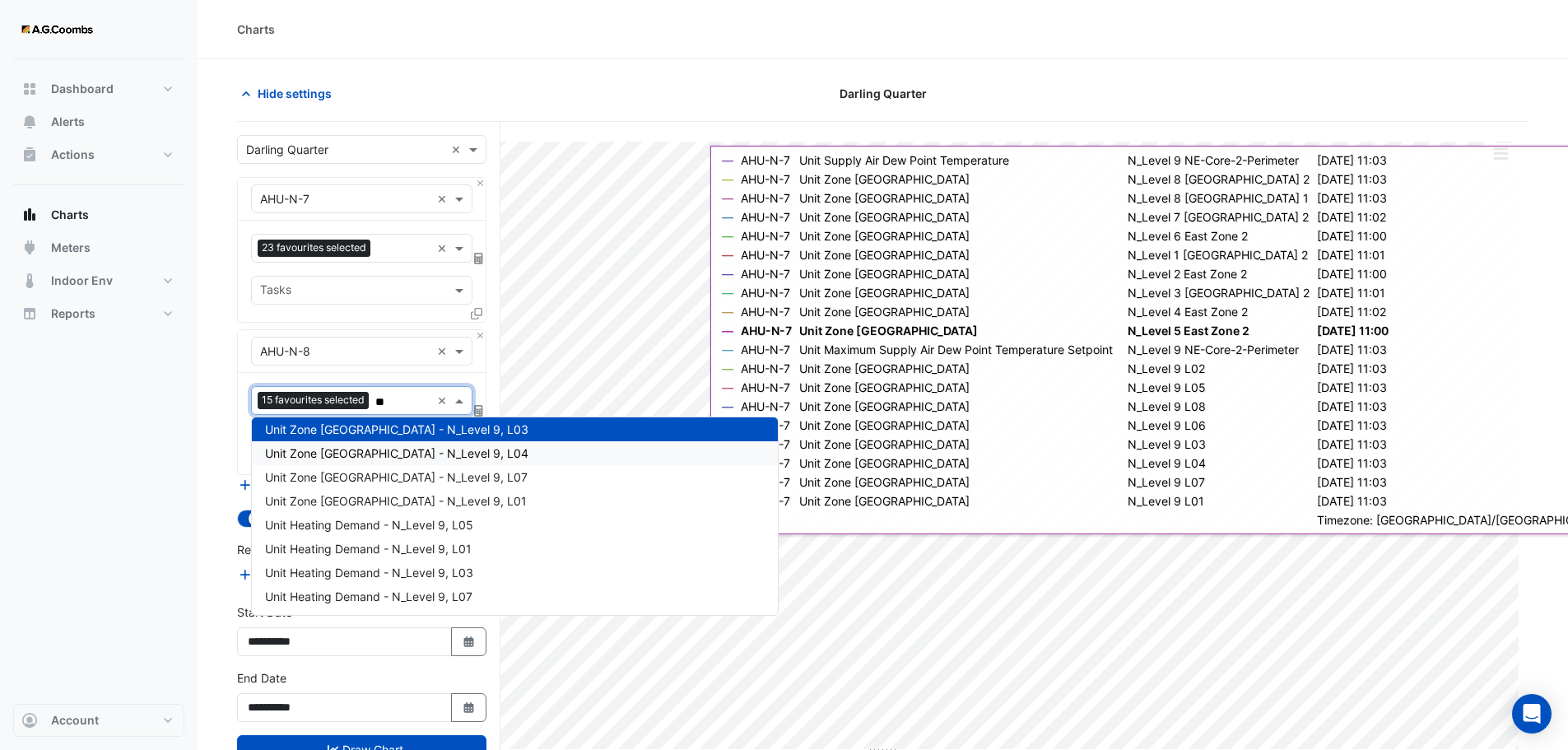
click at [415, 451] on span "Unit Zone Dew Point - N_Level 9, L04" at bounding box center [396, 453] width 263 height 14
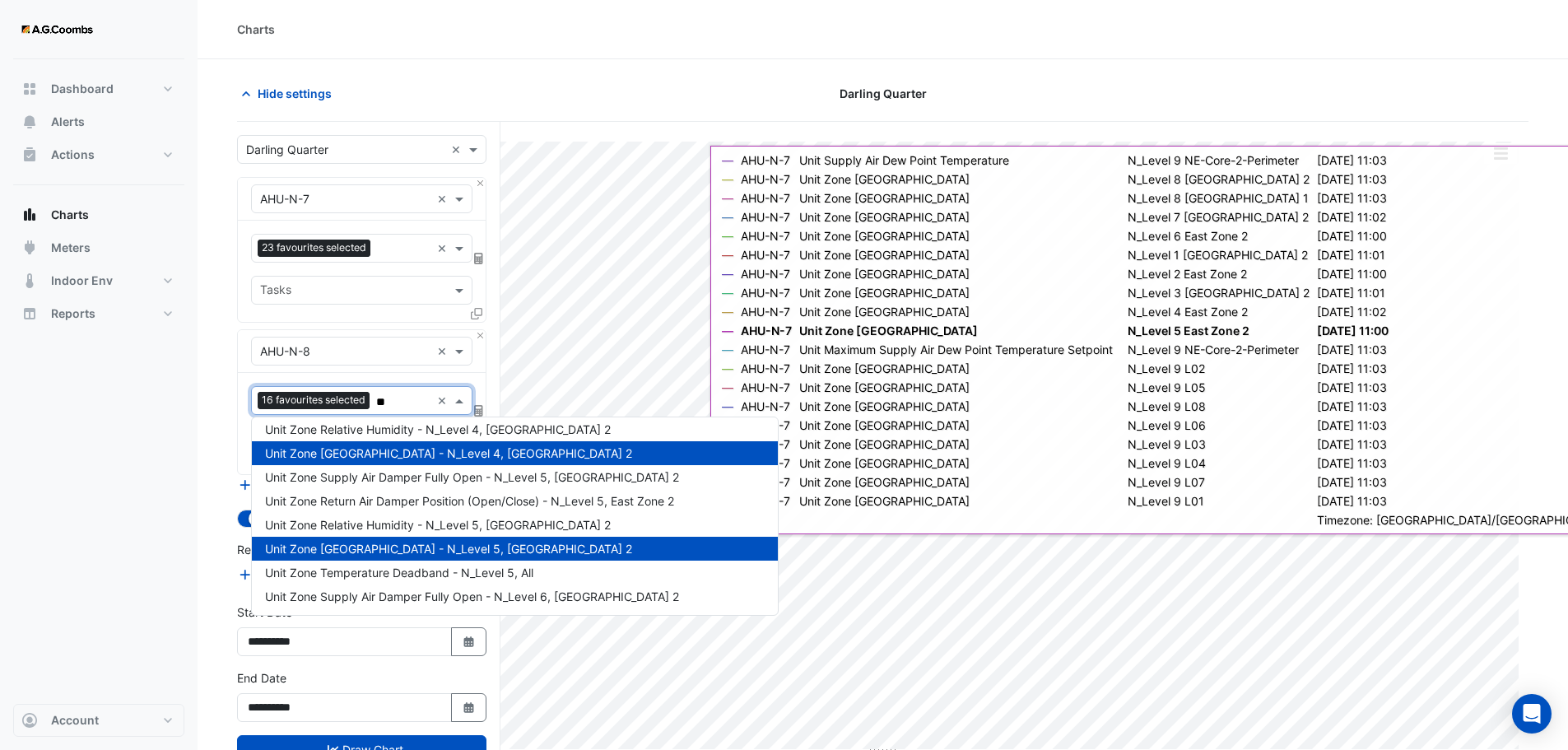
type input "***"
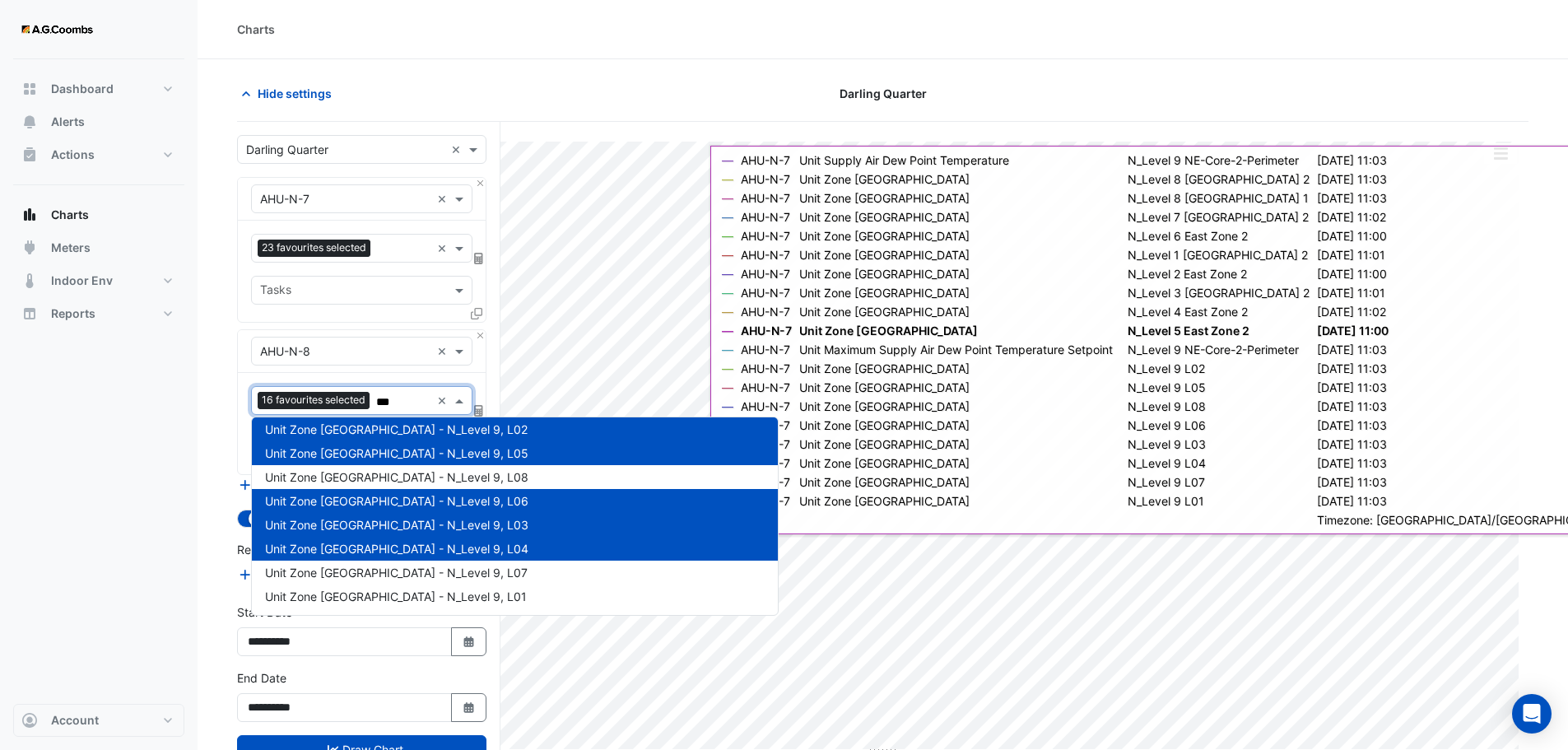
scroll to position [269, 0]
click at [418, 469] on div "Unit Zone Dew Point - N_Level 9, L08" at bounding box center [515, 476] width 526 height 24
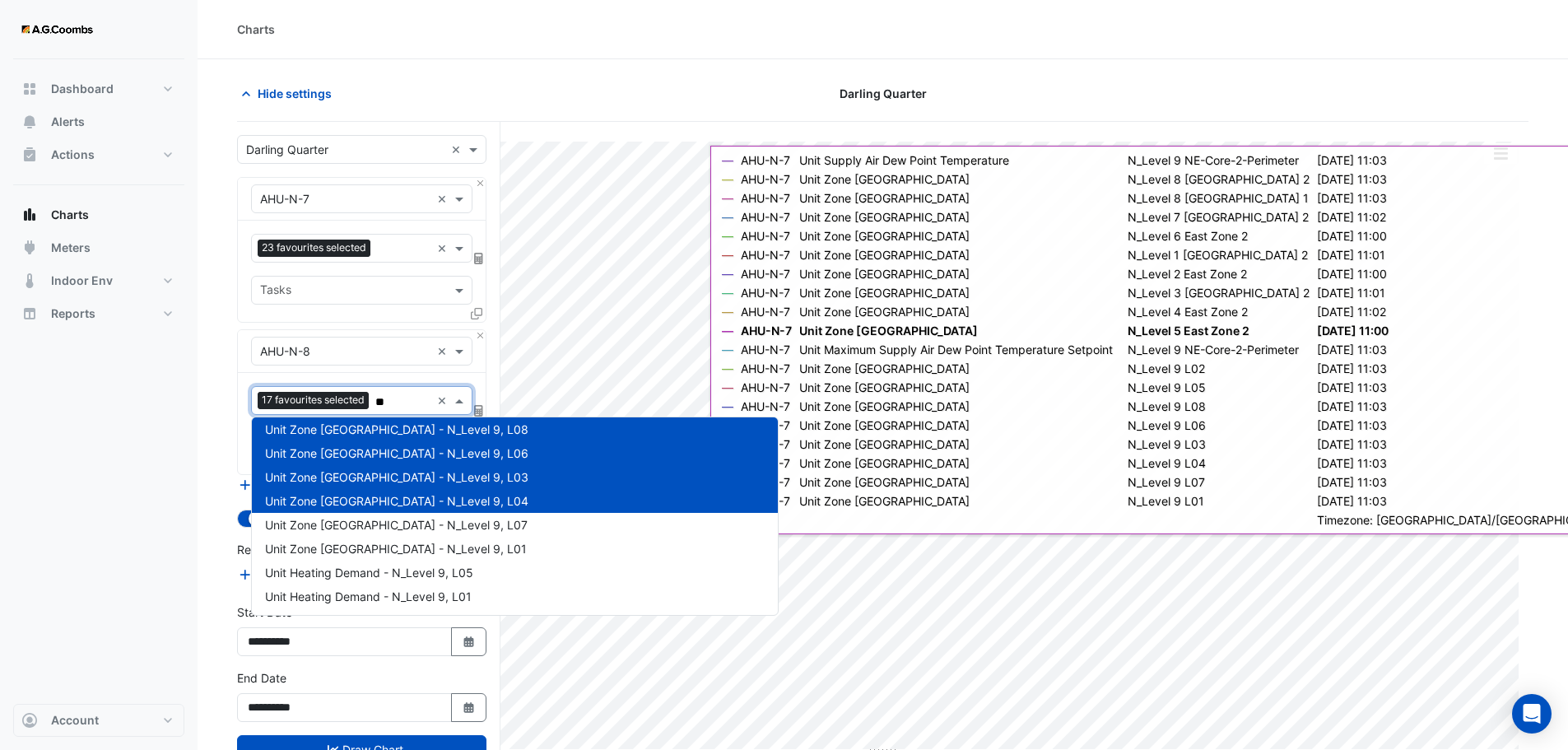
type input "***"
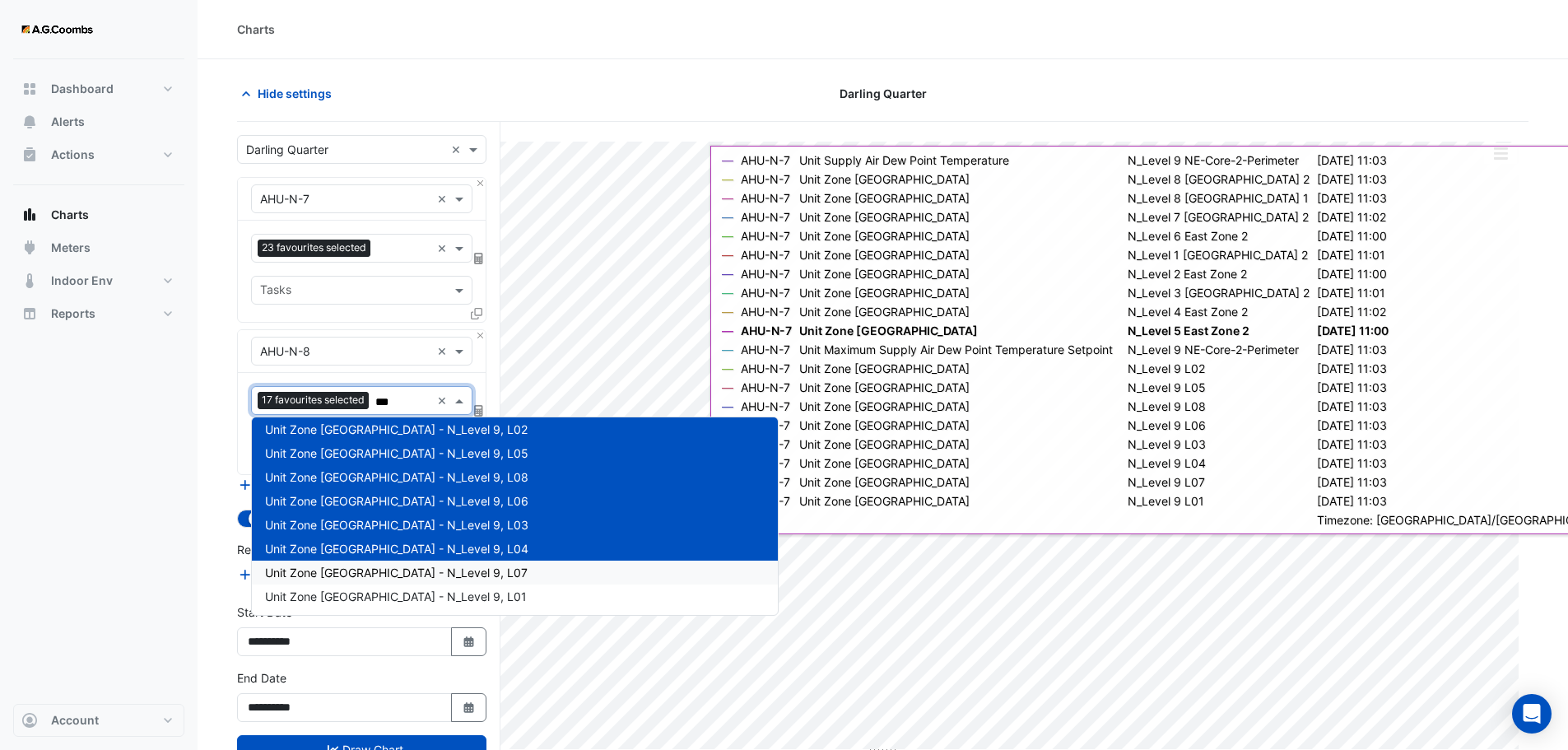
click at [396, 571] on span "Unit Zone Dew Point - N_Level 9, L07" at bounding box center [396, 572] width 262 height 14
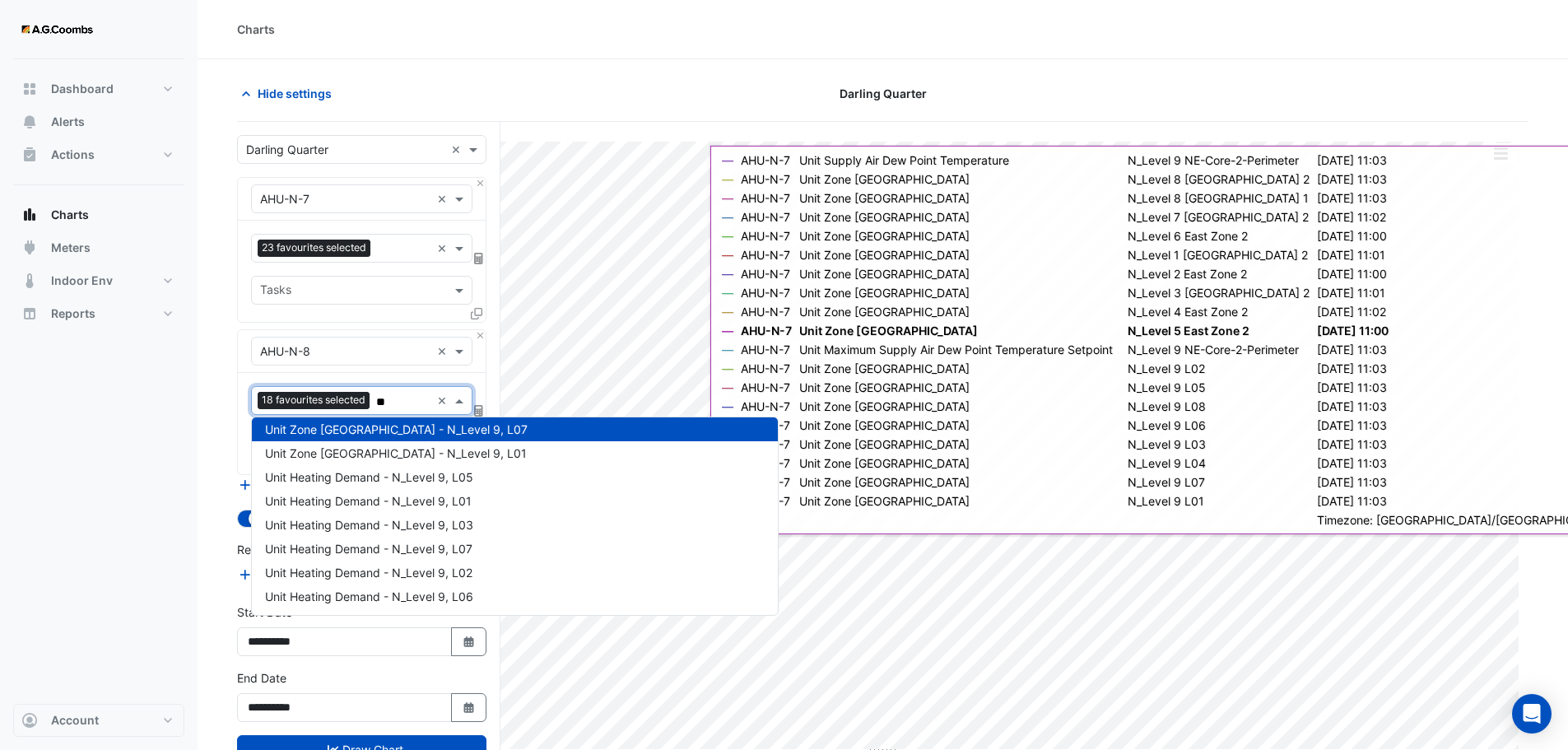
type input "***"
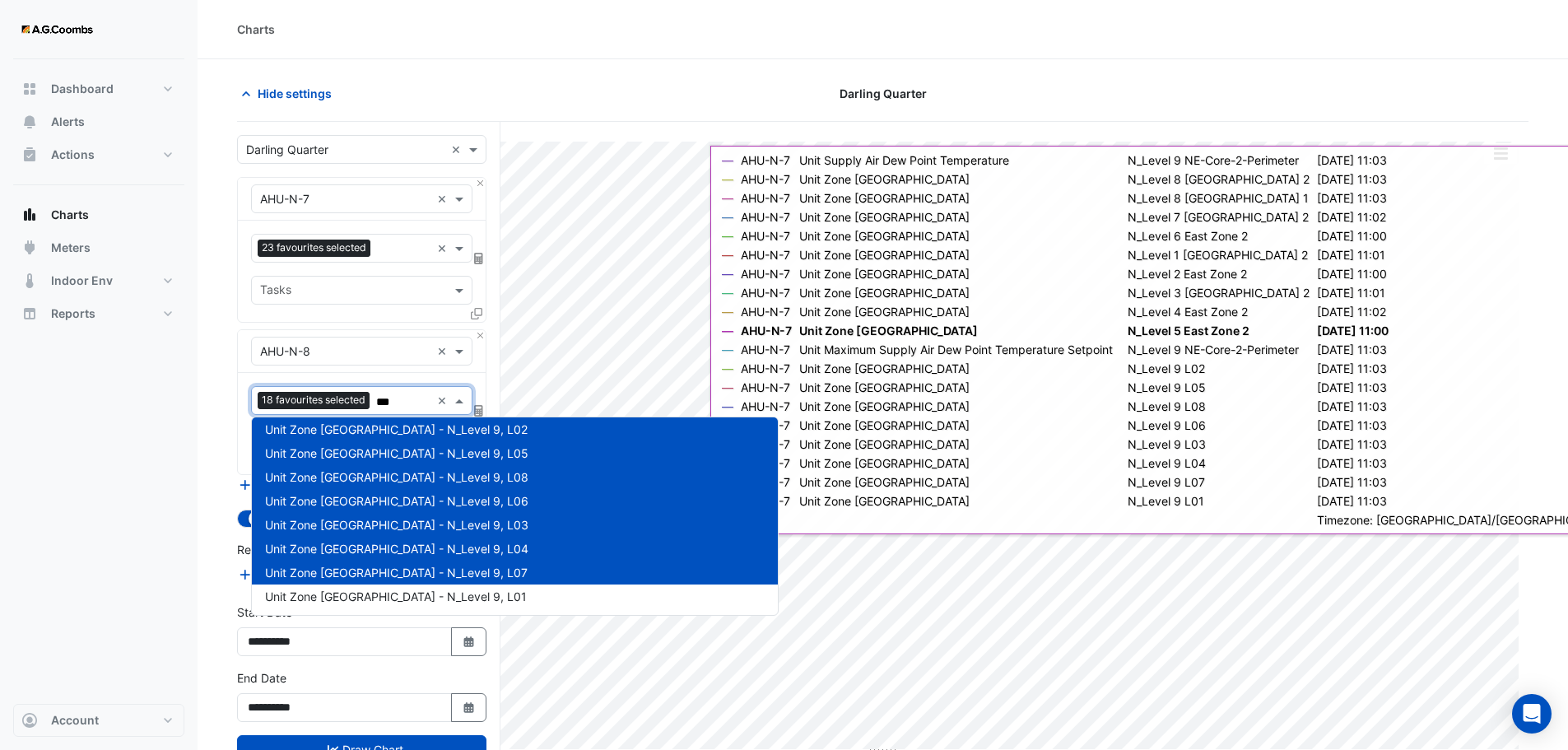
scroll to position [62, 0]
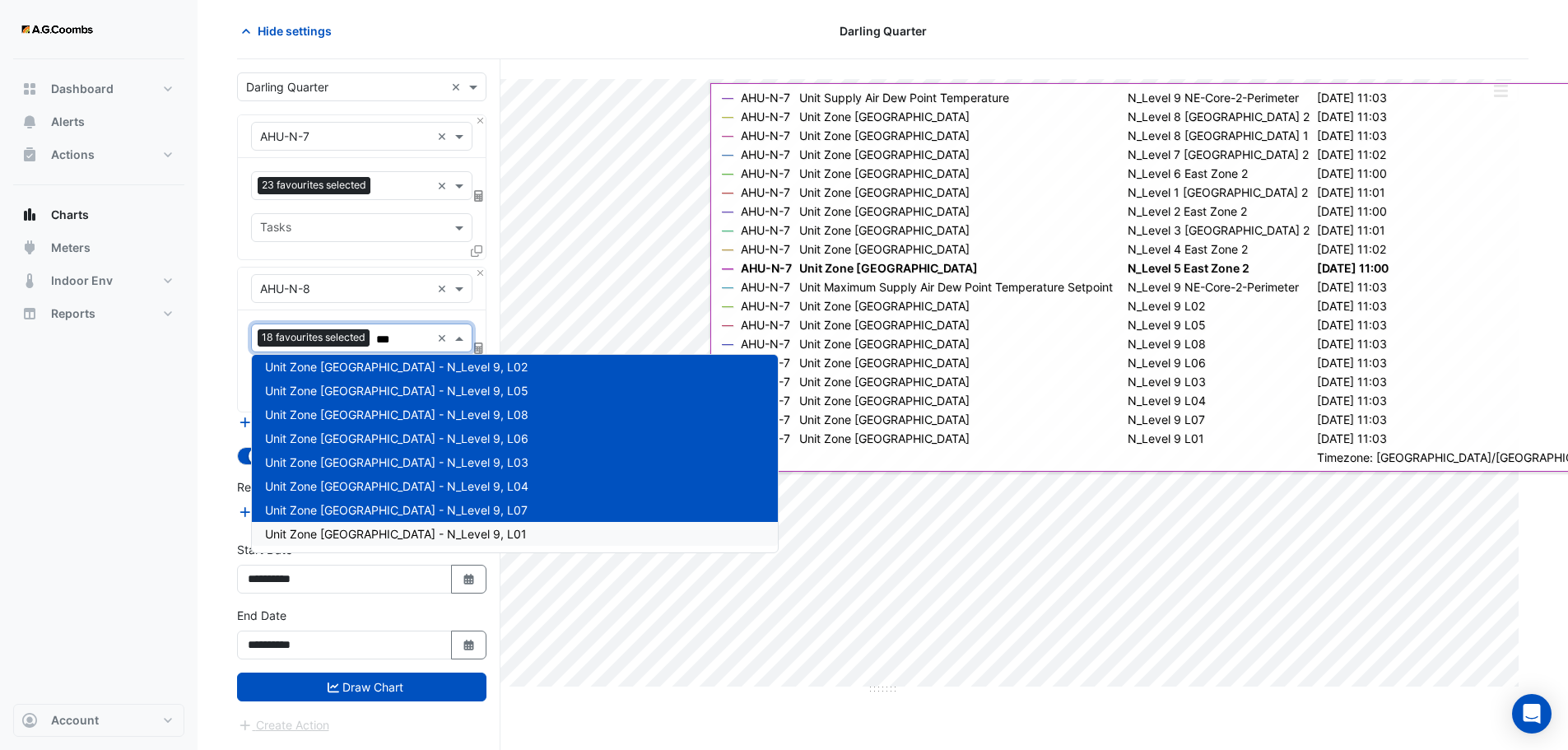
click at [420, 533] on span "Unit Zone Dew Point - N_Level 9, L01" at bounding box center [396, 534] width 262 height 14
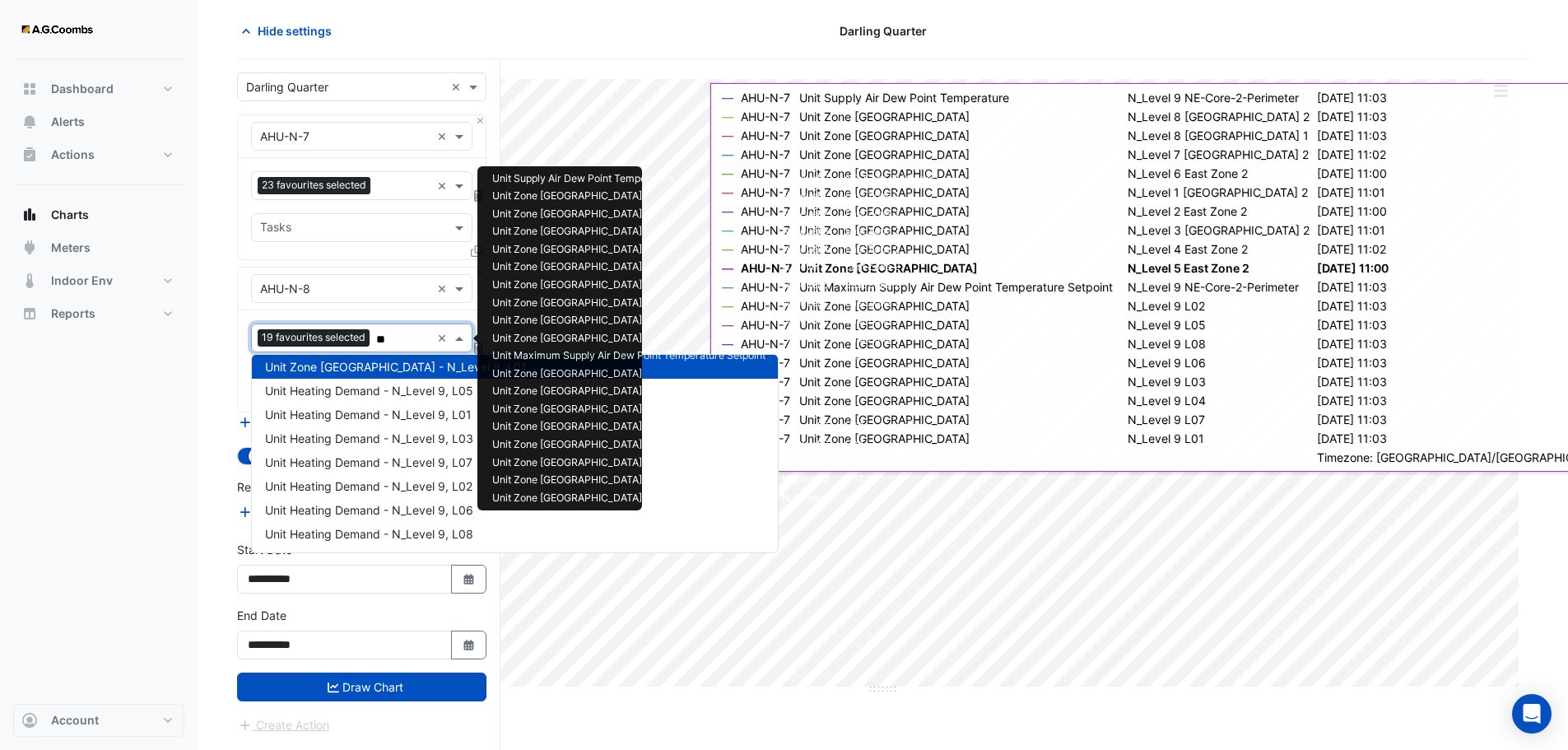
type input "***"
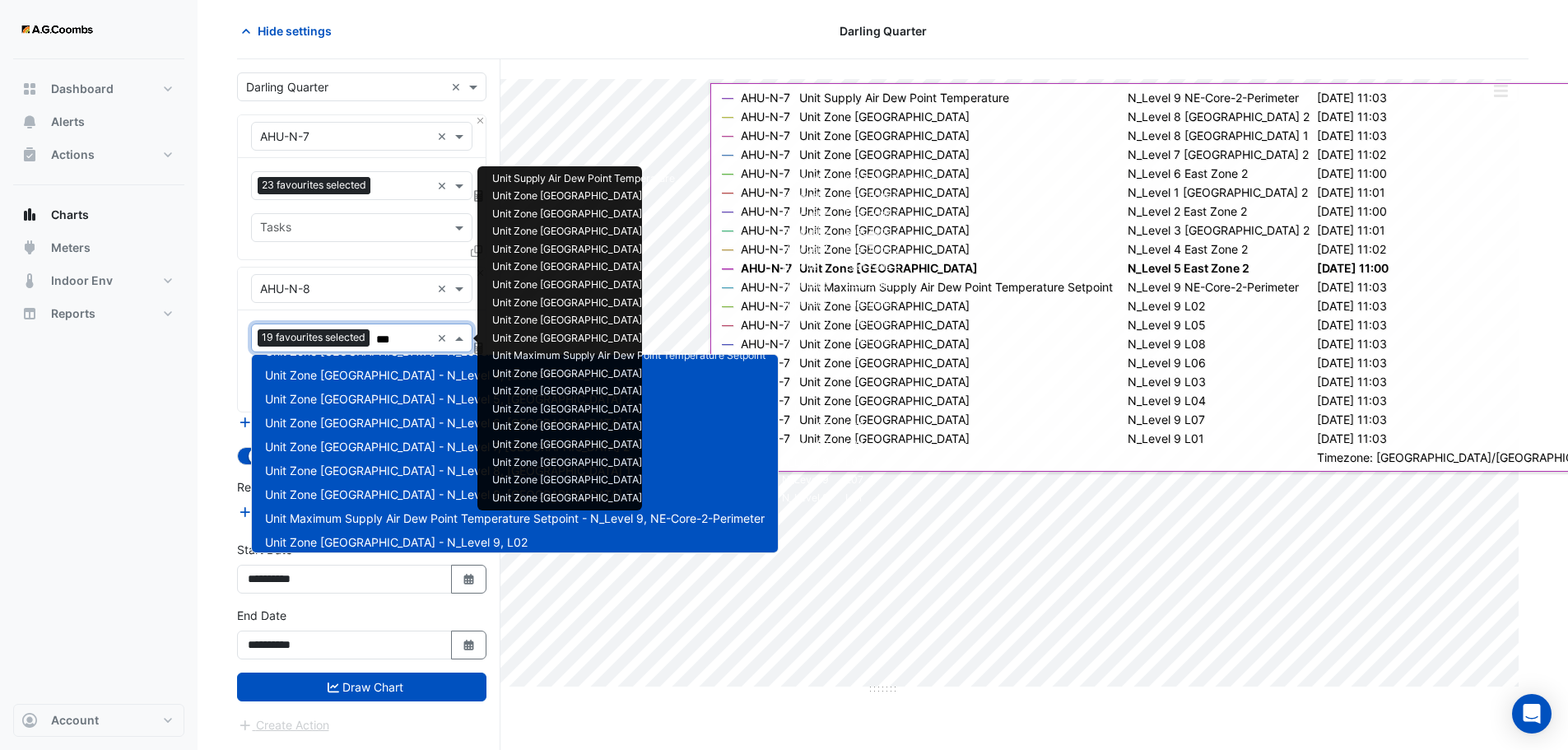
scroll to position [0, 0]
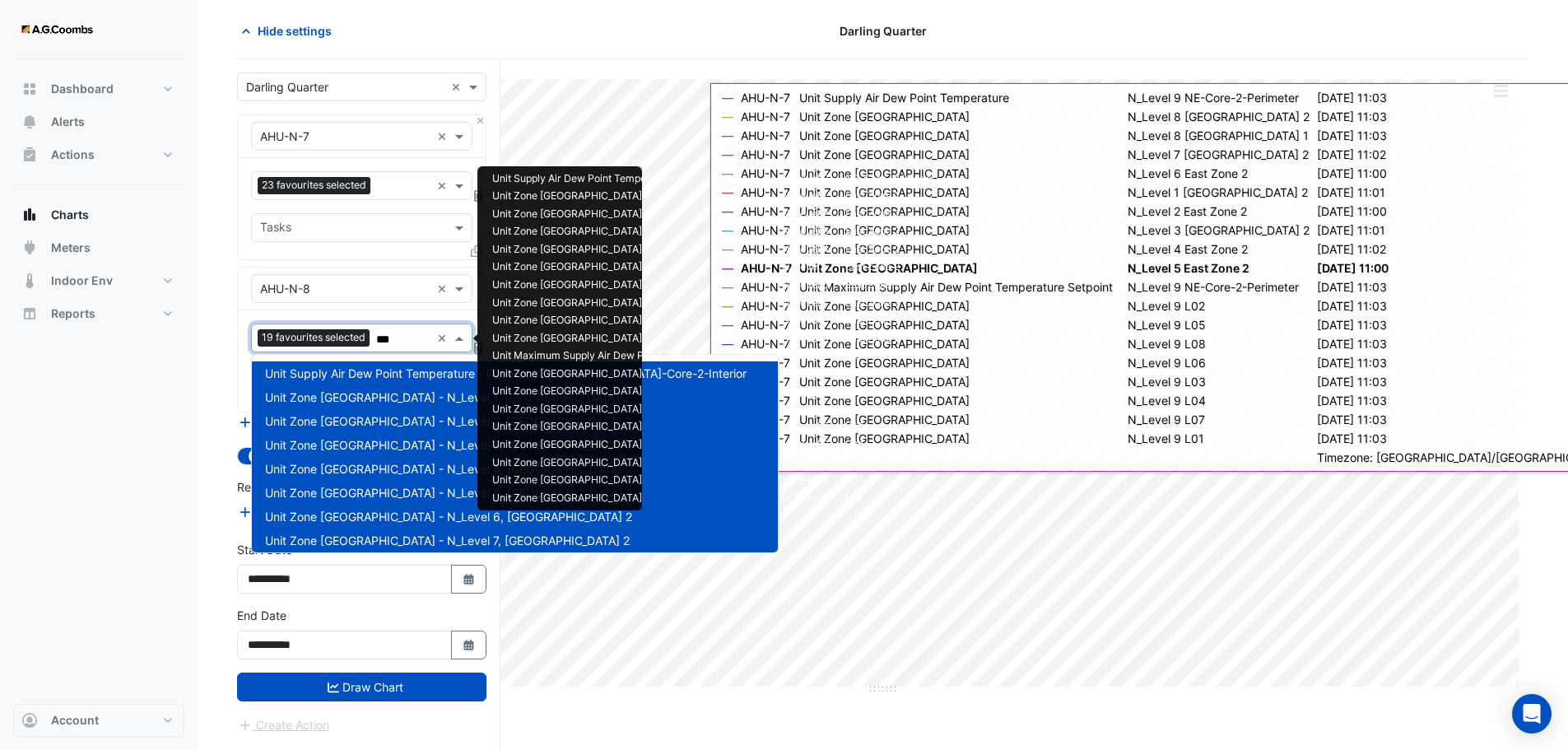
click at [404, 343] on input "***" at bounding box center [403, 339] width 54 height 17
click at [397, 343] on input "***" at bounding box center [403, 339] width 54 height 17
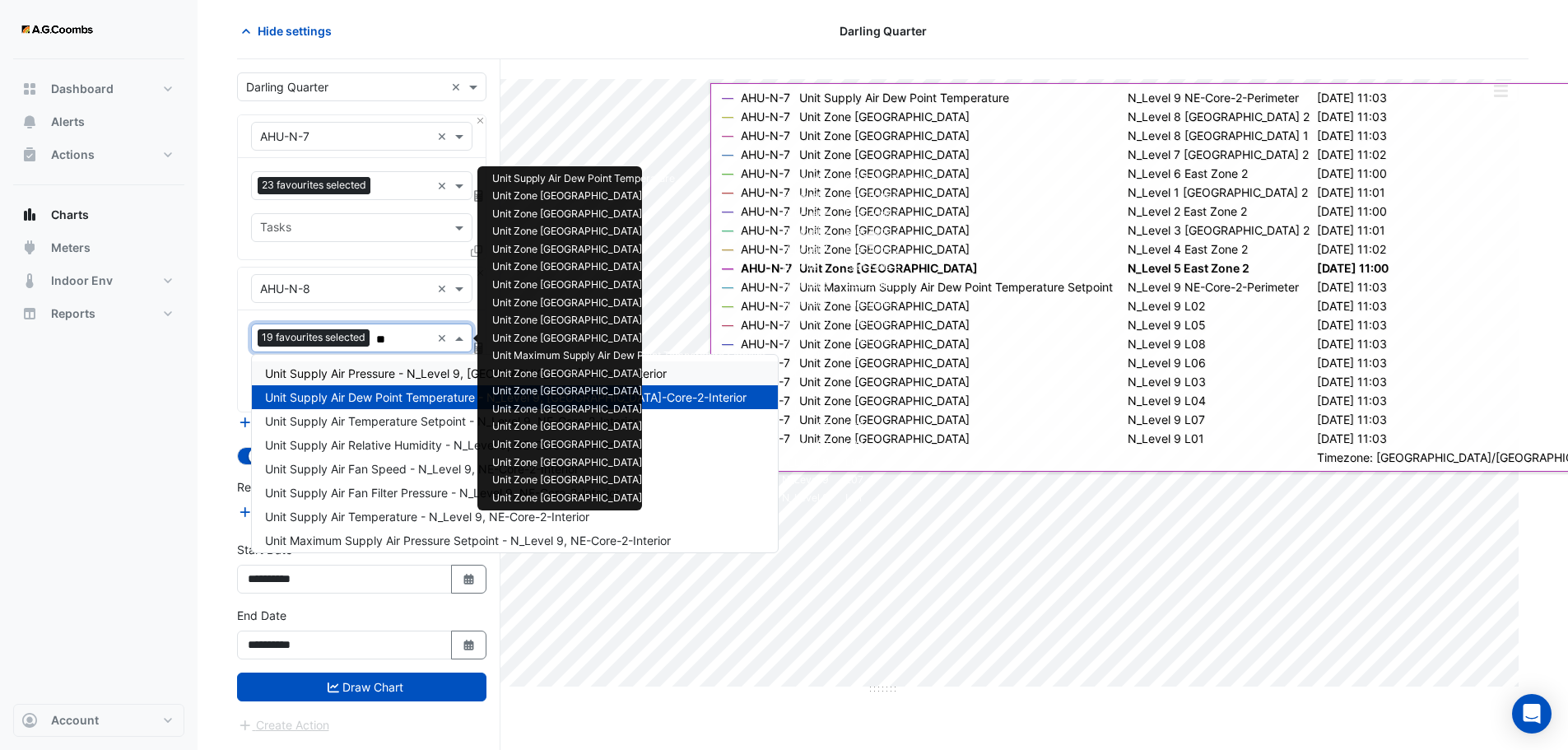
type input "*"
type input "****"
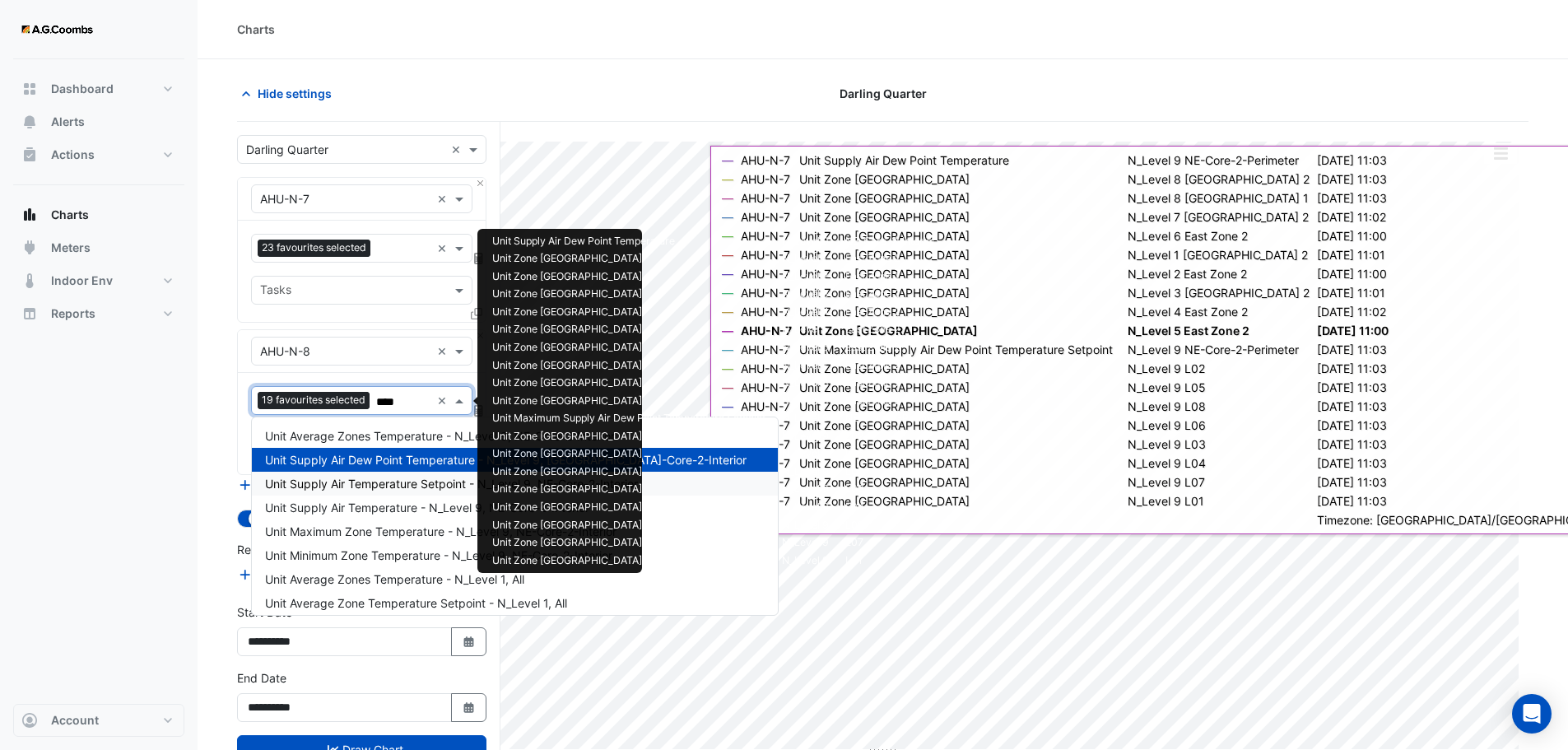
click at [367, 482] on span "Unit Supply Air Temperature Setpoint - N_Level 9, NE-Core-2-Interior" at bounding box center [452, 483] width 373 height 14
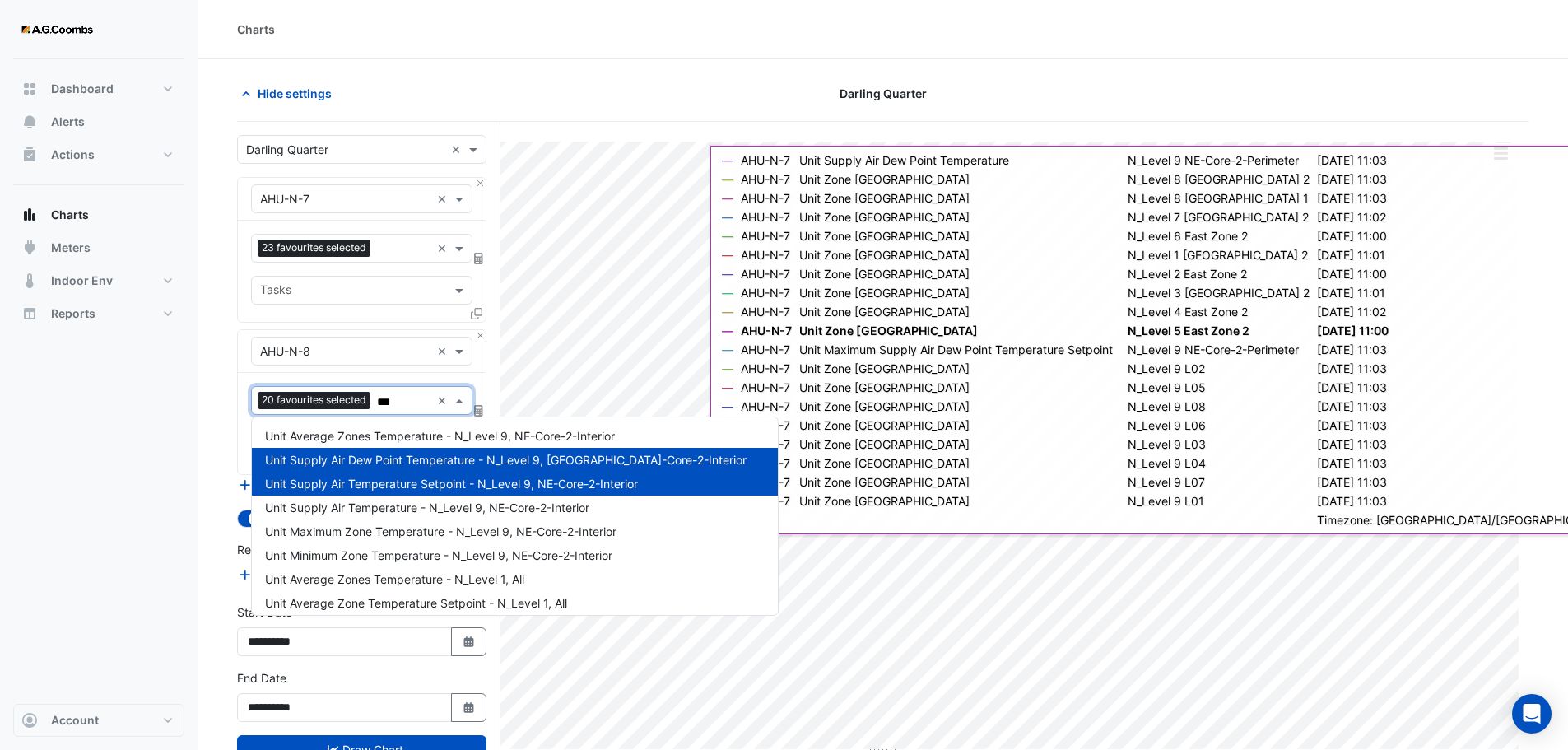
type input "****"
click at [367, 506] on span "Unit Supply Air Temperature - N_Level 9, NE-Core-2-Interior" at bounding box center [427, 507] width 324 height 14
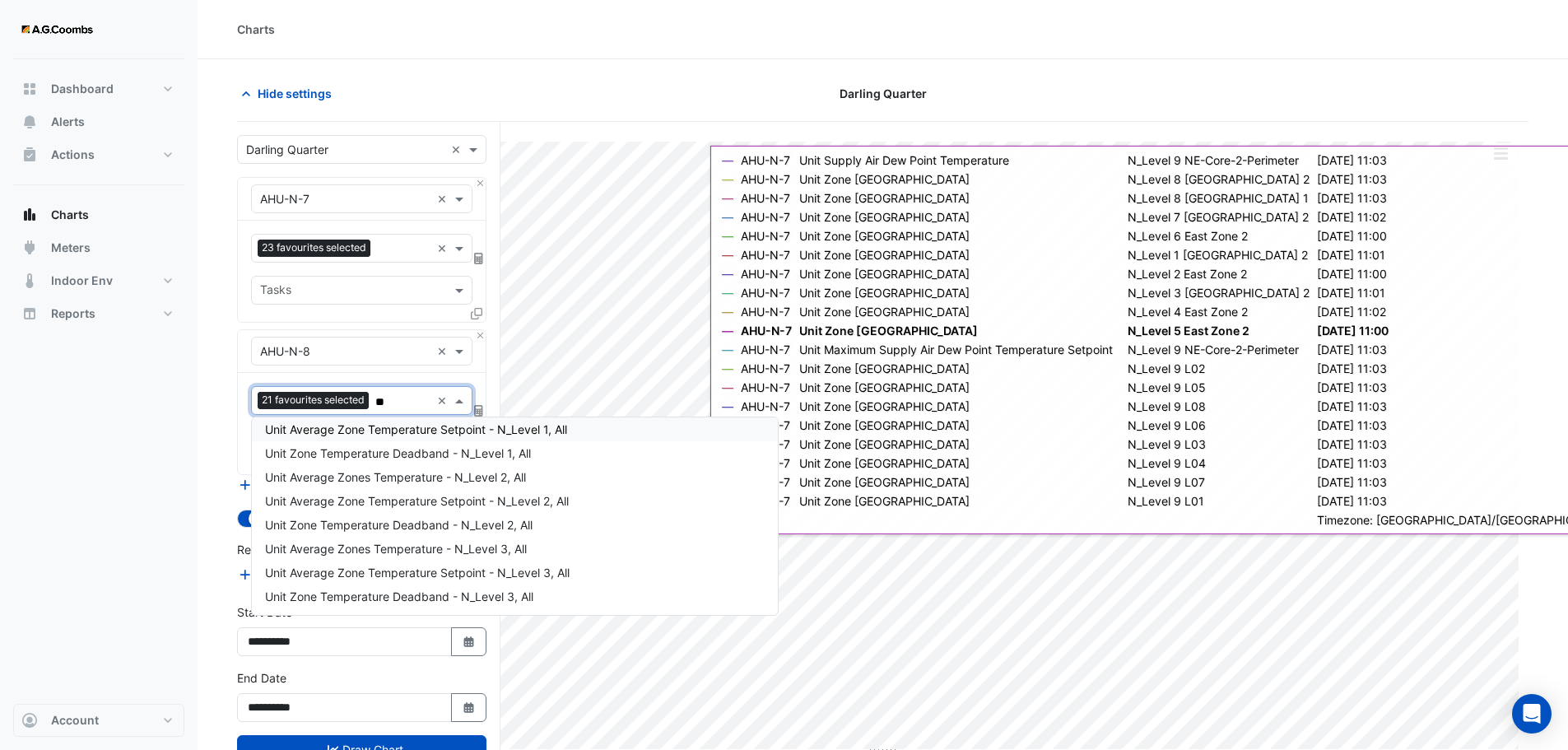
scroll to position [150, 0]
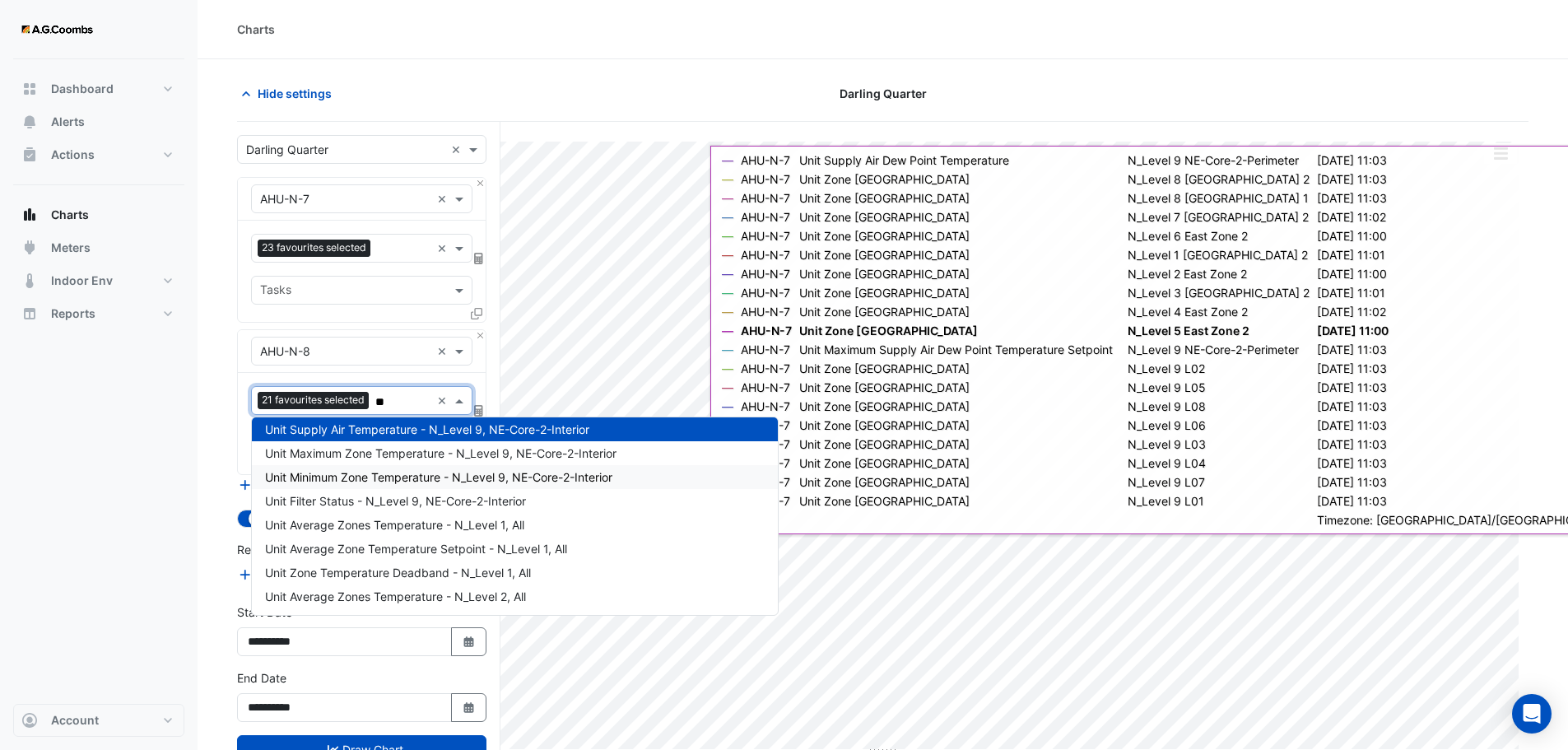
type input "*"
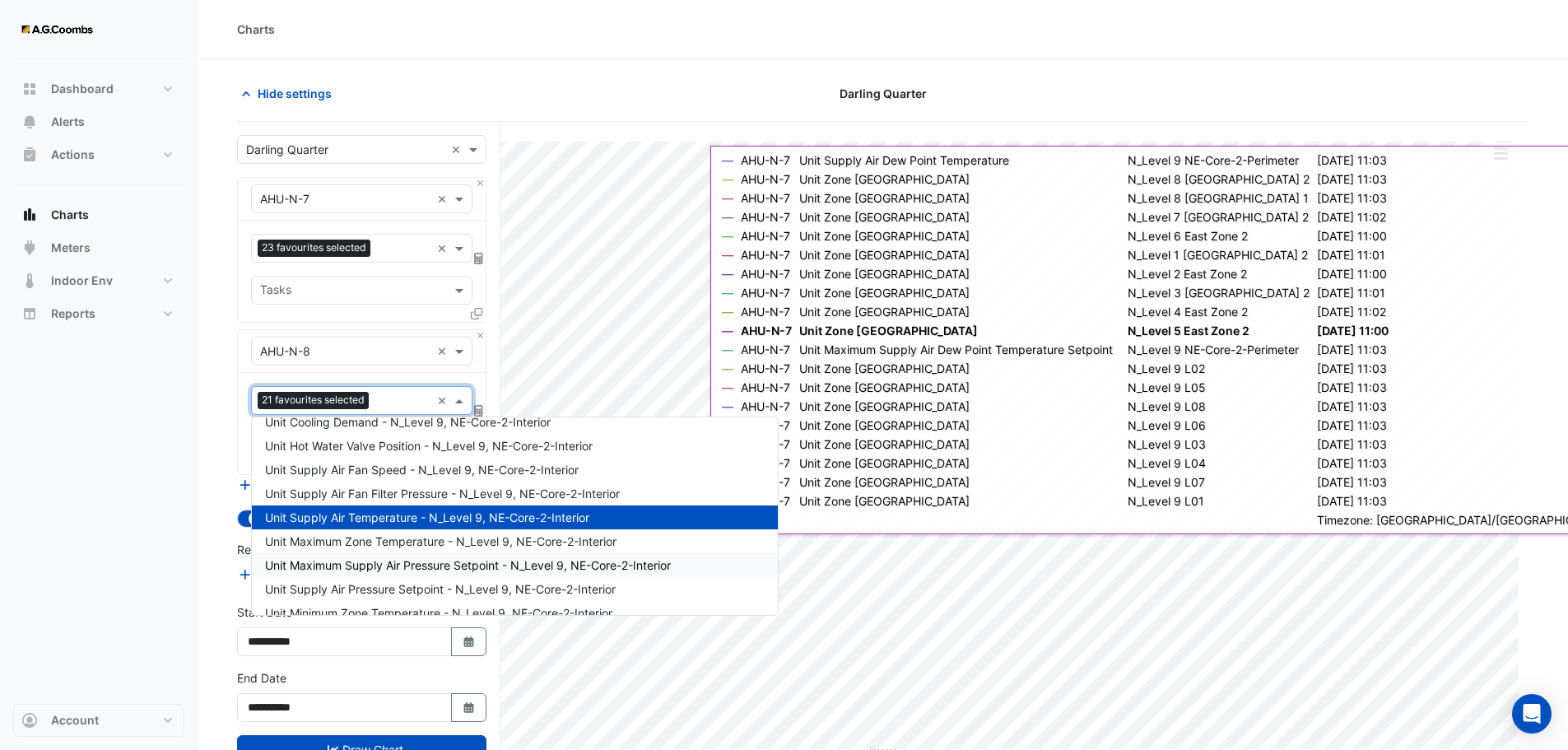
scroll to position [105, 0]
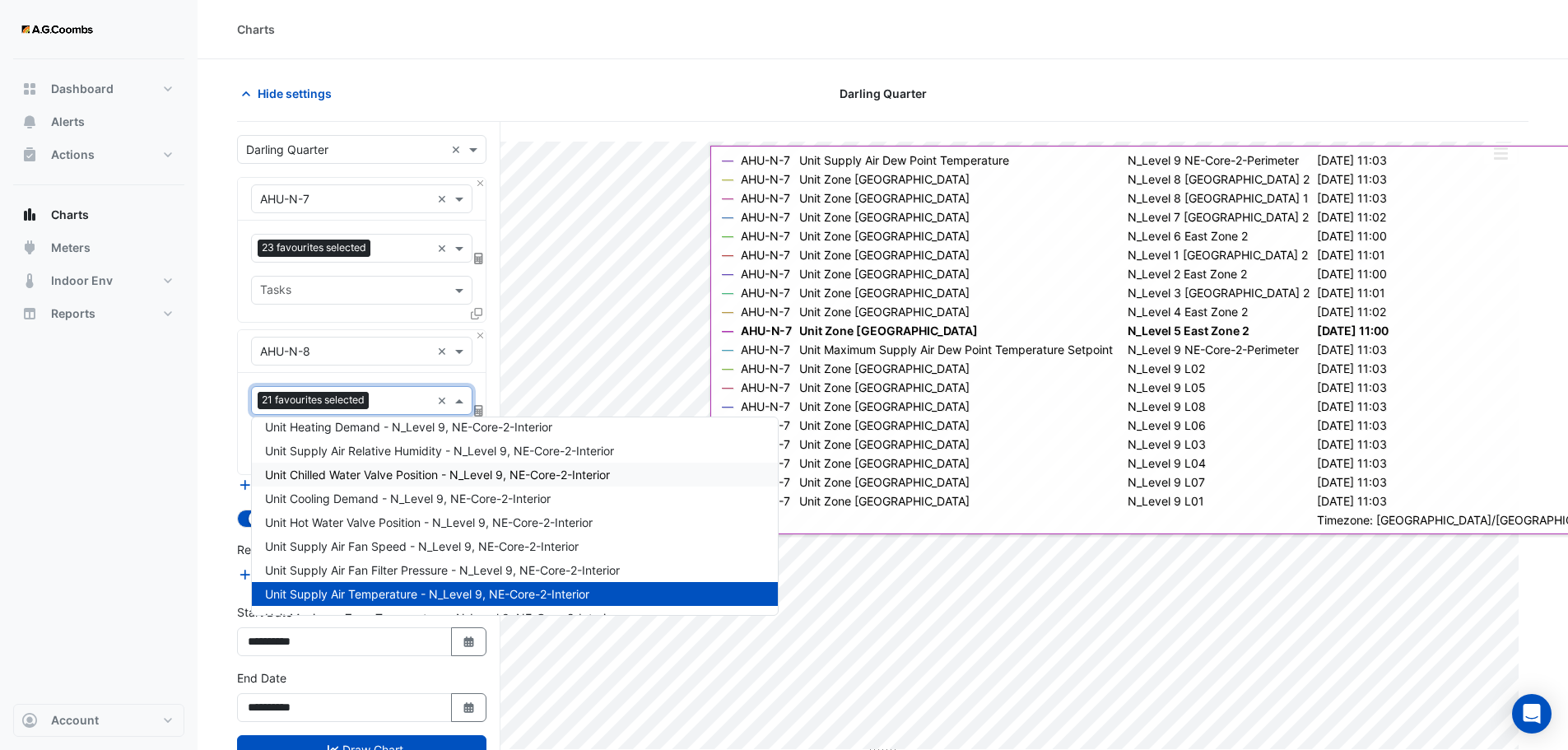
click at [344, 474] on span "Unit Chilled Water Valve Position - N_Level 9, NE-Core-2-Interior" at bounding box center [437, 475] width 345 height 14
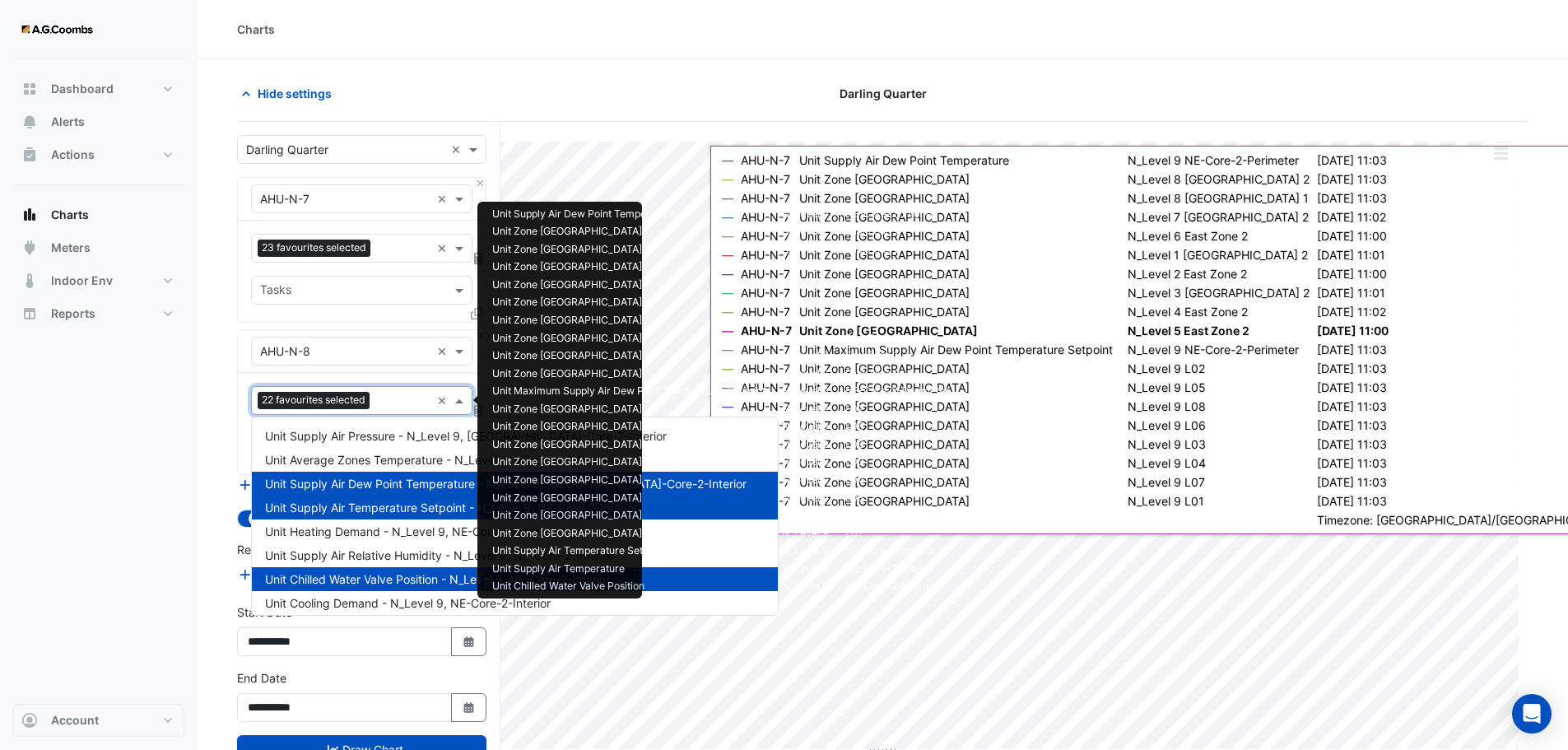
click at [396, 401] on input "text" at bounding box center [403, 402] width 54 height 17
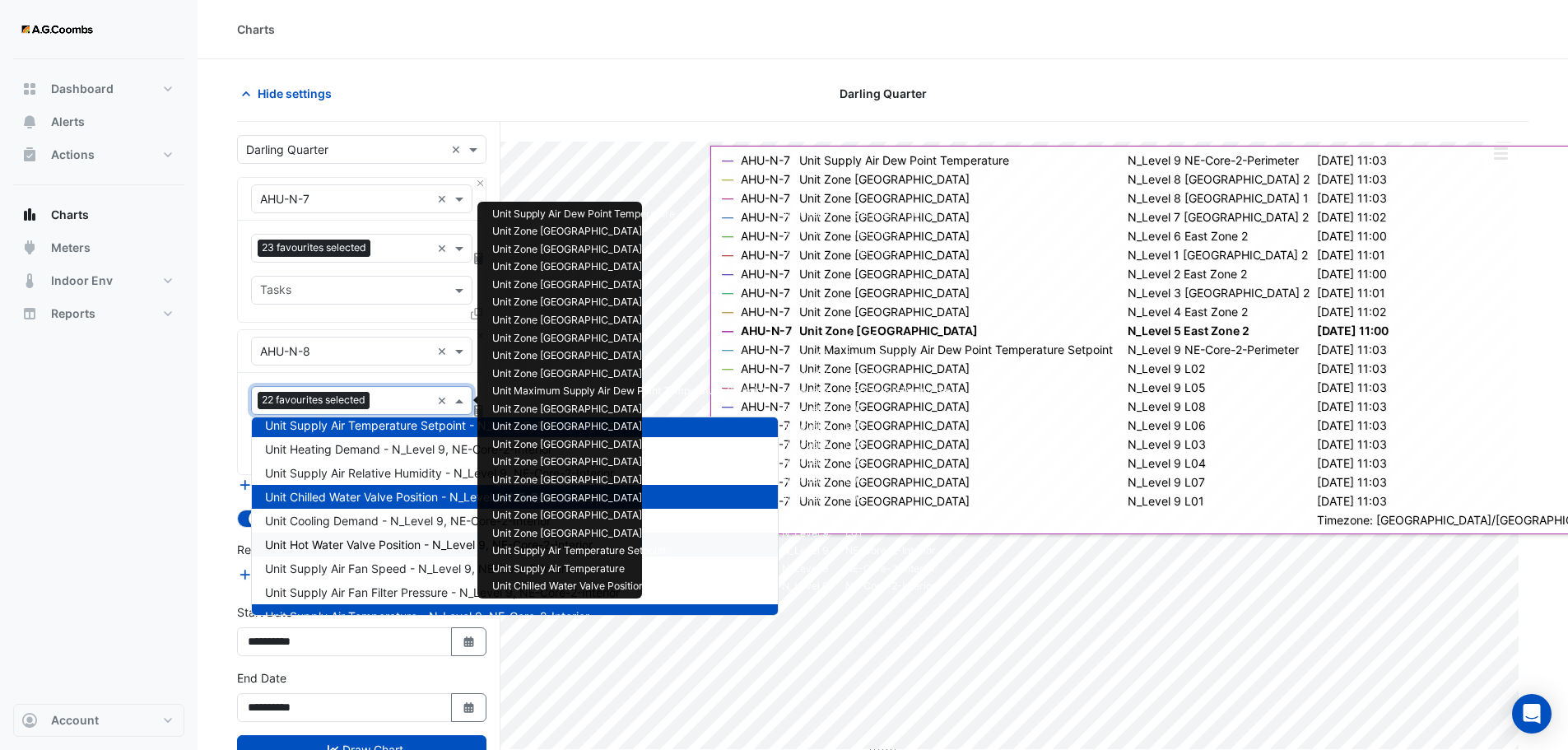
click at [325, 547] on span "Unit Hot Water Valve Position - N_Level 9, NE-Core-2-Interior" at bounding box center [428, 545] width 328 height 14
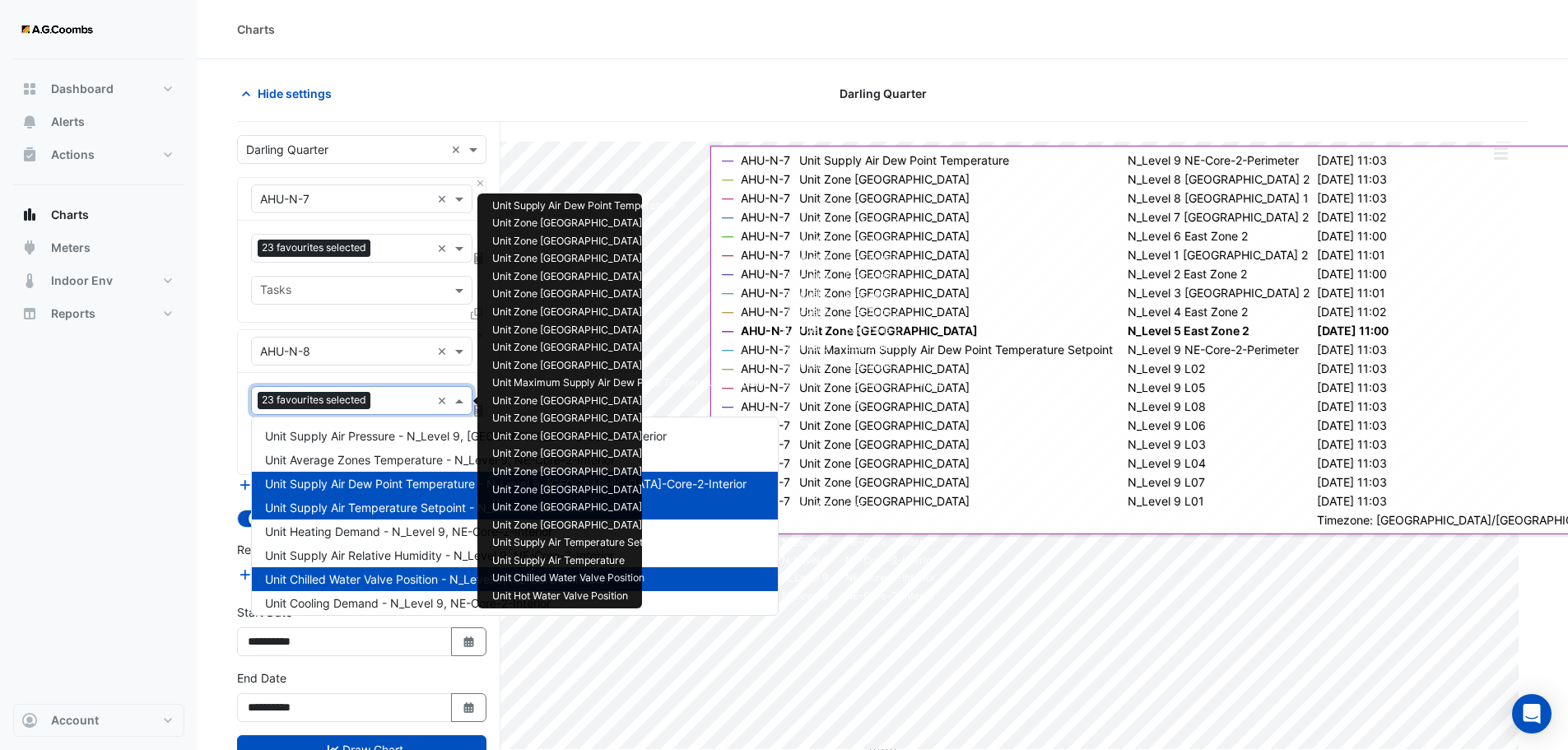
click at [403, 391] on div "23 favourites selected" at bounding box center [340, 400] width 179 height 26
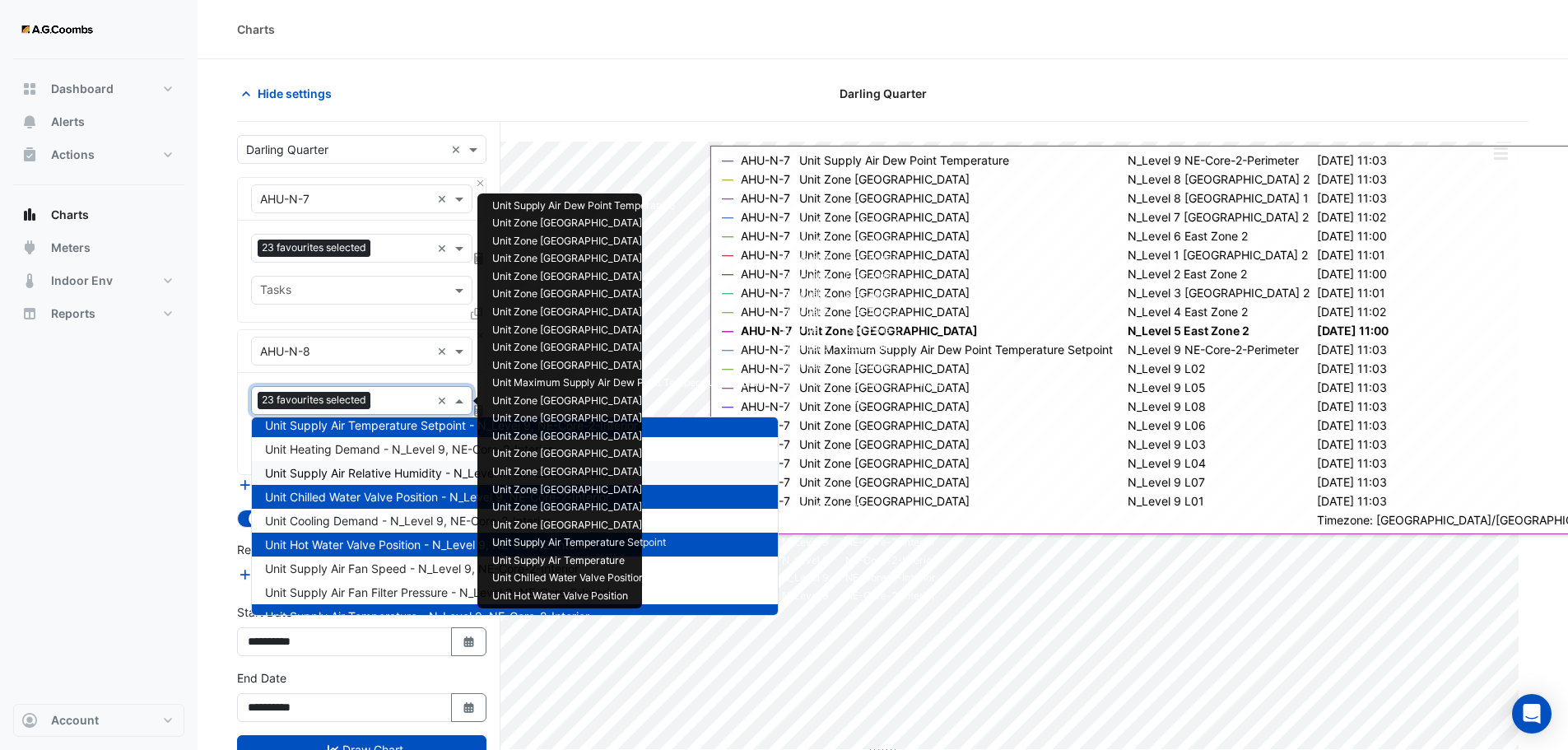
click at [369, 471] on span "Unit Supply Air Relative Humidity - N_Level 9, NE-Core-2-Interior" at bounding box center [439, 473] width 349 height 14
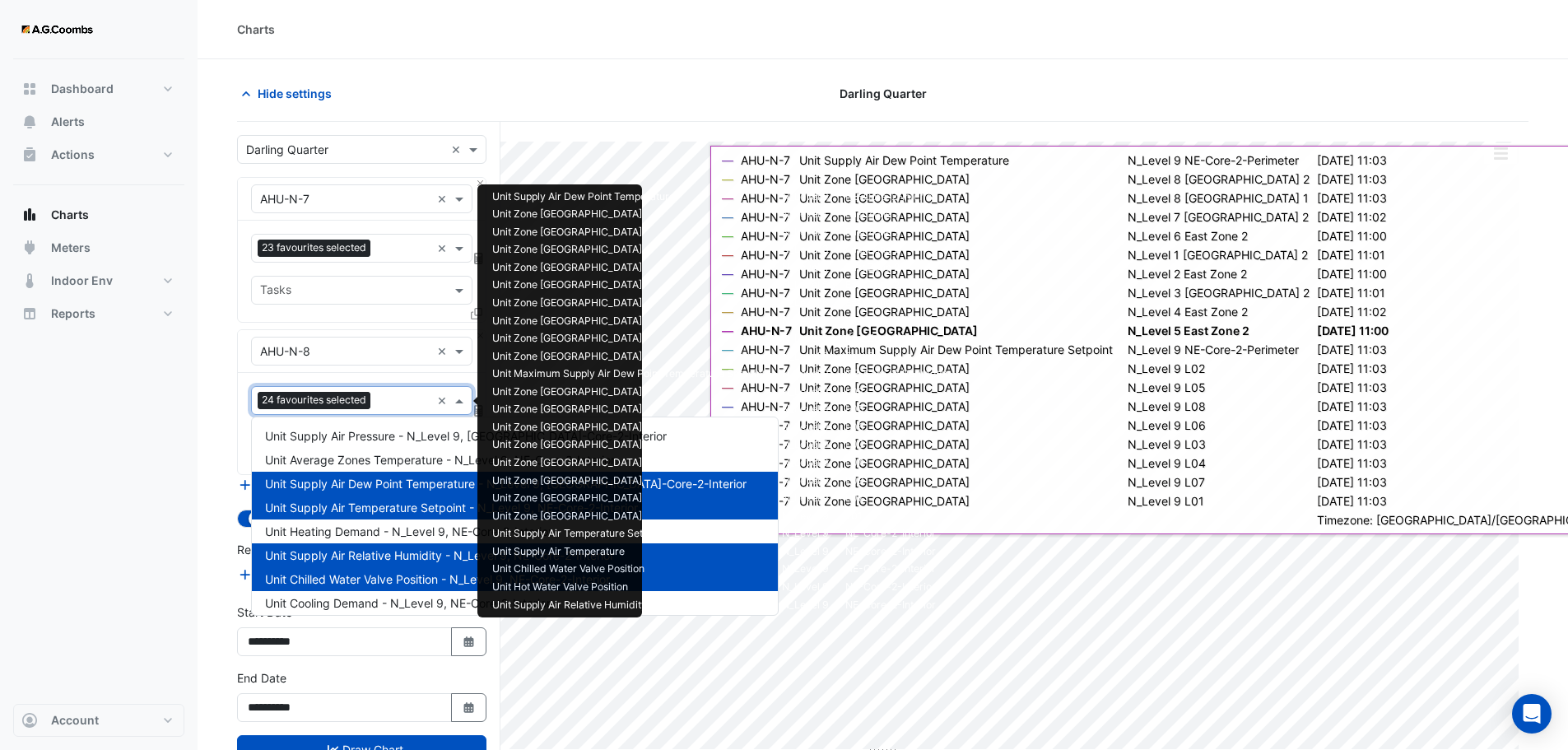
click at [393, 394] on input "text" at bounding box center [404, 402] width 53 height 17
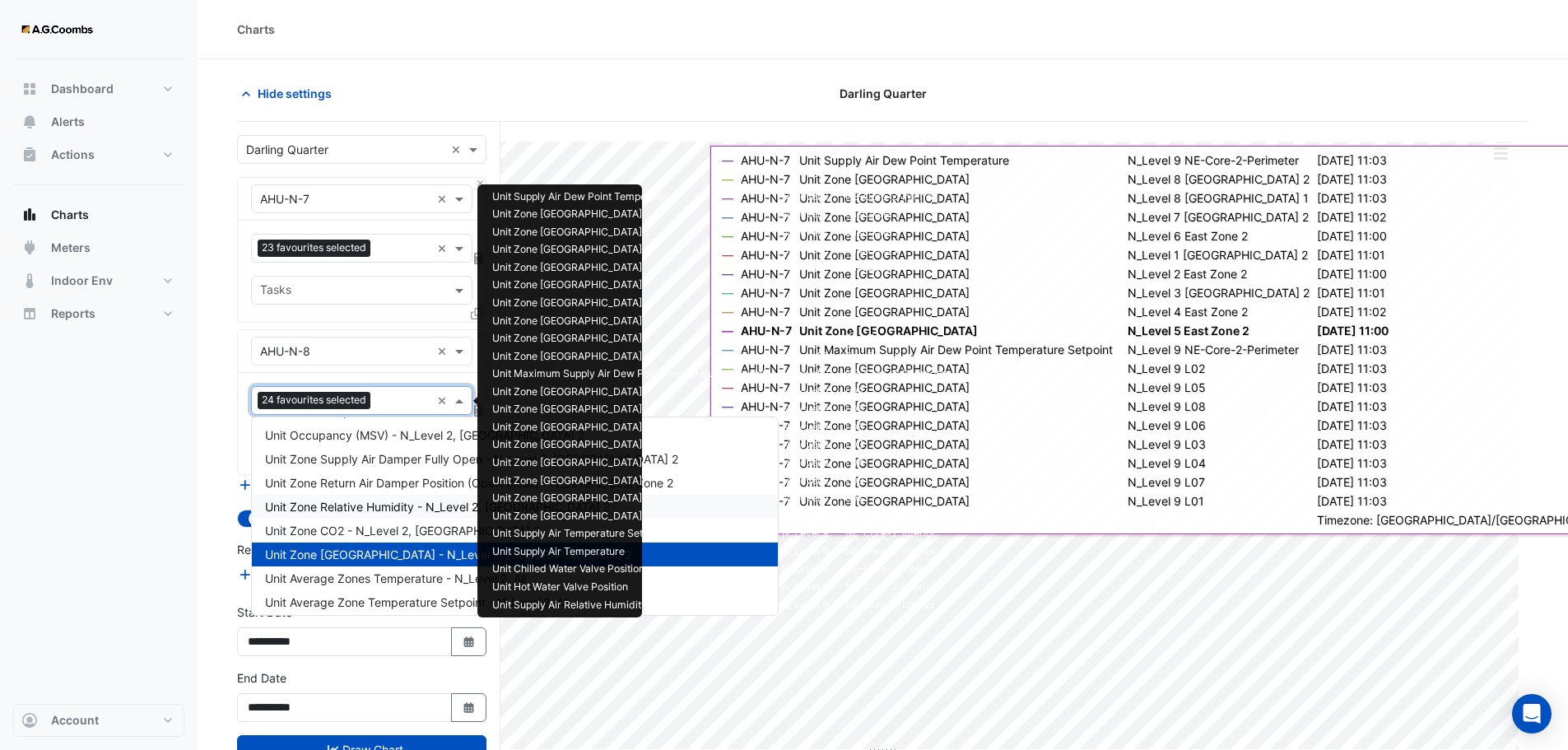
scroll to position [823, 0]
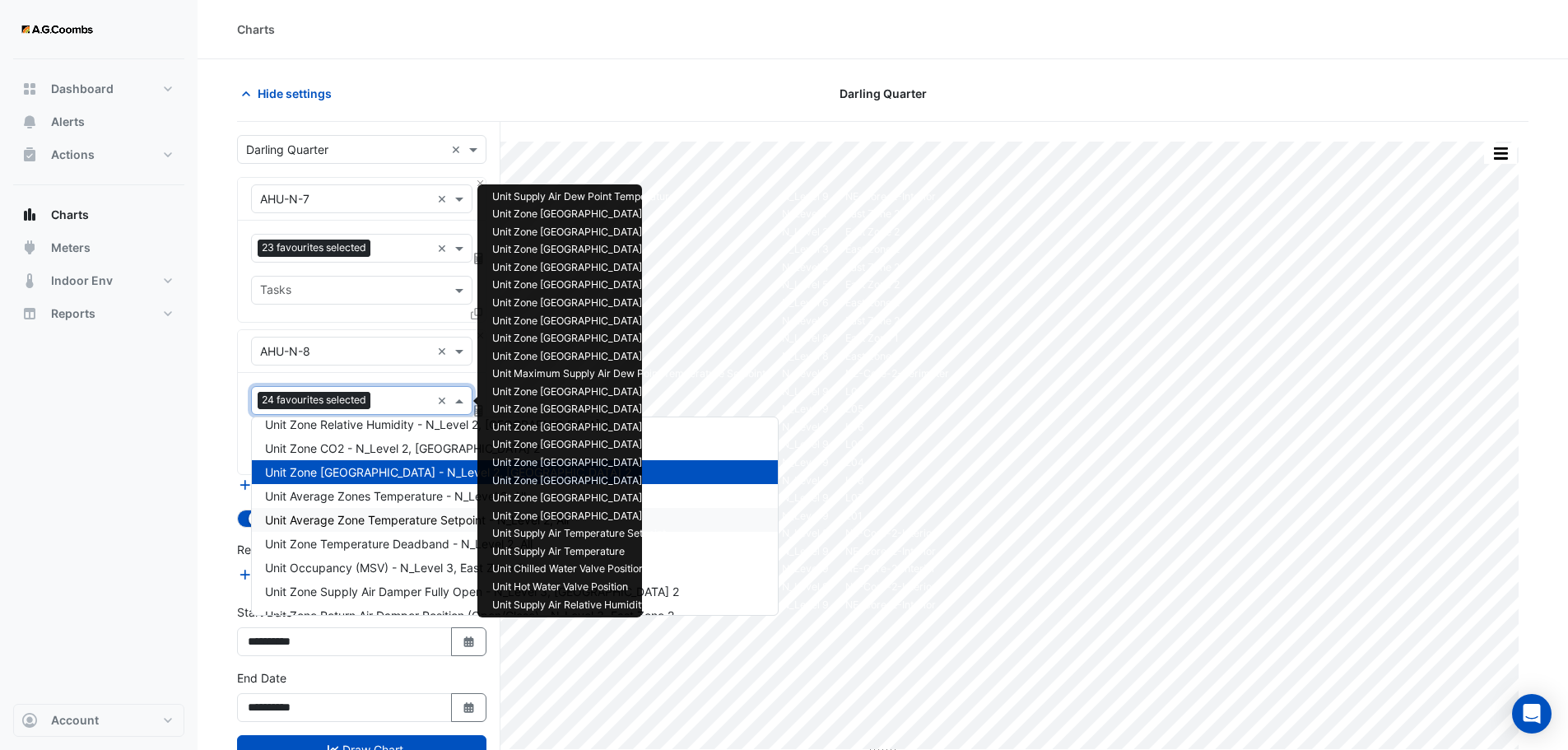
click at [596, 125] on div "Split by Unit Split All Print Save as JPEG Save as PNG Pivot Data Table Export …" at bounding box center [883, 467] width 1292 height 690
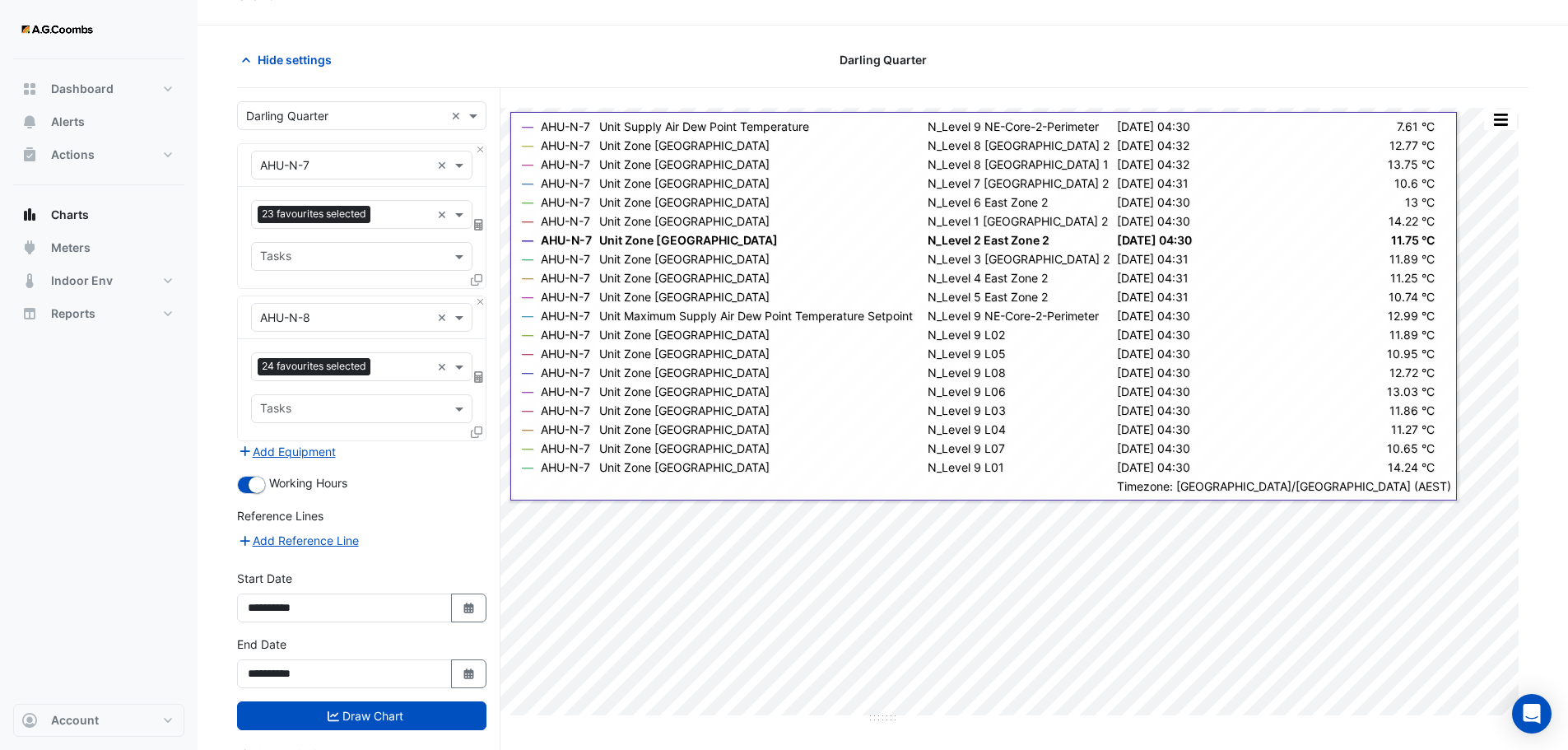
scroll to position [62, 0]
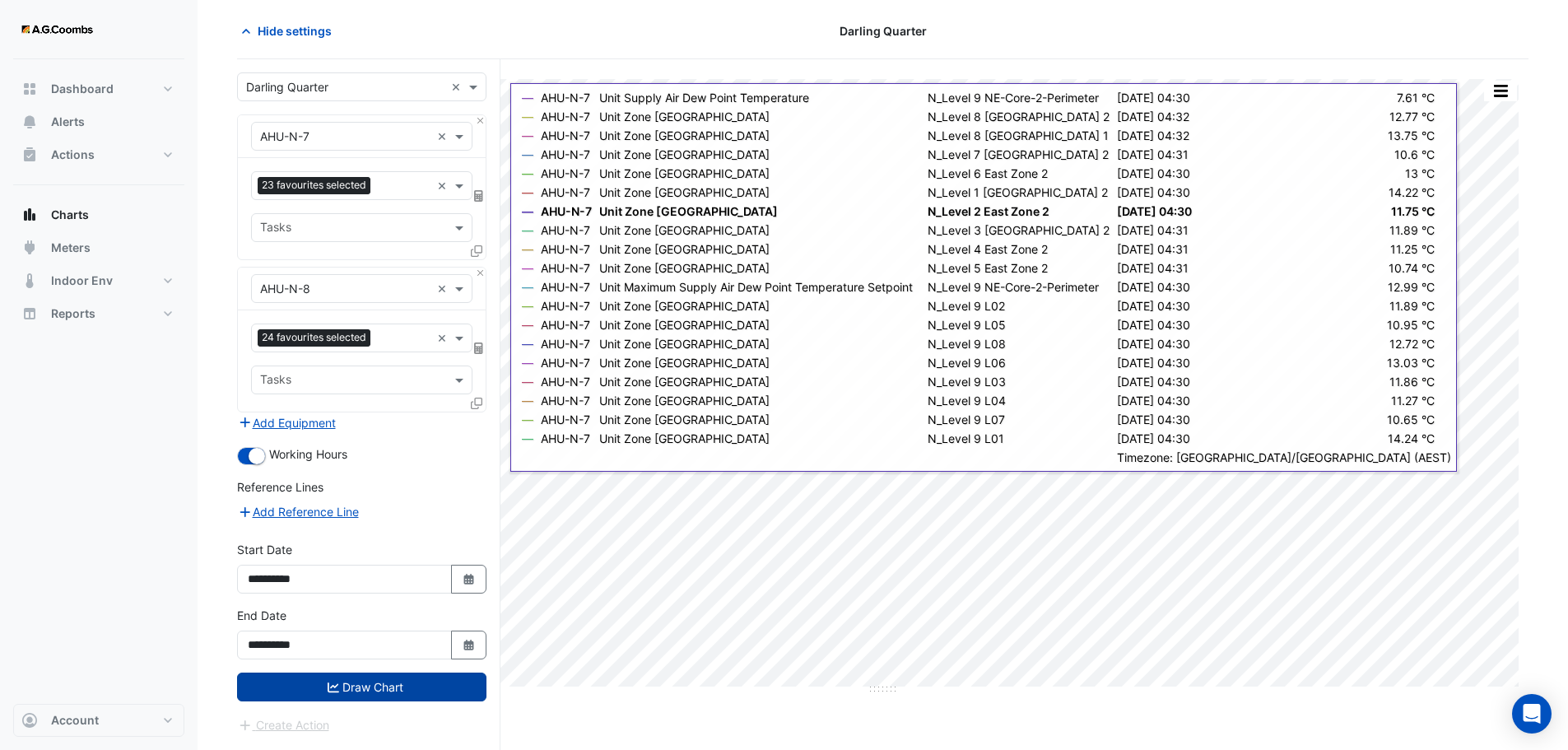
click at [368, 683] on button "Draw Chart" at bounding box center [362, 687] width 250 height 28
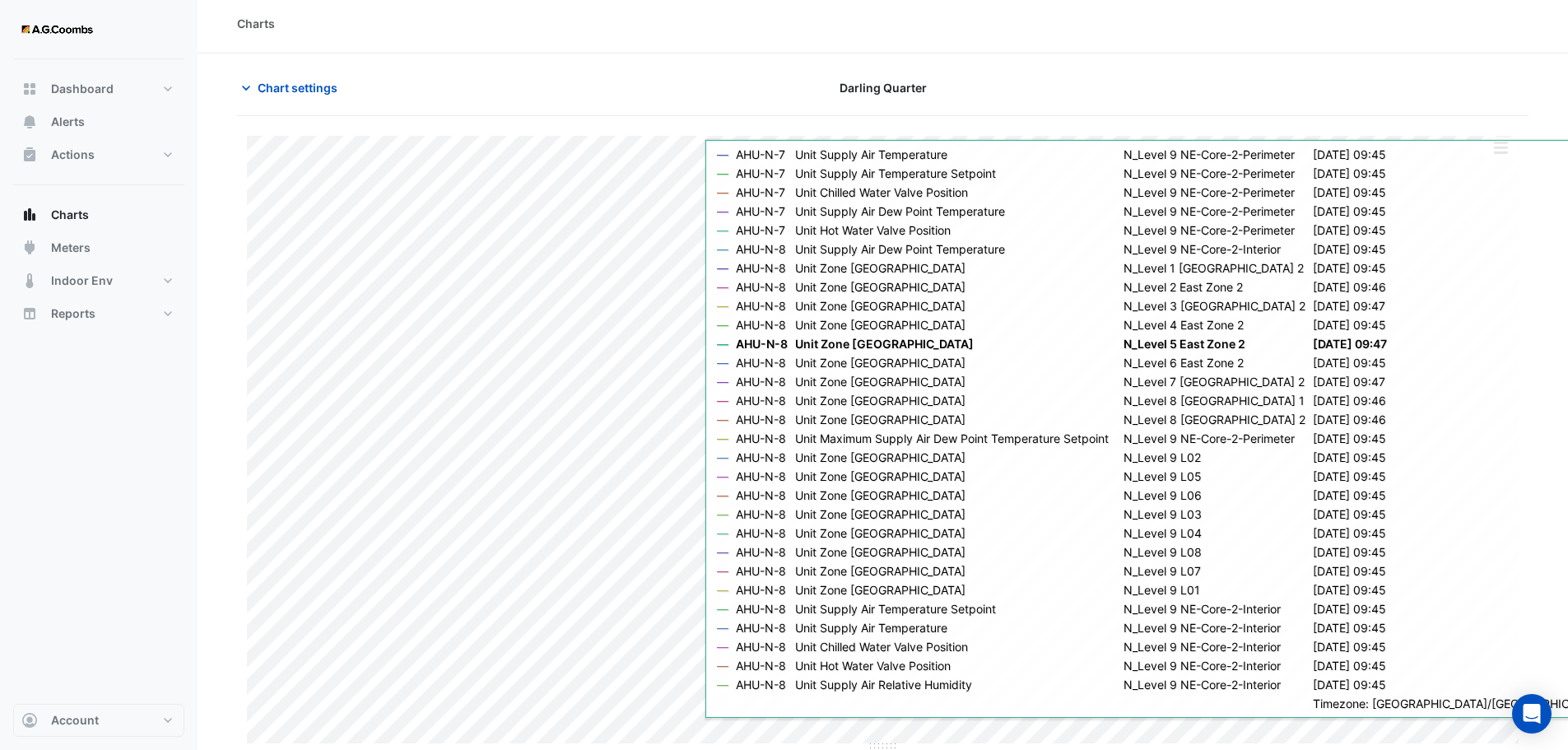
scroll to position [7, 0]
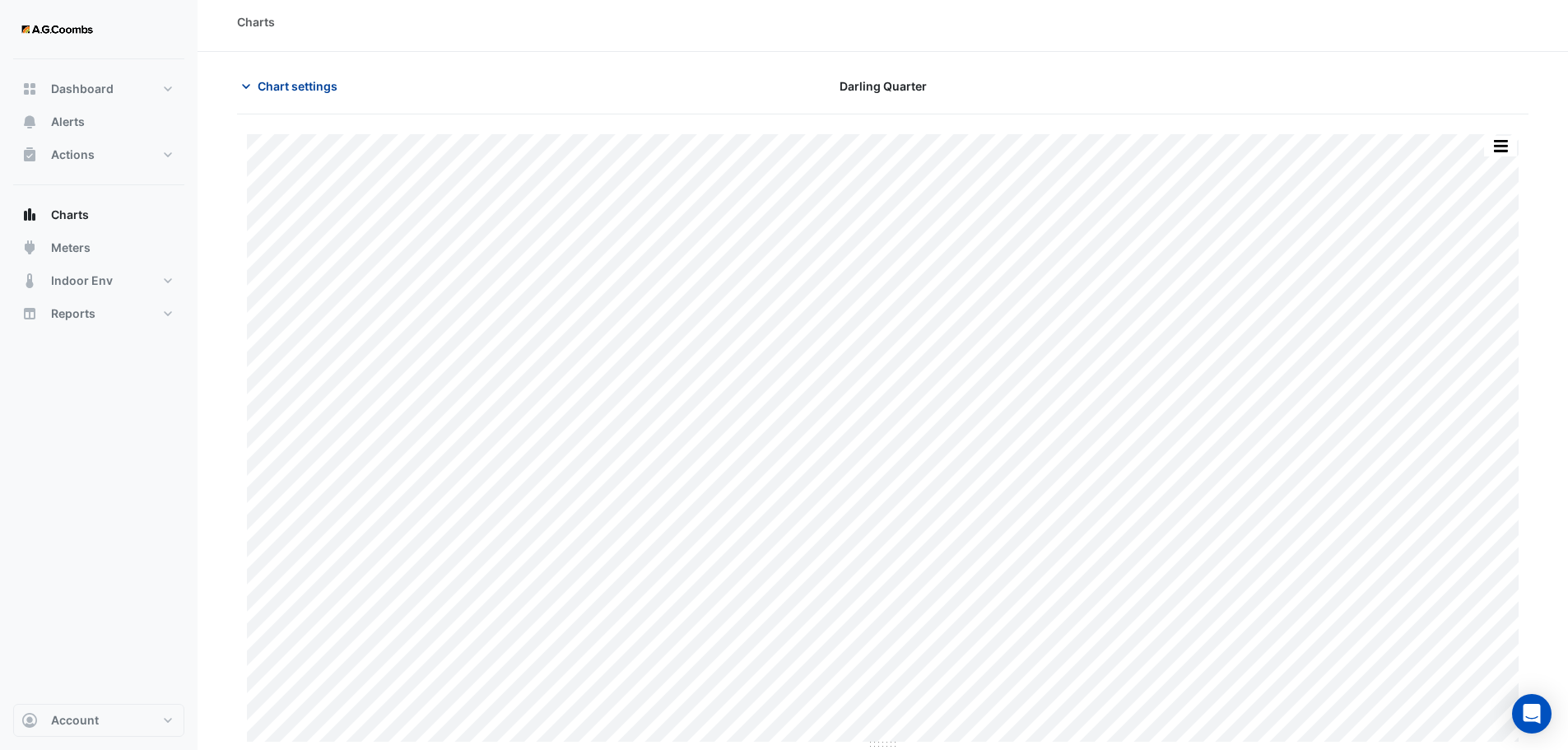
click at [273, 85] on span "Chart settings" at bounding box center [298, 85] width 80 height 17
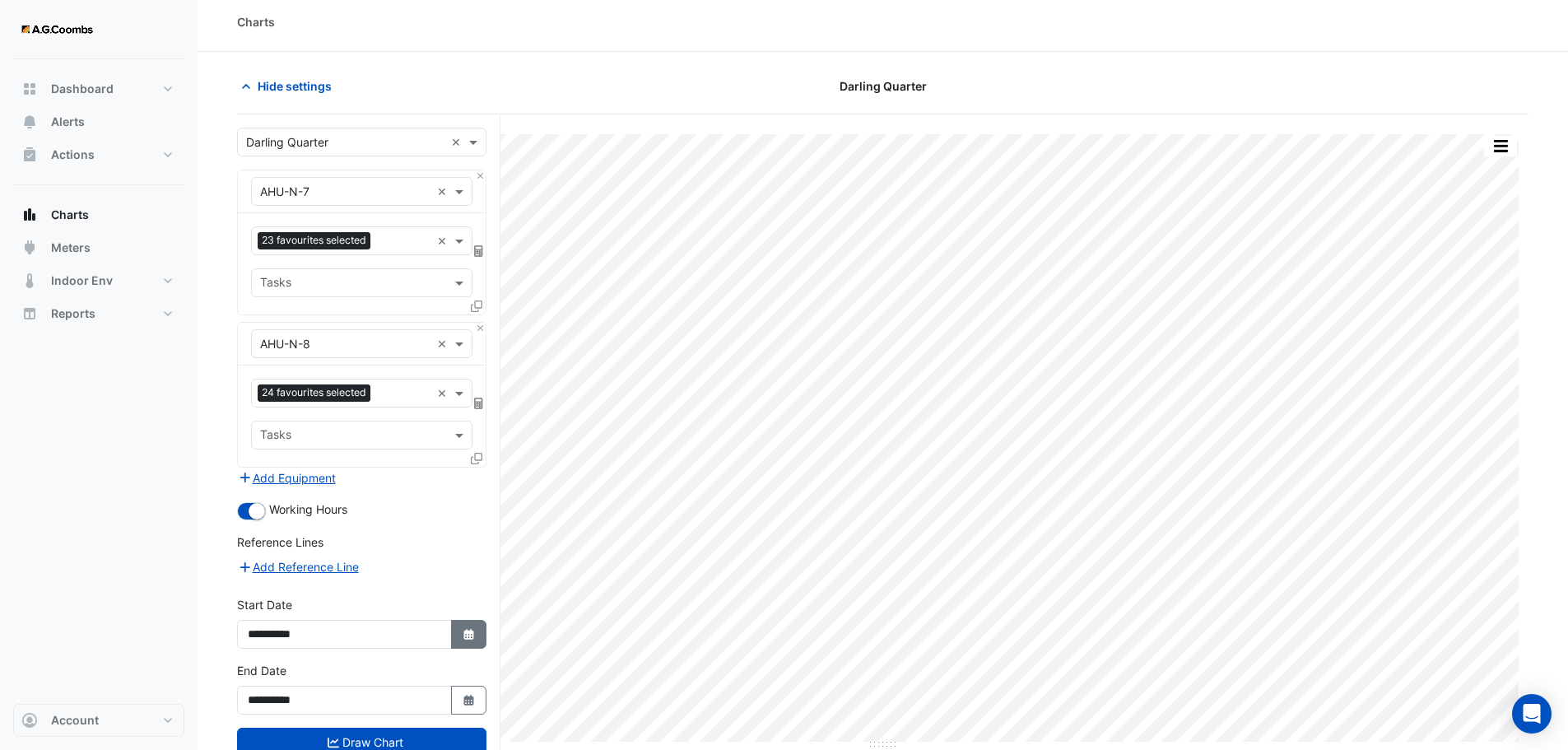
click at [463, 638] on icon "Select Date" at bounding box center [469, 634] width 15 height 12
select select "*"
select select "****"
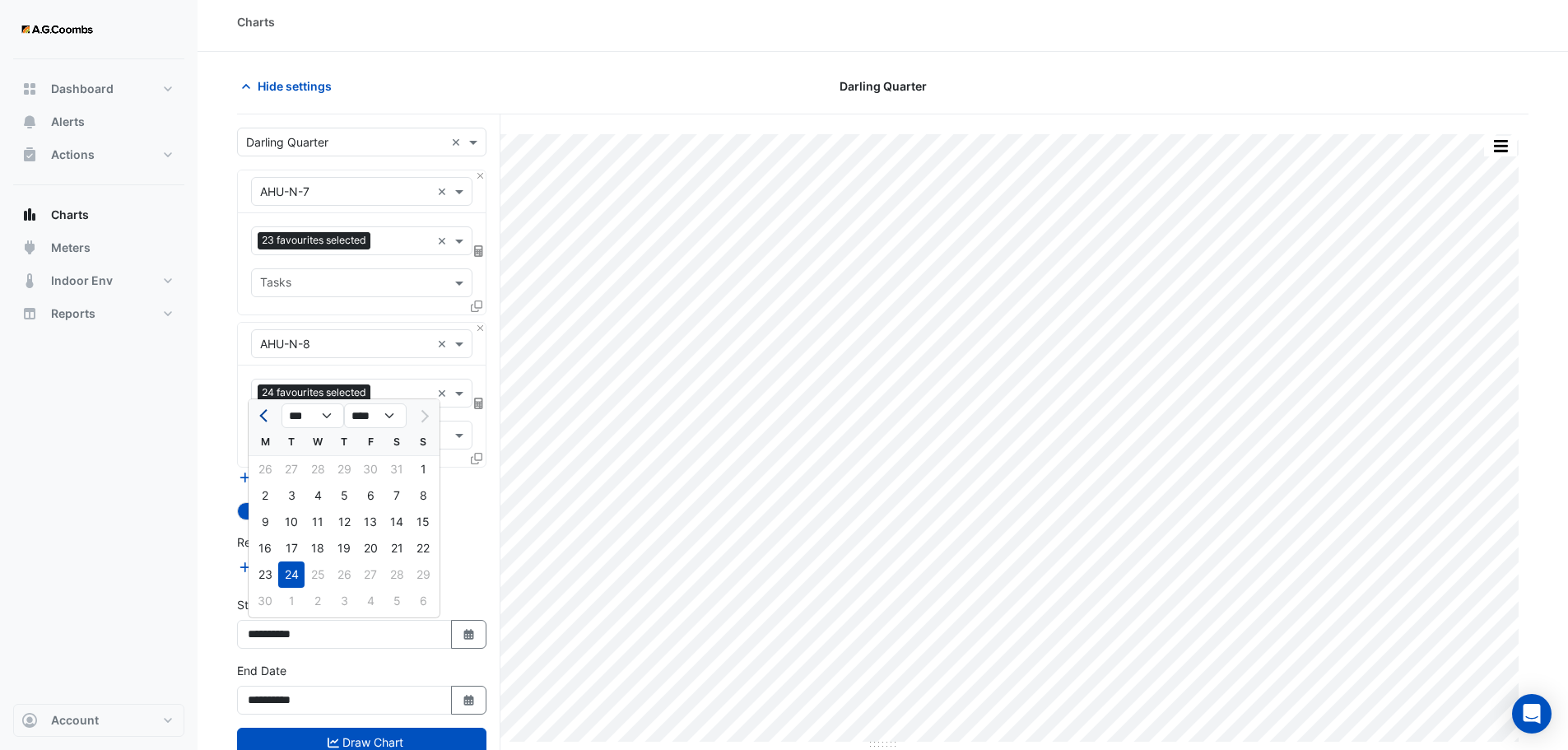
click at [268, 415] on span "Previous month" at bounding box center [266, 416] width 12 height 12
select select "*"
click at [425, 547] on div "25" at bounding box center [423, 548] width 27 height 27
type input "**********"
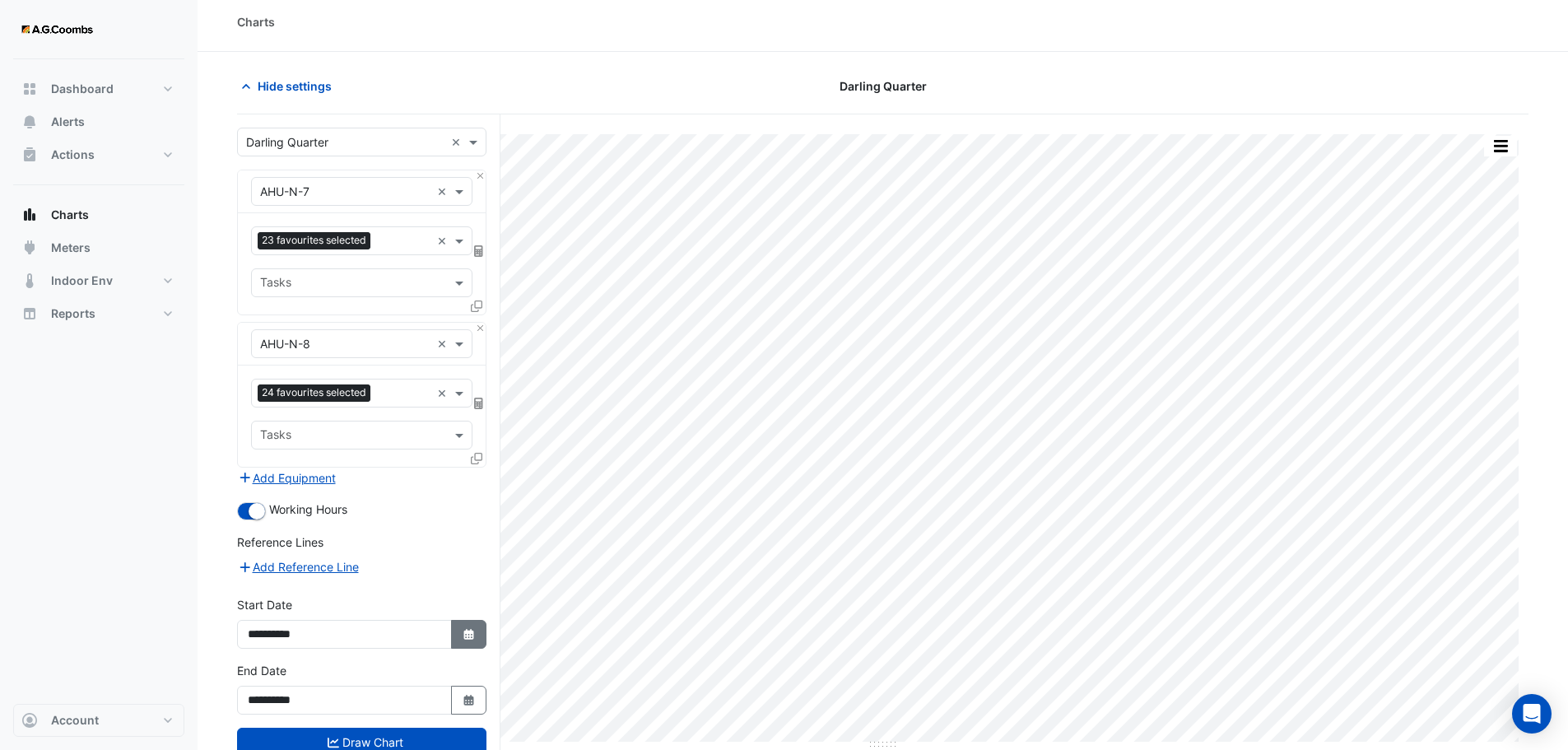
click at [479, 638] on button "Select Date" at bounding box center [469, 634] width 36 height 28
select select "*"
select select "****"
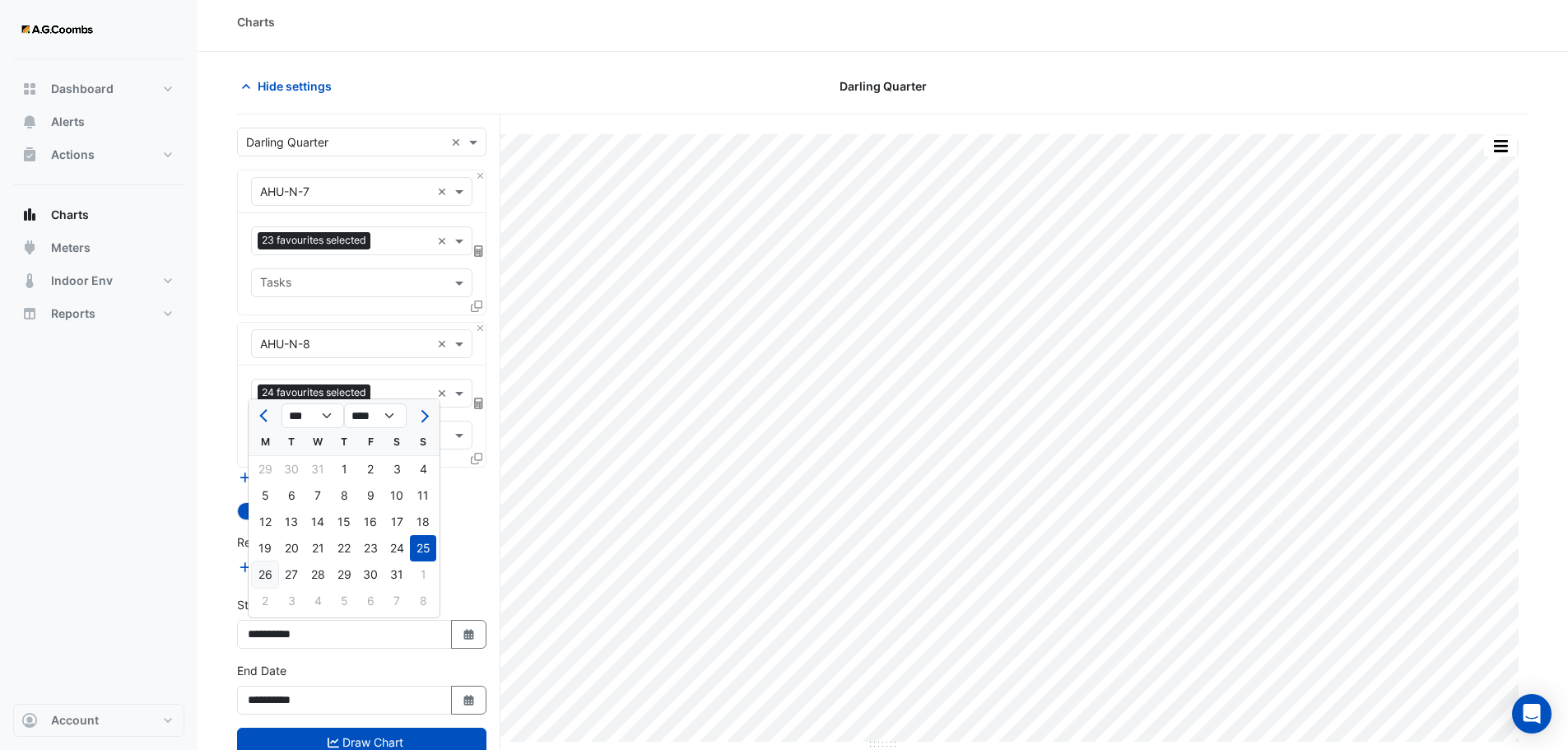
click at [257, 575] on div "26" at bounding box center [265, 575] width 27 height 27
type input "**********"
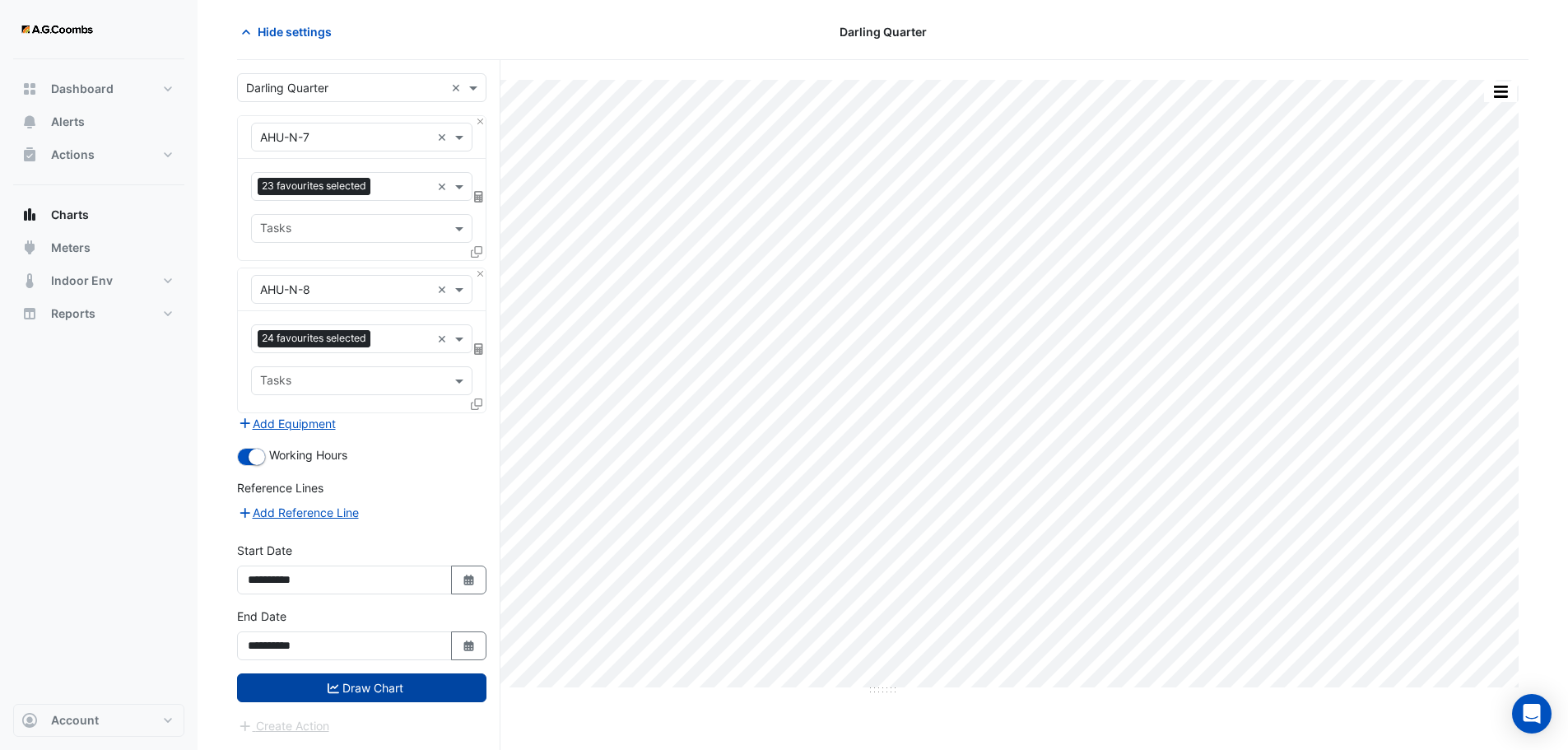
scroll to position [62, 0]
click at [374, 682] on button "Draw Chart" at bounding box center [362, 687] width 250 height 28
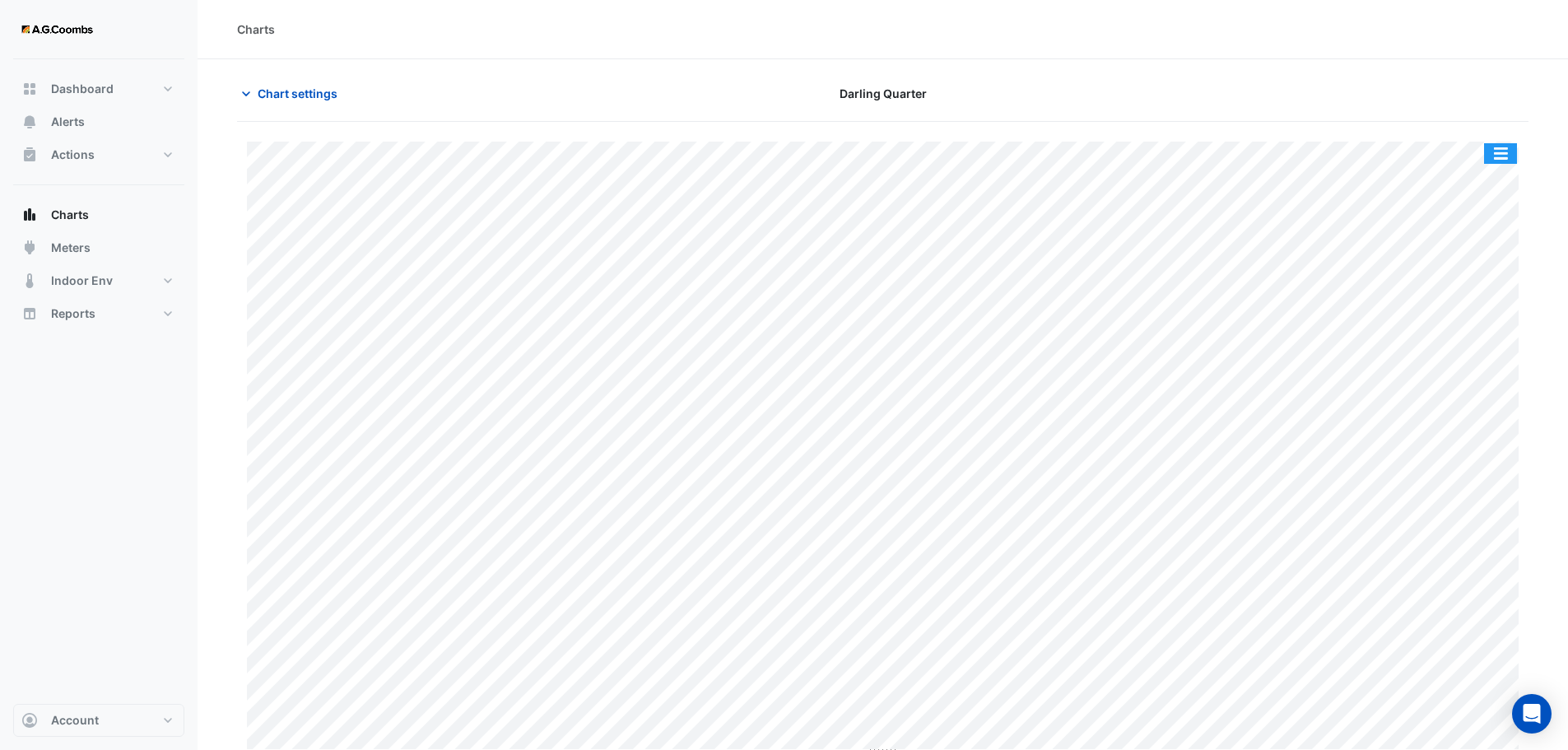
click at [1501, 151] on button "button" at bounding box center [1500, 153] width 33 height 20
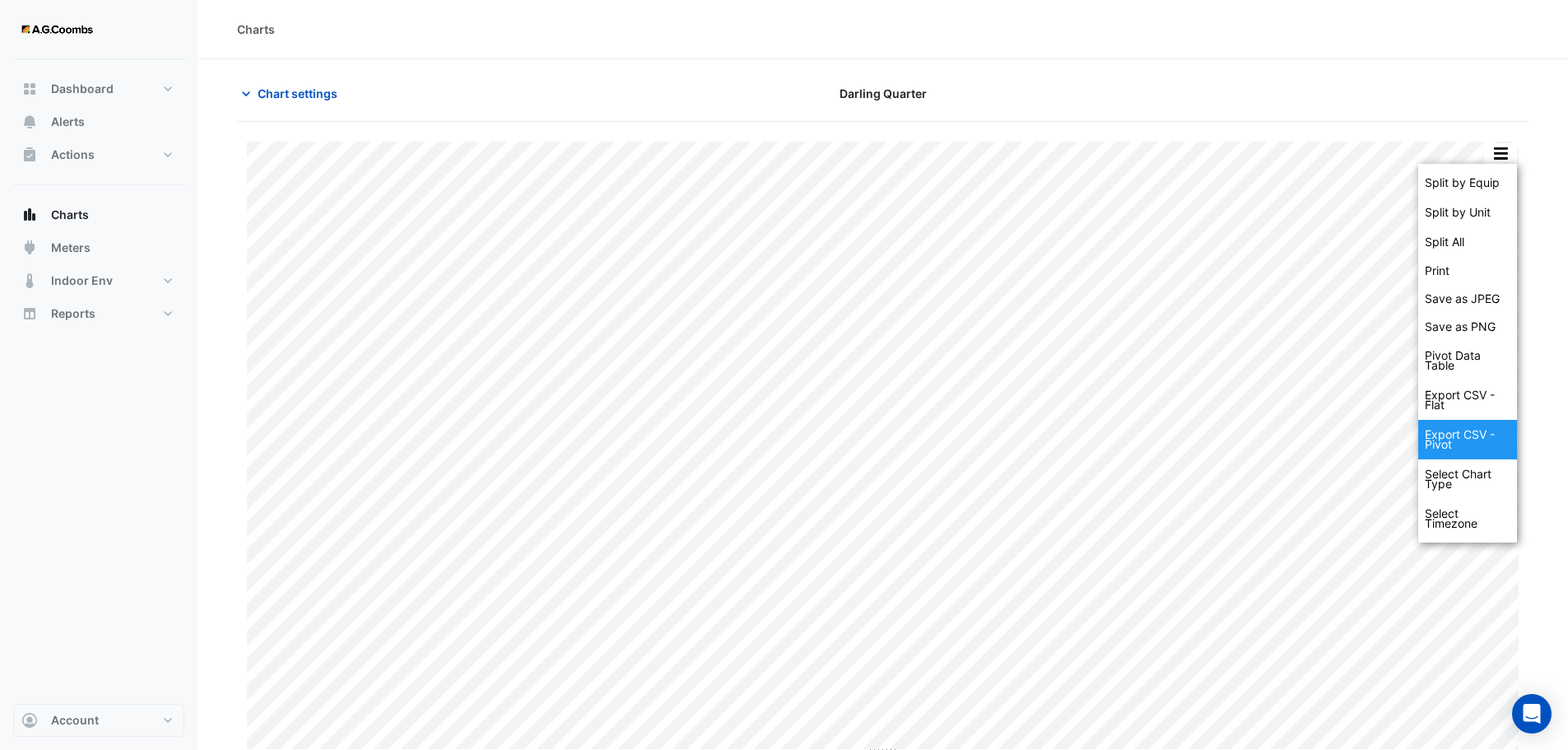
click at [1469, 428] on div "Export CSV - Pivot" at bounding box center [1468, 439] width 99 height 39
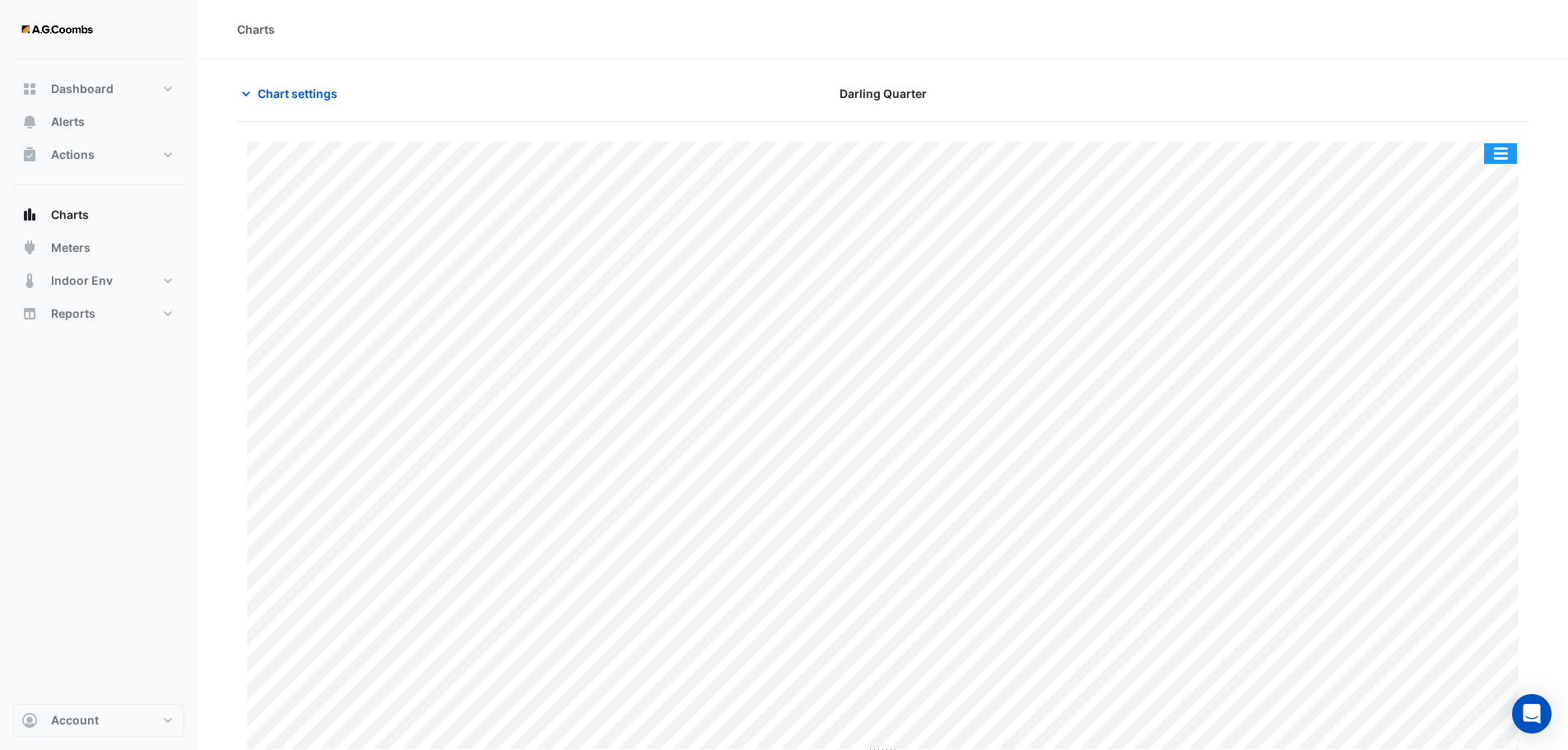
click at [1500, 155] on button "button" at bounding box center [1500, 153] width 33 height 20
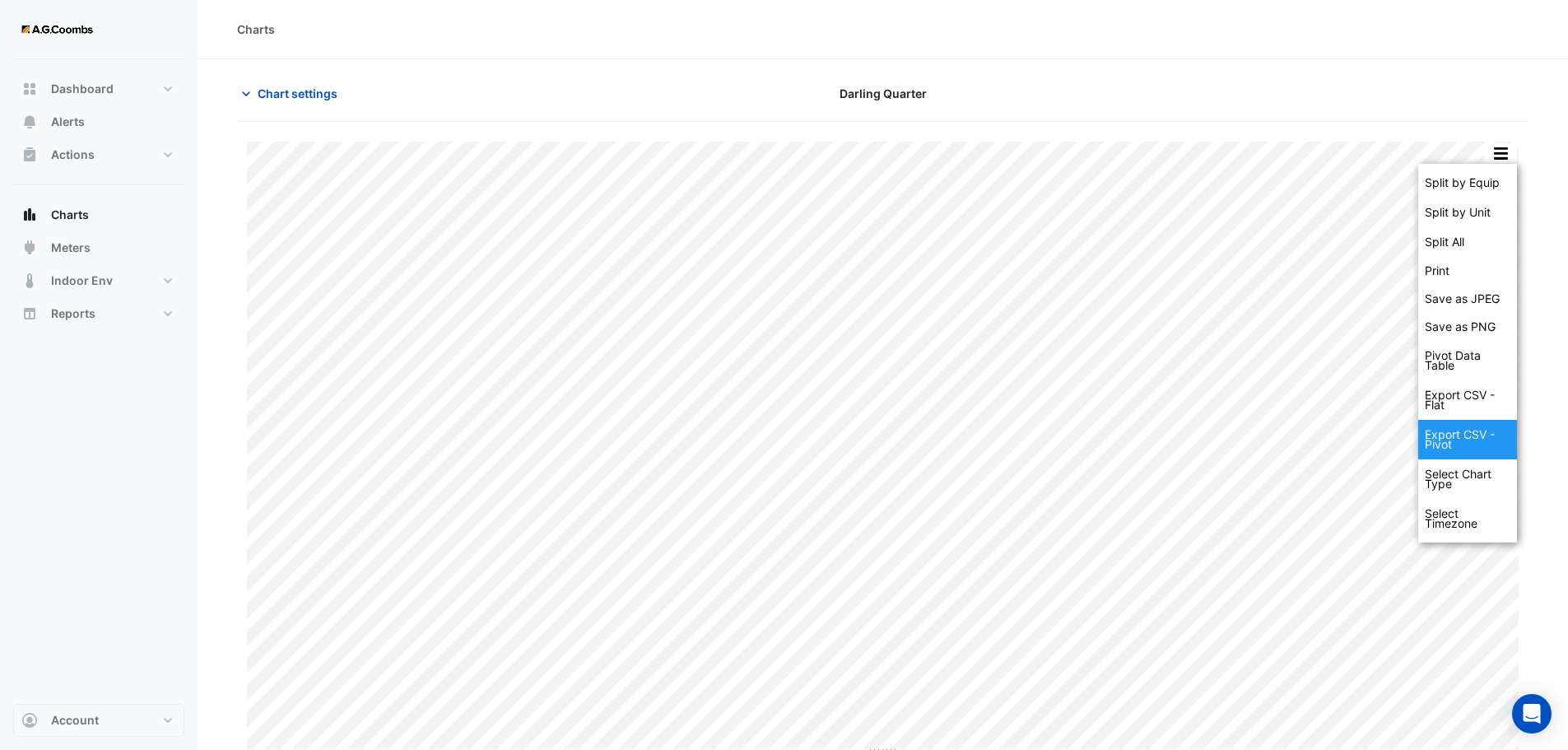
click at [1466, 444] on div "Export CSV - Pivot" at bounding box center [1468, 439] width 99 height 39
click at [1456, 437] on div "Export CSV - Pivot" at bounding box center [1468, 439] width 99 height 39
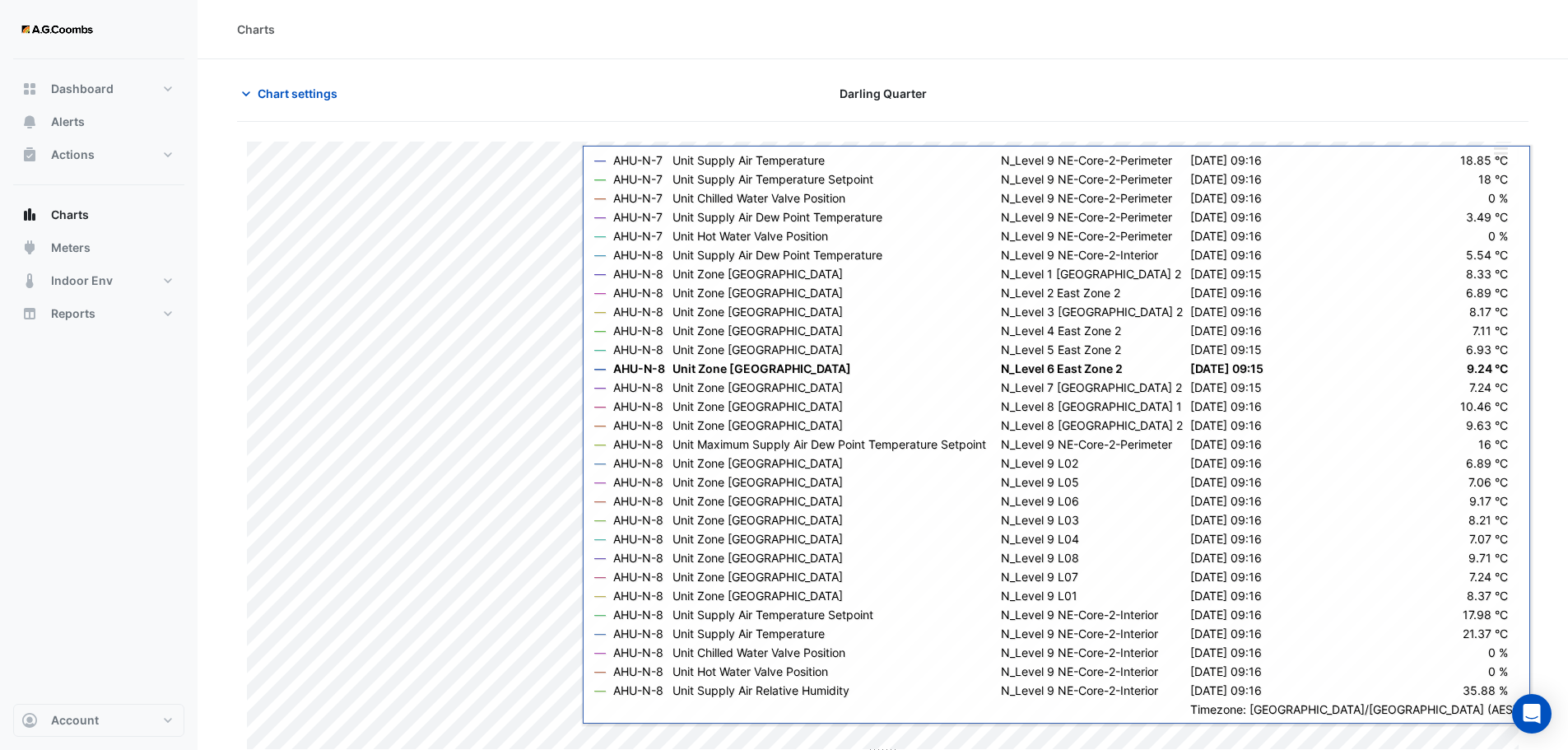
click at [1548, 447] on section "Chart settings Darling Quarter Split by Equip Split by Unit Split All Print Sav…" at bounding box center [883, 408] width 1371 height 698
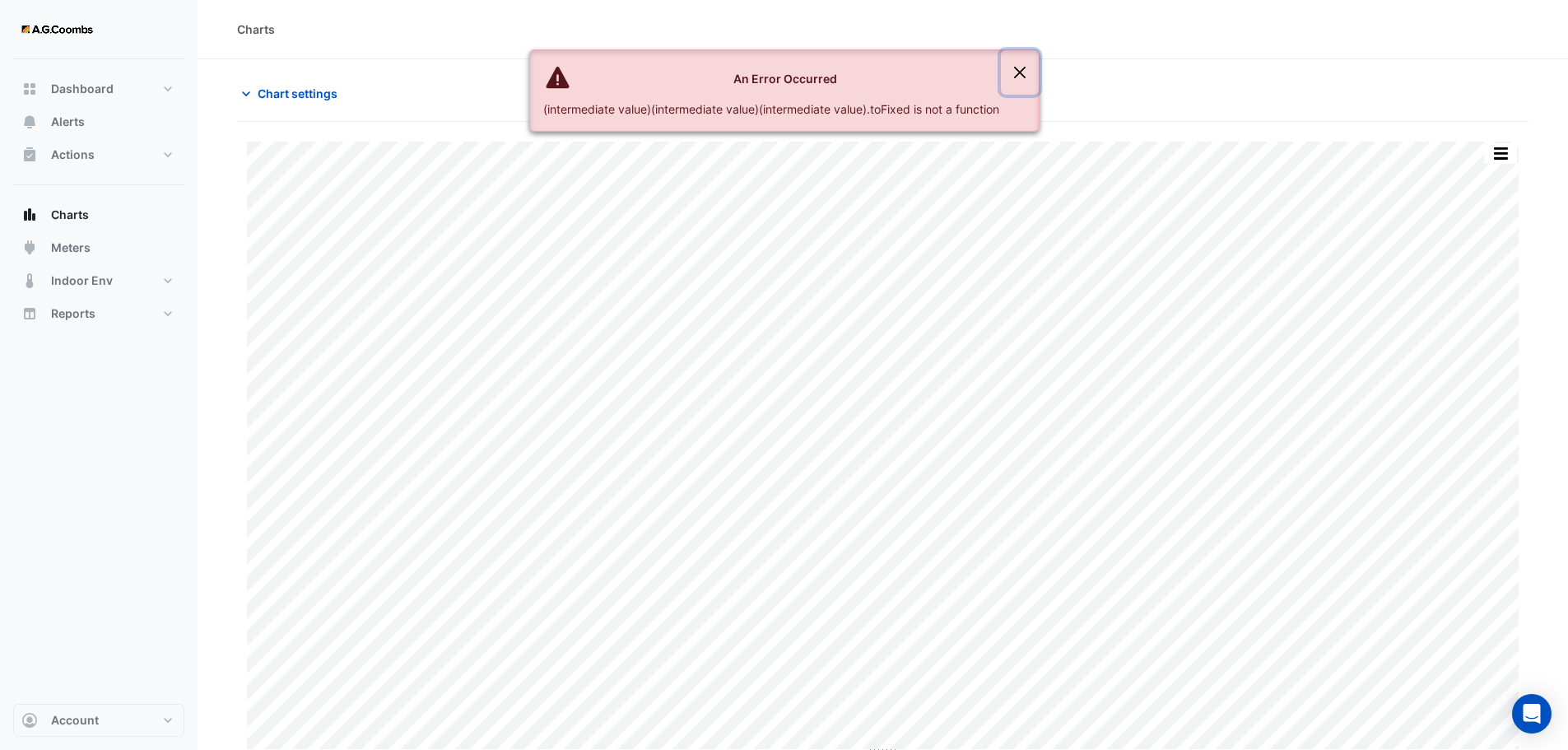
click at [1028, 75] on button "Close" at bounding box center [1020, 72] width 38 height 44
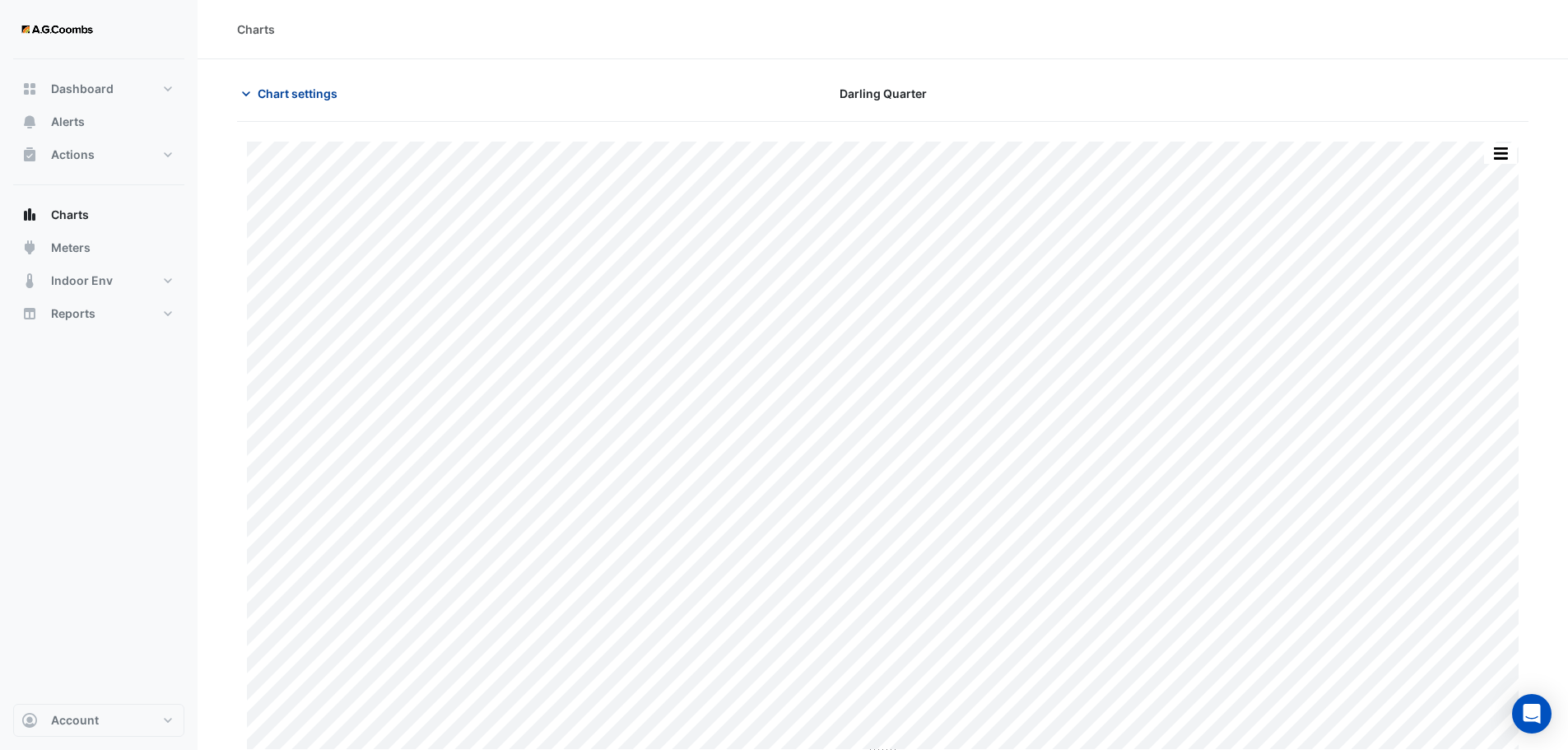
click at [261, 94] on span "Chart settings" at bounding box center [298, 92] width 80 height 17
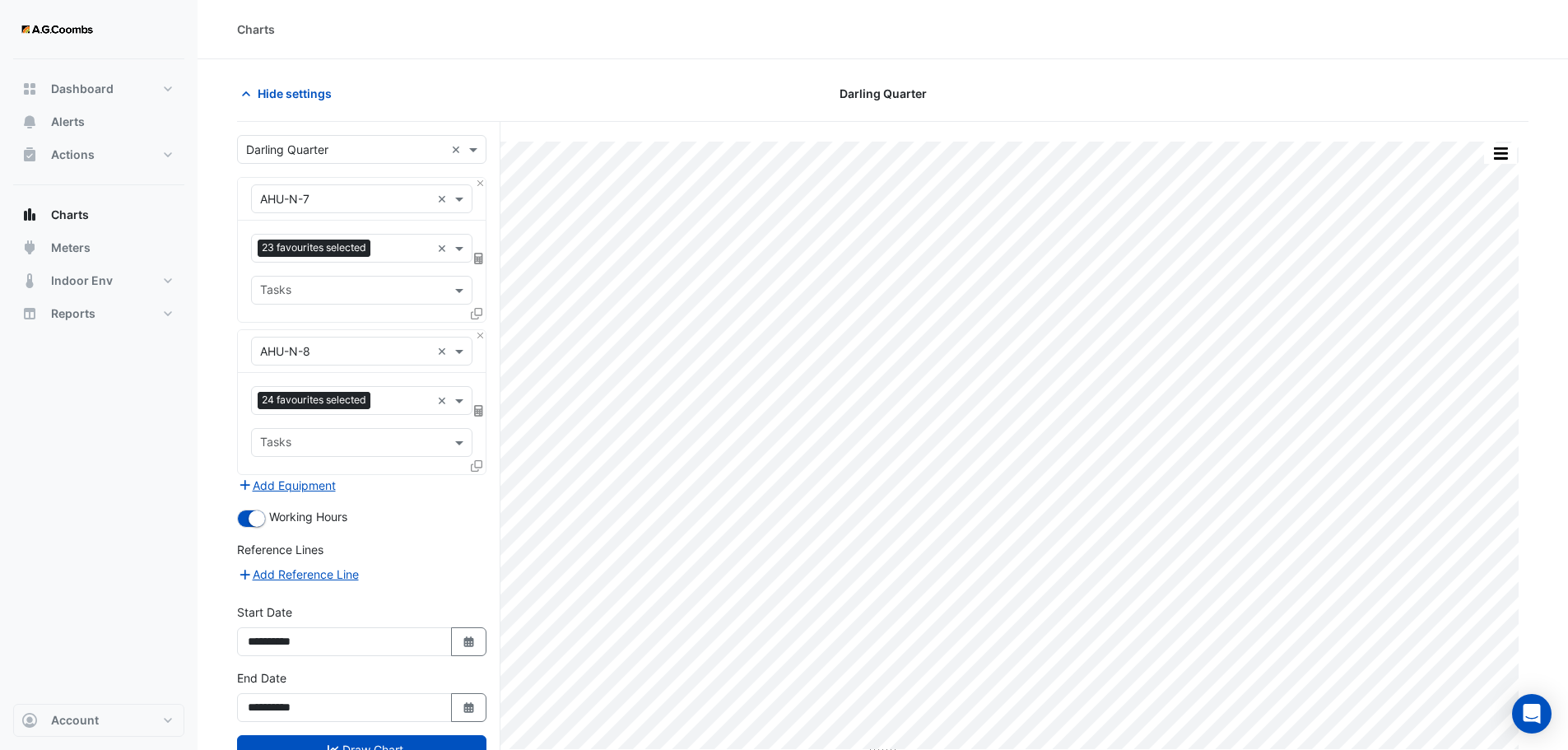
scroll to position [62, 0]
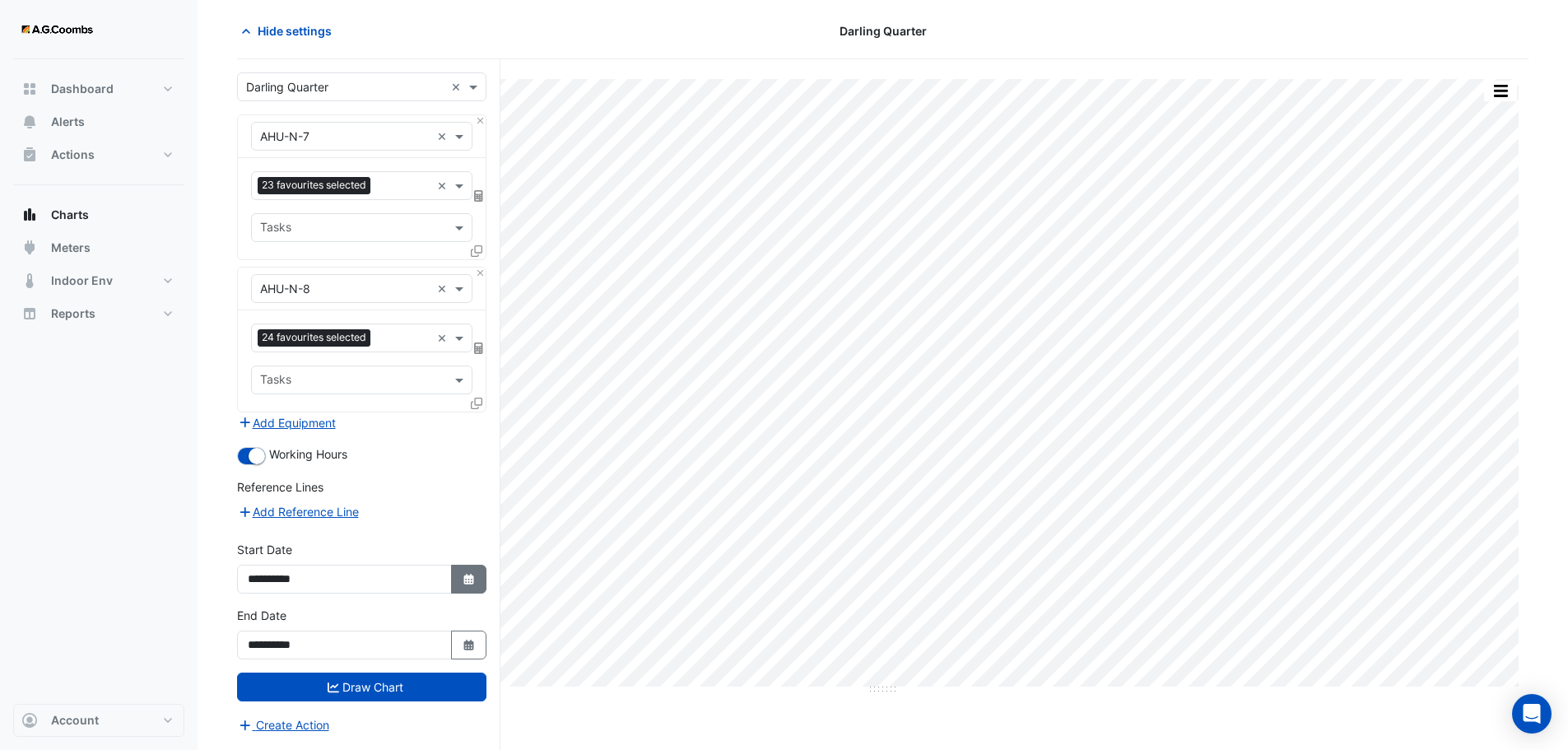
click at [467, 581] on icon "button" at bounding box center [468, 579] width 10 height 11
select select "*"
select select "****"
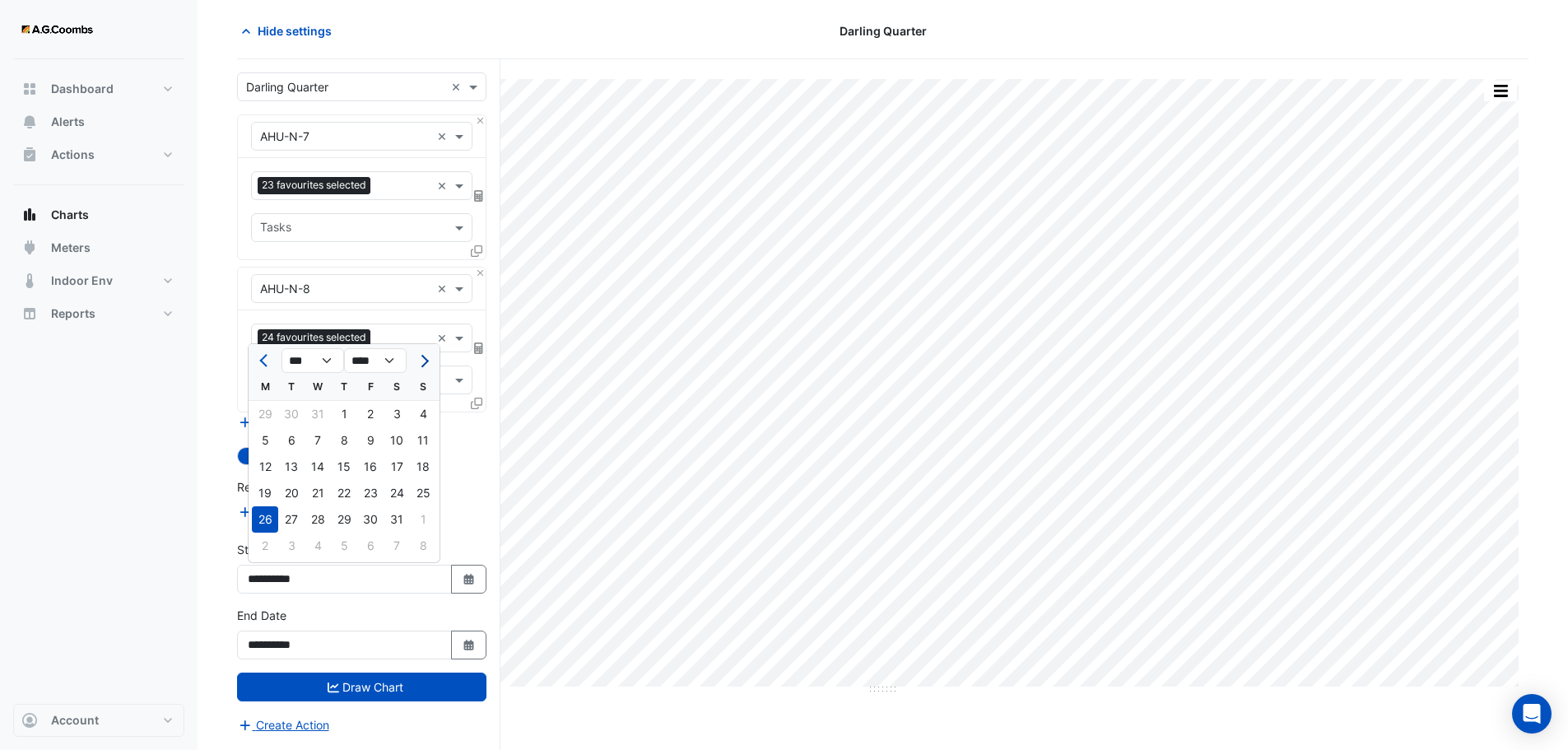
click at [430, 370] on button "Next month" at bounding box center [423, 361] width 20 height 27
select select "*"
click at [295, 516] on div "24" at bounding box center [292, 520] width 27 height 27
type input "**********"
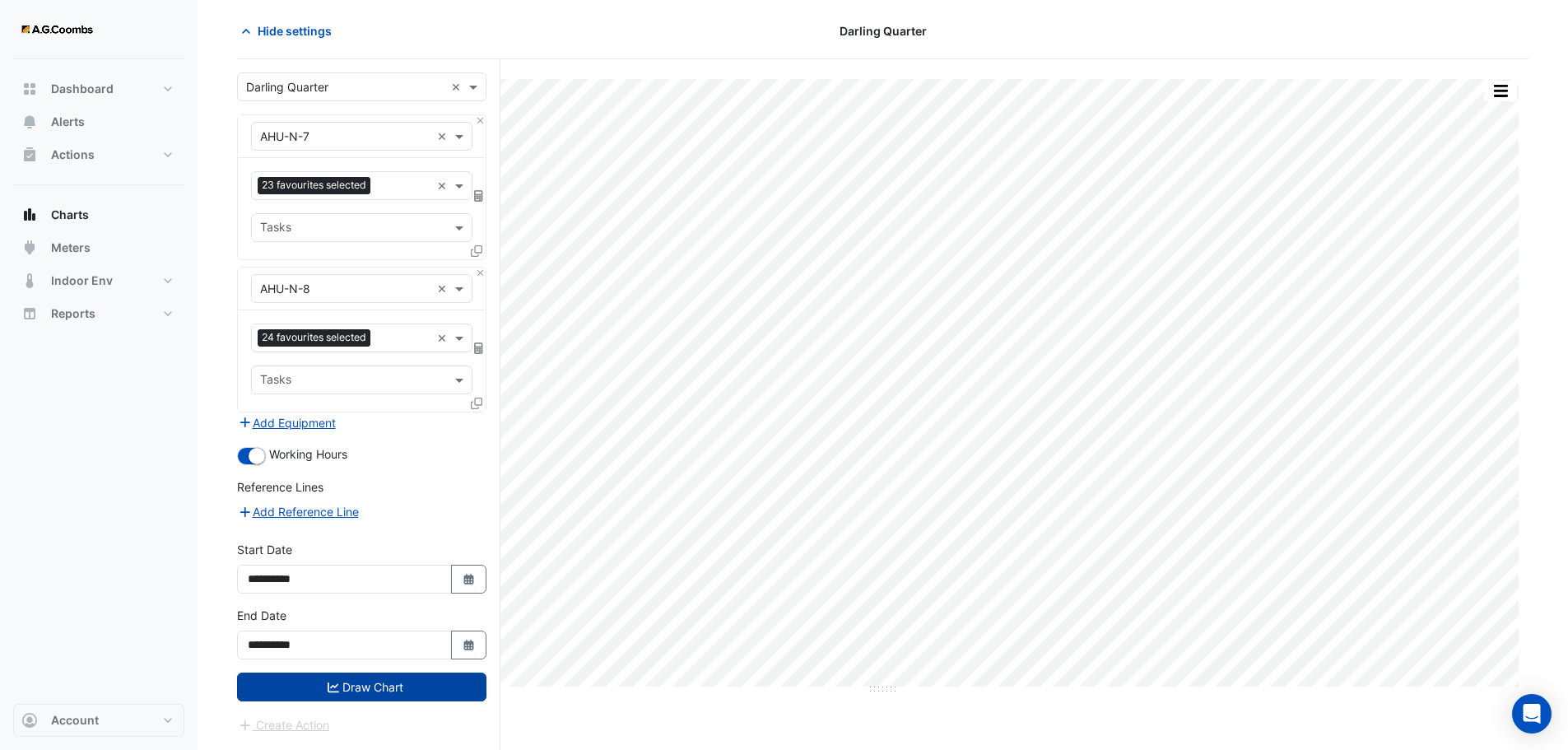
click at [306, 677] on button "Draw Chart" at bounding box center [362, 687] width 250 height 28
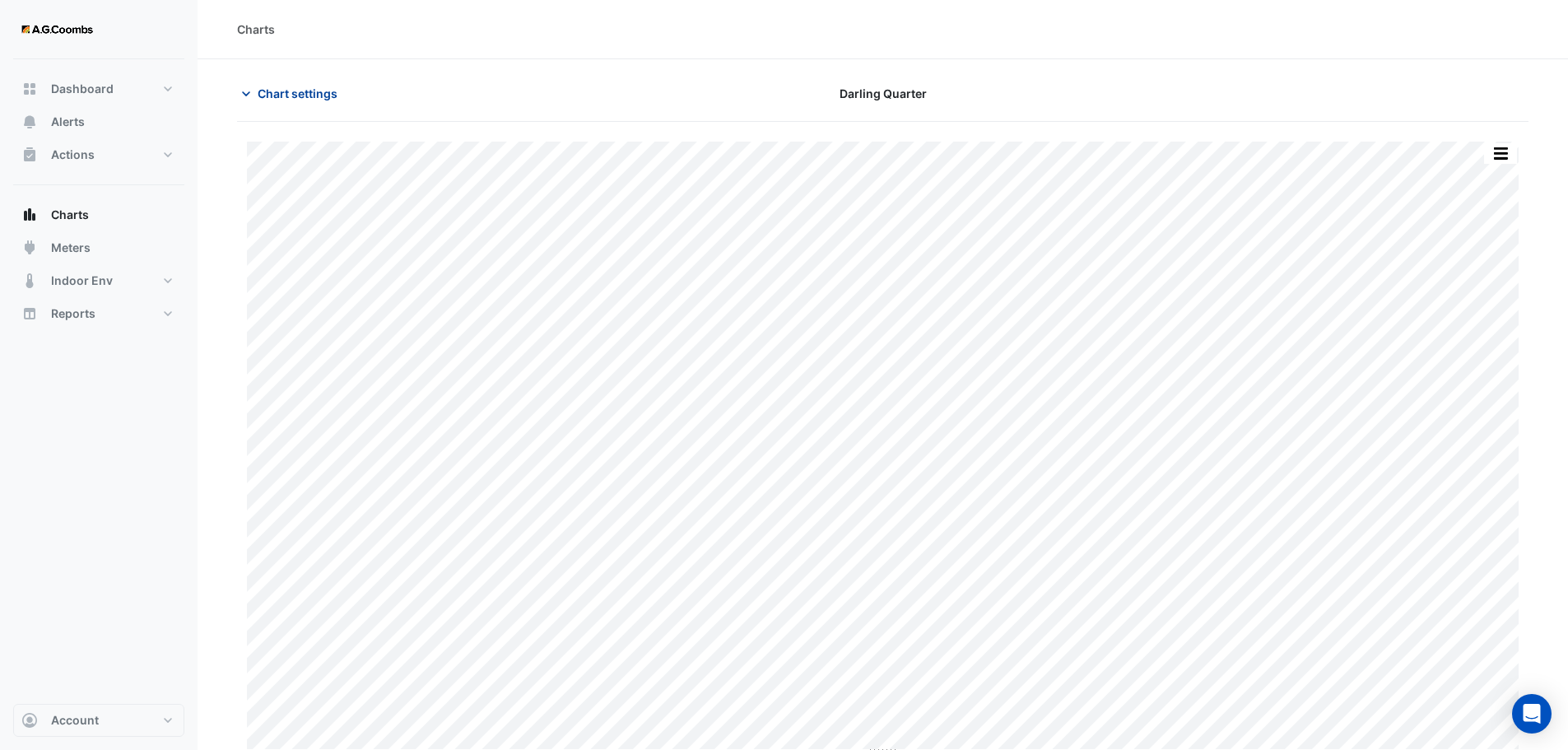
click at [291, 97] on span "Chart settings" at bounding box center [298, 92] width 80 height 17
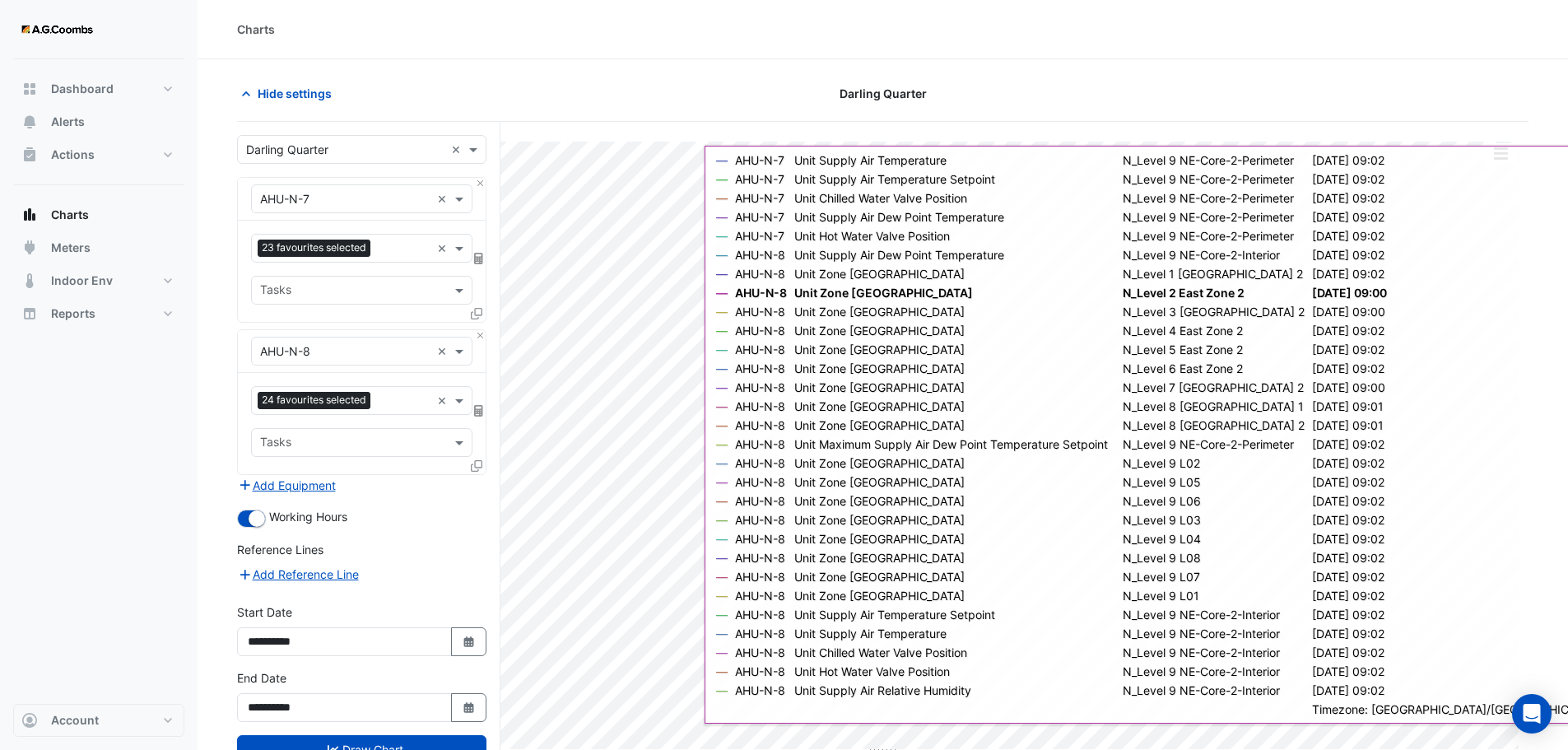
scroll to position [62, 0]
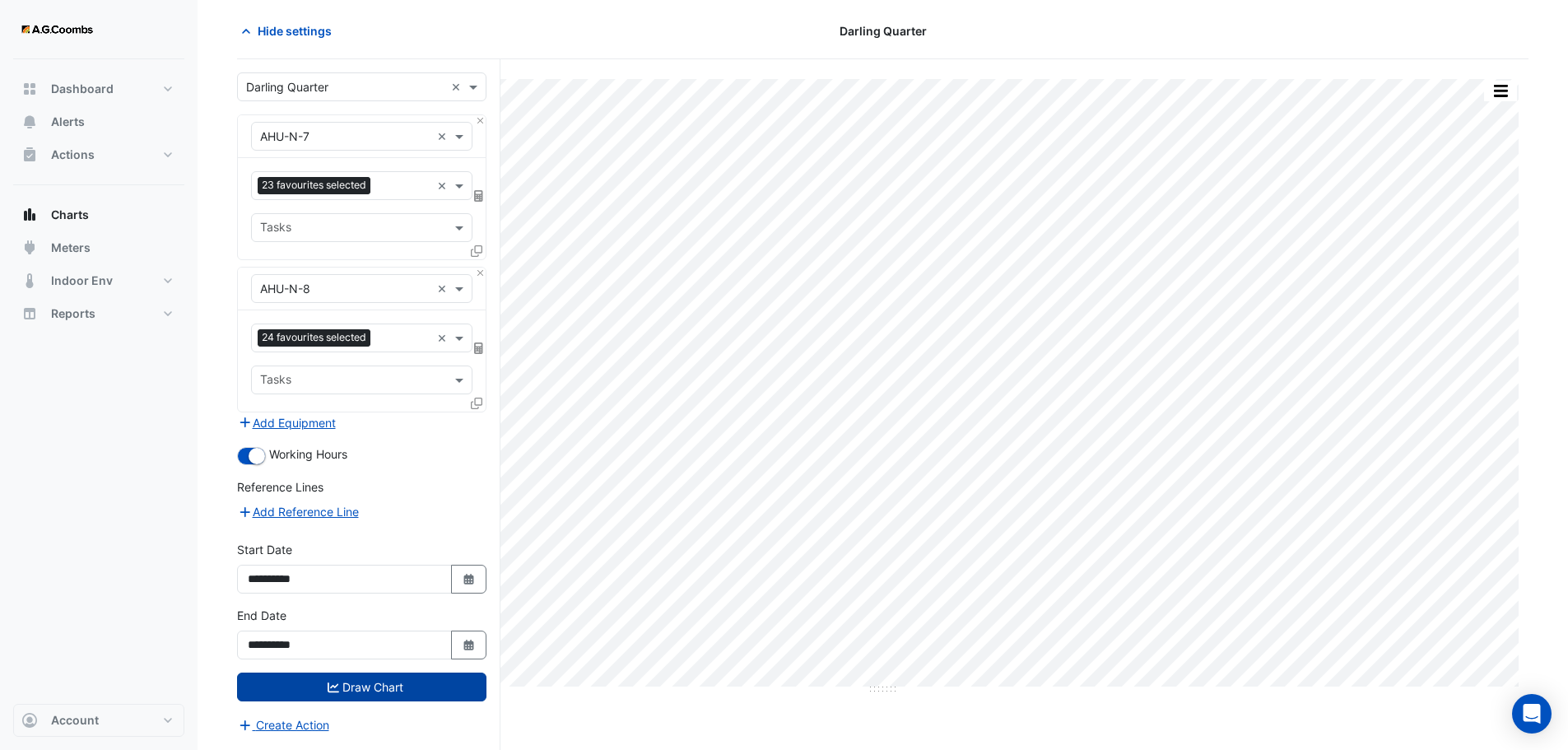
click at [381, 684] on button "Draw Chart" at bounding box center [362, 687] width 250 height 28
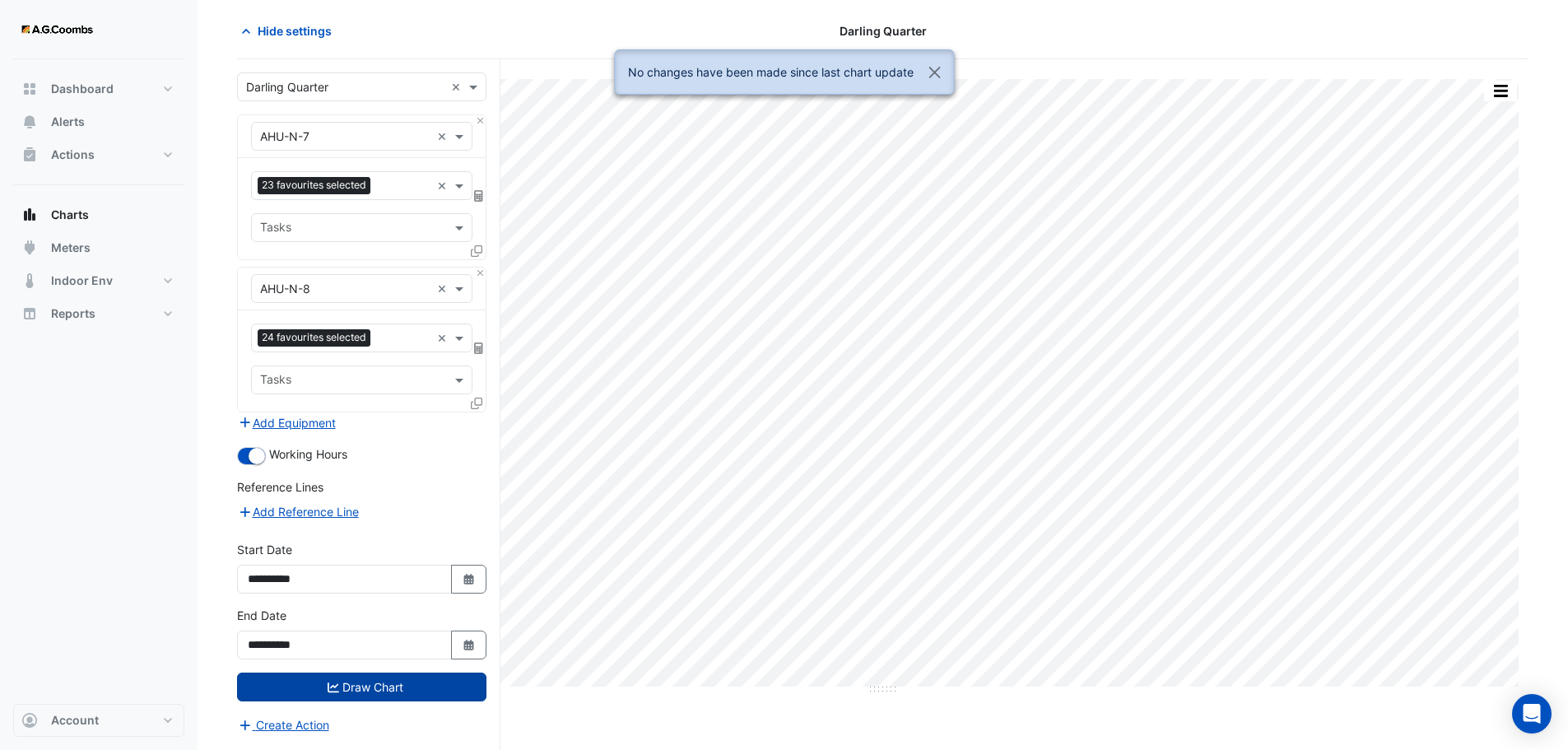
click at [381, 684] on button "Draw Chart" at bounding box center [362, 687] width 250 height 28
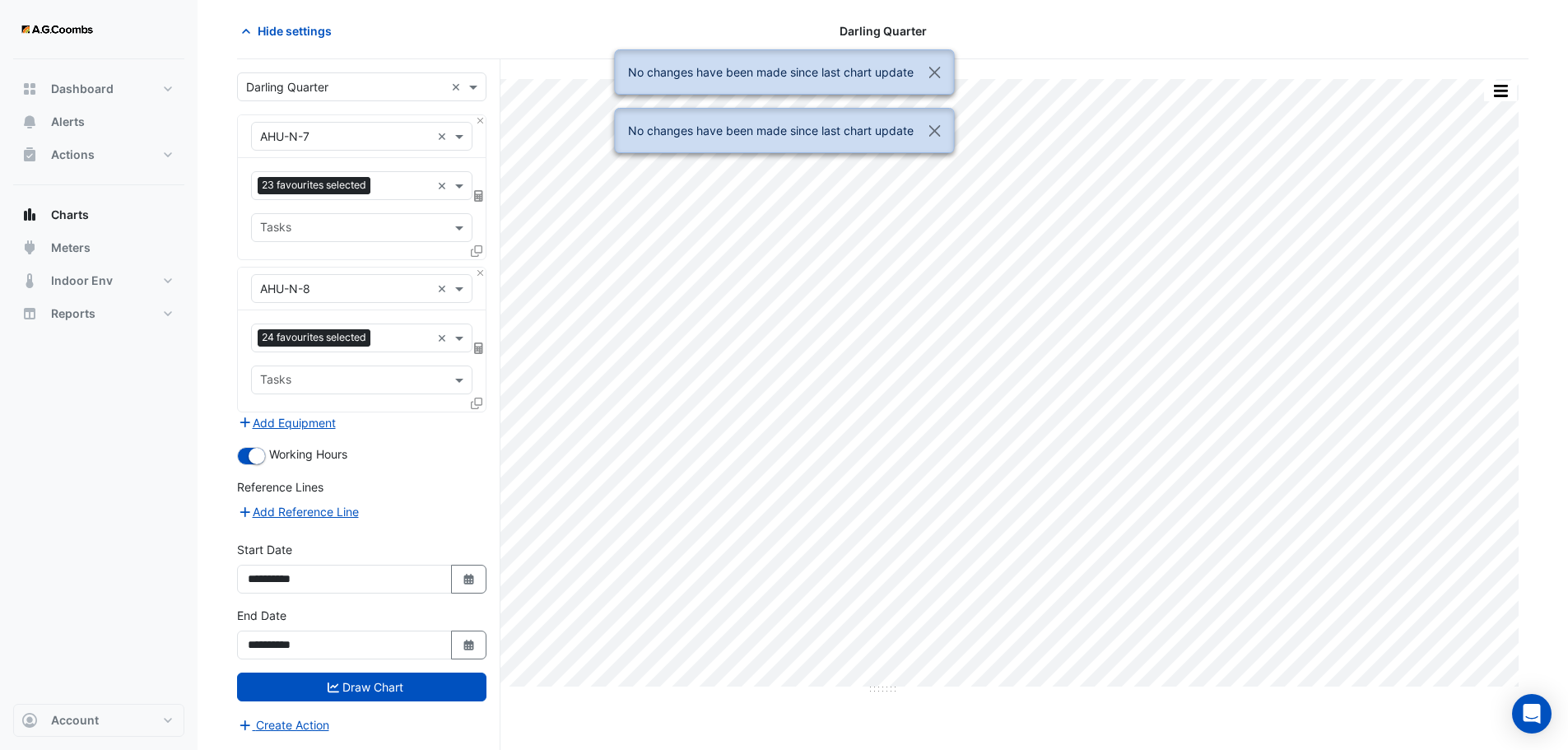
click at [843, 709] on div "Split by Equip Split by Unit Split All Print Save as JPEG Save as PNG Pivot Dat…" at bounding box center [883, 404] width 1292 height 690
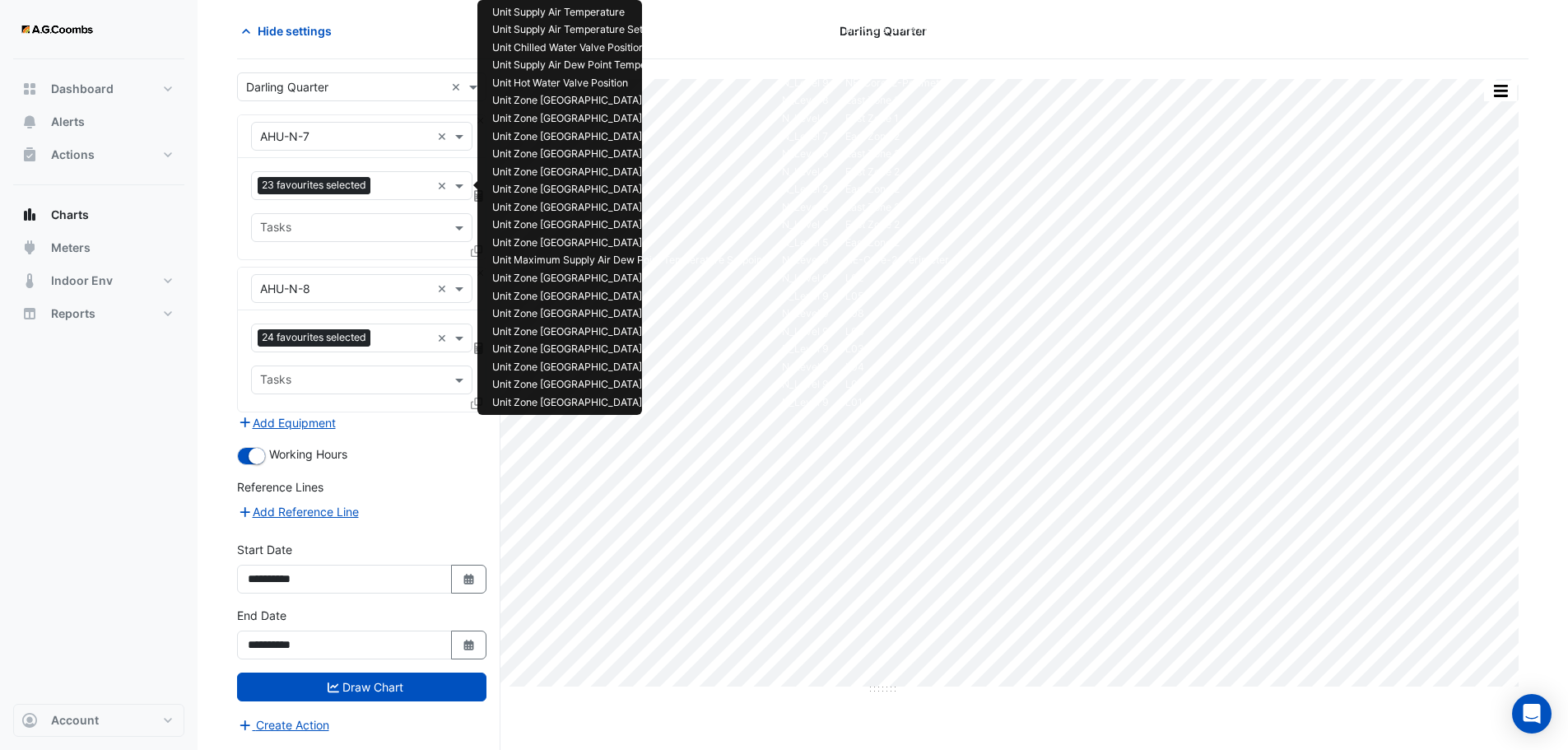
click at [400, 182] on input "text" at bounding box center [404, 187] width 53 height 17
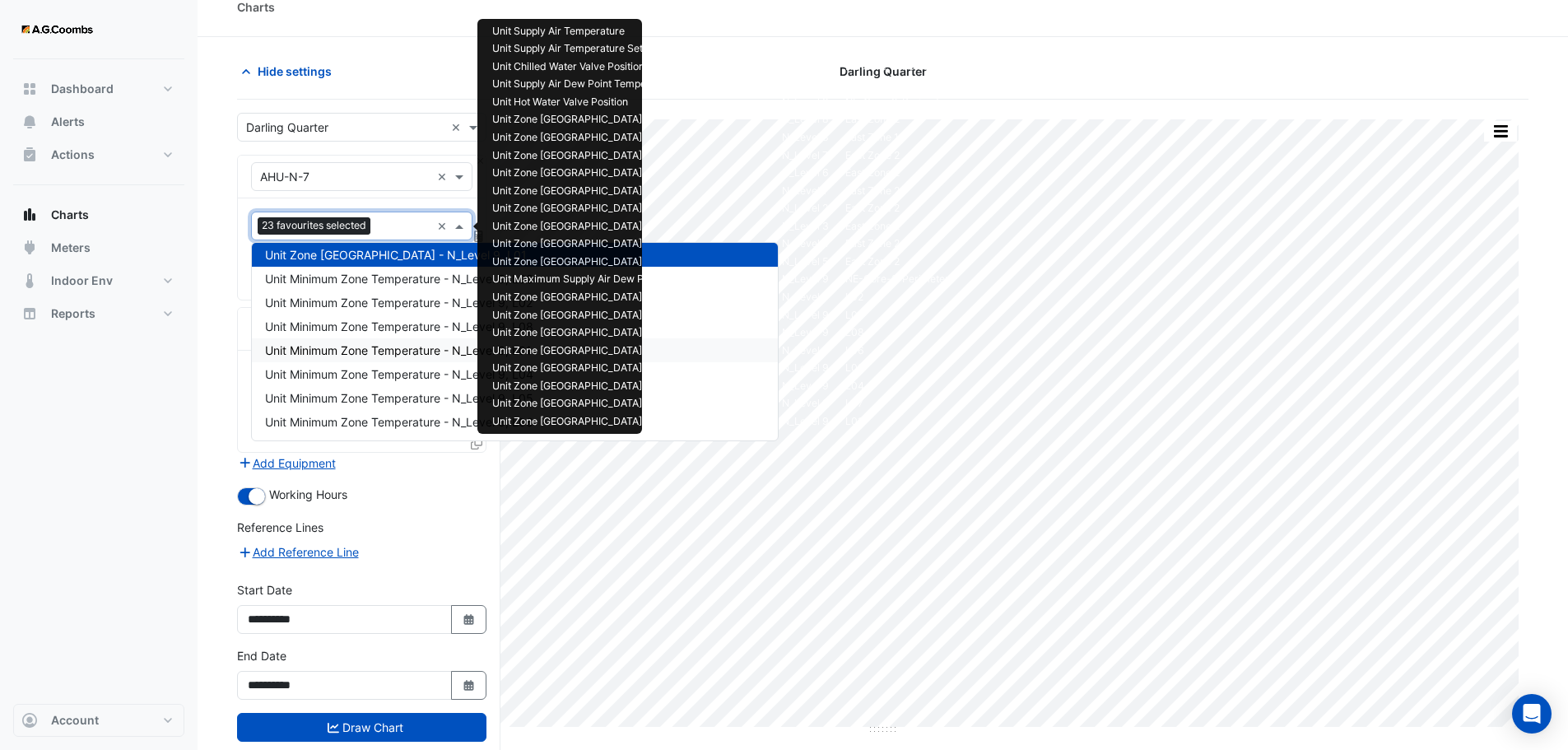
scroll to position [0, 0]
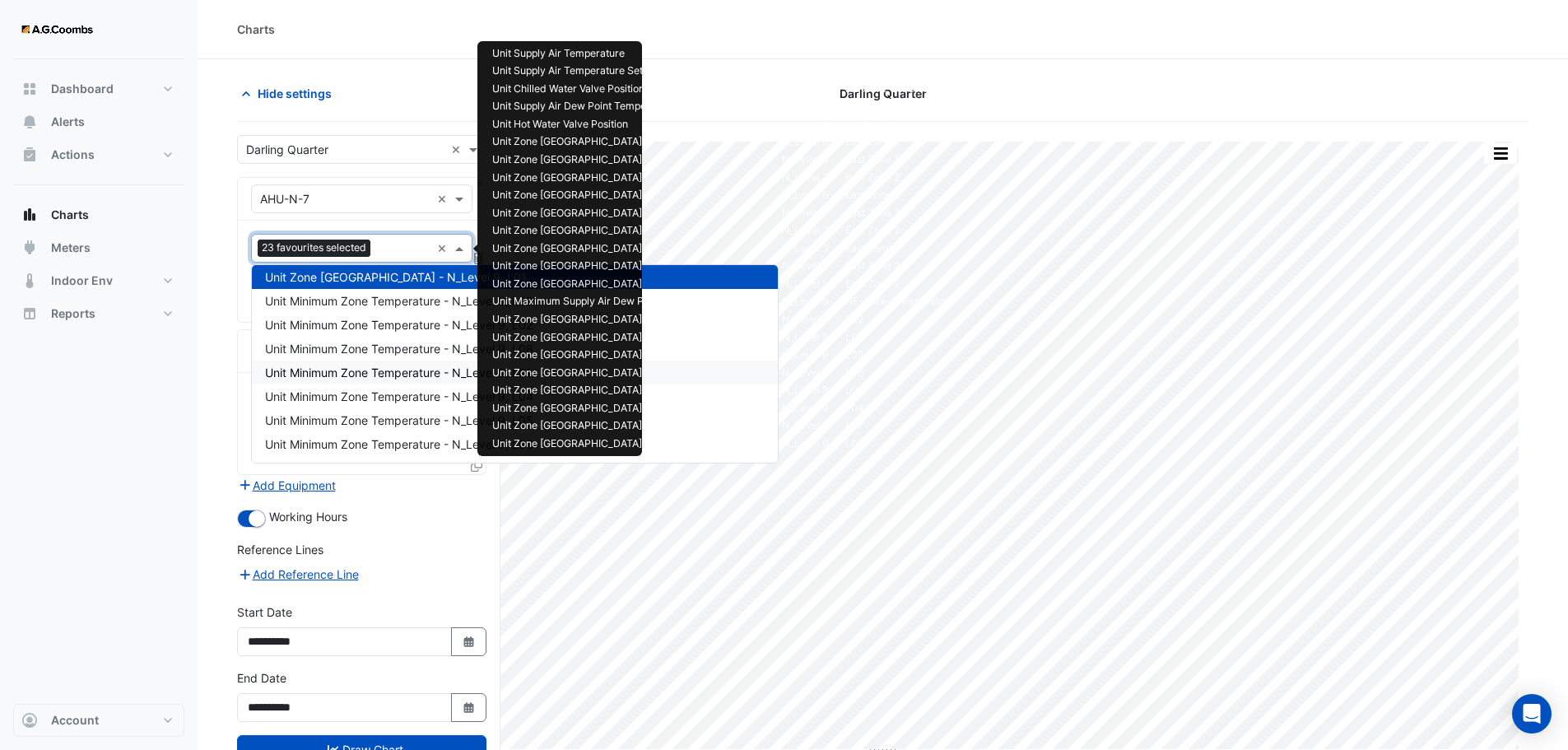
click at [1536, 124] on section "Hide settings Darling Quarter Split by Equip Split by Unit Split All Print Save…" at bounding box center [883, 435] width 1371 height 753
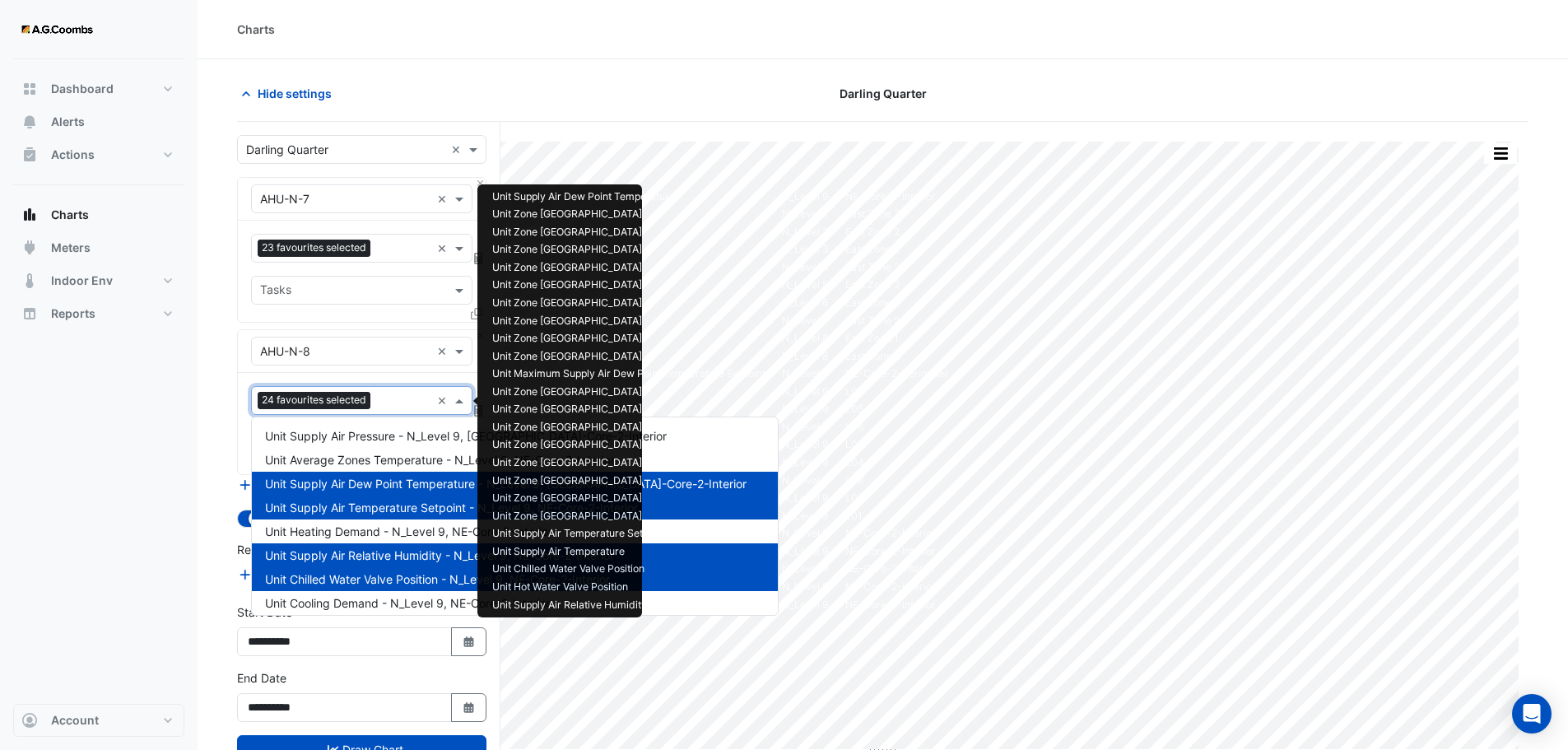
click at [380, 398] on input "text" at bounding box center [404, 402] width 53 height 17
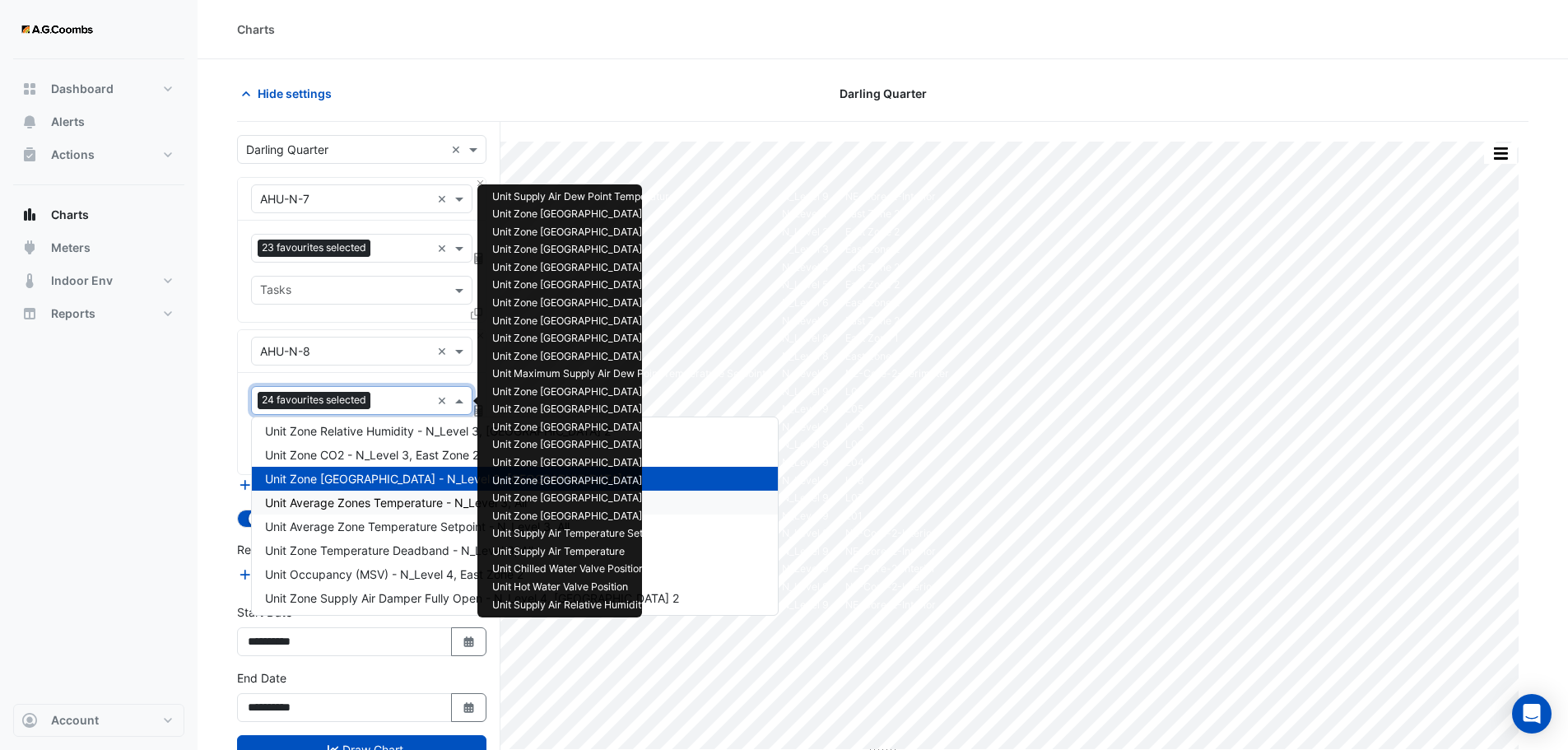
scroll to position [1070, 0]
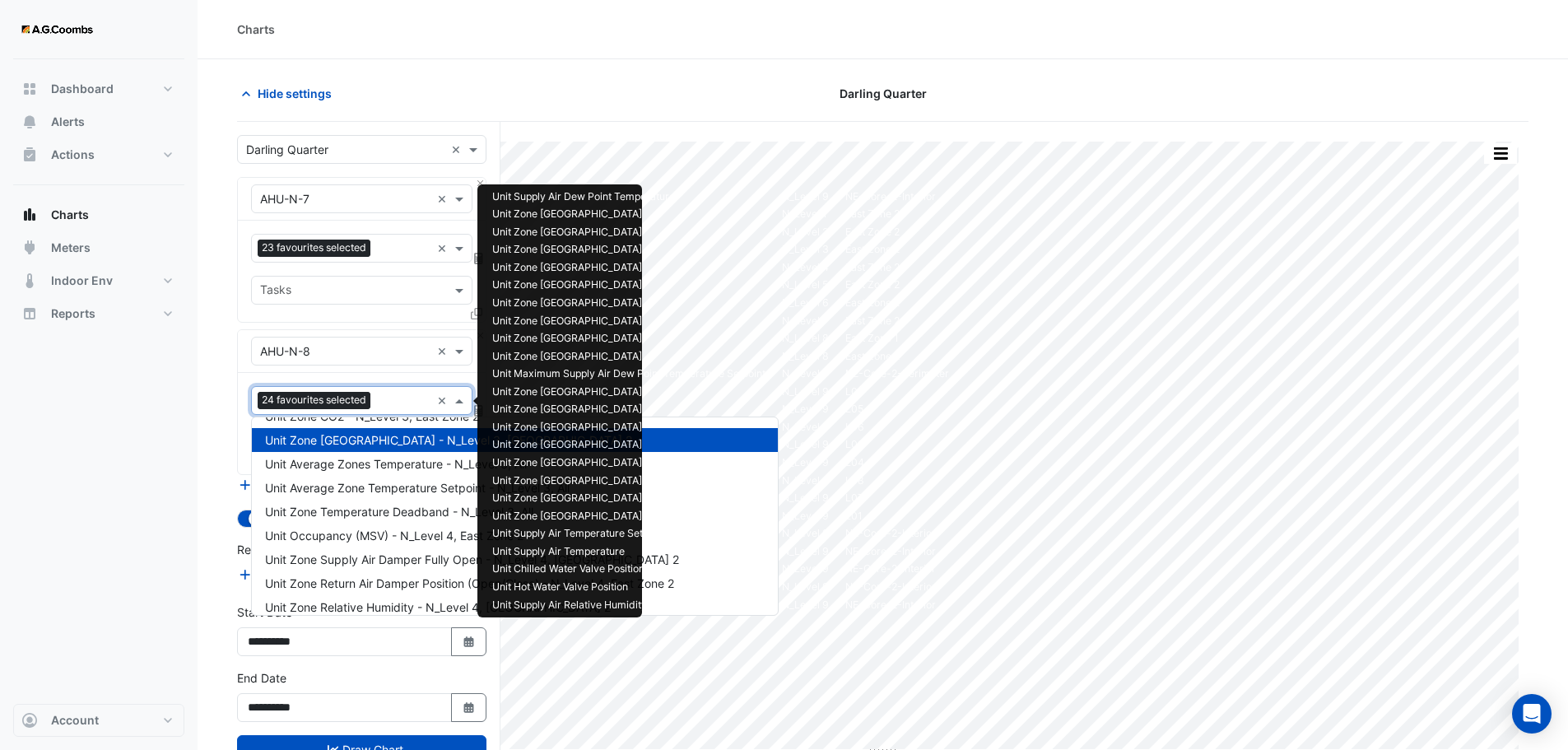
click at [371, 435] on span "Unit Zone Dew Point - N_Level 3, East Zone 2" at bounding box center [448, 440] width 367 height 14
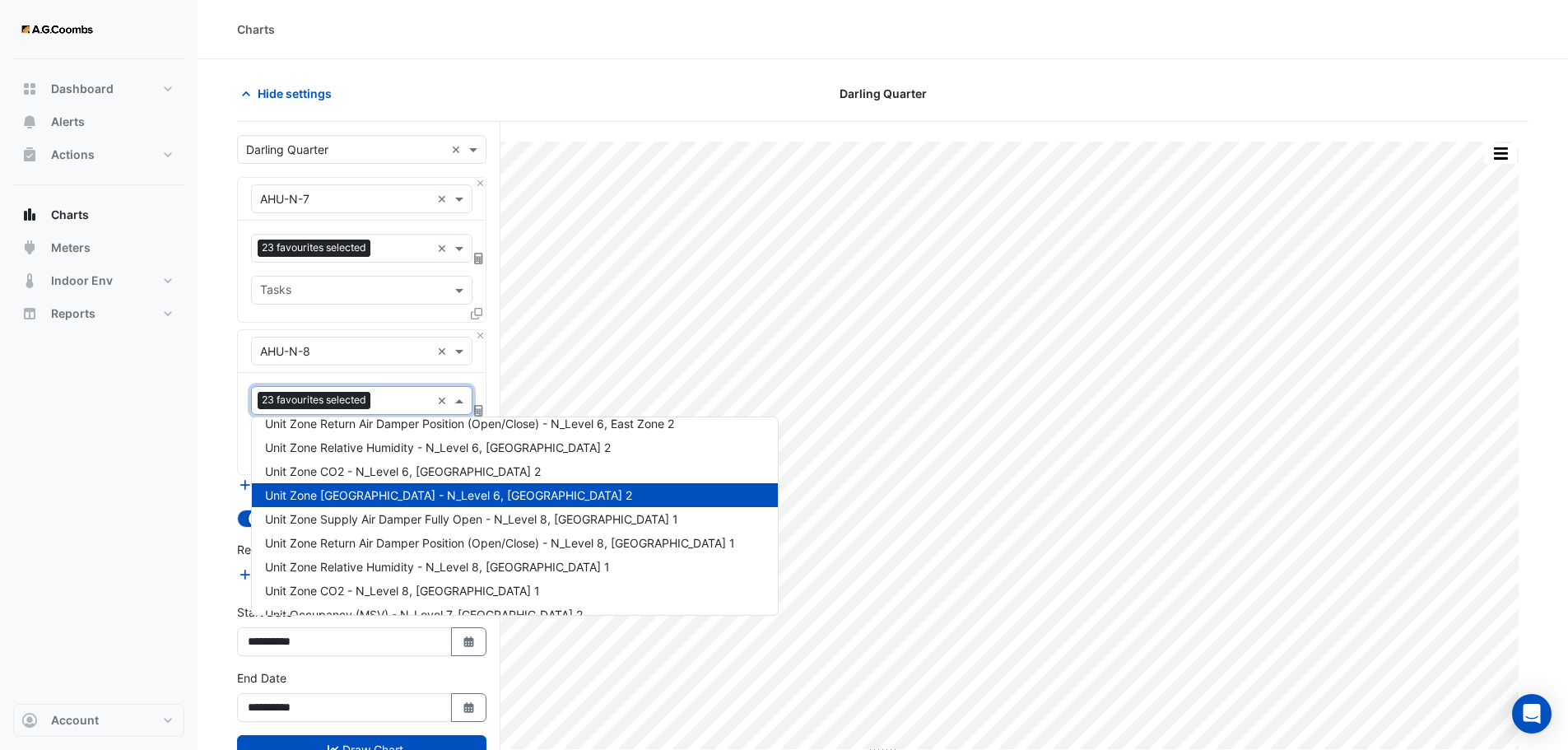
scroll to position [1646, 0]
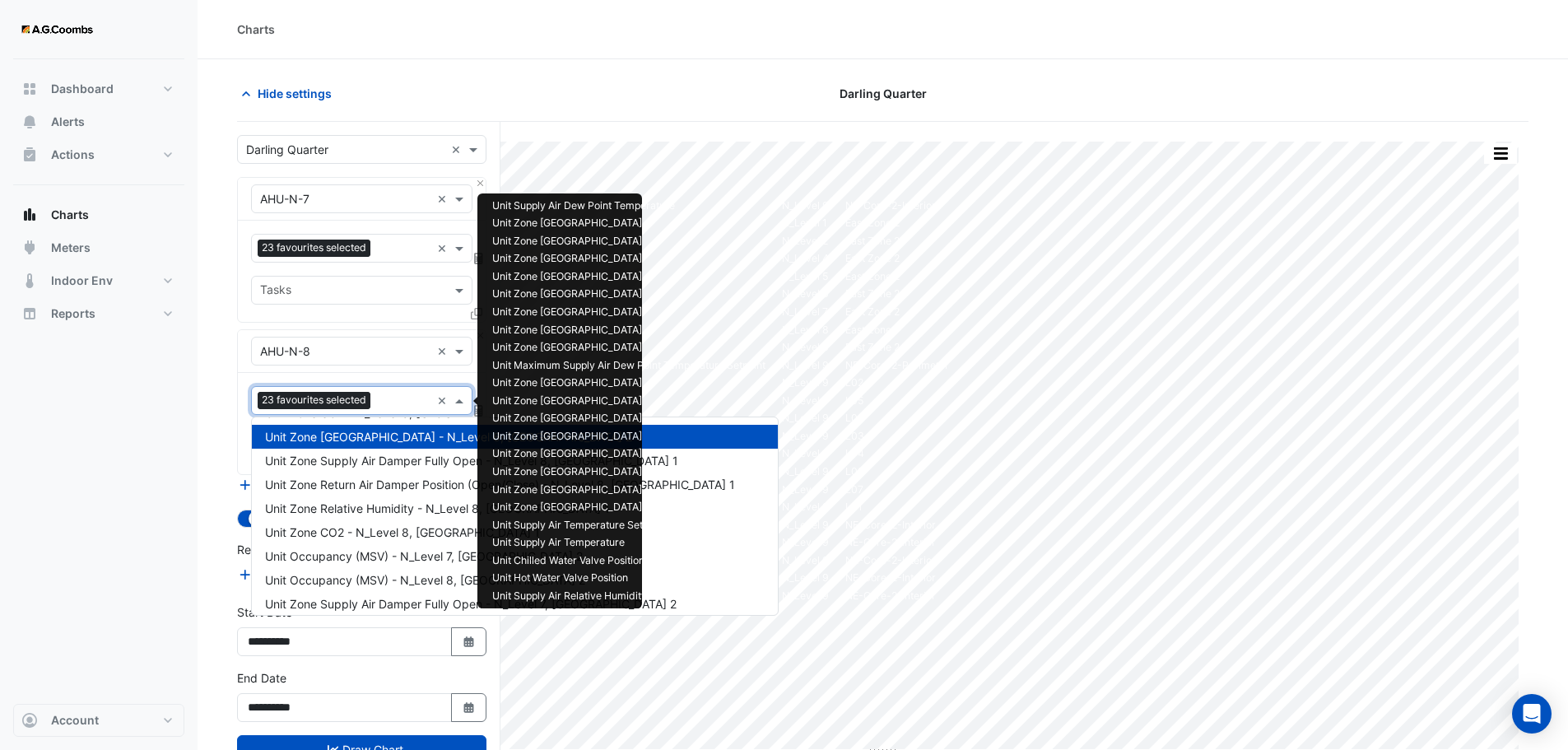
click at [1355, 101] on div at bounding box center [1320, 93] width 437 height 28
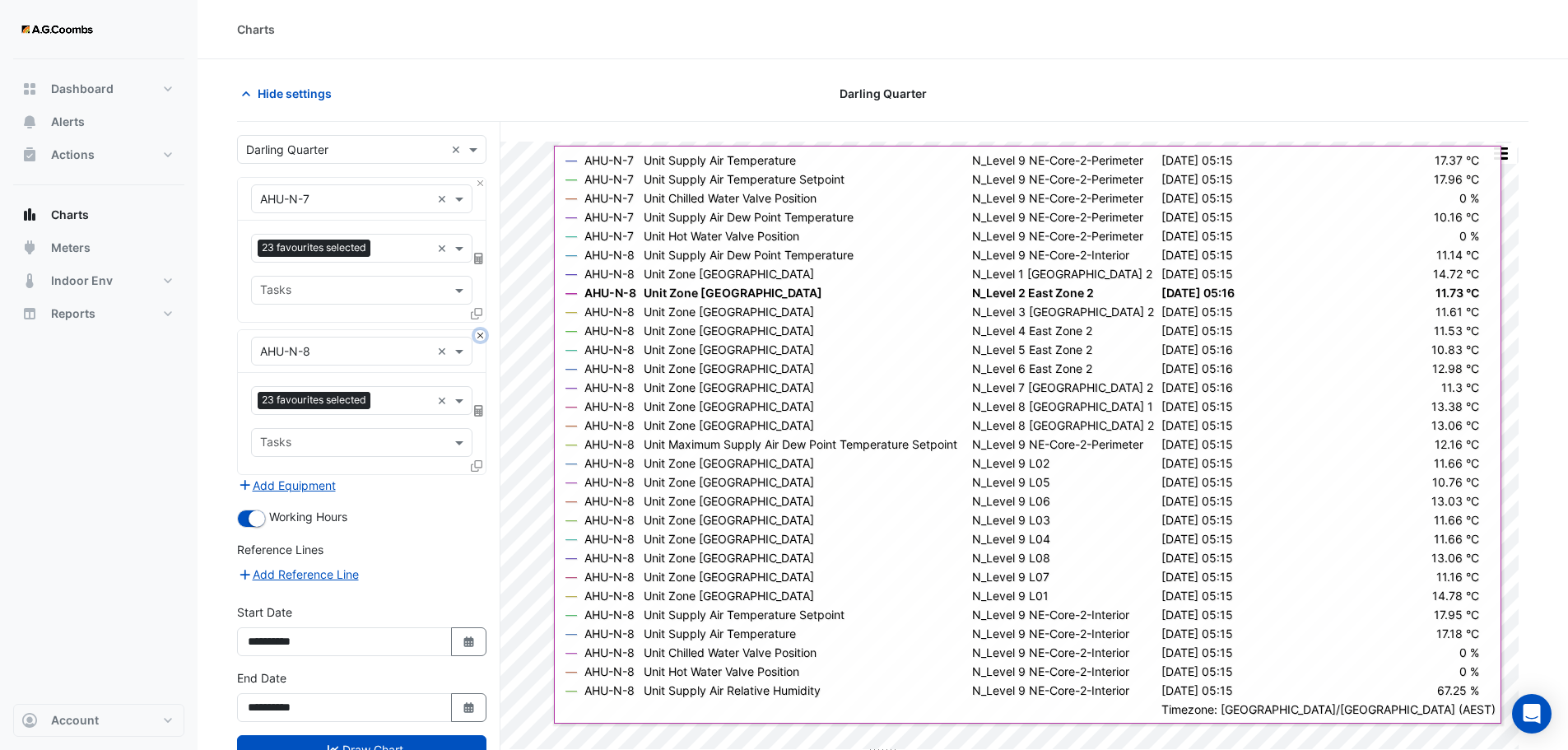
click at [479, 335] on button "Close" at bounding box center [480, 335] width 11 height 11
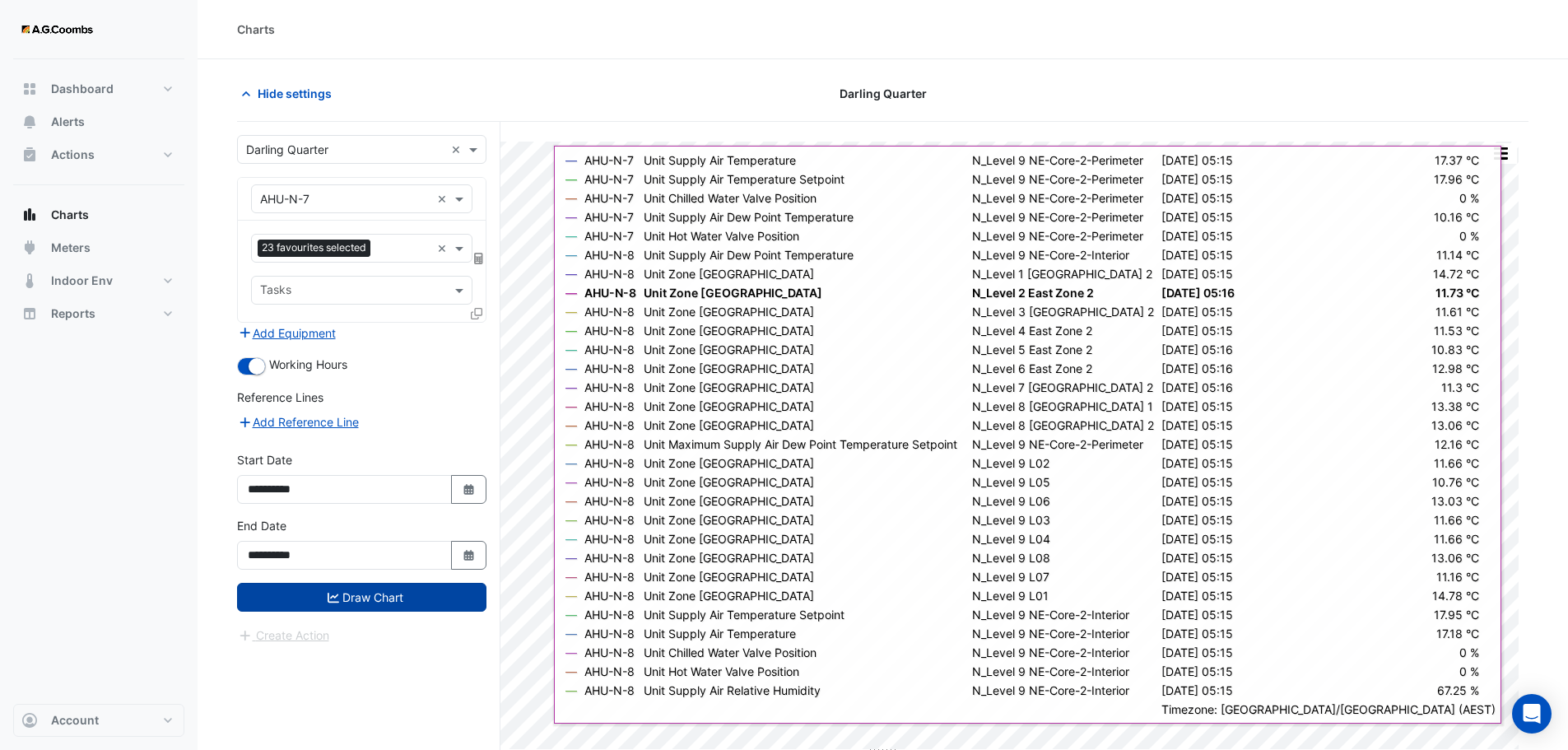
click at [319, 603] on button "Draw Chart" at bounding box center [362, 597] width 250 height 28
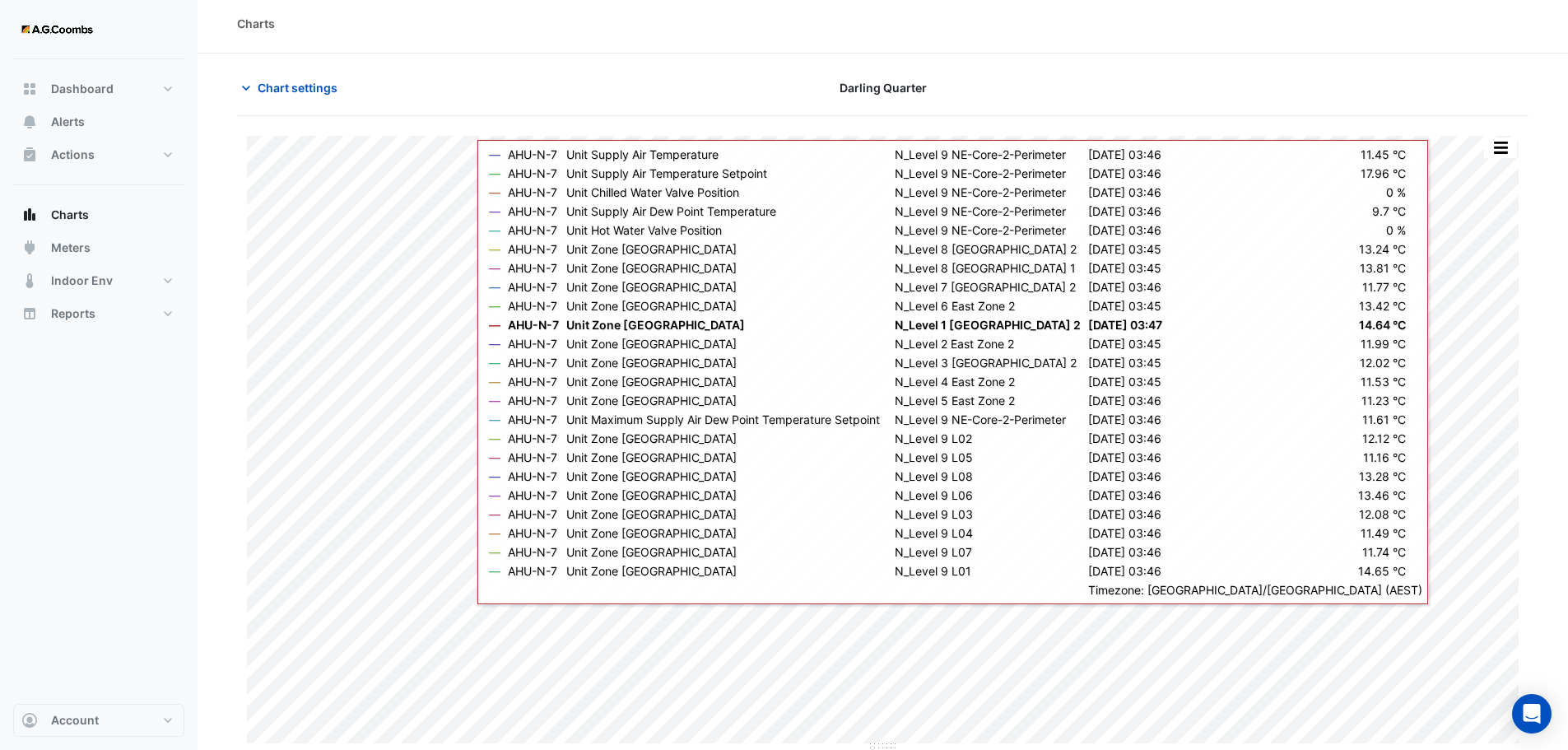
scroll to position [7, 0]
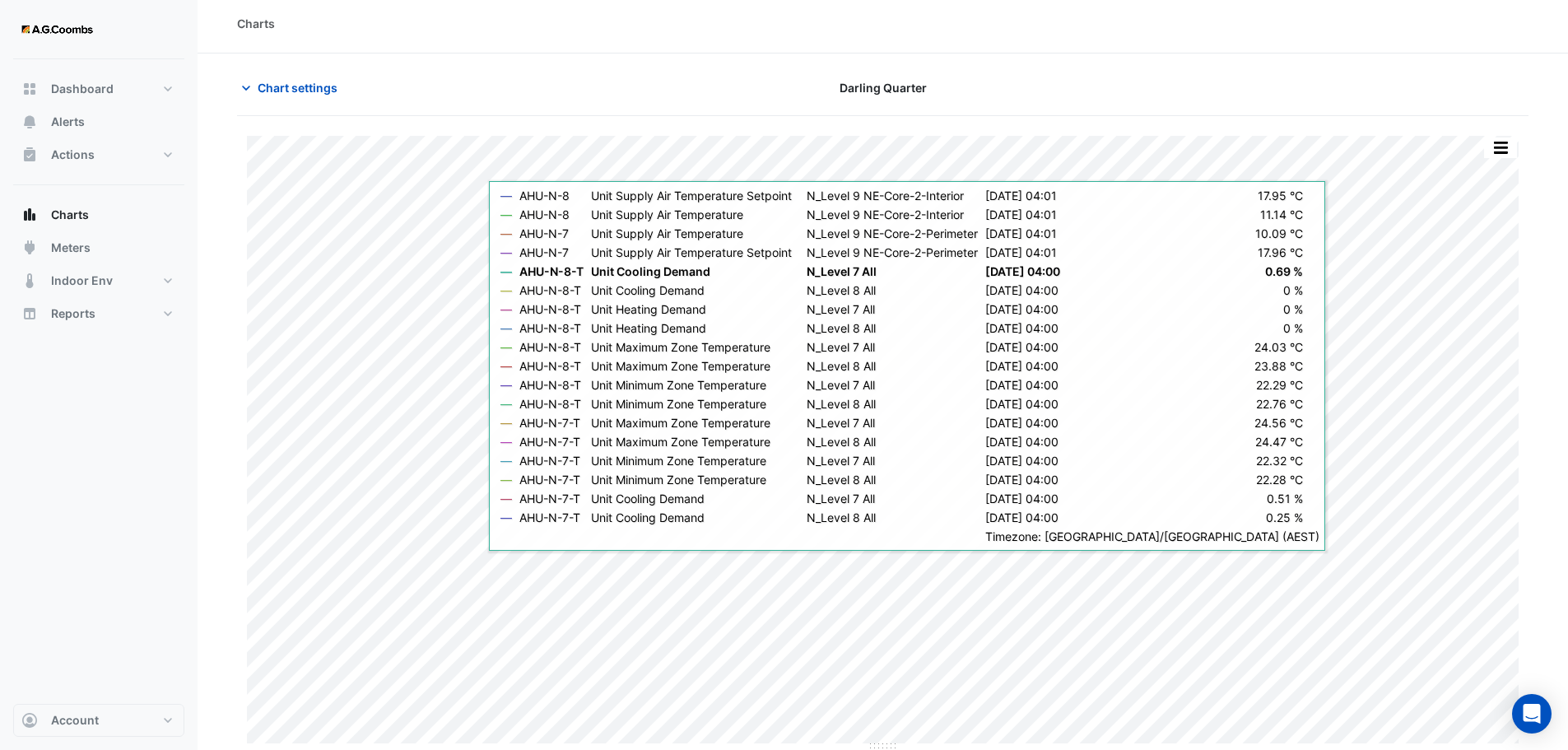
scroll to position [7, 0]
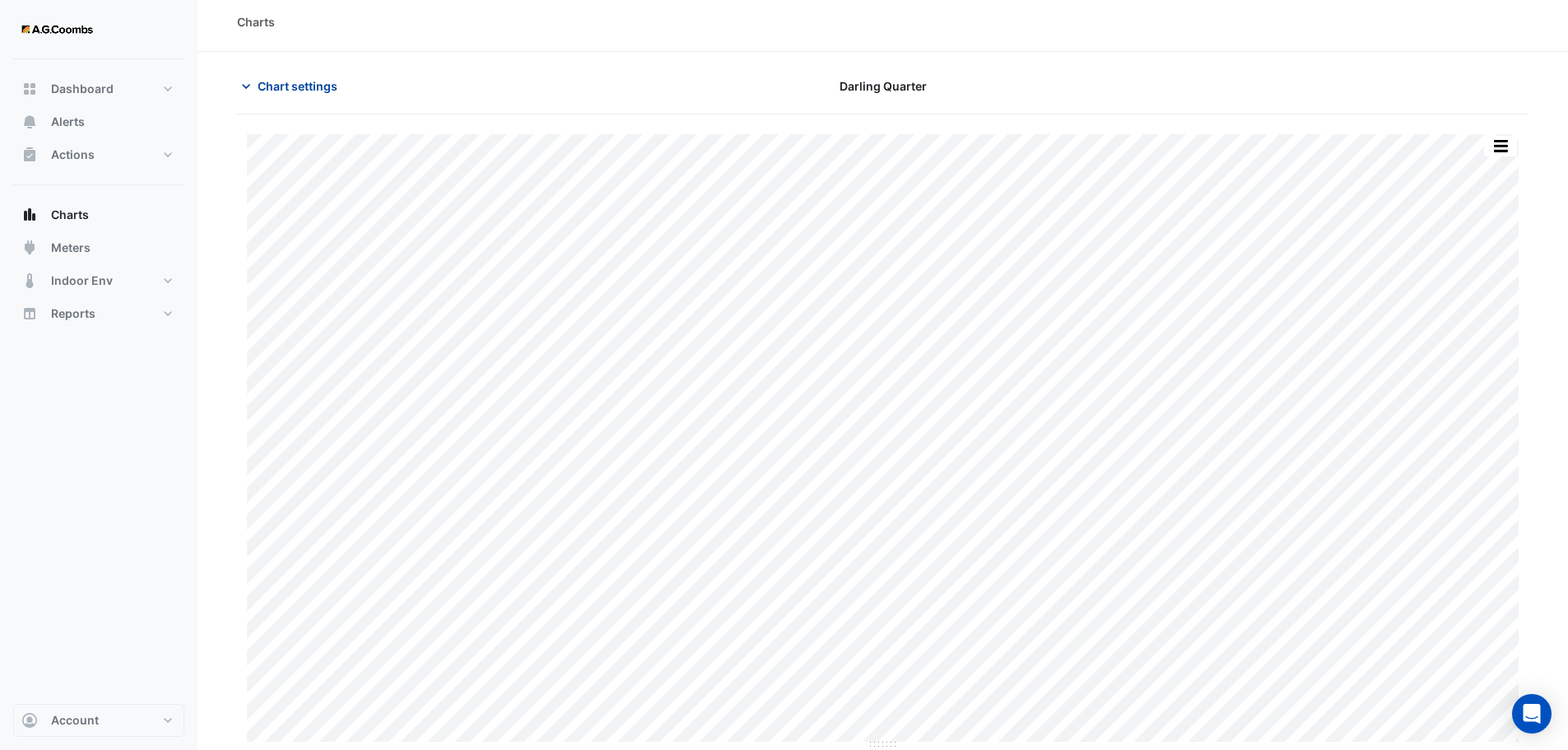
click at [308, 85] on span "Chart settings" at bounding box center [298, 85] width 80 height 17
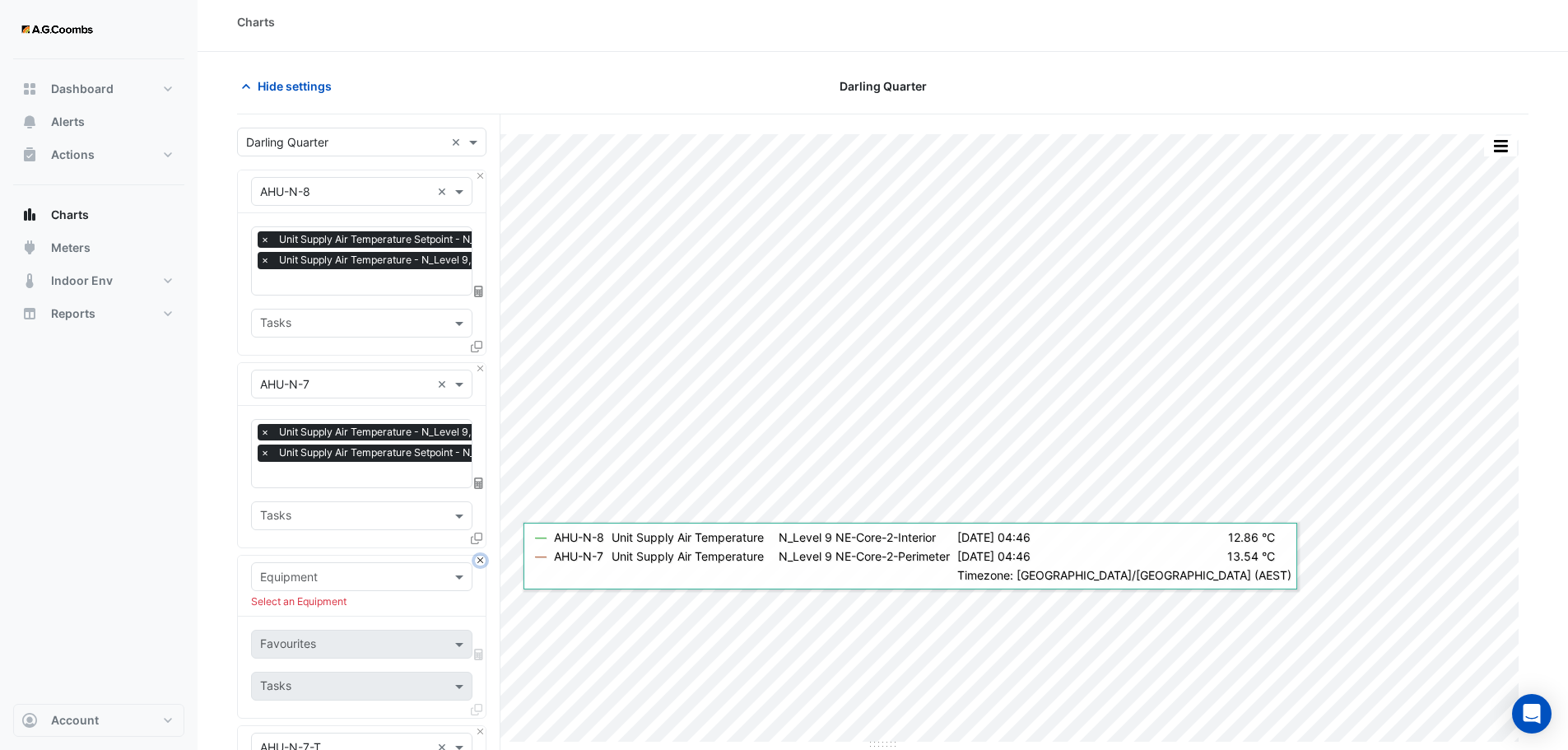
click at [478, 558] on button "Close" at bounding box center [480, 561] width 11 height 11
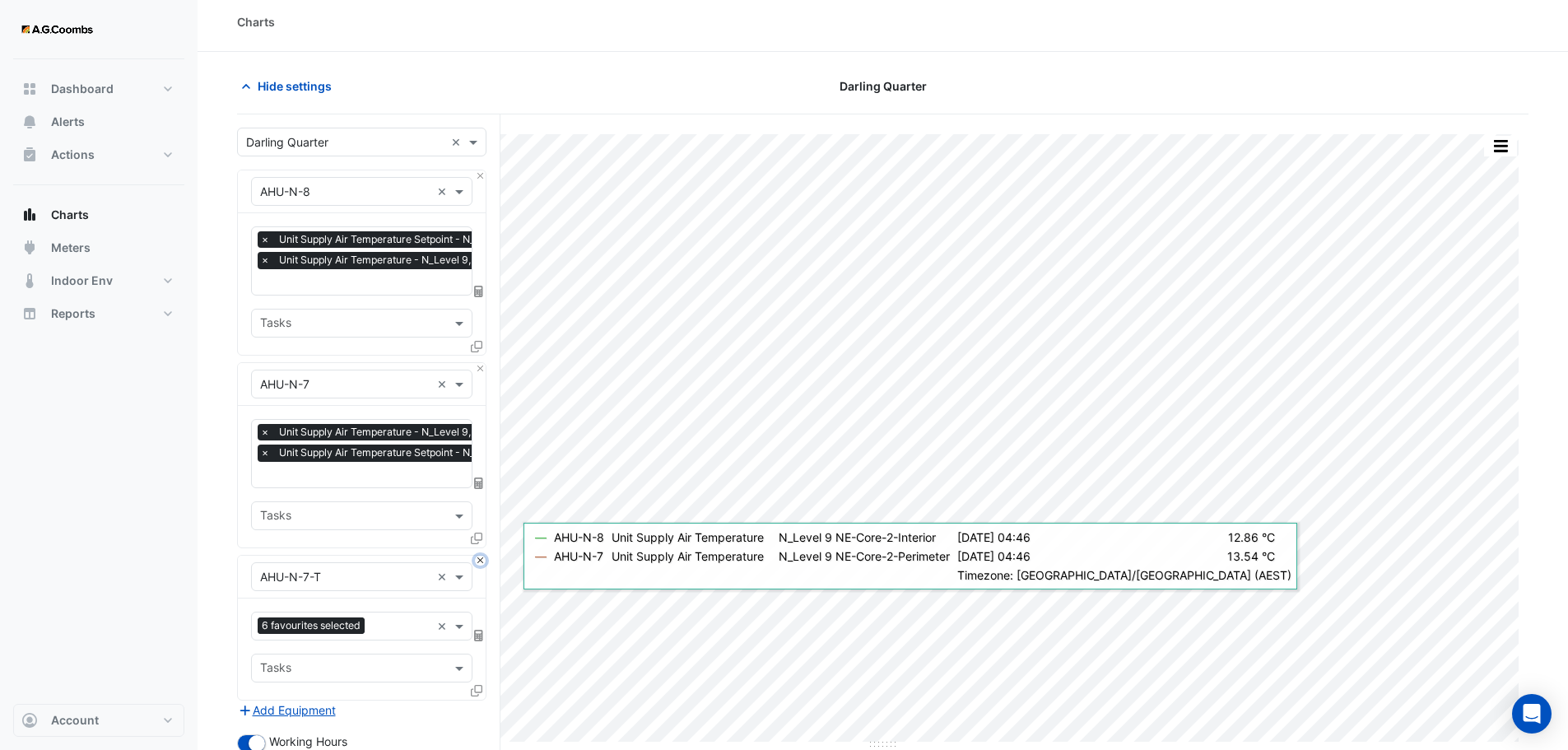
click at [479, 558] on button "Close" at bounding box center [480, 561] width 11 height 11
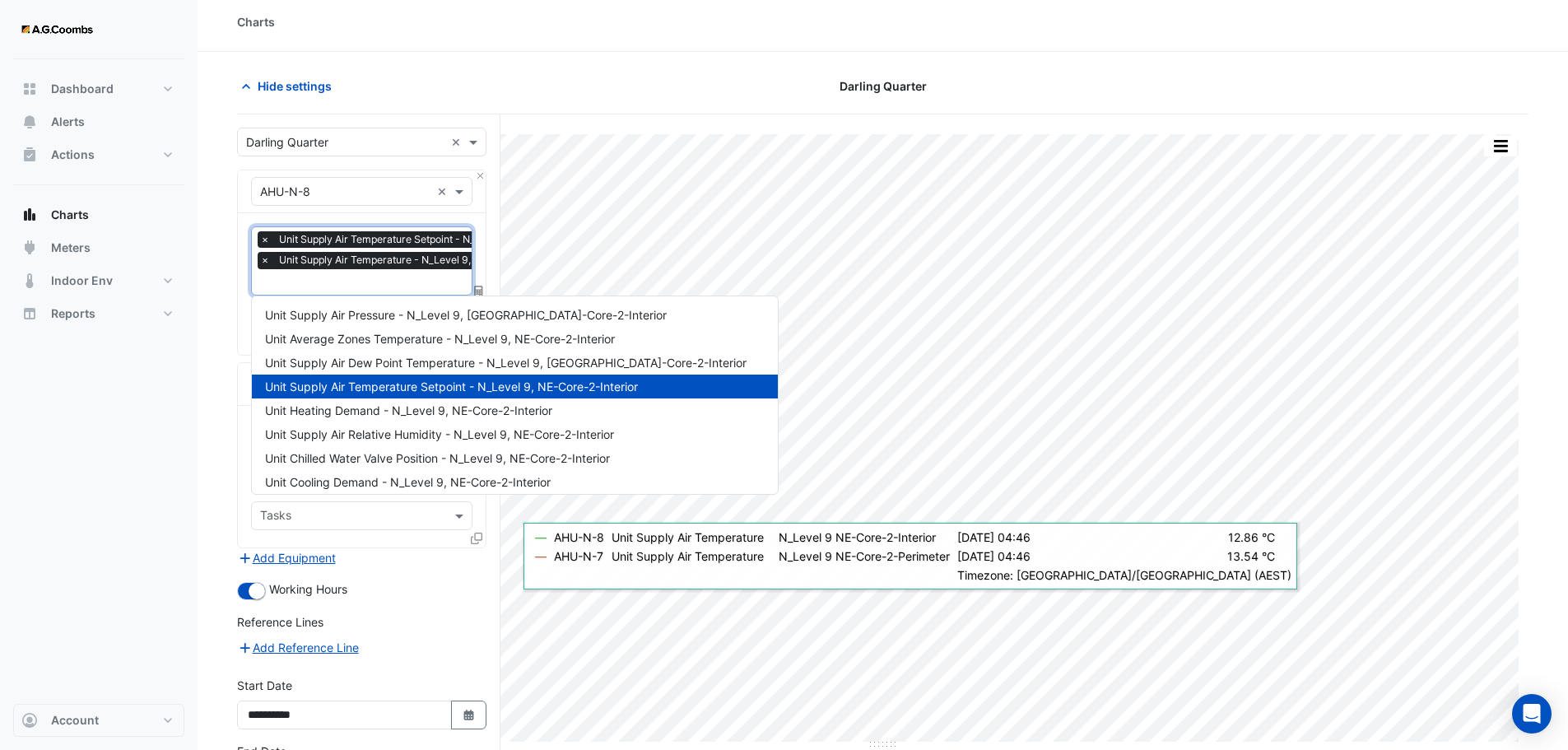
click at [321, 282] on input "text" at bounding box center [436, 283] width 353 height 17
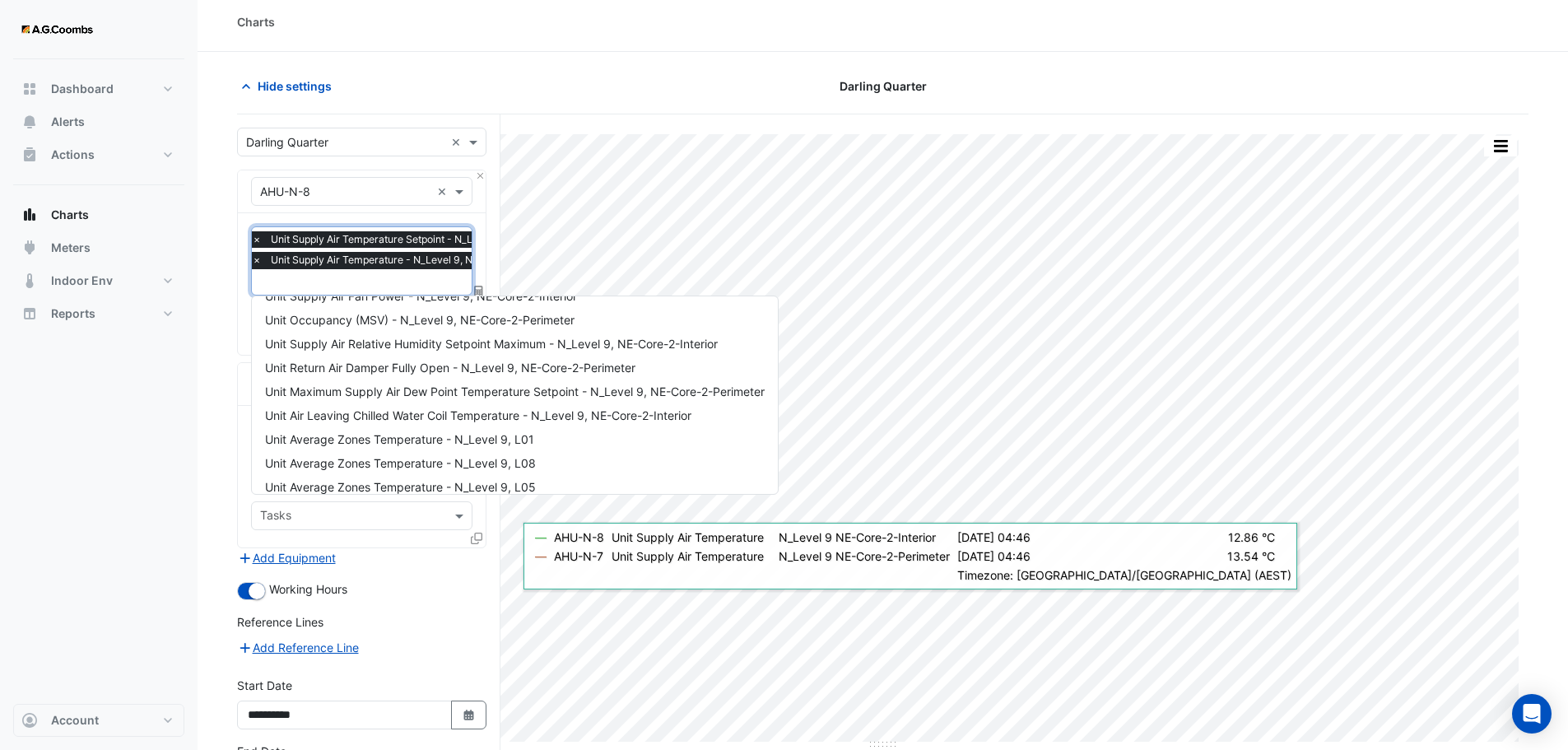
scroll to position [2233, 0]
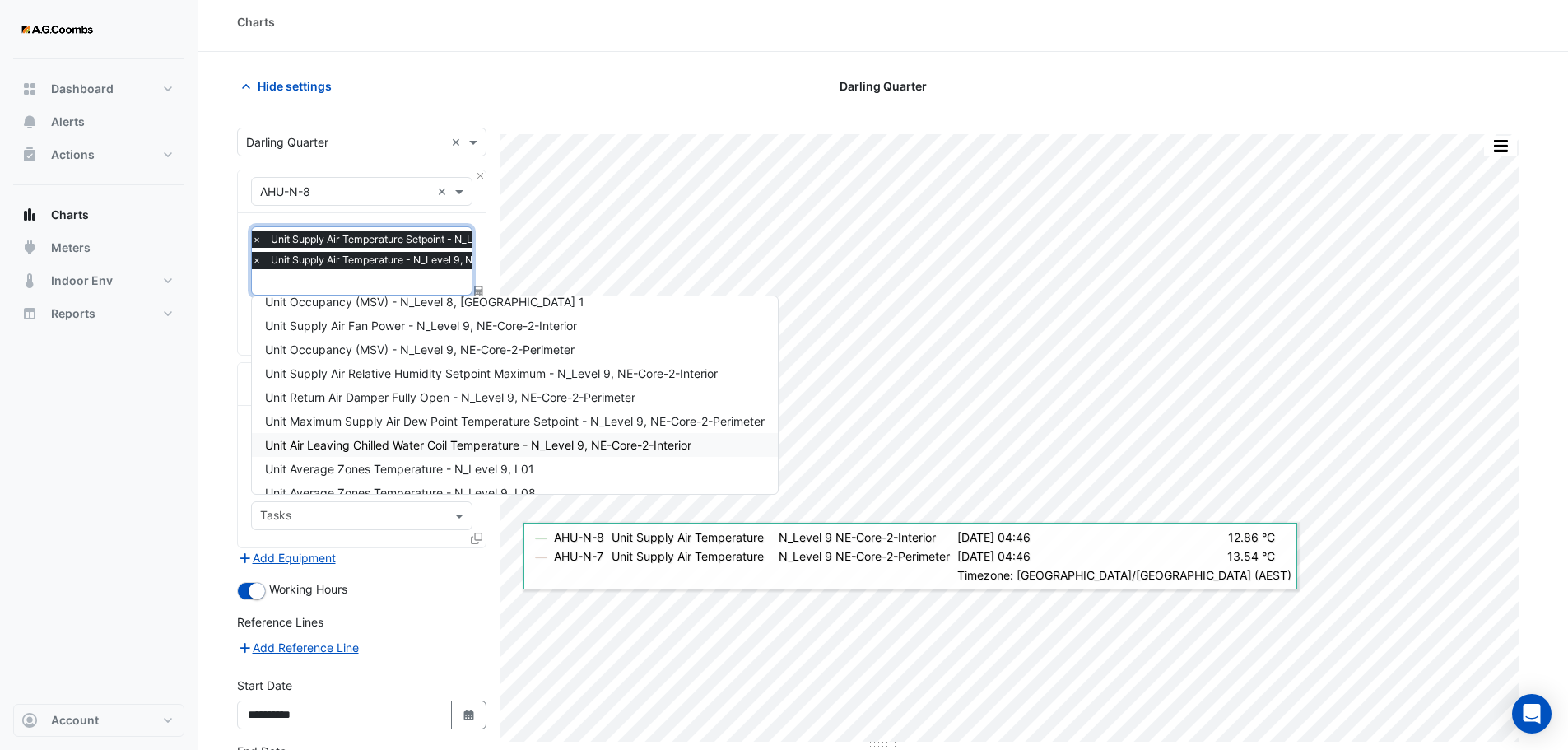
click at [441, 447] on span "Unit Air Leaving Chilled Water Coil Temperature - N_Level 9, NE-Core-2-Interior" at bounding box center [478, 445] width 427 height 14
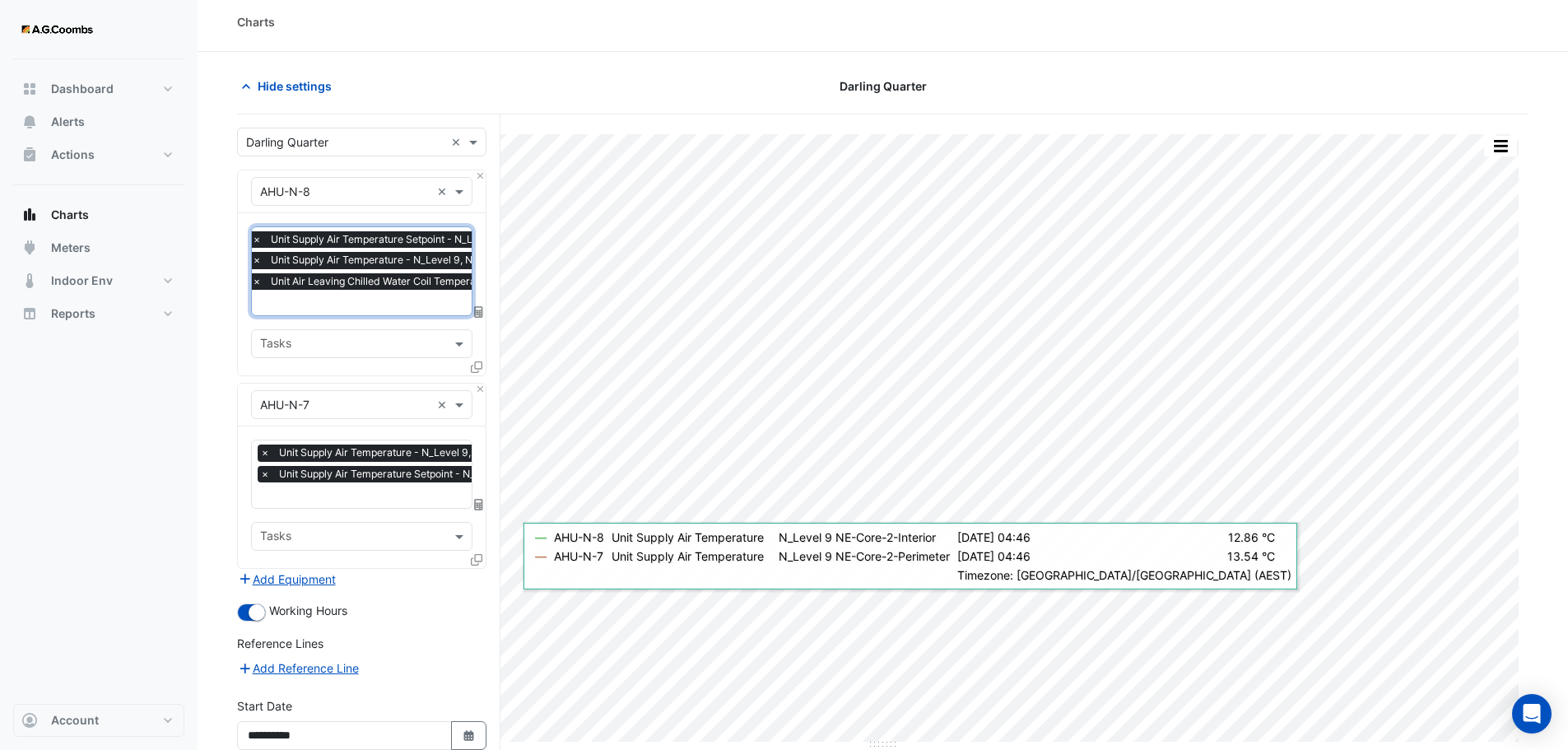
click at [373, 296] on input "text" at bounding box center [453, 304] width 404 height 17
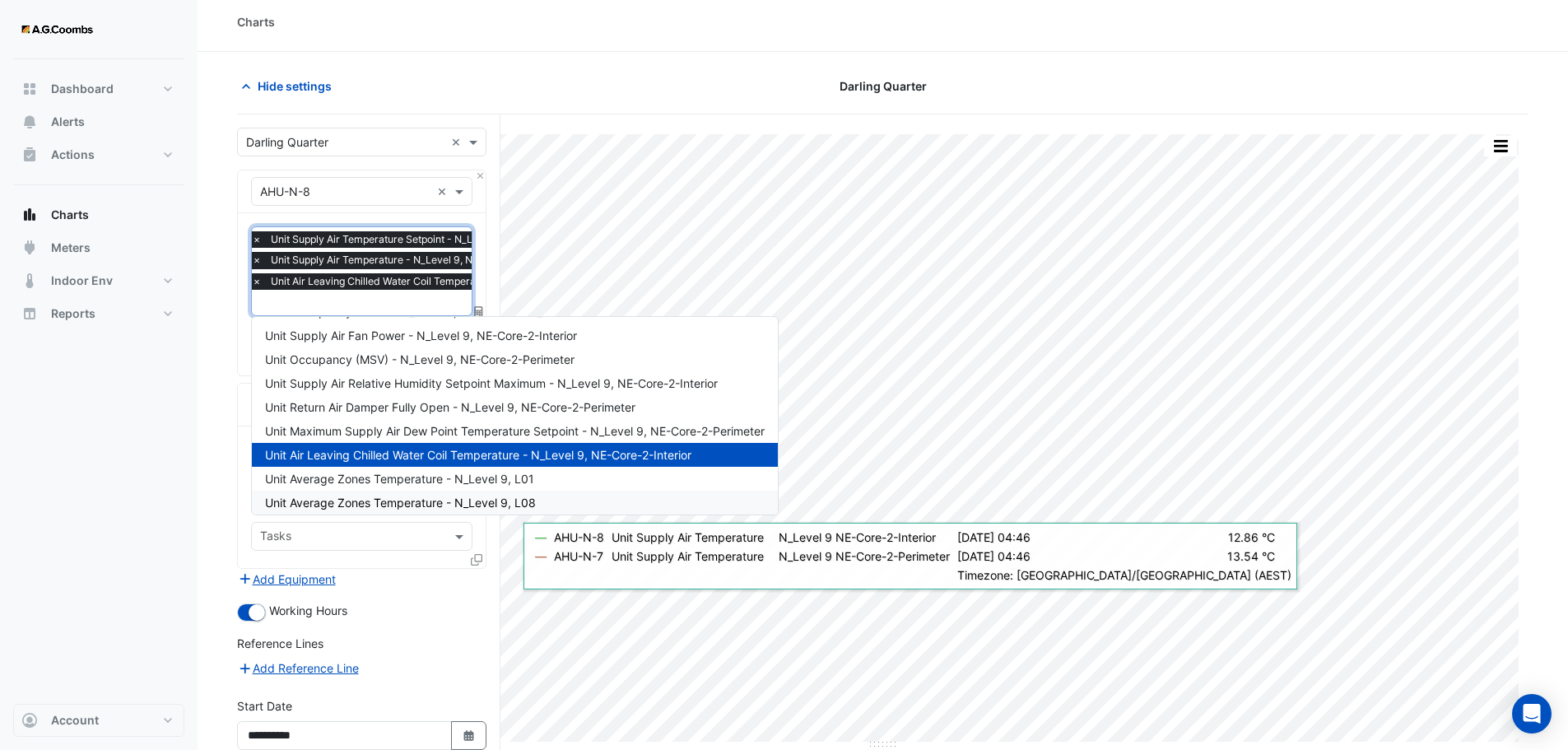
scroll to position [2205, 0]
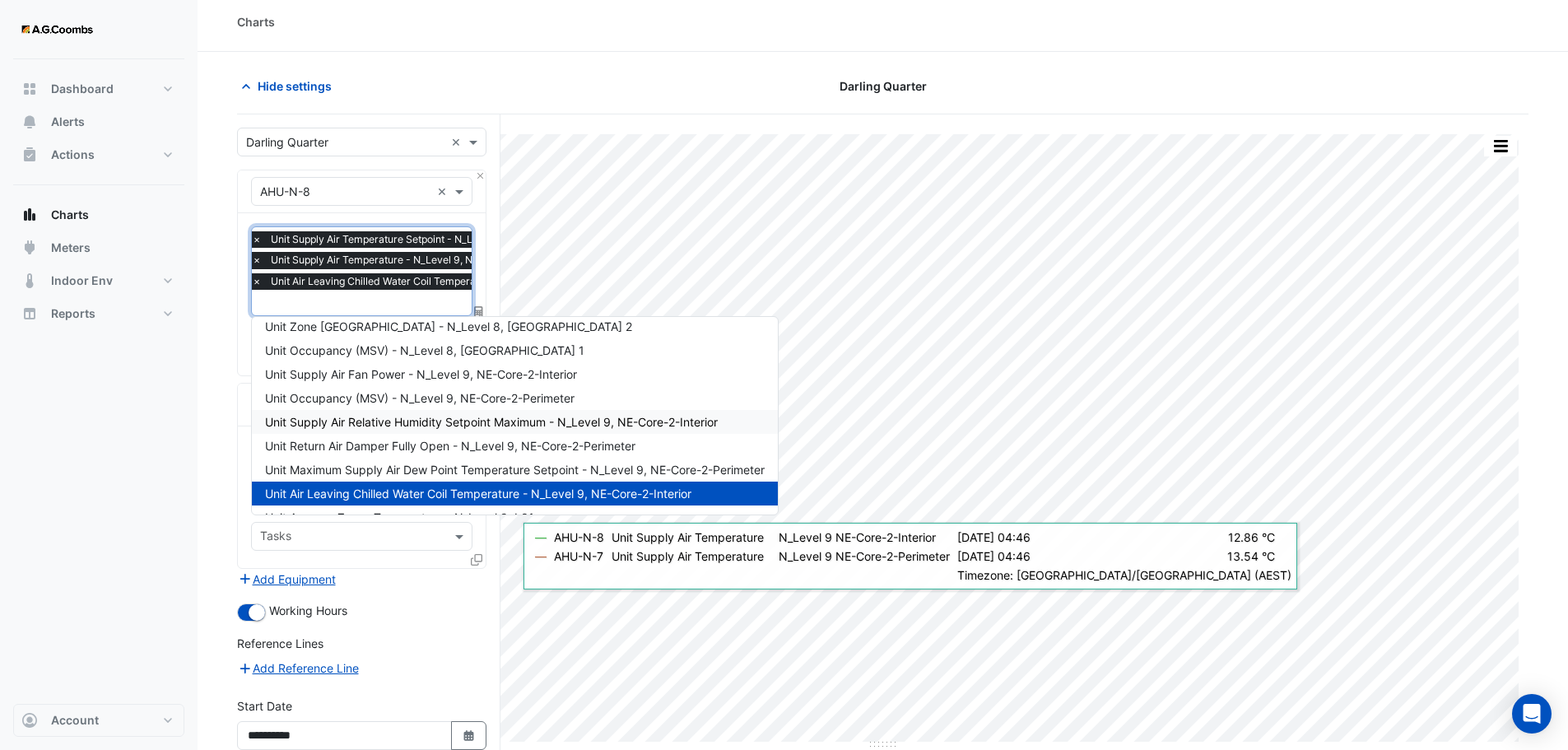
click at [404, 423] on span "Unit Supply Air Relative Humidity Setpoint Maximum - N_Level 9, NE-Core-2-Inter…" at bounding box center [491, 422] width 452 height 14
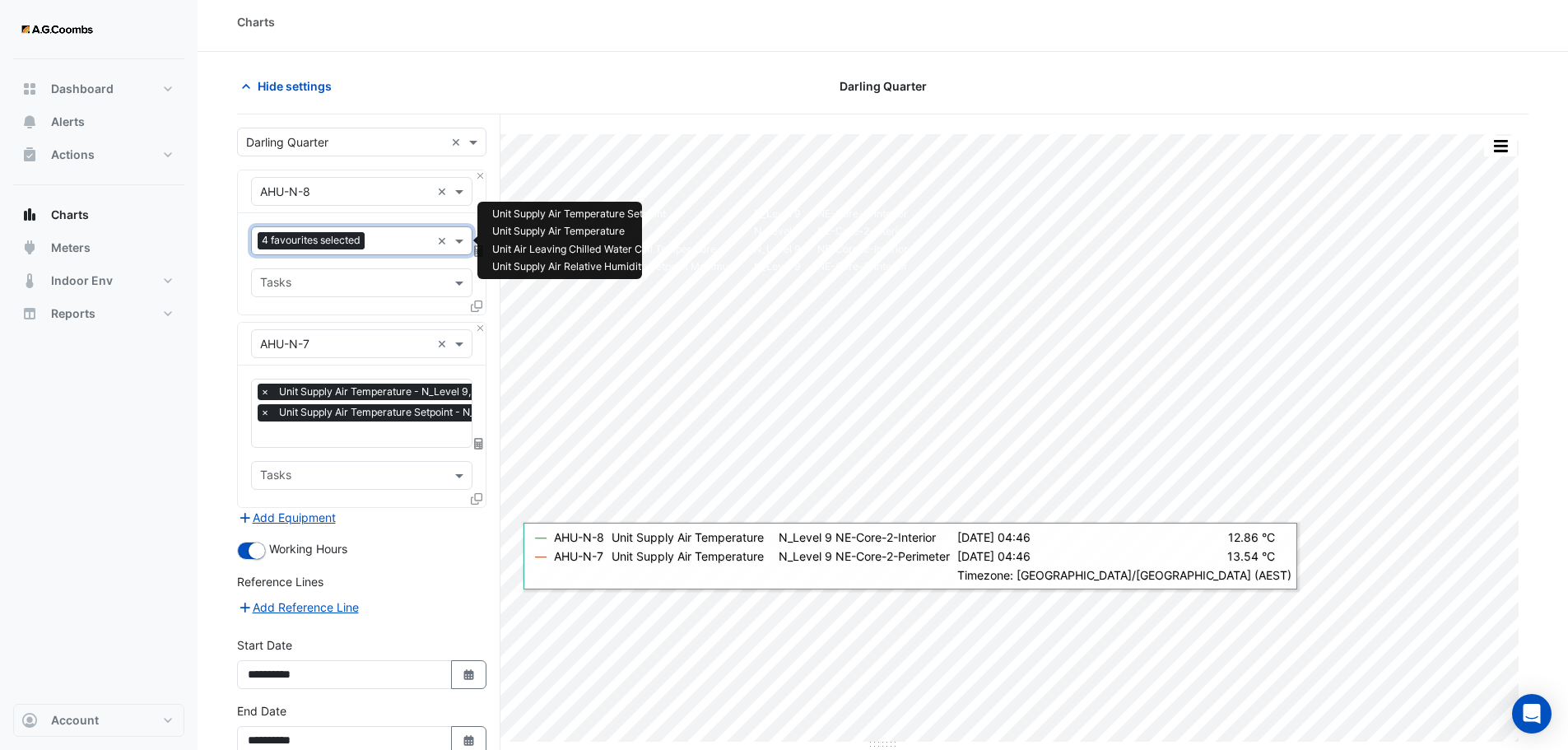
click at [382, 236] on input "text" at bounding box center [401, 242] width 60 height 17
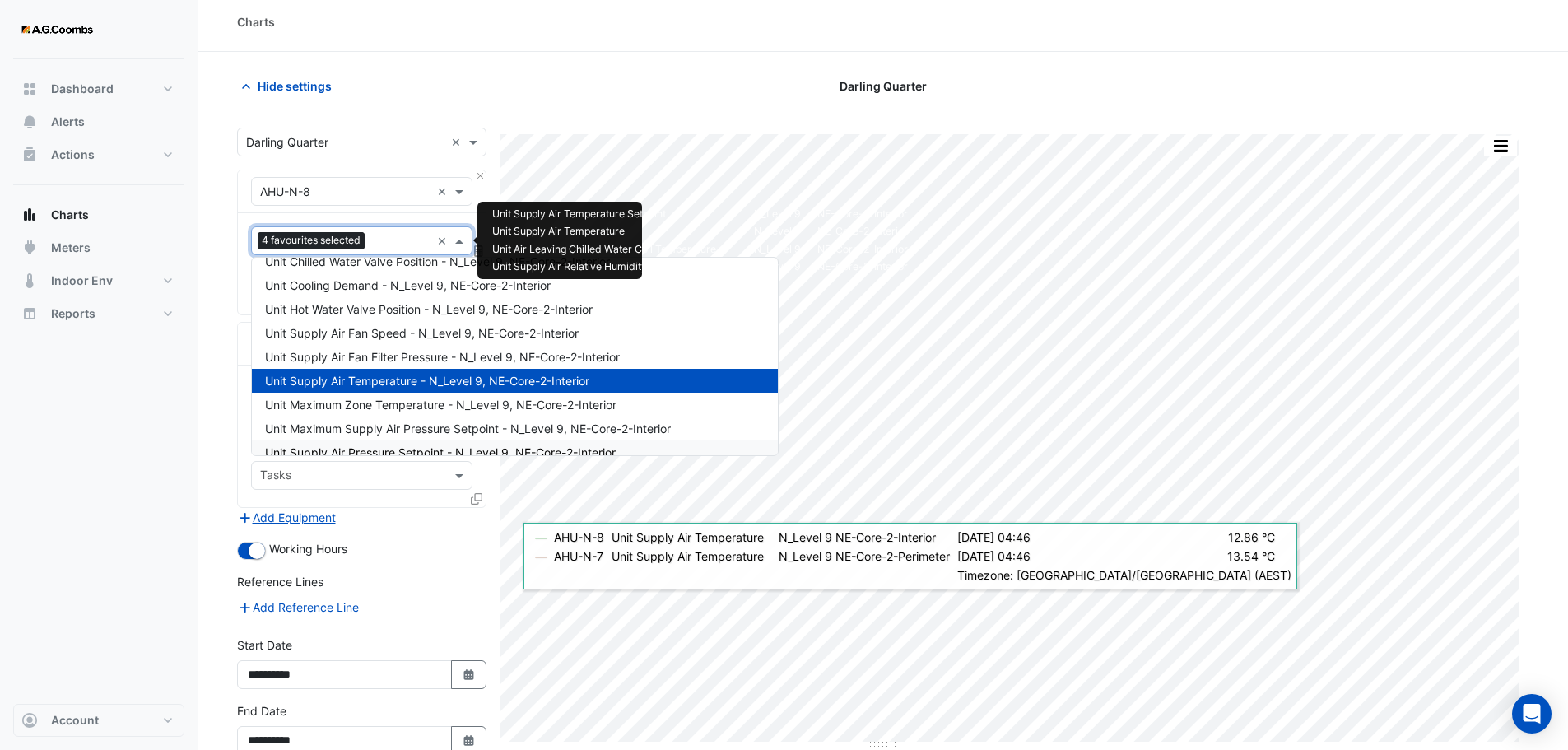
scroll to position [76, 0]
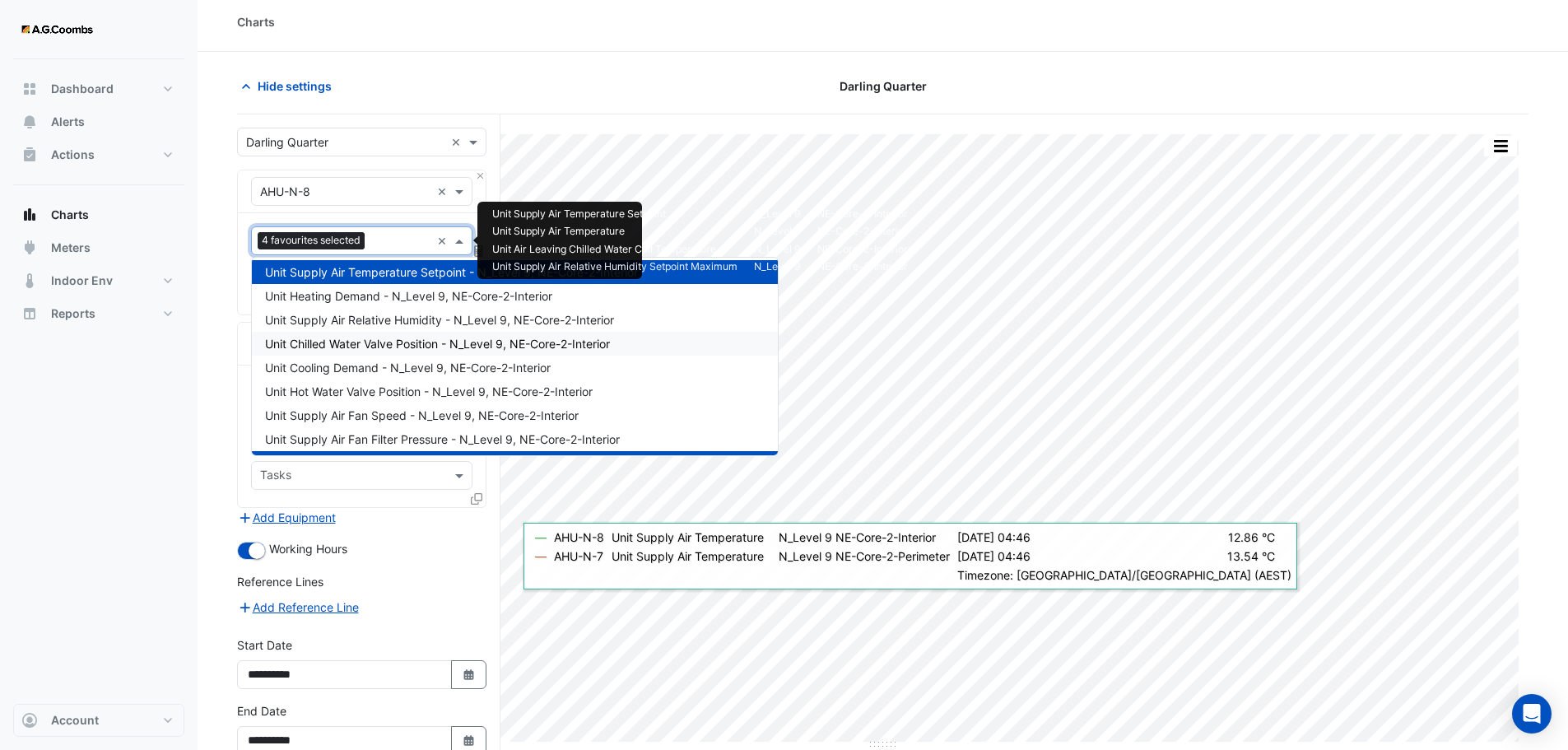
click at [398, 340] on span "Unit Chilled Water Valve Position - N_Level 9, NE-Core-2-Interior" at bounding box center [437, 344] width 345 height 14
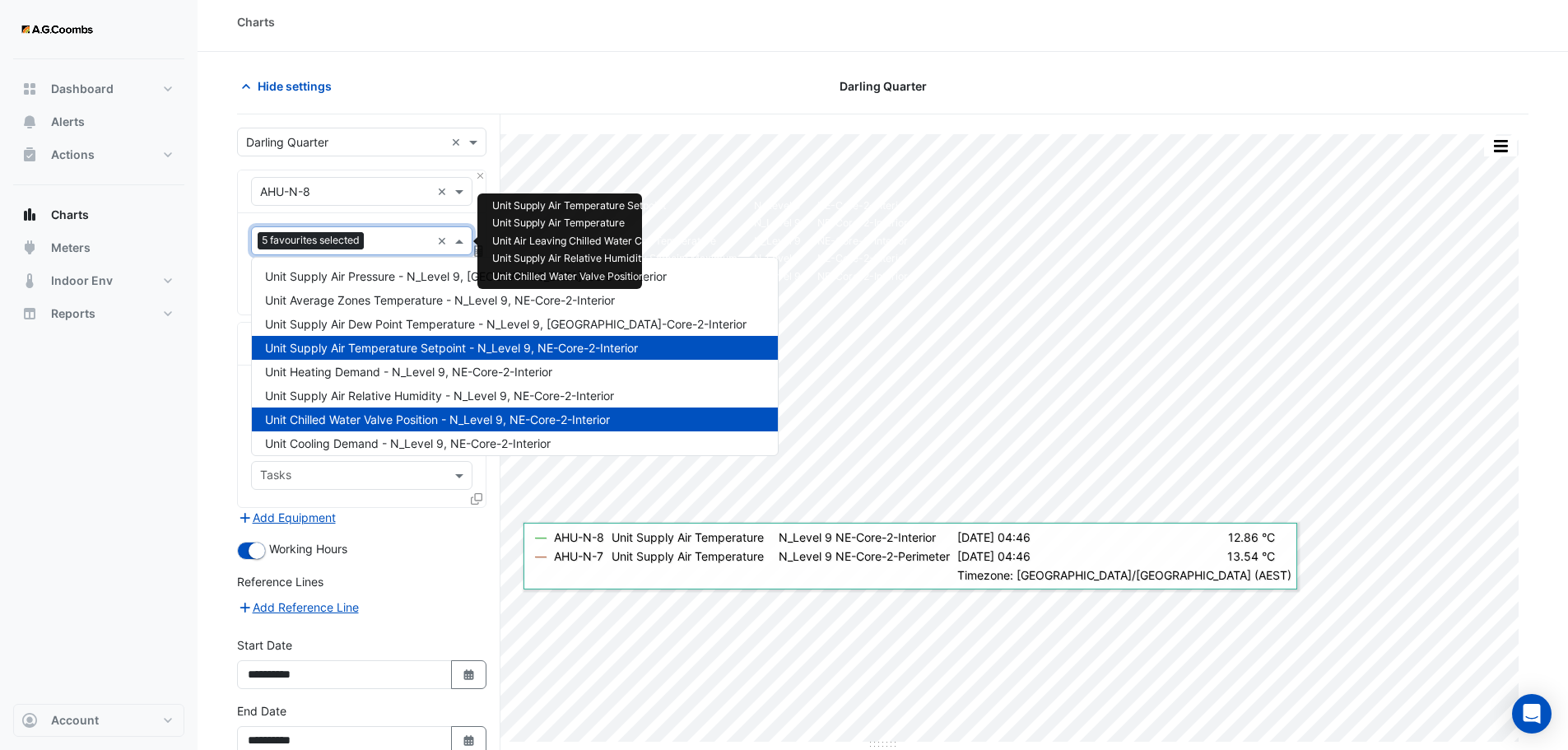
click at [383, 240] on input "text" at bounding box center [401, 242] width 60 height 17
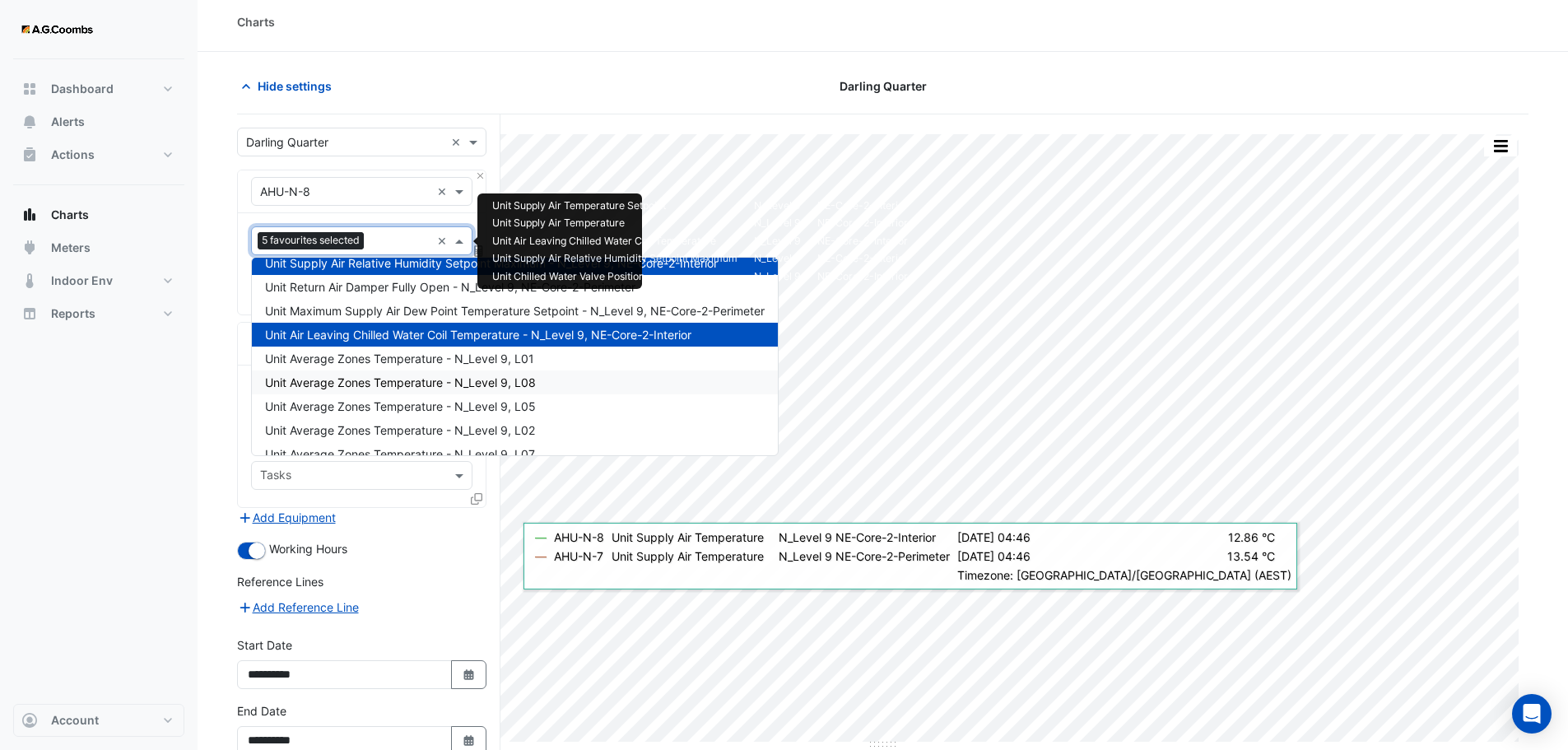
scroll to position [2222, 0]
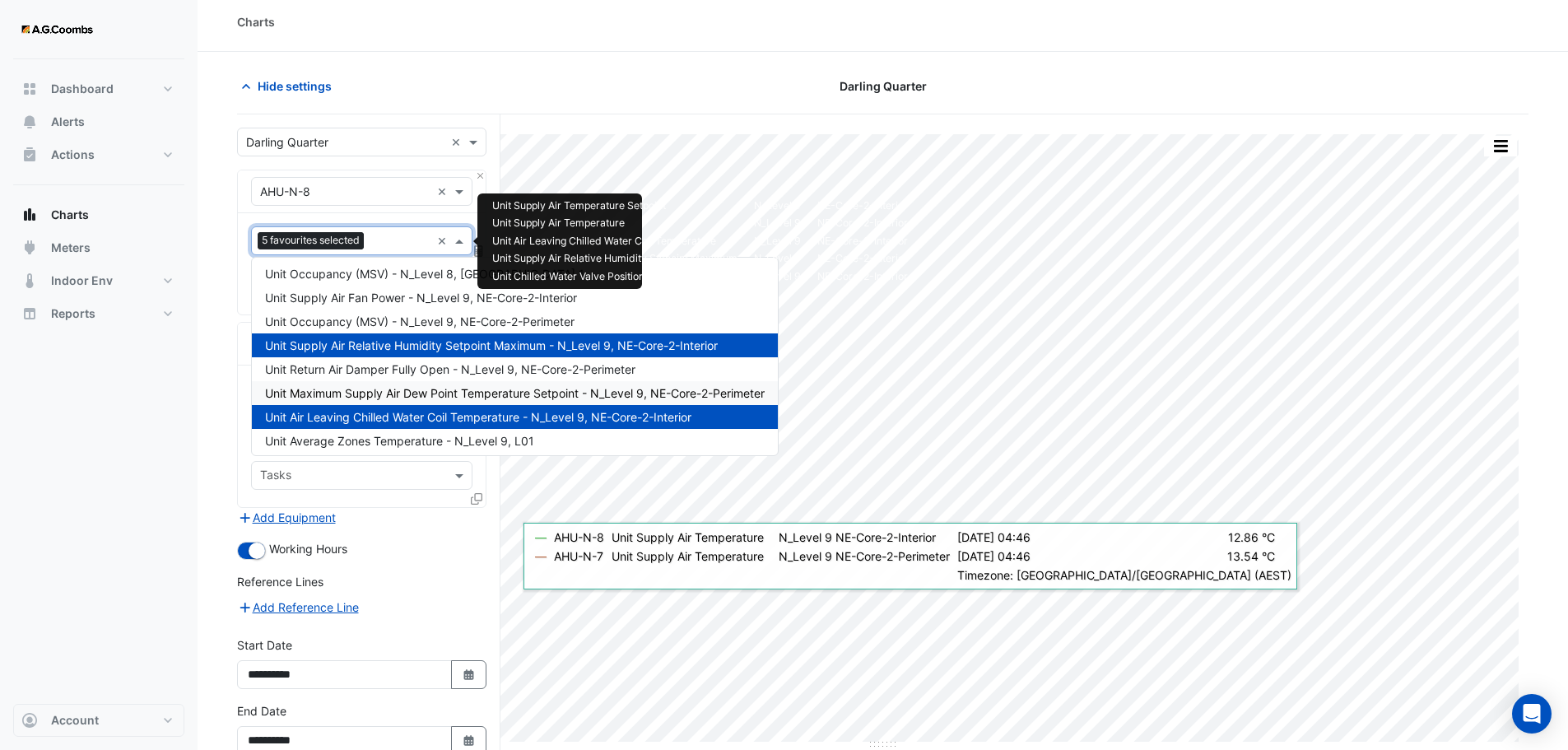
click at [405, 393] on span "Unit Maximum Supply Air Dew Point Temperature Setpoint - N_Level 9, NE-Core-2-P…" at bounding box center [515, 393] width 500 height 14
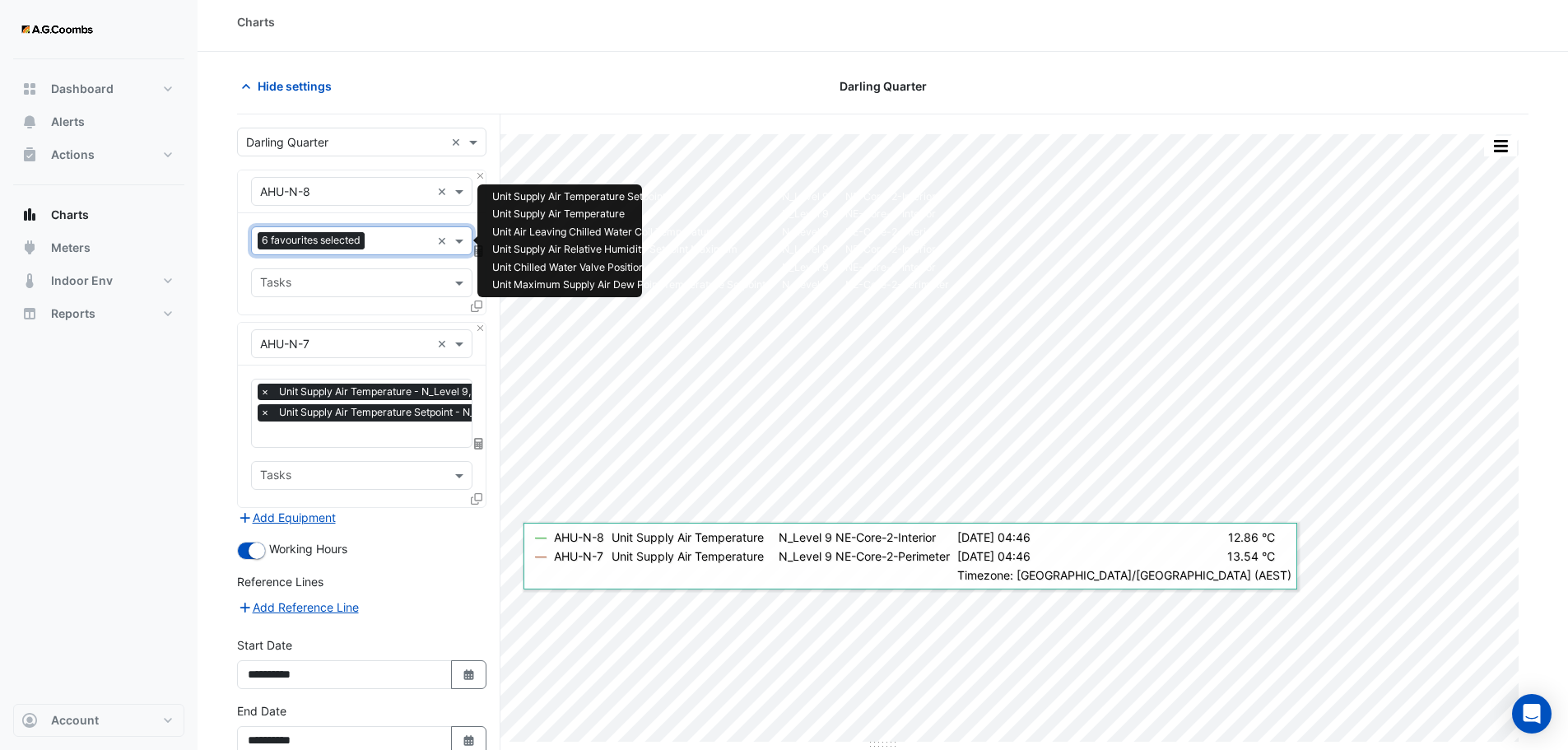
scroll to position [0, 8]
click at [383, 433] on input "text" at bounding box center [435, 435] width 366 height 17
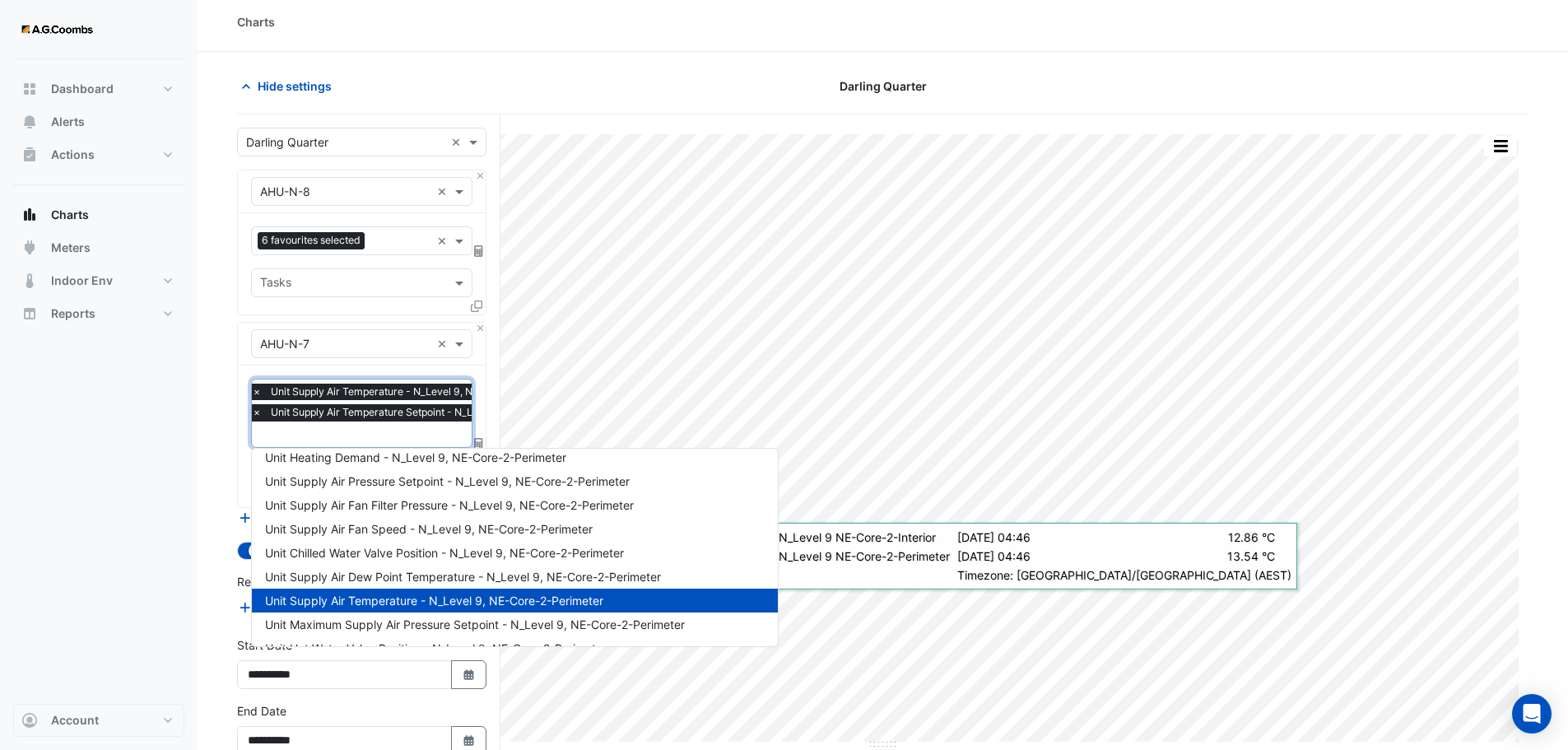
scroll to position [0, 0]
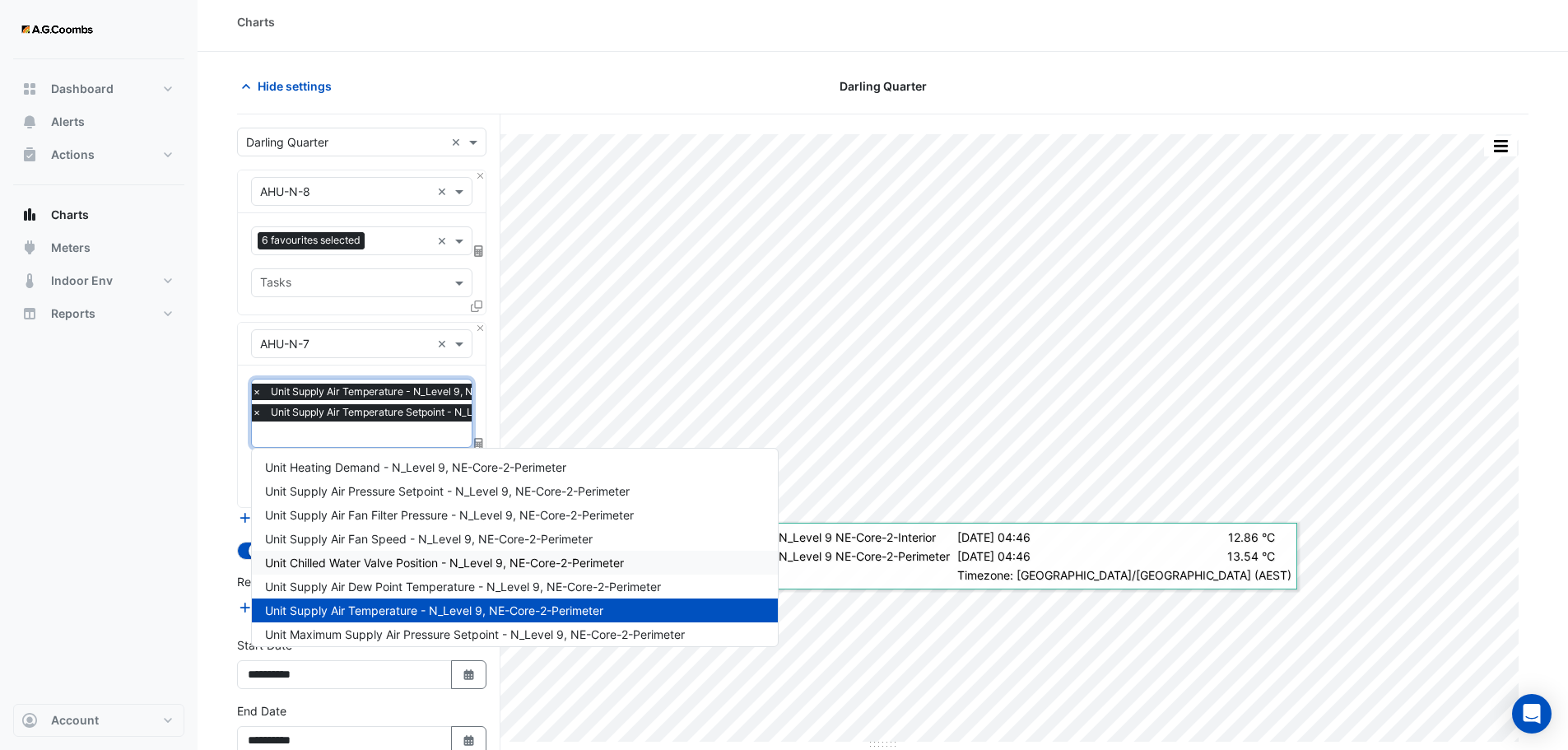
click at [432, 567] on span "Unit Chilled Water Valve Position - N_Level 9, NE-Core-2-Perimeter" at bounding box center [444, 562] width 359 height 14
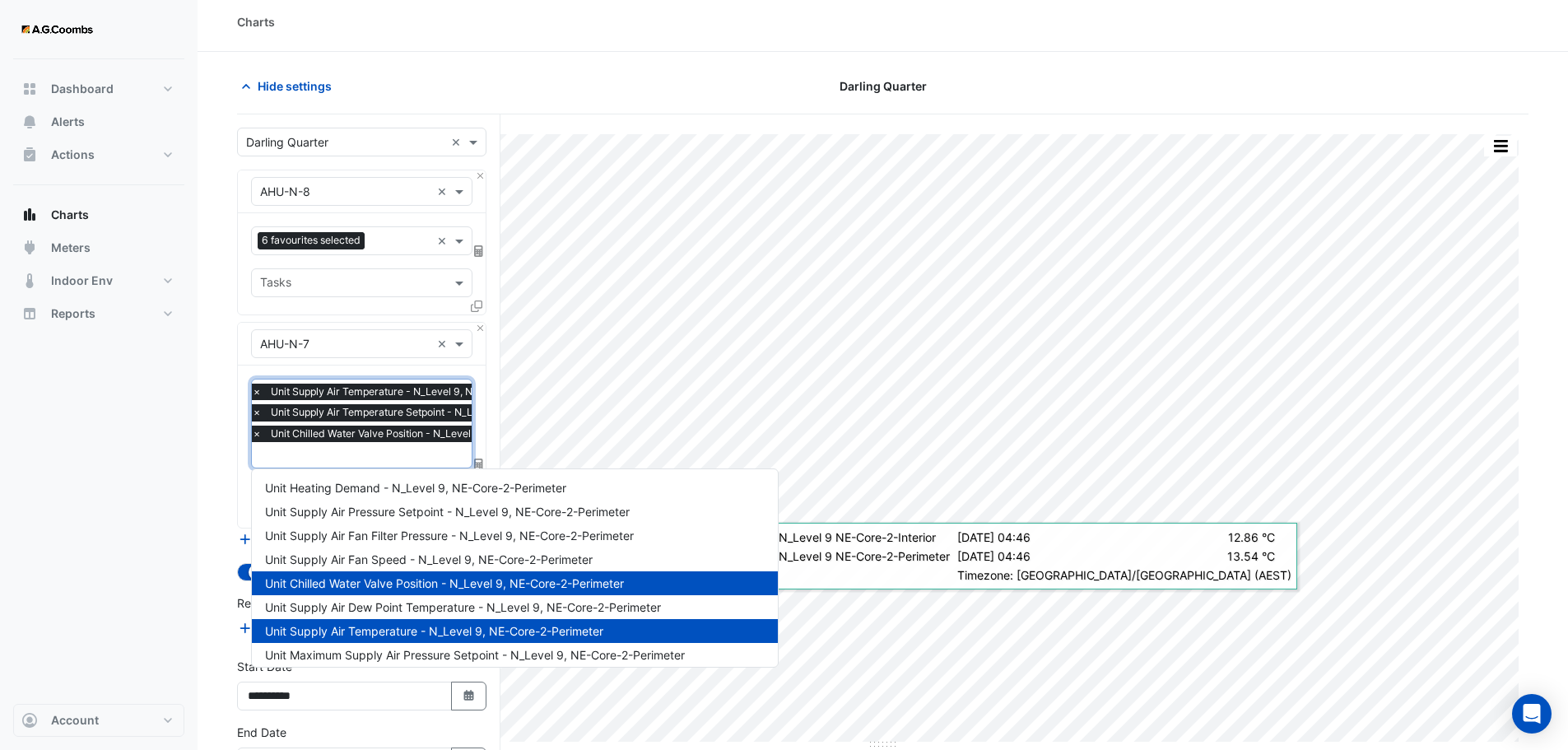
click at [384, 454] on input "text" at bounding box center [435, 456] width 366 height 17
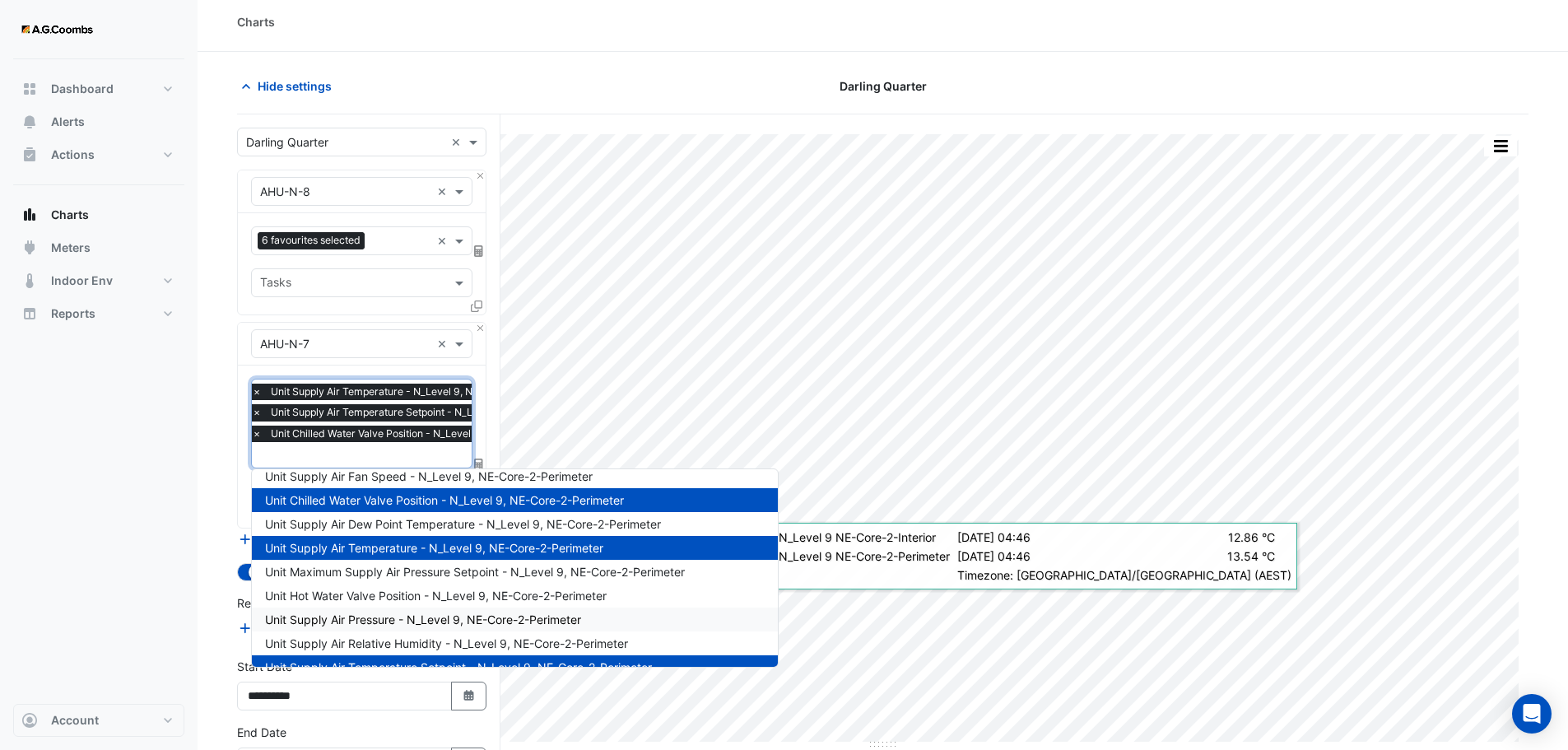
scroll to position [83, 0]
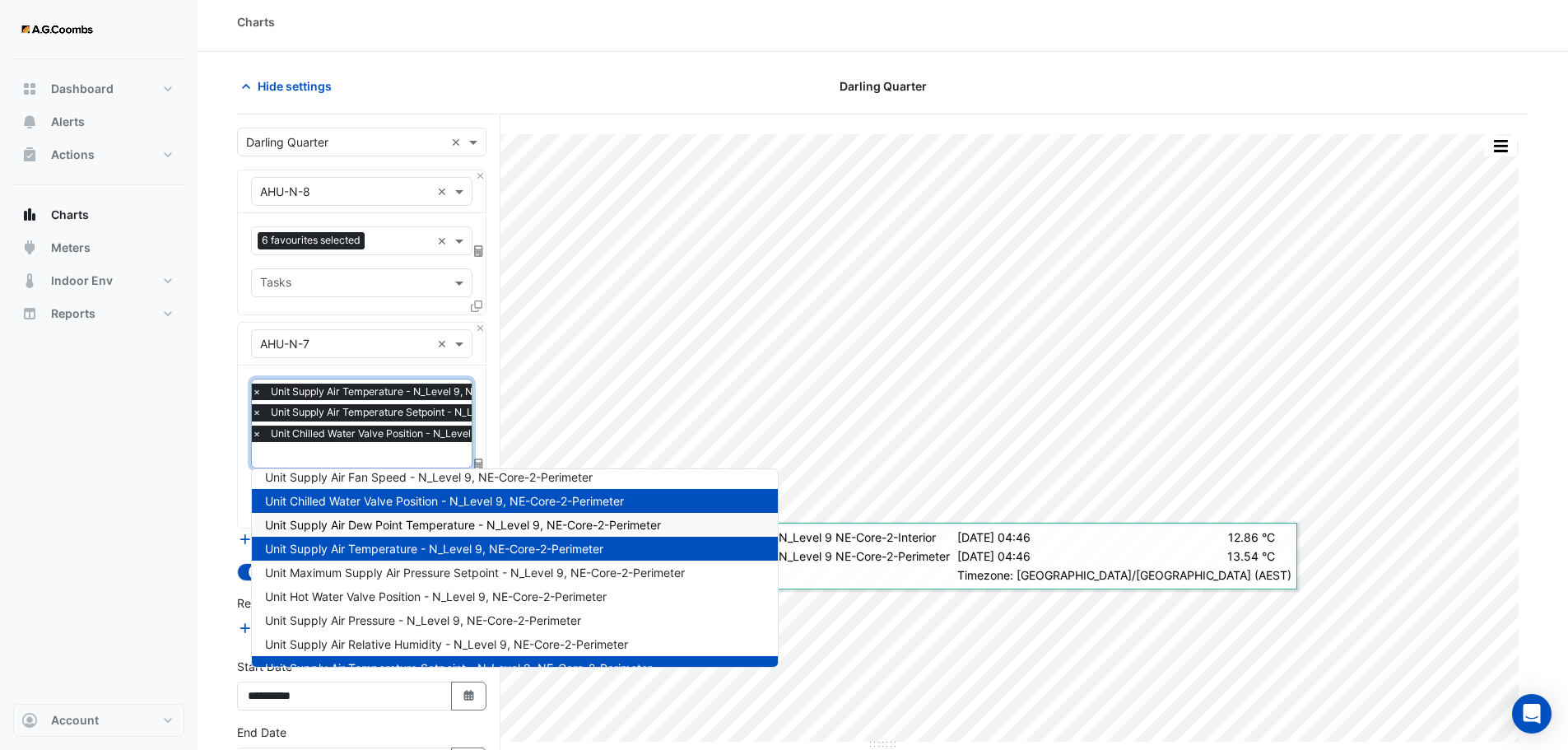
click at [348, 523] on span "Unit Supply Air Dew Point Temperature - N_Level 9, NE-Core-2-Perimeter" at bounding box center [462, 525] width 396 height 14
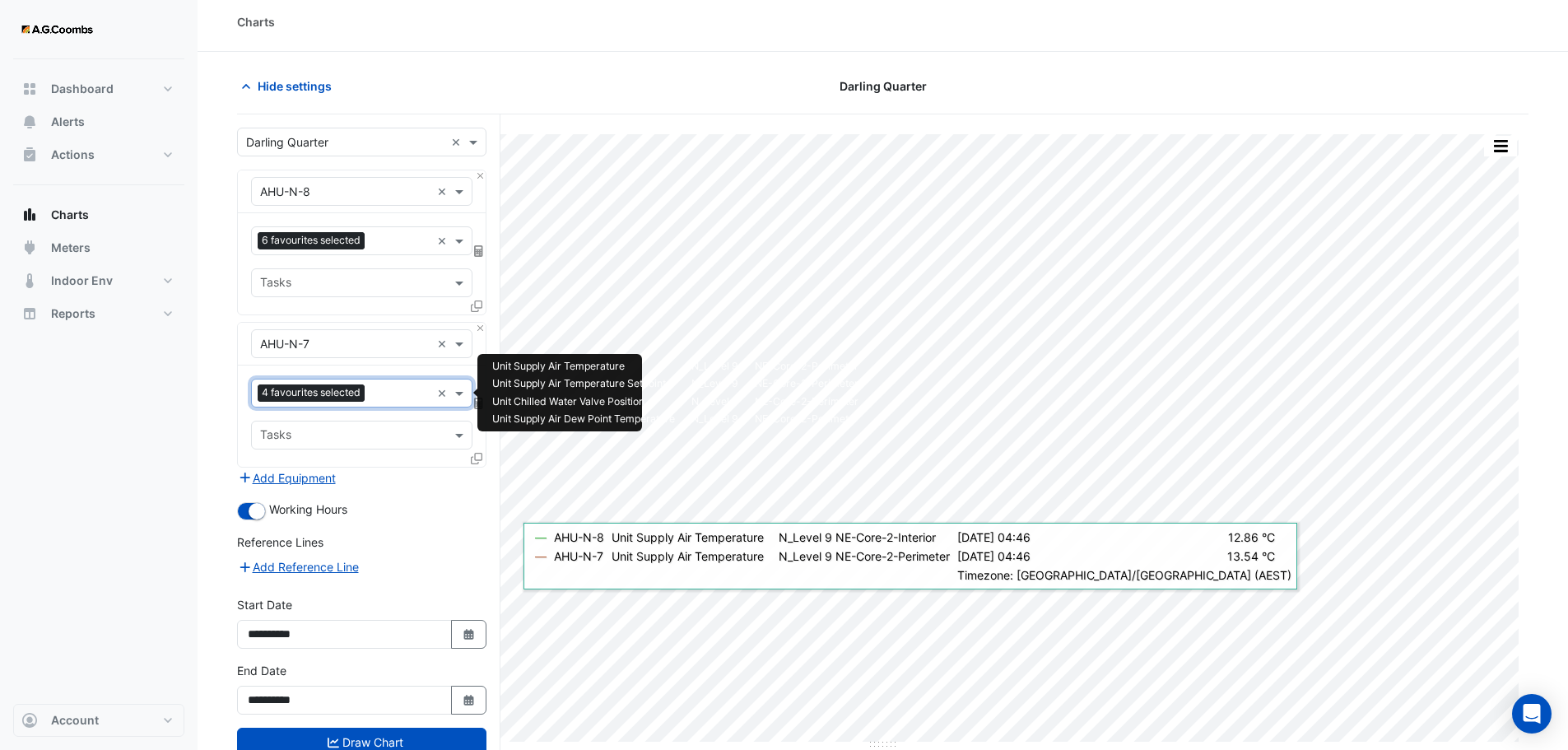
click at [388, 395] on input "text" at bounding box center [401, 394] width 60 height 17
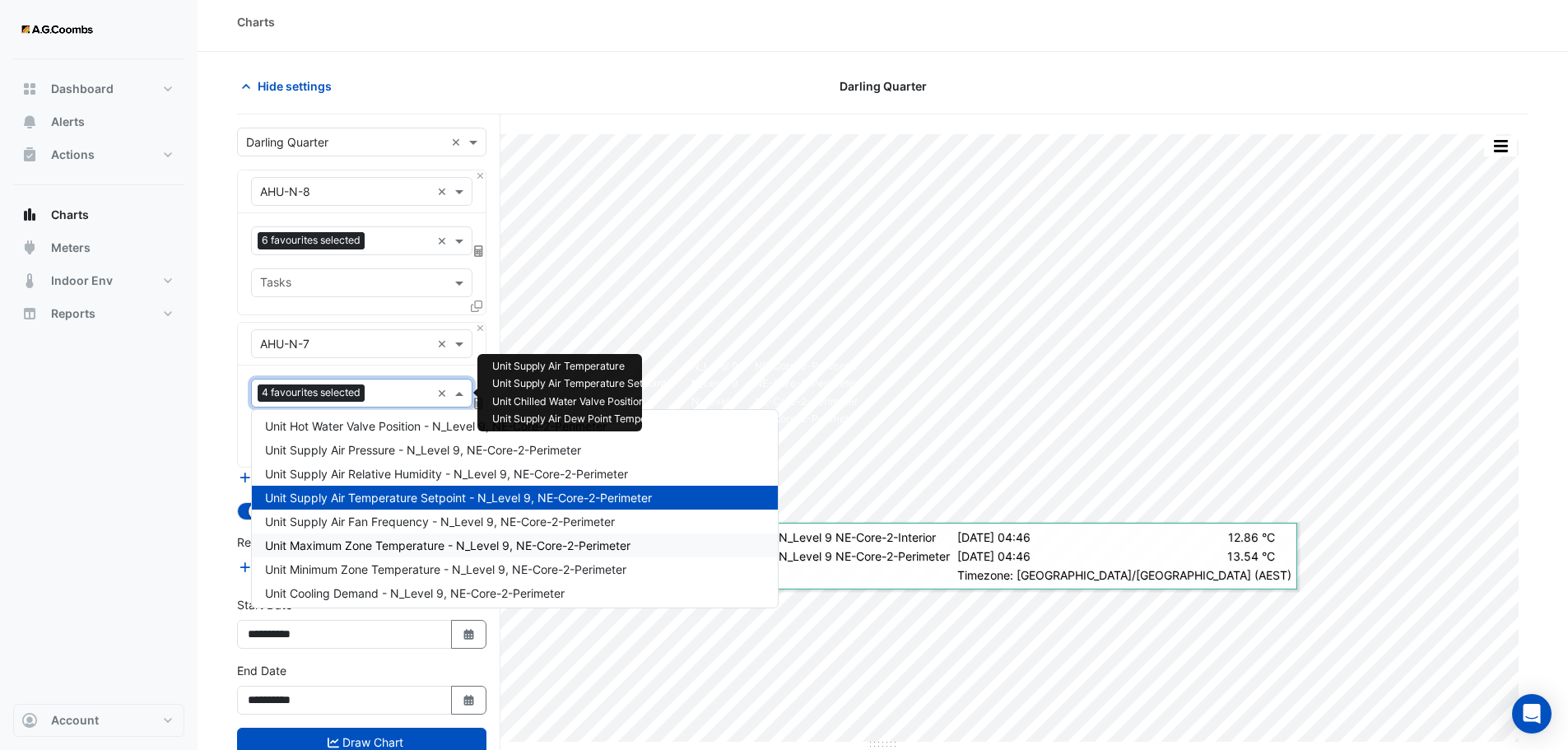
scroll to position [164, 0]
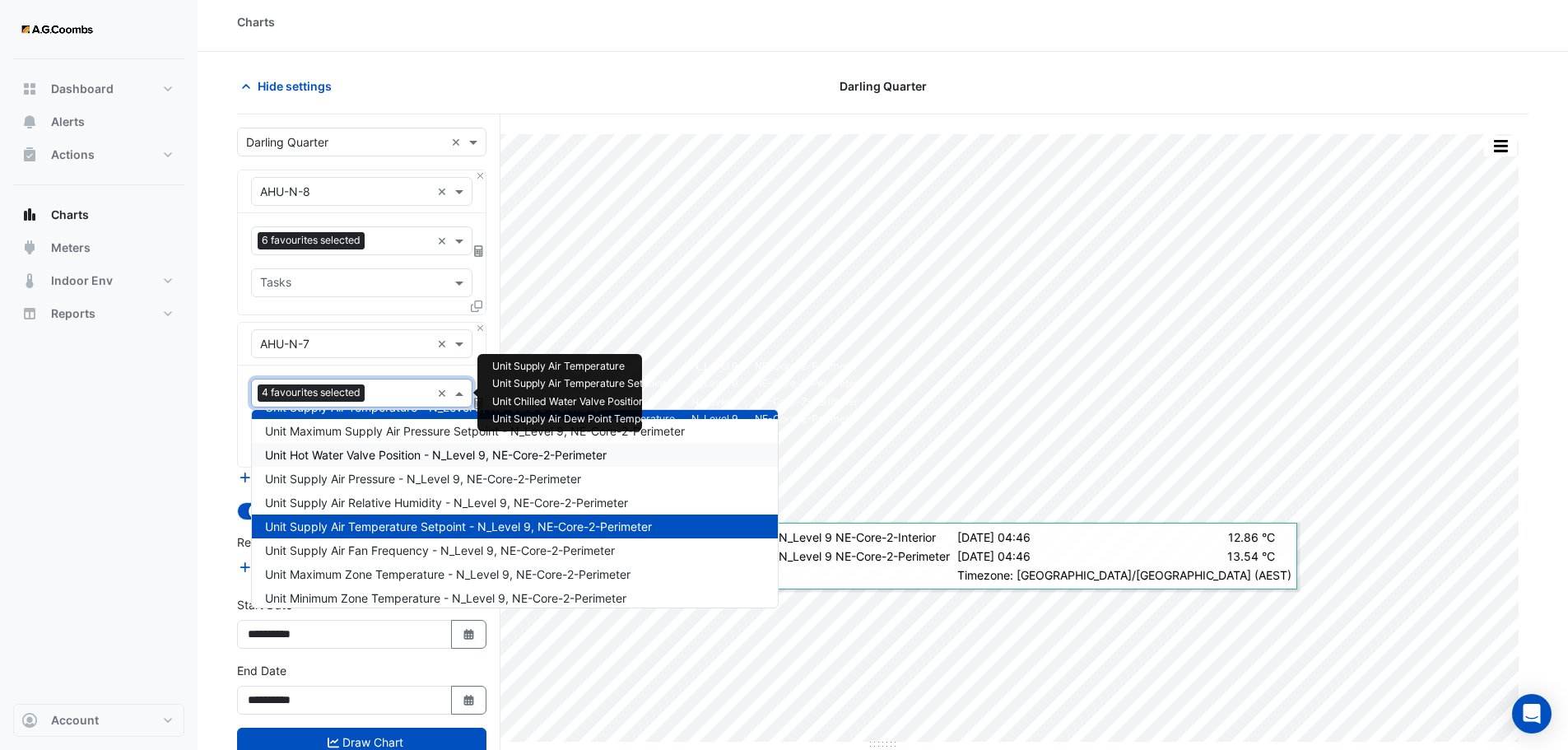
click at [370, 452] on span "Unit Hot Water Valve Position - N_Level 9, NE-Core-2-Perimeter" at bounding box center [436, 455] width 341 height 14
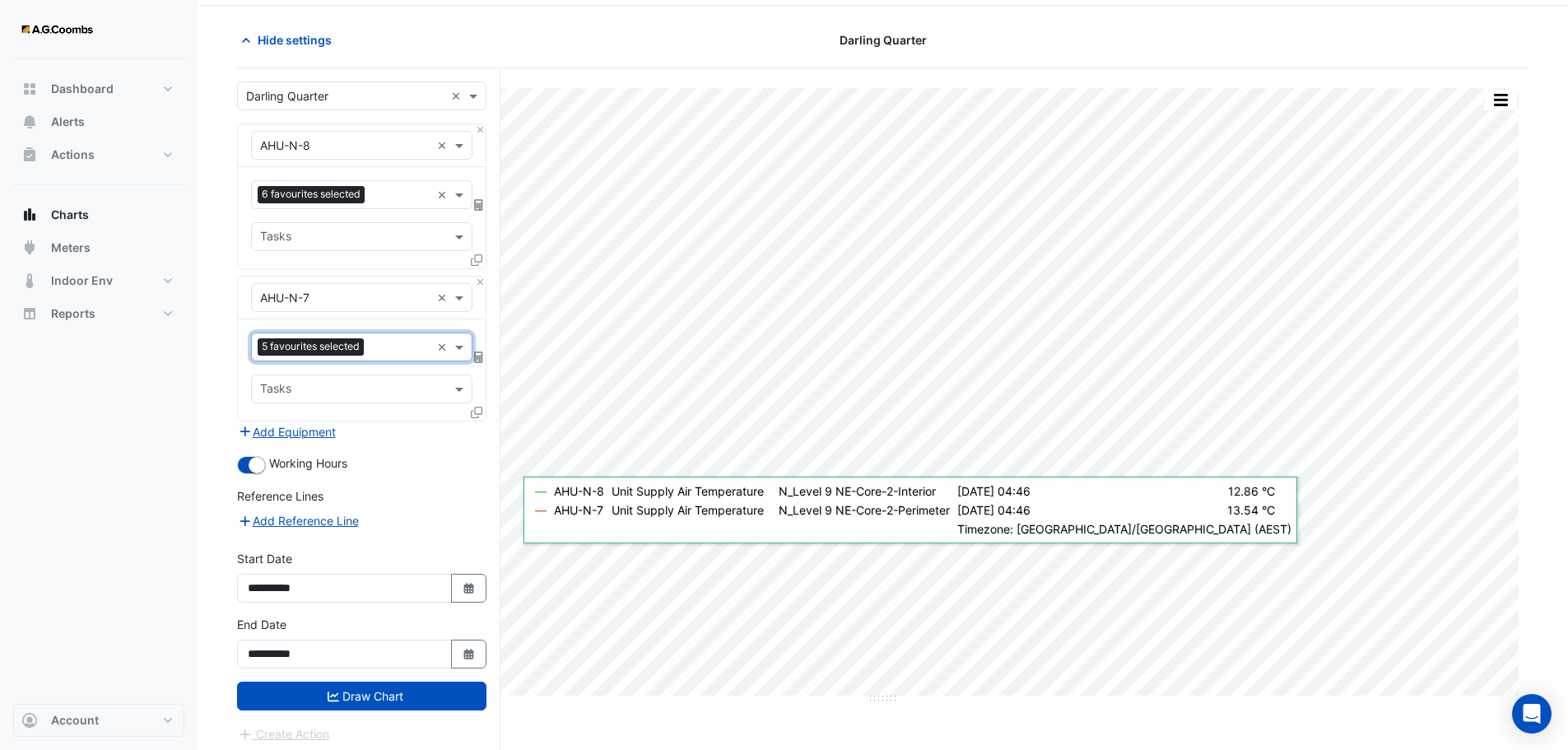
scroll to position [0, 0]
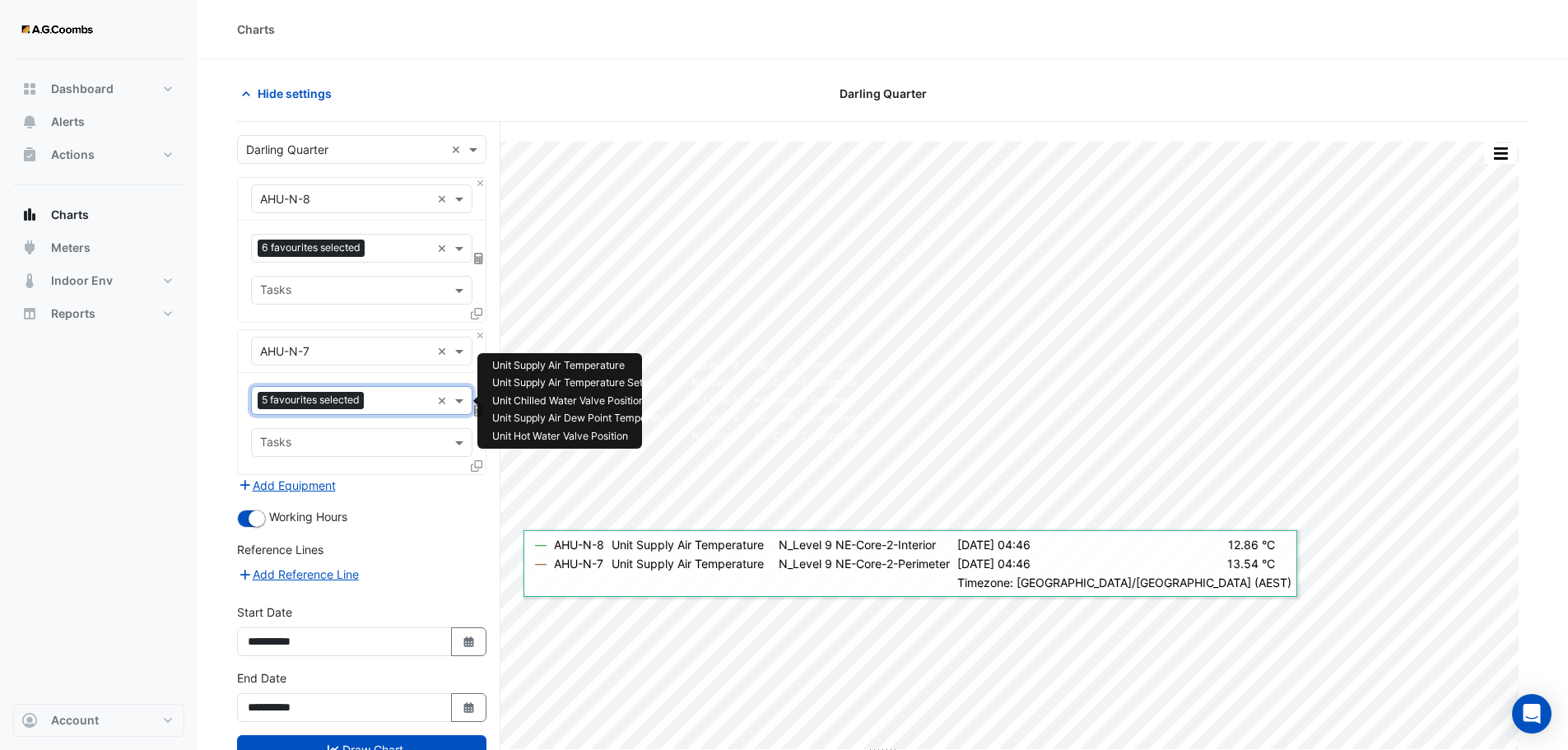
click at [390, 402] on input "text" at bounding box center [401, 402] width 60 height 17
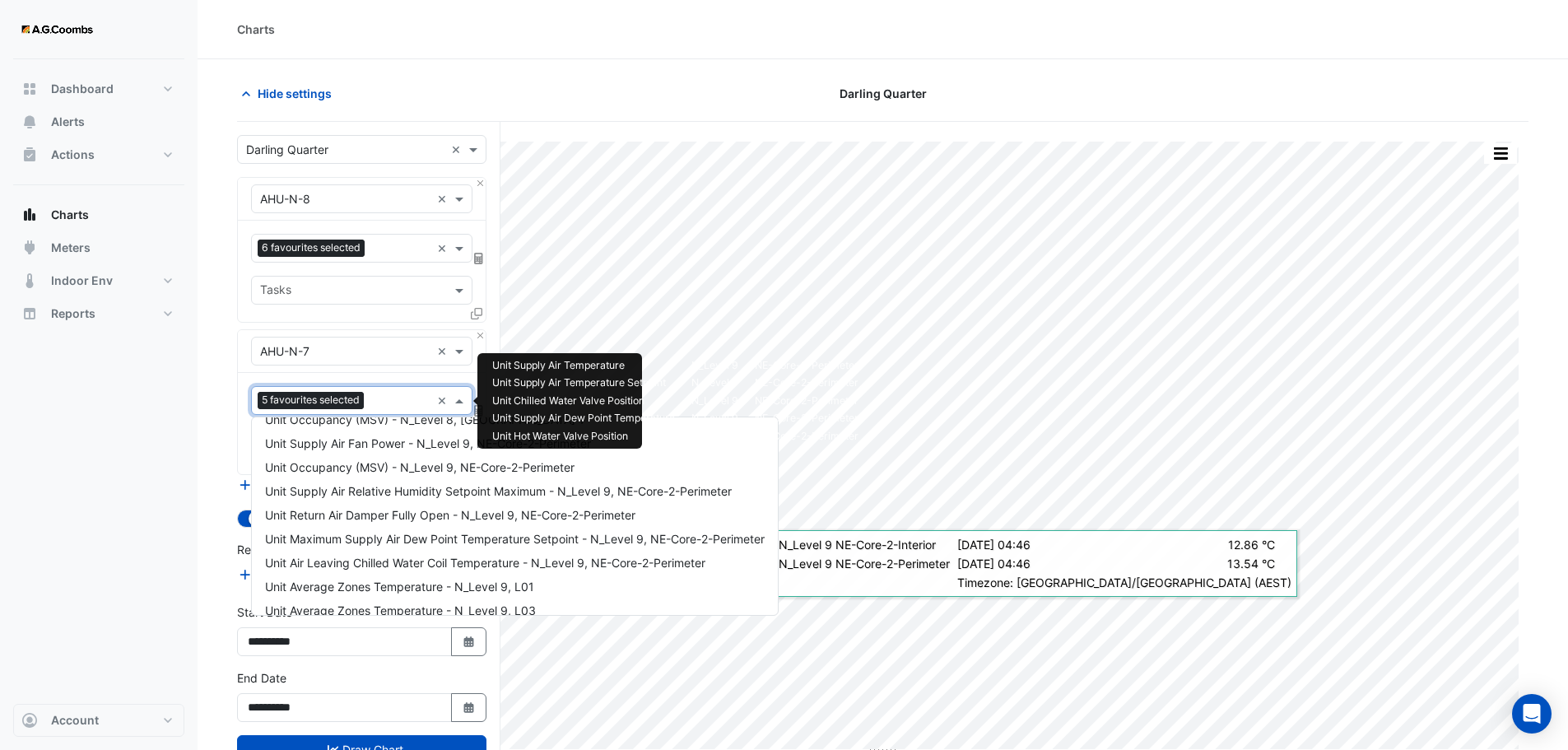
scroll to position [2233, 0]
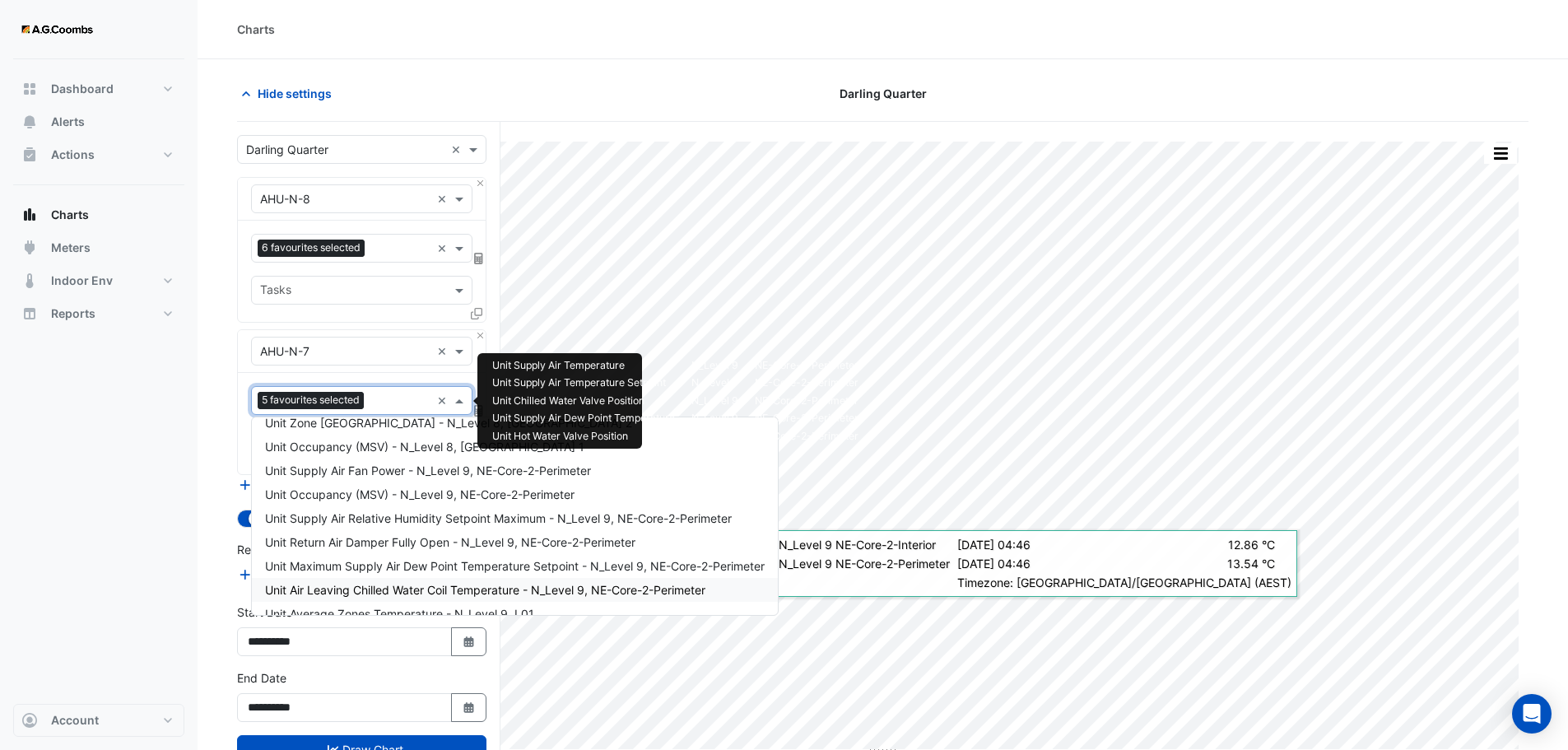
click at [407, 585] on span "Unit Air Leaving Chilled Water Coil Temperature - N_Level 9, NE-Core-2-Perimeter" at bounding box center [485, 590] width 441 height 14
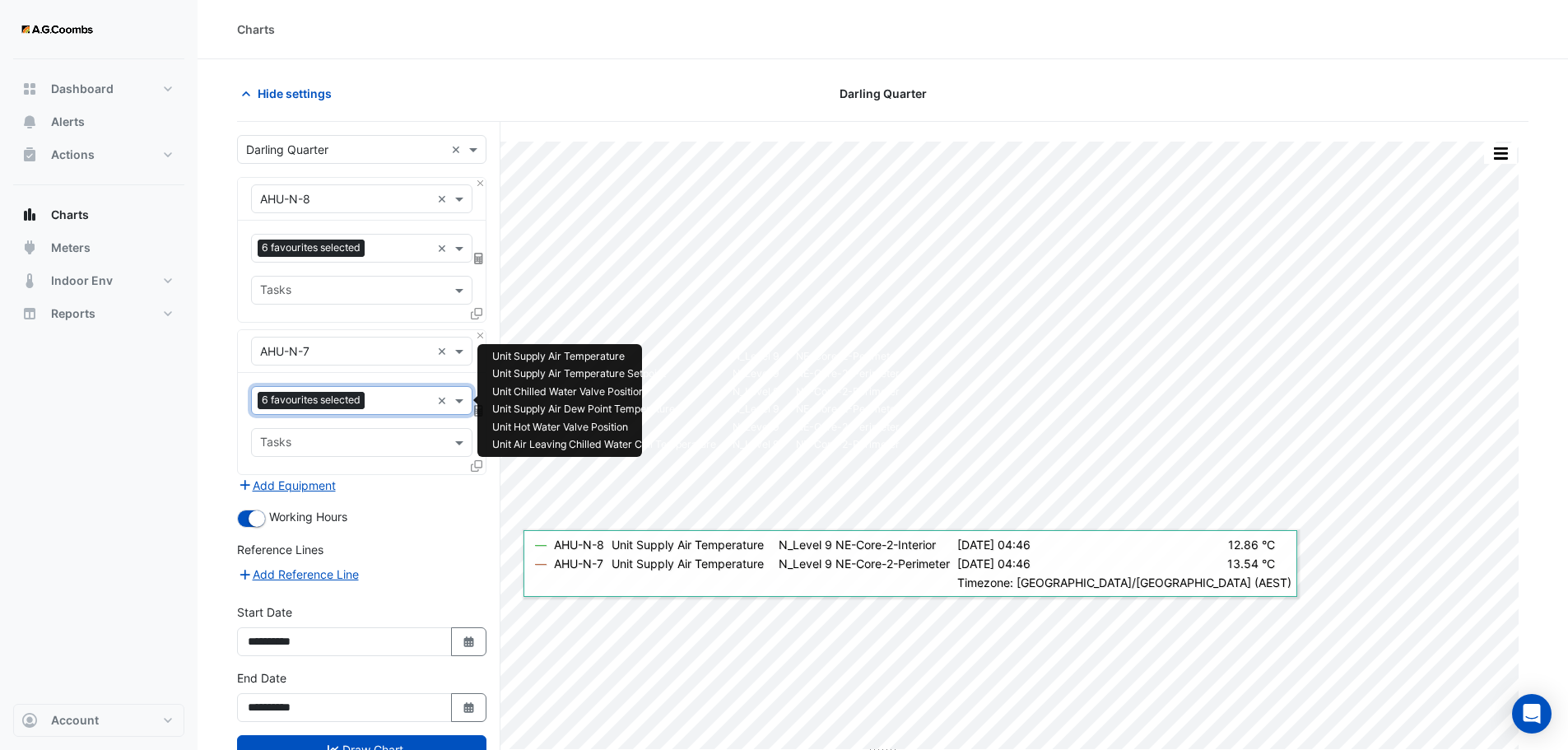
click at [394, 395] on input "text" at bounding box center [401, 402] width 60 height 17
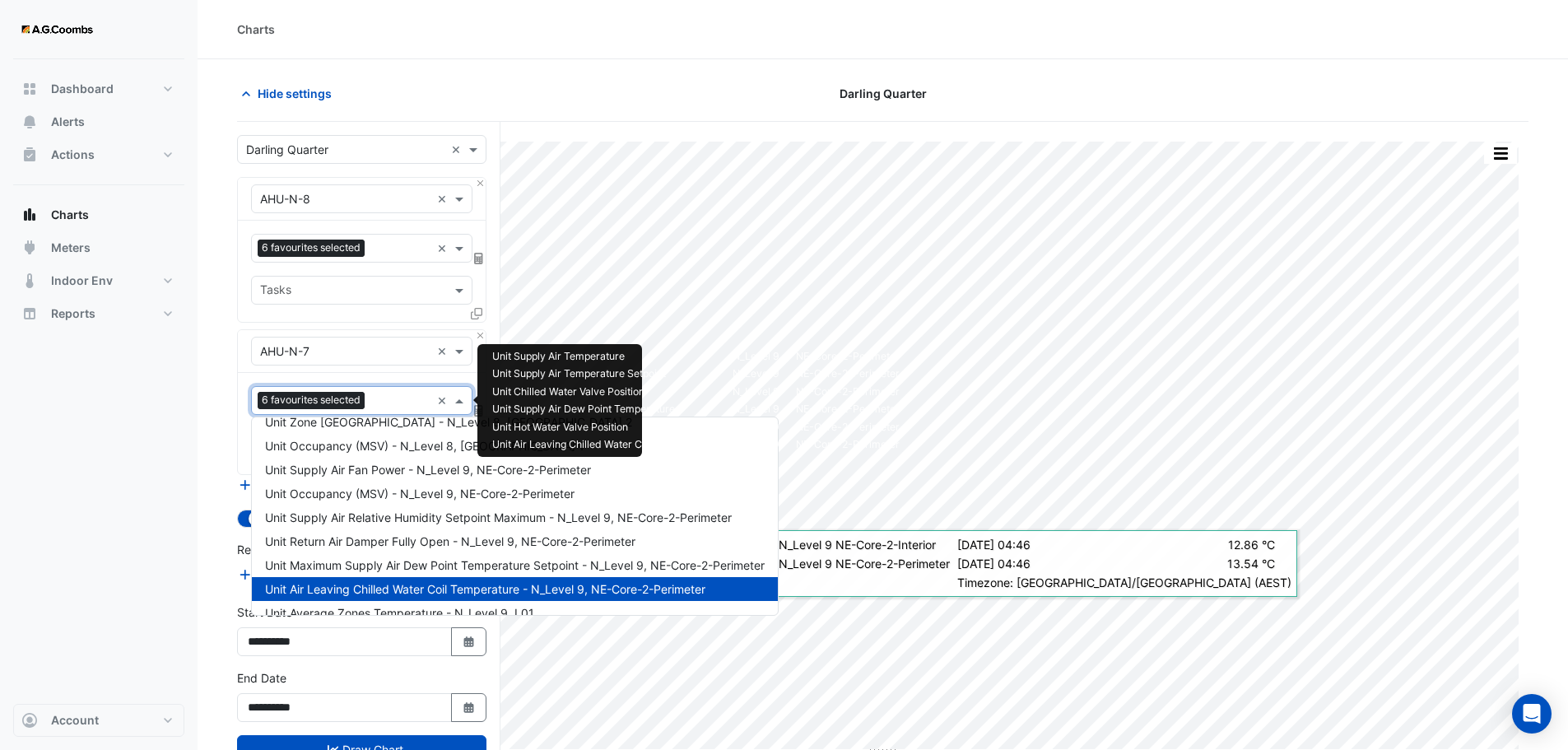
scroll to position [2229, 0]
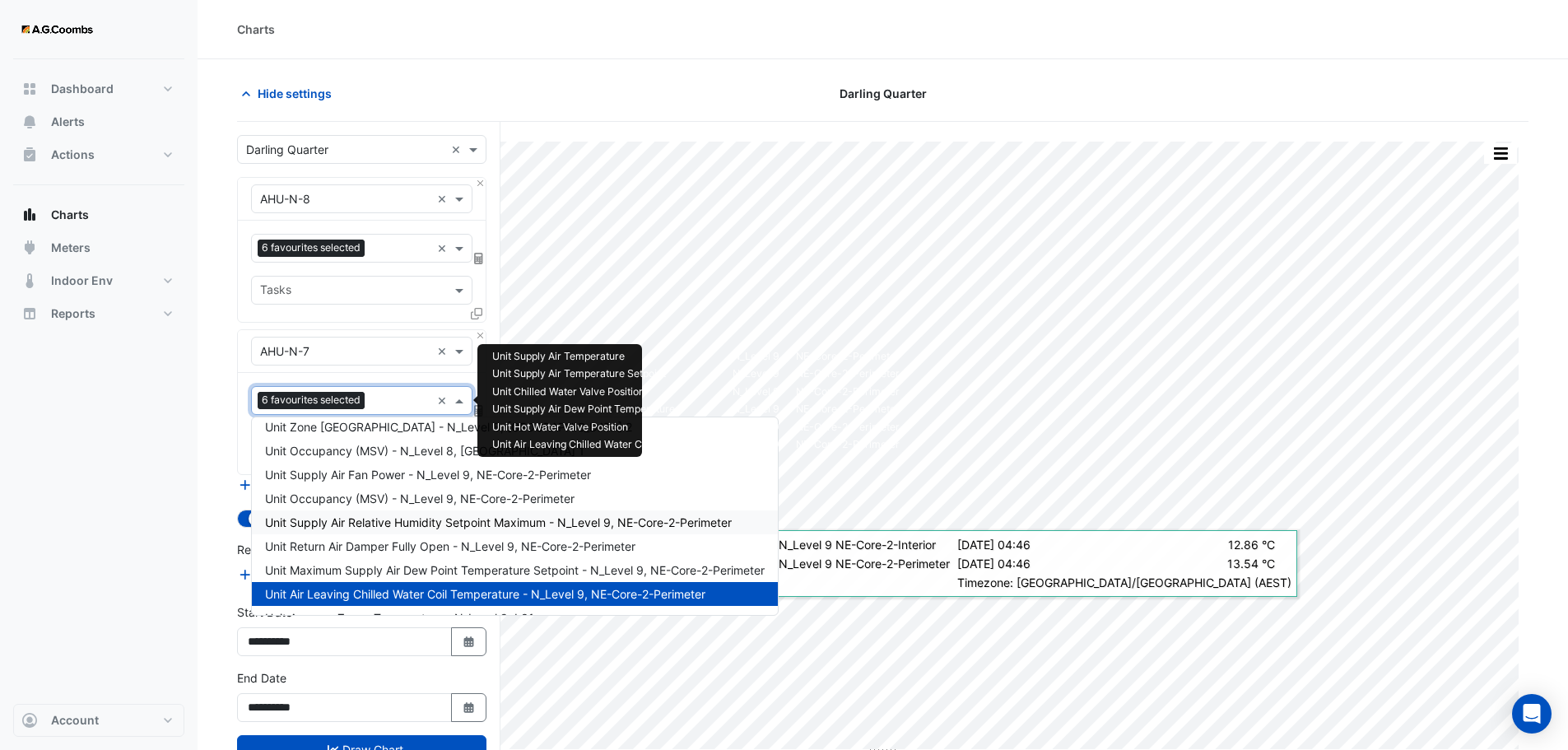
click at [461, 526] on span "Unit Supply Air Relative Humidity Setpoint Maximum - N_Level 9, NE-Core-2-Perim…" at bounding box center [498, 523] width 467 height 14
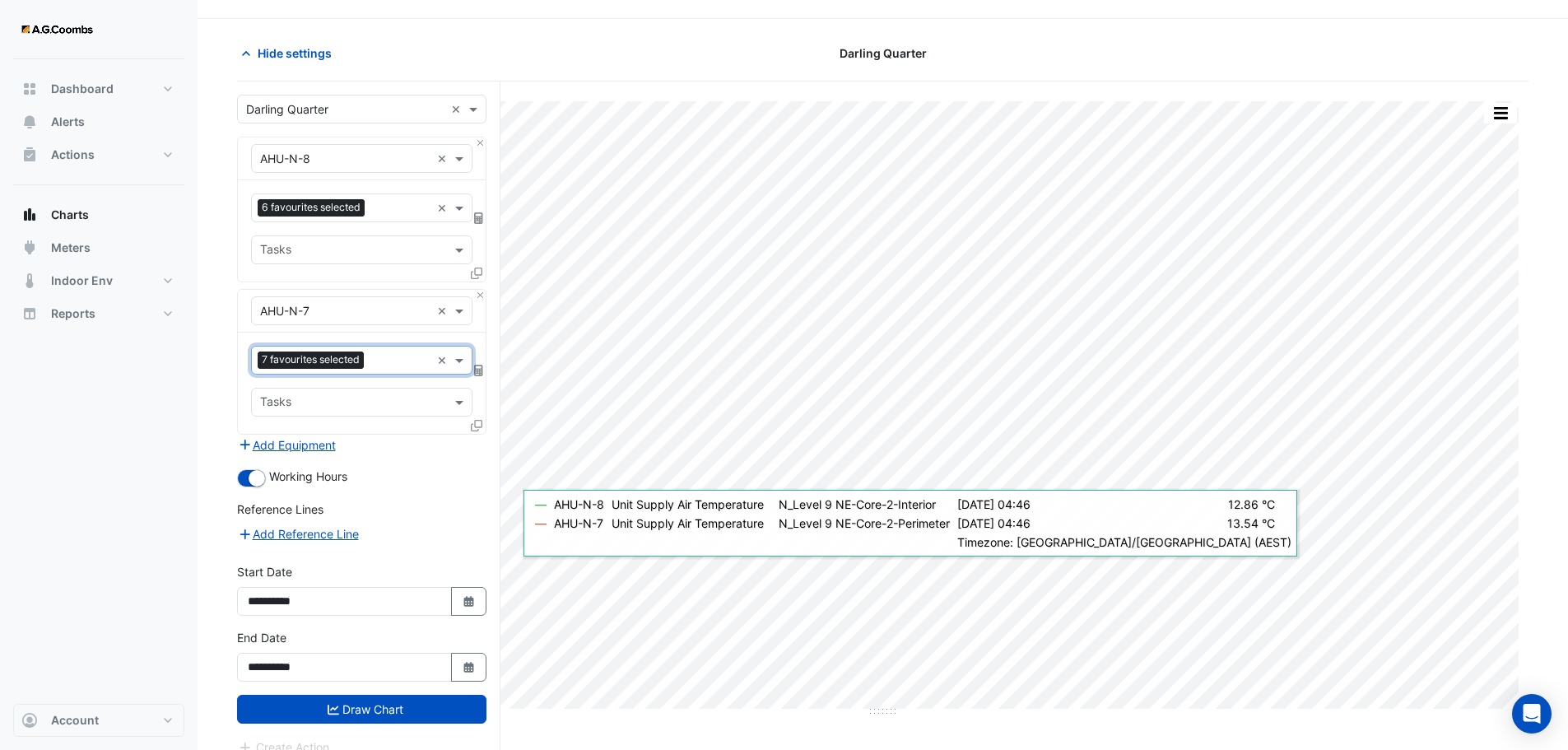
scroll to position [62, 0]
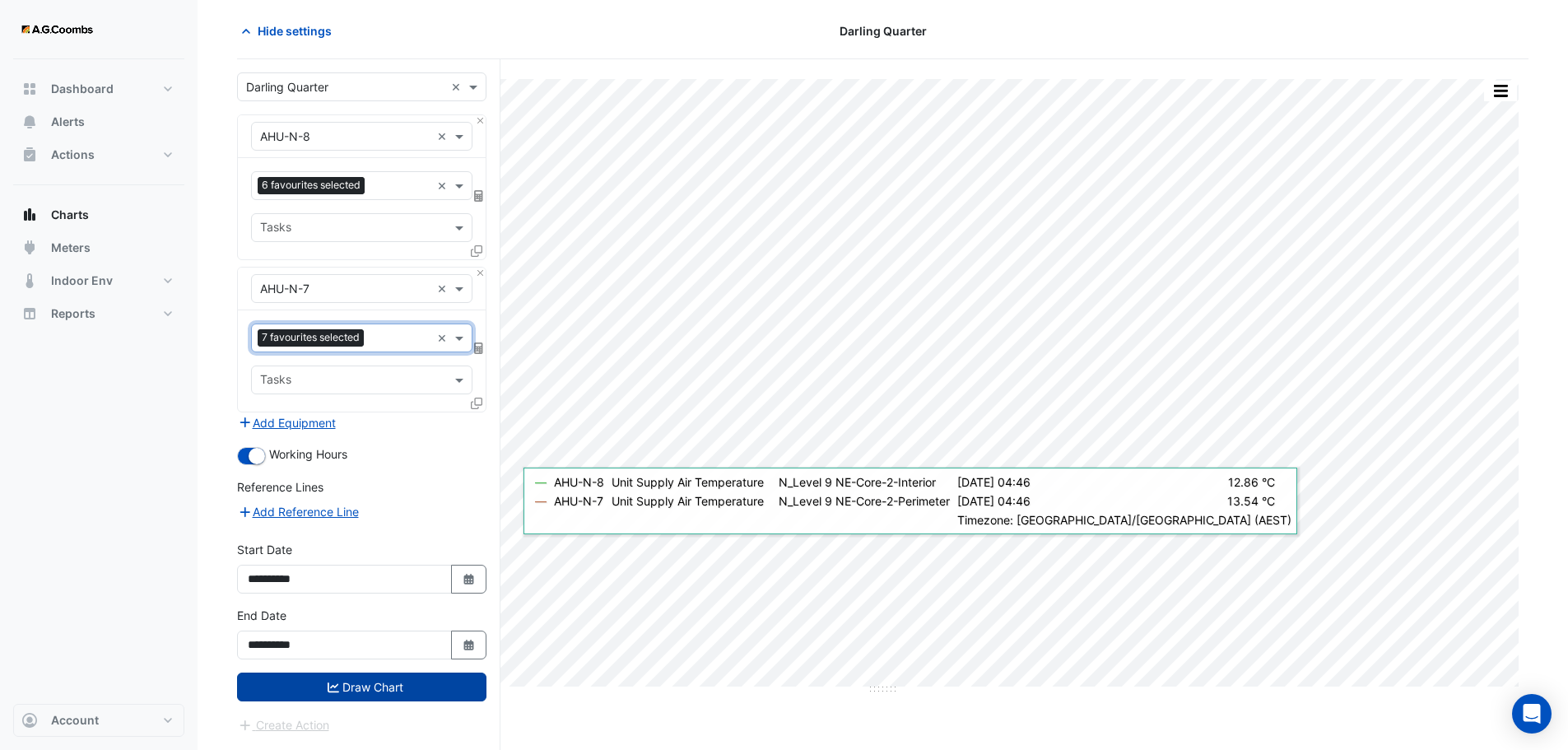
click at [361, 687] on button "Draw Chart" at bounding box center [362, 687] width 250 height 28
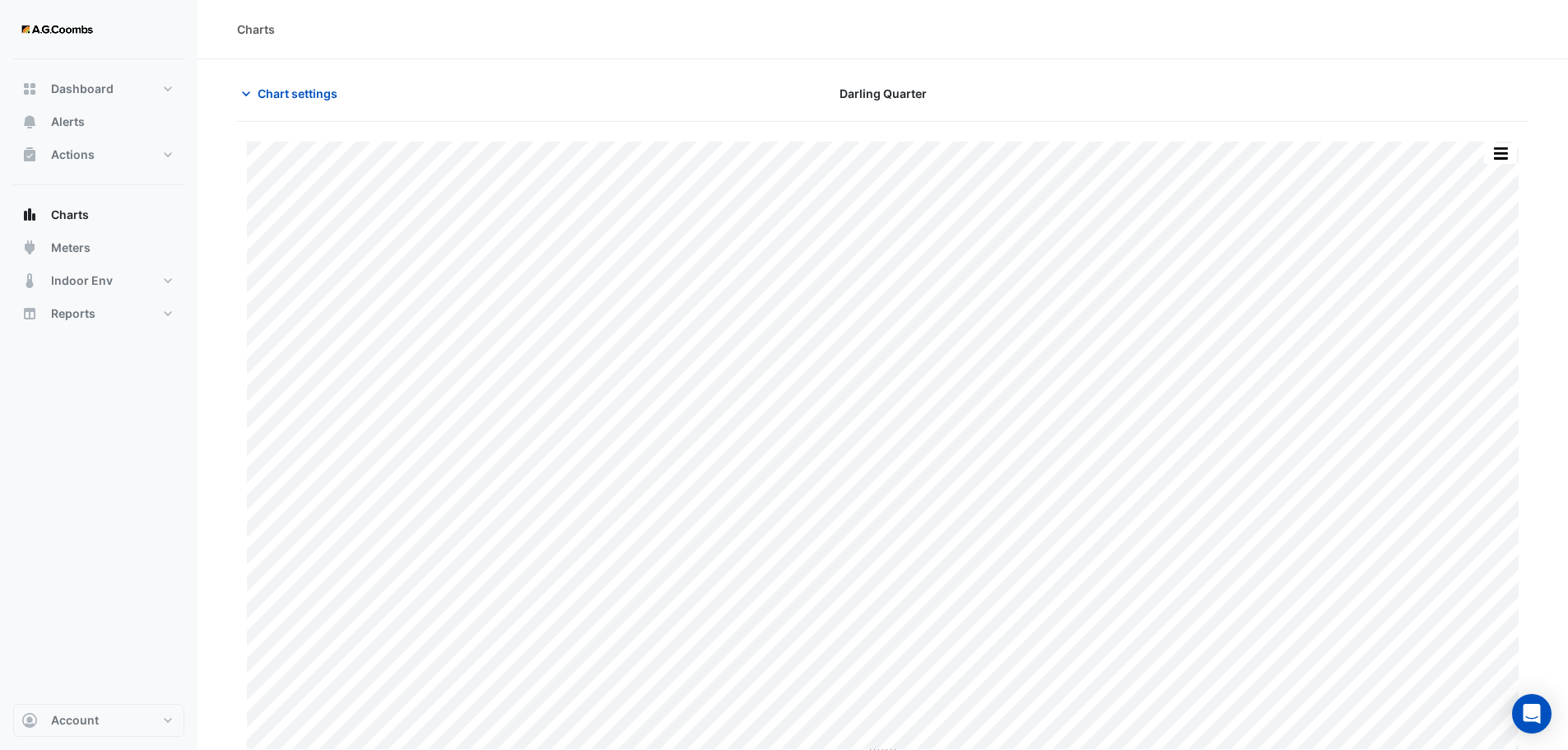
scroll to position [7, 0]
click at [1192, 749] on html "Charts Chart settings Darling Quarter Split by Equip Split by Unit Split All Pr…" at bounding box center [784, 371] width 1568 height 757
click at [278, 89] on span "Chart settings" at bounding box center [298, 85] width 80 height 17
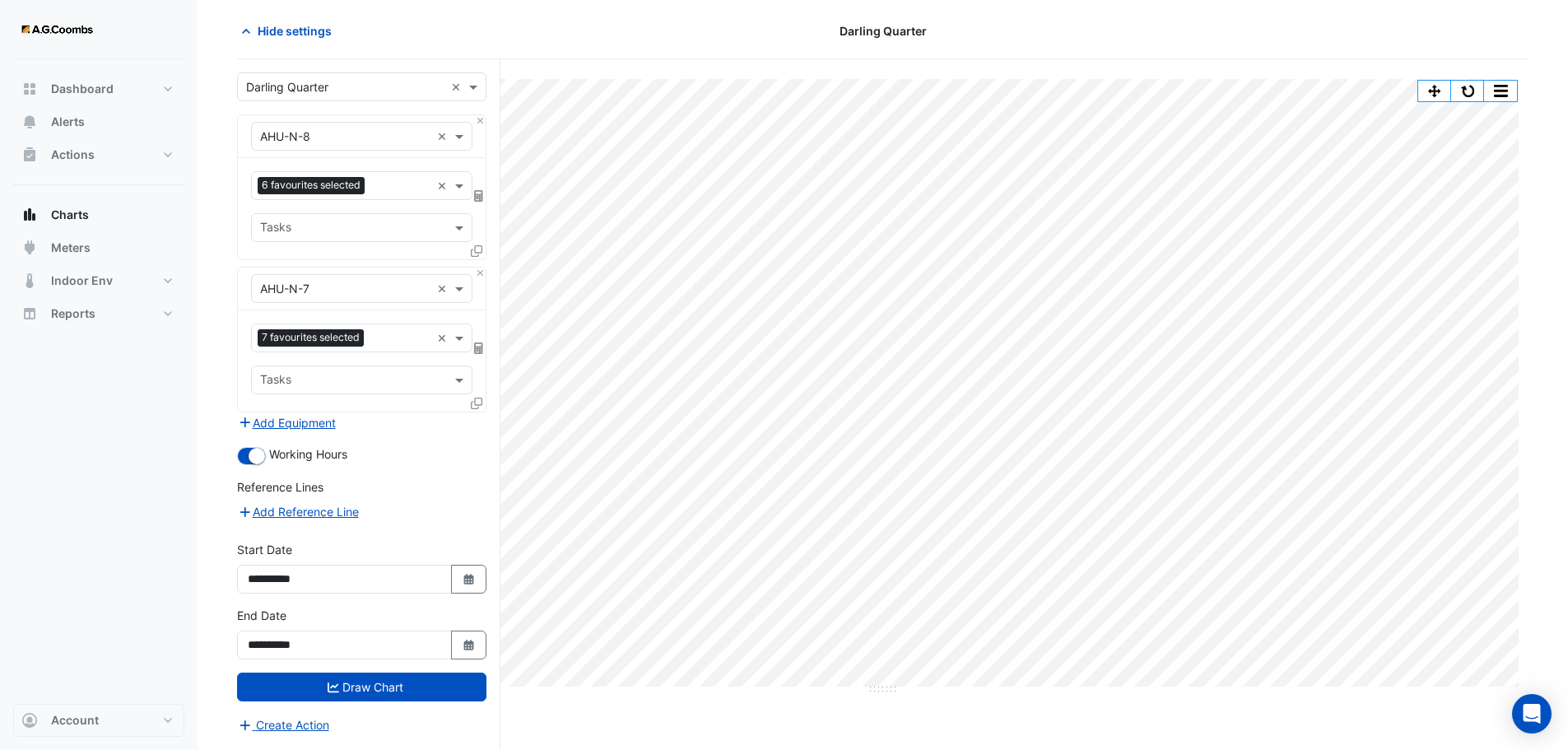
scroll to position [0, 0]
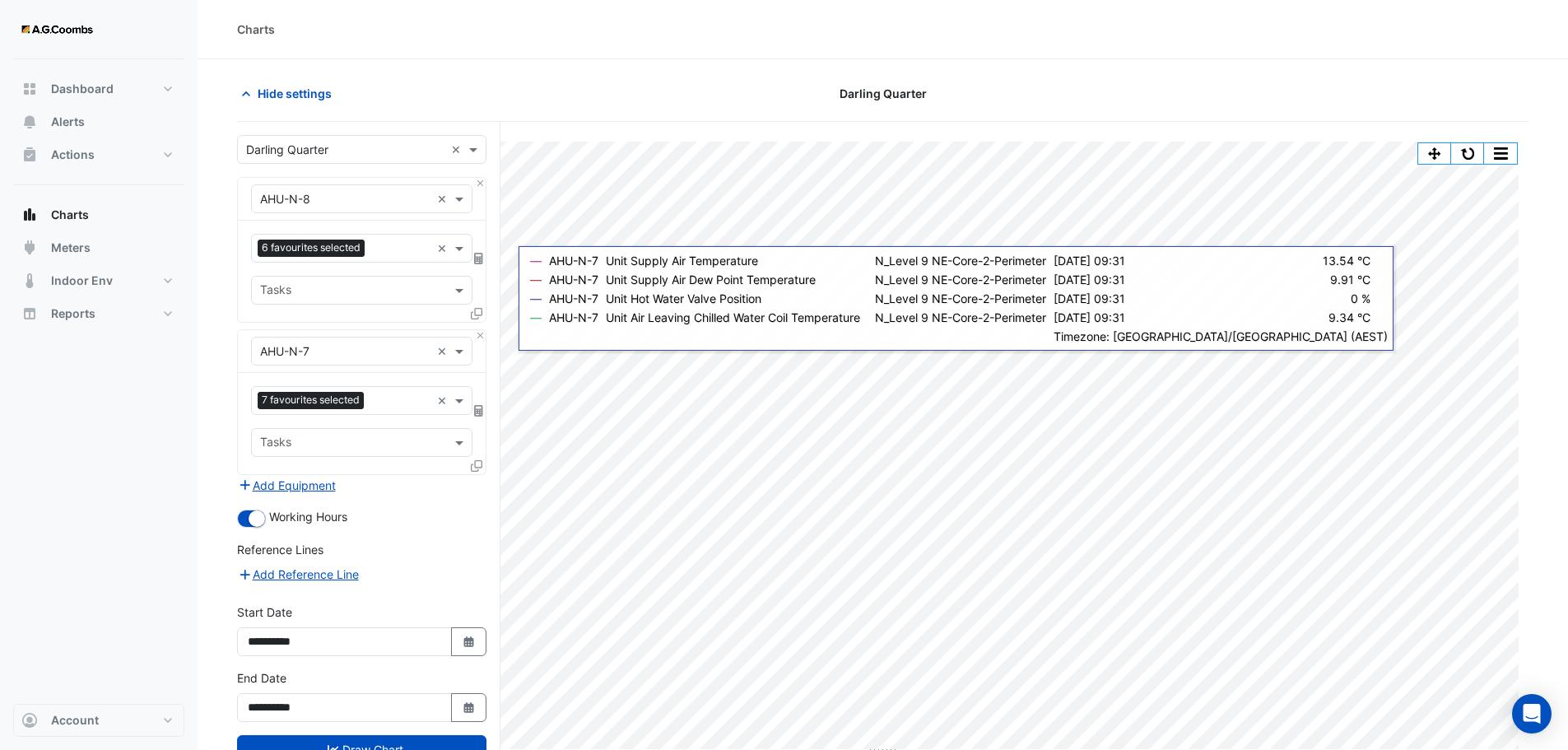
click at [396, 396] on input "text" at bounding box center [401, 402] width 60 height 17
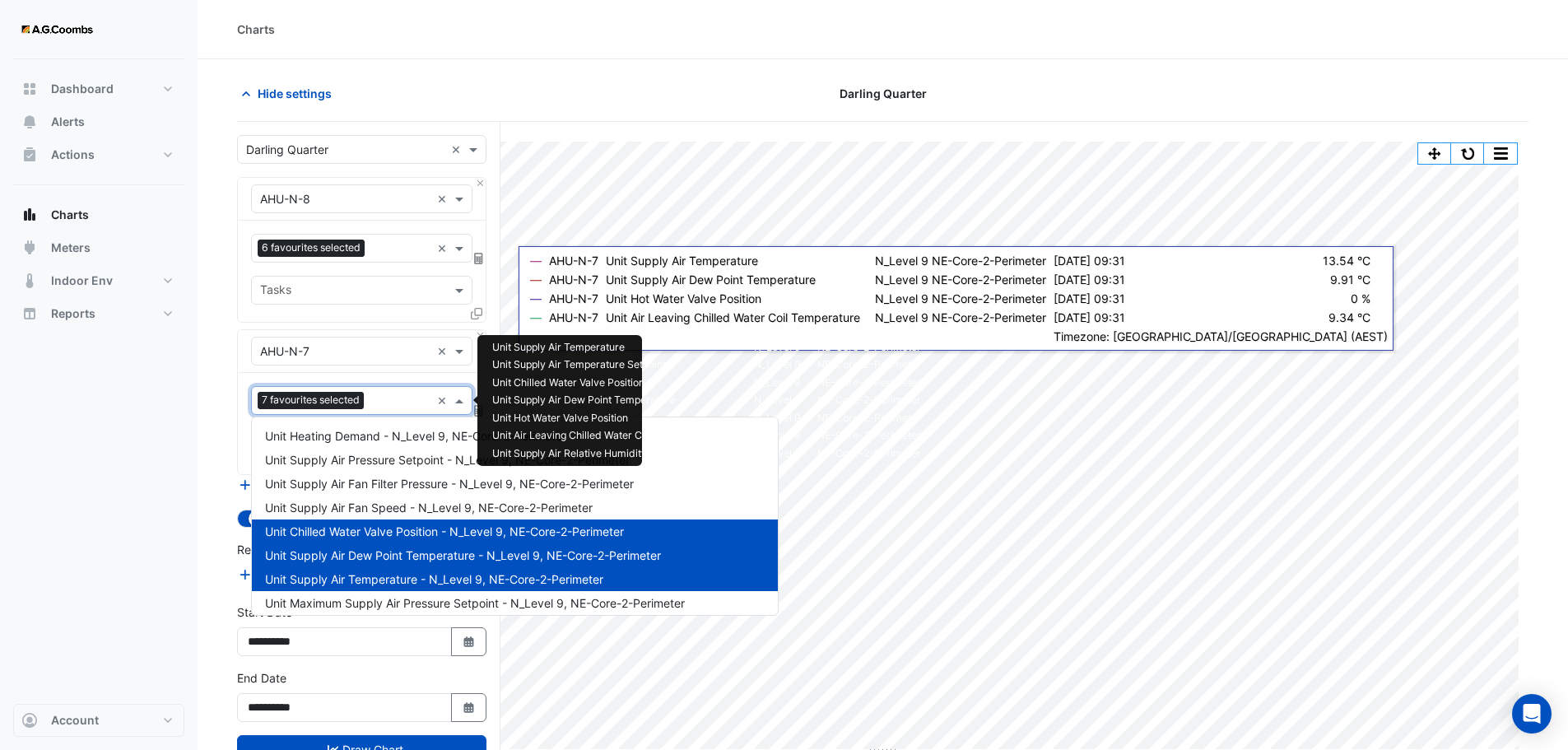
scroll to position [2322, 0]
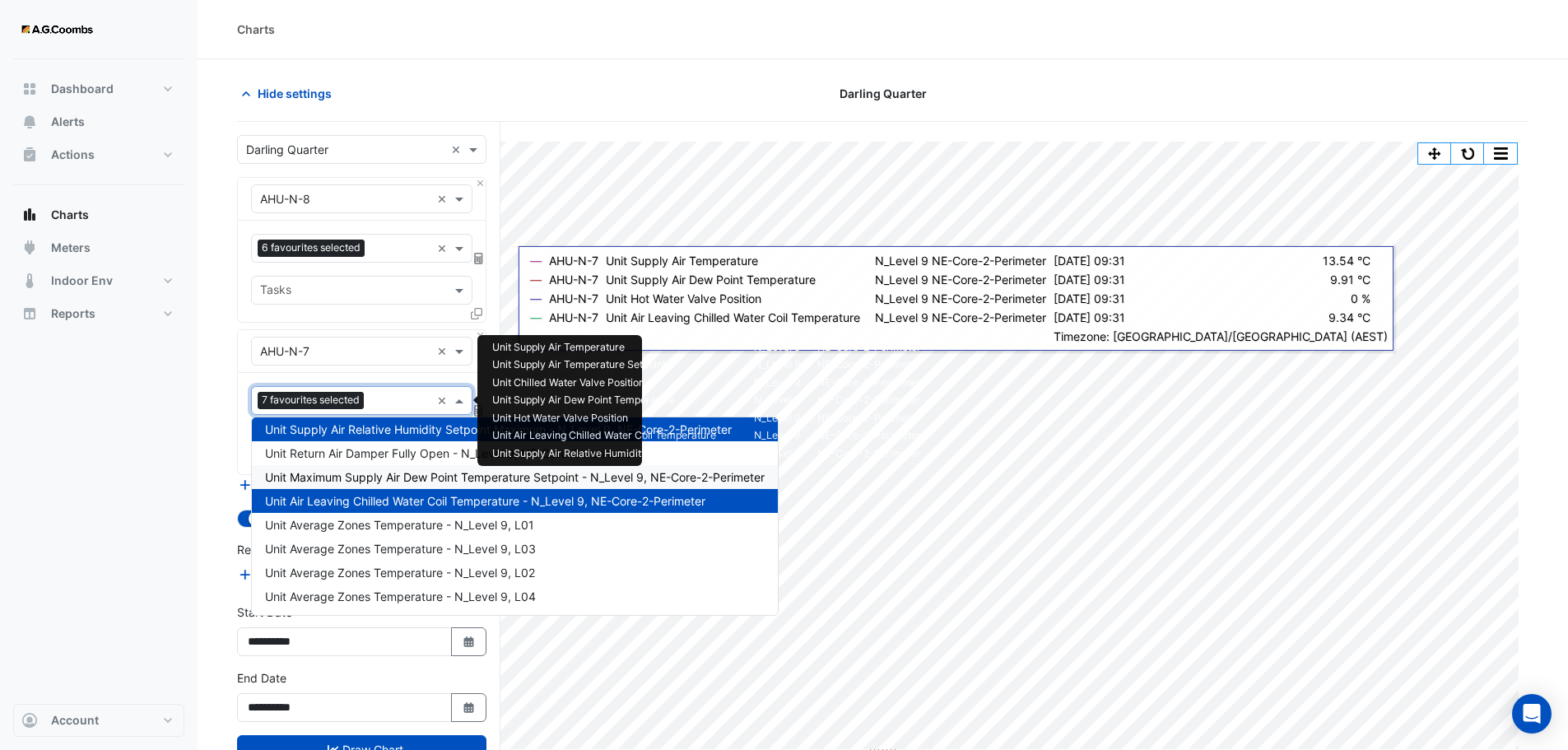
click at [436, 480] on span "Unit Maximum Supply Air Dew Point Temperature Setpoint - N_Level 9, NE-Core-2-P…" at bounding box center [515, 477] width 500 height 14
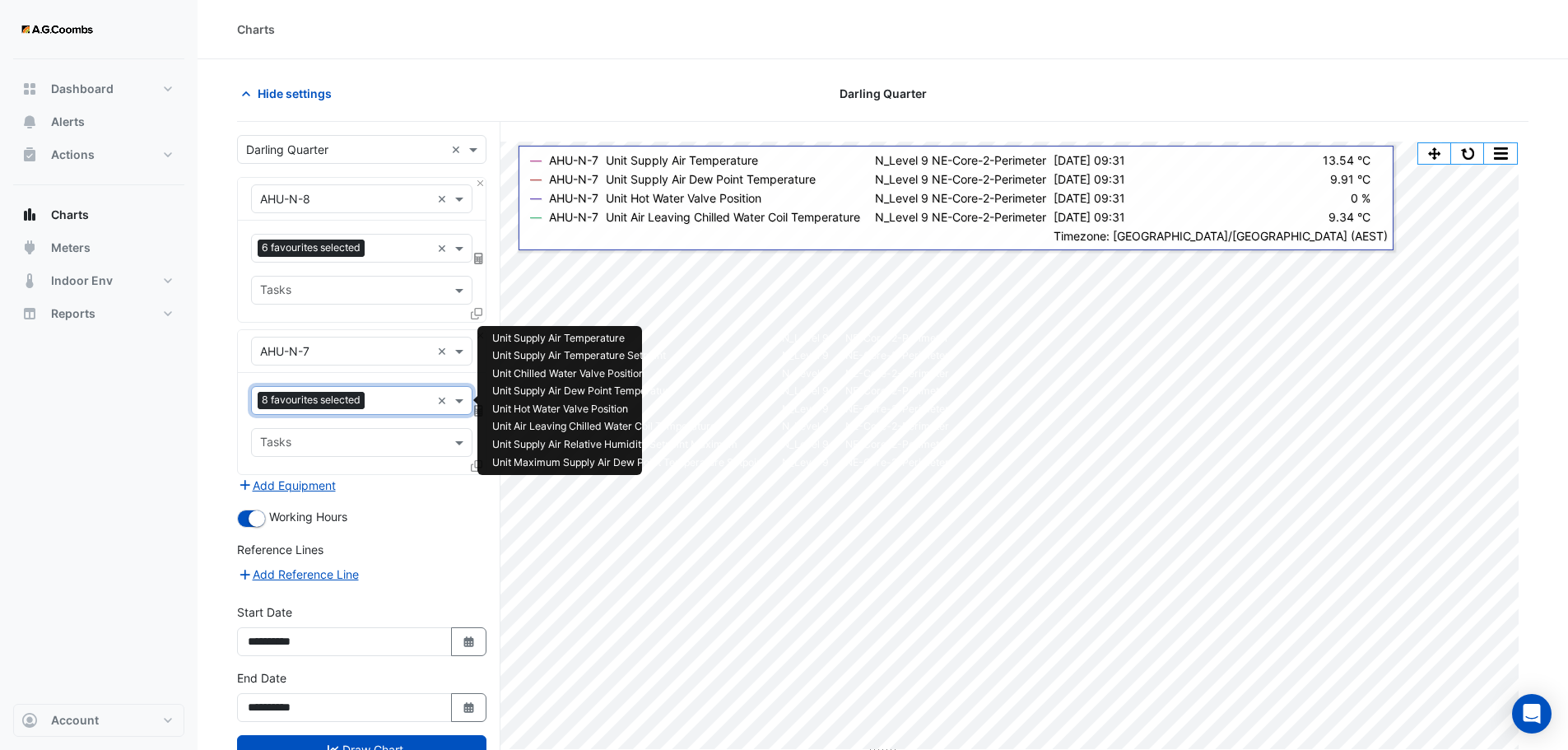
click at [474, 332] on div "× AHU-N-7 ×" at bounding box center [362, 351] width 248 height 43
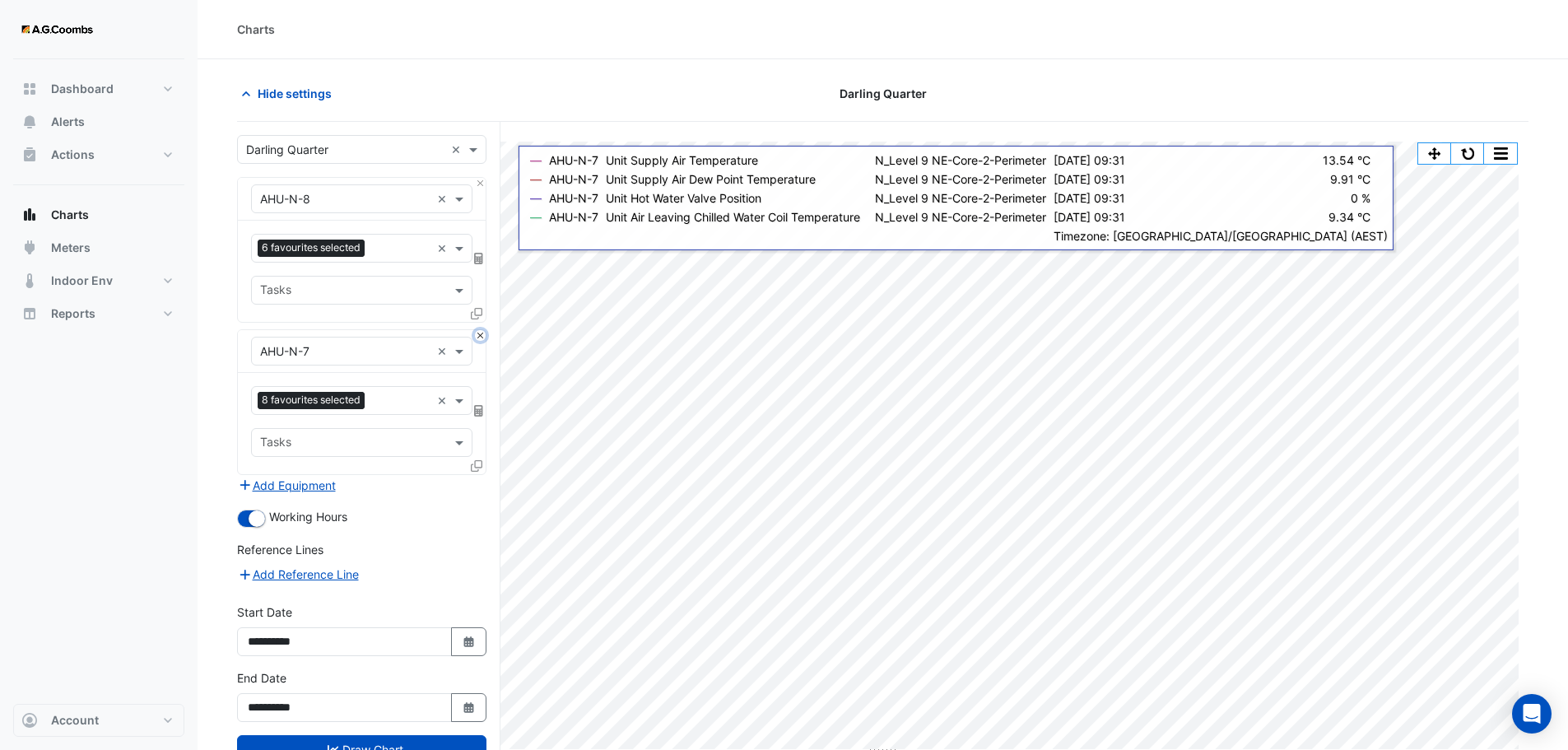
click at [482, 333] on button "Close" at bounding box center [480, 335] width 11 height 11
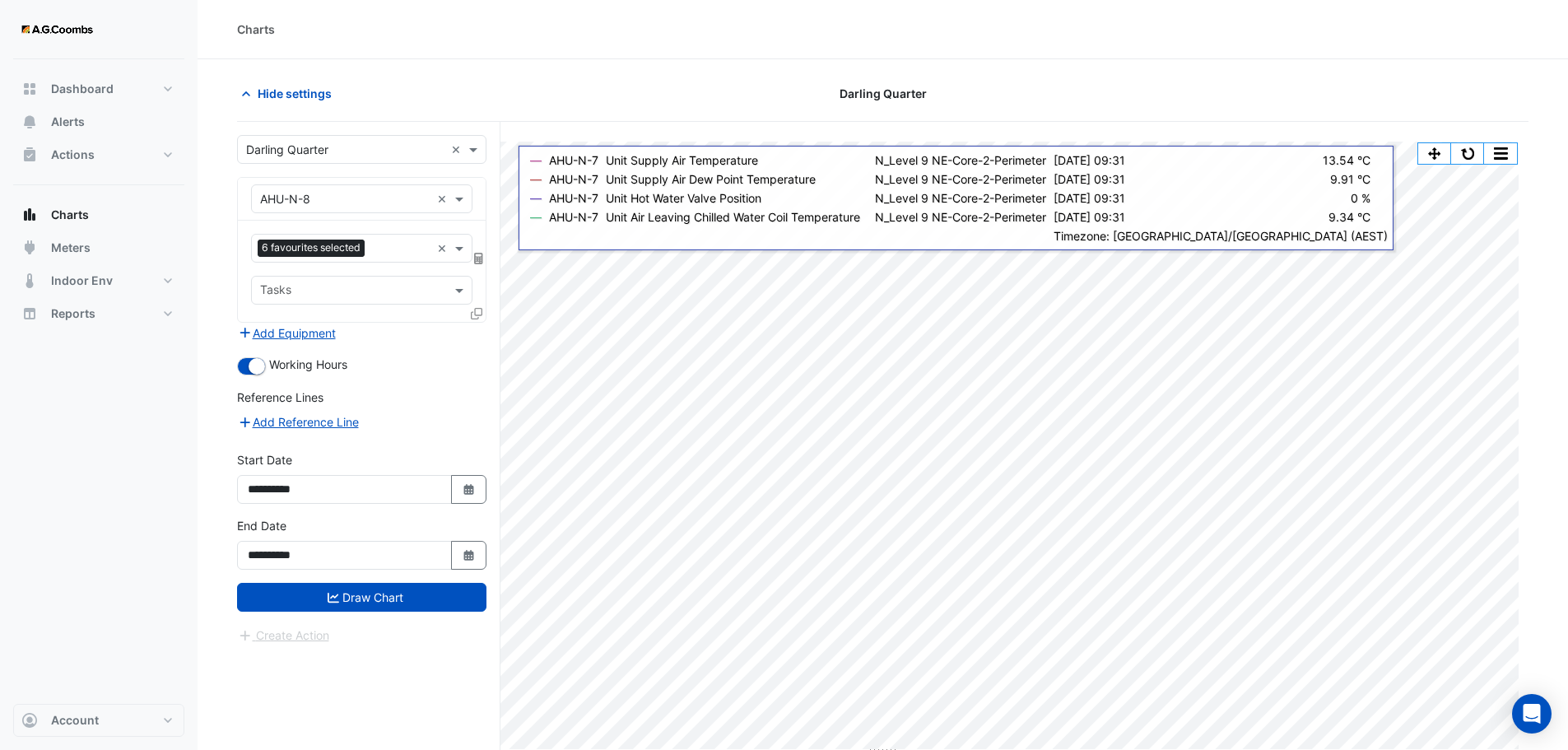
click at [394, 254] on input "text" at bounding box center [401, 249] width 60 height 17
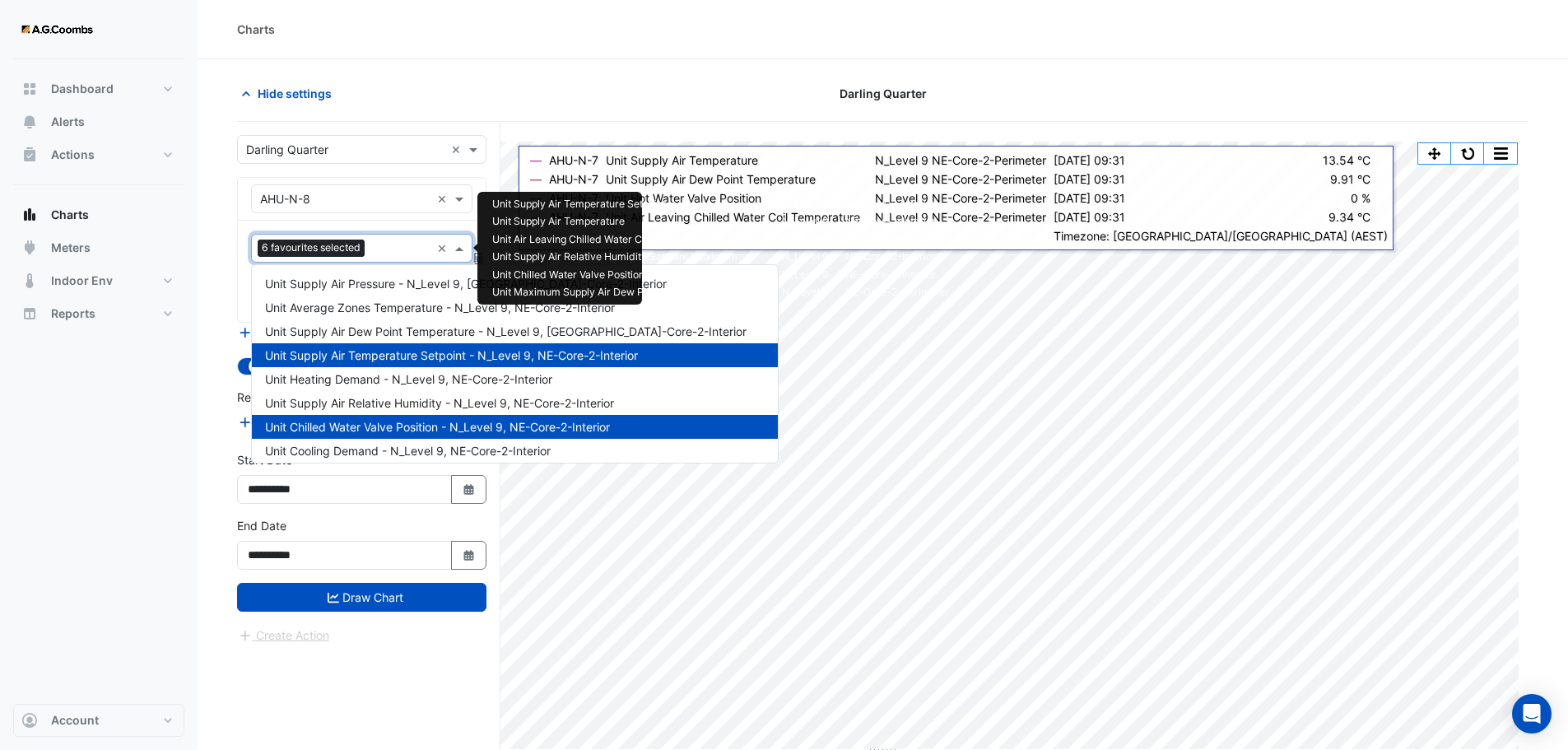
scroll to position [2346, 0]
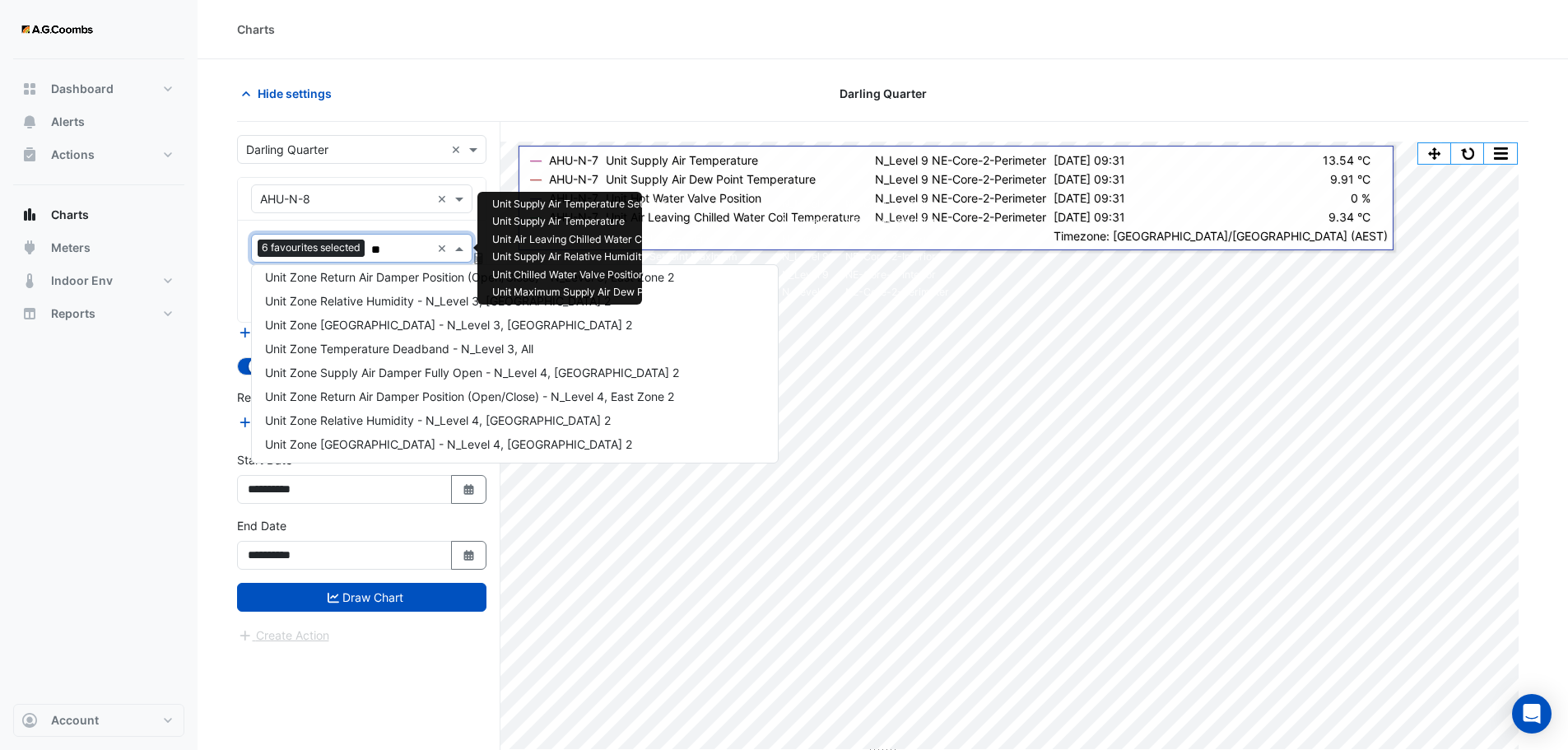
type input "***"
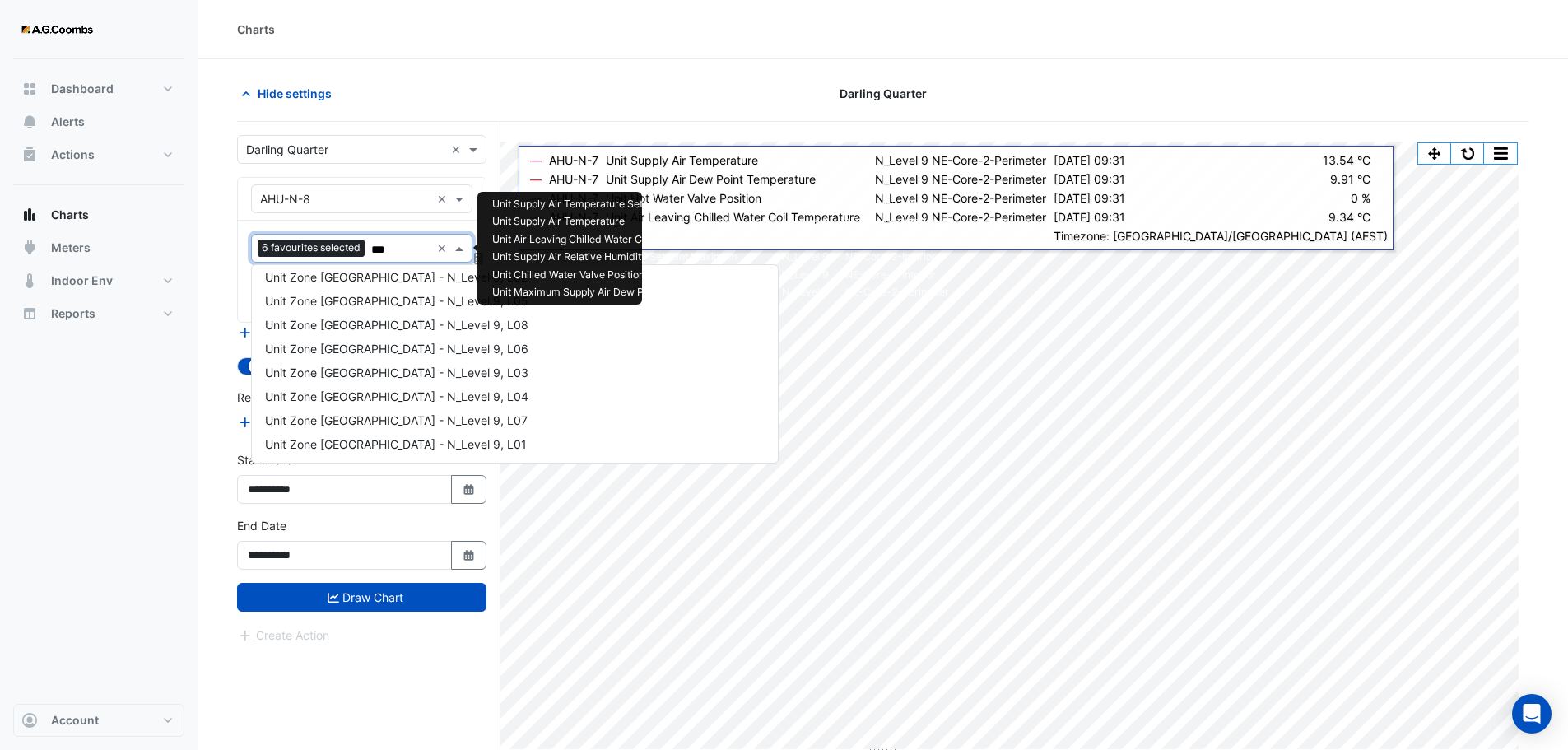
scroll to position [245, 0]
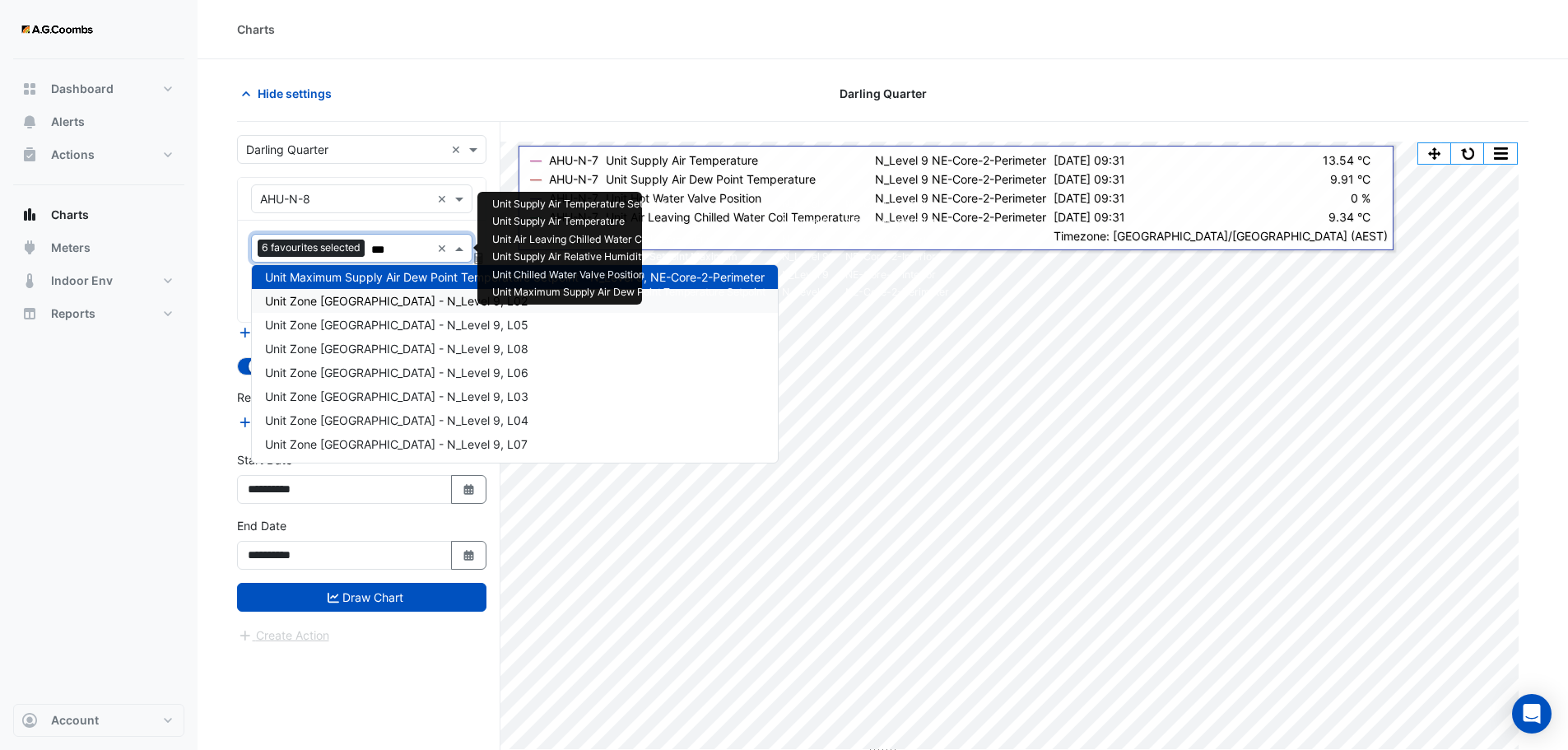
click at [336, 303] on span "Unit Zone Dew Point - N_Level 9, L02" at bounding box center [396, 301] width 262 height 14
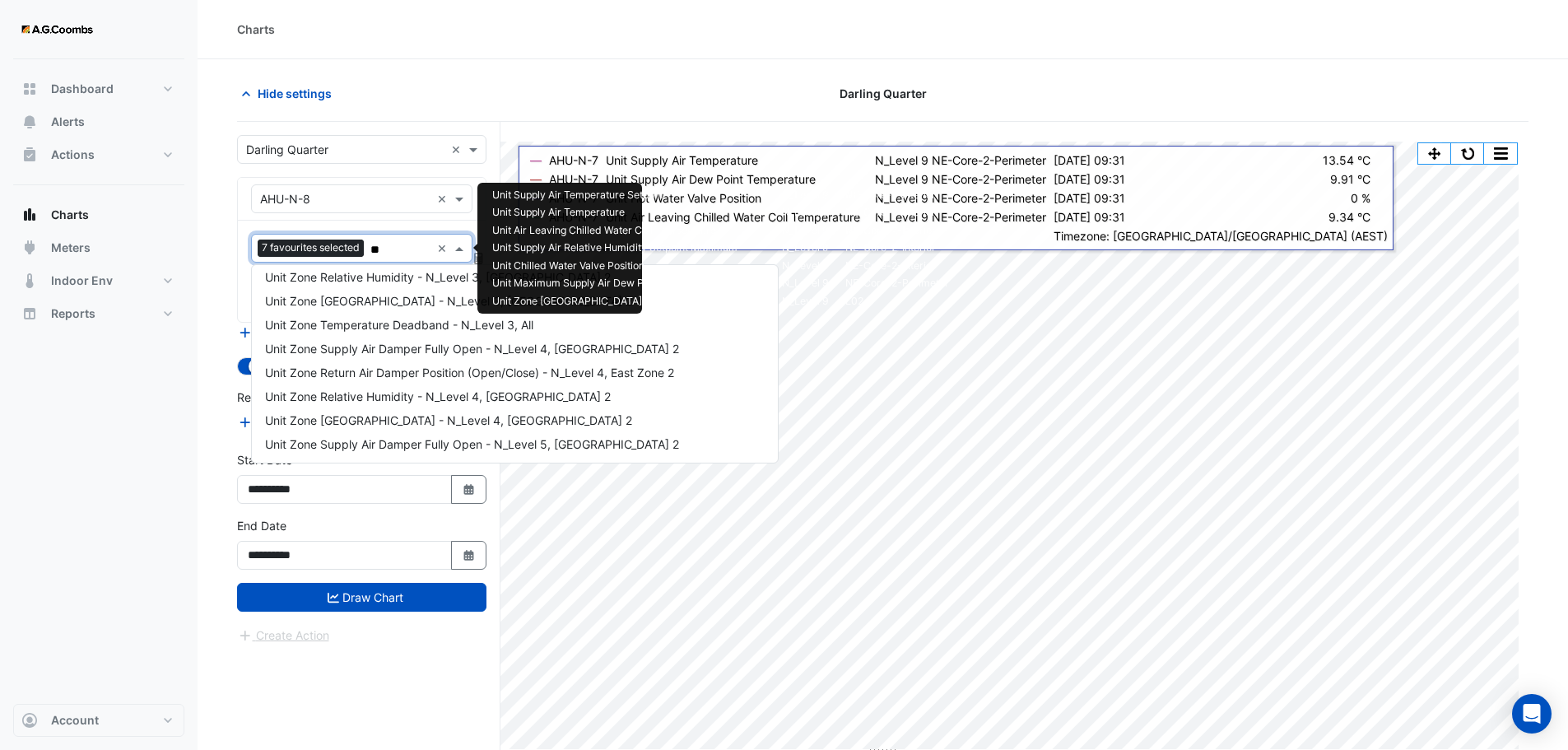
type input "***"
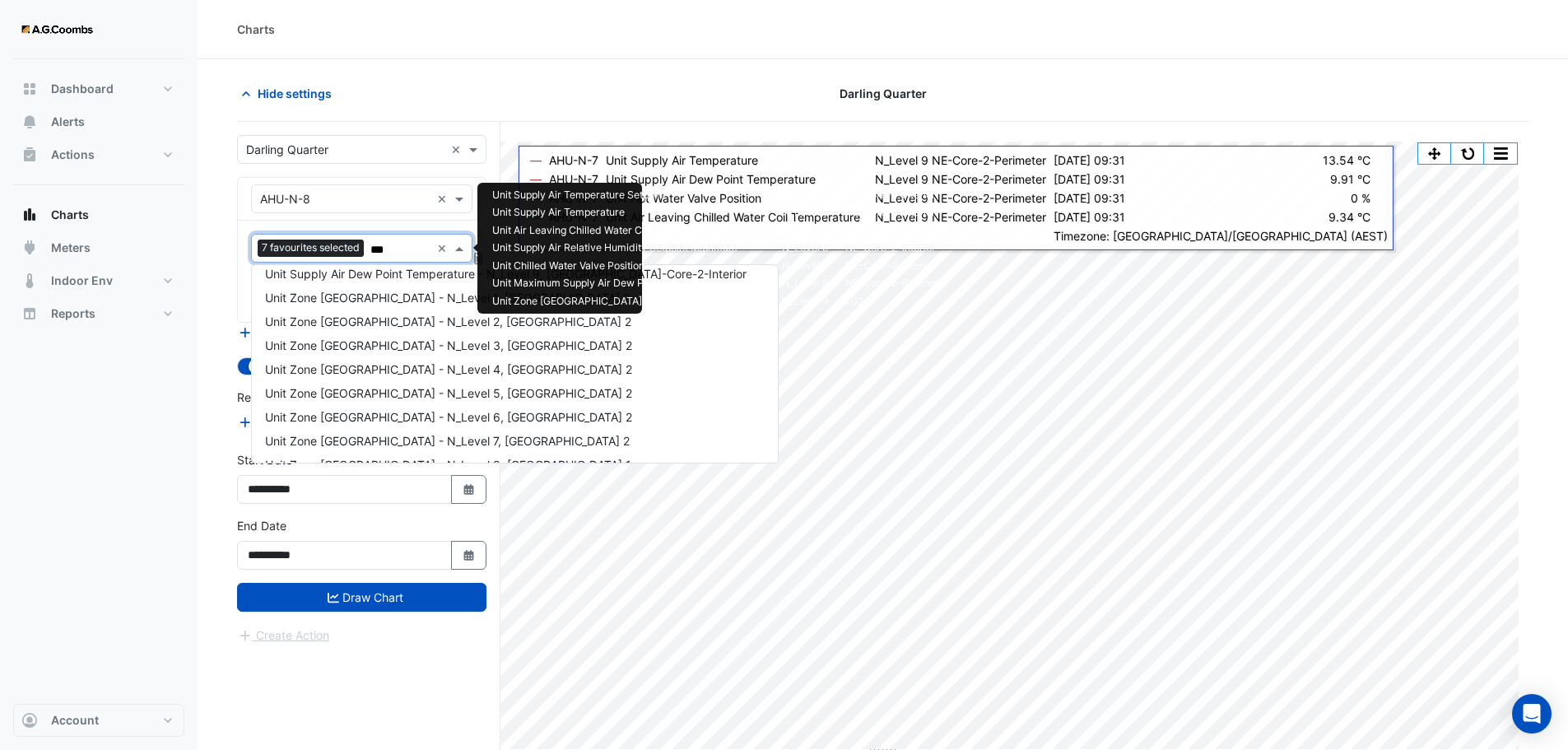
scroll to position [0, 0]
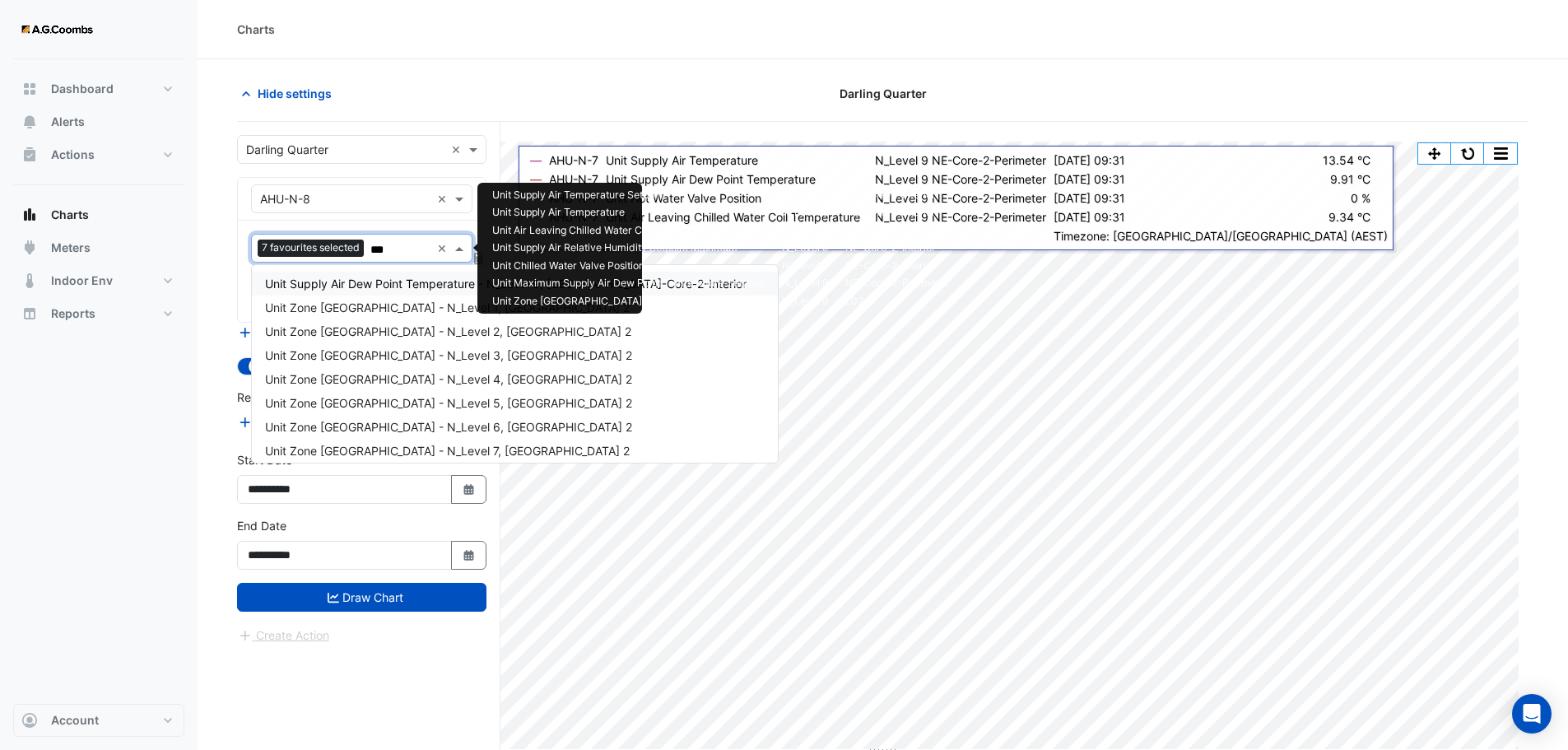
click at [374, 283] on span "Unit Supply Air Dew Point Temperature - N_Level 9, NE-Core-2-Interior" at bounding box center [506, 283] width 482 height 14
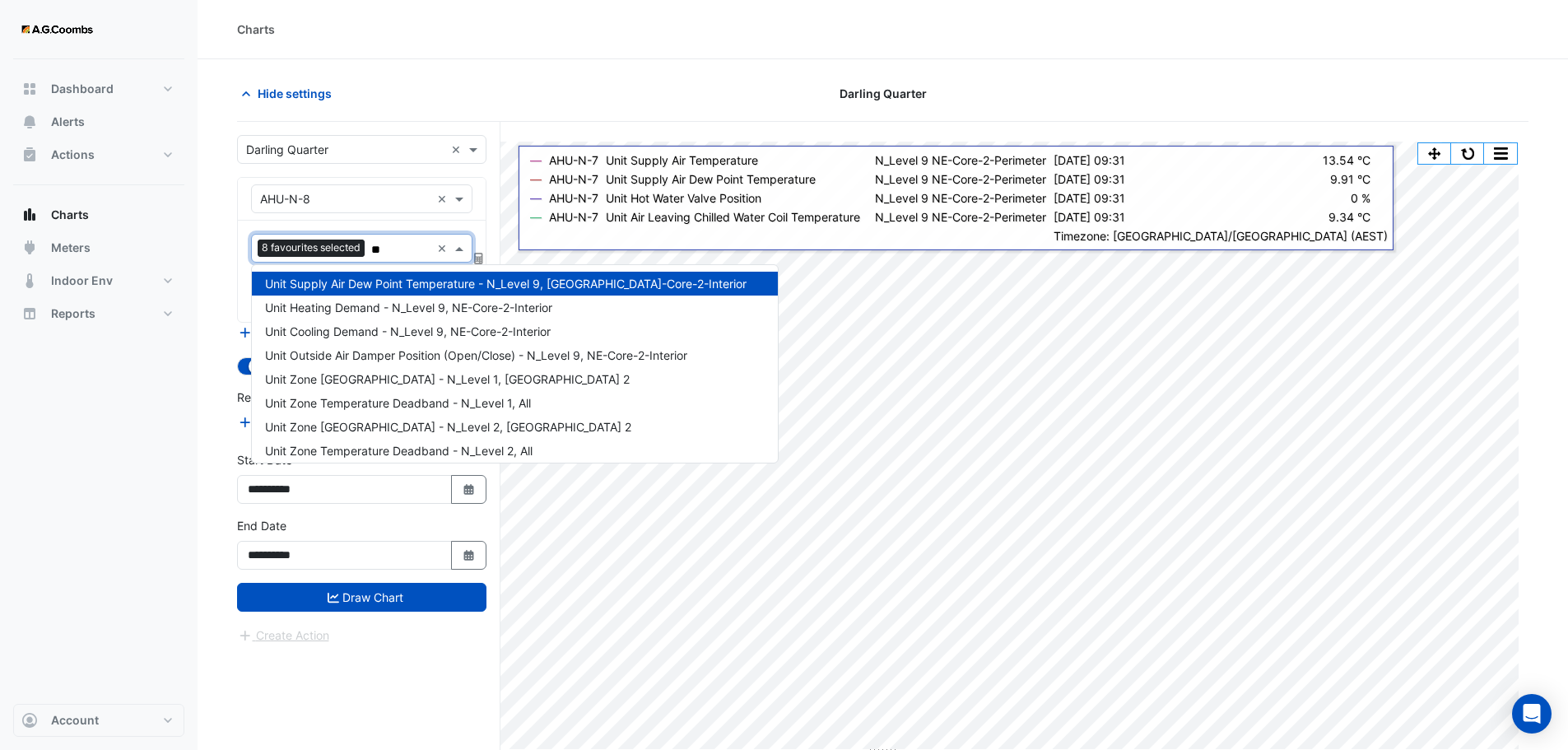
type input "***"
click at [371, 312] on span "Unit Zone Dew Point - N_Level 1, East Zone 2" at bounding box center [447, 307] width 364 height 14
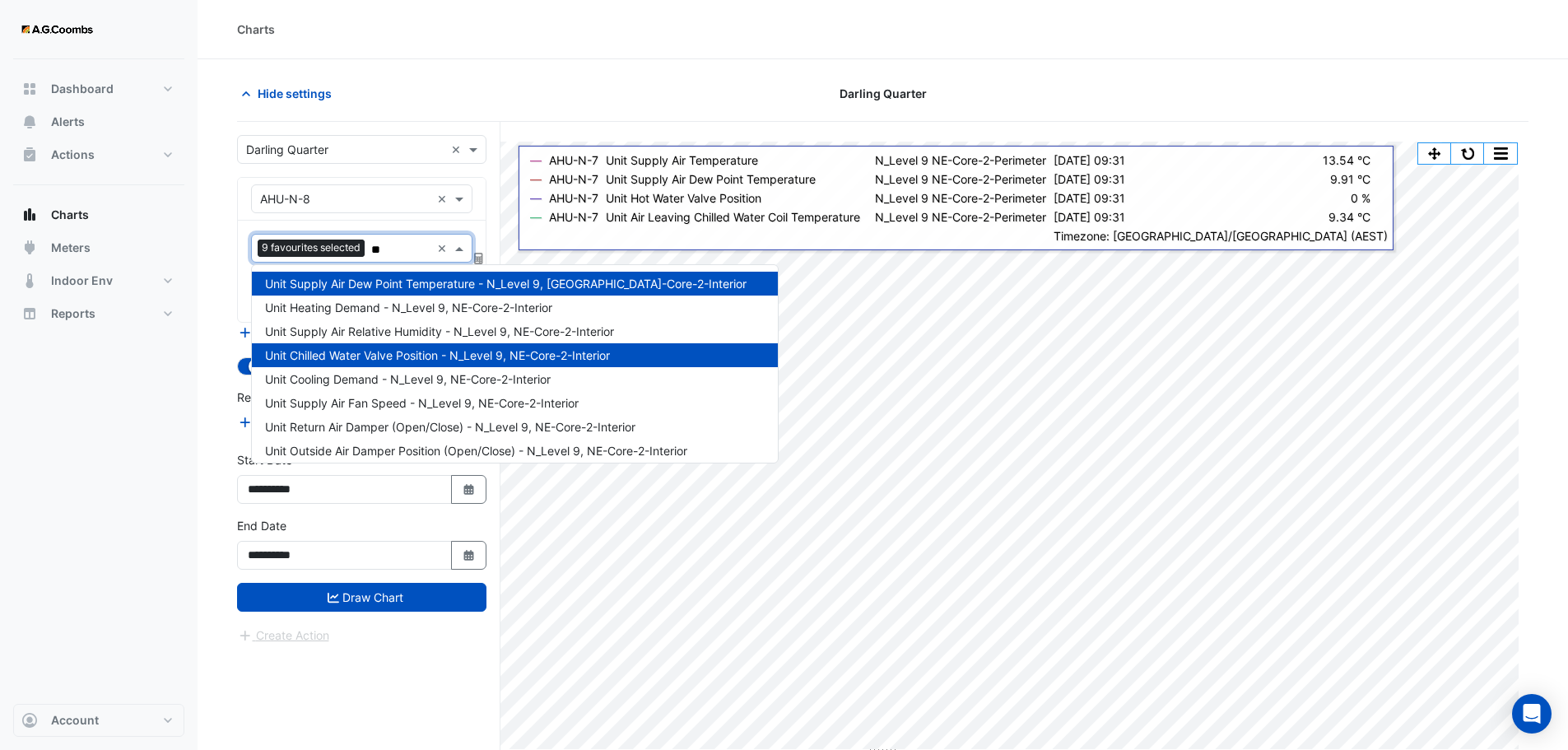
scroll to position [30, 0]
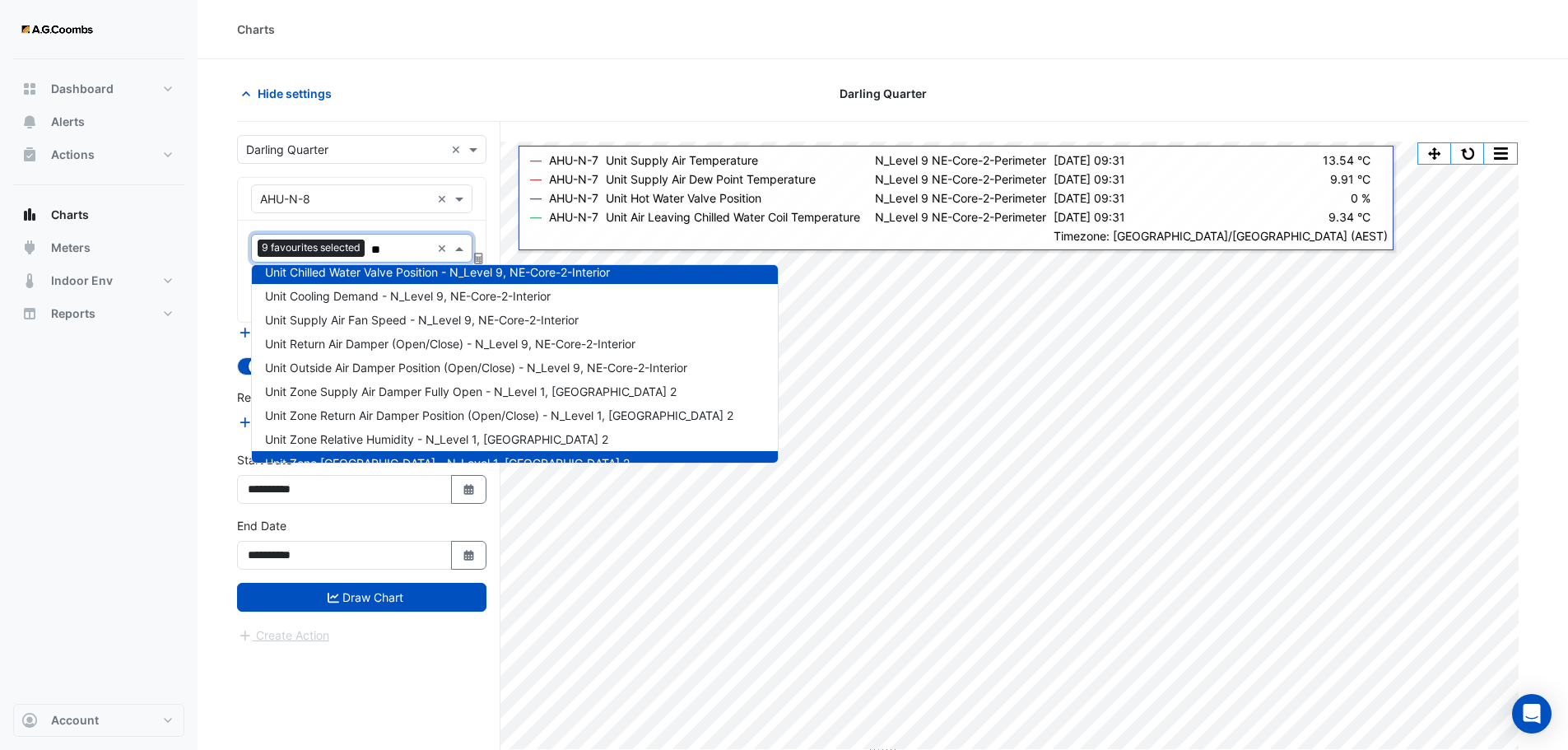
type input "***"
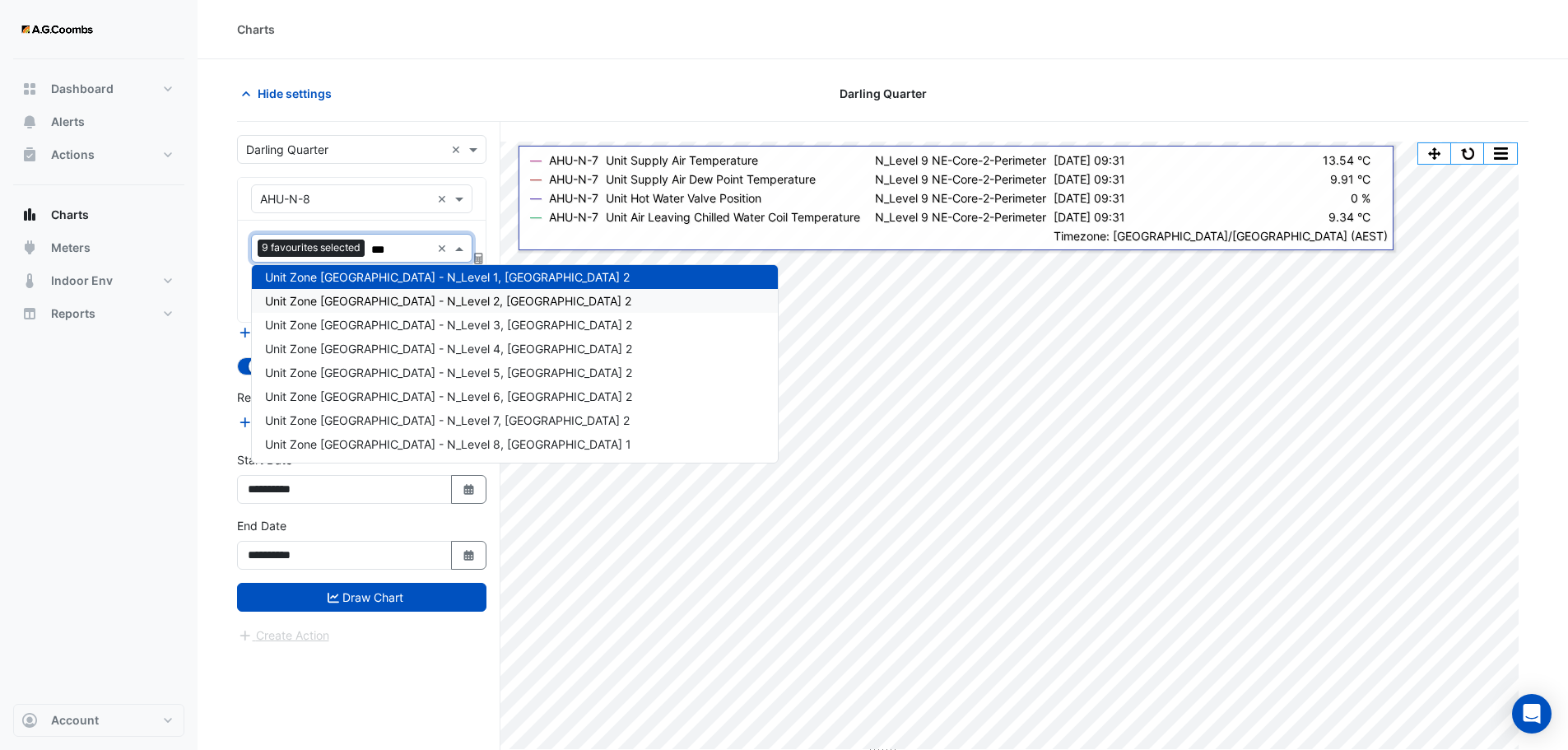
click at [374, 297] on span "Unit Zone Dew Point - N_Level 2, East Zone 2" at bounding box center [448, 301] width 366 height 14
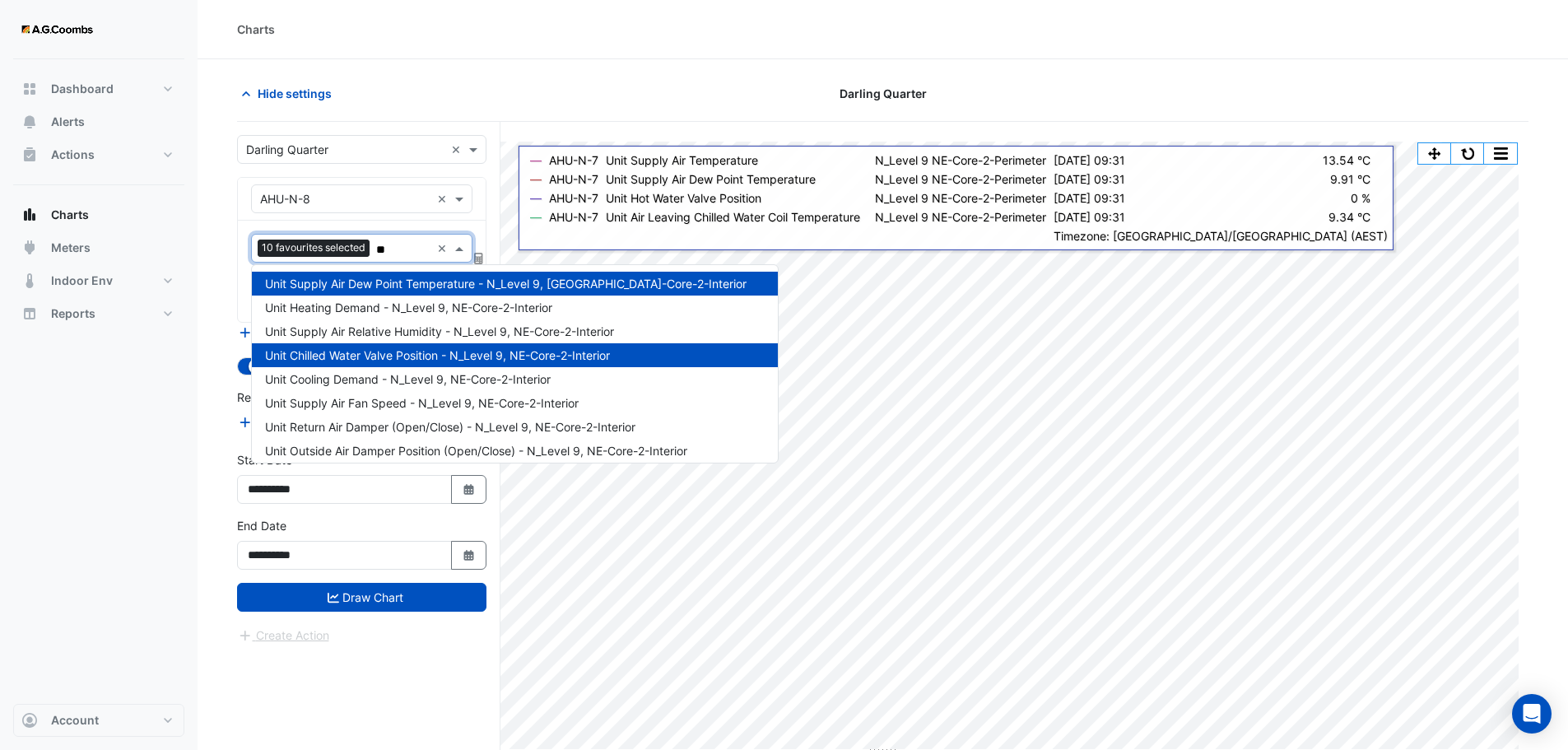
type input "***"
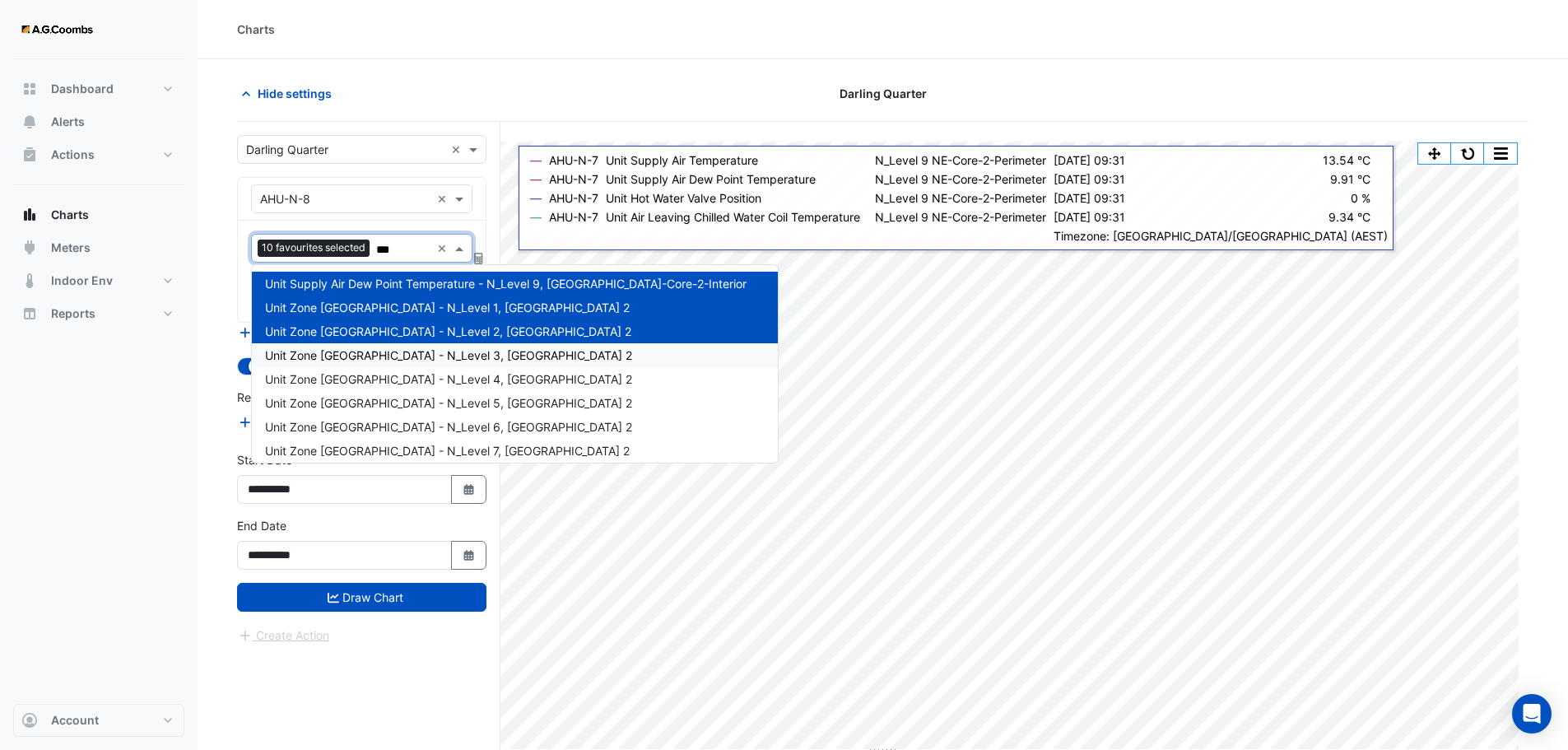
click at [375, 352] on span "Unit Zone Dew Point - N_Level 3, East Zone 2" at bounding box center [448, 355] width 367 height 14
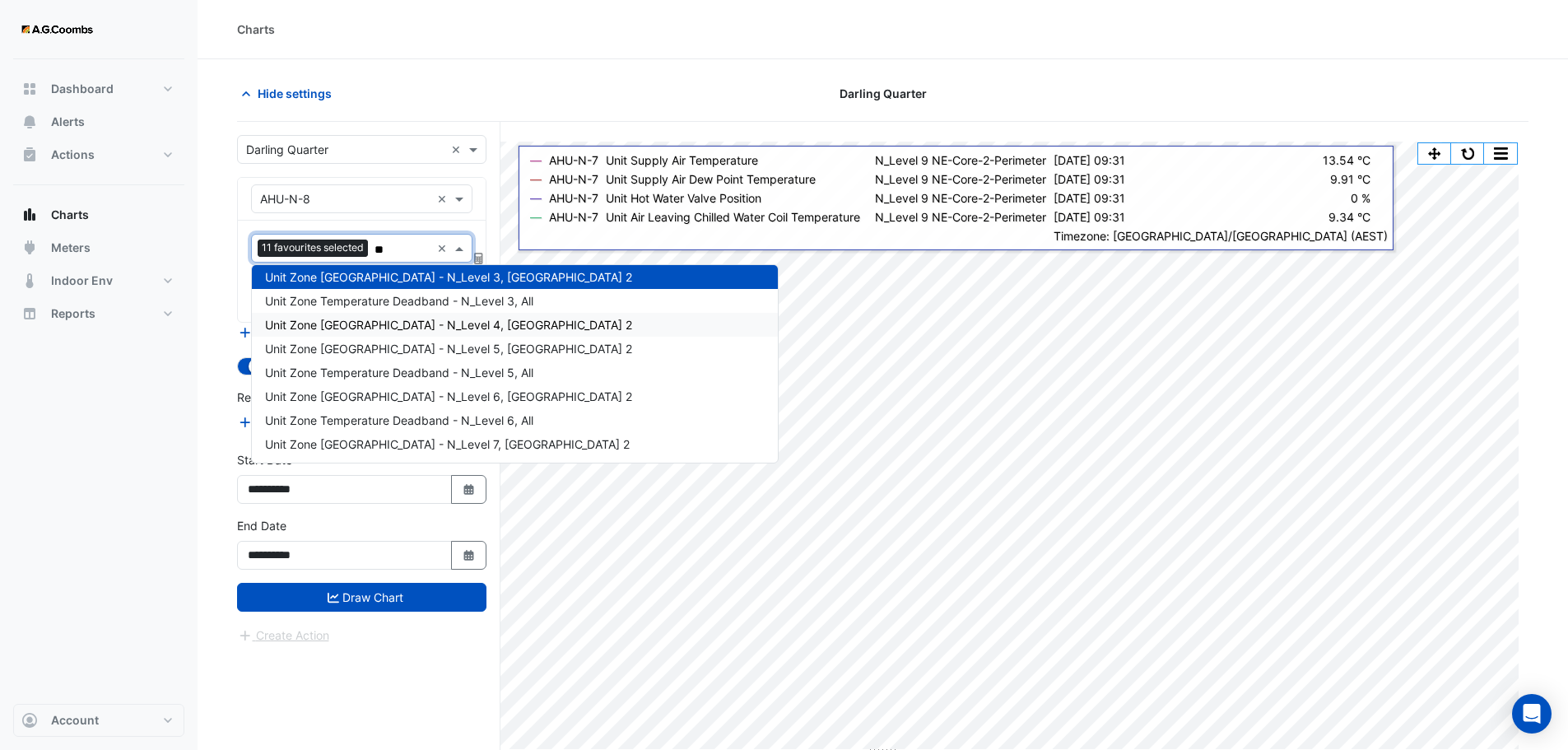
type input "***"
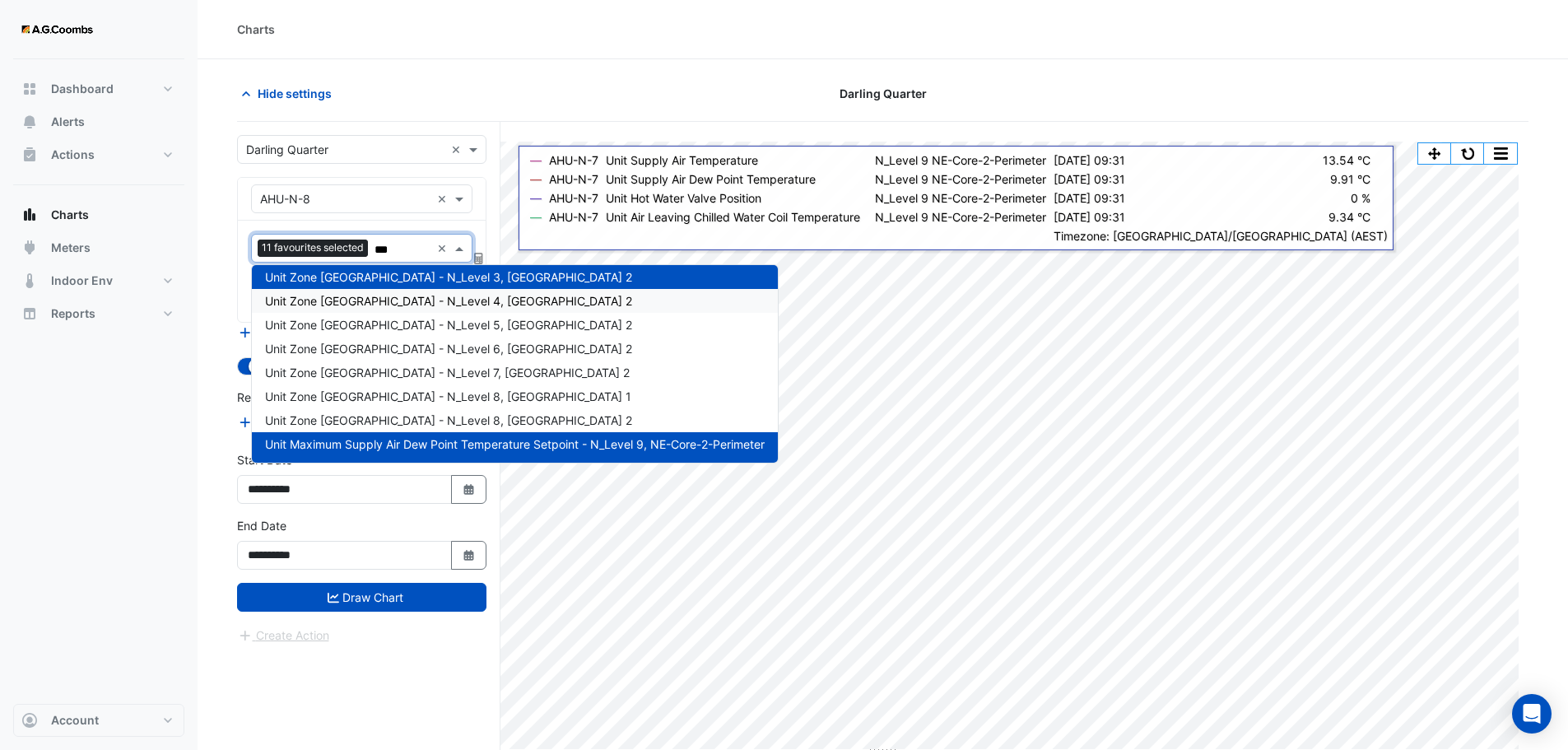
click at [412, 299] on span "Unit Zone Dew Point - N_Level 4, East Zone 2" at bounding box center [448, 301] width 367 height 14
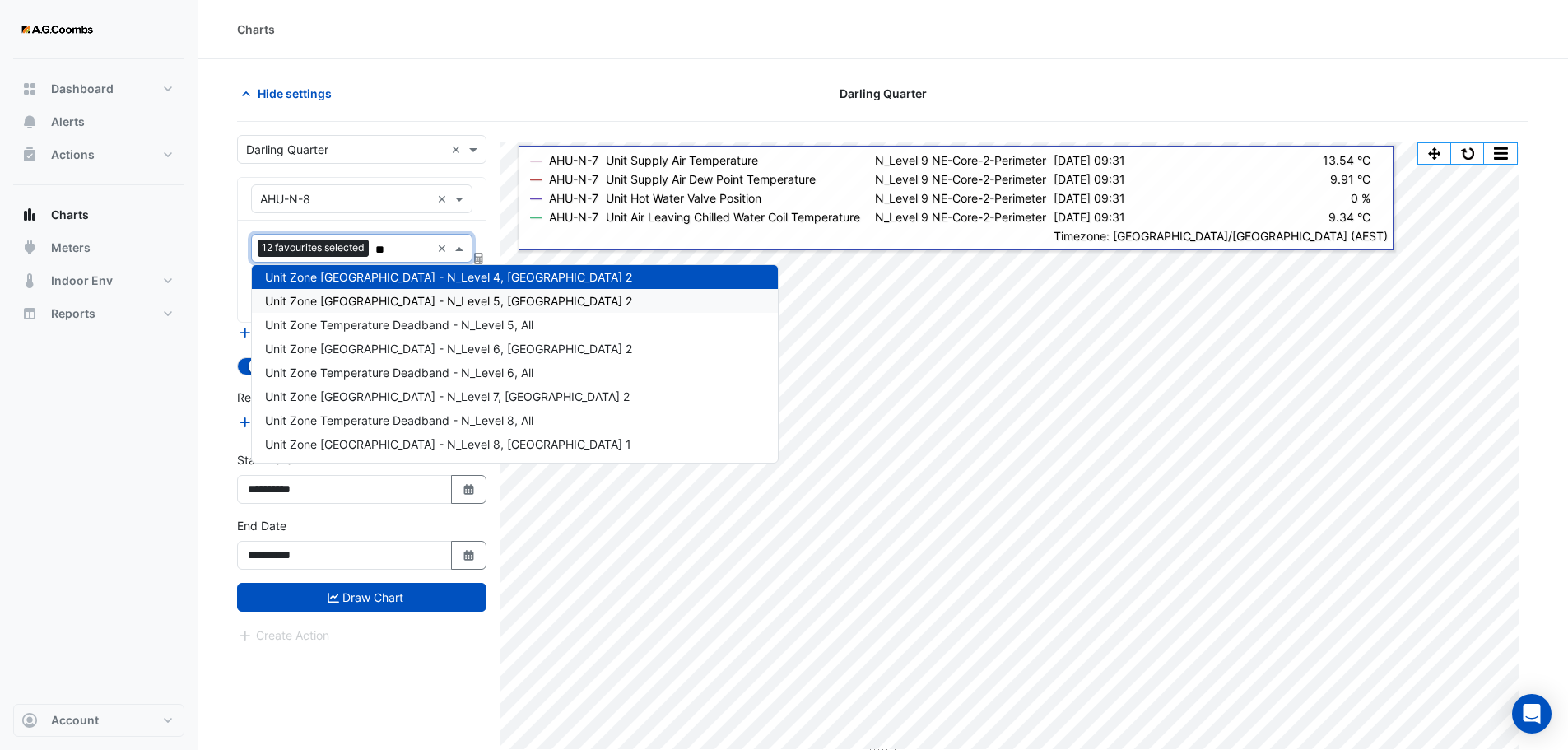
type input "***"
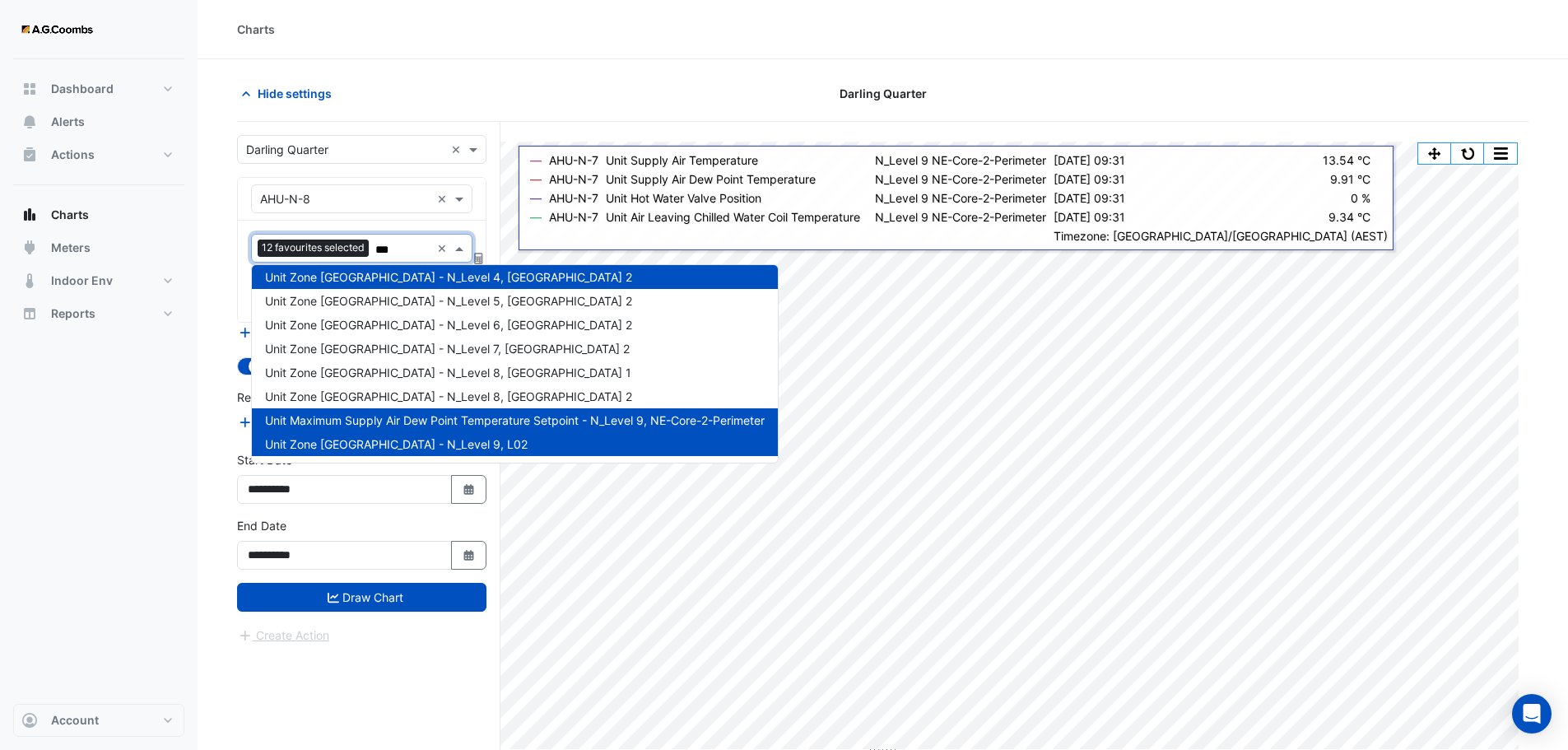
click at [411, 304] on span "Unit Zone Dew Point - N_Level 5, East Zone 2" at bounding box center [448, 301] width 367 height 14
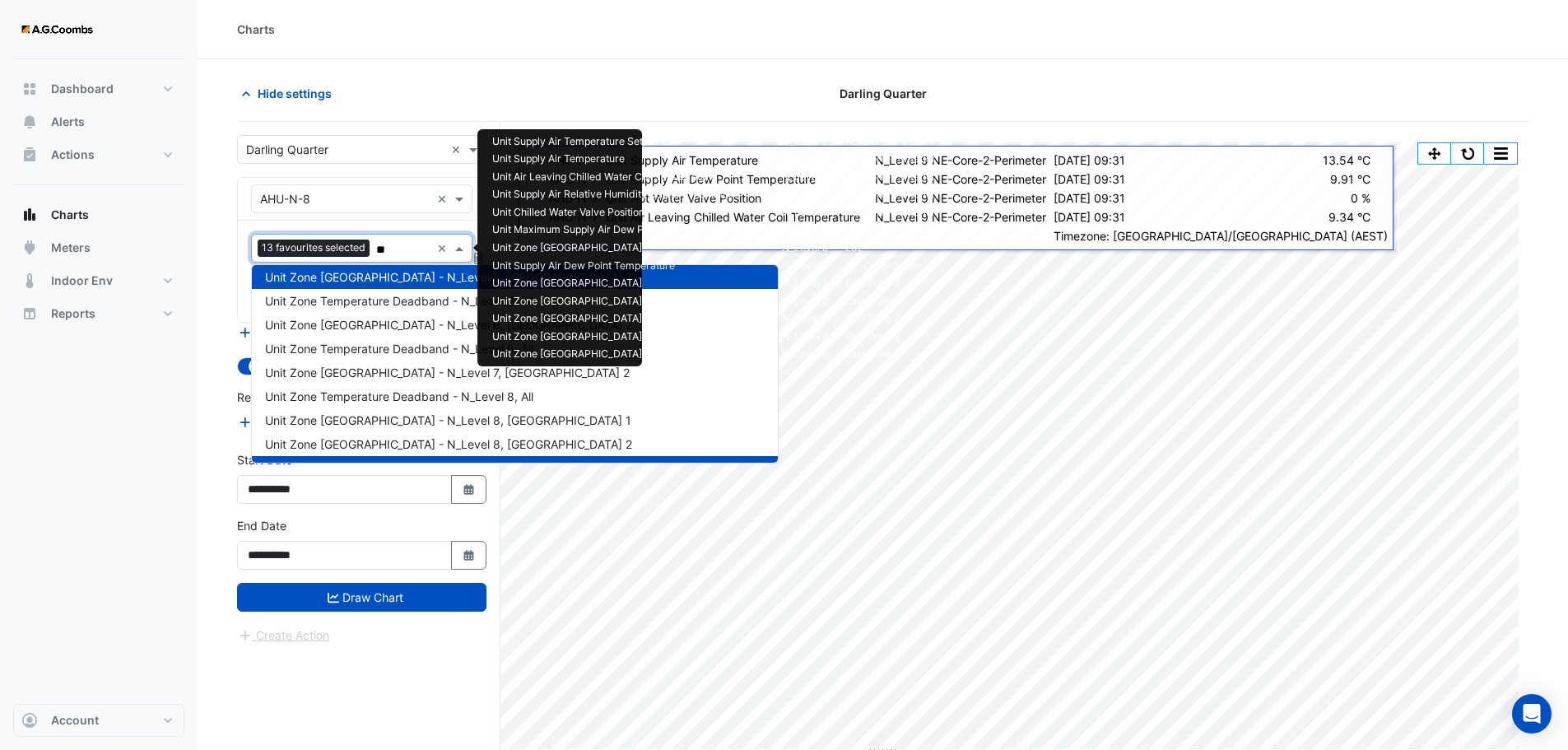
type input "***"
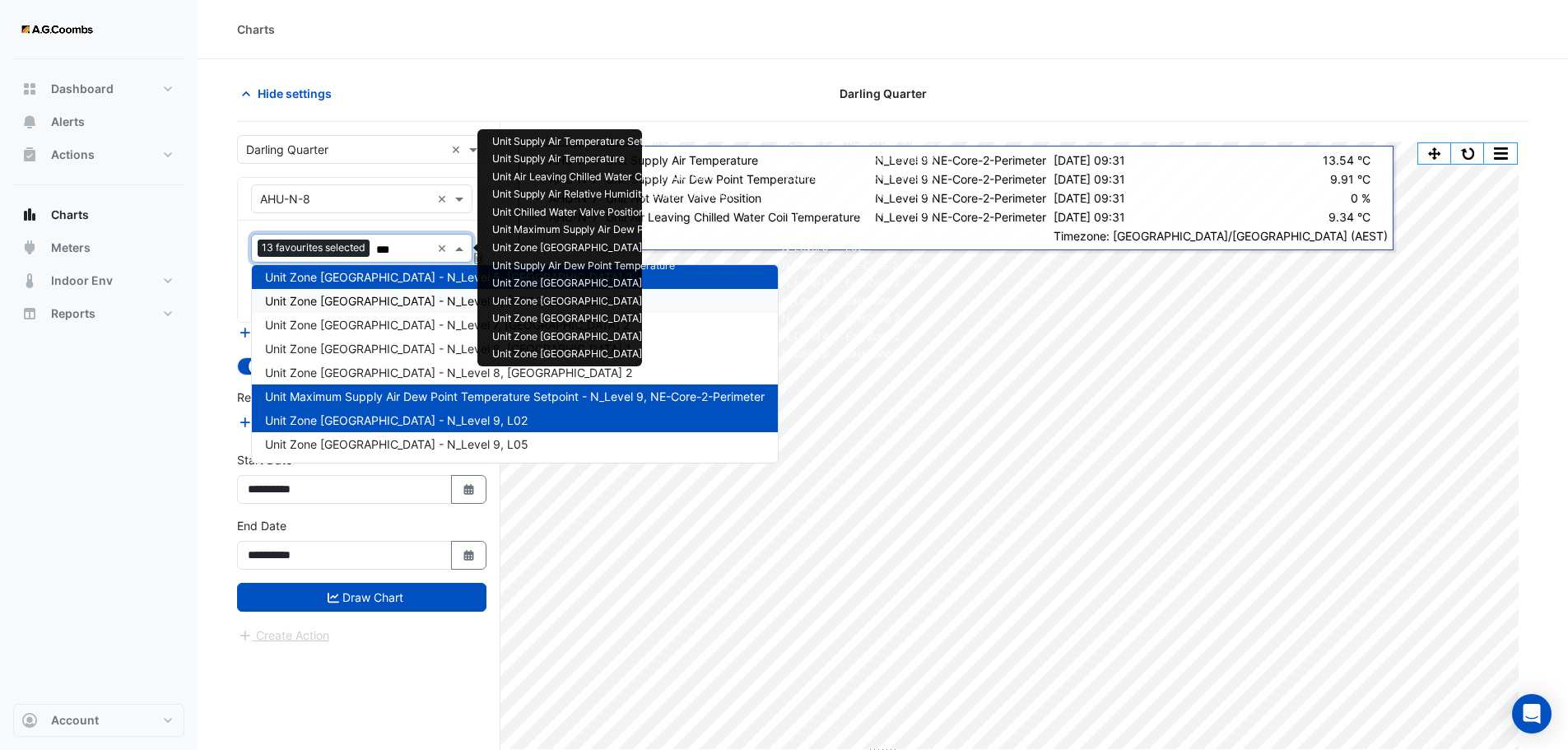
click at [394, 296] on span "Unit Zone Dew Point - N_Level 6, East Zone 2" at bounding box center [448, 301] width 367 height 14
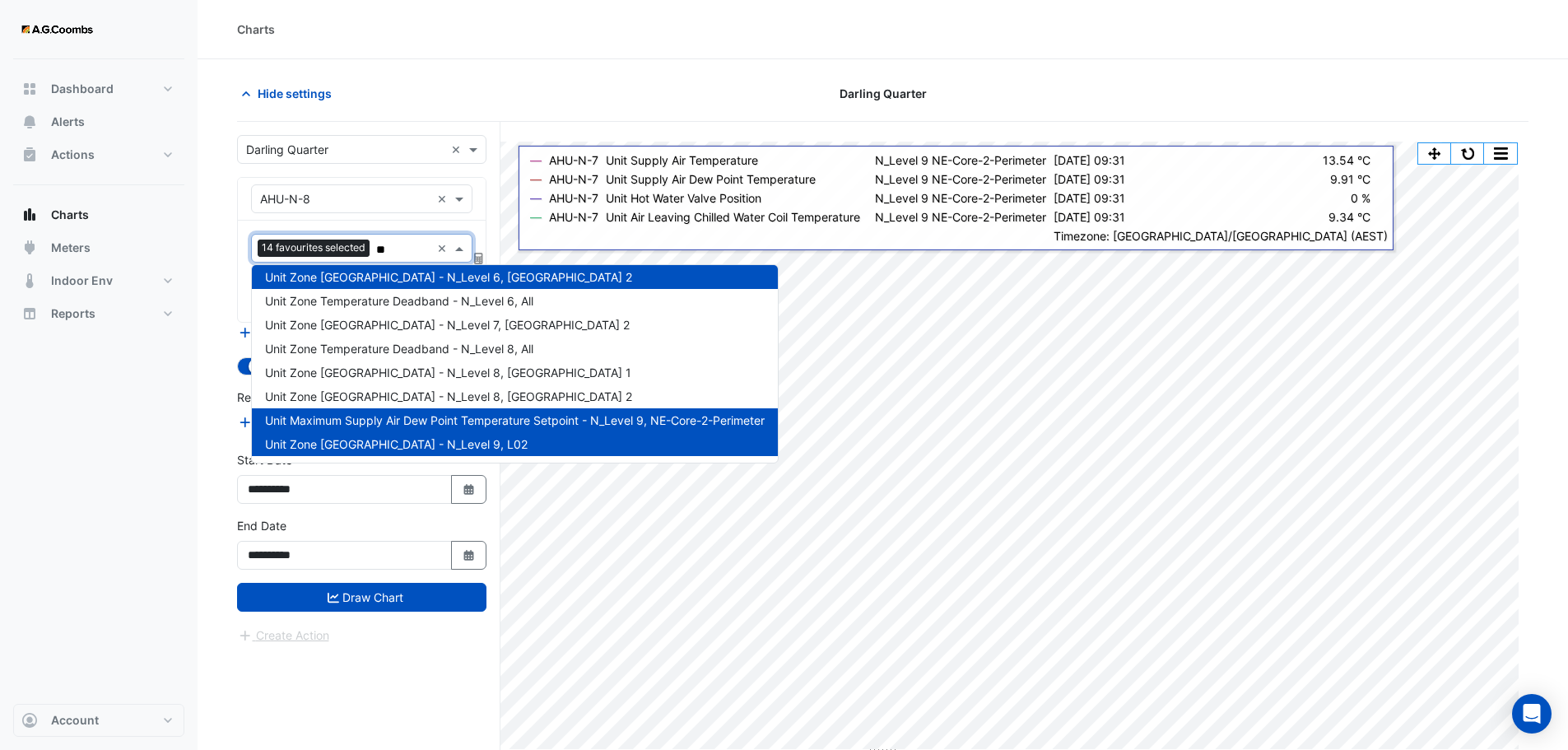
type input "***"
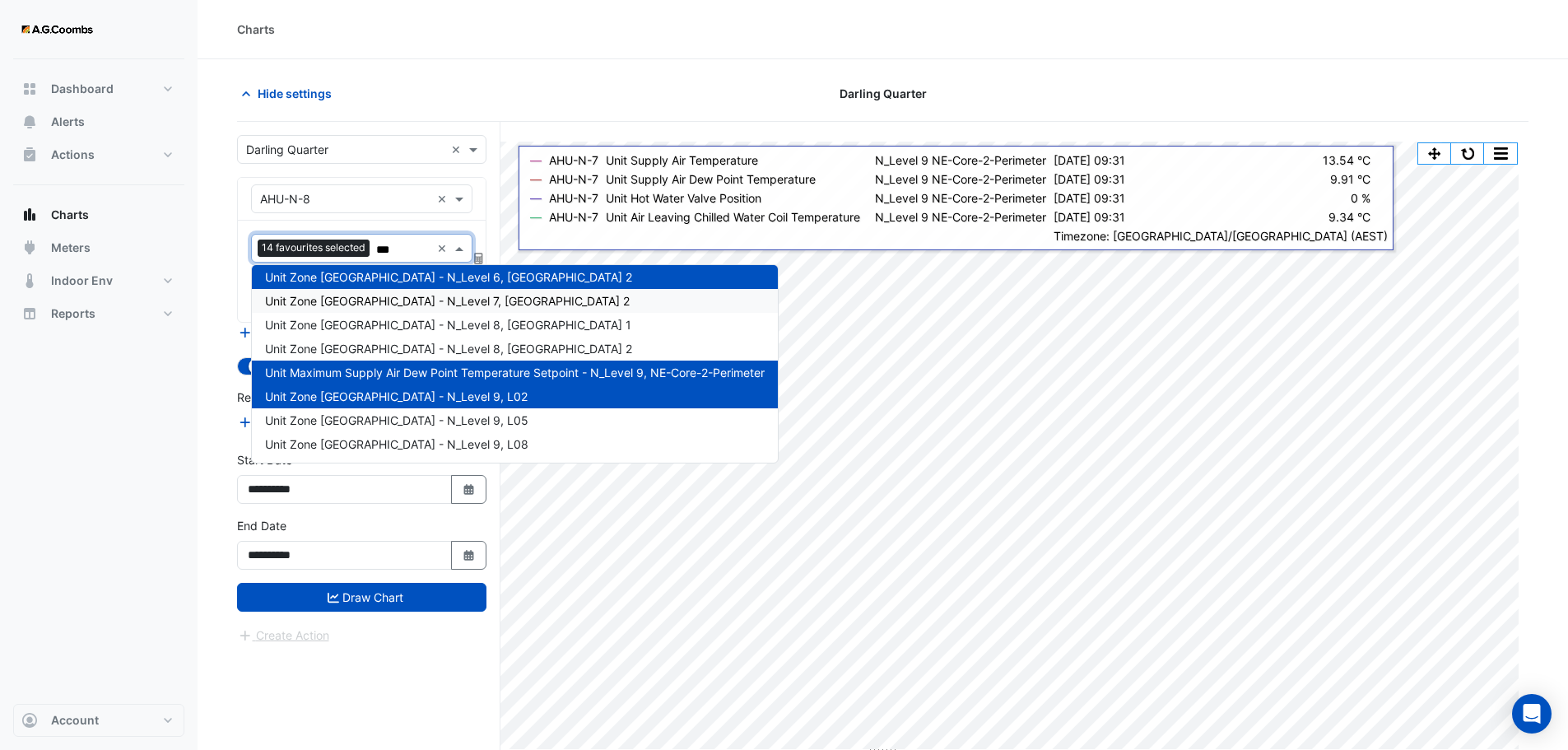
click at [399, 303] on span "Unit Zone Dew Point - N_Level 7, East Zone 2" at bounding box center [447, 301] width 364 height 14
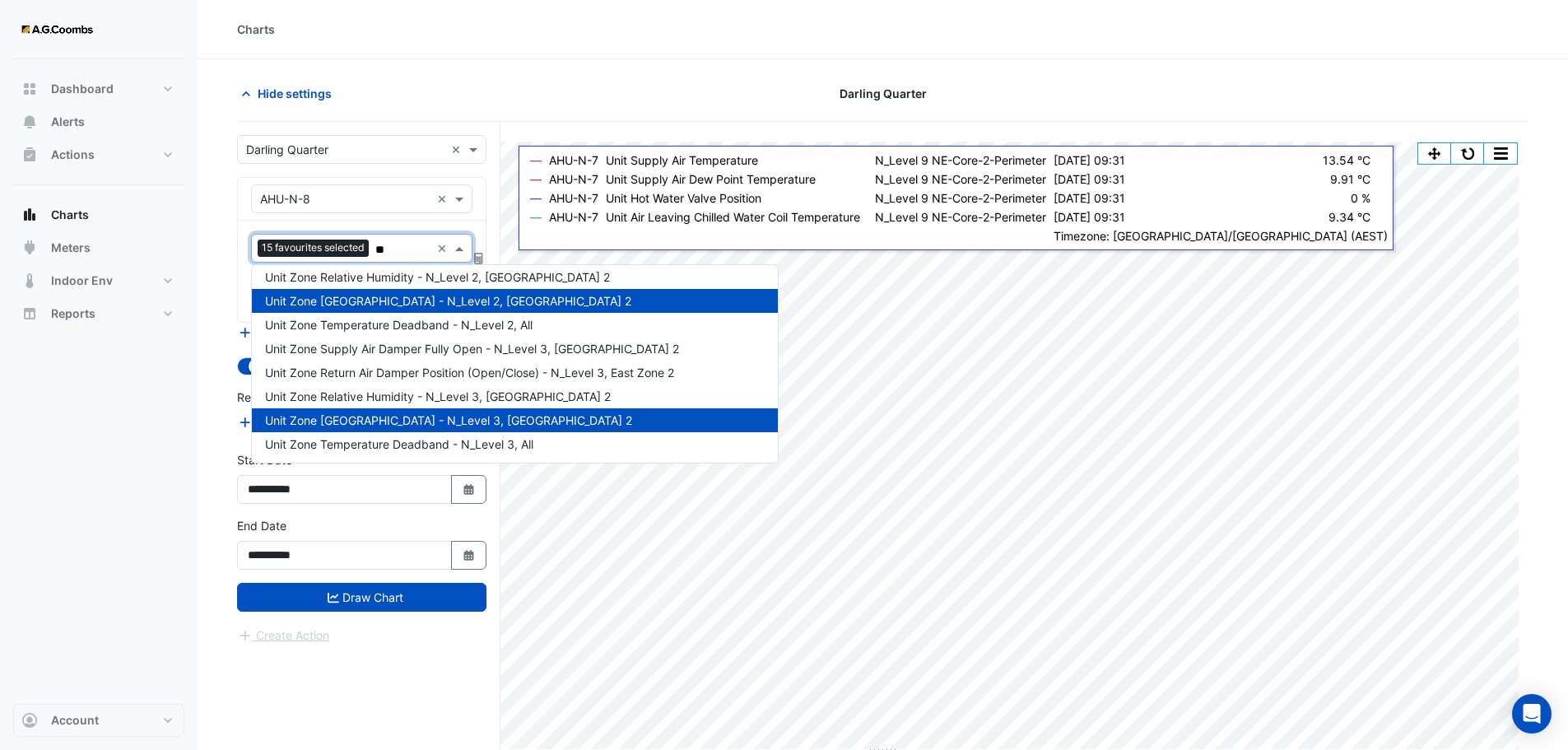
type input "***"
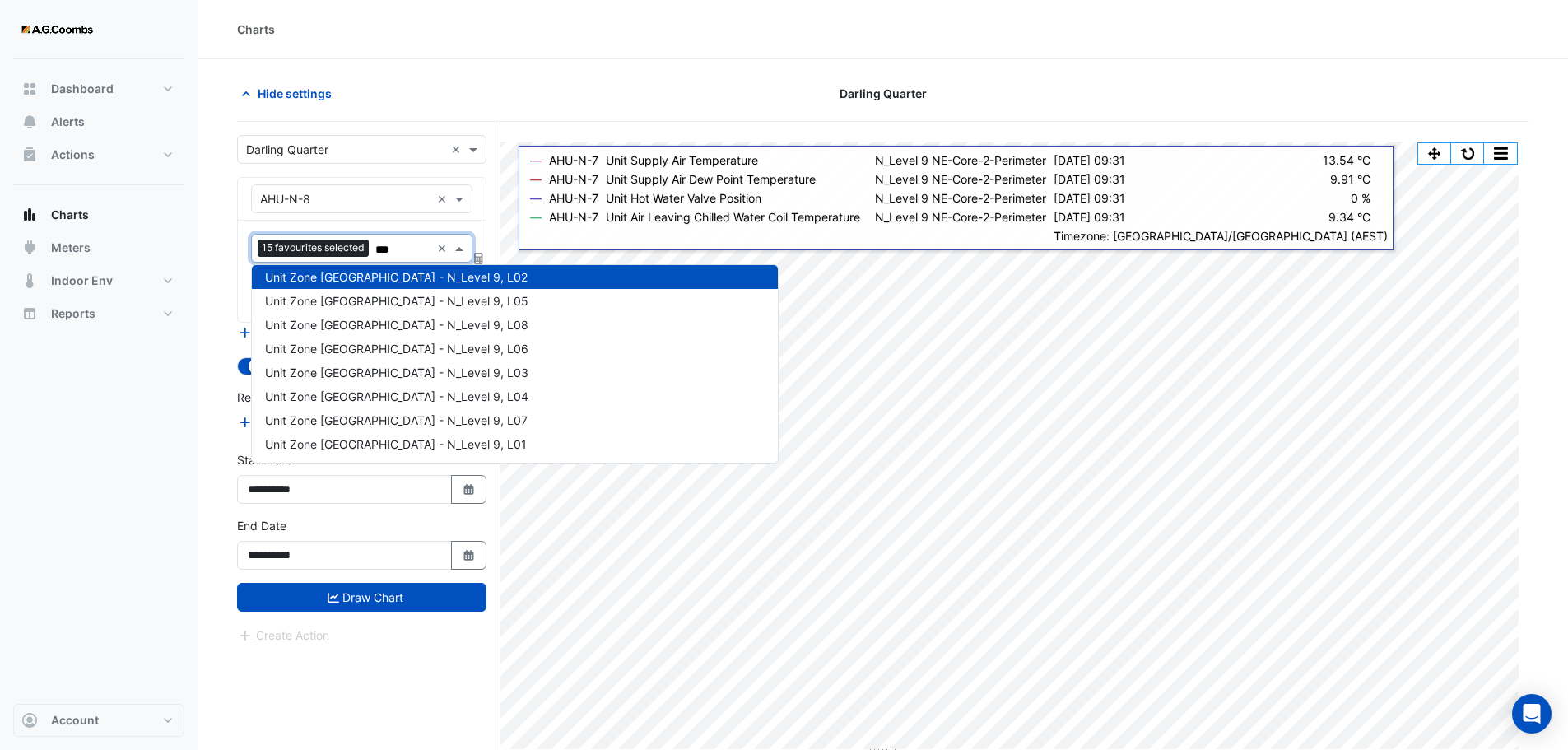
scroll to position [173, 0]
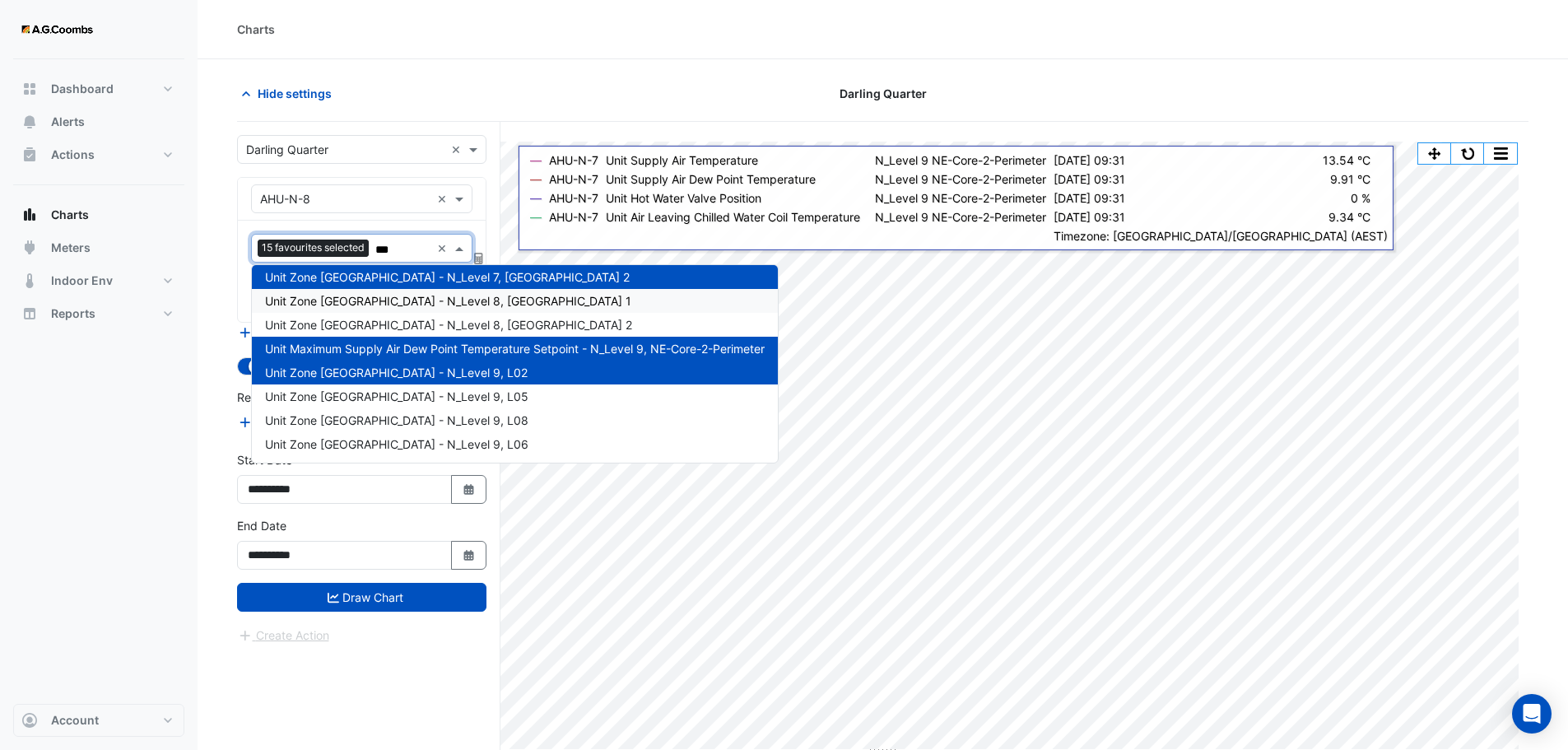
click at [401, 299] on span "Unit Zone Dew Point - N_Level 8, East Zone 1" at bounding box center [448, 301] width 366 height 14
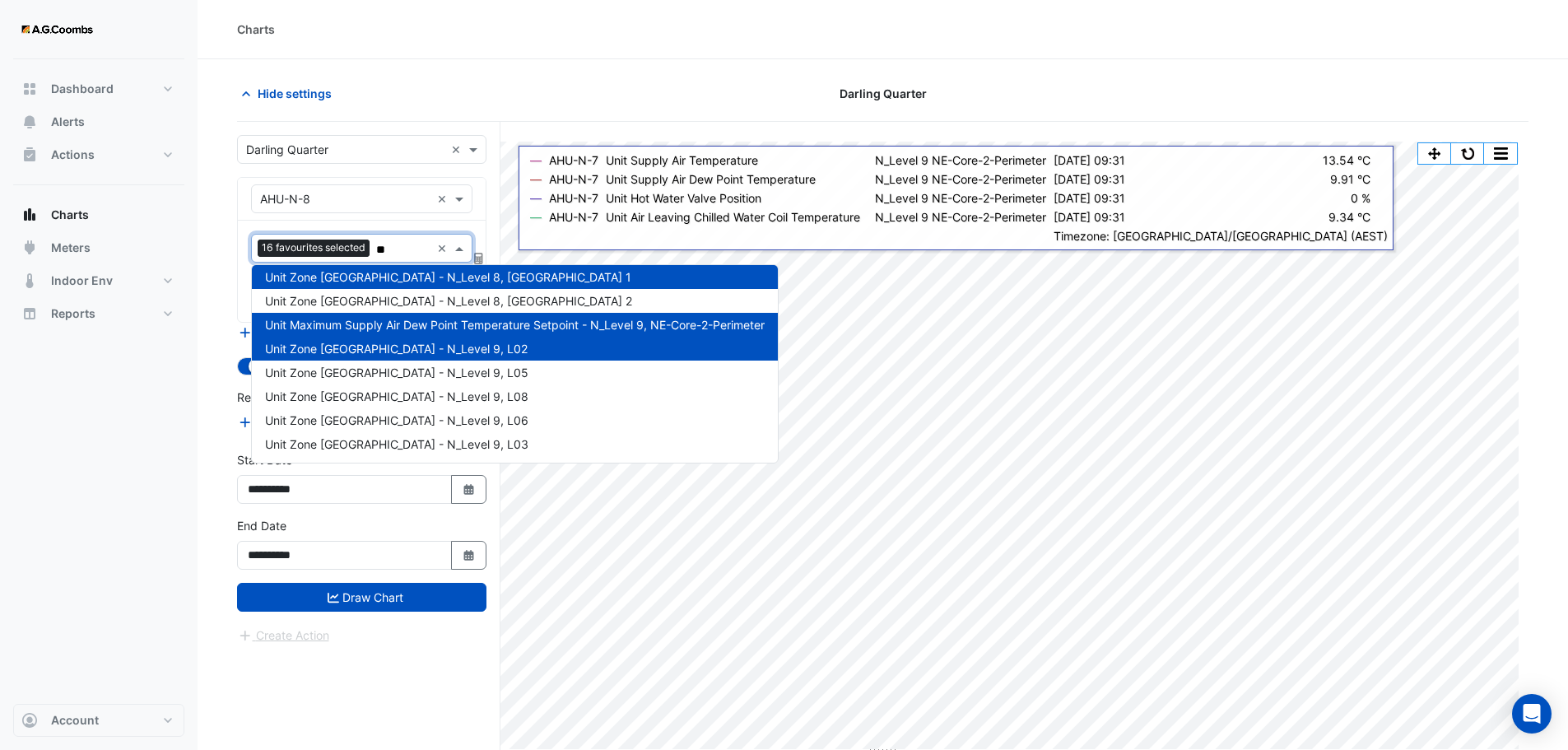
type input "***"
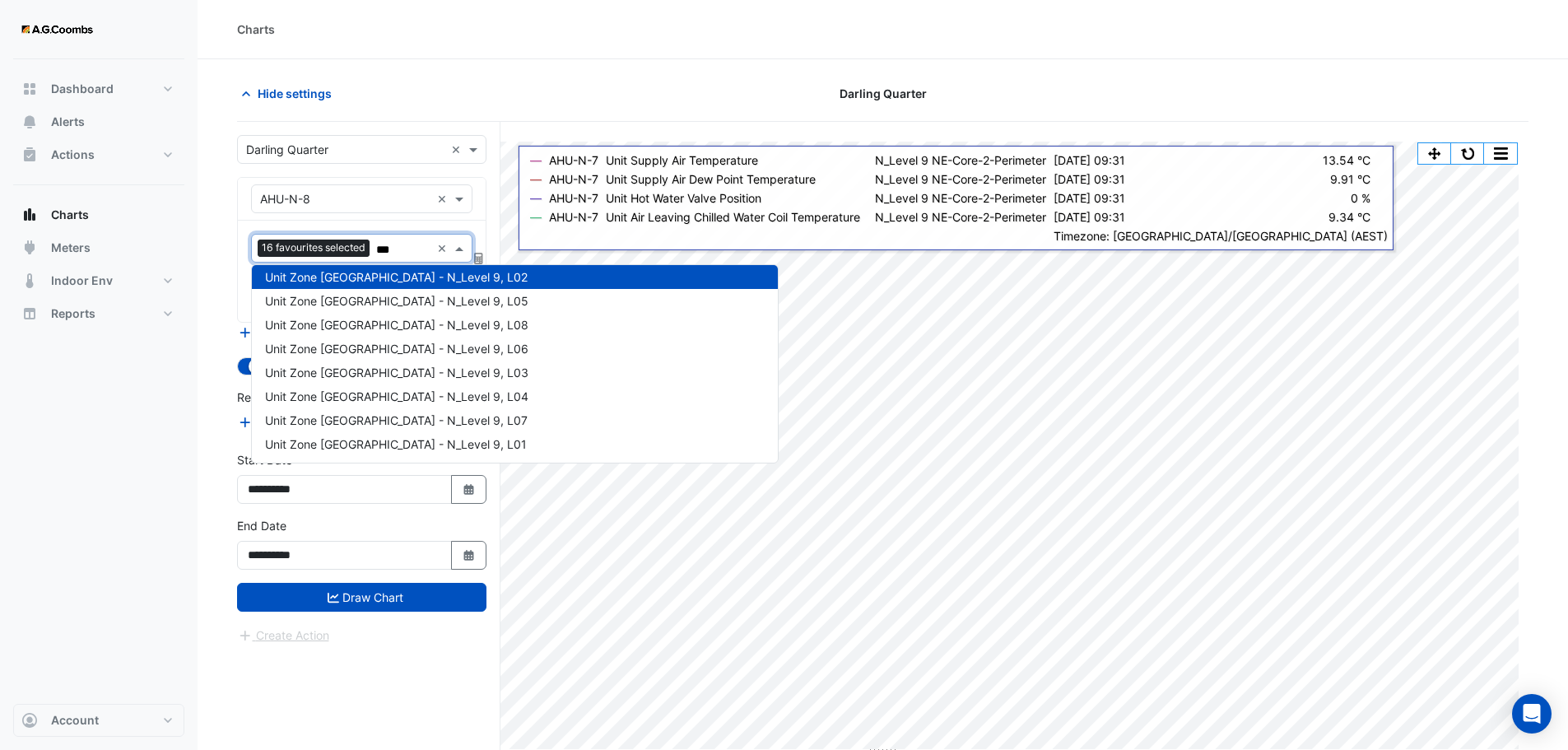
scroll to position [197, 0]
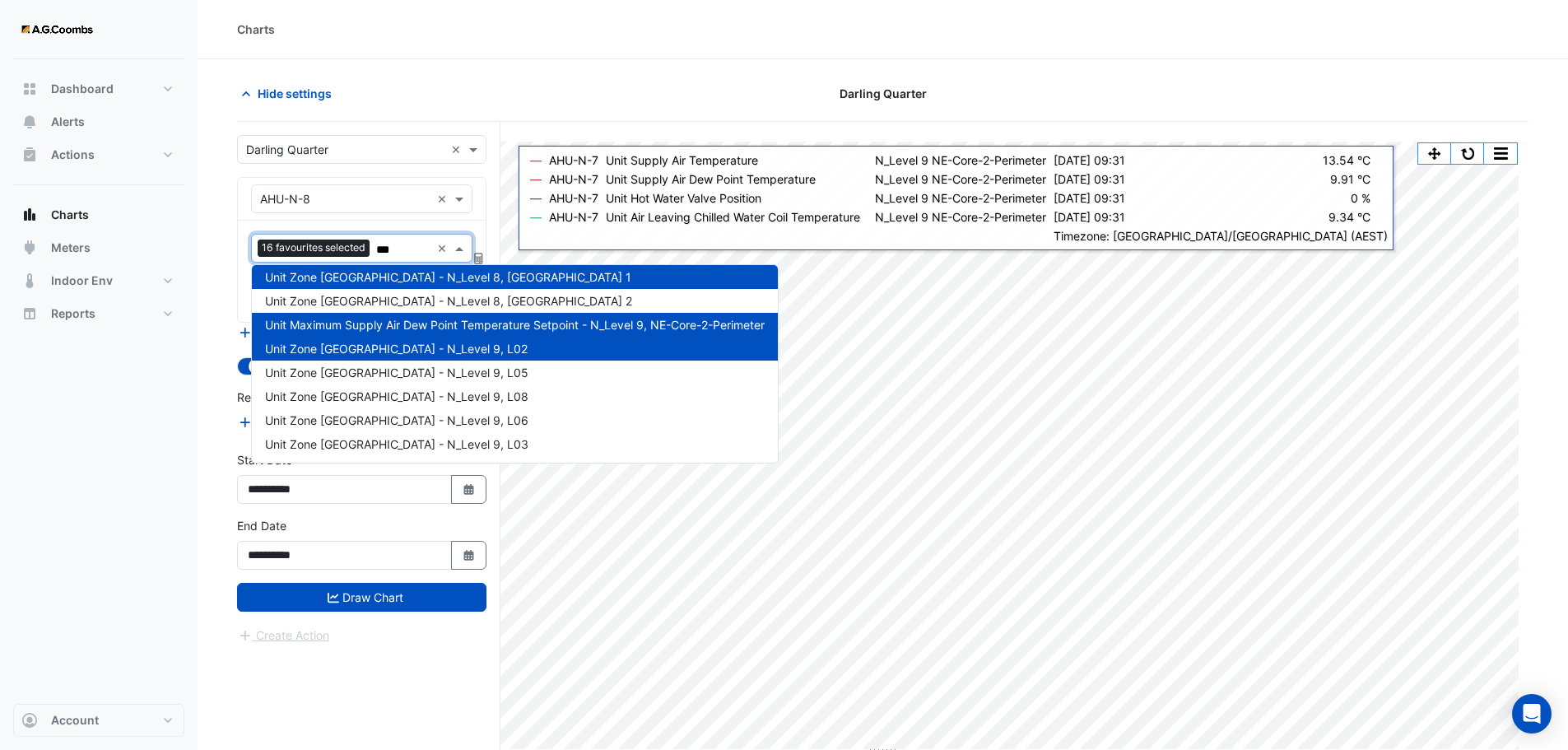
click at [403, 299] on span "Unit Zone Dew Point - N_Level 8, East Zone 2" at bounding box center [448, 301] width 367 height 14
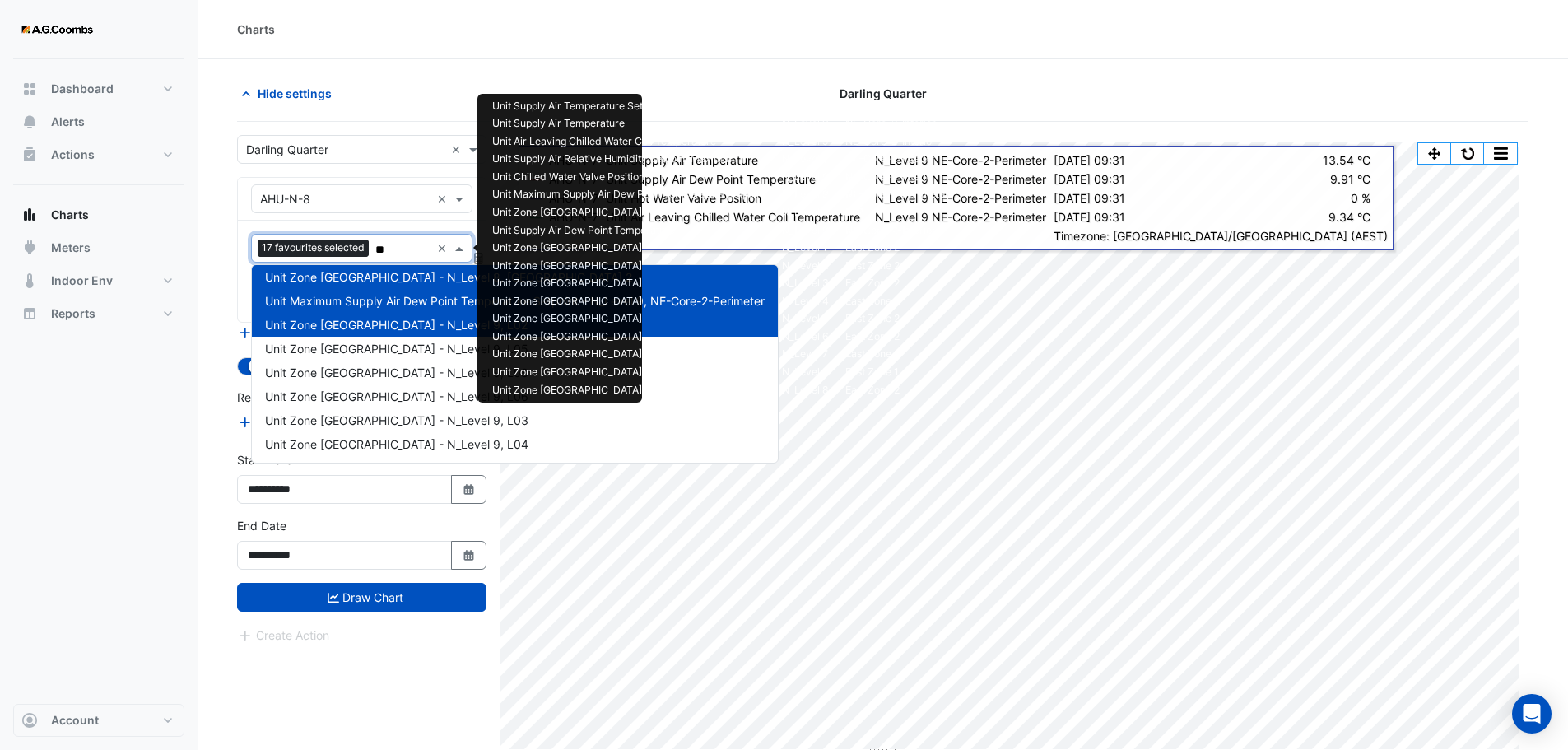
type input "***"
click at [416, 351] on span "Unit Zone Dew Point - N_Level 9, L05" at bounding box center [396, 348] width 263 height 14
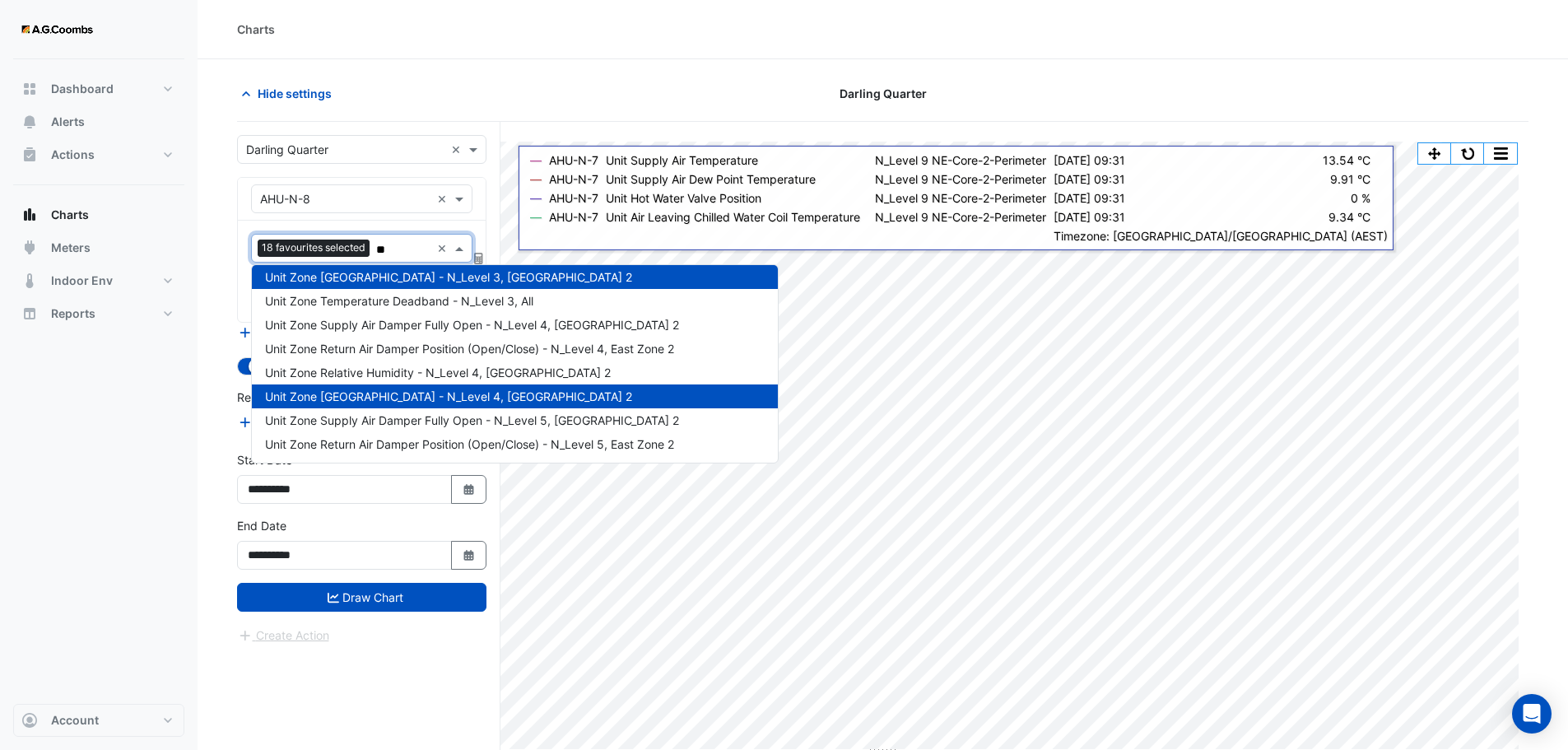
type input "***"
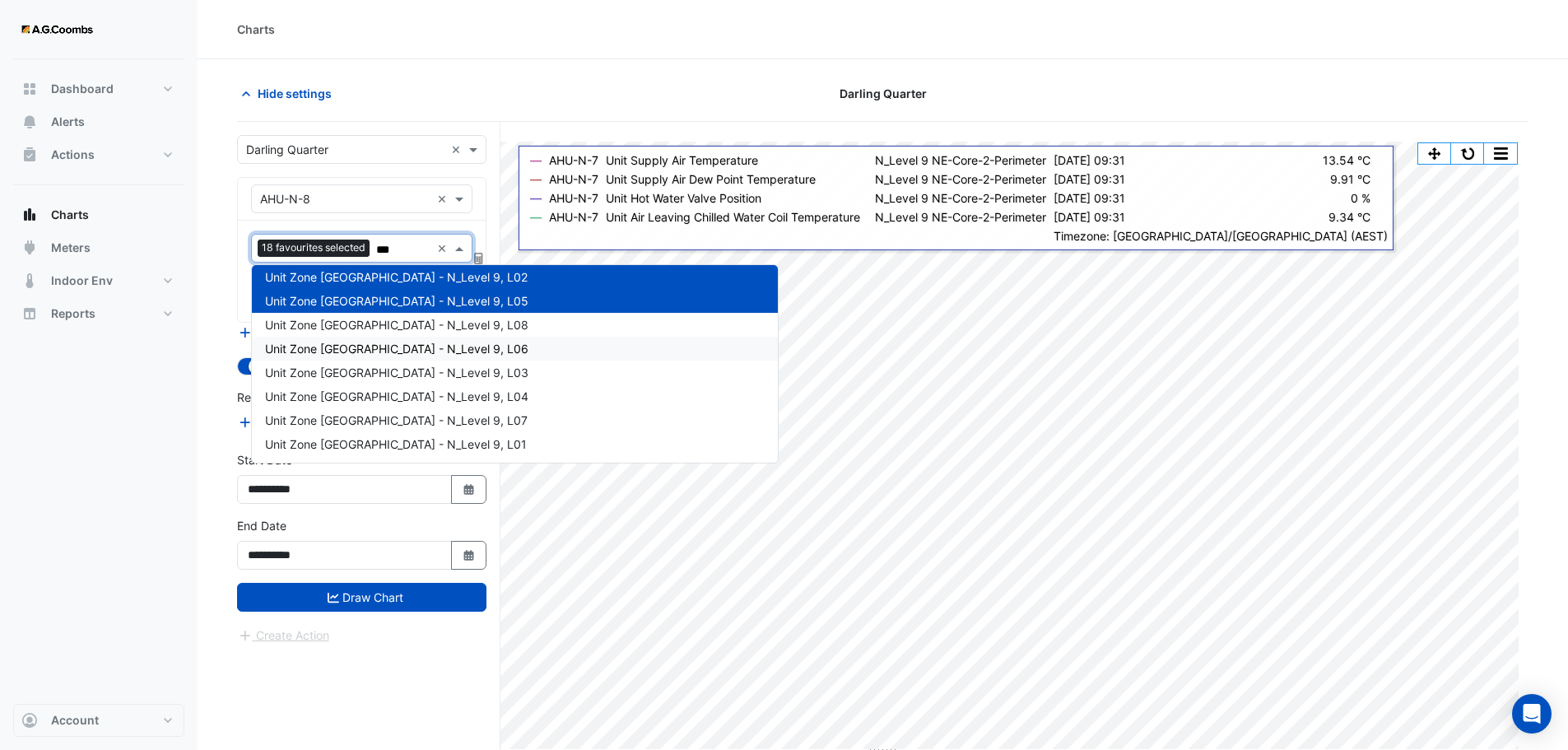
scroll to position [269, 0]
click at [421, 333] on div "Unit Zone Dew Point - N_Level 9, L08" at bounding box center [515, 324] width 526 height 24
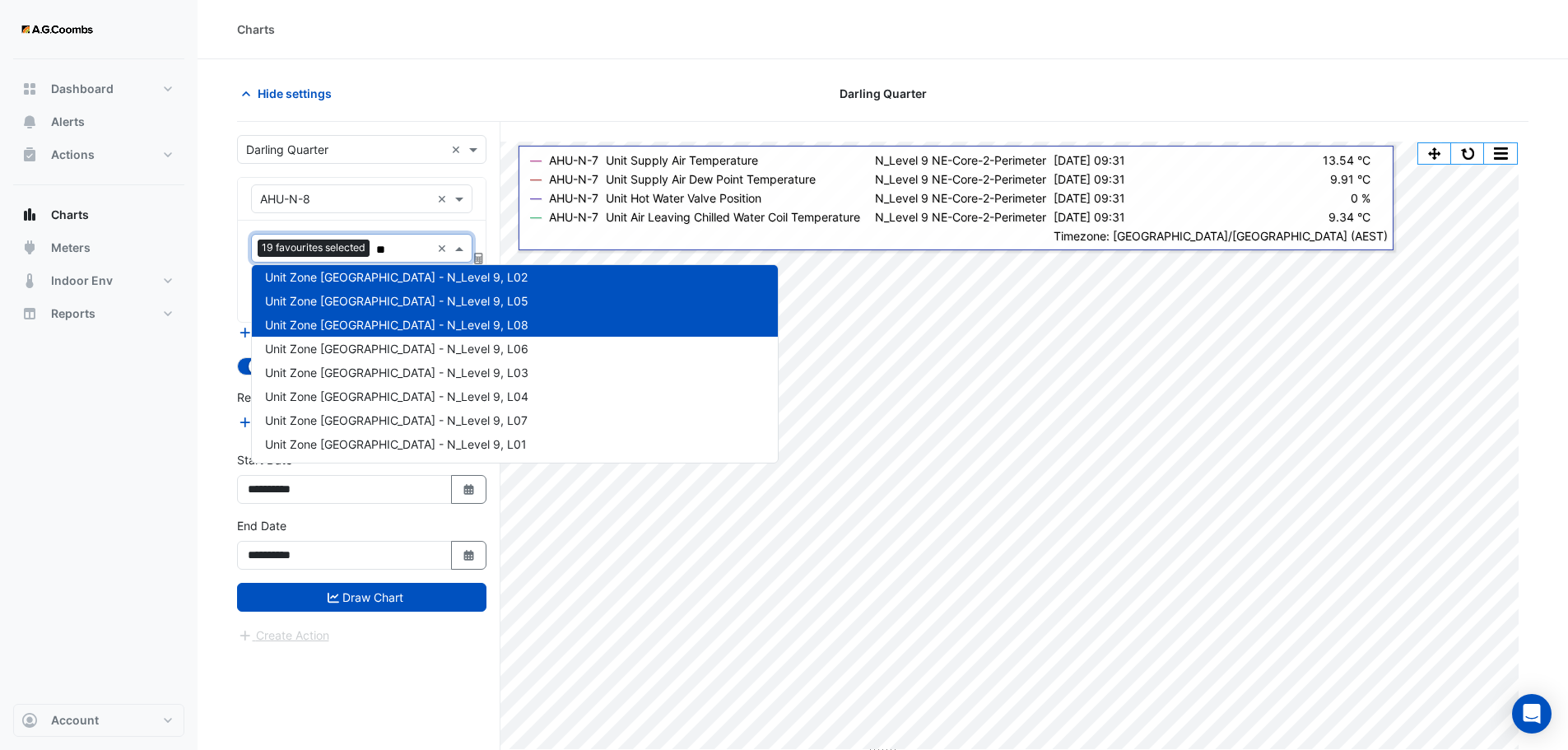
type input "***"
click at [421, 349] on span "Unit Zone Dew Point - N_Level 9, L06" at bounding box center [396, 348] width 263 height 14
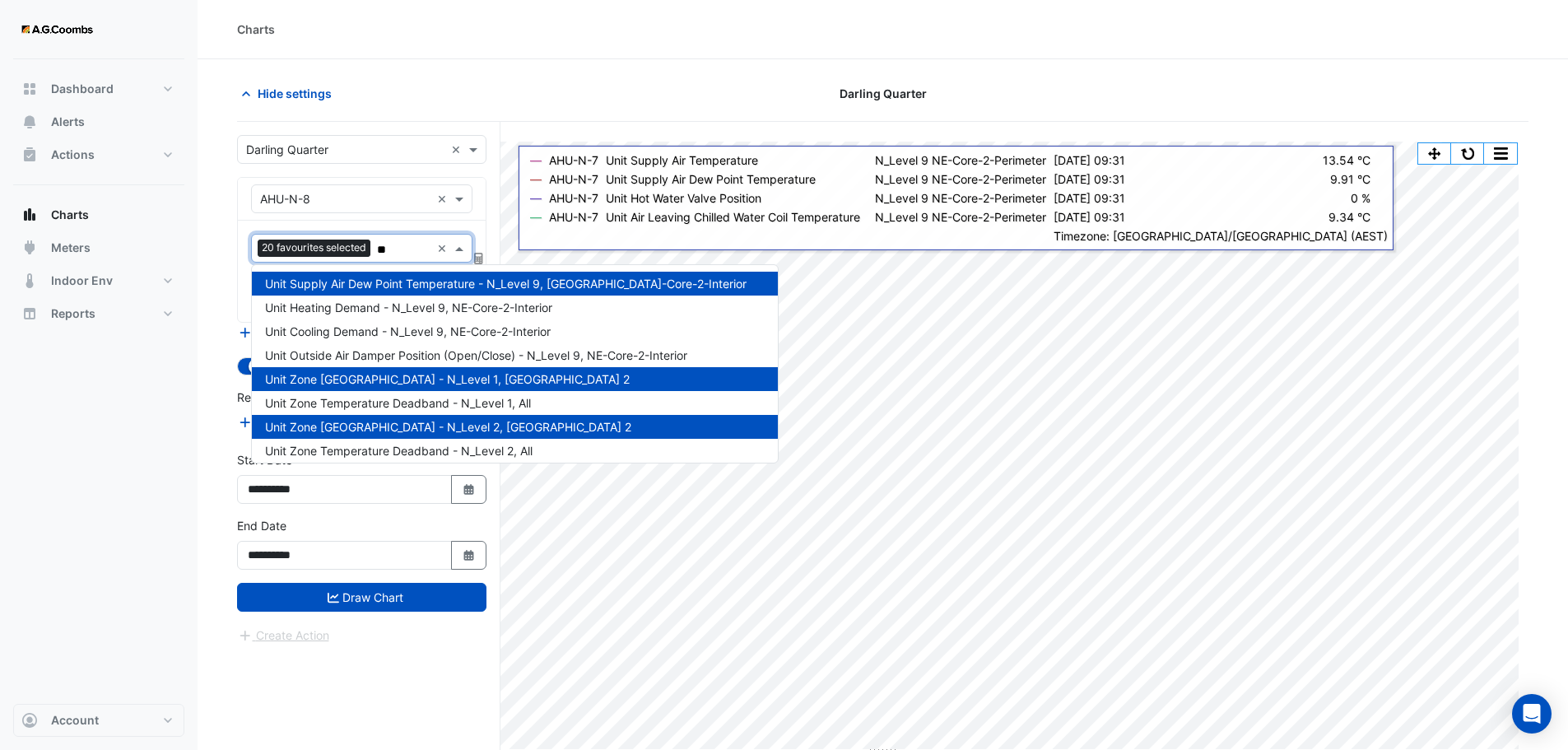
type input "***"
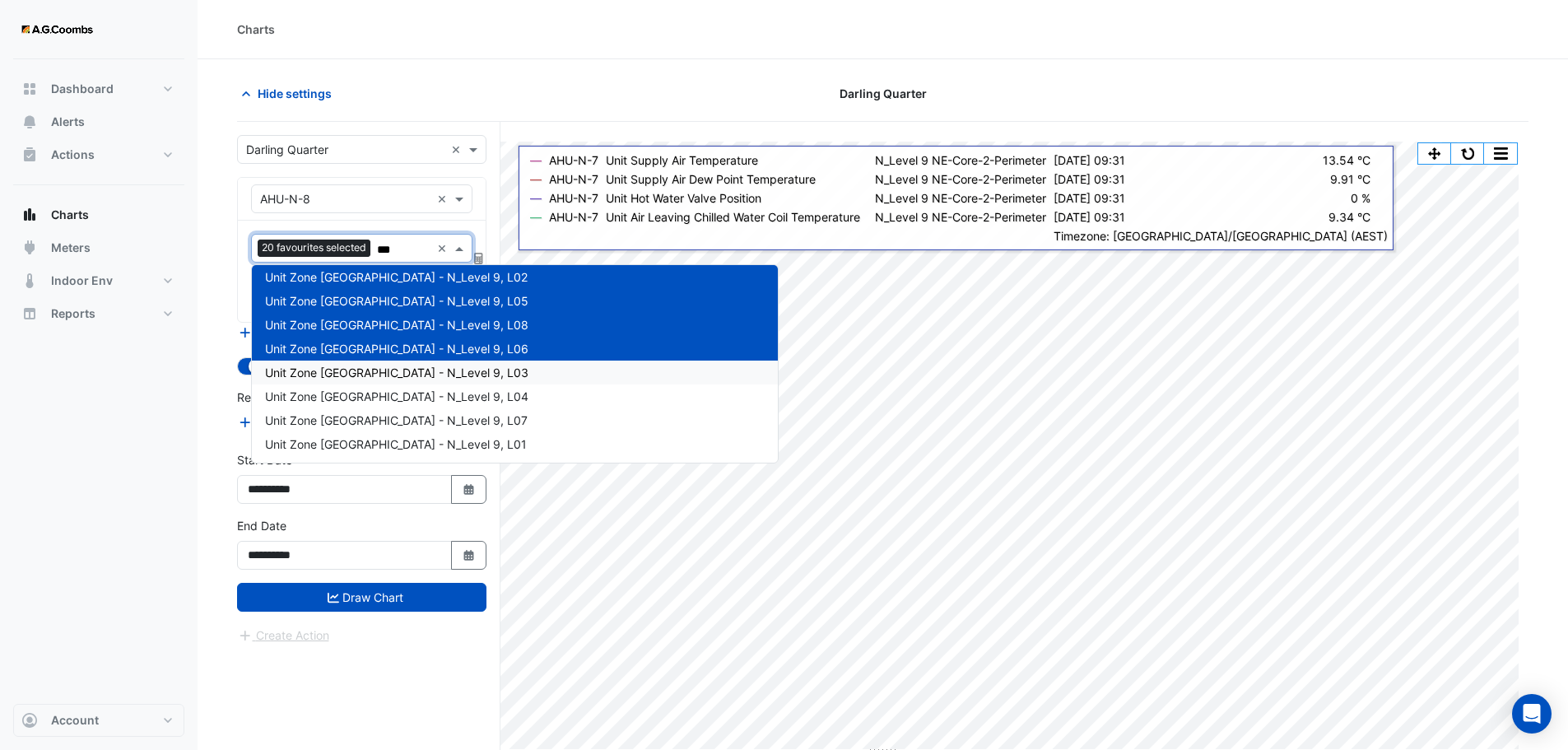
click at [425, 384] on div "Unit Zone Dew Point - N_Level 9, L03" at bounding box center [515, 372] width 526 height 24
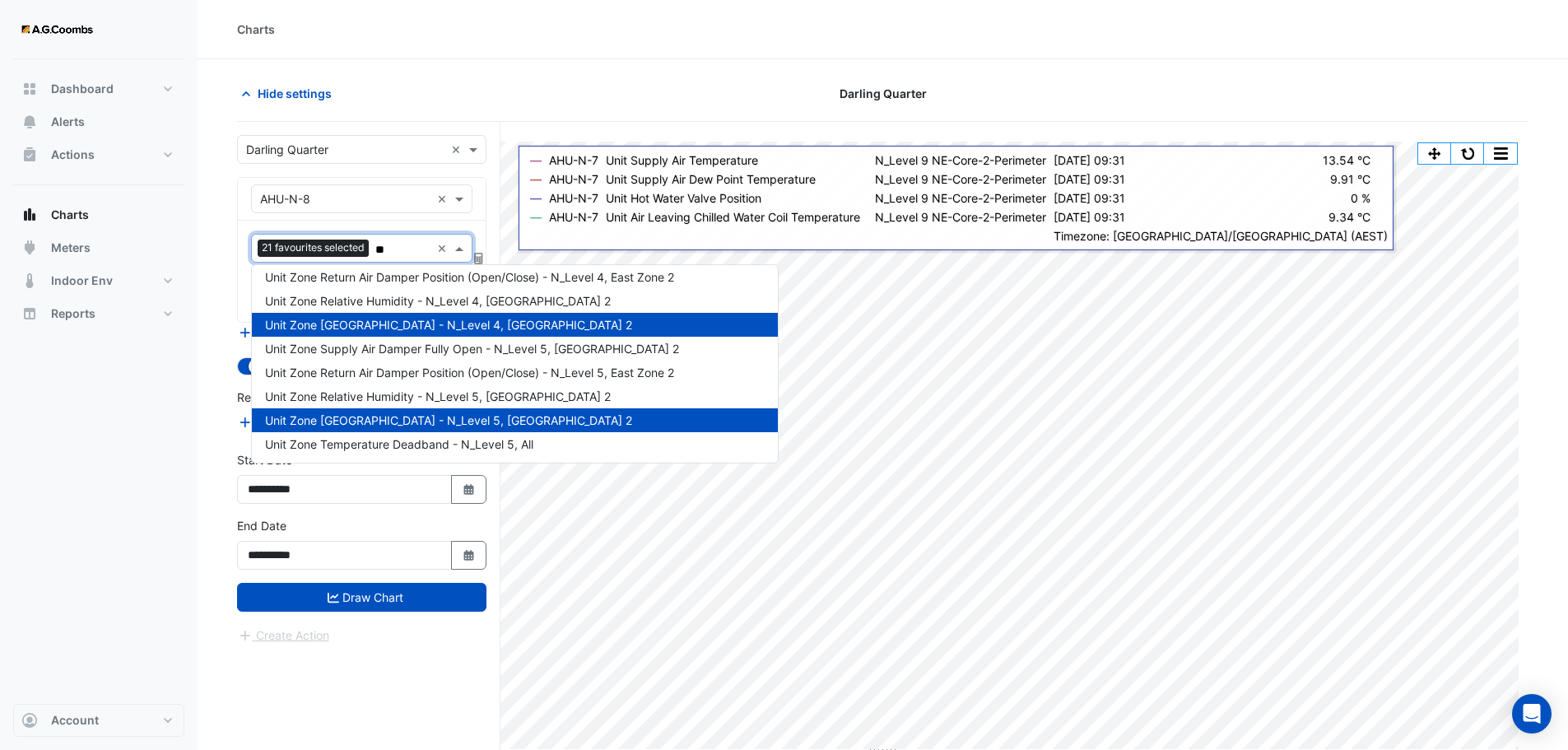
type input "***"
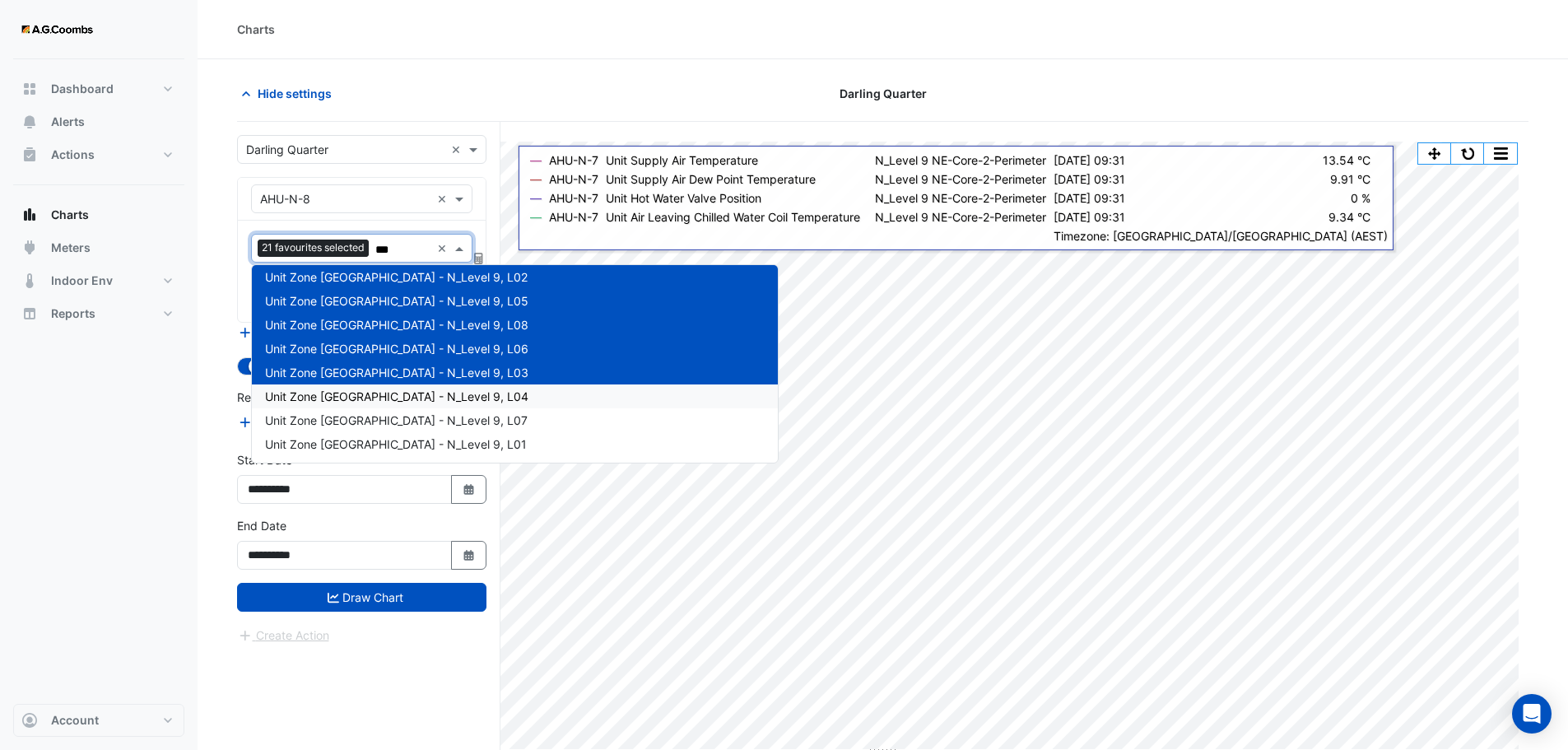
click at [421, 395] on span "Unit Zone Dew Point - N_Level 9, L04" at bounding box center [396, 396] width 263 height 14
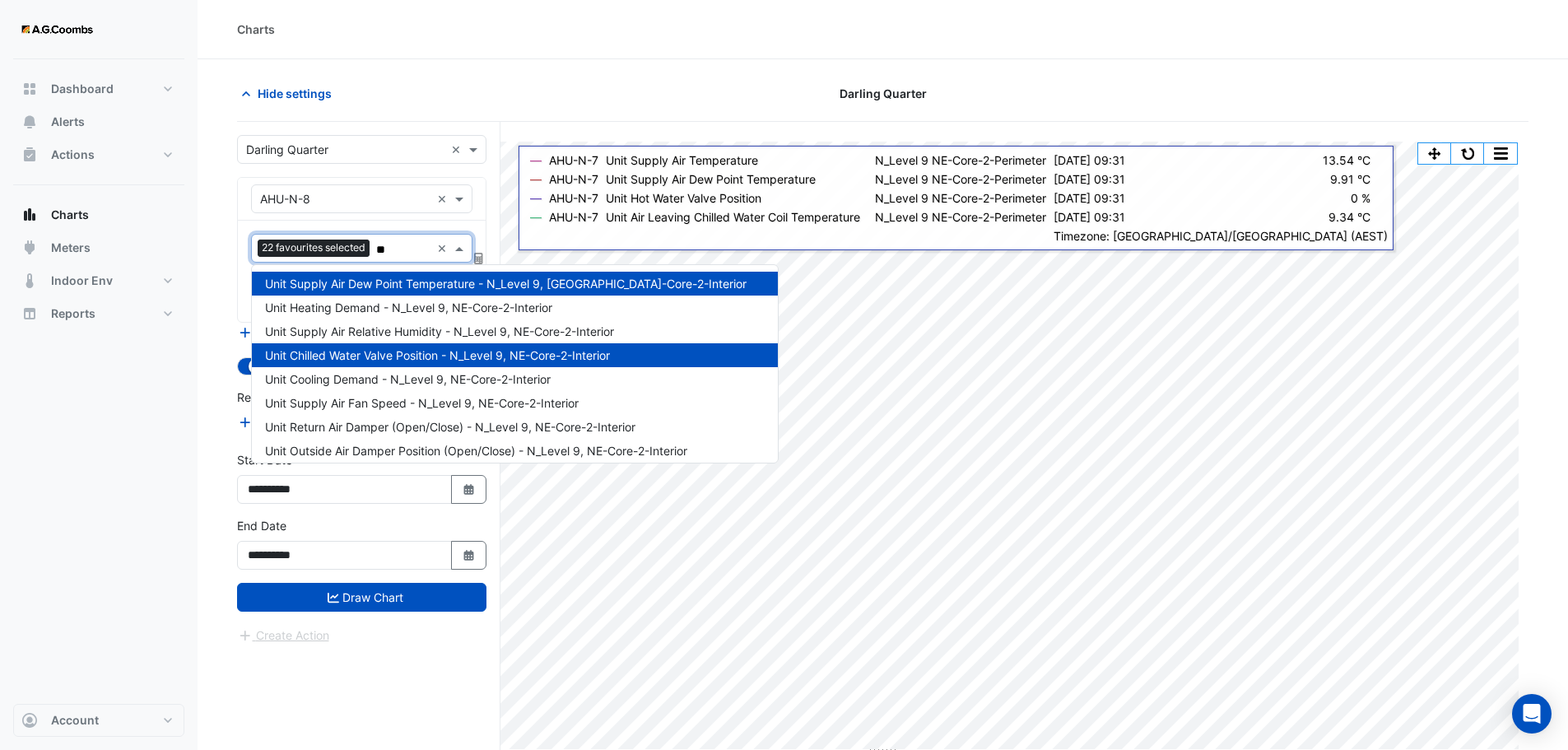
type input "***"
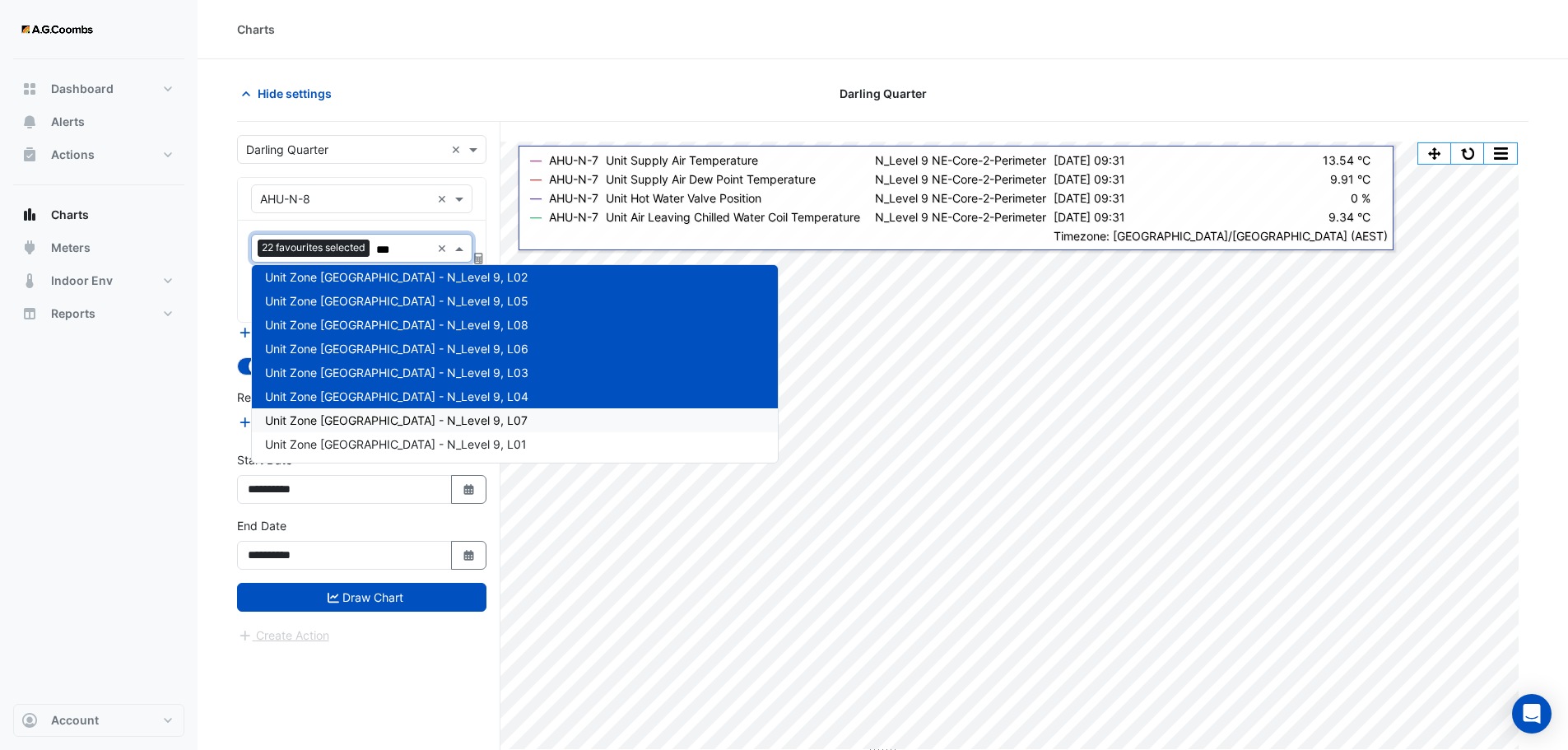
click at [428, 422] on span "Unit Zone Dew Point - N_Level 9, L07" at bounding box center [396, 420] width 262 height 14
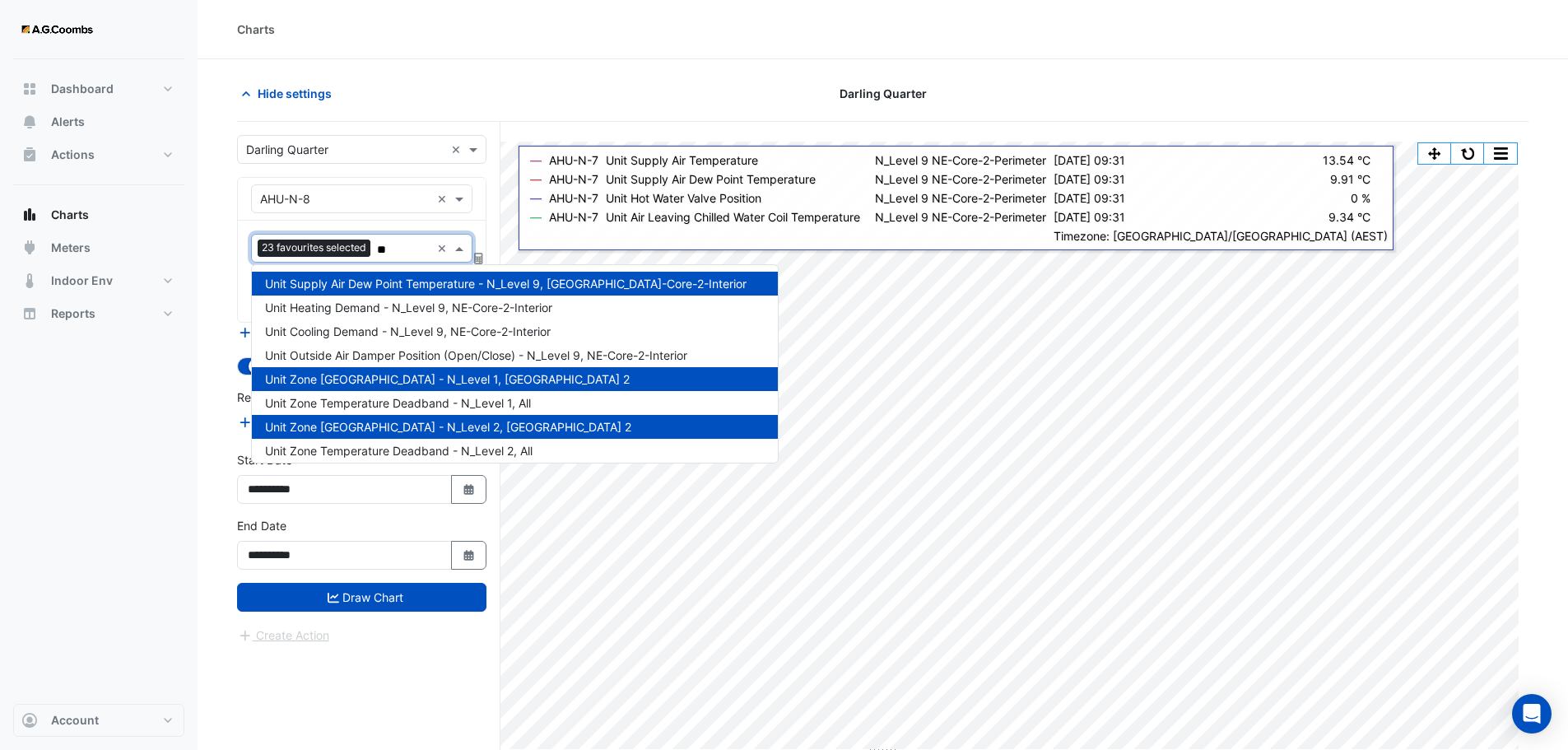
type input "***"
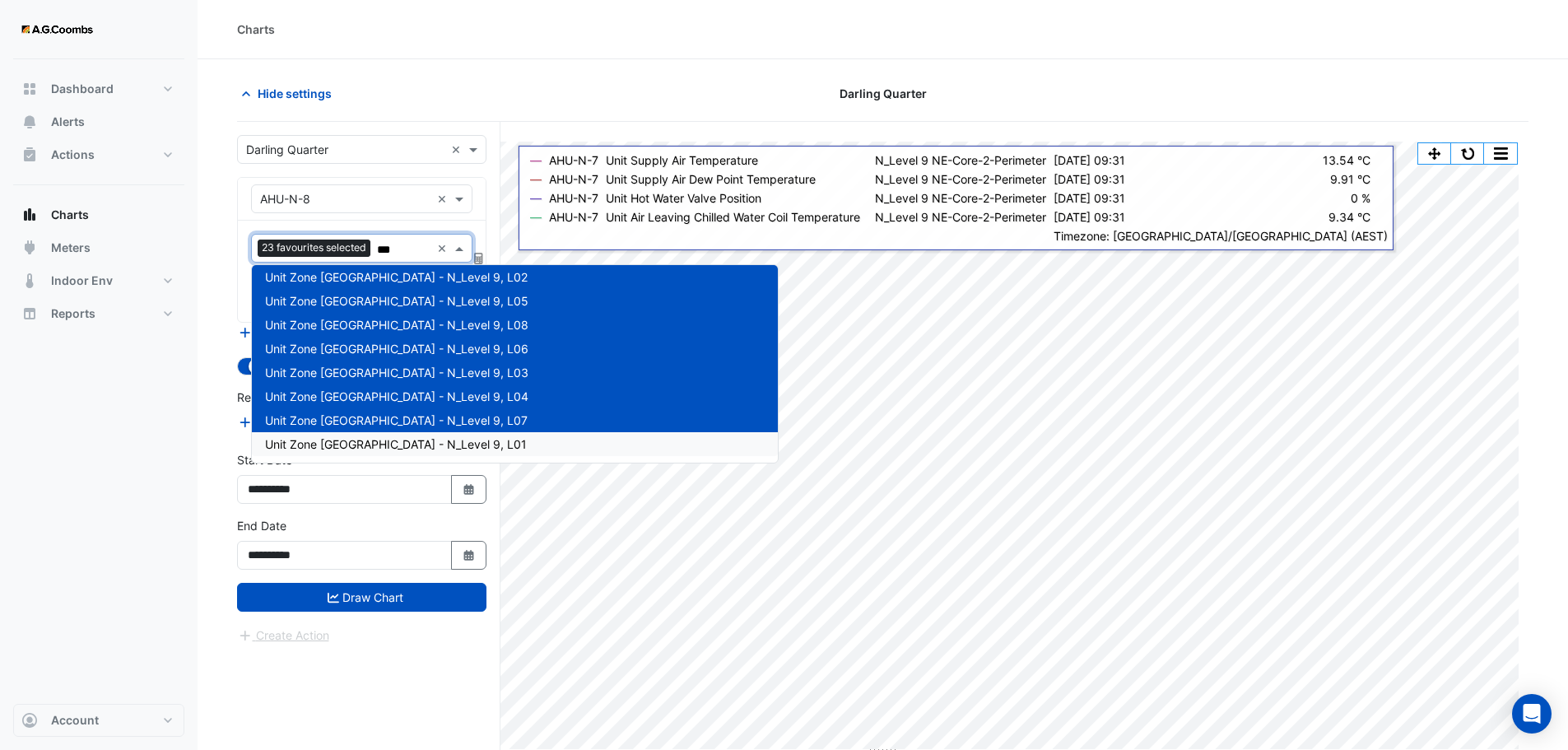
click at [434, 446] on span "Unit Zone Dew Point - N_Level 9, L01" at bounding box center [396, 444] width 262 height 14
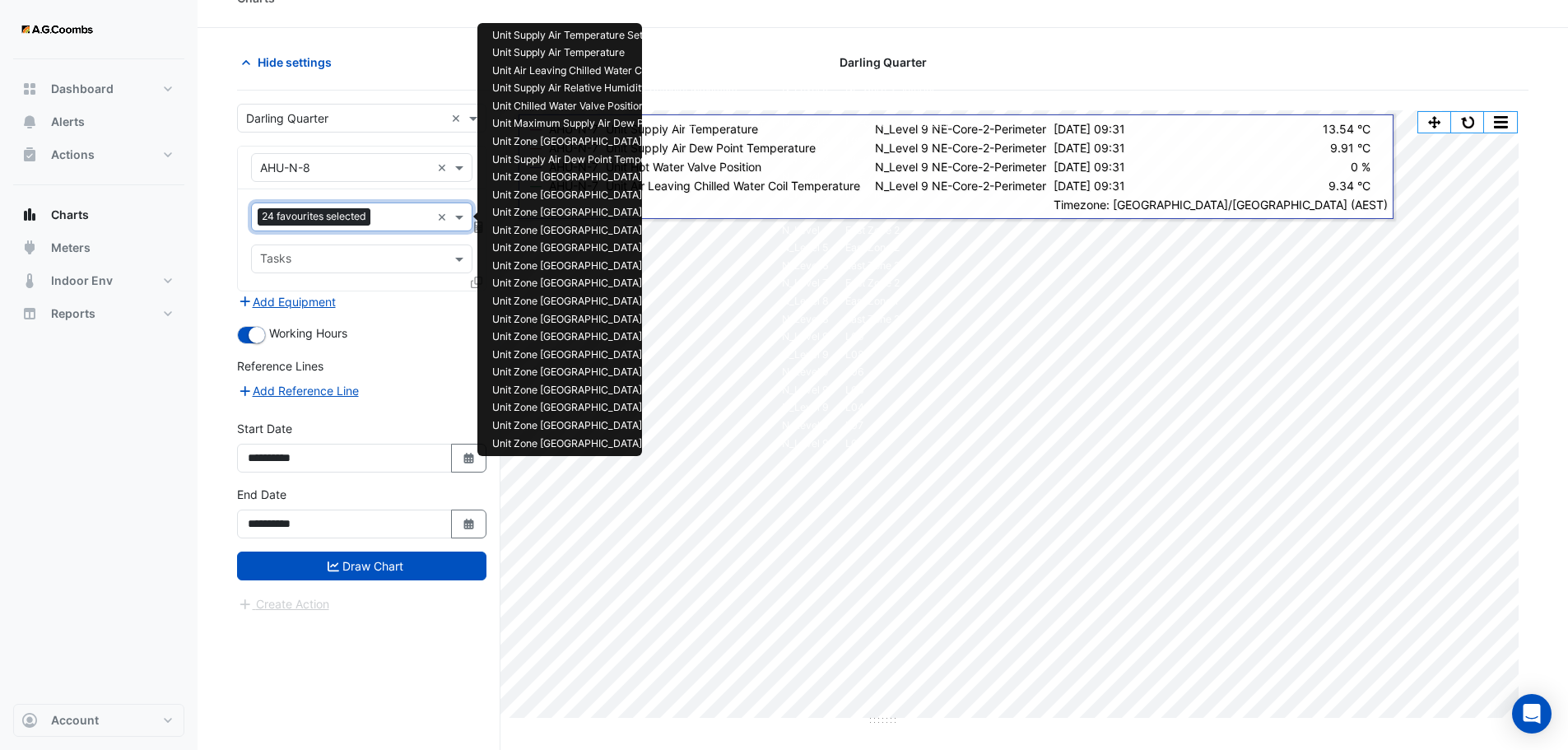
scroll to position [0, 0]
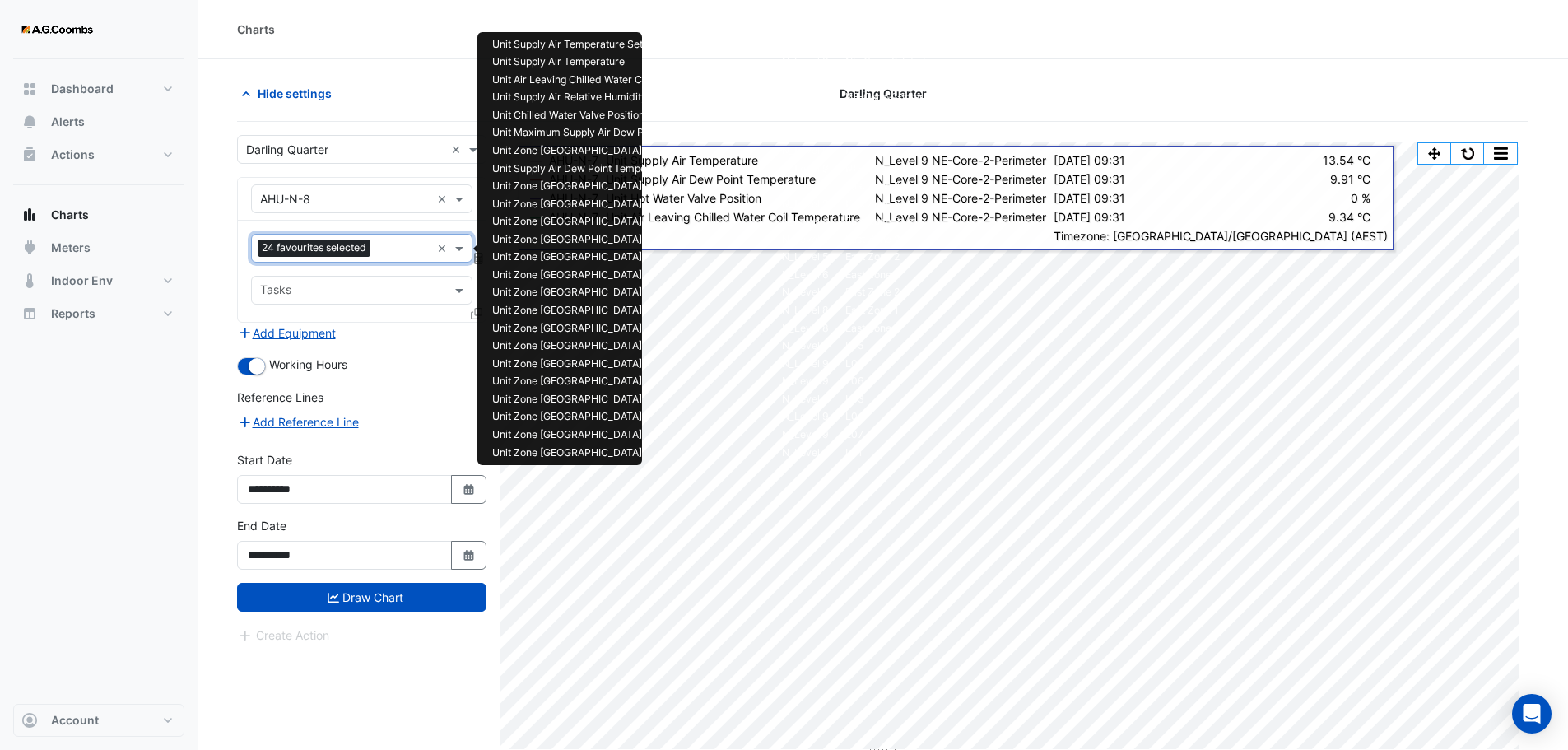
click at [396, 251] on input "text" at bounding box center [404, 249] width 53 height 17
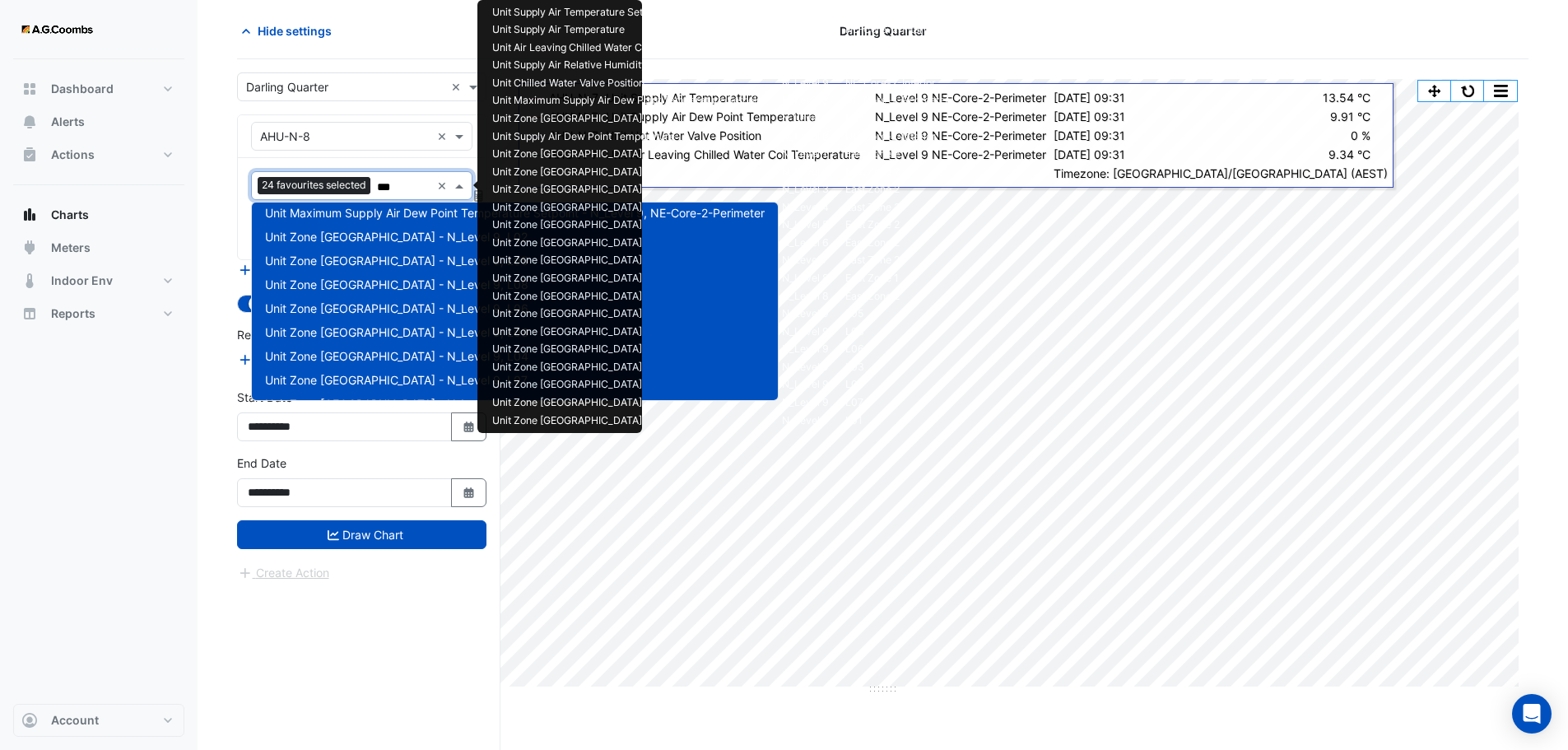
scroll to position [269, 0]
type input "***"
click at [357, 634] on div "**********" at bounding box center [369, 404] width 263 height 690
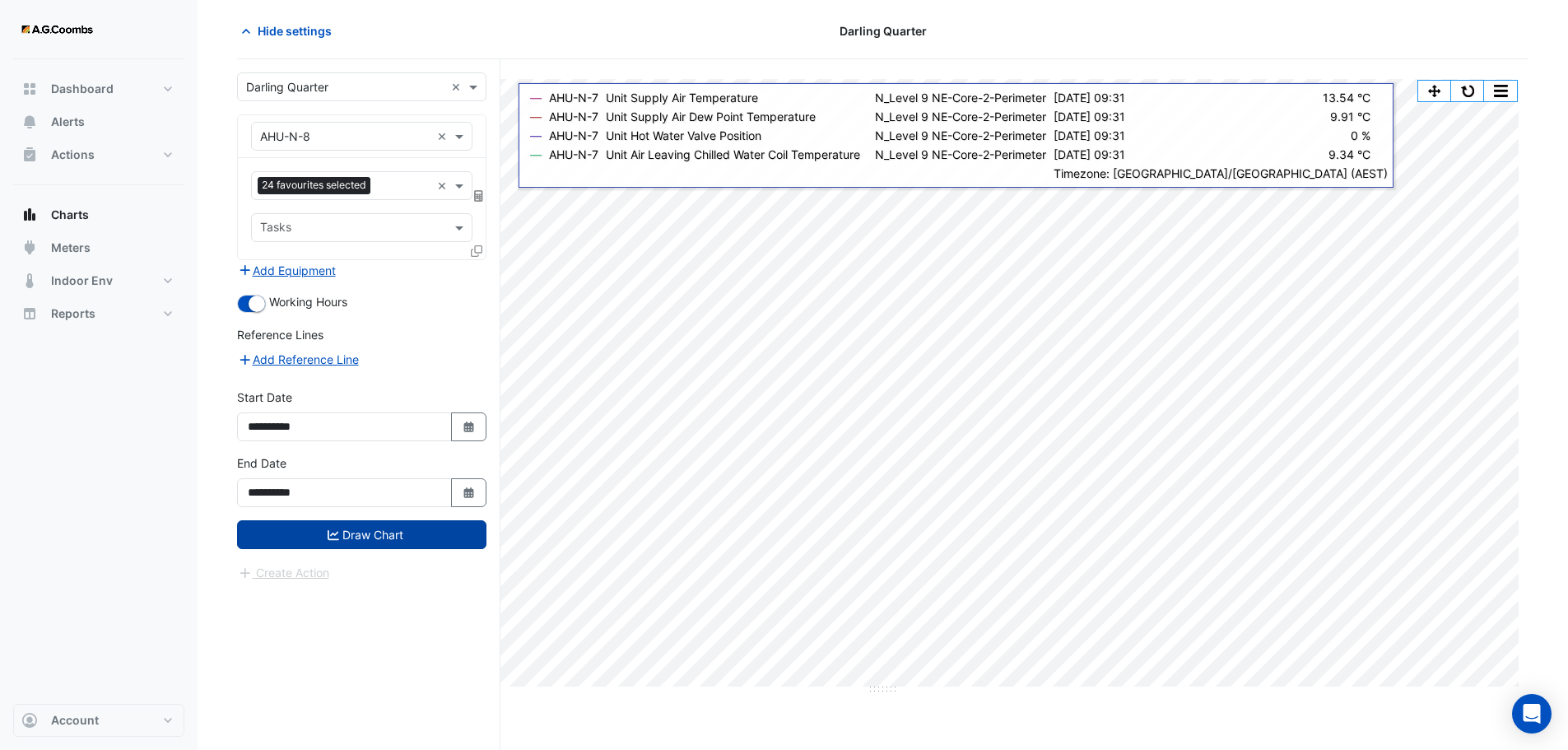
click at [372, 530] on button "Draw Chart" at bounding box center [362, 534] width 250 height 28
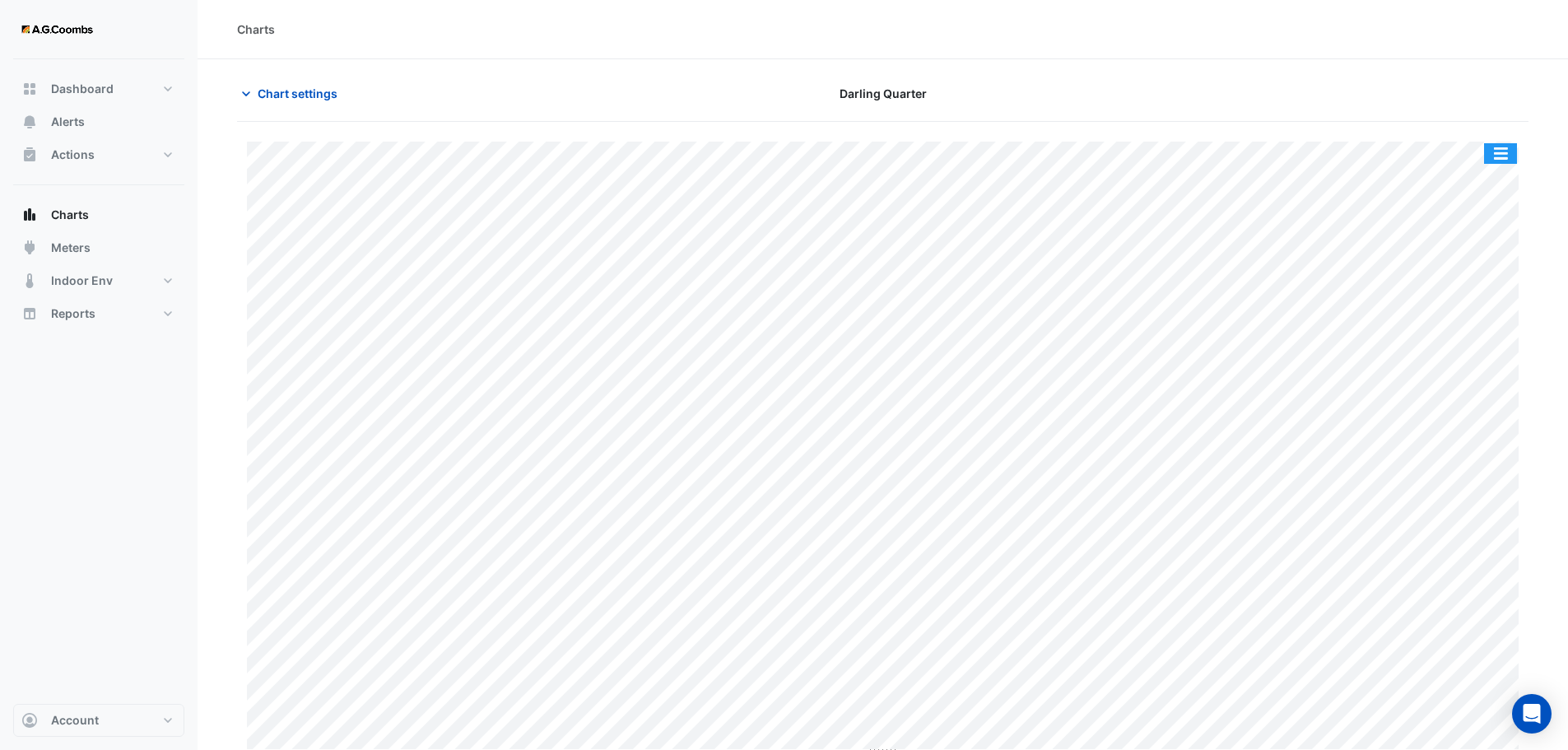
click at [1508, 149] on button "button" at bounding box center [1500, 153] width 33 height 20
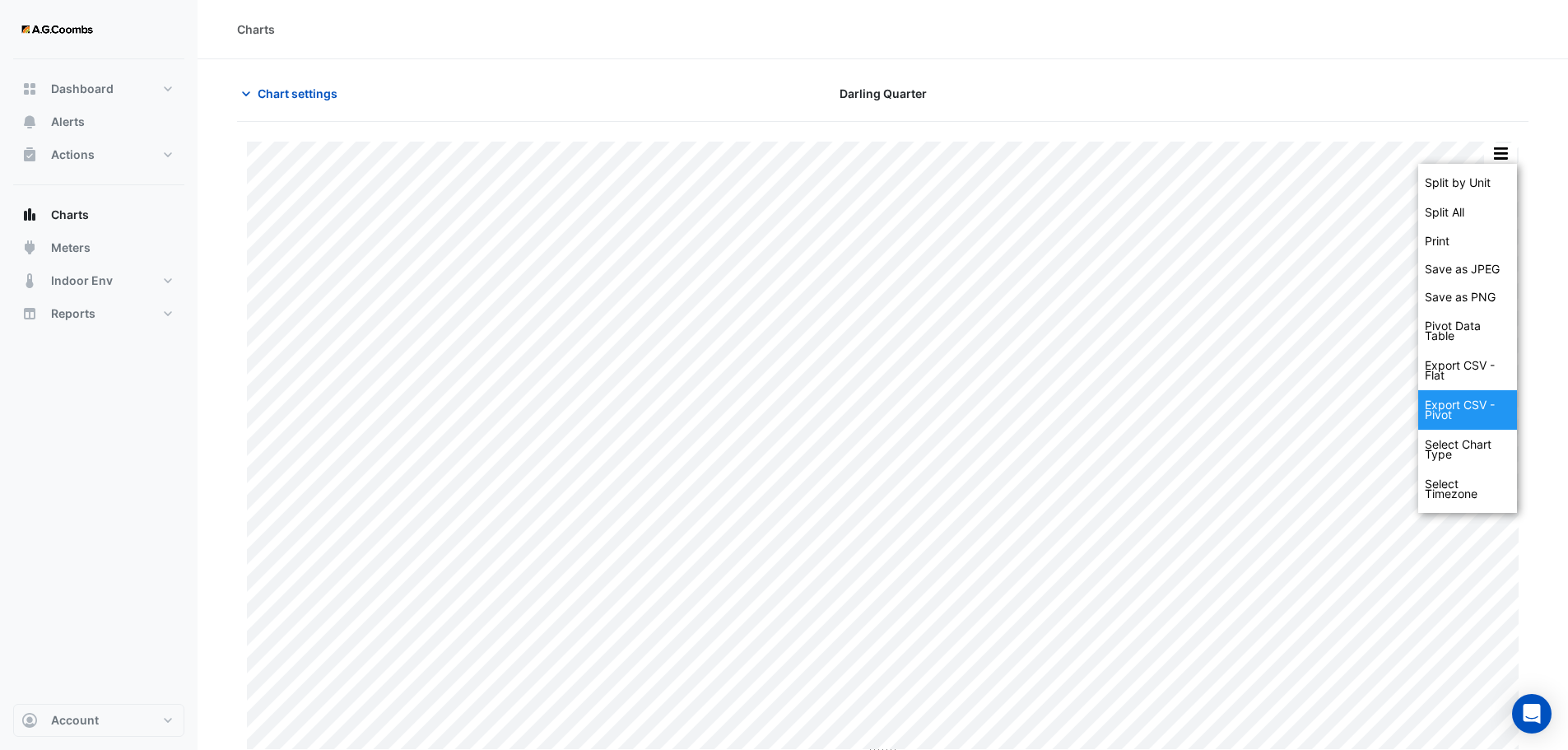
click at [1463, 404] on div "Export CSV - Pivot" at bounding box center [1468, 410] width 99 height 39
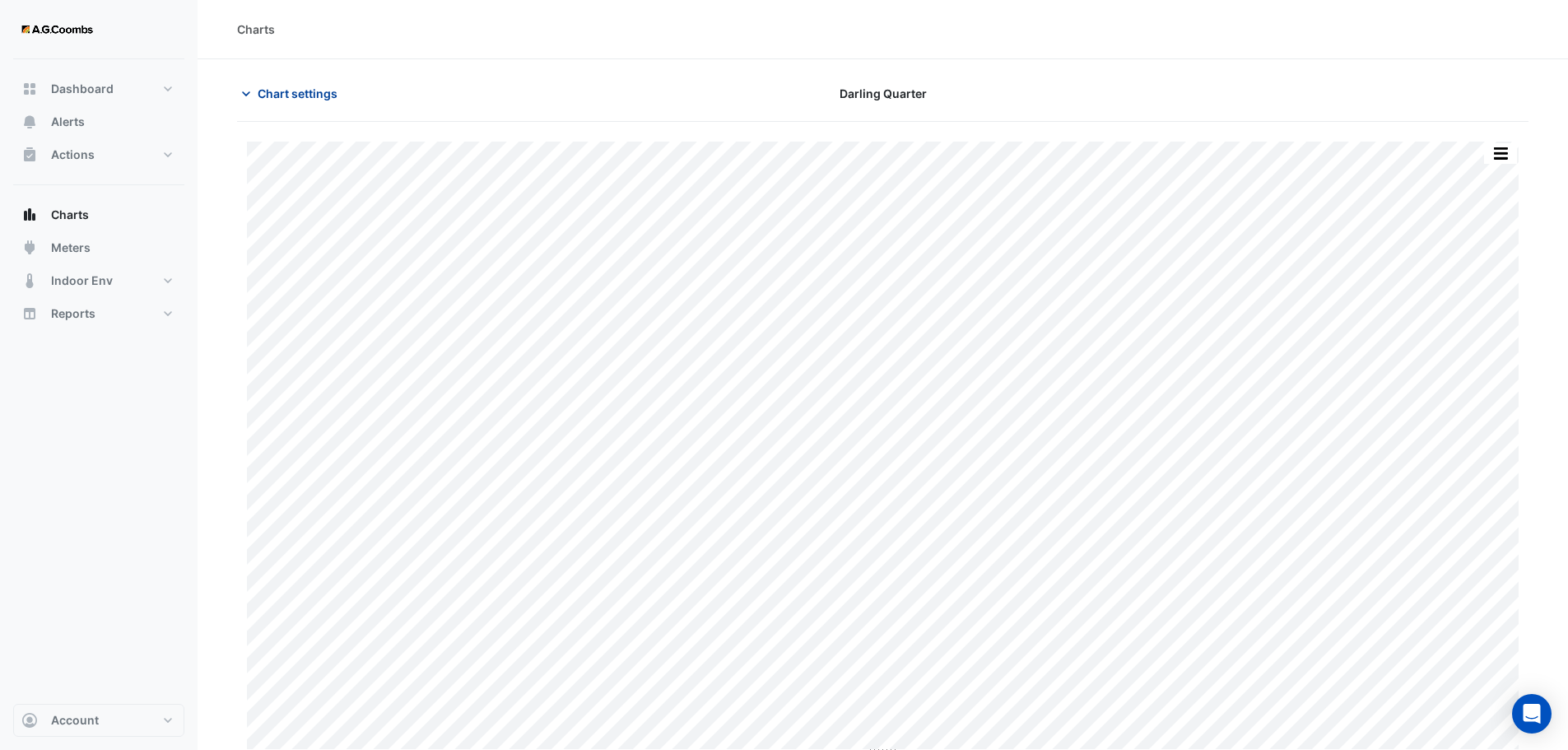
click at [291, 94] on span "Chart settings" at bounding box center [298, 92] width 80 height 17
click at [310, 102] on button "Chart settings" at bounding box center [292, 93] width 111 height 28
click at [289, 88] on span "Chart settings" at bounding box center [298, 92] width 80 height 17
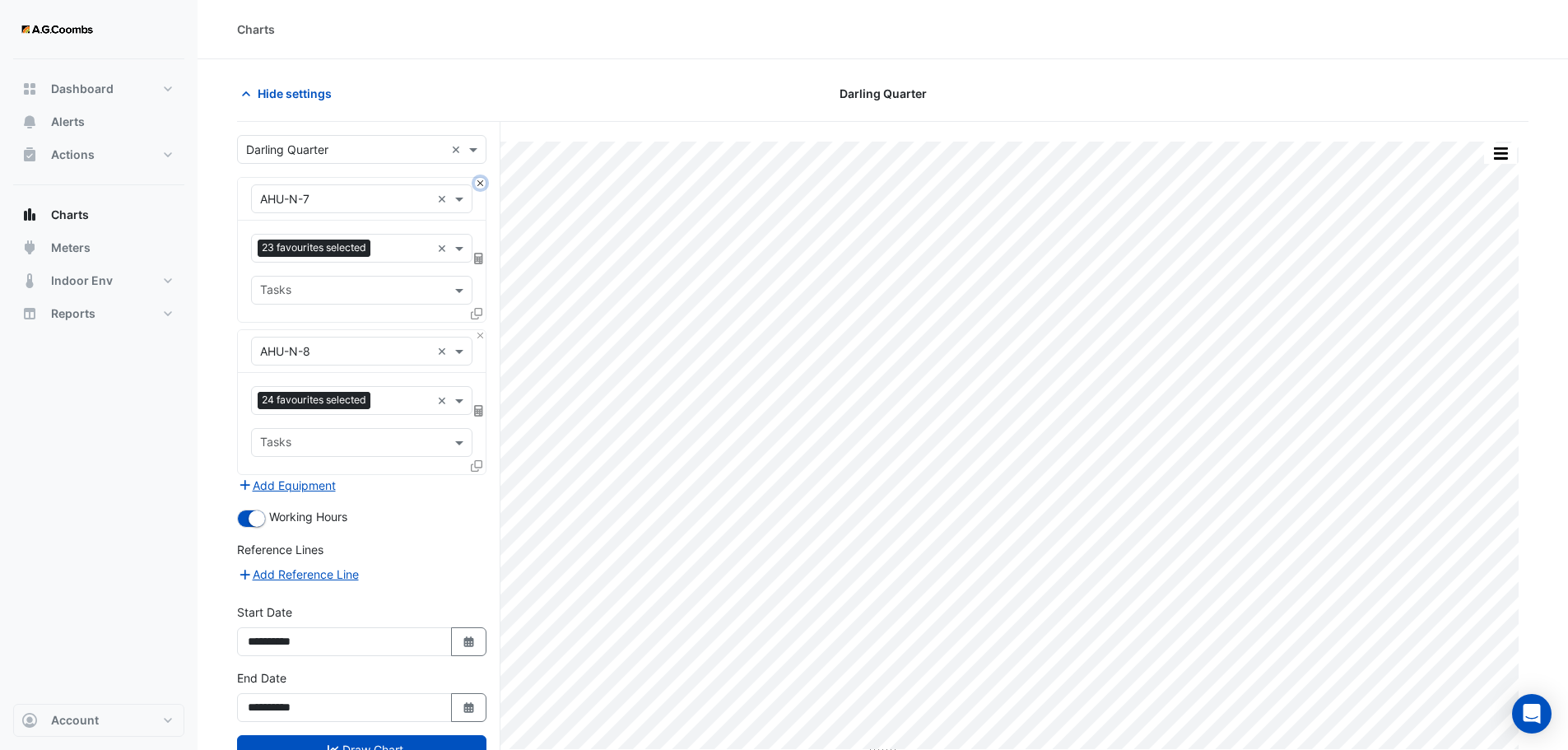
click at [476, 180] on button "Close" at bounding box center [480, 183] width 11 height 11
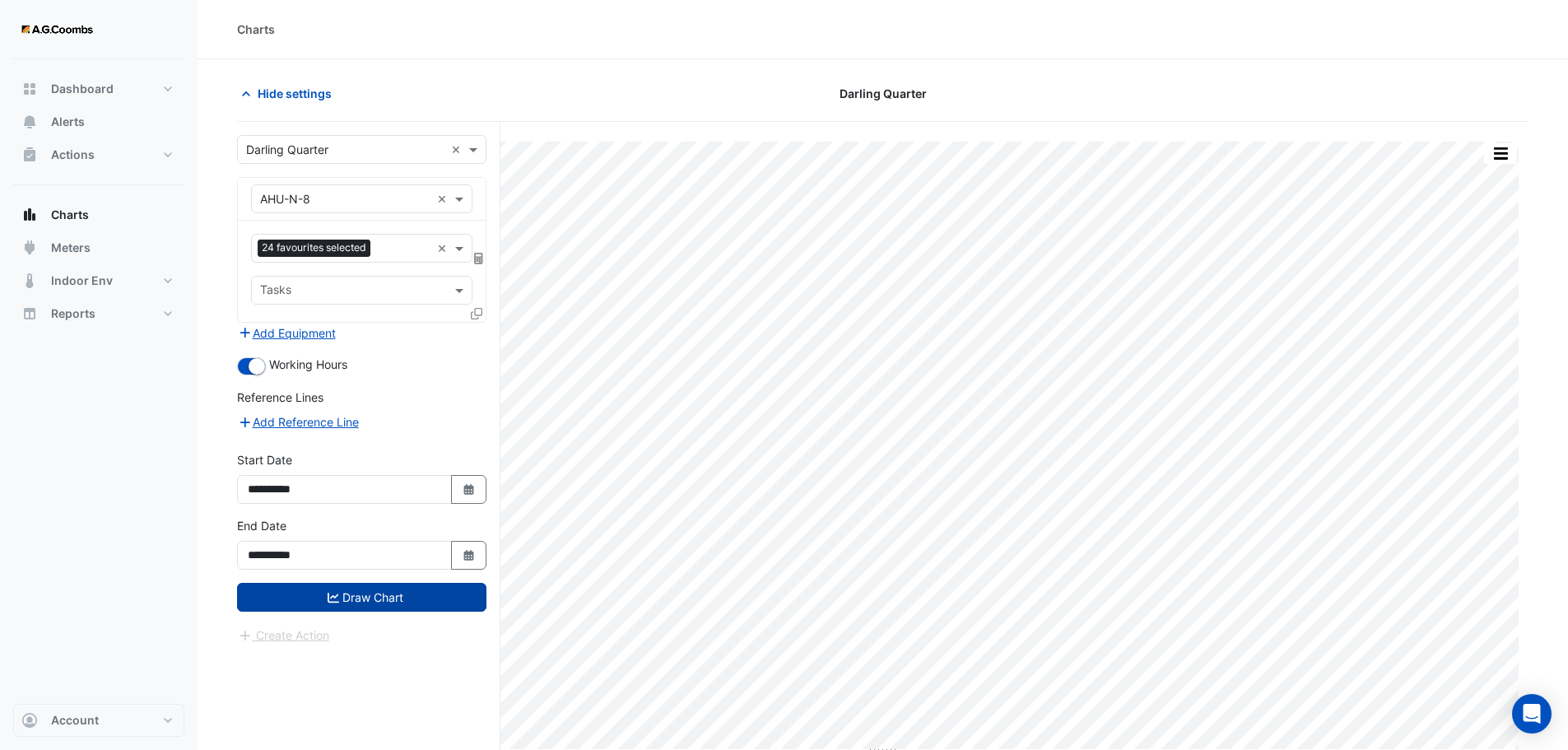
click at [307, 595] on button "Draw Chart" at bounding box center [362, 597] width 250 height 28
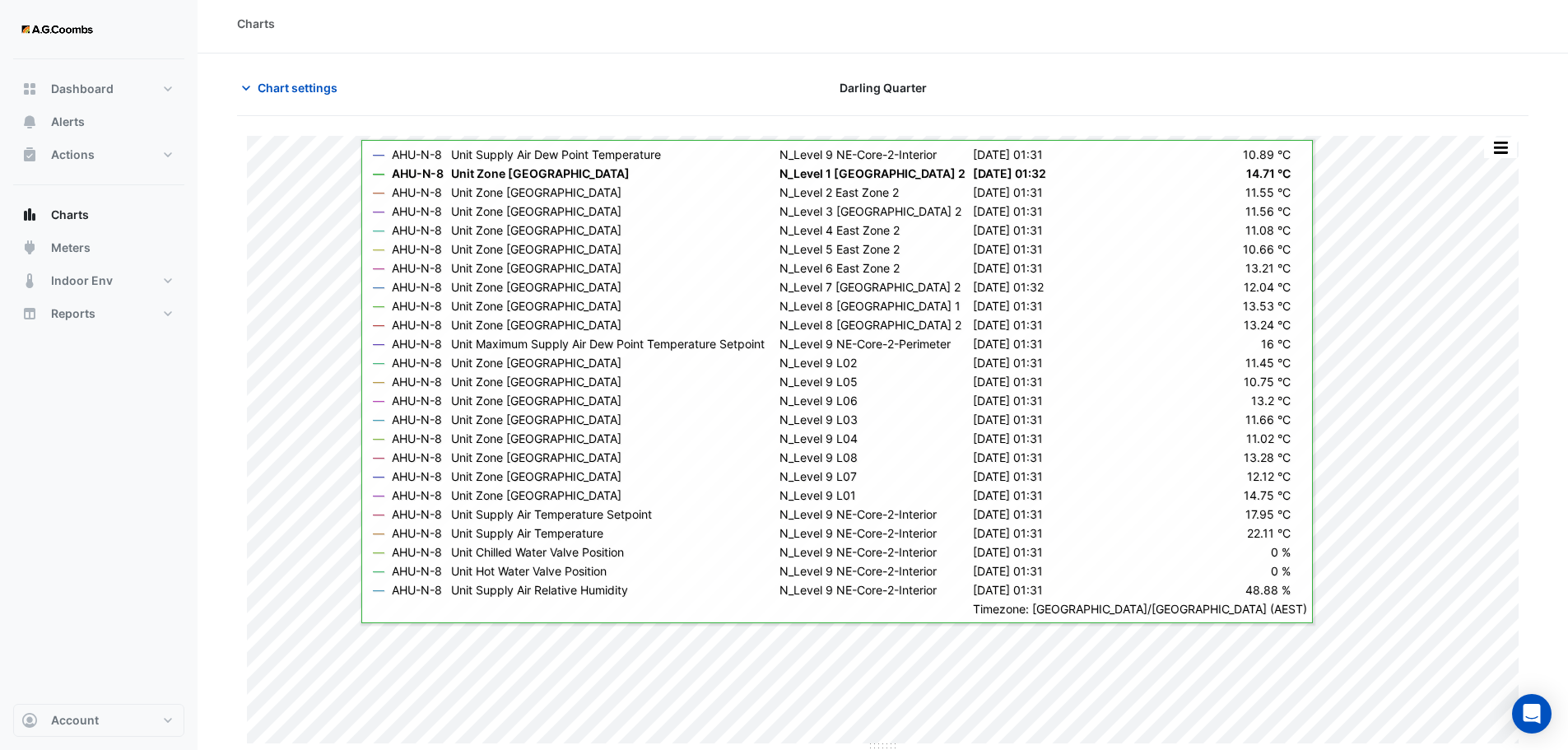
scroll to position [7, 0]
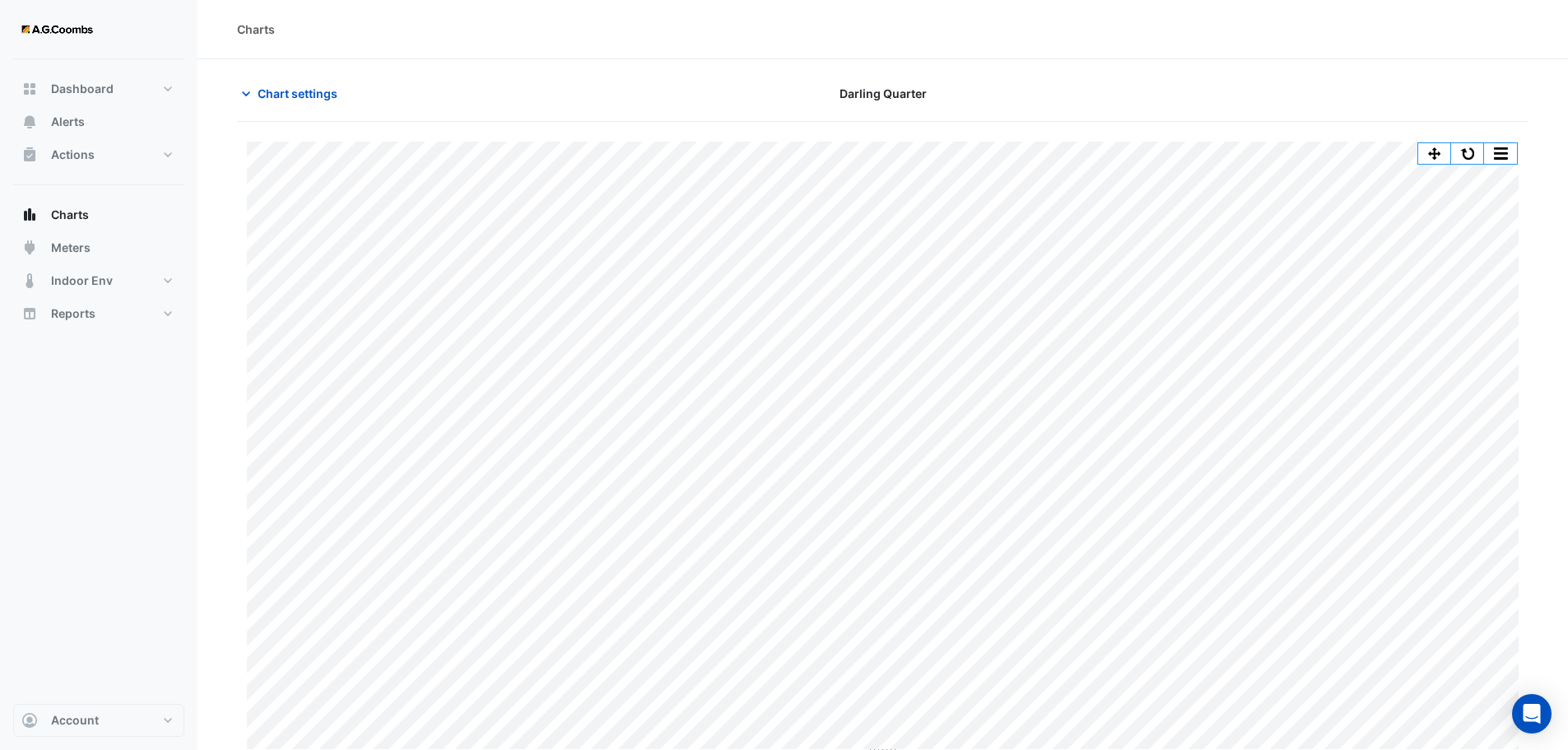
drag, startPoint x: 1563, startPoint y: 4, endPoint x: 1132, endPoint y: 97, distance: 440.9
click at [1132, 97] on div at bounding box center [1320, 93] width 437 height 28
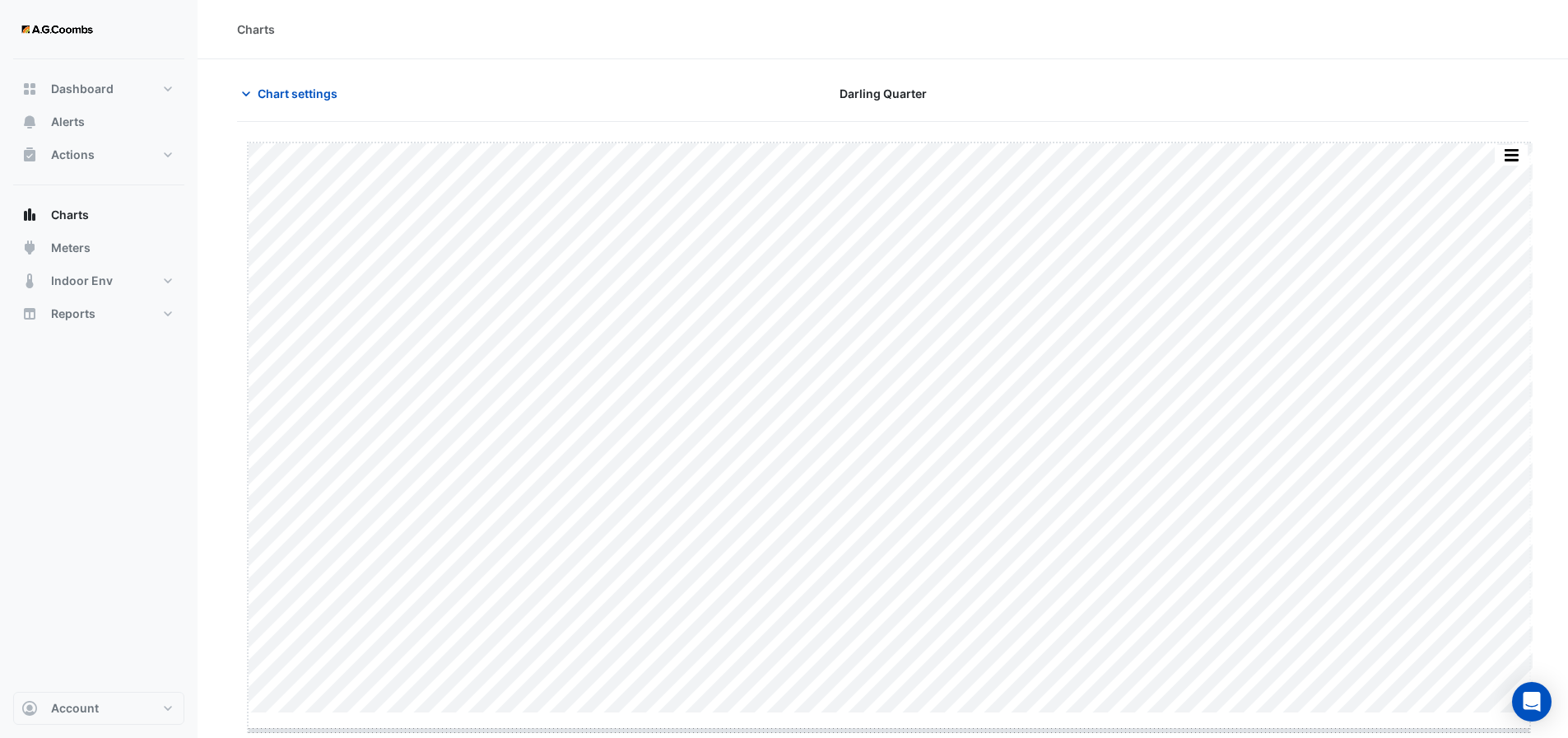
scroll to position [3, 0]
drag, startPoint x: 888, startPoint y: 713, endPoint x: 891, endPoint y: 731, distance: 18.2
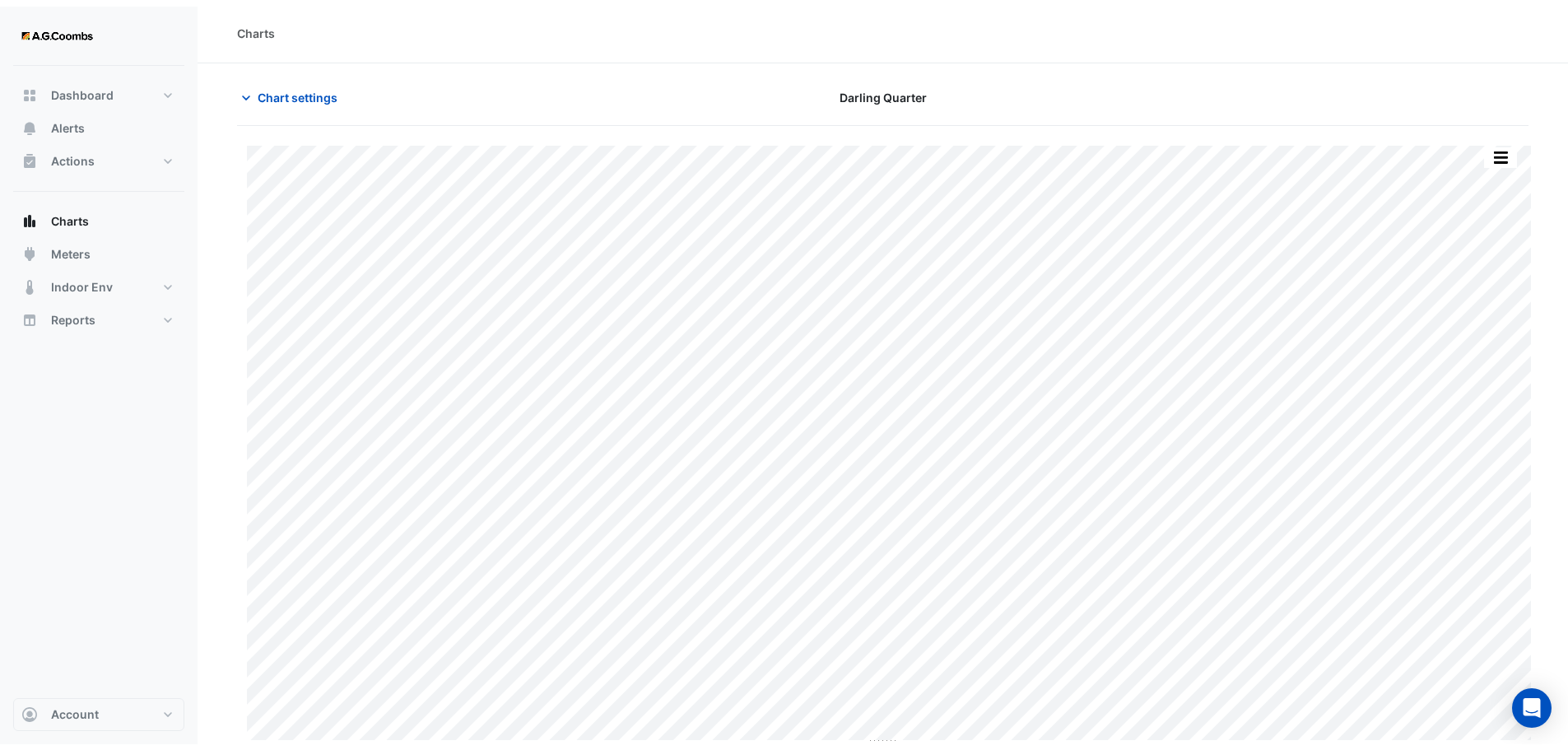
scroll to position [0, 0]
click at [162, 728] on button "Account" at bounding box center [99, 720] width 172 height 33
click at [82, 595] on link "Preferences" at bounding box center [99, 598] width 156 height 33
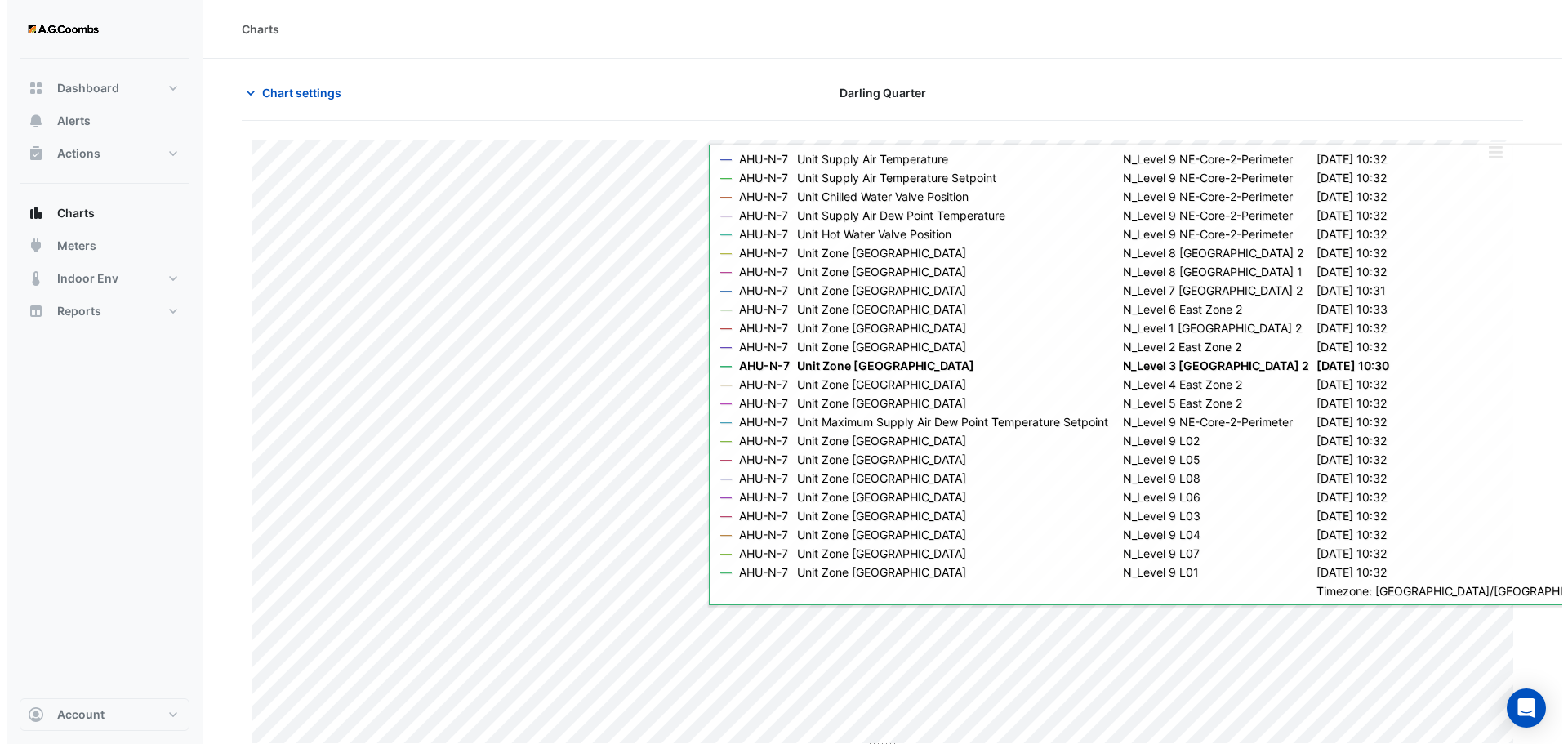
scroll to position [7, 0]
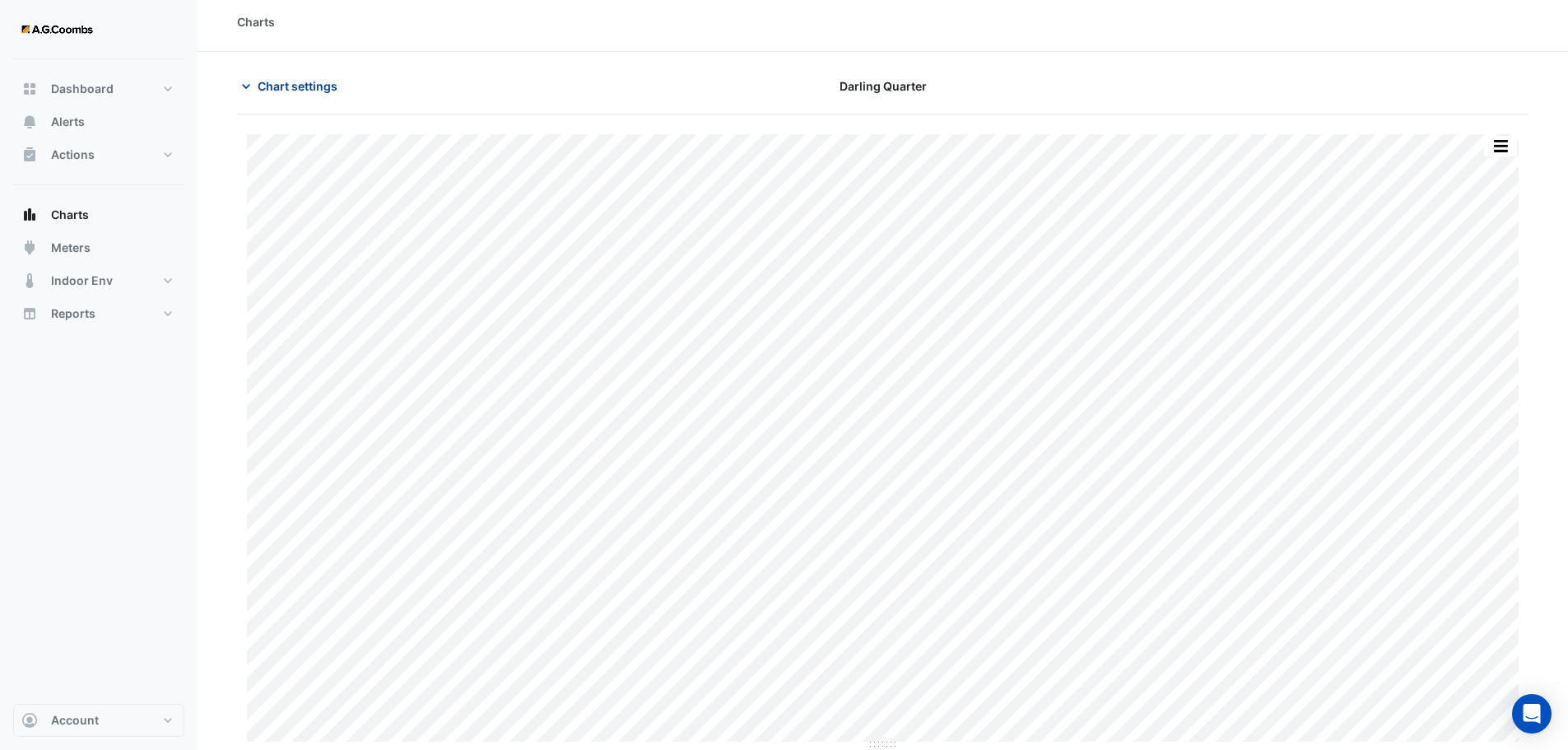
click at [299, 98] on button "Chart settings" at bounding box center [292, 86] width 111 height 28
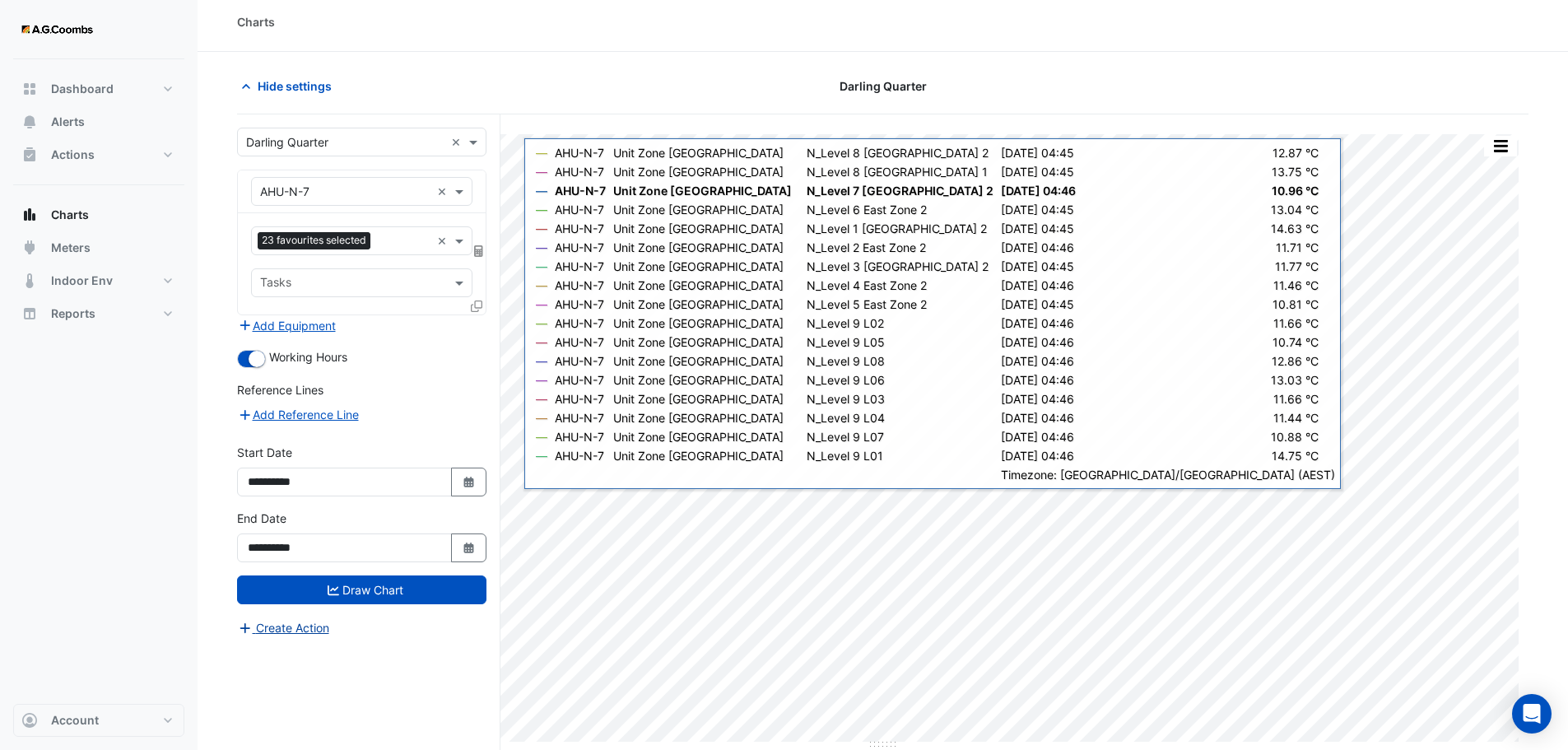
click at [319, 631] on button "Create Action" at bounding box center [284, 627] width 93 height 19
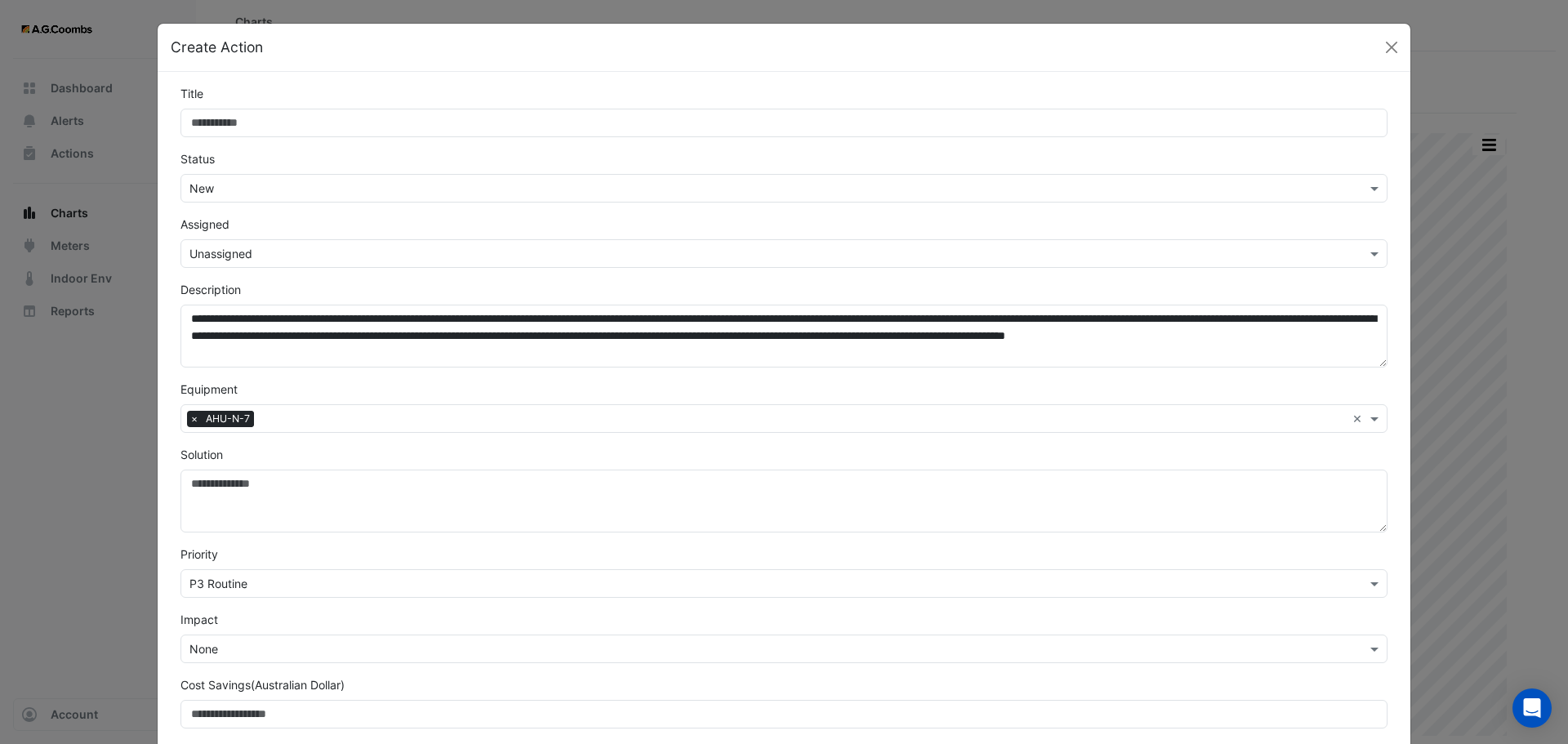
click at [335, 123] on input "Title" at bounding box center [784, 123] width 1207 height 28
type input "**********"
click at [284, 190] on input "text" at bounding box center [767, 189] width 1156 height 17
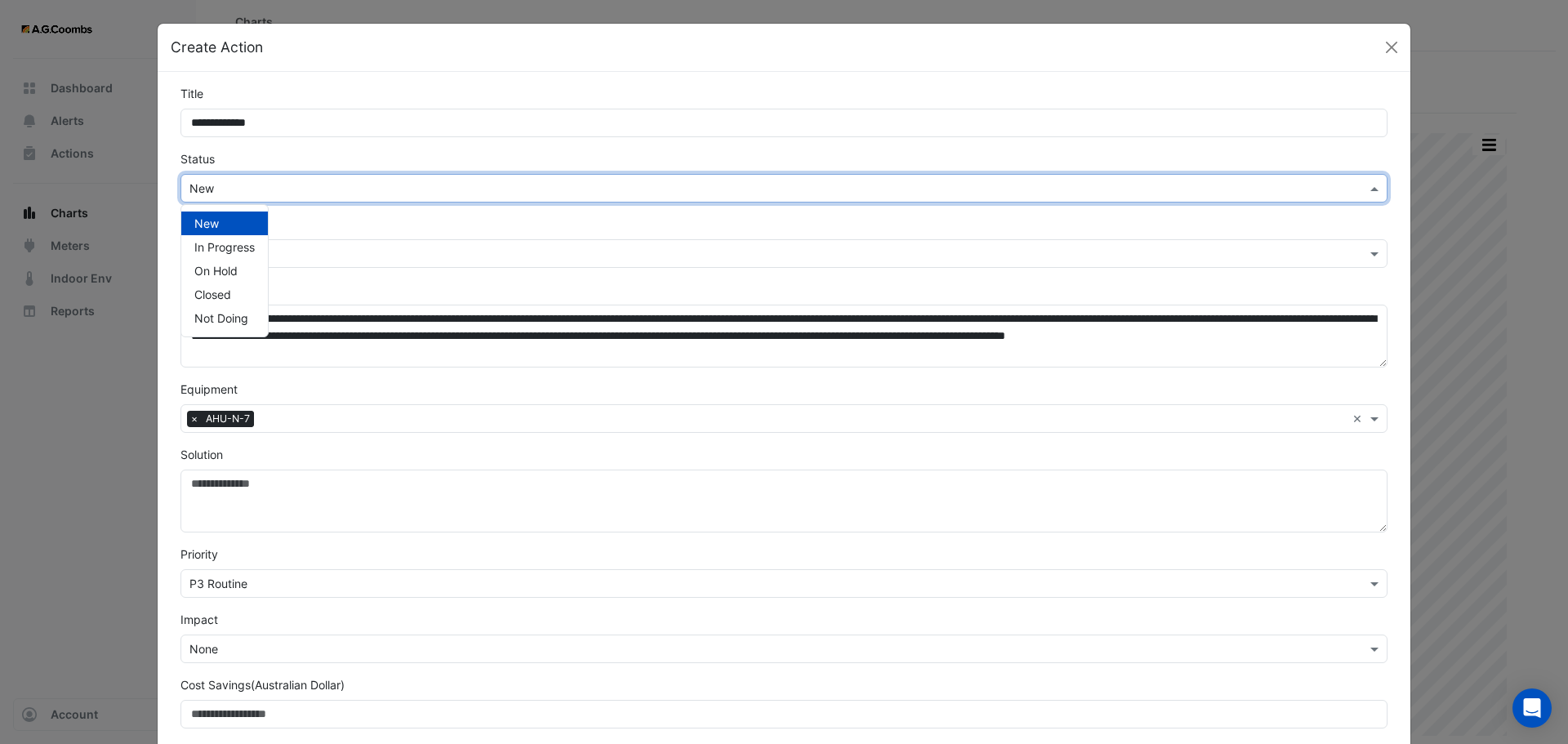
click at [284, 190] on input "text" at bounding box center [767, 189] width 1156 height 17
click at [314, 221] on div "Assigned × Unassigned" at bounding box center [784, 242] width 1227 height 52
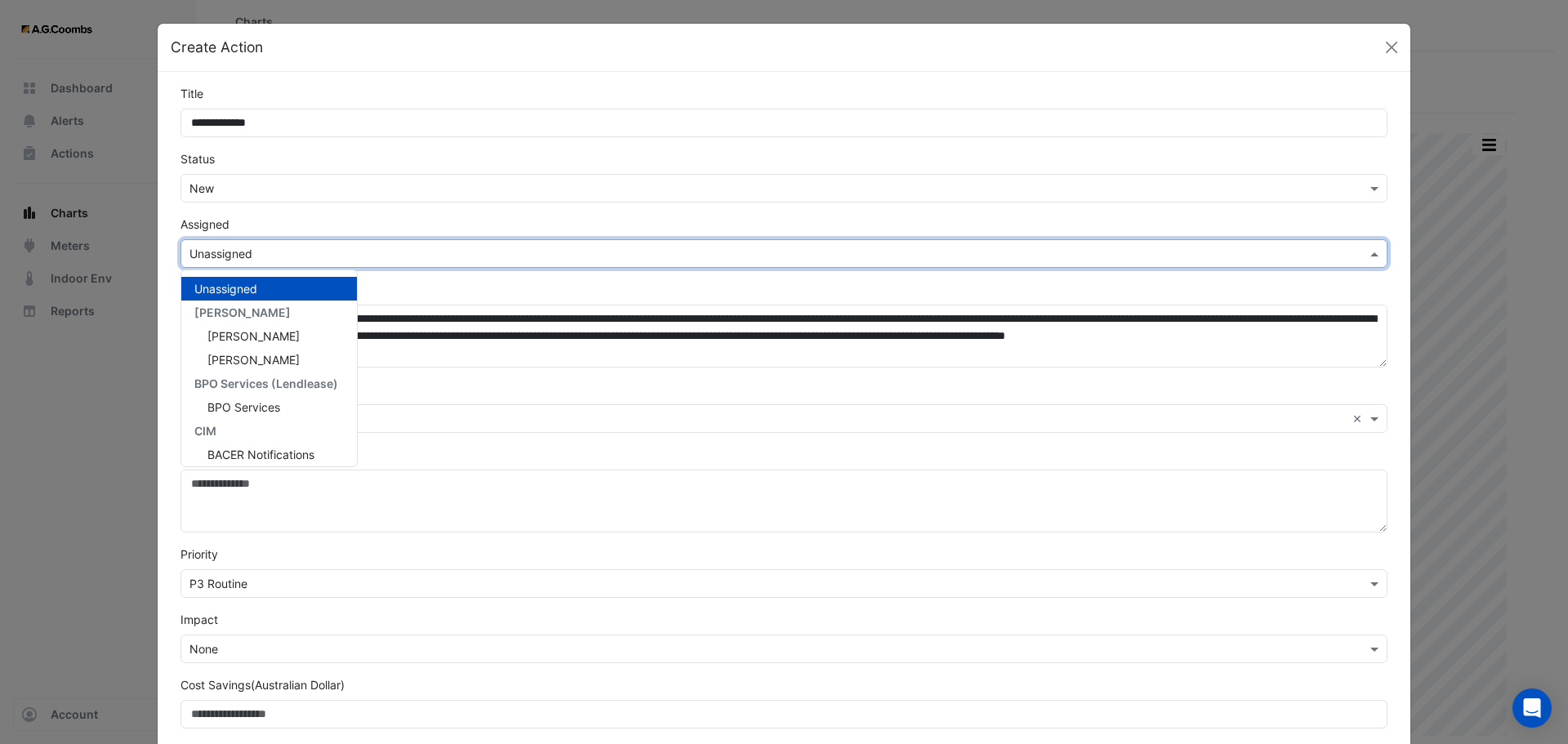
click at [254, 251] on input "text" at bounding box center [767, 254] width 1156 height 17
click at [279, 359] on span "Wayne Preston" at bounding box center [253, 360] width 93 height 14
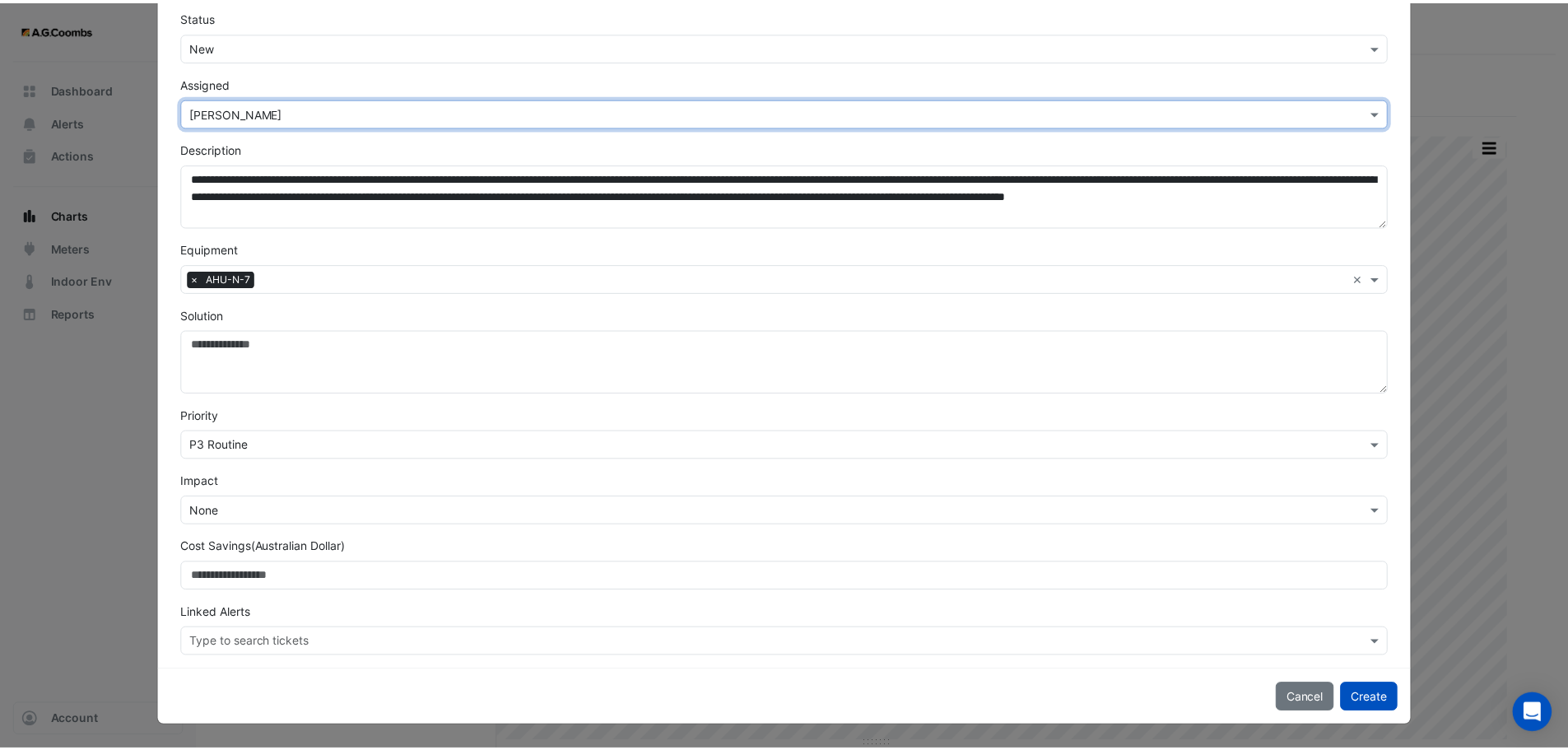
scroll to position [0, 0]
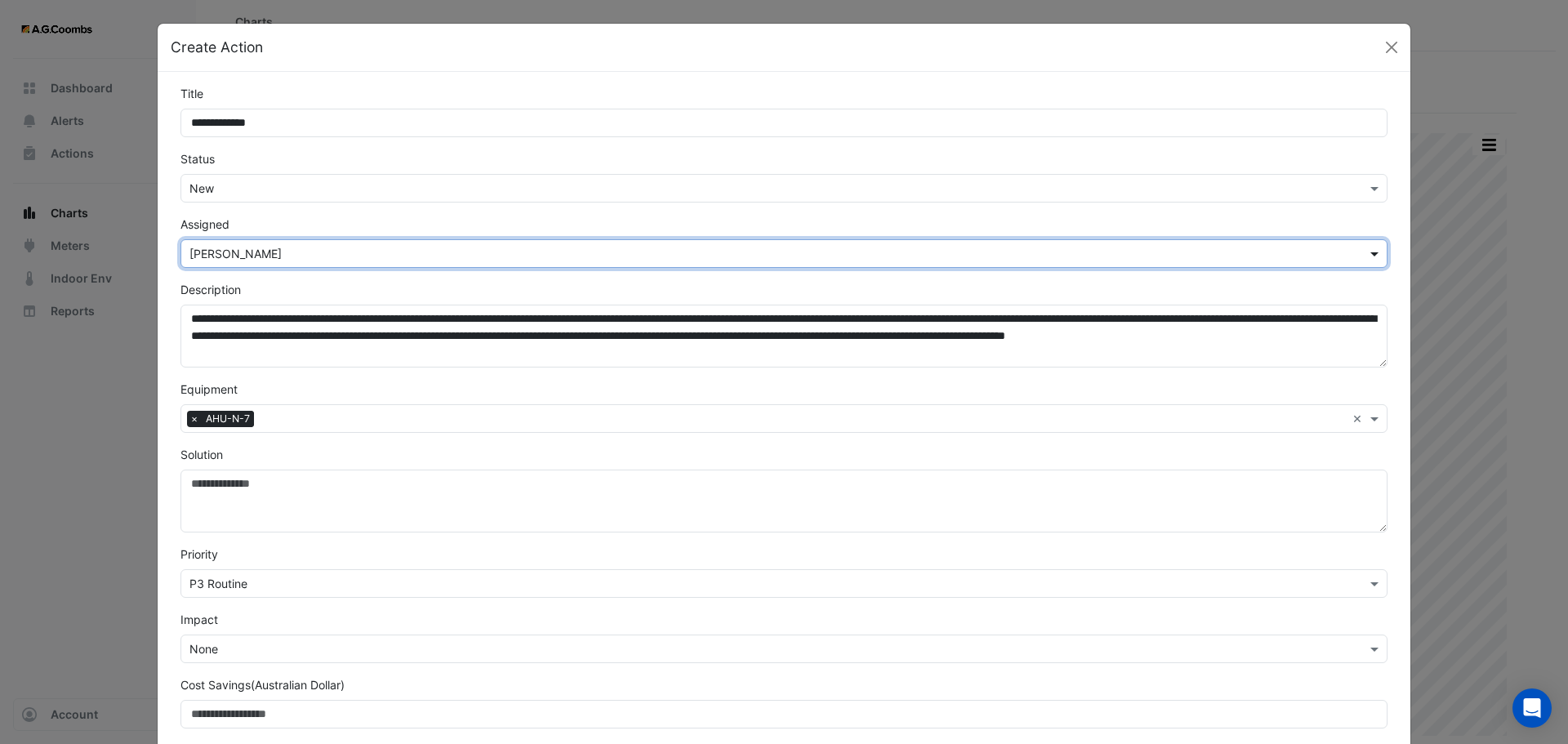
click at [1367, 255] on span at bounding box center [1377, 253] width 20 height 17
click at [1385, 47] on button "Close" at bounding box center [1392, 48] width 25 height 25
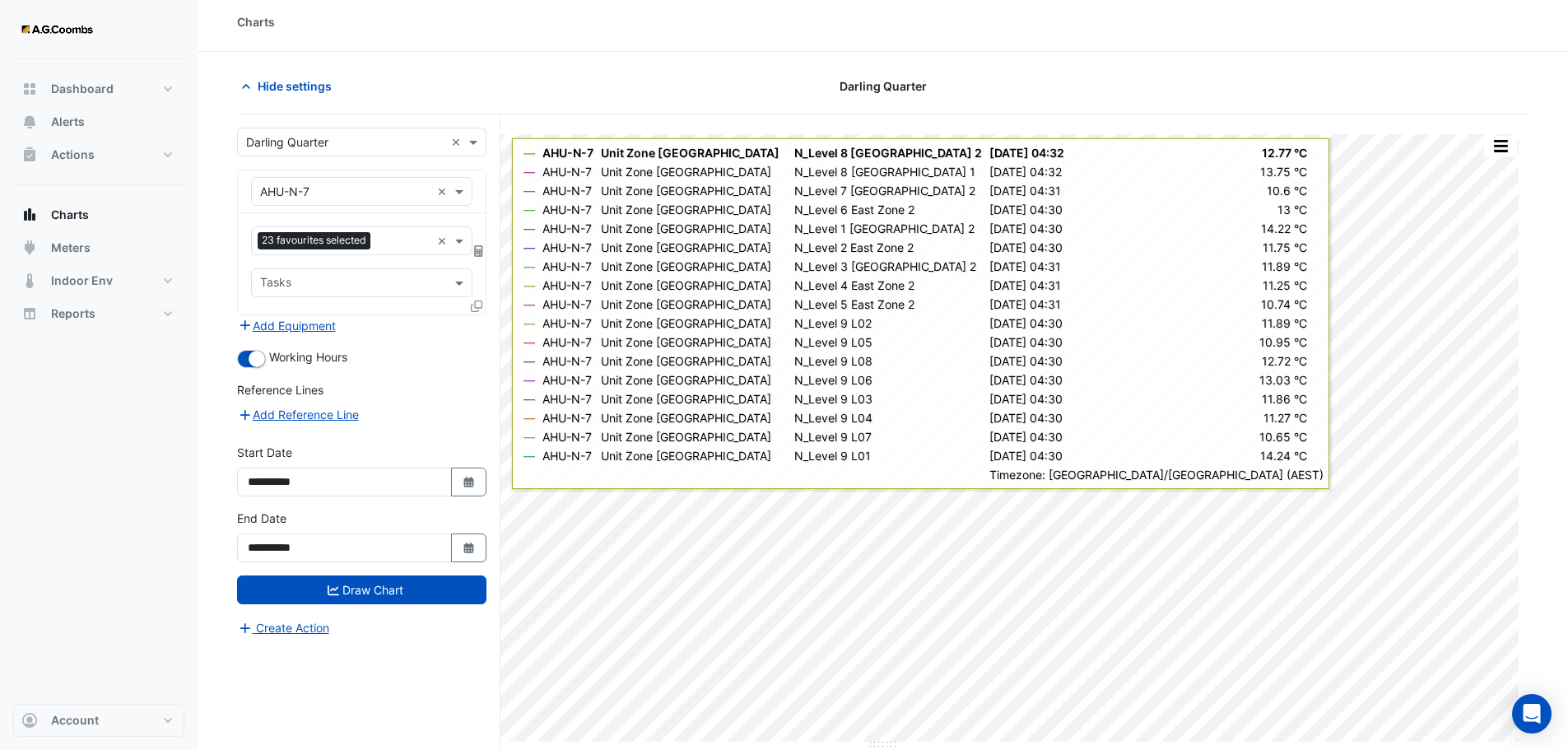
click at [479, 251] on icon at bounding box center [478, 251] width 9 height 12
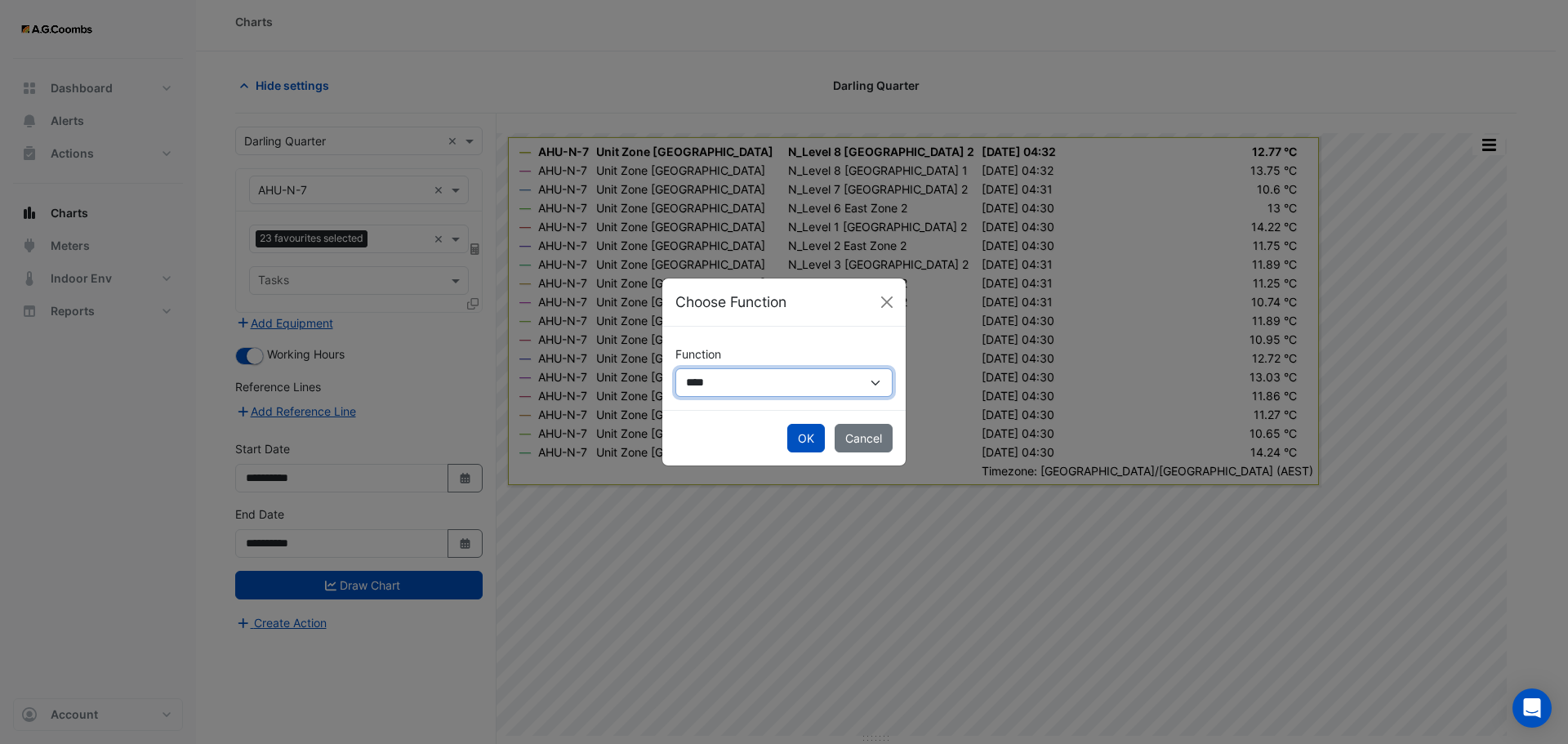
click at [887, 385] on select "**********" at bounding box center [784, 383] width 217 height 28
click at [886, 299] on button "Close" at bounding box center [887, 302] width 25 height 25
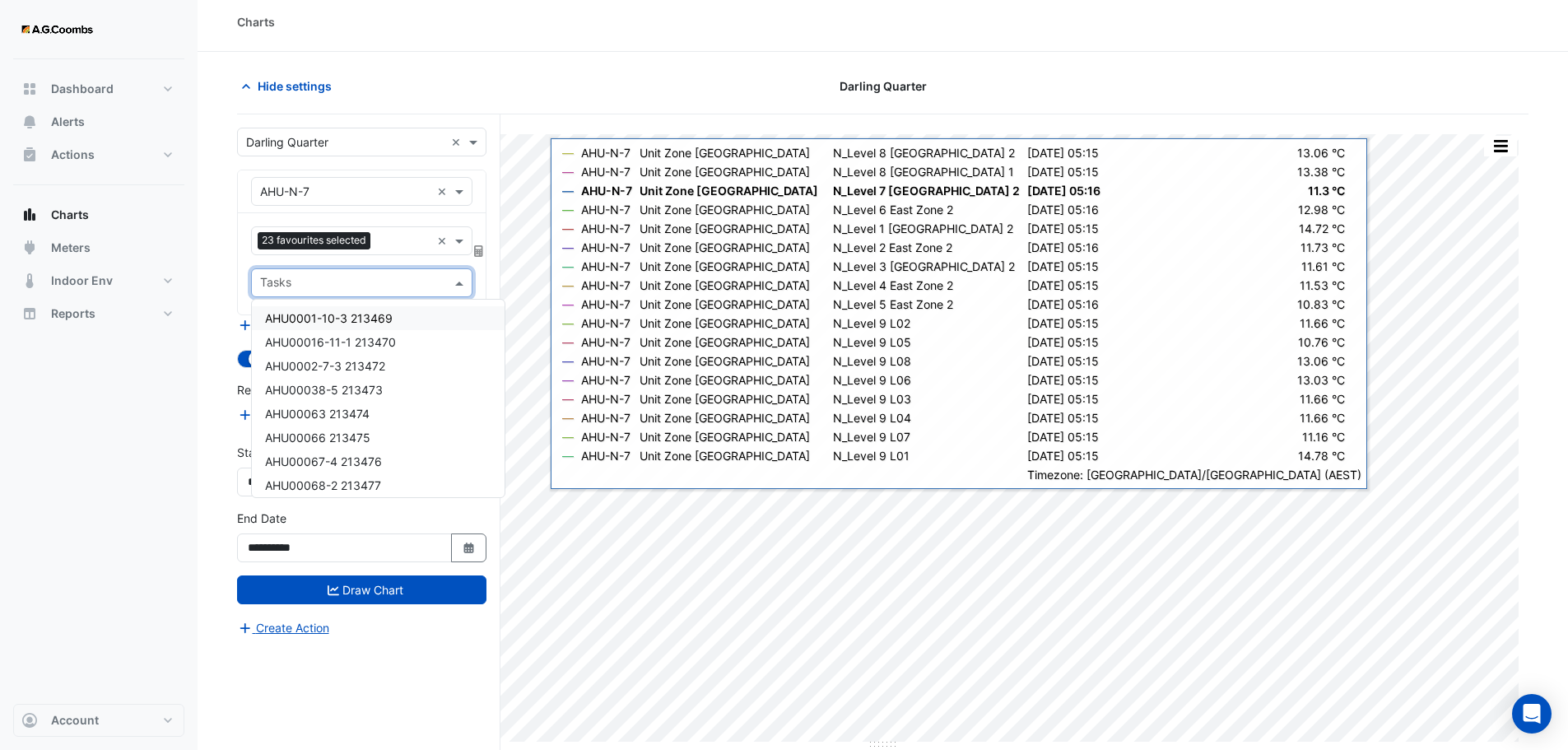
click at [461, 281] on span at bounding box center [461, 282] width 20 height 17
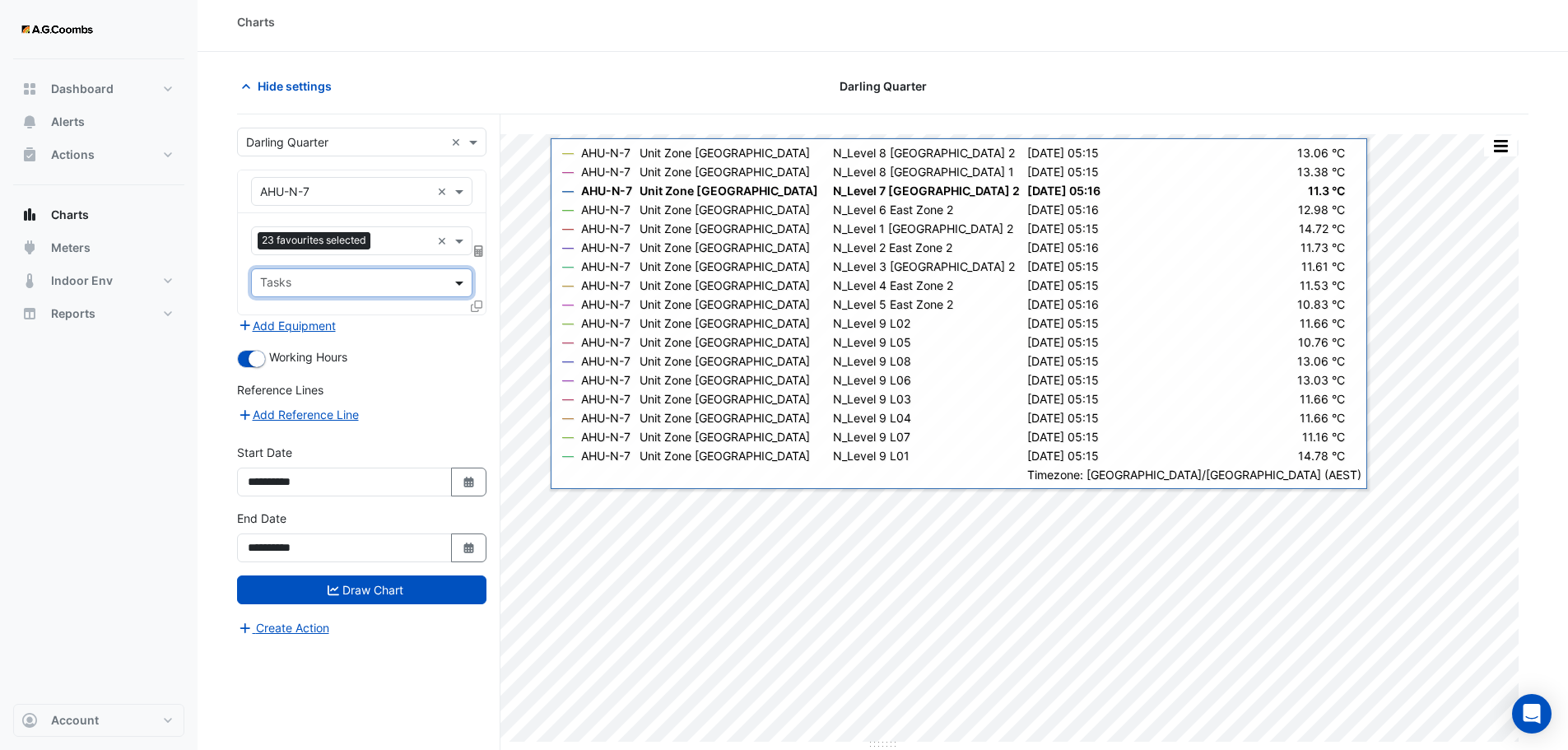
click at [461, 281] on span at bounding box center [461, 282] width 20 height 17
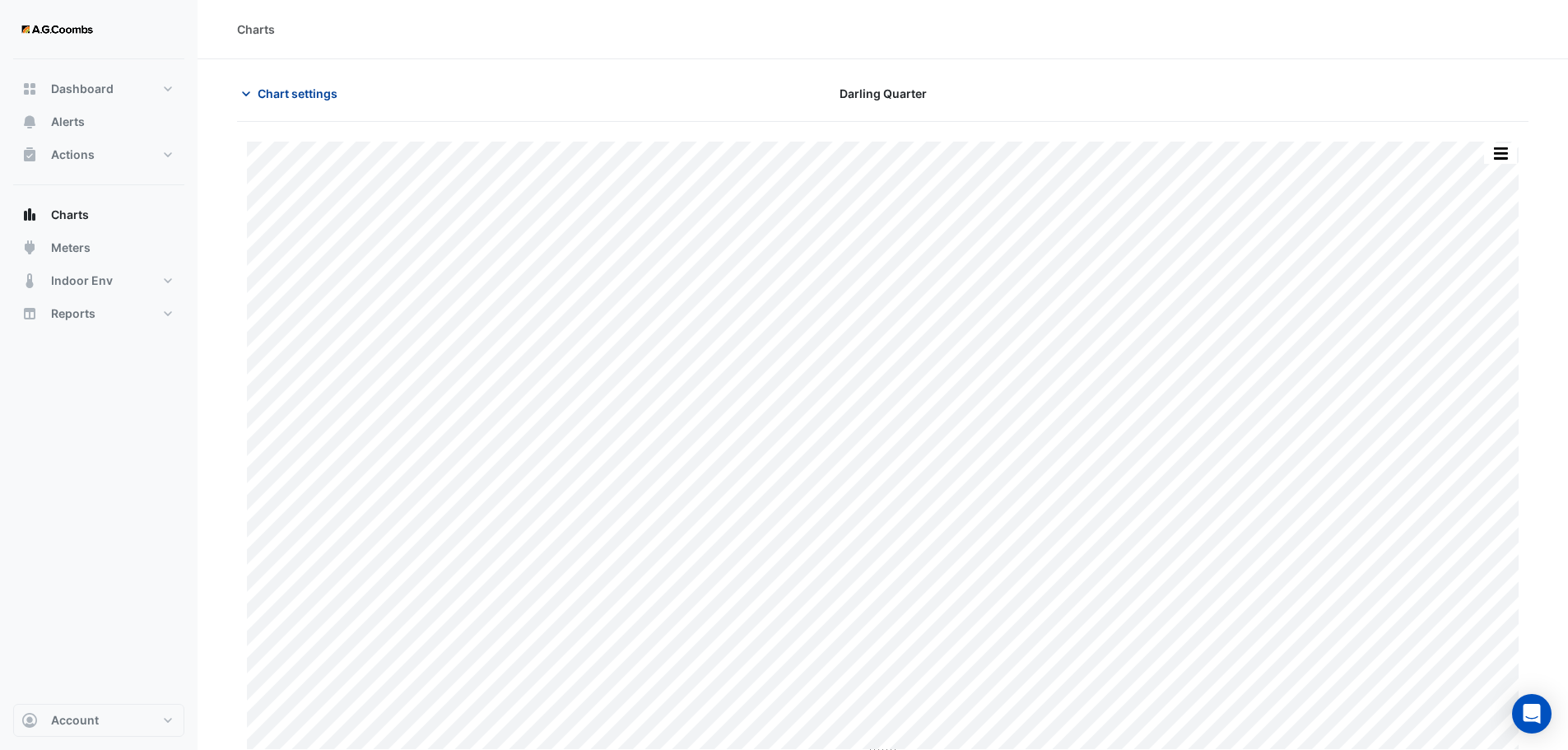
click at [266, 94] on span "Chart settings" at bounding box center [298, 92] width 80 height 17
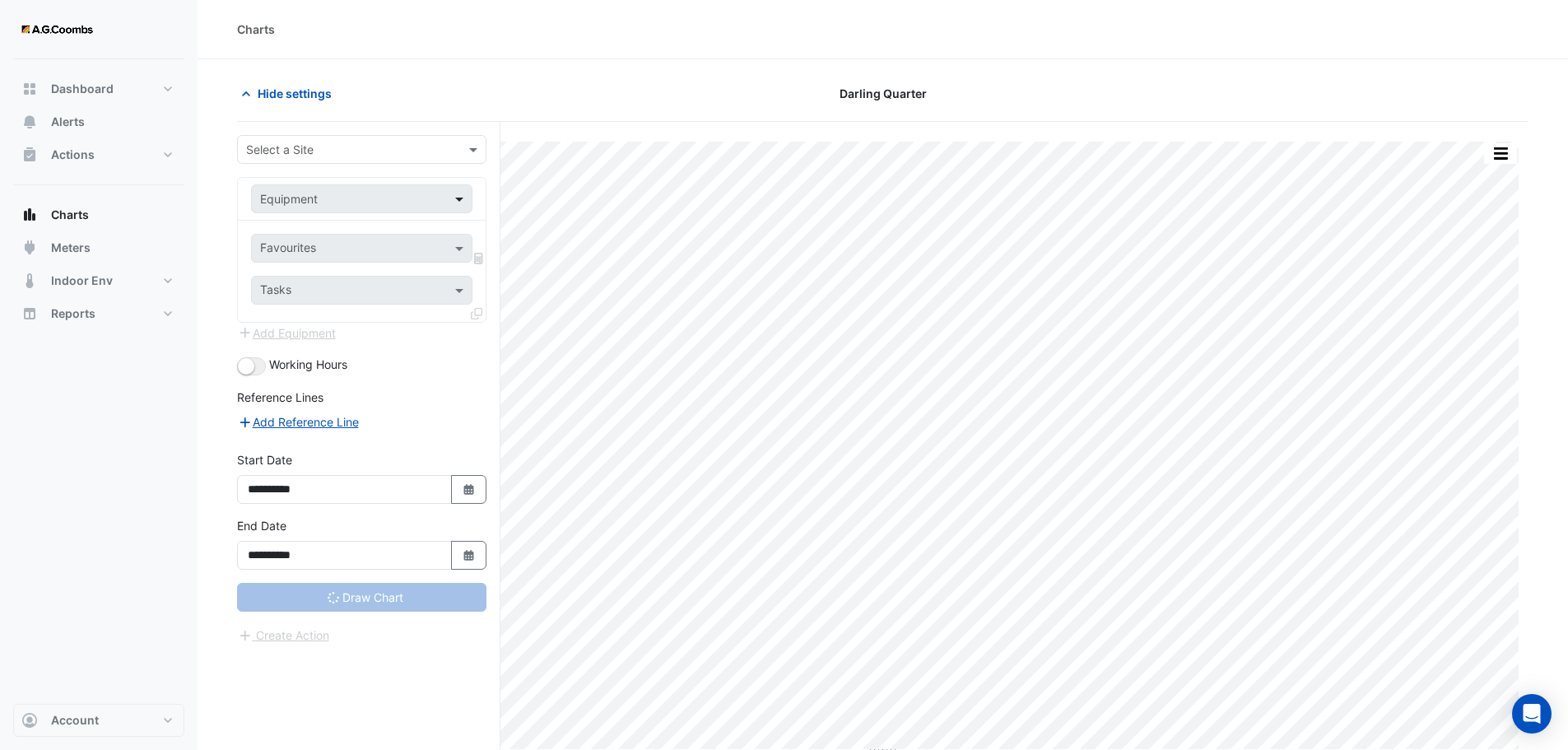
type input "**********"
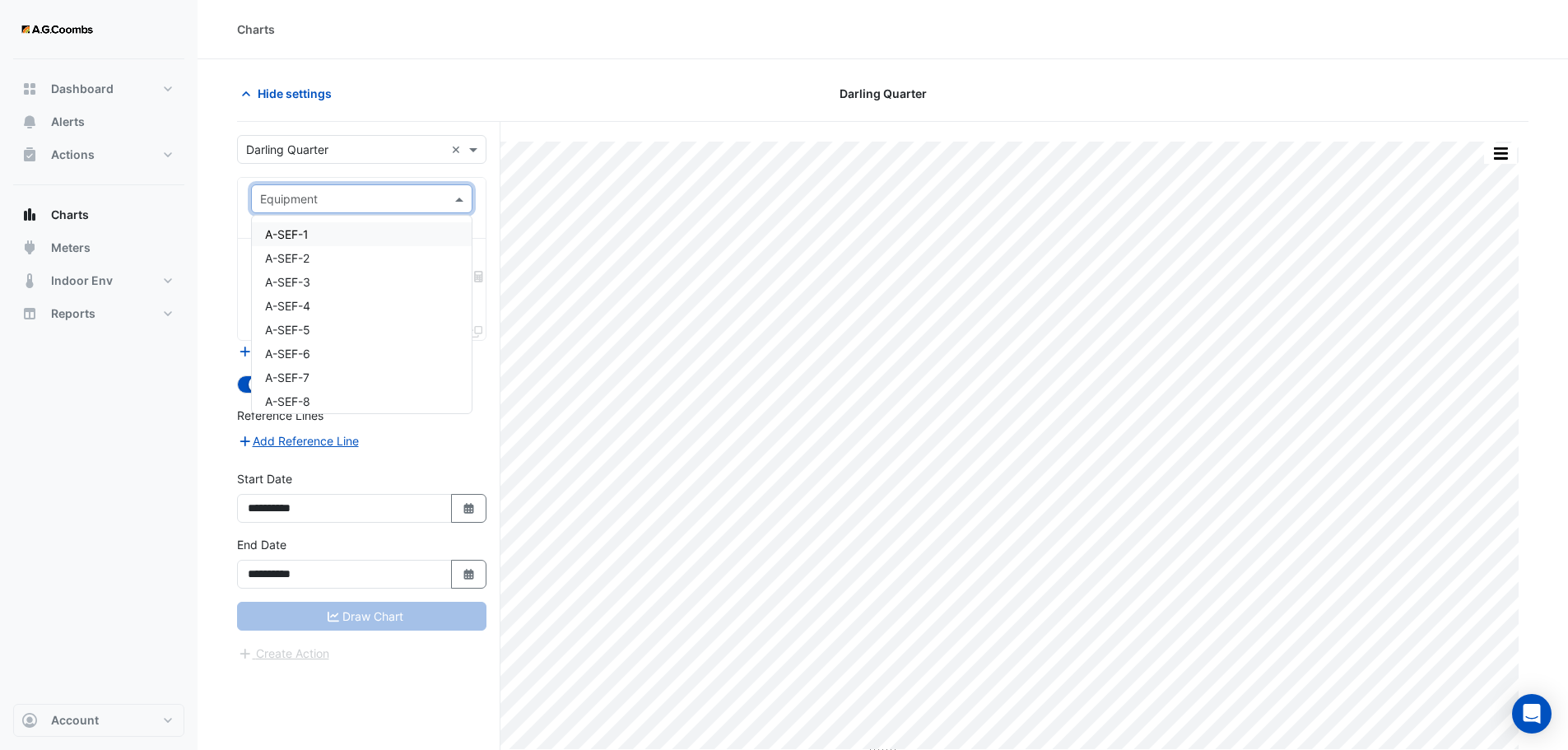
click at [460, 201] on span at bounding box center [461, 198] width 20 height 17
type input "**"
click at [298, 317] on span "LT-CH-1" at bounding box center [287, 314] width 44 height 14
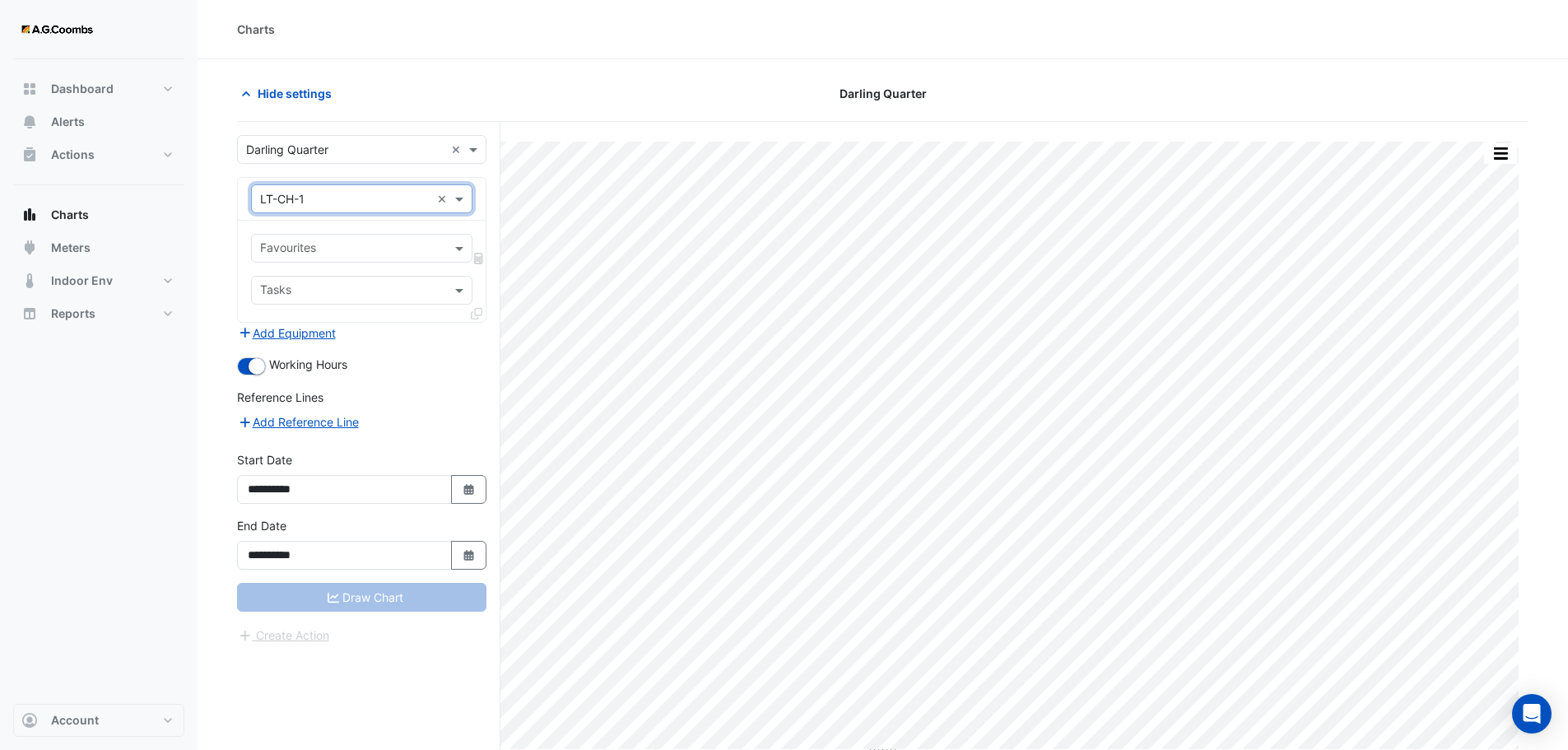
click at [351, 191] on input "text" at bounding box center [346, 199] width 171 height 17
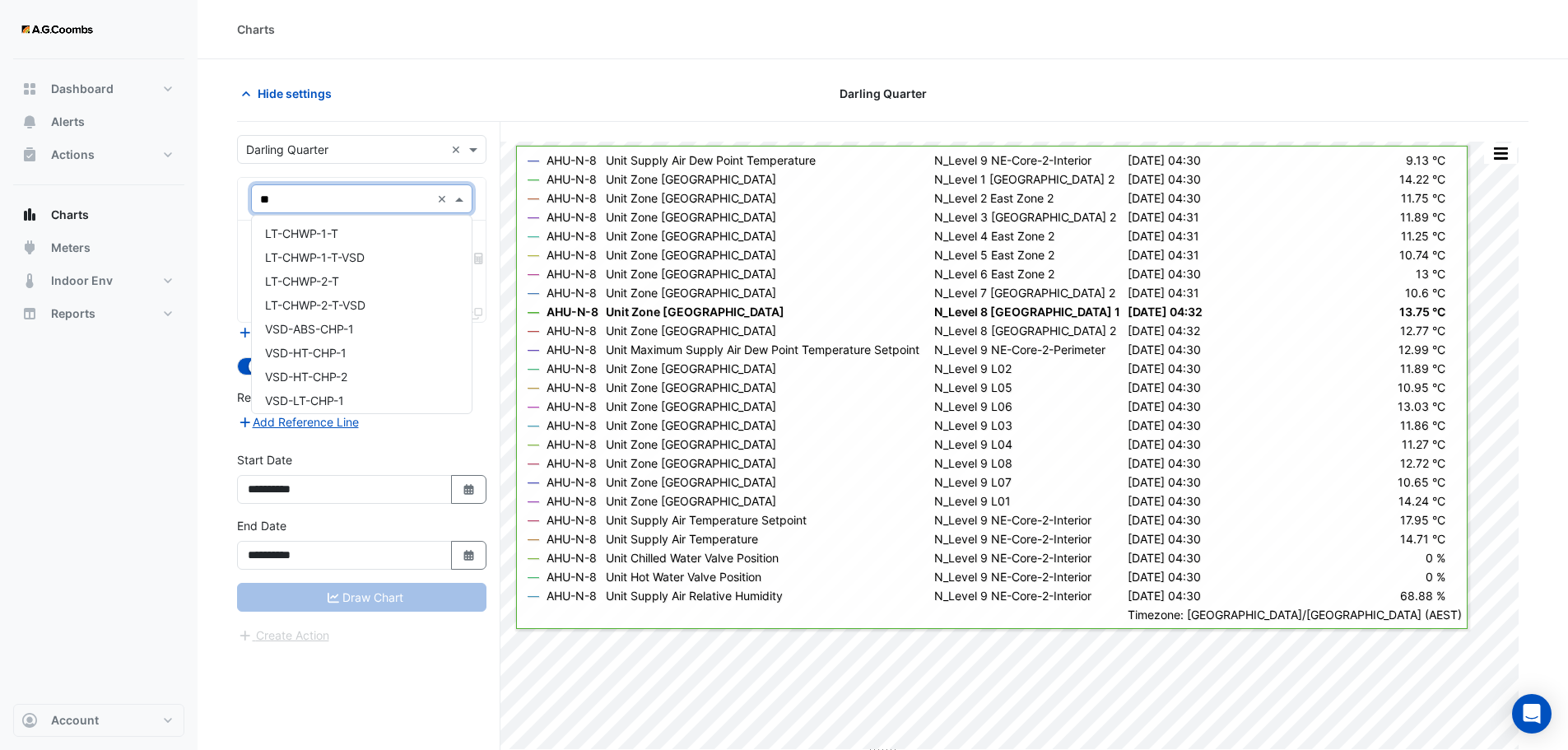
scroll to position [842, 0]
type input "**"
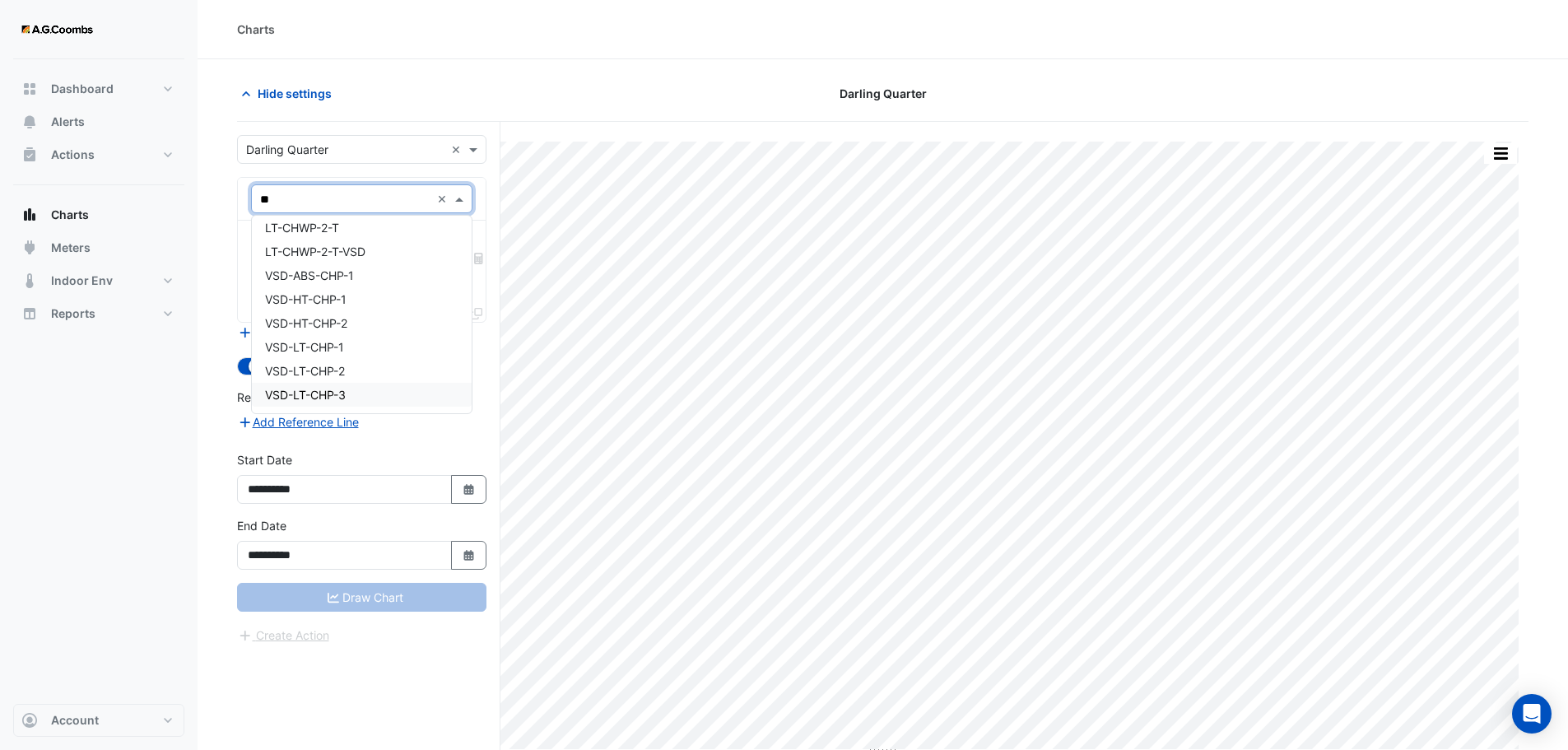
click at [1567, 116] on section "Hide settings [GEOGRAPHIC_DATA] Split by Unit Split All Print Save as JPEG Save…" at bounding box center [883, 435] width 1371 height 753
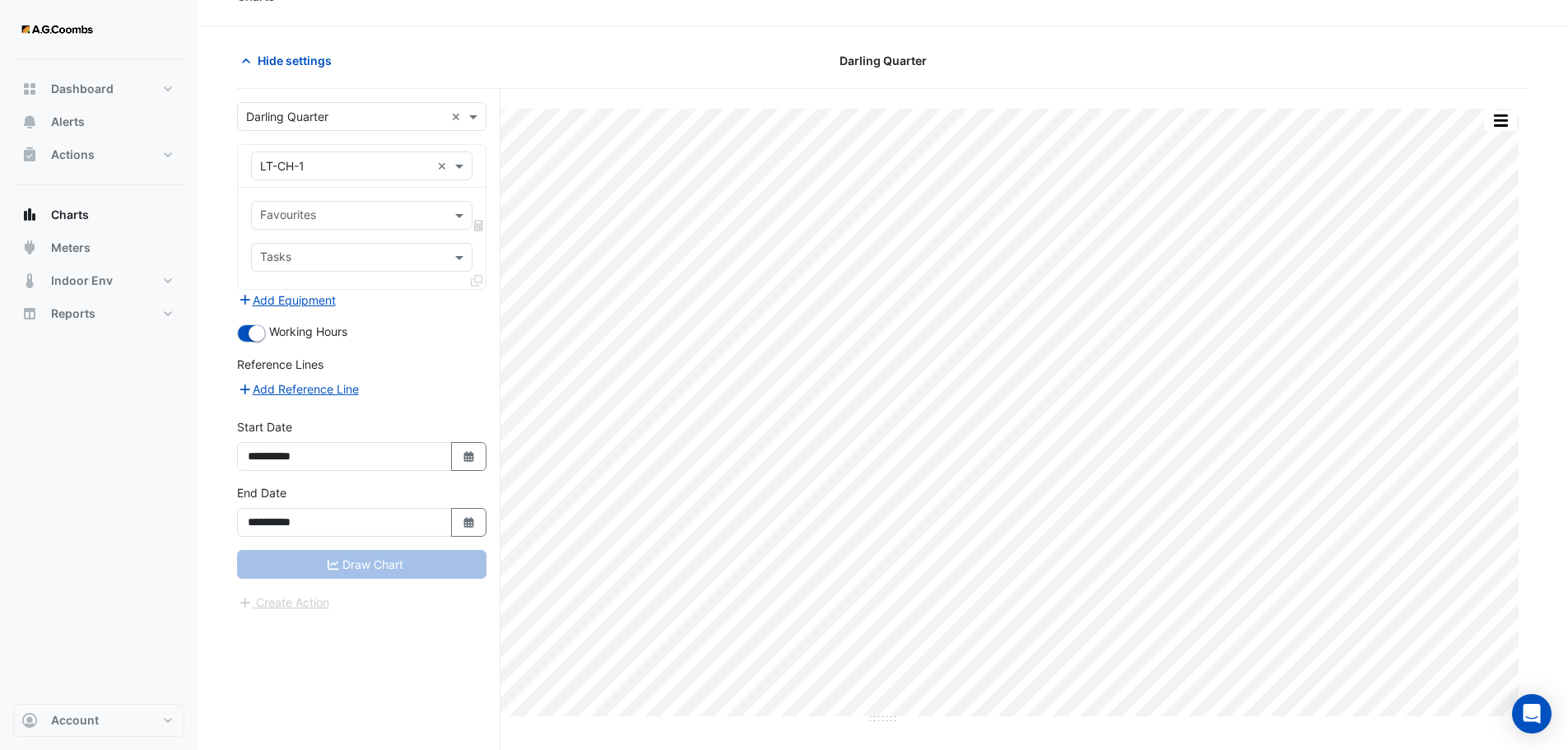
scroll to position [0, 0]
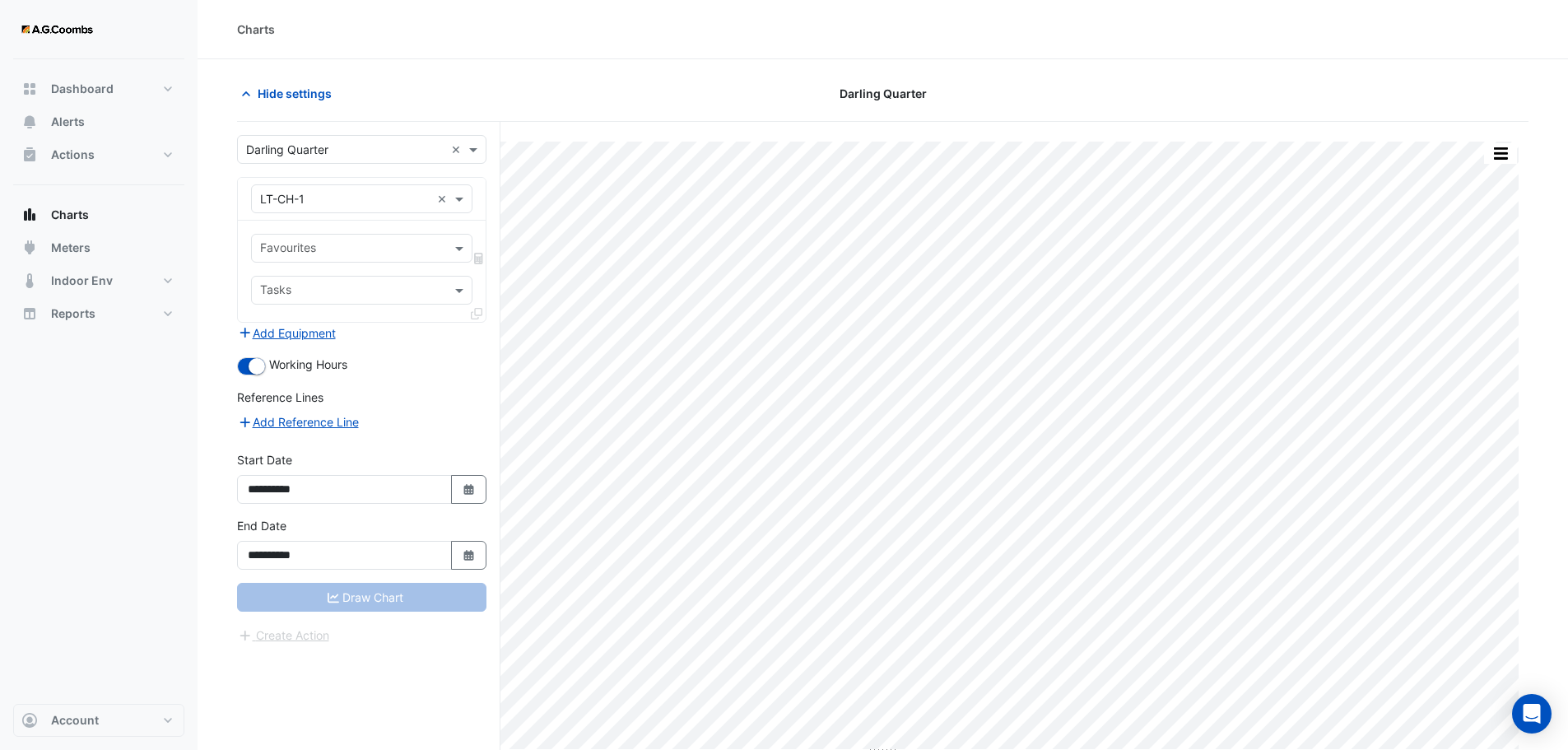
drag, startPoint x: 688, startPoint y: 17, endPoint x: 1114, endPoint y: 125, distance: 439.5
click at [1114, 125] on div "Split by Unit Split All Print Save as JPEG Save as PNG Pivot Data Table Export …" at bounding box center [883, 467] width 1292 height 690
